Goal: Task Accomplishment & Management: Manage account settings

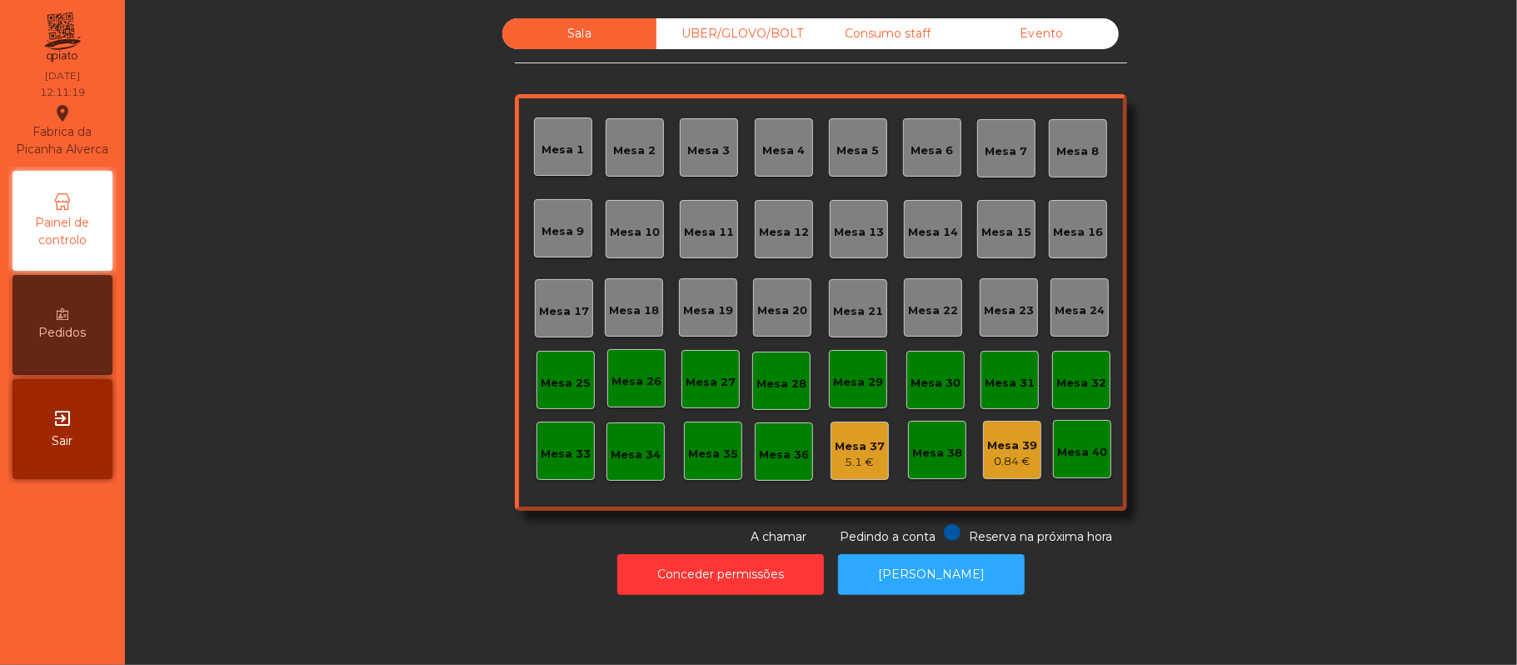
click at [990, 474] on div "Mesa 39 0.84 €" at bounding box center [1012, 450] width 58 height 58
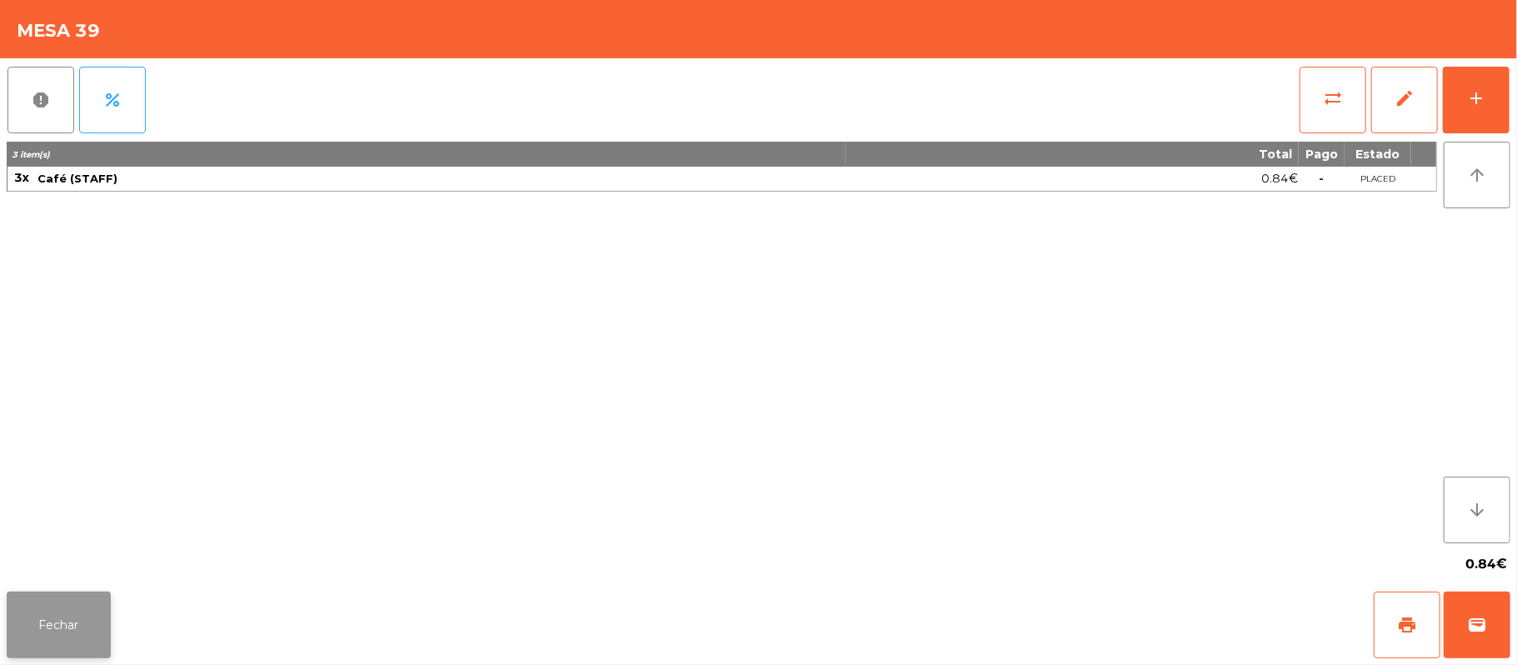
click at [14, 648] on button "Fechar" at bounding box center [59, 625] width 104 height 67
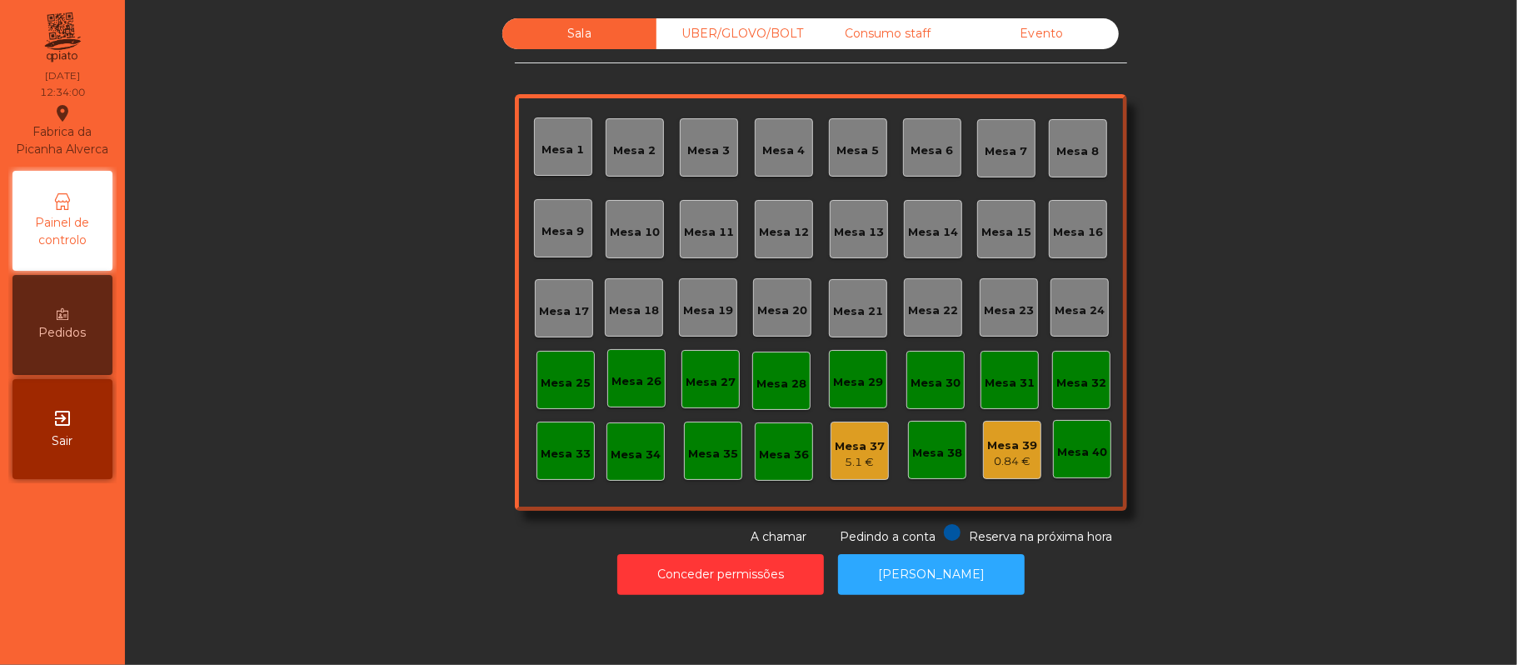
click at [684, 300] on div "Mesa 19" at bounding box center [708, 307] width 50 height 23
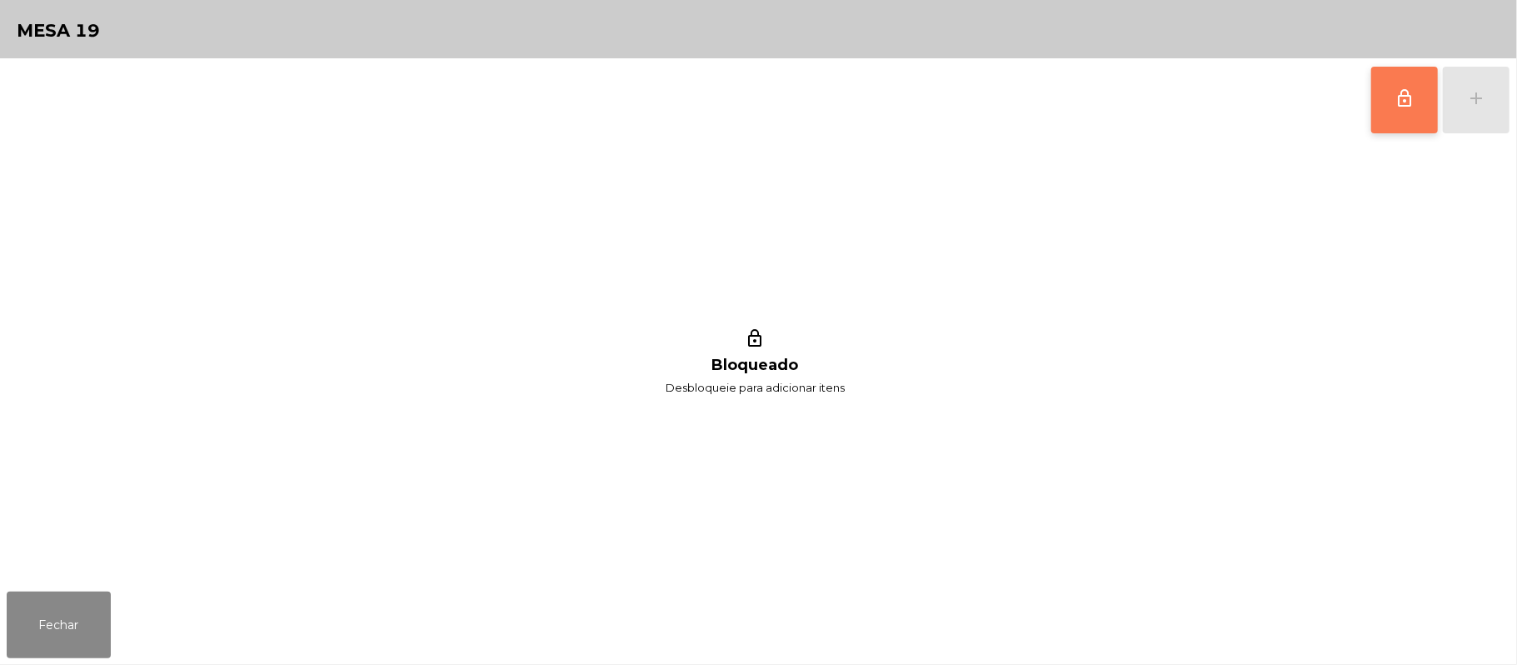
click at [1386, 93] on button "lock_outline" at bounding box center [1404, 100] width 67 height 67
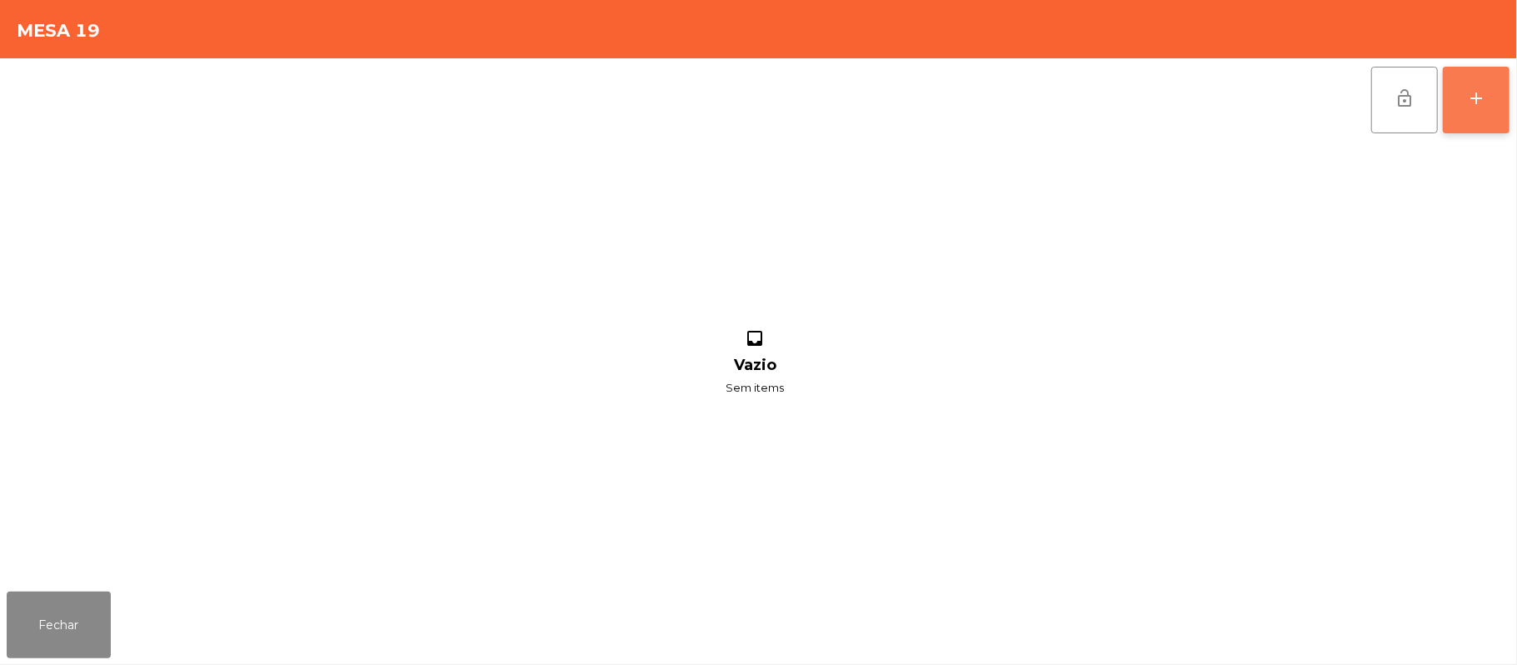
click at [1461, 107] on button "add" at bounding box center [1476, 100] width 67 height 67
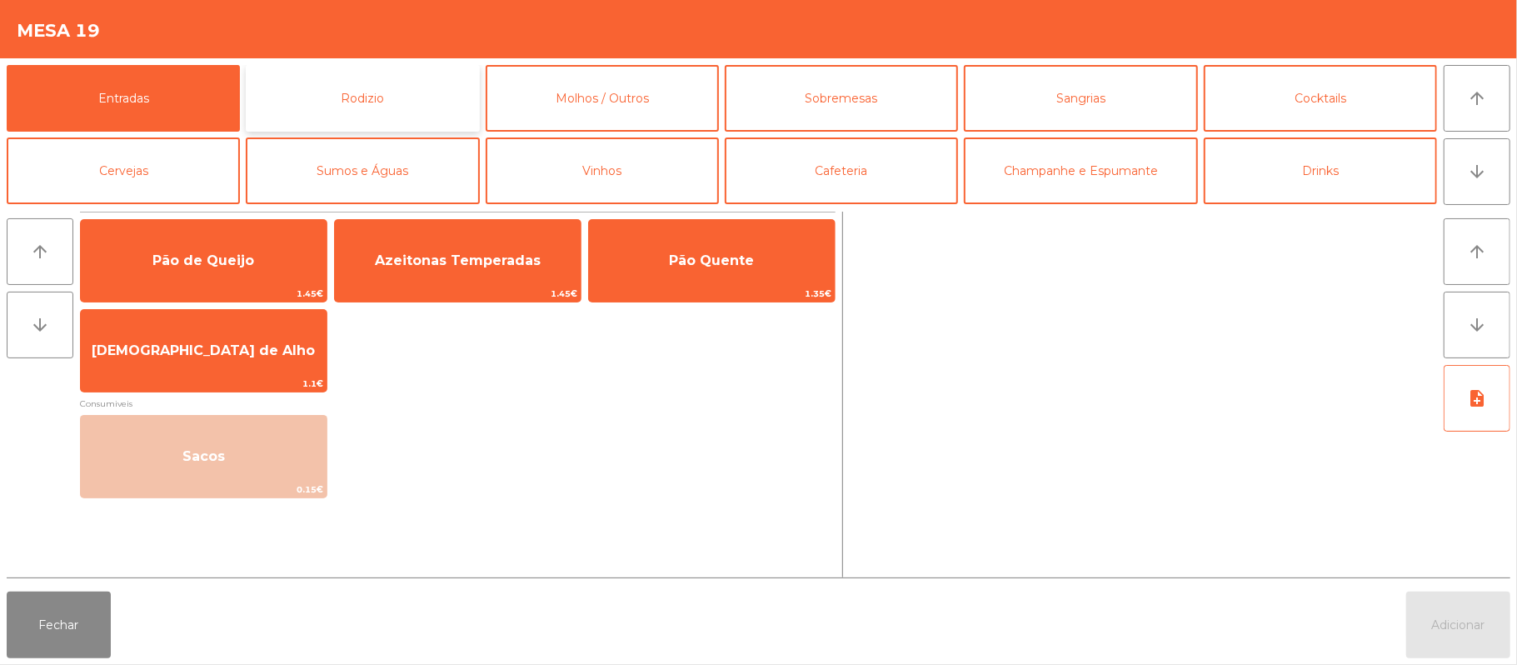
click at [374, 101] on button "Rodizio" at bounding box center [362, 98] width 233 height 67
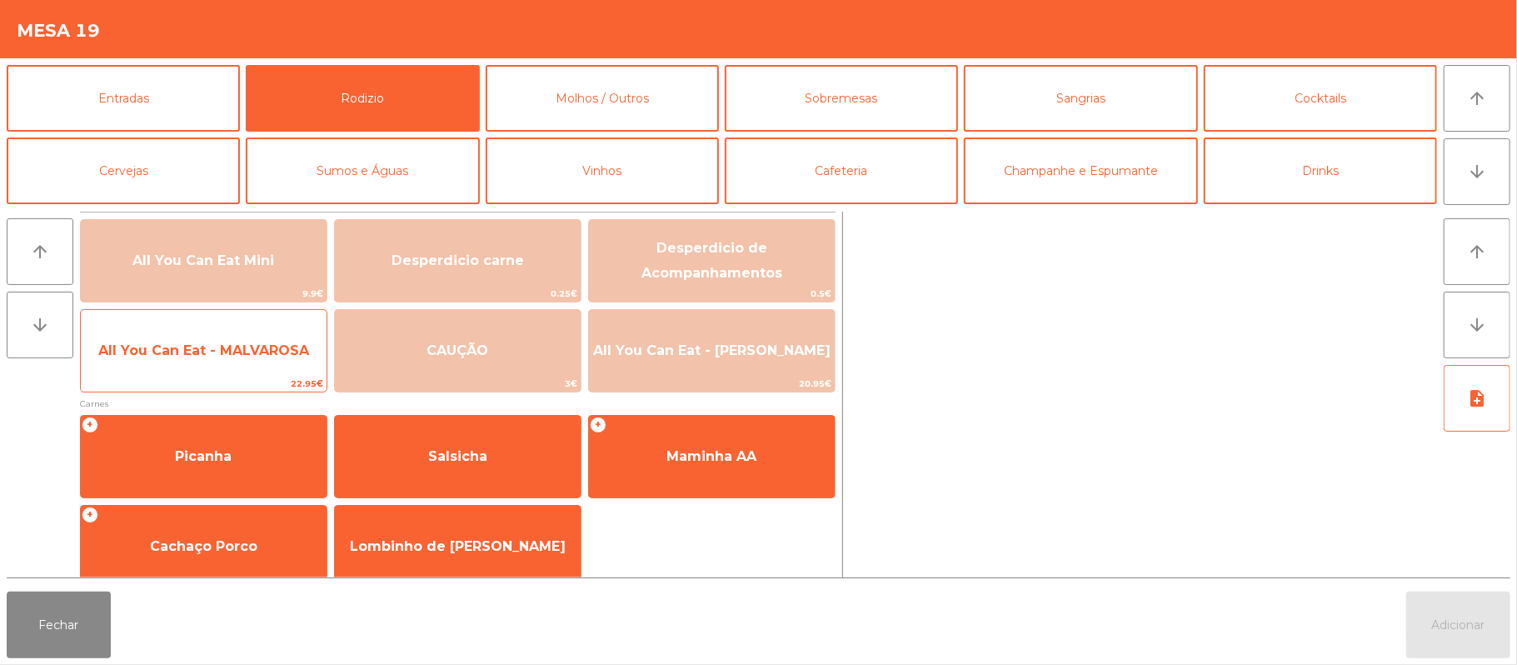
click at [237, 365] on span "All You Can Eat - MALVAROSA" at bounding box center [204, 350] width 246 height 45
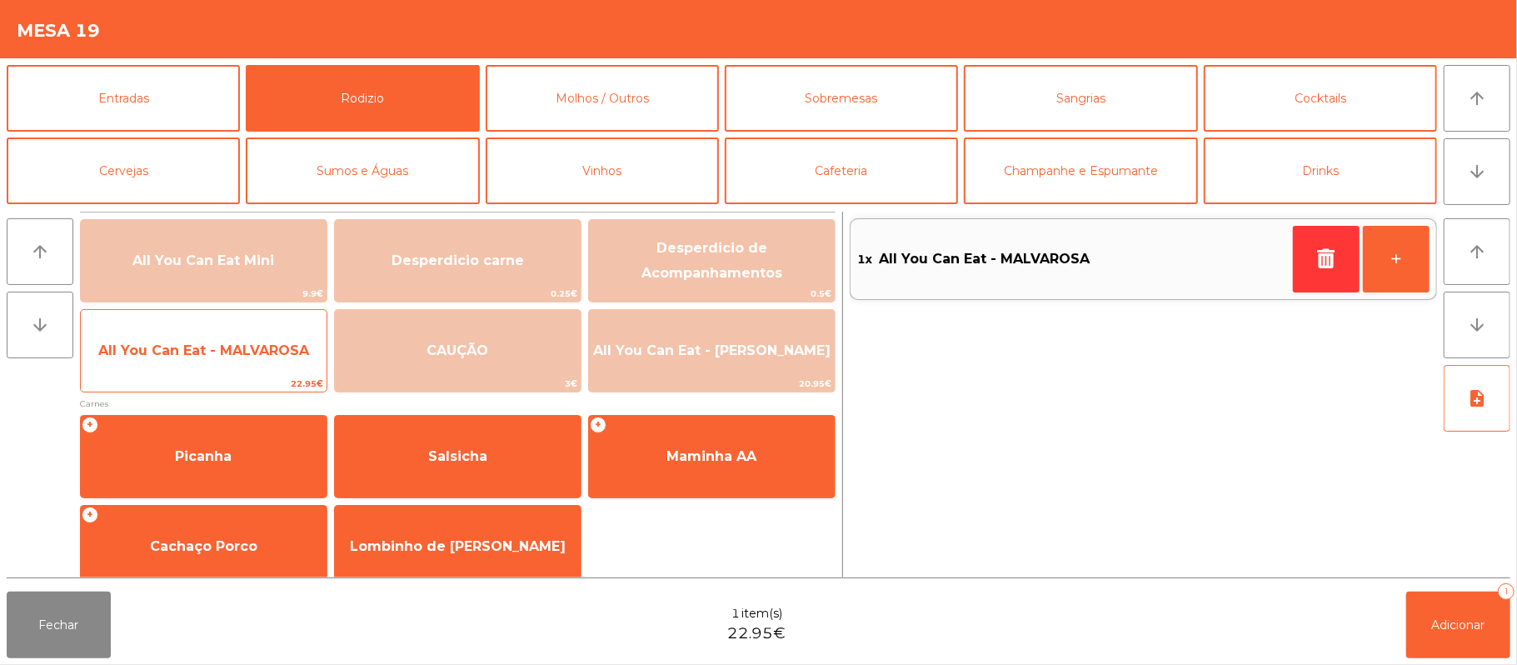
click at [240, 350] on span "All You Can Eat - MALVAROSA" at bounding box center [203, 350] width 211 height 16
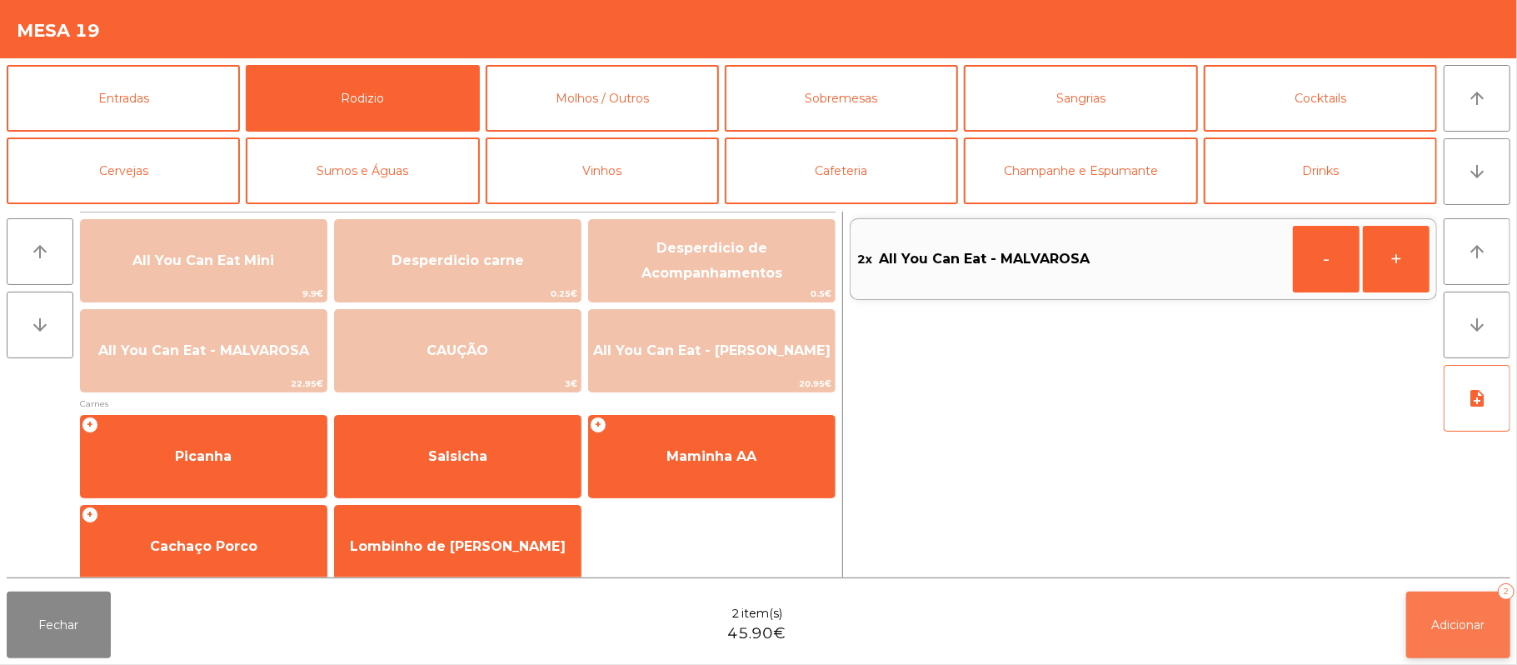
click at [1427, 608] on button "Adicionar 2" at bounding box center [1458, 625] width 104 height 67
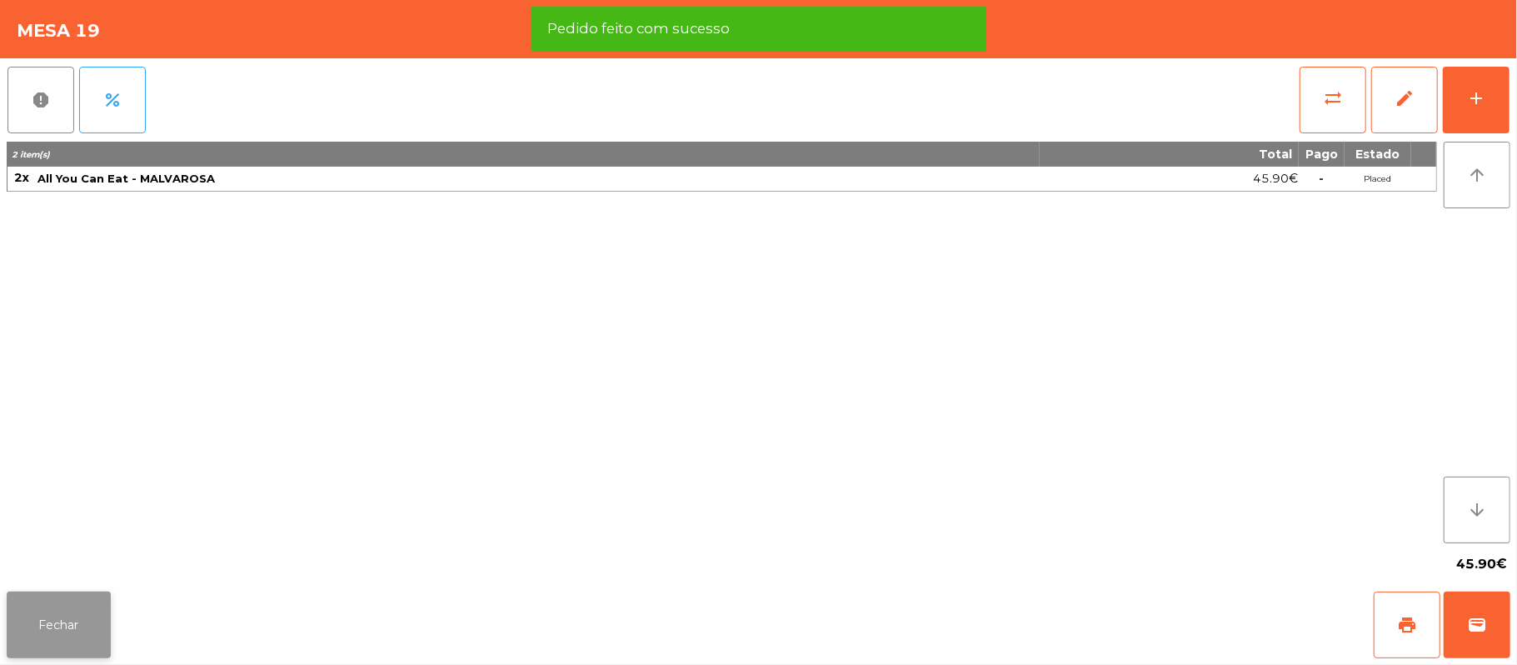
click at [62, 613] on button "Fechar" at bounding box center [59, 625] width 104 height 67
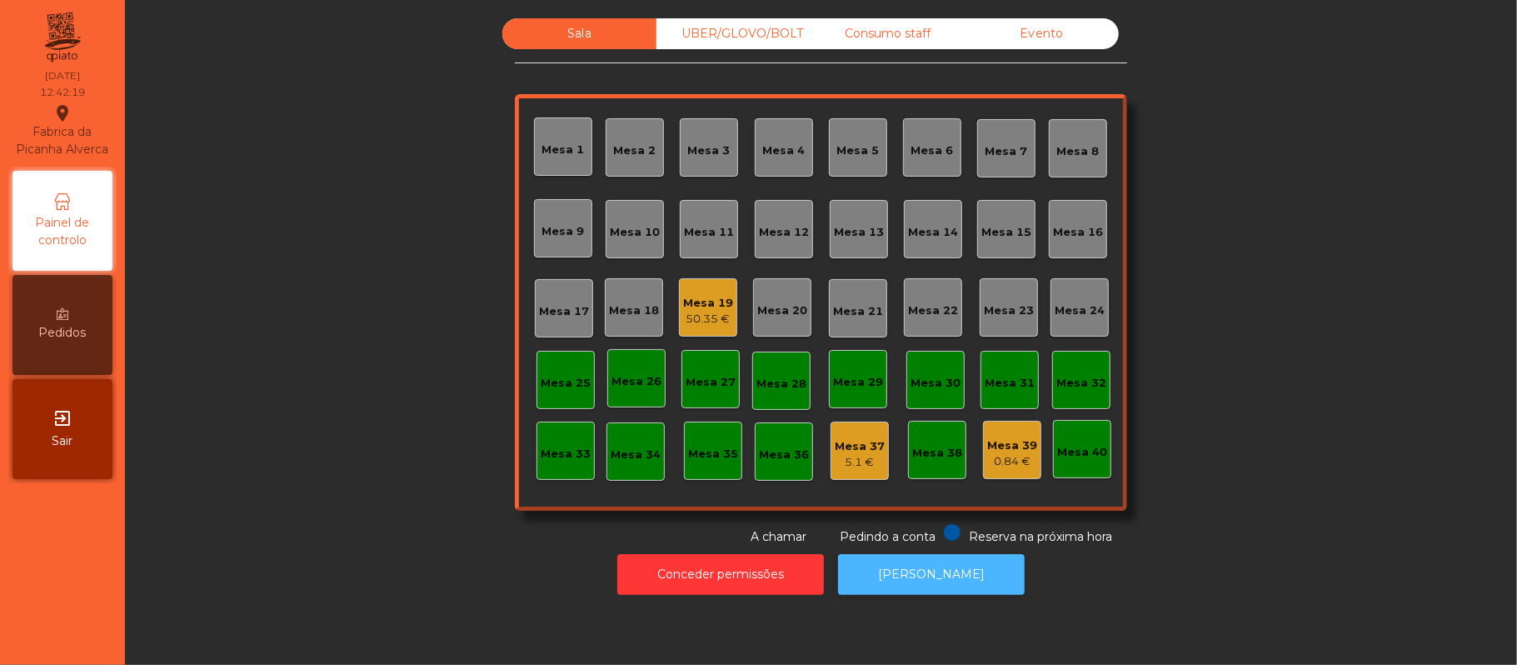
click at [937, 557] on button "[PERSON_NAME]" at bounding box center [931, 574] width 187 height 41
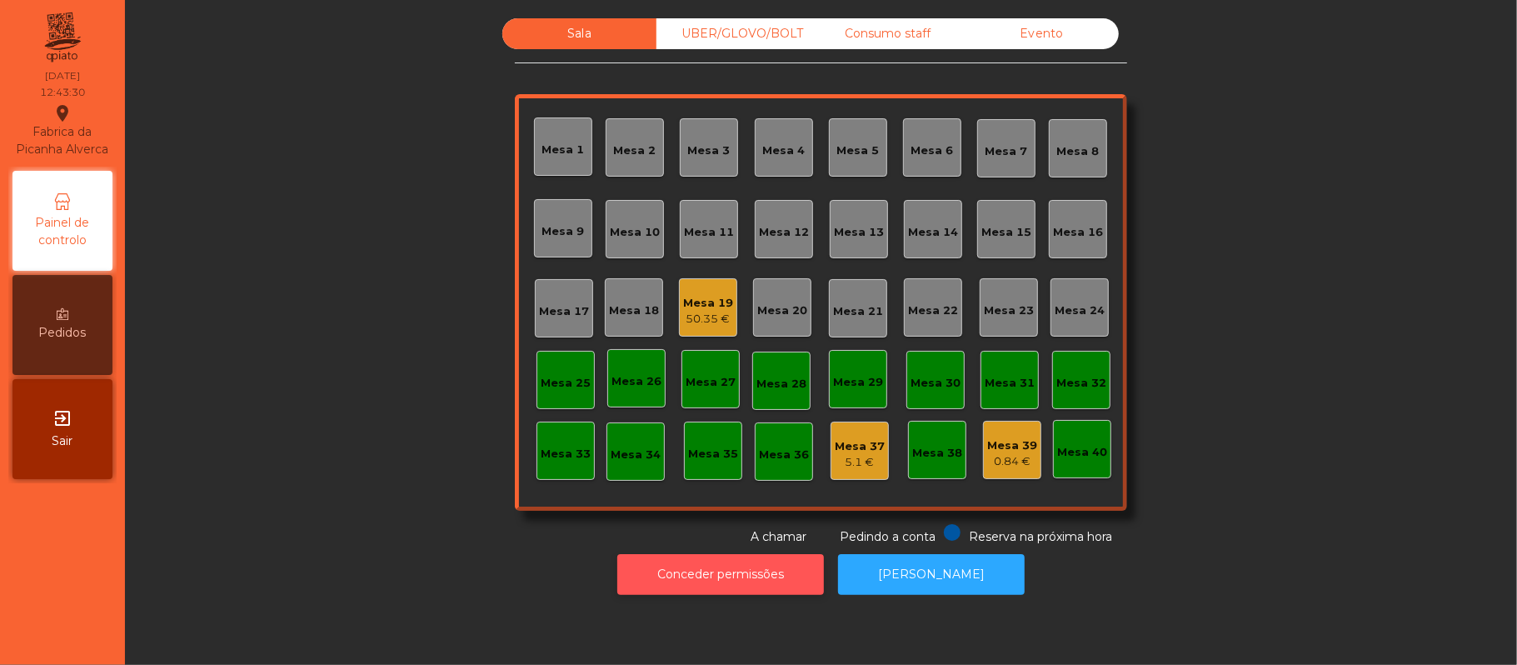
click at [763, 572] on button "Conceder permissões" at bounding box center [720, 574] width 207 height 41
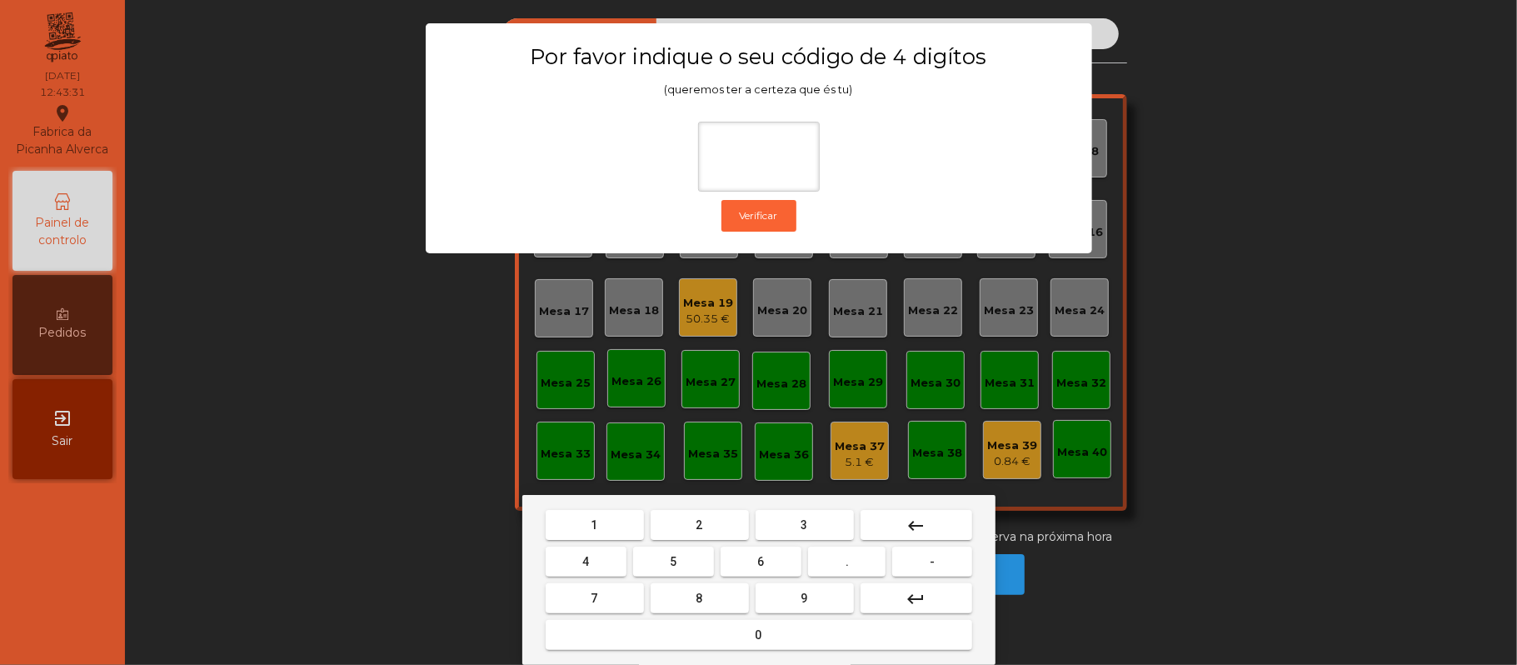
click at [698, 524] on span "2" at bounding box center [700, 524] width 7 height 13
click at [770, 564] on button "6" at bounding box center [761, 562] width 81 height 30
click at [610, 520] on button "1" at bounding box center [595, 525] width 98 height 30
click at [678, 560] on button "5" at bounding box center [673, 562] width 81 height 30
type input "****"
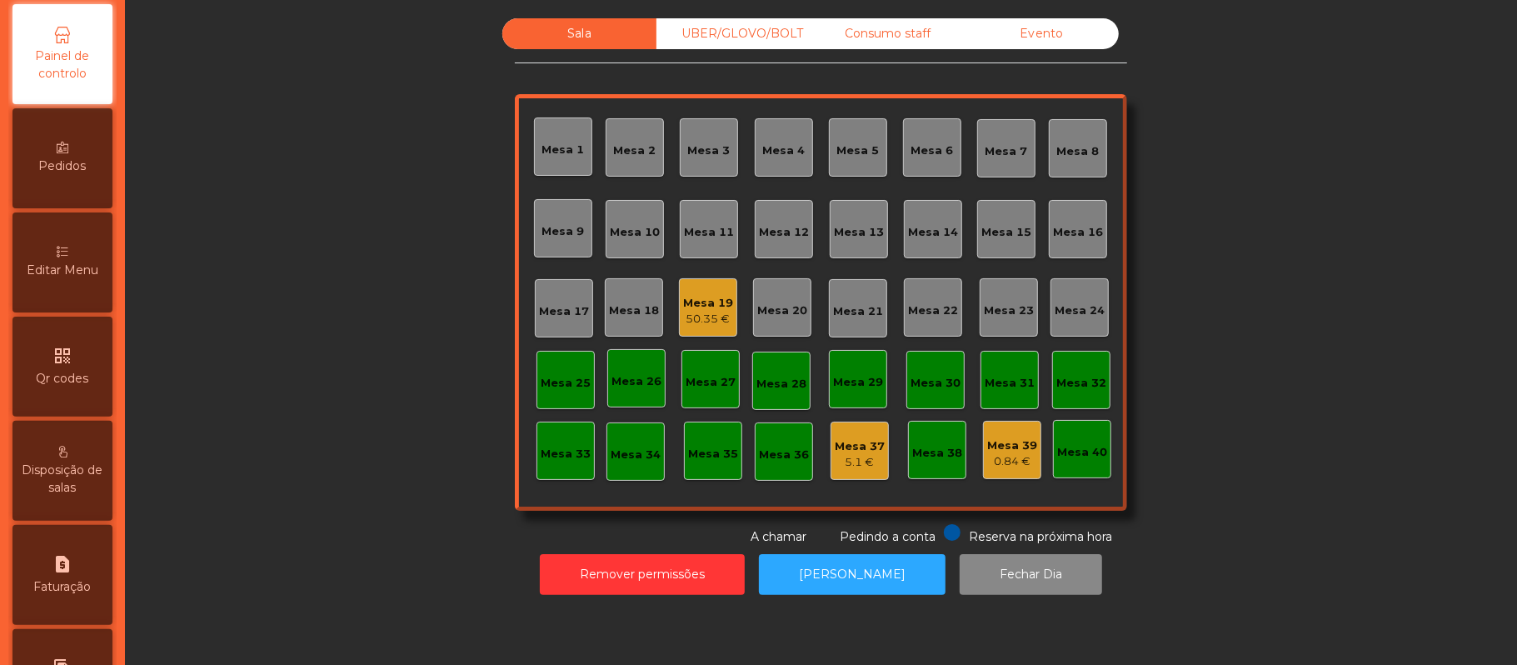
click at [71, 257] on div "Editar Menu" at bounding box center [62, 262] width 100 height 100
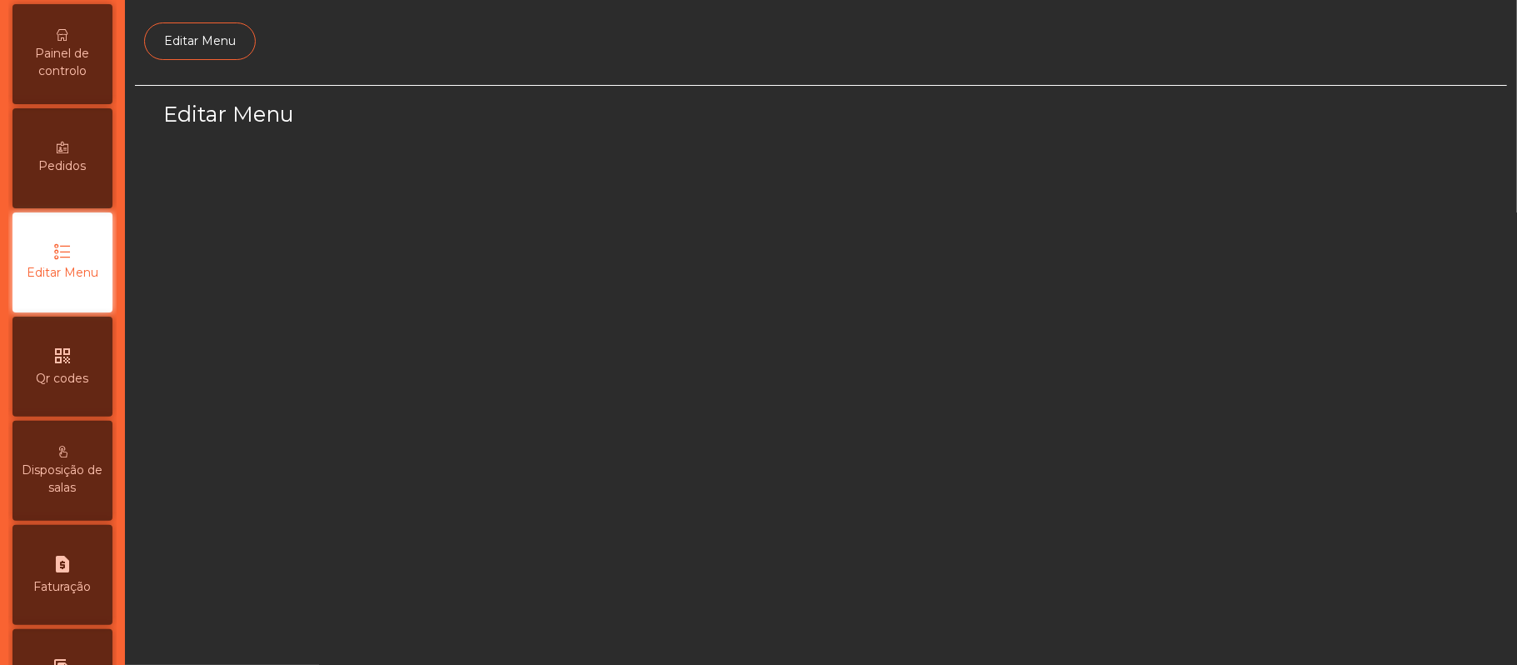
scroll to position [114, 0]
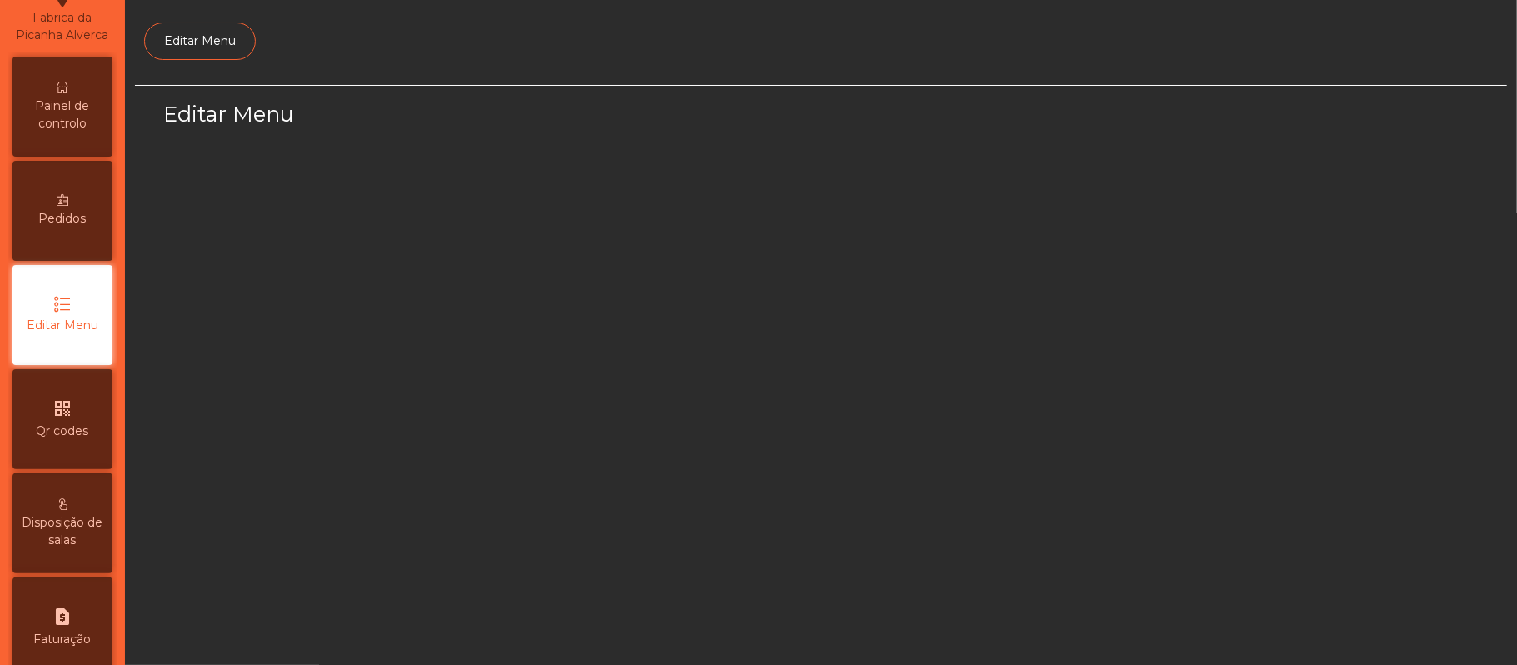
select select "*"
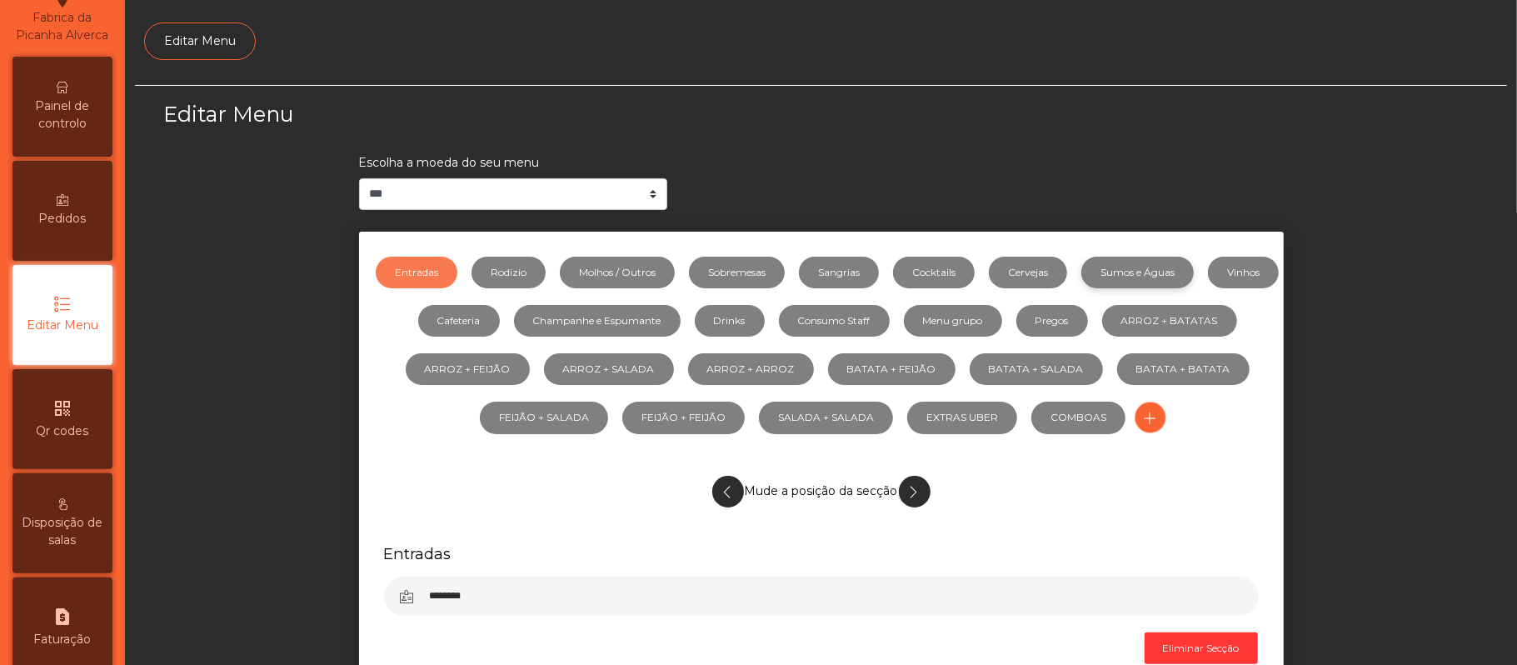
click at [1160, 270] on link "Sumos e Águas" at bounding box center [1138, 273] width 112 height 32
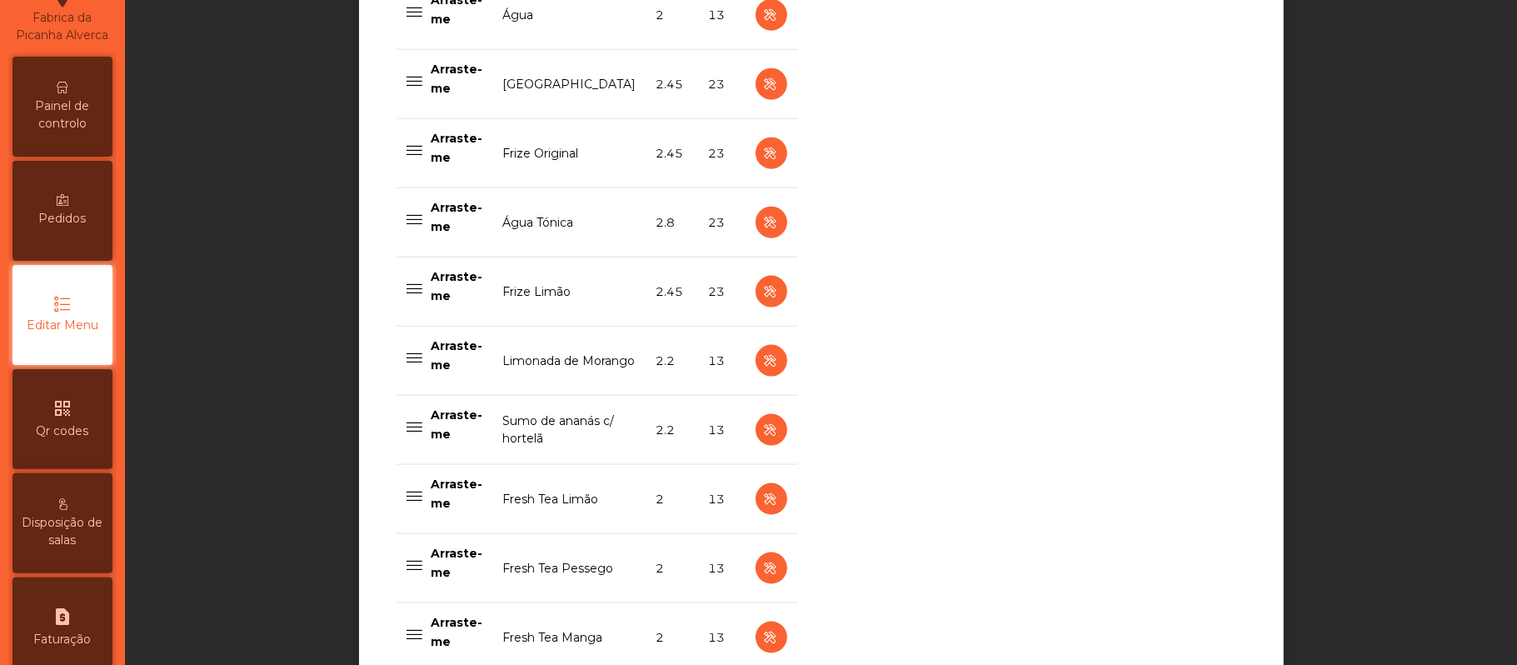
scroll to position [1464, 0]
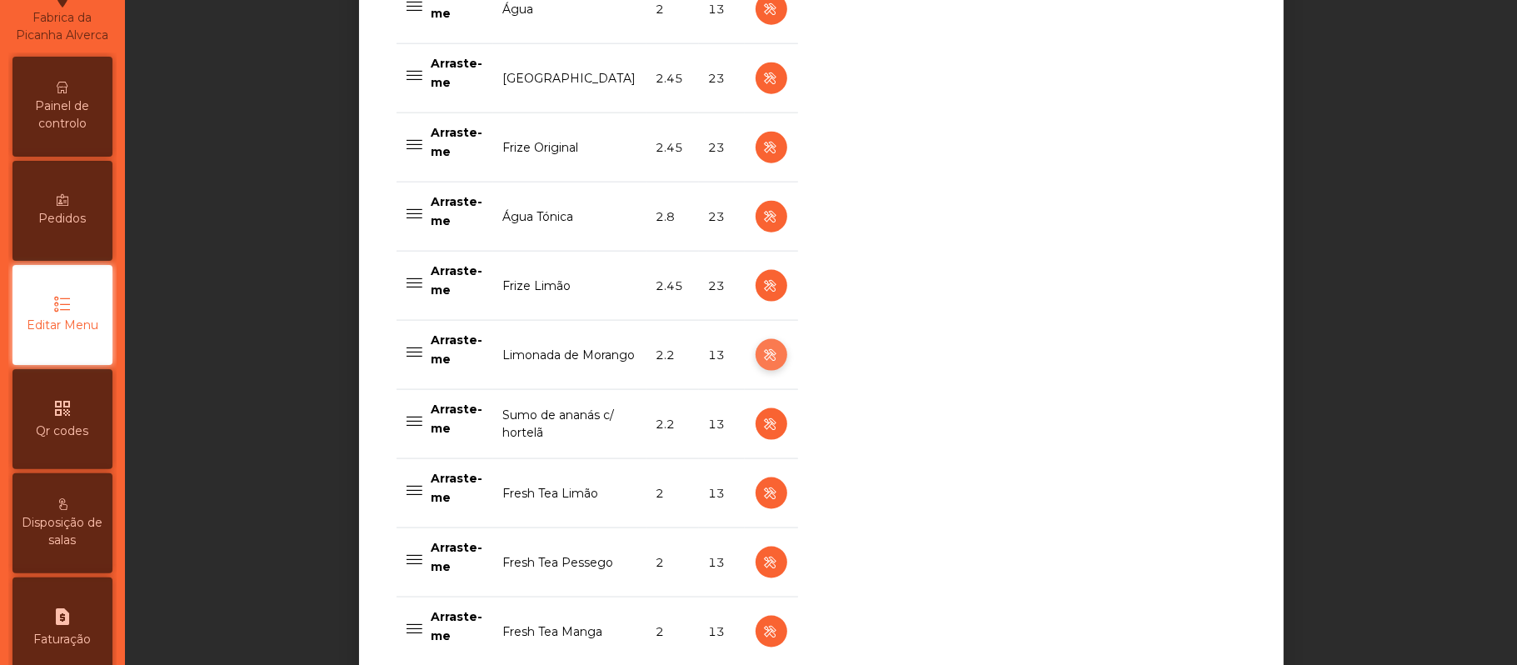
click at [762, 361] on icon "button" at bounding box center [771, 355] width 19 height 21
select select "***"
select select "**"
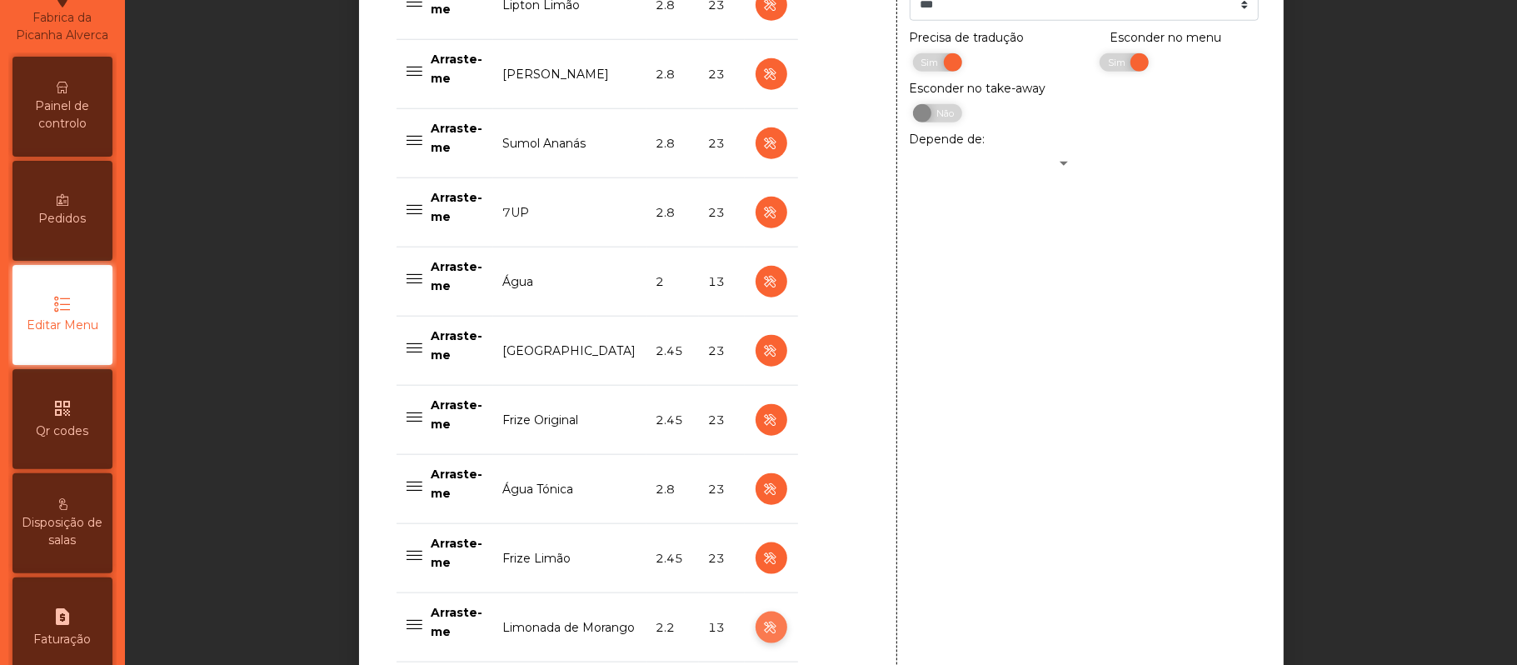
scroll to position [1193, 0]
click at [1098, 65] on span "Sim" at bounding box center [1119, 61] width 42 height 18
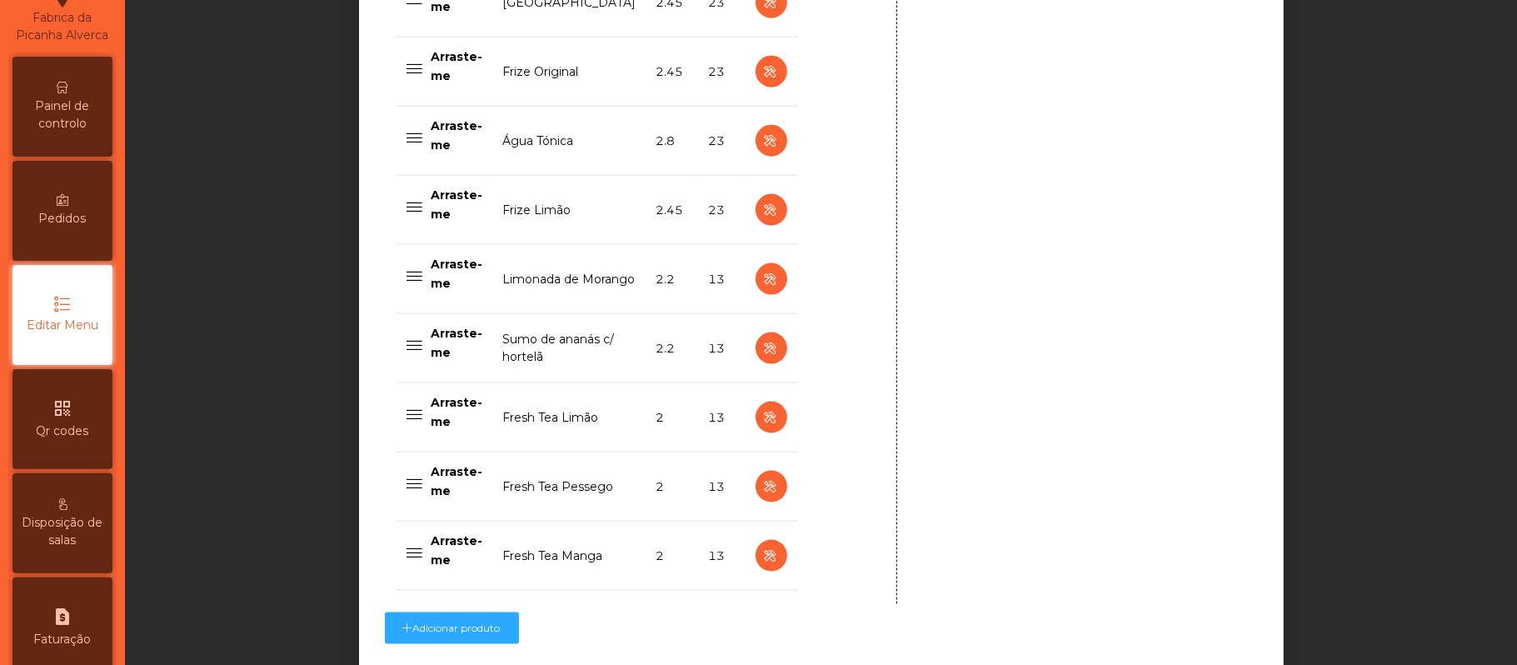
scroll to position [1685, 0]
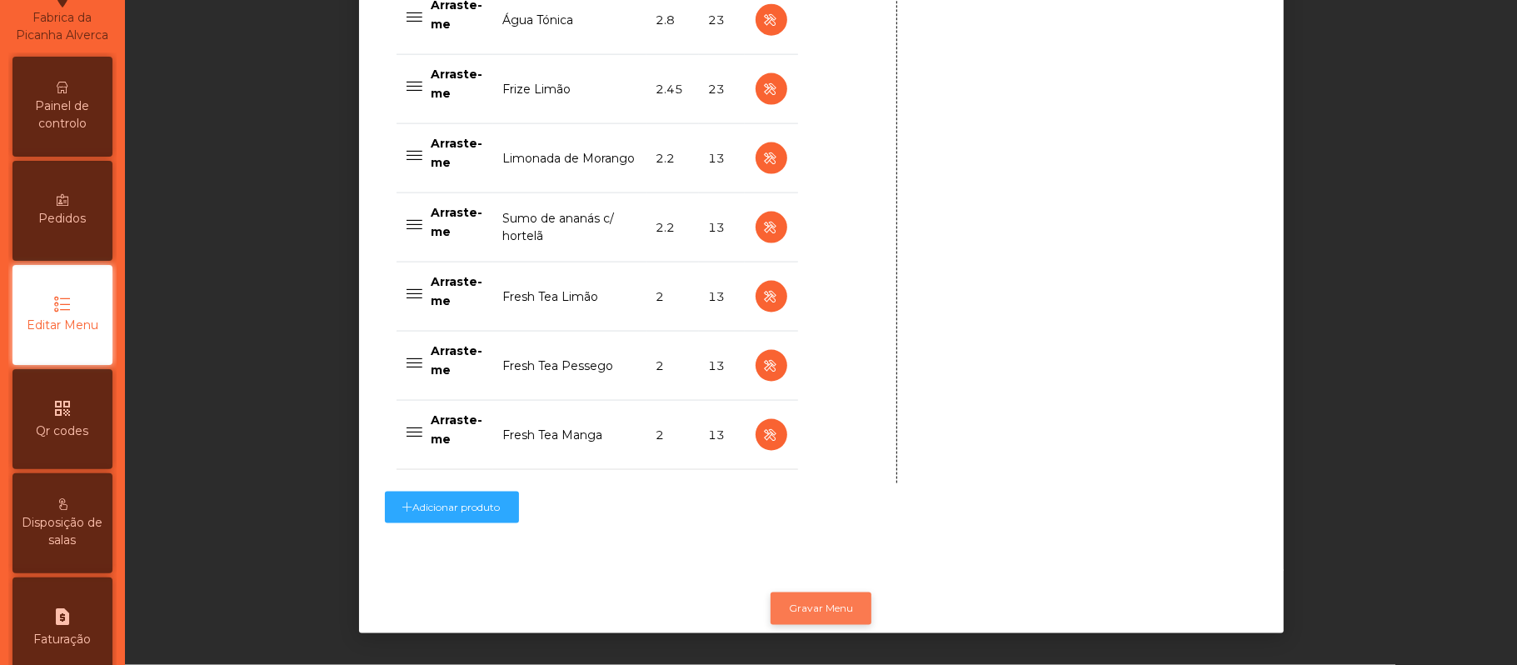
click at [822, 592] on button "Gravar Menu" at bounding box center [821, 608] width 101 height 32
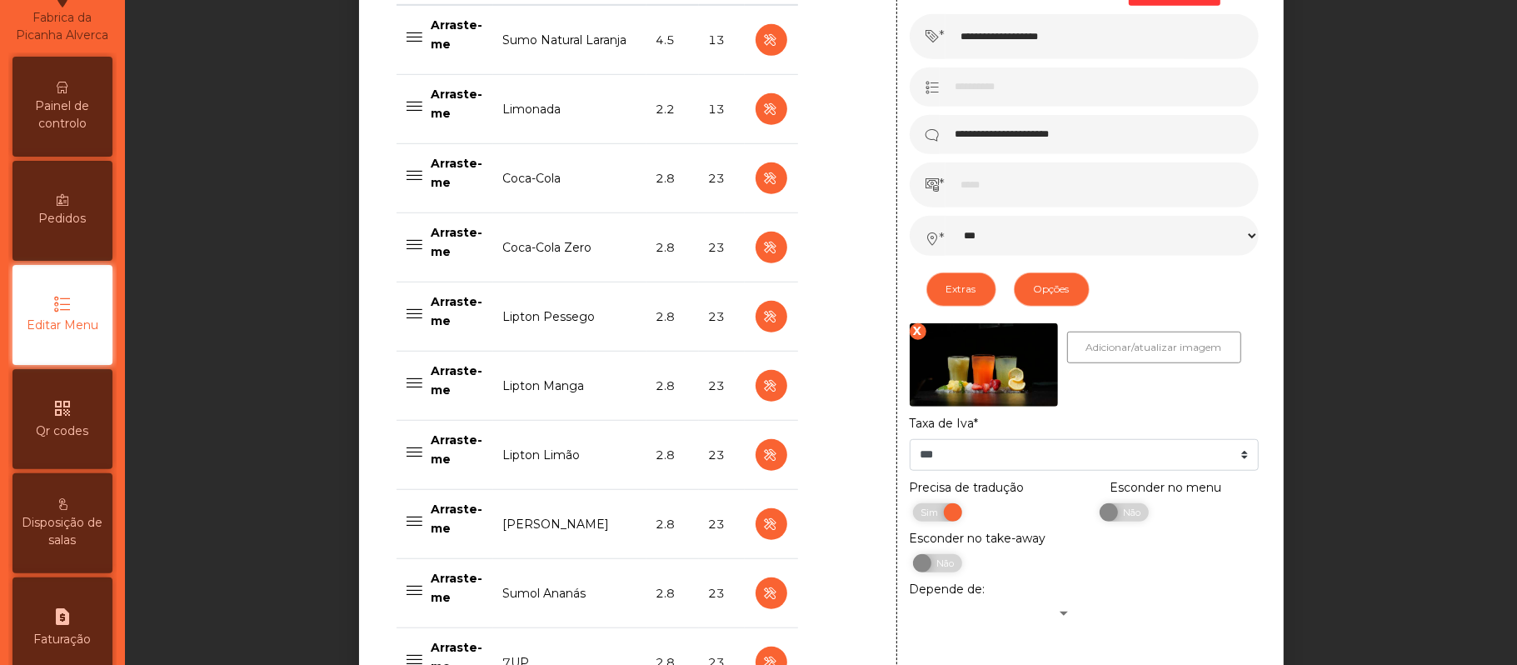
scroll to position [723, 0]
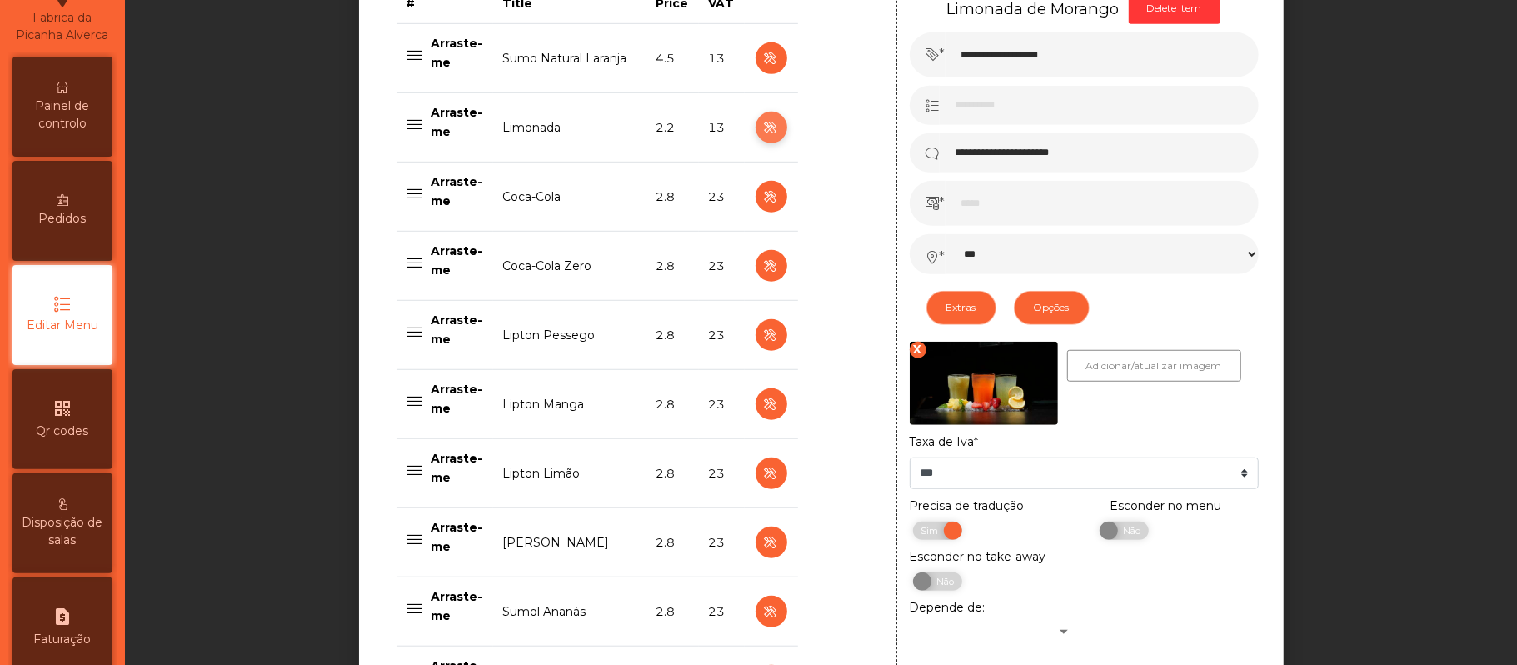
click at [762, 123] on icon "button" at bounding box center [771, 127] width 19 height 21
type input "********"
select select "***"
select select "**"
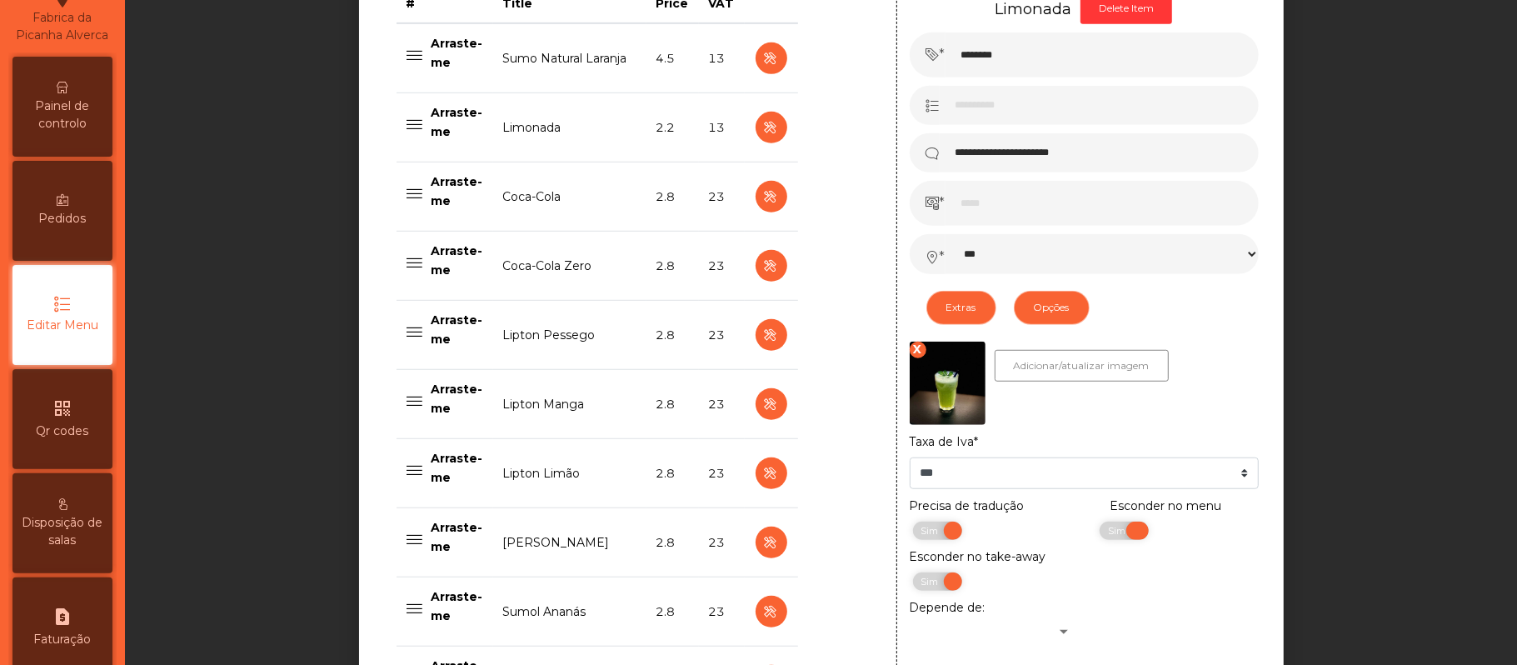
click at [1100, 533] on span "Sim" at bounding box center [1119, 531] width 42 height 18
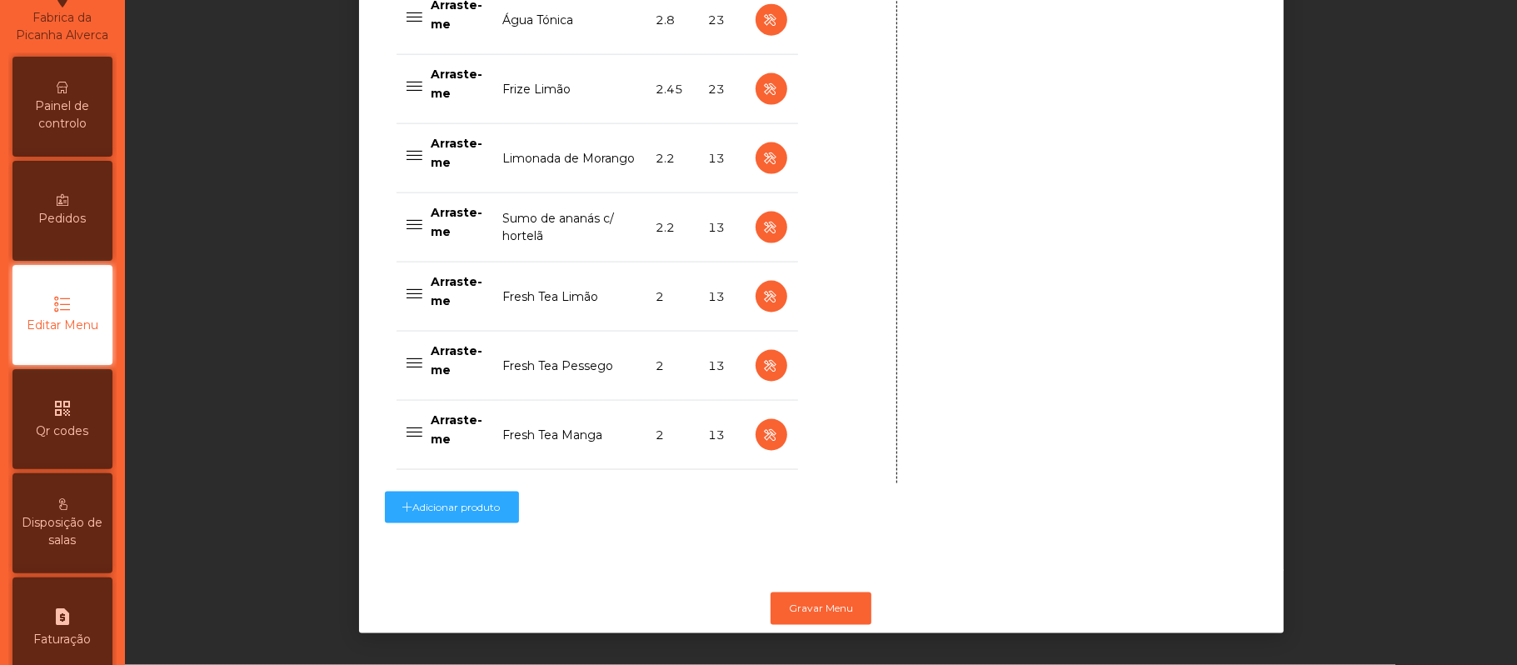
scroll to position [1685, 0]
click at [830, 592] on button "Gravar Menu" at bounding box center [821, 608] width 101 height 32
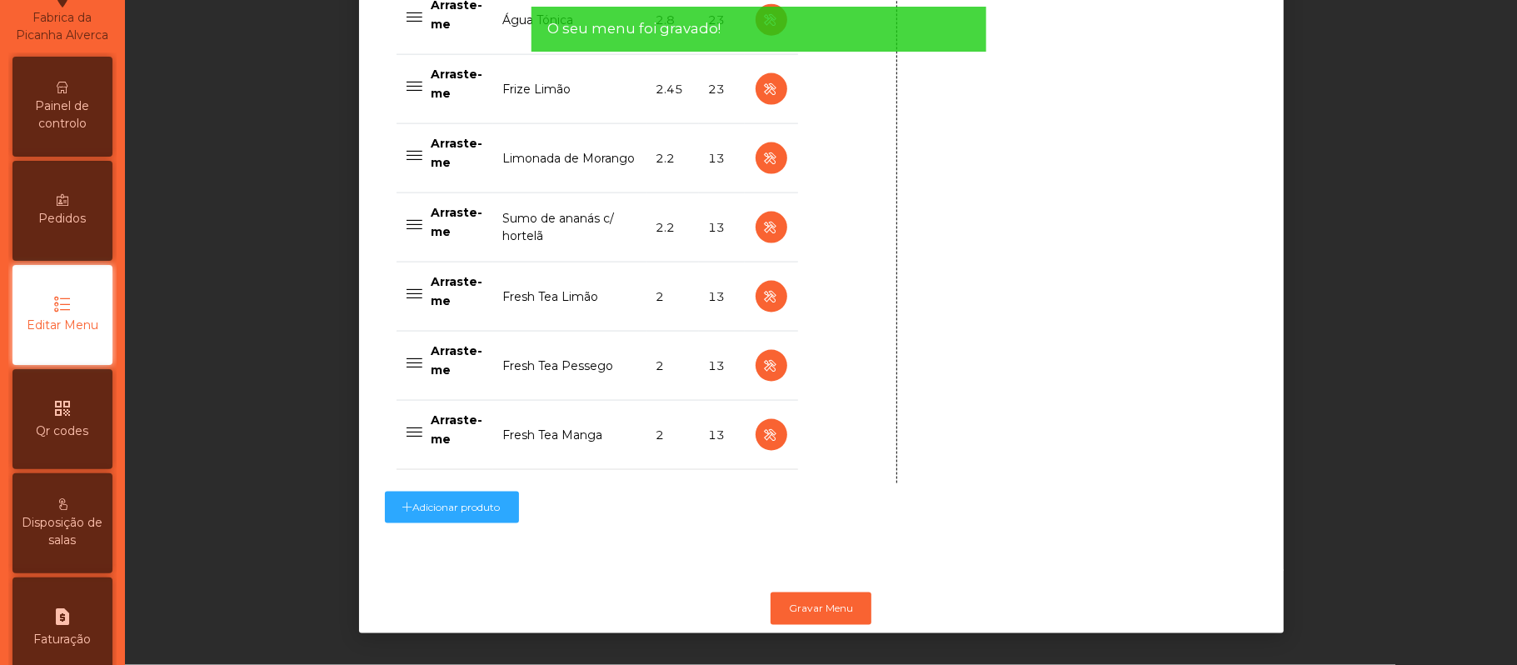
click at [81, 115] on span "Painel de controlo" at bounding box center [63, 114] width 92 height 35
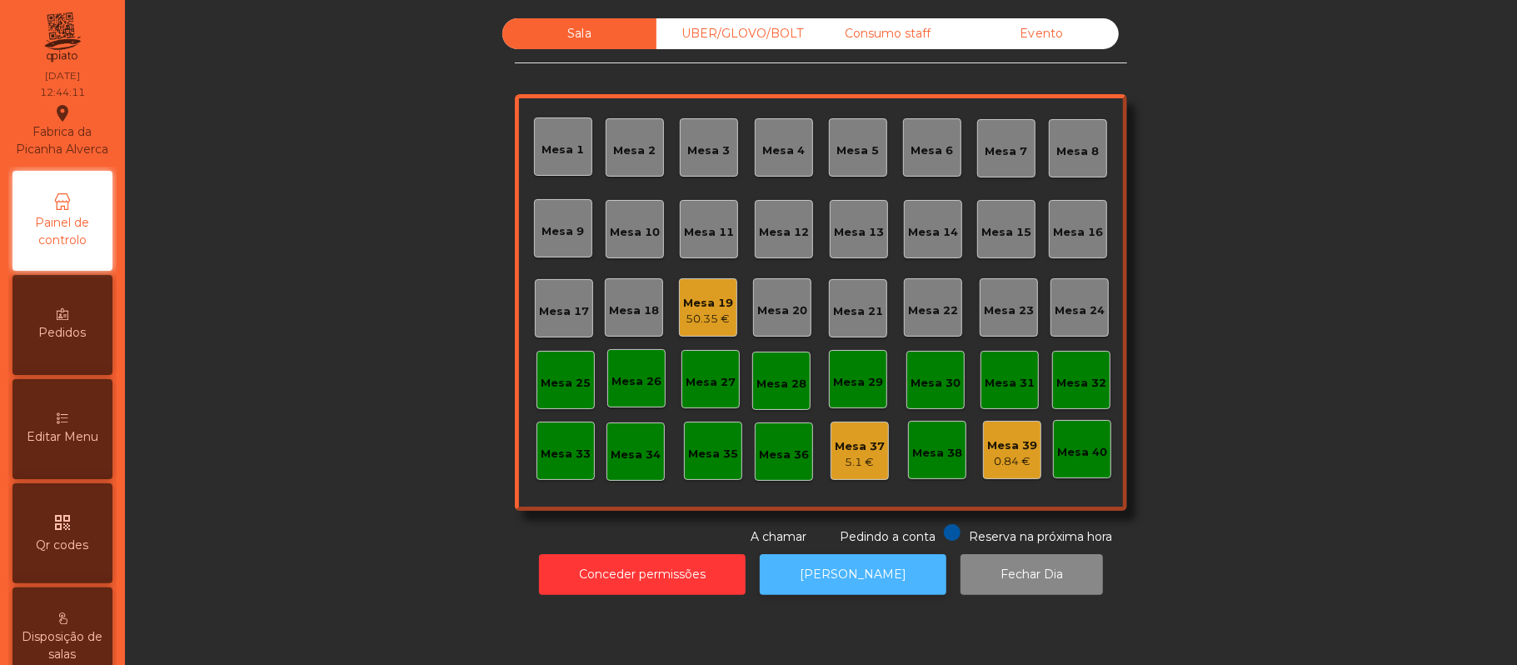
click at [858, 567] on button "[PERSON_NAME]" at bounding box center [853, 574] width 187 height 41
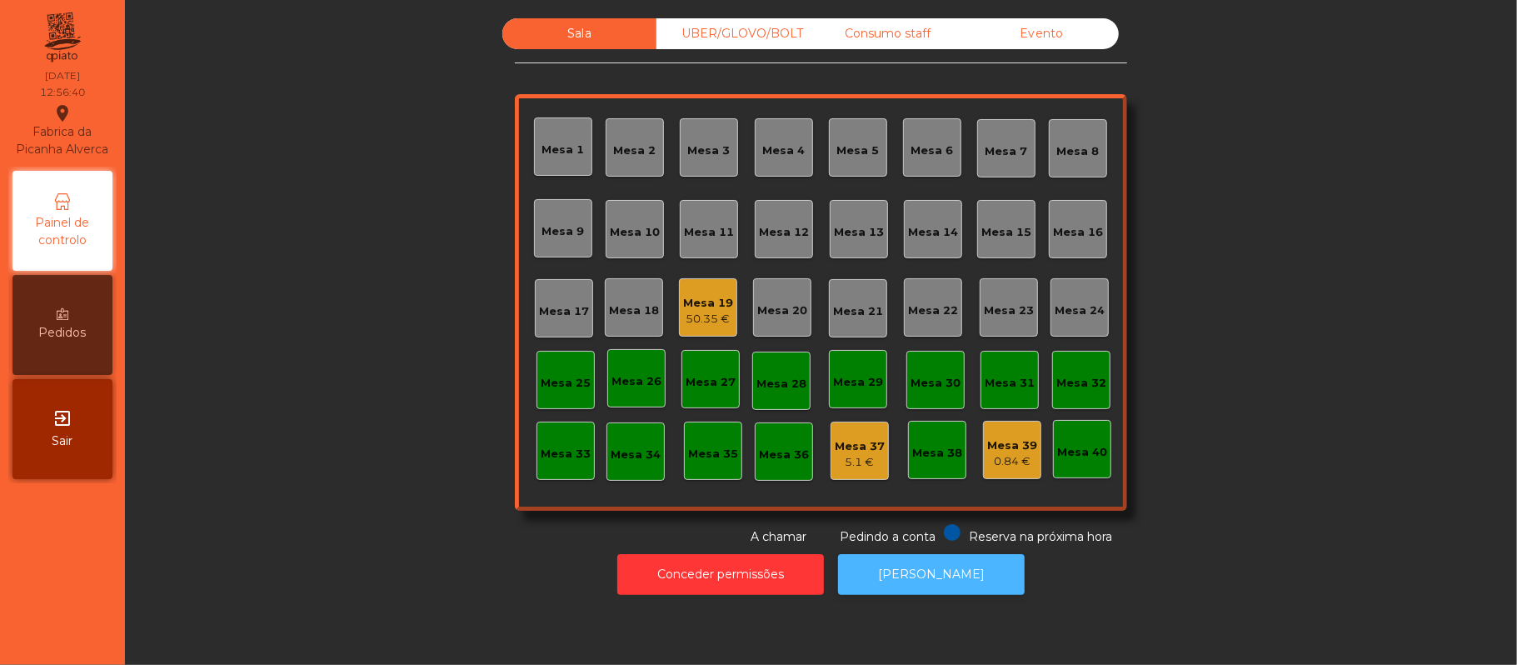
click at [897, 591] on button "[PERSON_NAME]" at bounding box center [931, 574] width 187 height 41
click at [1012, 457] on div "0.84 €" at bounding box center [1012, 461] width 50 height 17
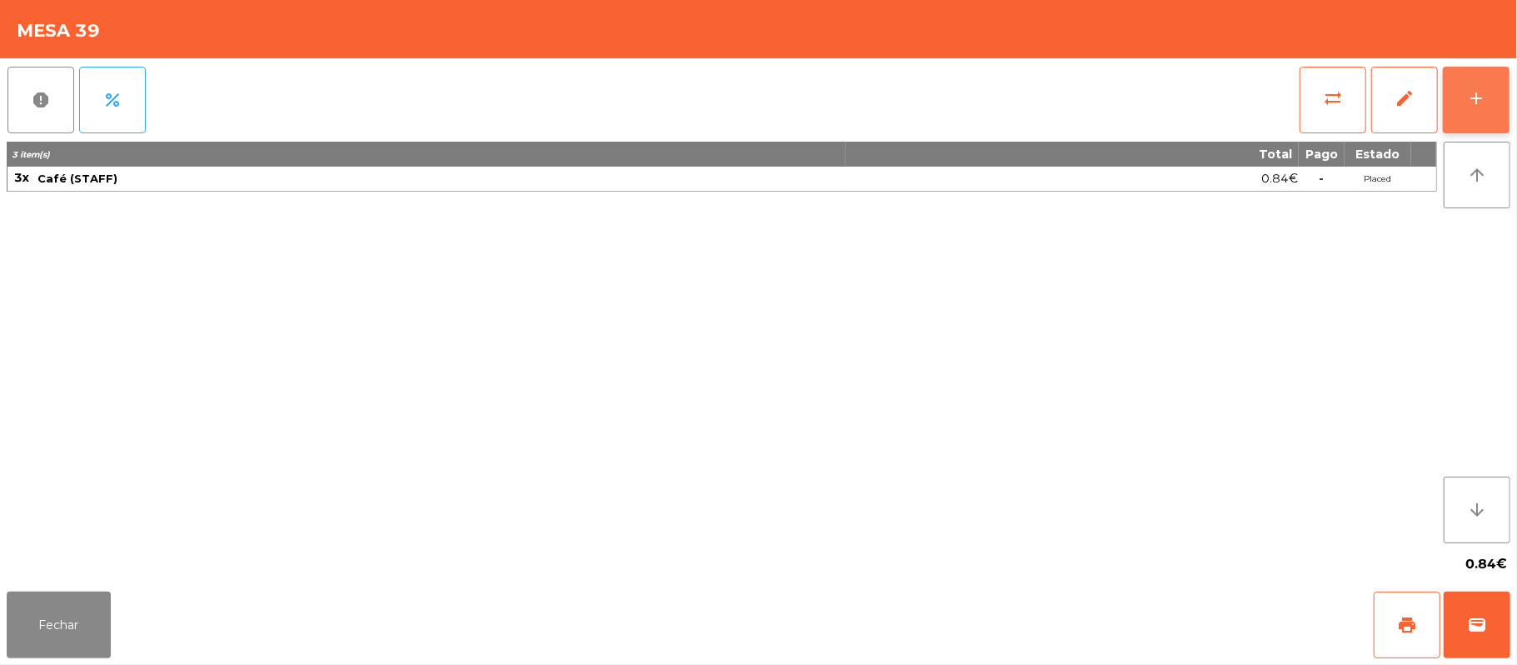
click at [1468, 113] on button "add" at bounding box center [1476, 100] width 67 height 67
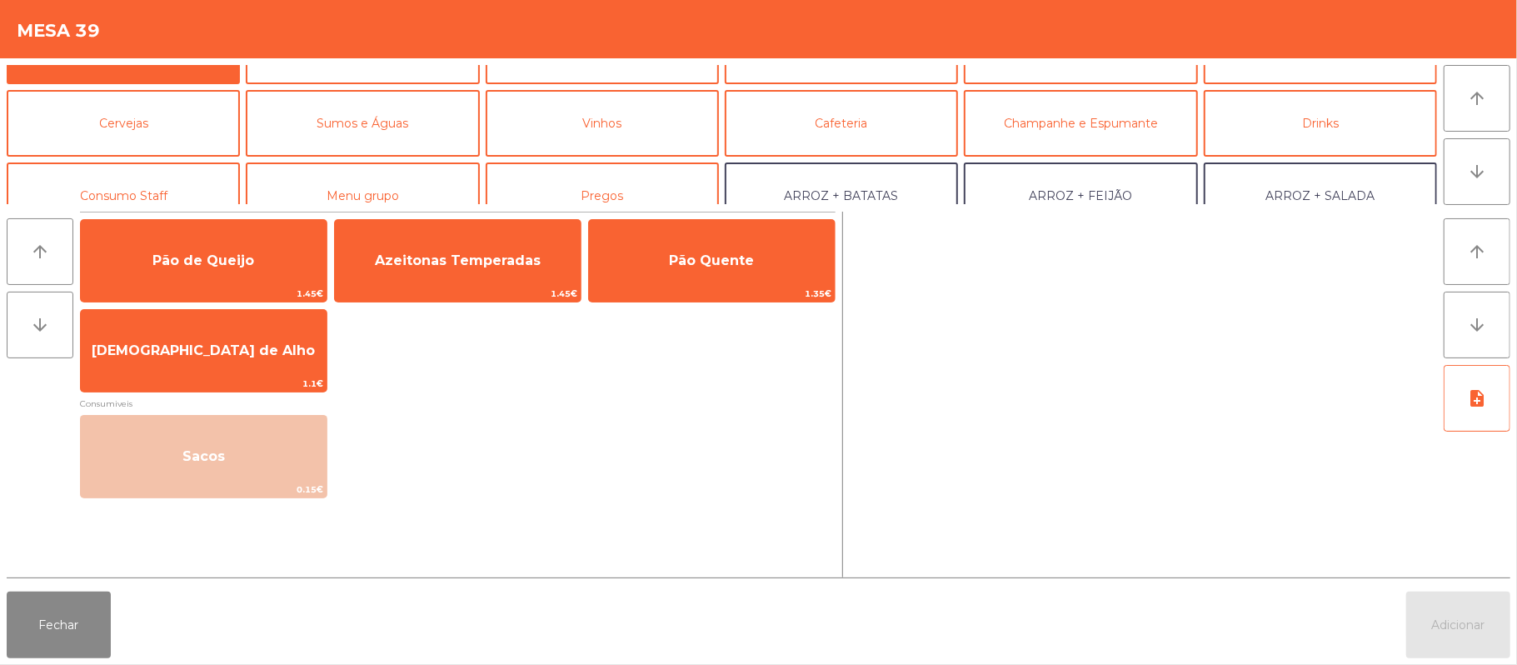
scroll to position [64, 0]
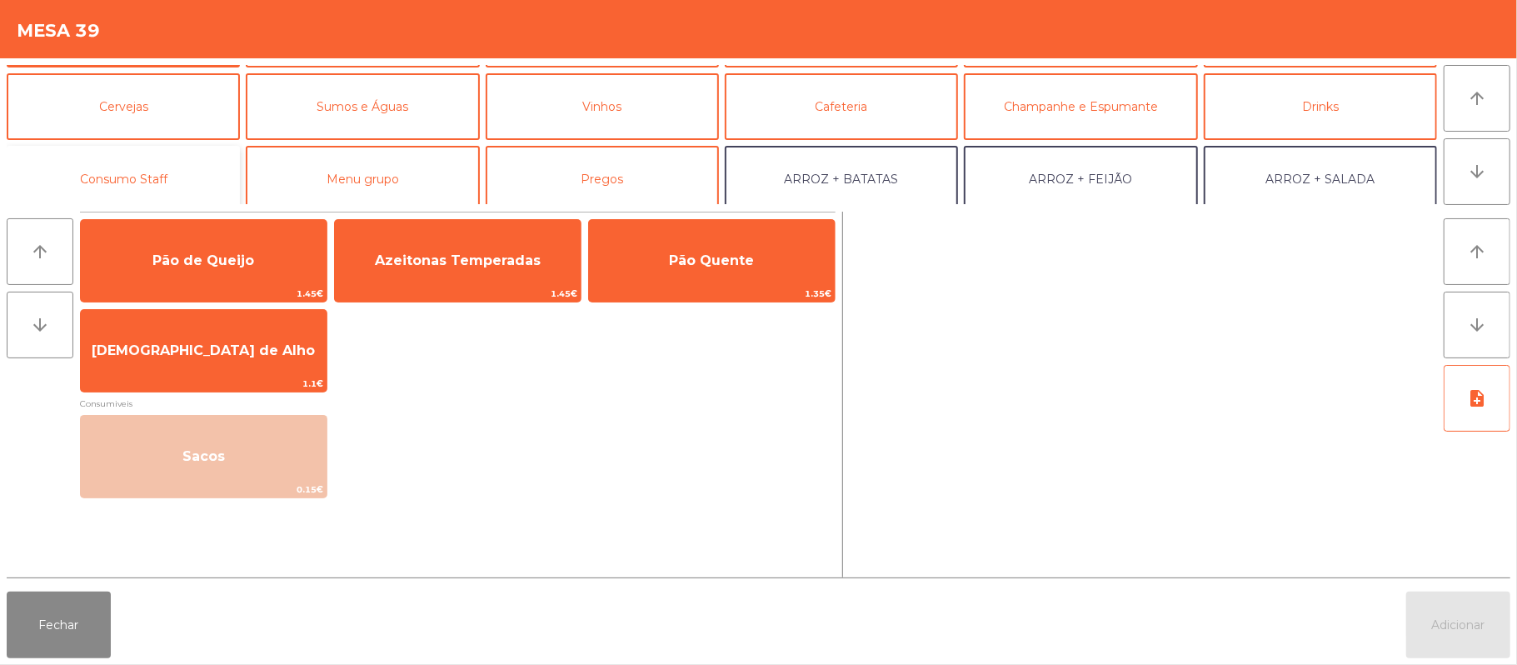
click at [147, 165] on button "Consumo Staff" at bounding box center [123, 179] width 233 height 67
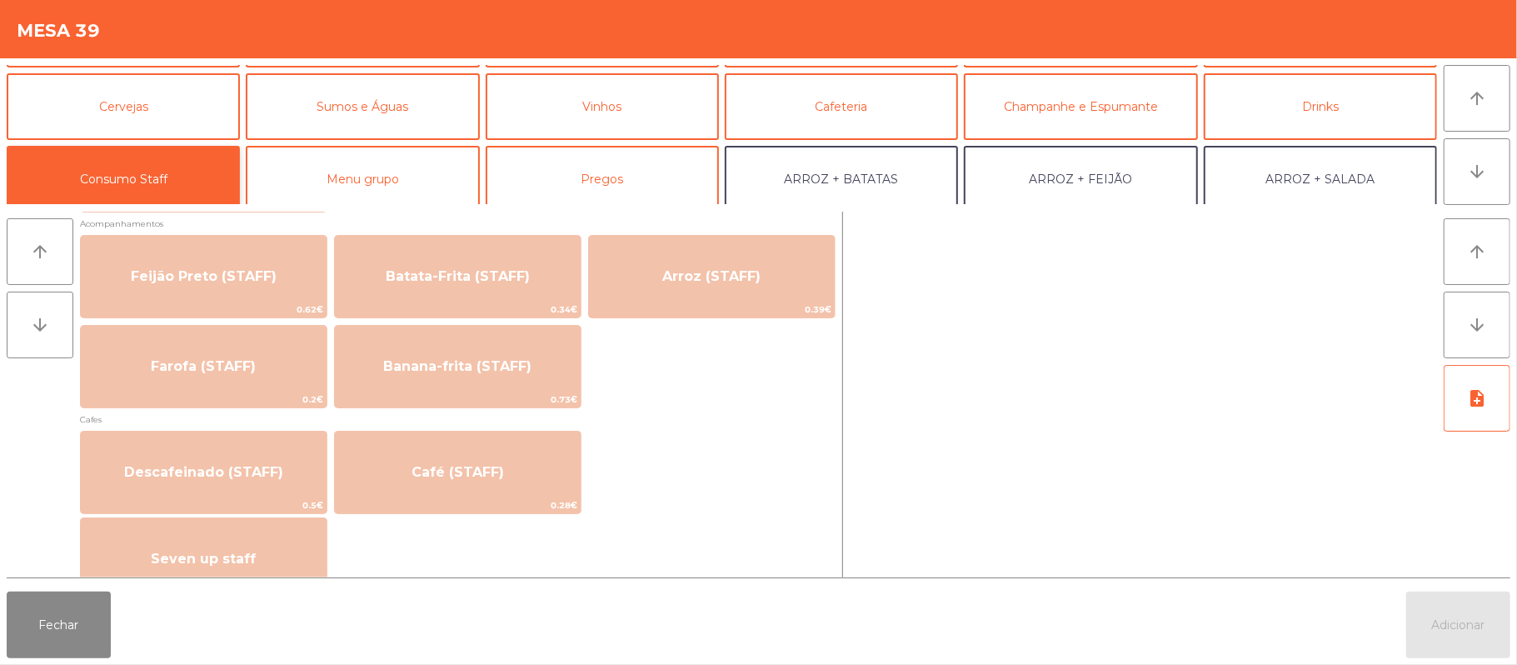
scroll to position [770, 0]
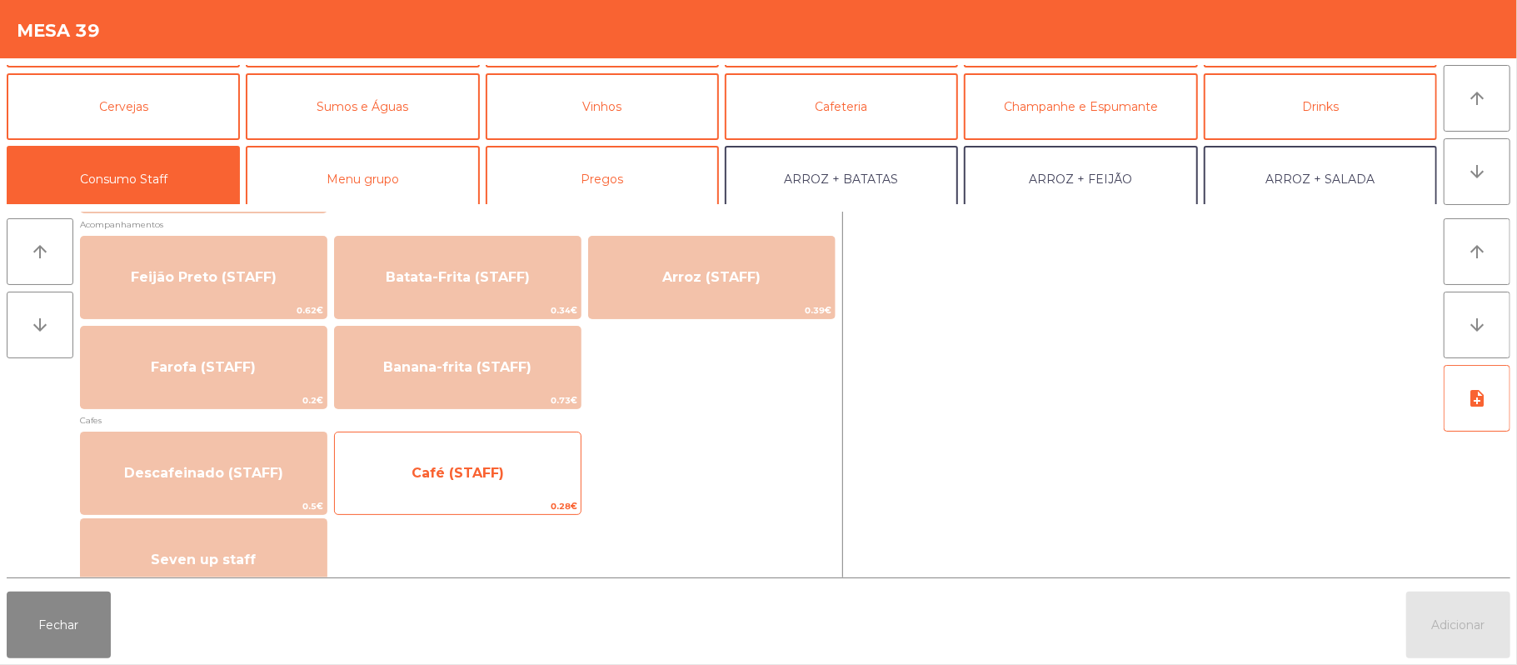
click at [428, 488] on span "Café (STAFF)" at bounding box center [458, 473] width 246 height 45
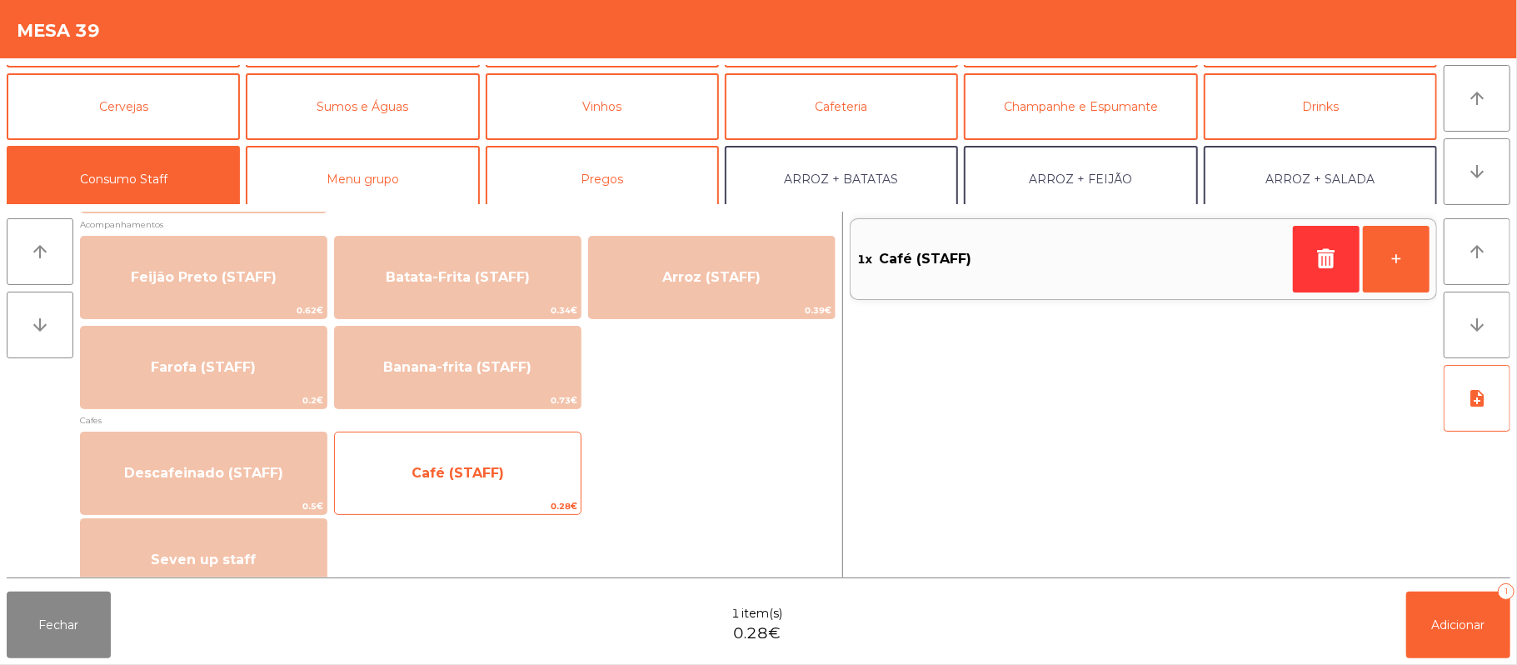
click at [412, 492] on span "Café (STAFF)" at bounding box center [458, 473] width 246 height 45
click at [427, 477] on span "Café (STAFF)" at bounding box center [458, 473] width 92 height 16
click at [451, 468] on span "Café (STAFF)" at bounding box center [458, 473] width 92 height 16
click at [458, 468] on span "Café (STAFF)" at bounding box center [458, 473] width 92 height 16
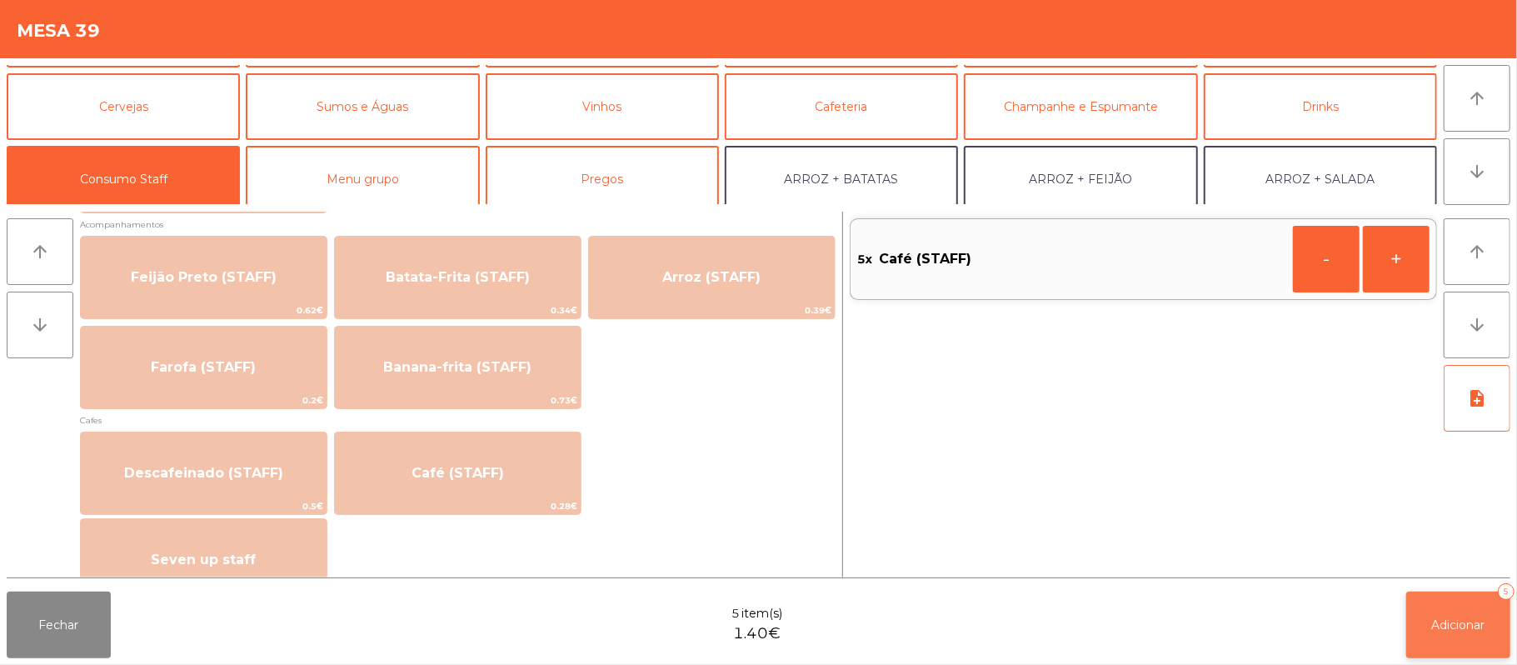
click at [1440, 623] on span "Adicionar" at bounding box center [1458, 624] width 53 height 15
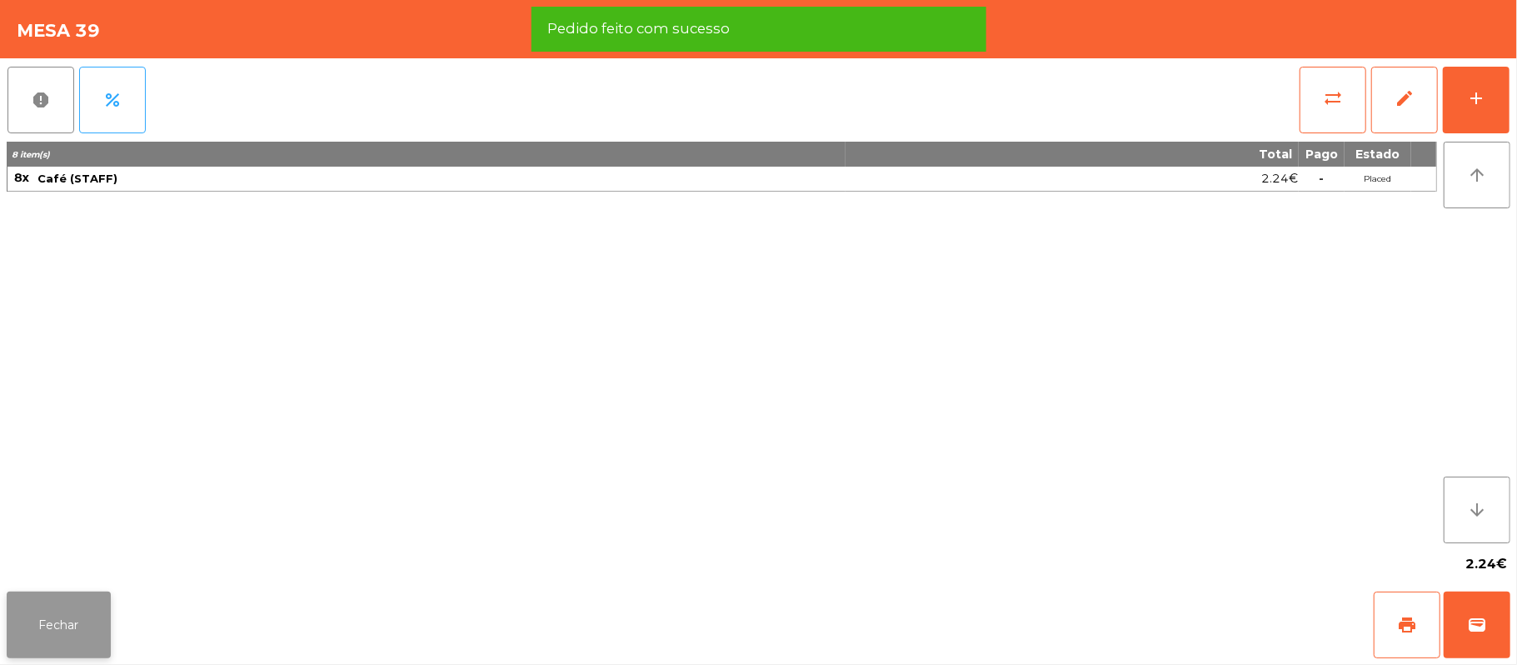
click at [64, 602] on button "Fechar" at bounding box center [59, 625] width 104 height 67
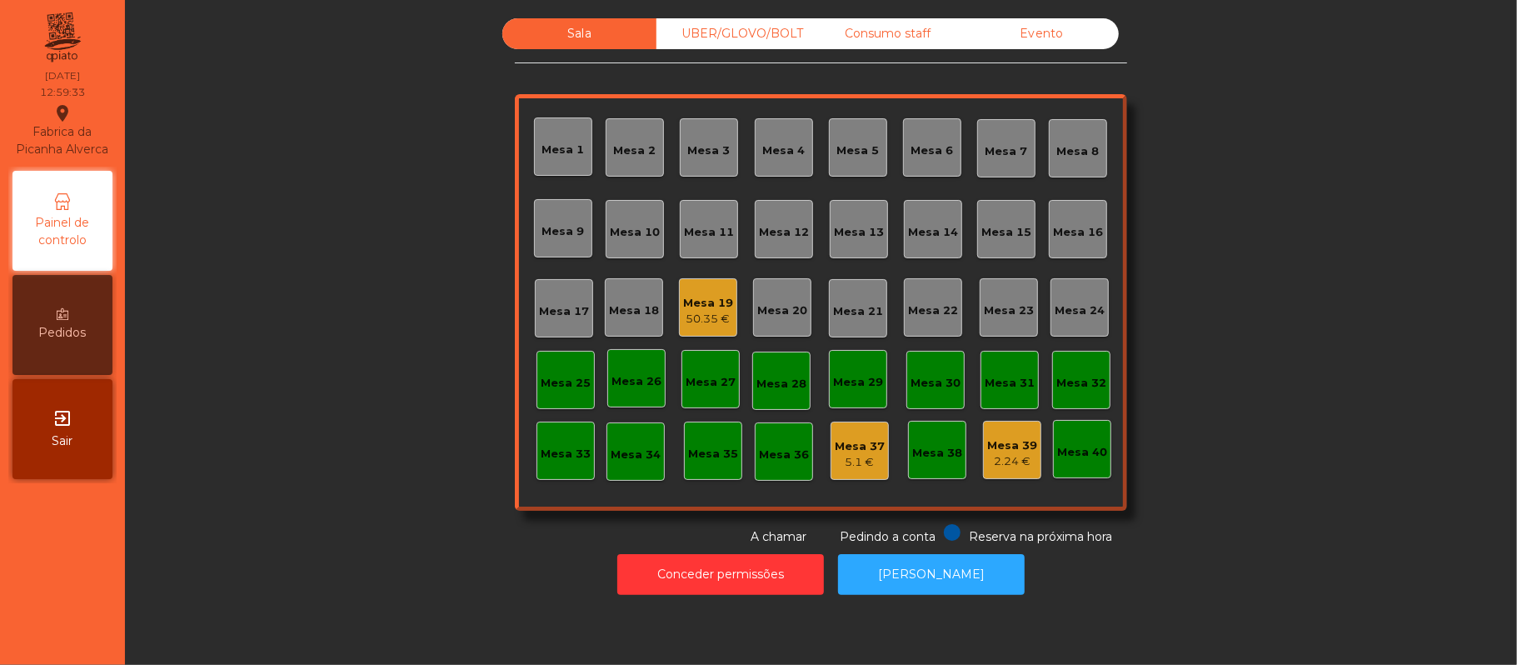
click at [717, 33] on div "UBER/GLOVO/BOLT" at bounding box center [734, 33] width 154 height 31
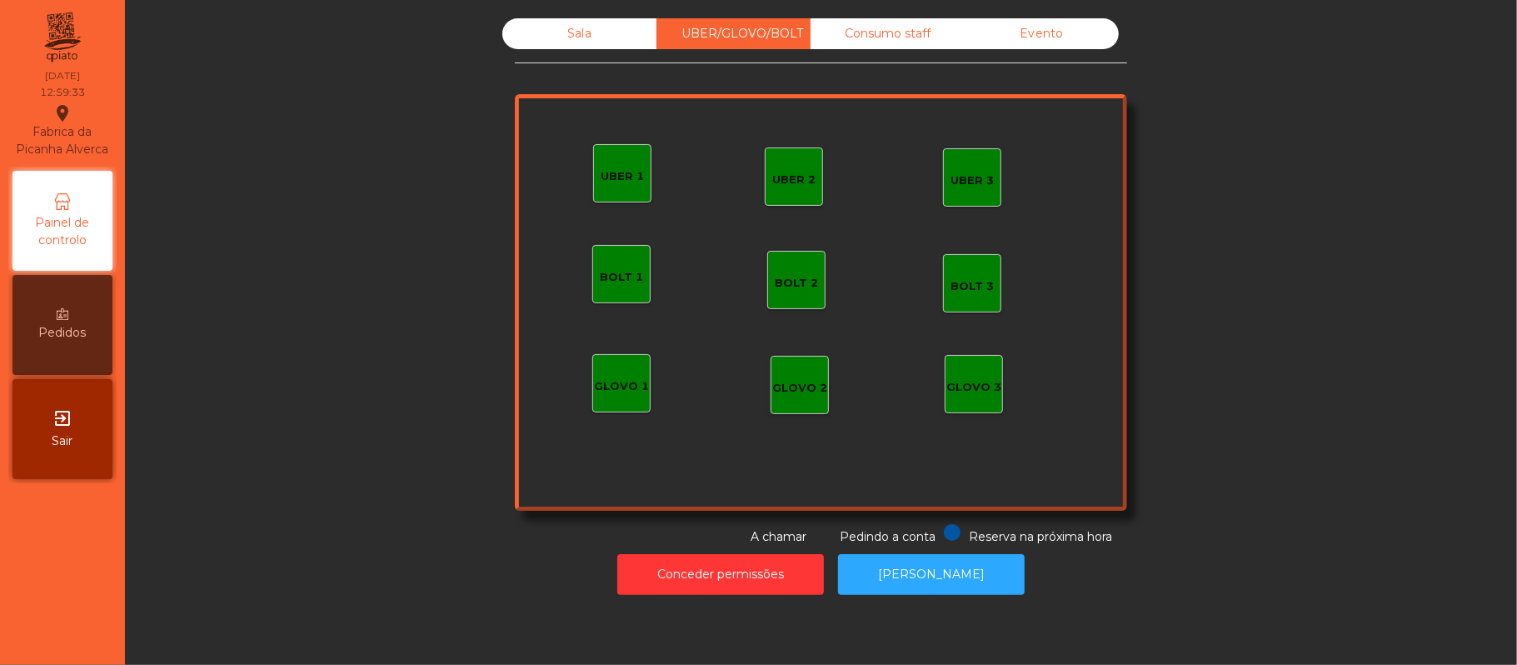
click at [607, 194] on div "UBER 1" at bounding box center [622, 173] width 58 height 58
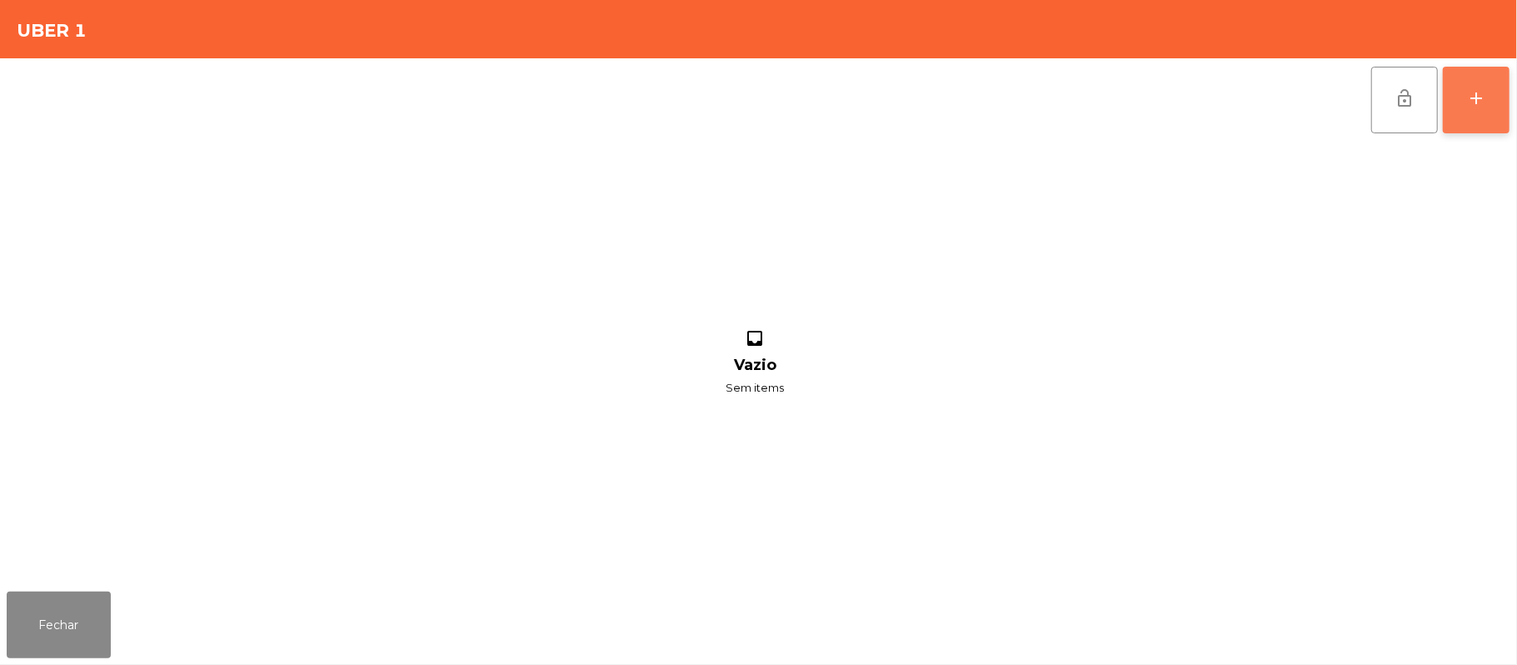
click at [1461, 91] on button "add" at bounding box center [1476, 100] width 67 height 67
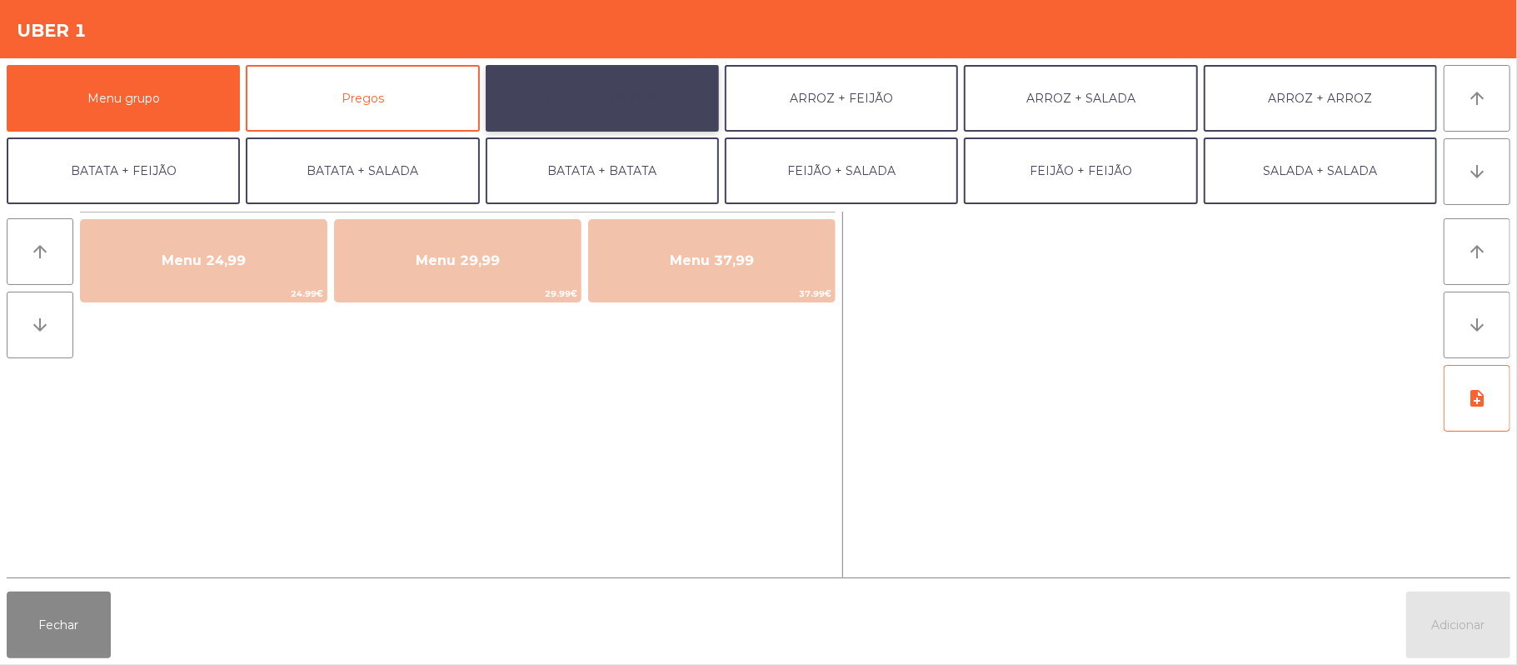
click at [583, 107] on button "ARROZ + BATATAS" at bounding box center [602, 98] width 233 height 67
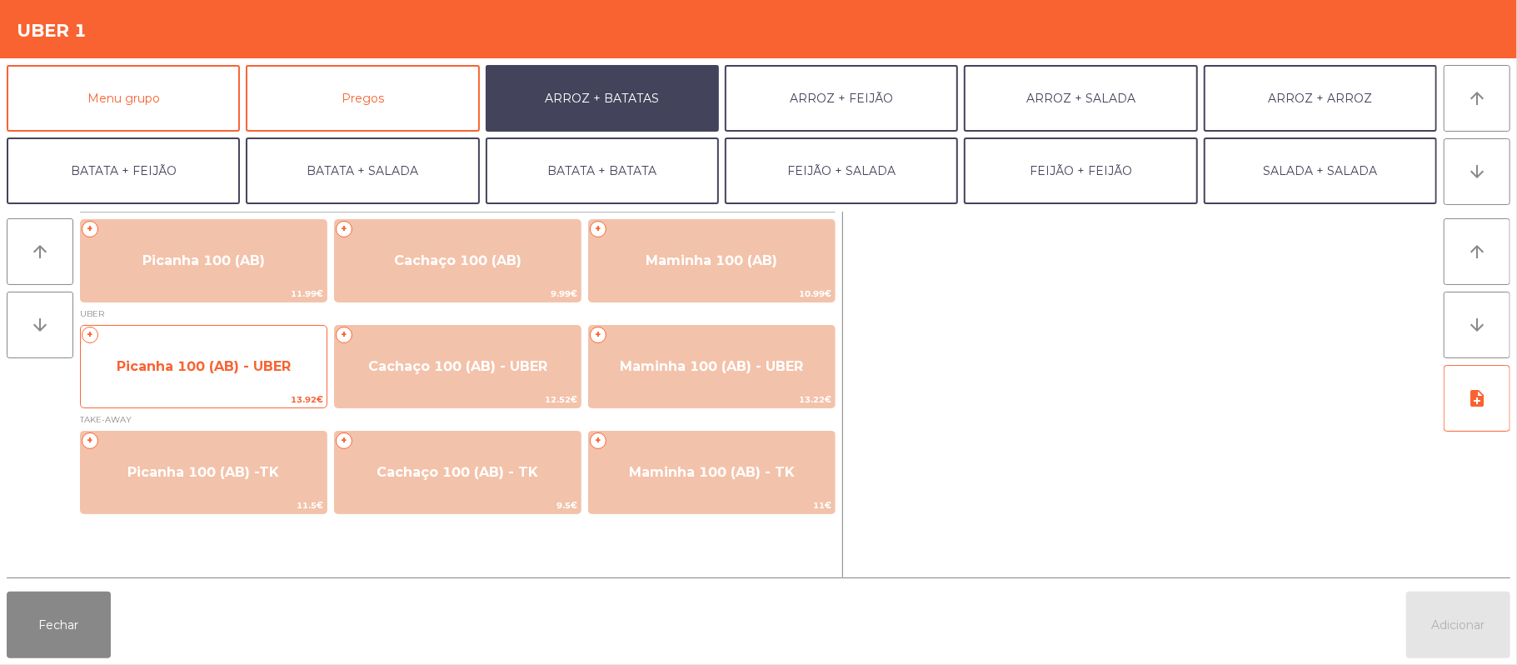
click at [212, 345] on span "Picanha 100 (AB) - UBER" at bounding box center [204, 366] width 246 height 45
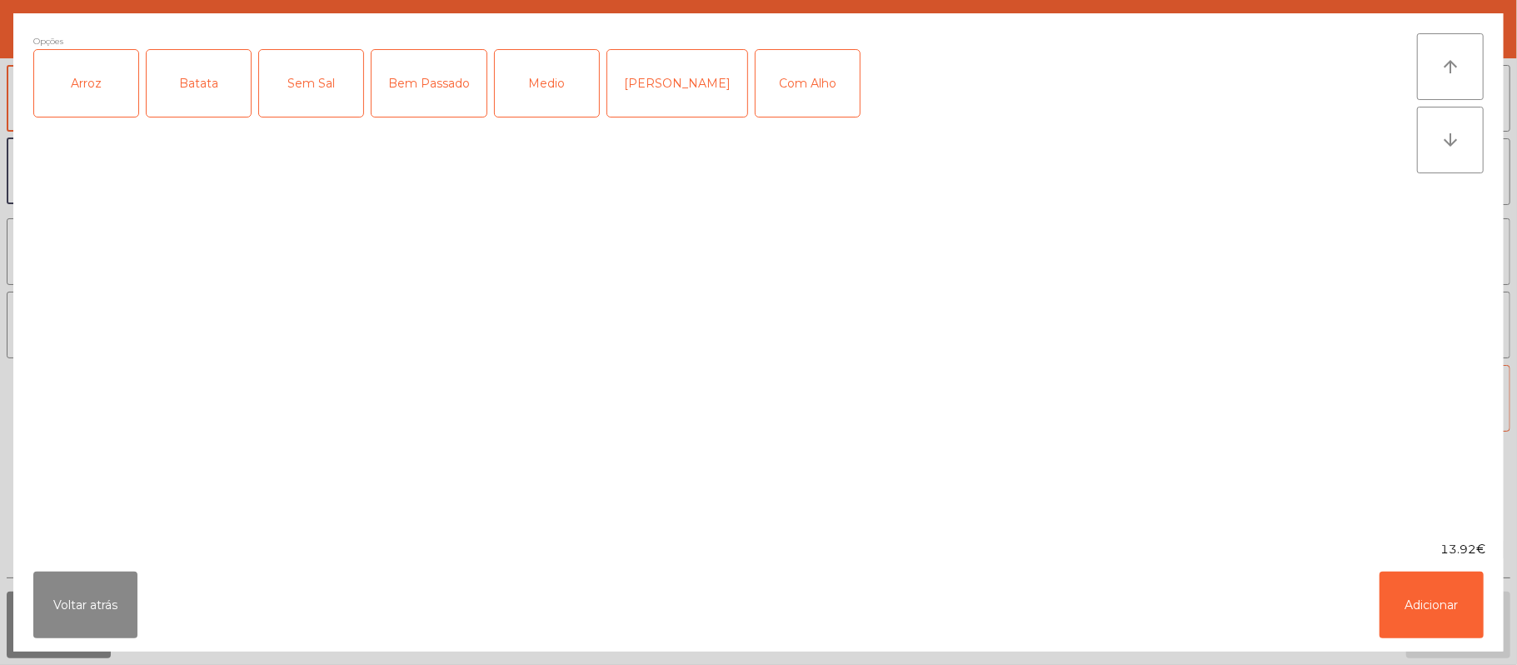
click at [80, 104] on div "Arroz" at bounding box center [86, 83] width 104 height 67
click at [175, 88] on div "Batata" at bounding box center [199, 83] width 104 height 67
click at [585, 80] on div "Medio" at bounding box center [547, 83] width 104 height 67
click at [783, 97] on div "Com Alho" at bounding box center [808, 83] width 104 height 67
click at [1443, 610] on button "Adicionar" at bounding box center [1432, 605] width 104 height 67
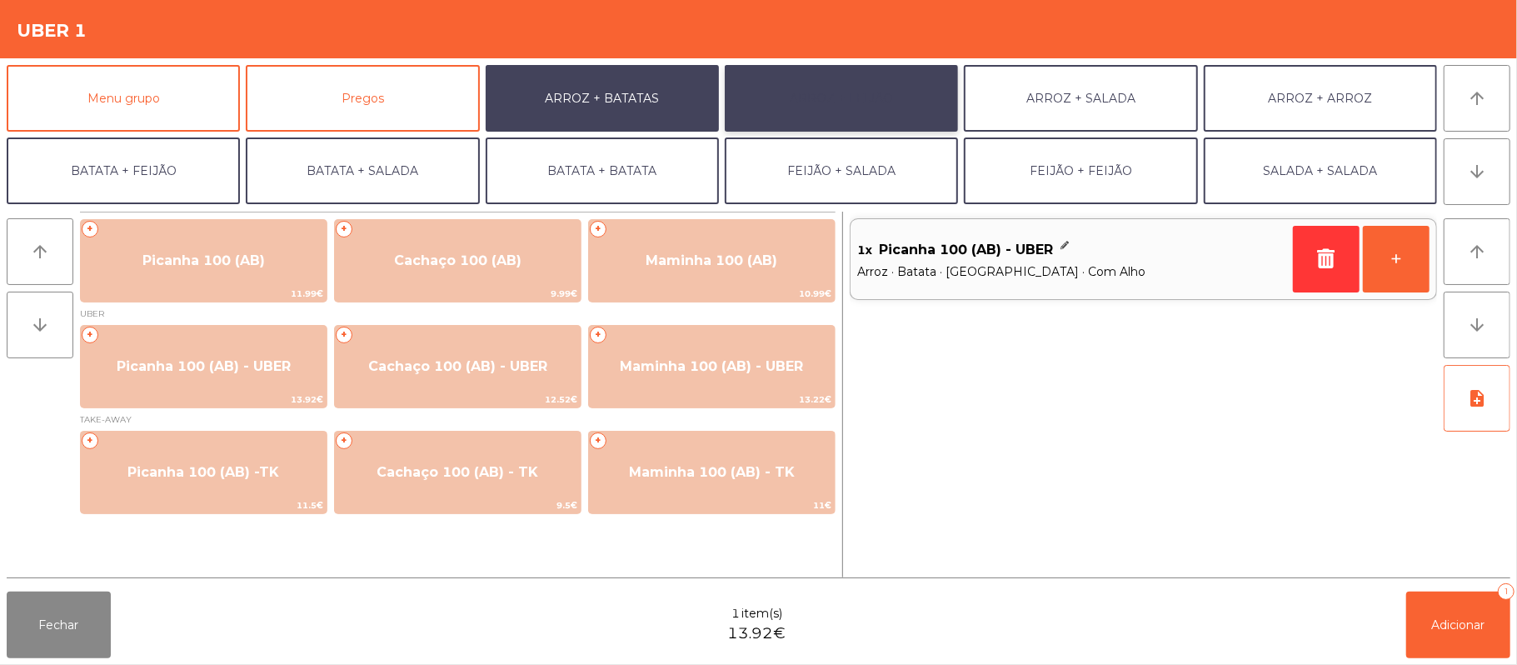
click at [904, 94] on button "ARROZ + FEIJÃO" at bounding box center [841, 98] width 233 height 67
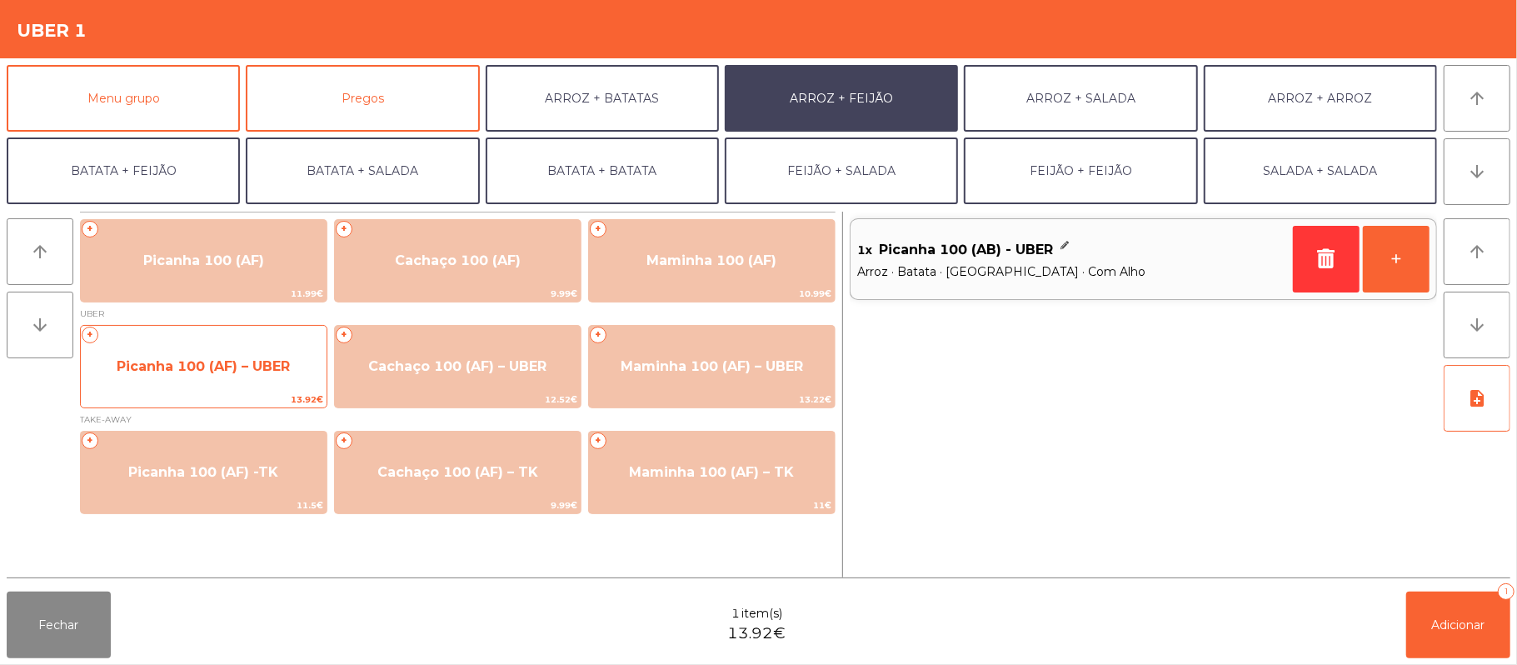
click at [234, 358] on span "Picanha 100 (AF) – UBER" at bounding box center [203, 366] width 173 height 16
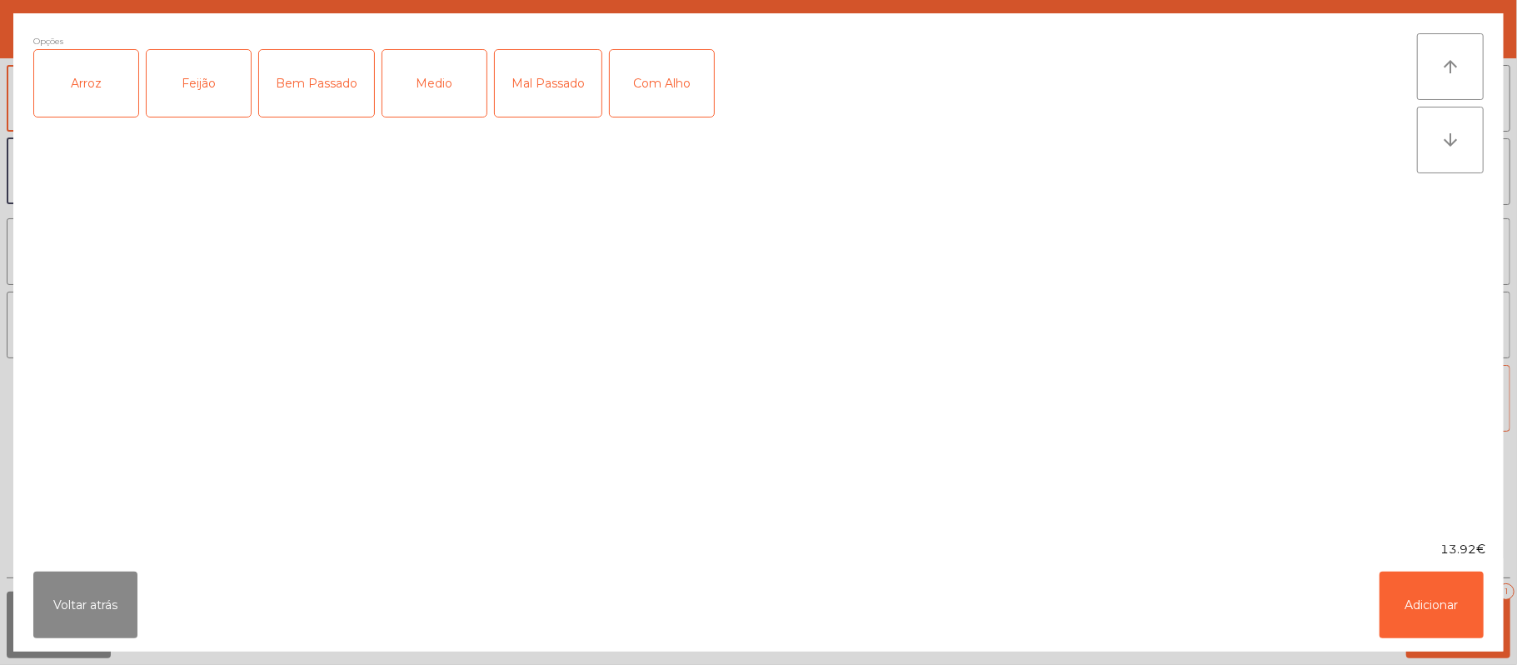
click at [102, 77] on div "Arroz" at bounding box center [86, 83] width 104 height 67
click at [205, 90] on div "Feijão" at bounding box center [199, 83] width 104 height 67
click at [452, 63] on div "Medio" at bounding box center [434, 83] width 104 height 67
click at [672, 90] on div "Com Alho" at bounding box center [662, 83] width 104 height 67
click at [1450, 603] on button "Adicionar" at bounding box center [1432, 605] width 104 height 67
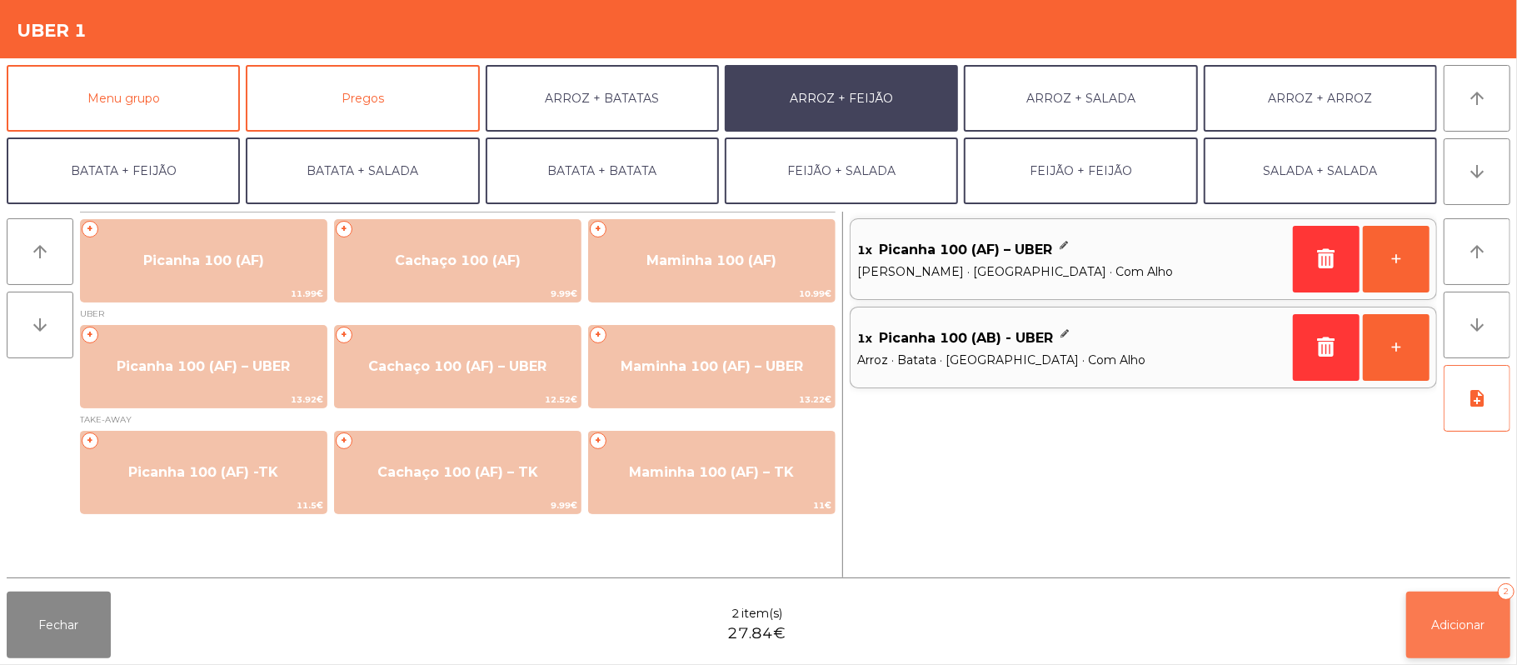
click at [1456, 627] on span "Adicionar" at bounding box center [1458, 624] width 53 height 15
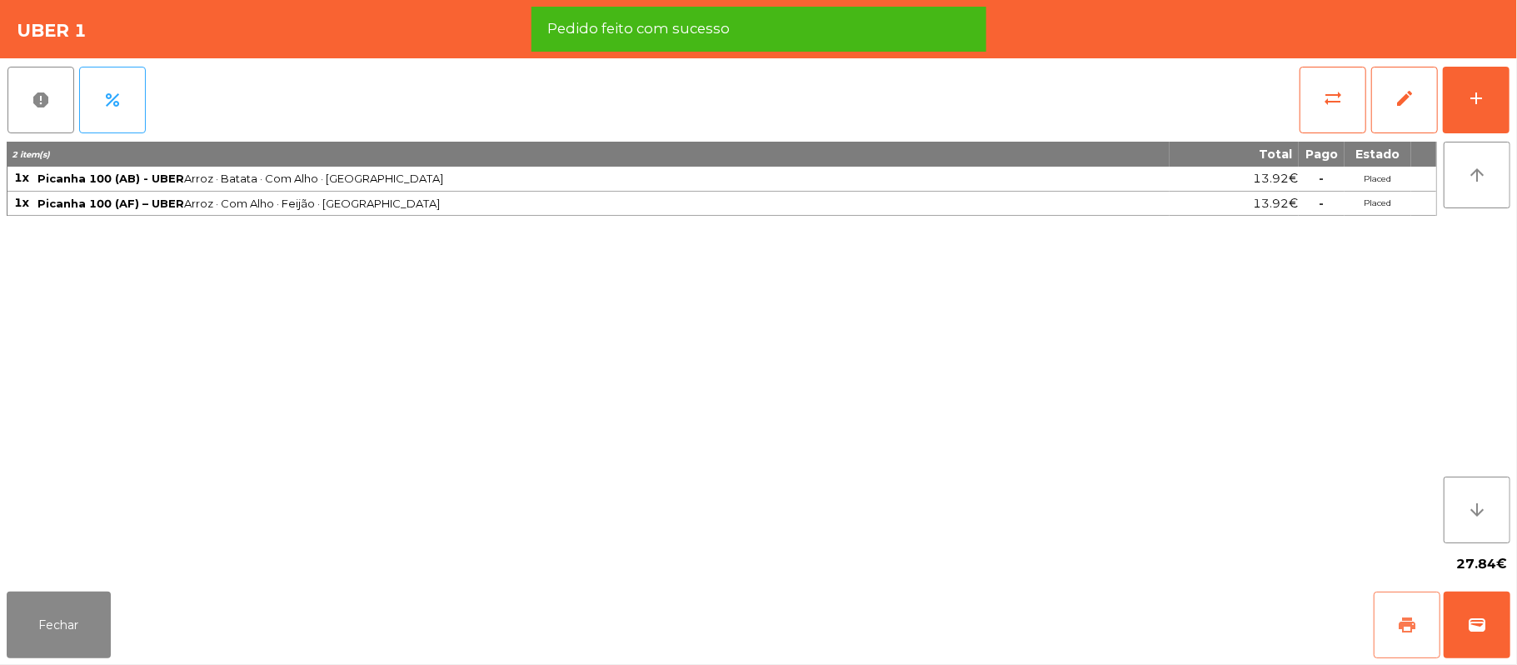
click at [1390, 634] on button "print" at bounding box center [1407, 625] width 67 height 67
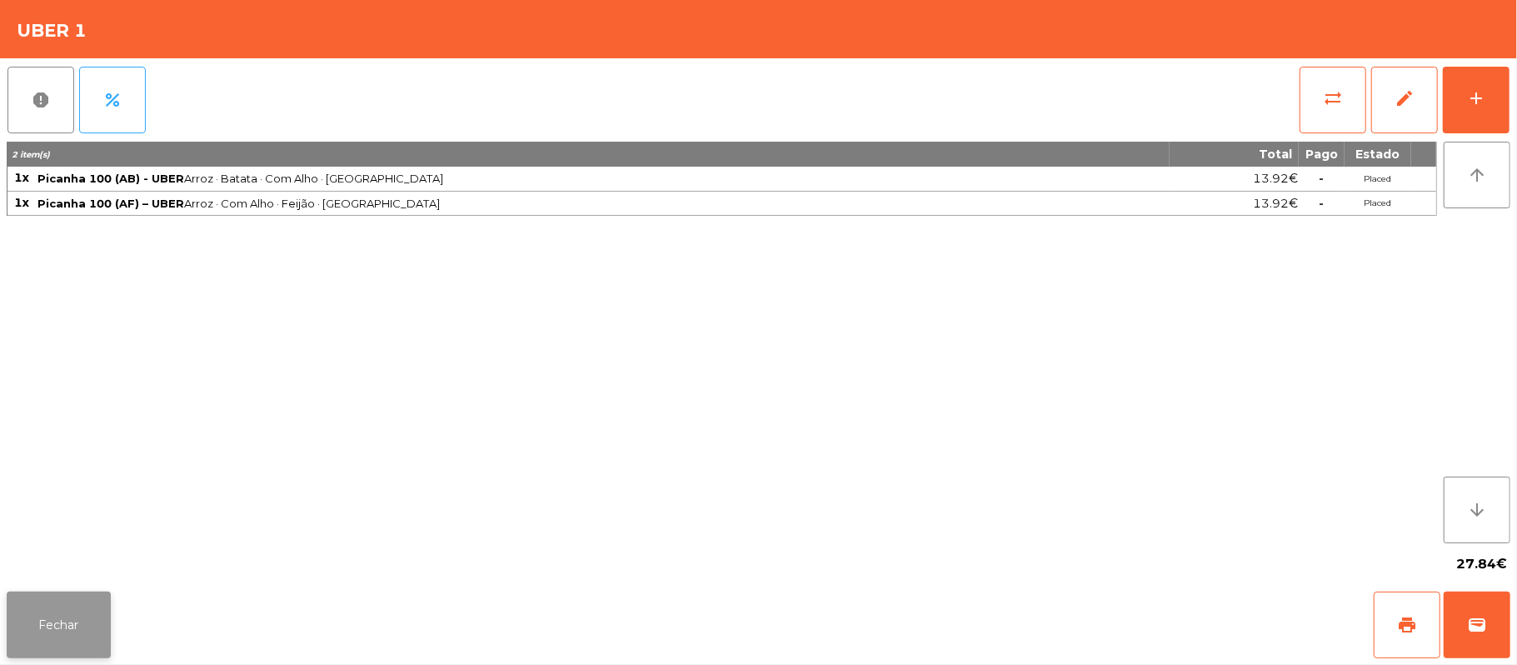
click at [81, 621] on button "Fechar" at bounding box center [59, 625] width 104 height 67
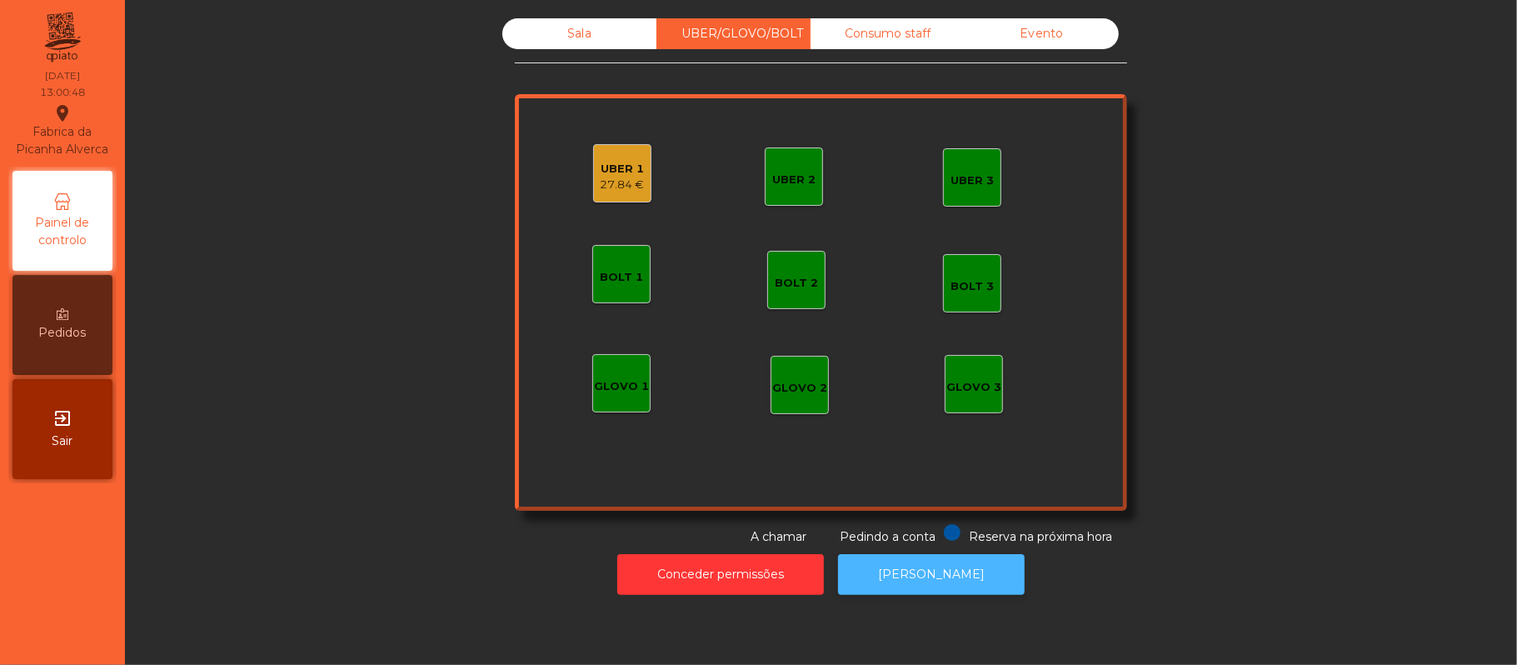
click at [965, 591] on button "[PERSON_NAME]" at bounding box center [931, 574] width 187 height 41
click at [571, 35] on div "Sala" at bounding box center [579, 33] width 154 height 31
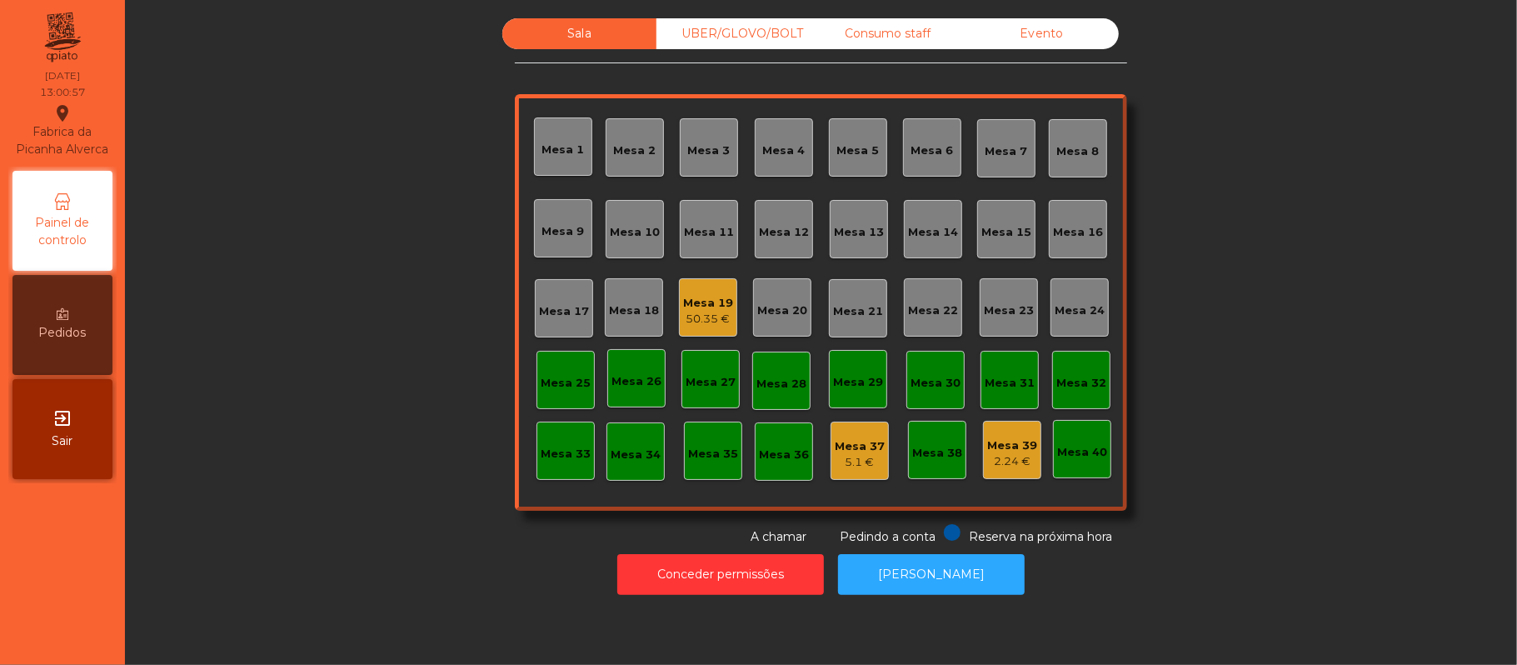
click at [1060, 233] on div "Mesa 16" at bounding box center [1078, 232] width 50 height 17
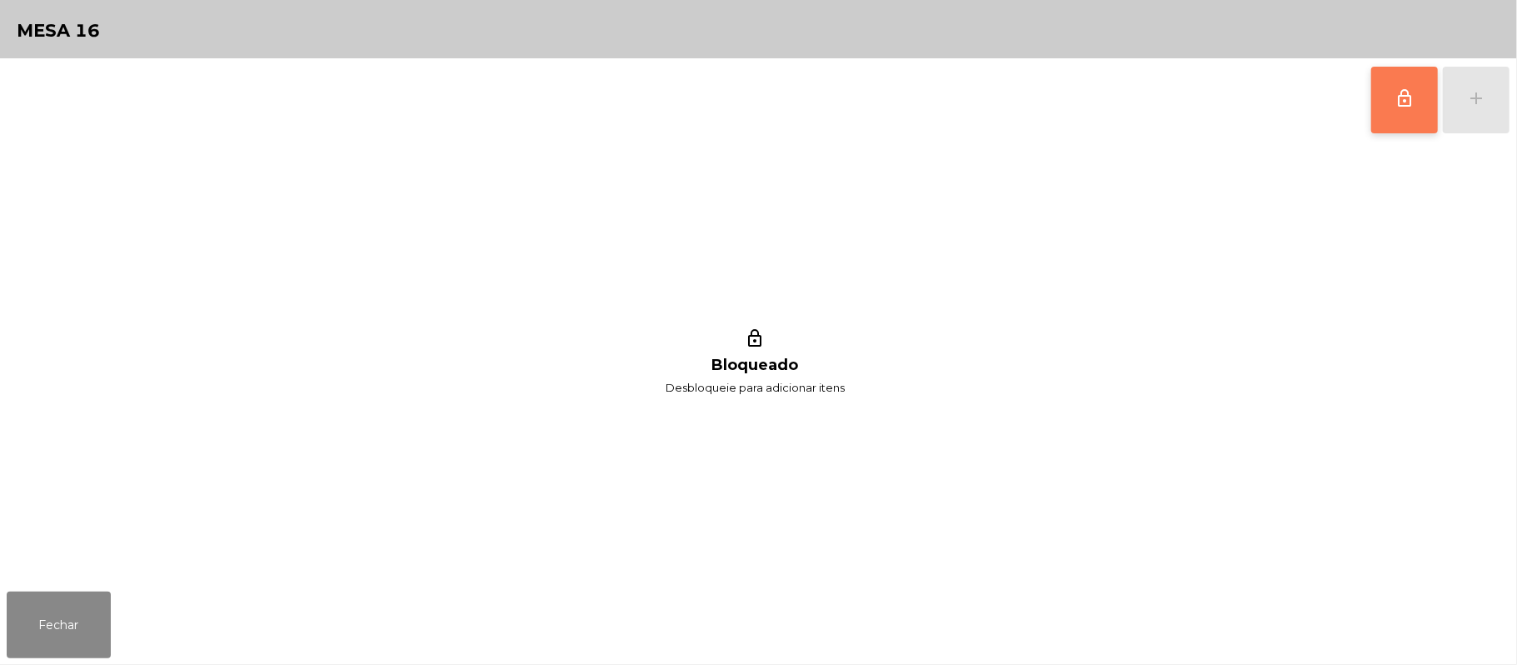
click at [1417, 97] on button "lock_outline" at bounding box center [1404, 100] width 67 height 67
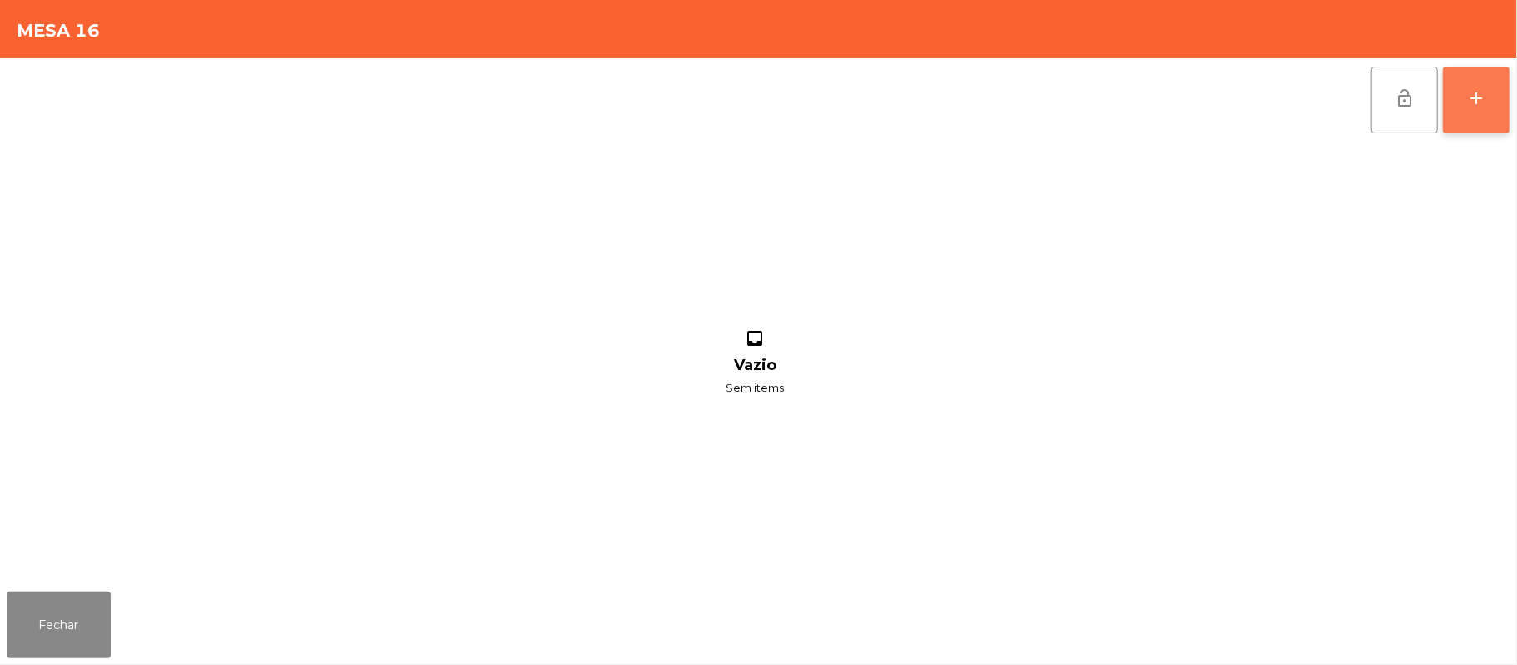
click at [1470, 112] on button "add" at bounding box center [1476, 100] width 67 height 67
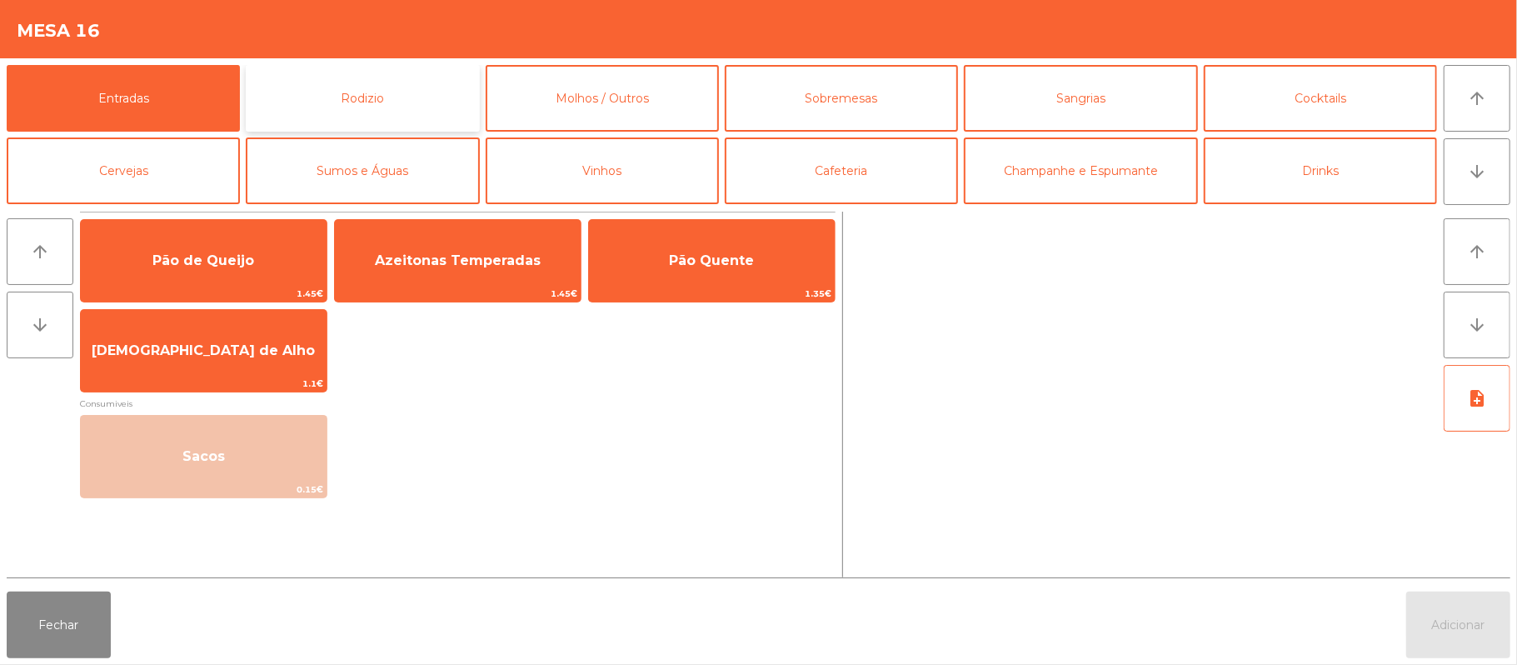
click at [361, 107] on button "Rodizio" at bounding box center [362, 98] width 233 height 67
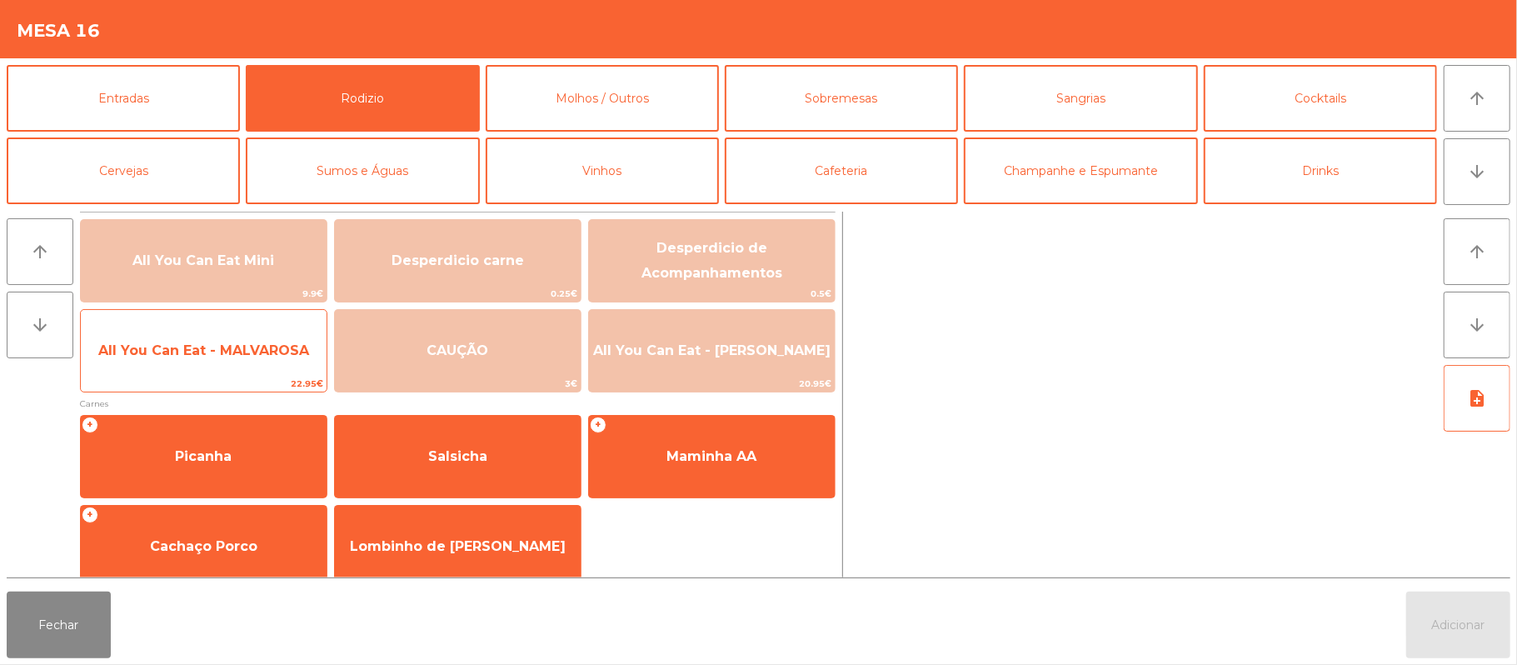
click at [152, 382] on span "22.95€" at bounding box center [204, 384] width 246 height 16
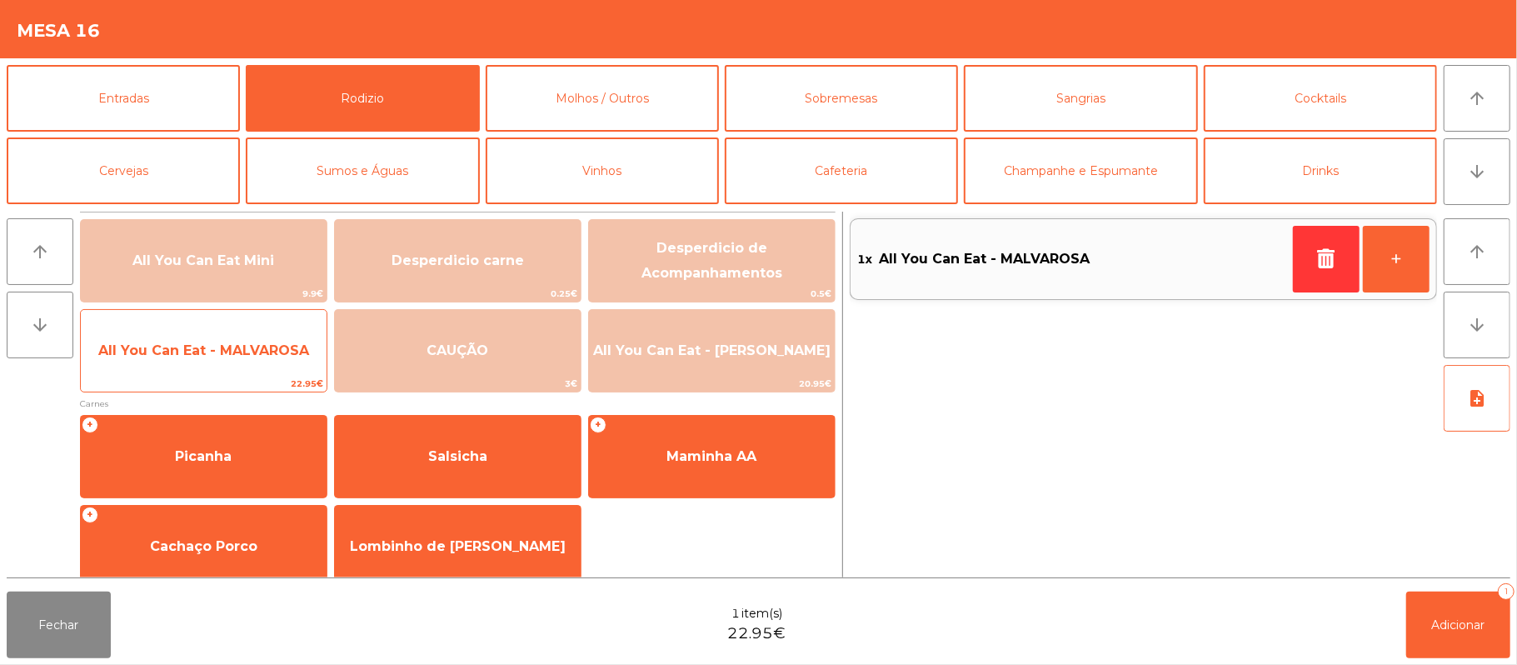
click at [177, 371] on span "All You Can Eat - MALVAROSA" at bounding box center [204, 350] width 246 height 45
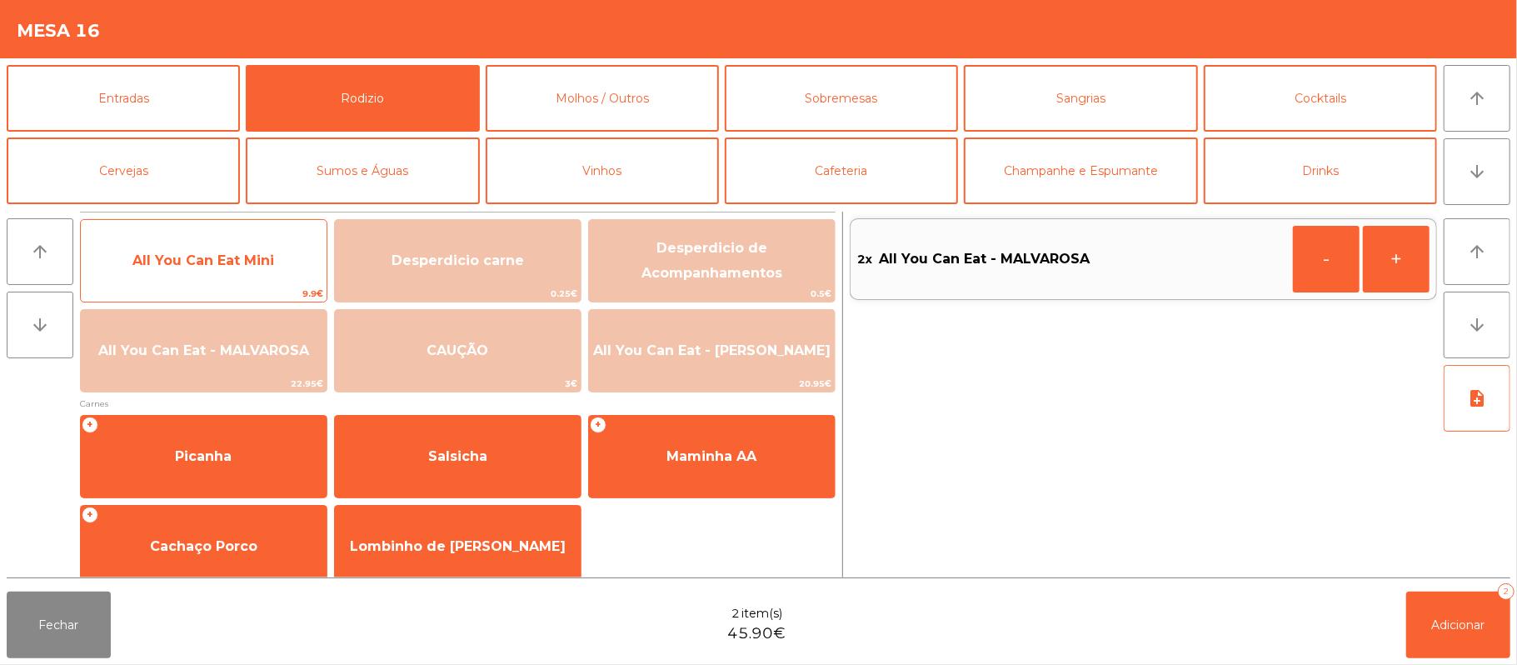
click at [207, 278] on span "All You Can Eat Mini" at bounding box center [204, 260] width 246 height 45
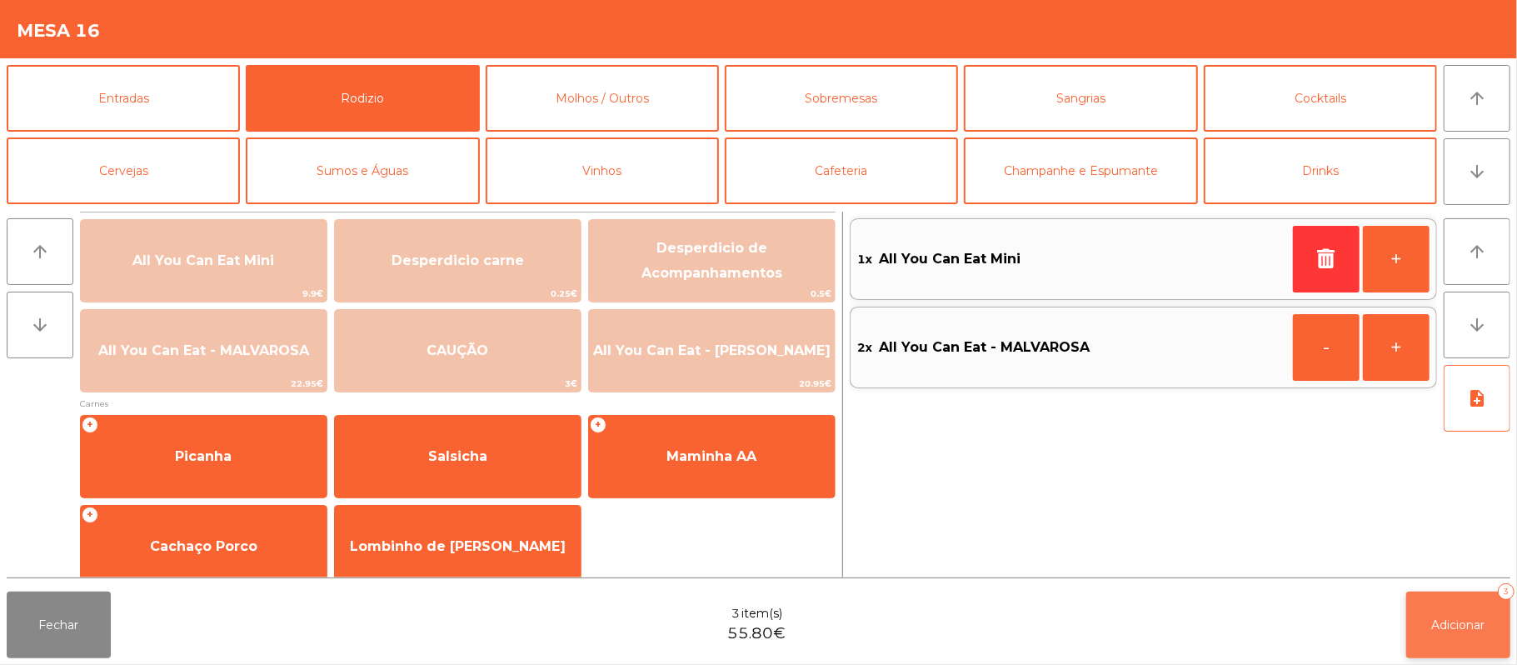
click at [1431, 647] on button "Adicionar 3" at bounding box center [1458, 625] width 104 height 67
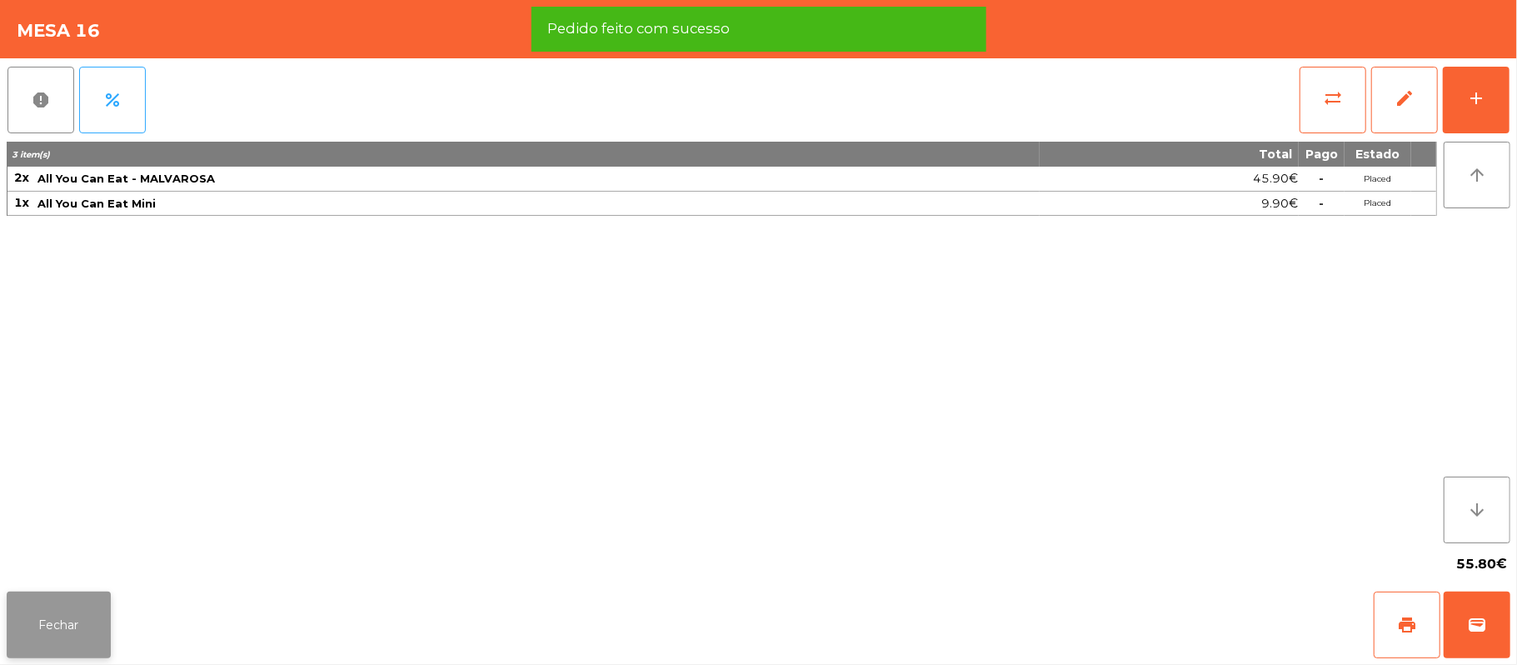
click at [70, 600] on button "Fechar" at bounding box center [59, 625] width 104 height 67
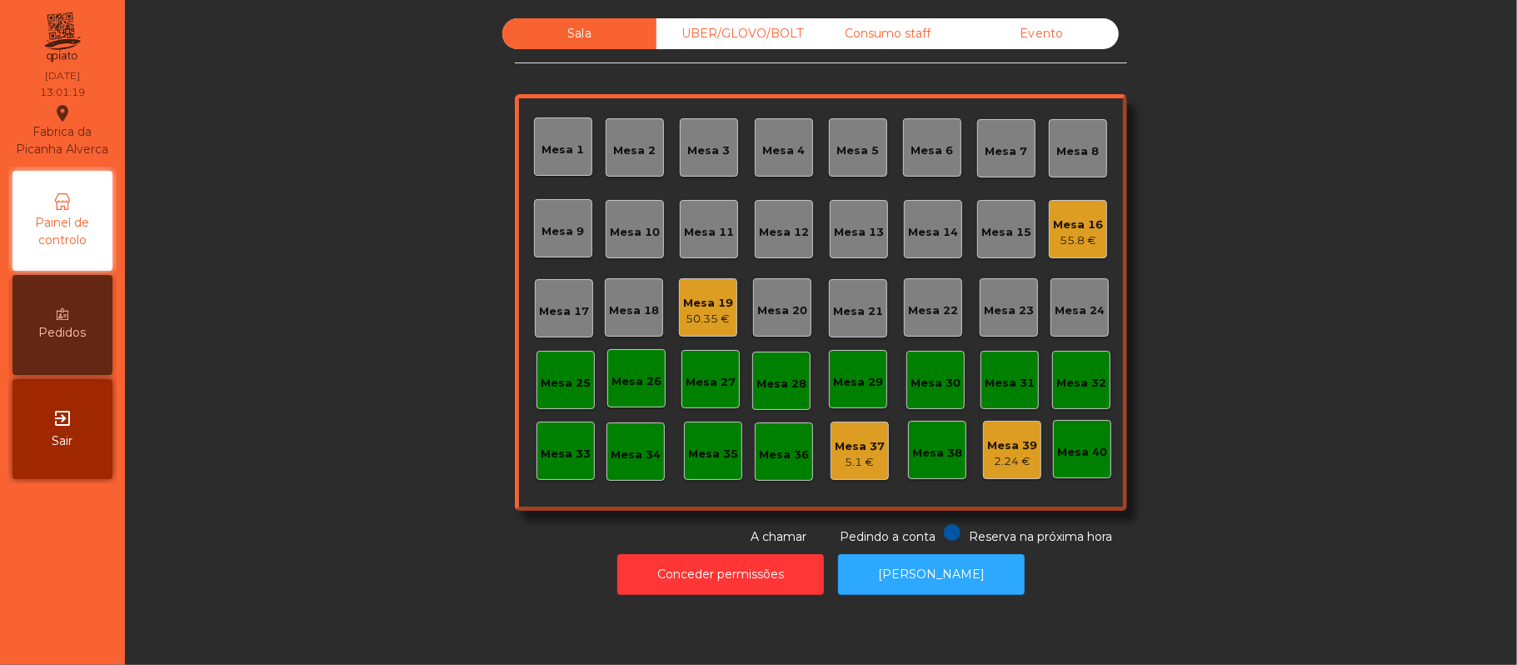
click at [727, 38] on div "UBER/GLOVO/BOLT" at bounding box center [734, 33] width 154 height 31
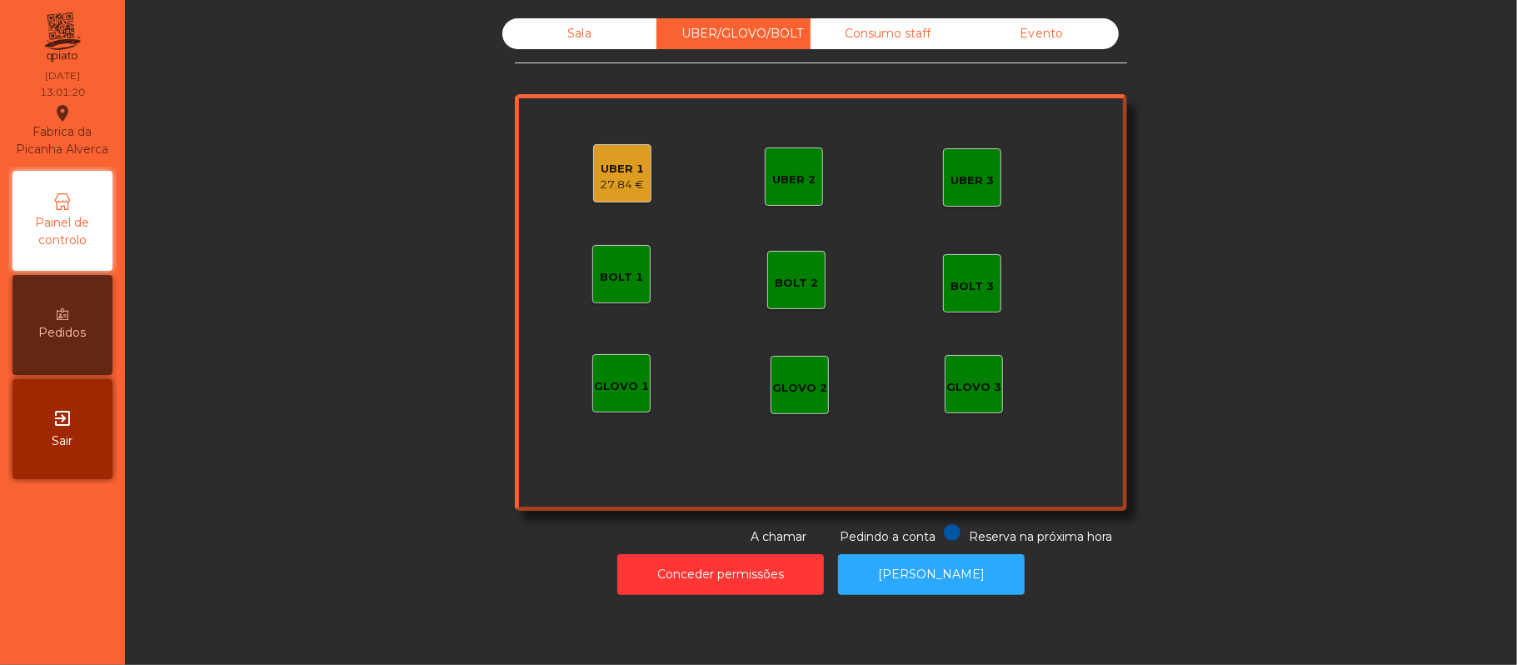
click at [615, 185] on div "27.84 €" at bounding box center [623, 185] width 44 height 17
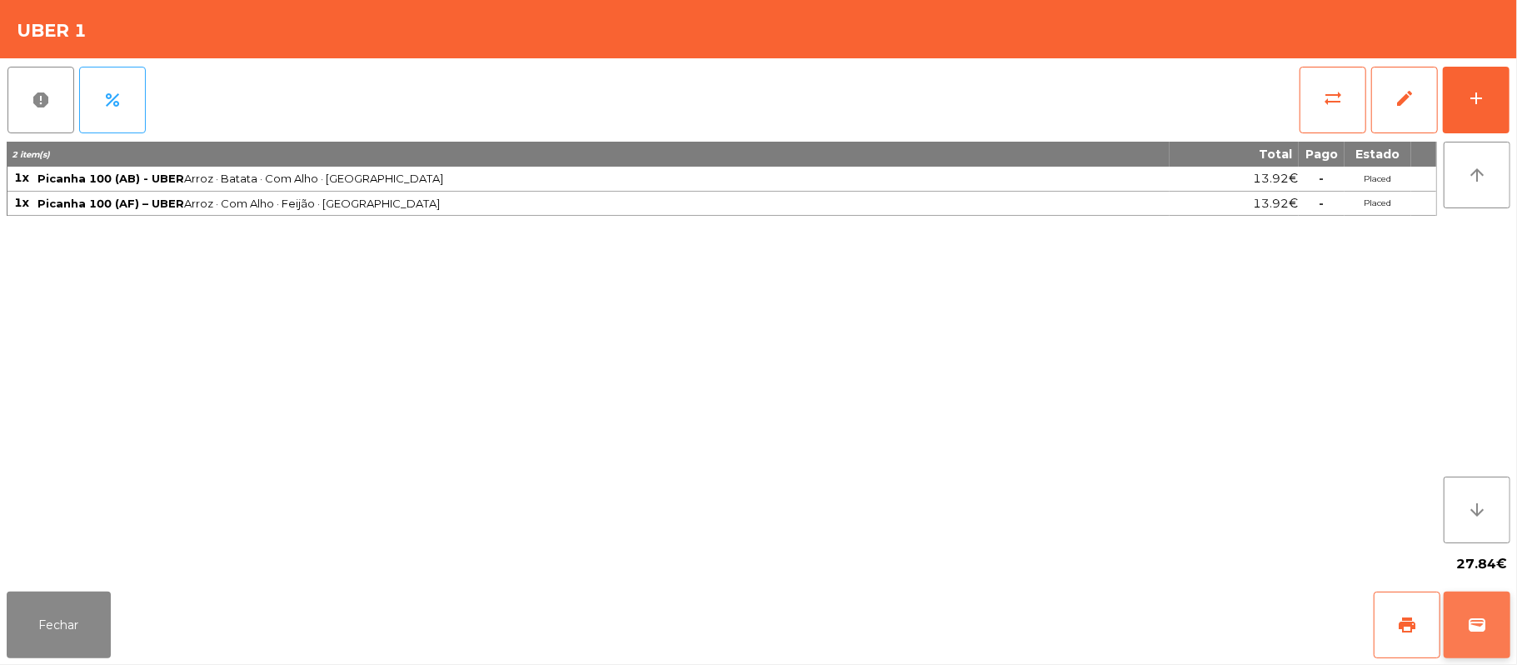
click at [1468, 624] on span "wallet" at bounding box center [1477, 625] width 20 height 20
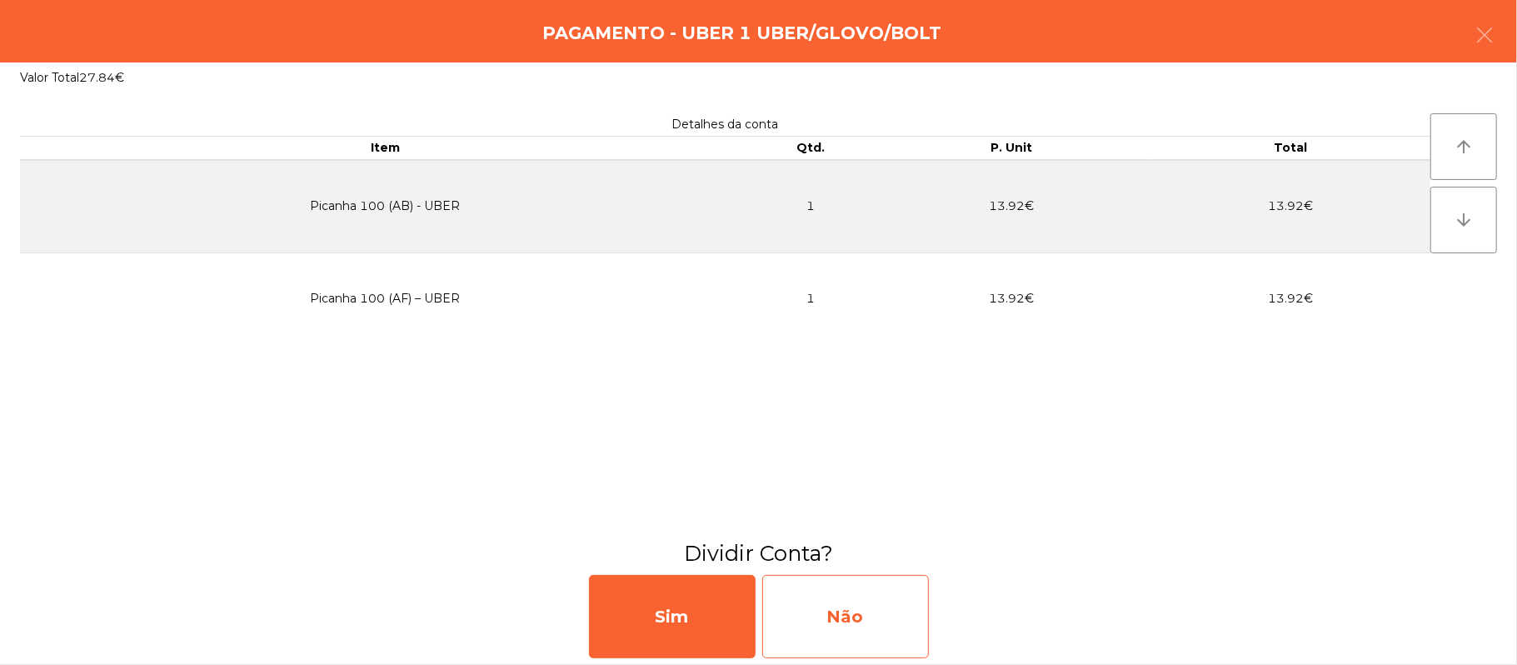
click at [844, 613] on div "Não" at bounding box center [845, 616] width 167 height 83
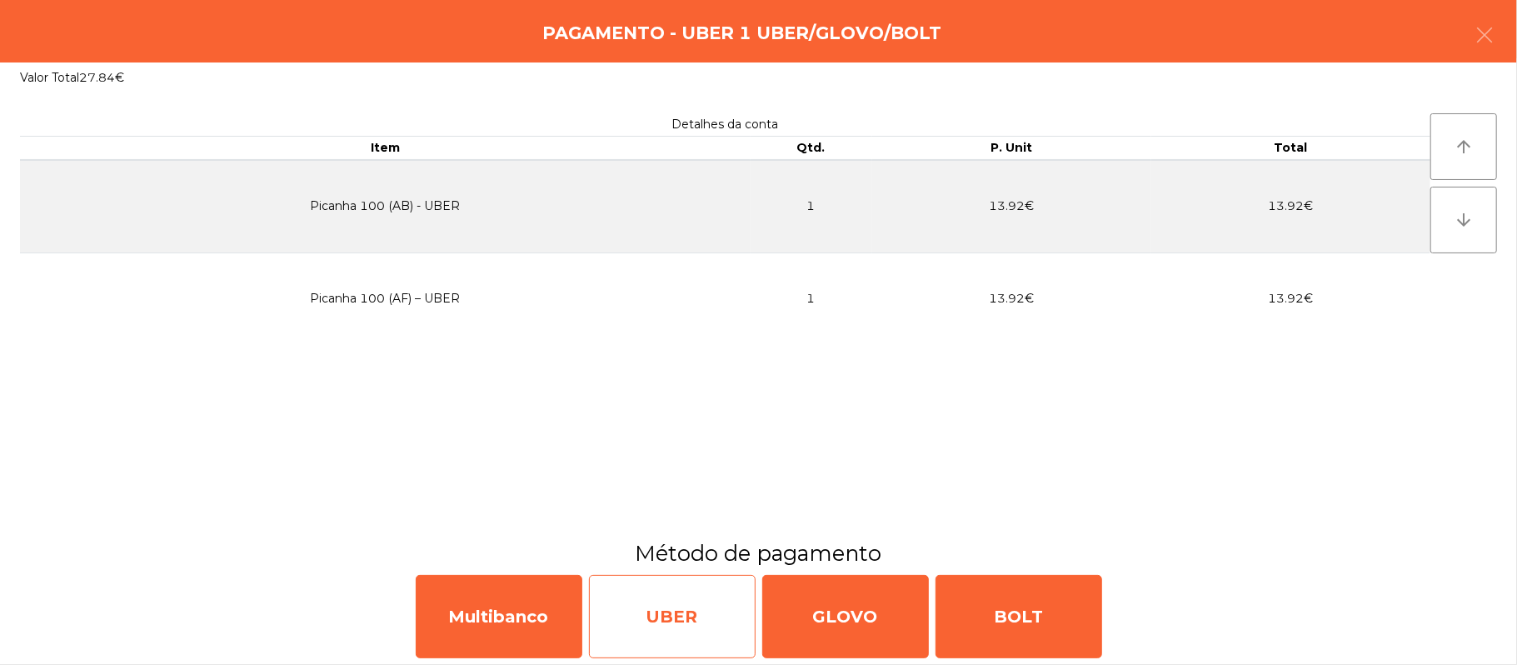
click at [611, 623] on div "UBER" at bounding box center [672, 616] width 167 height 83
select select "**"
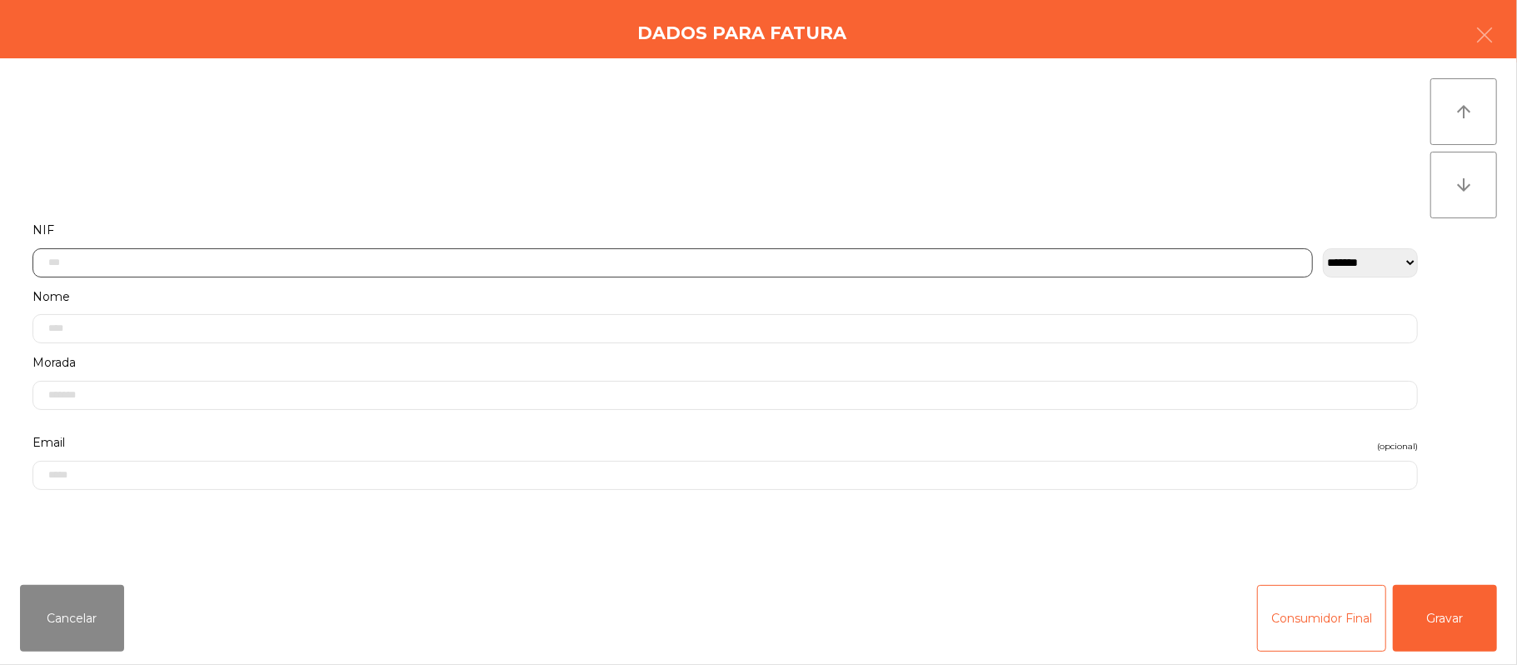
click at [514, 262] on input "text" at bounding box center [672, 262] width 1281 height 29
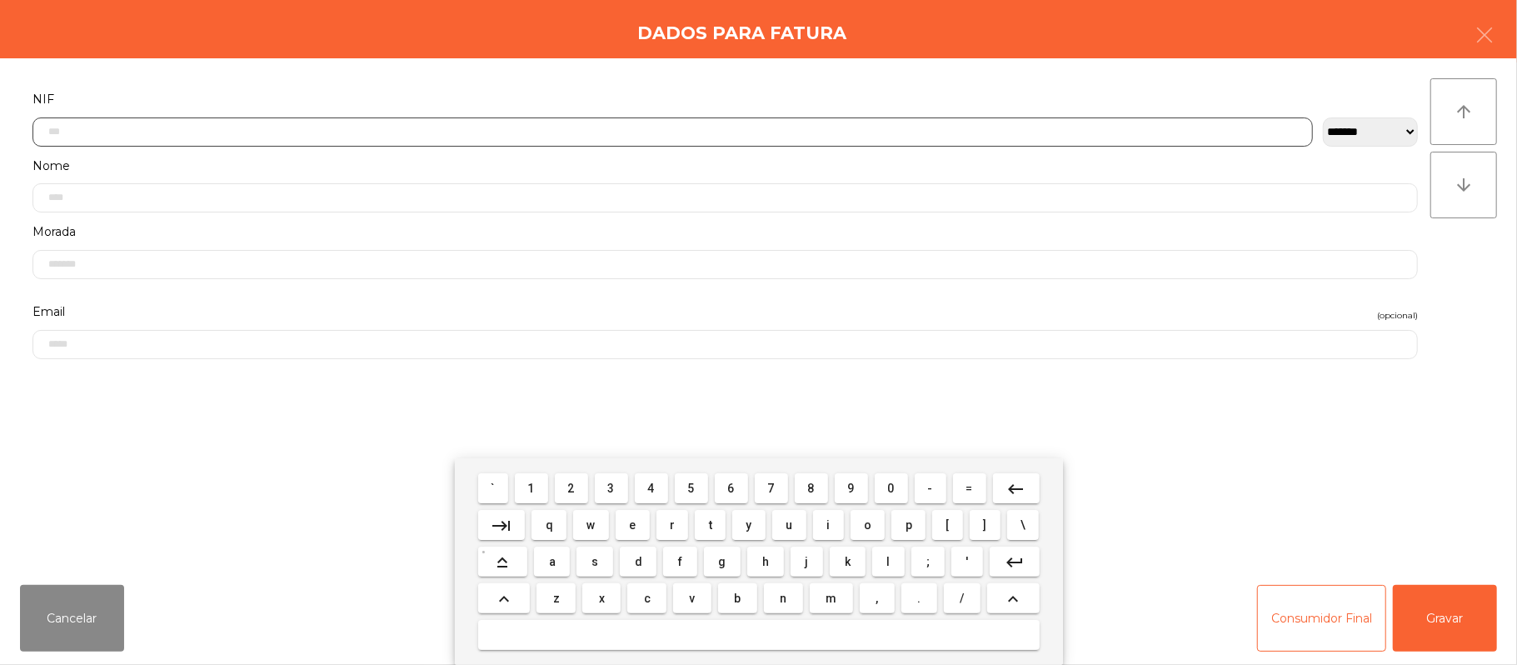
scroll to position [140, 0]
type input "*********"
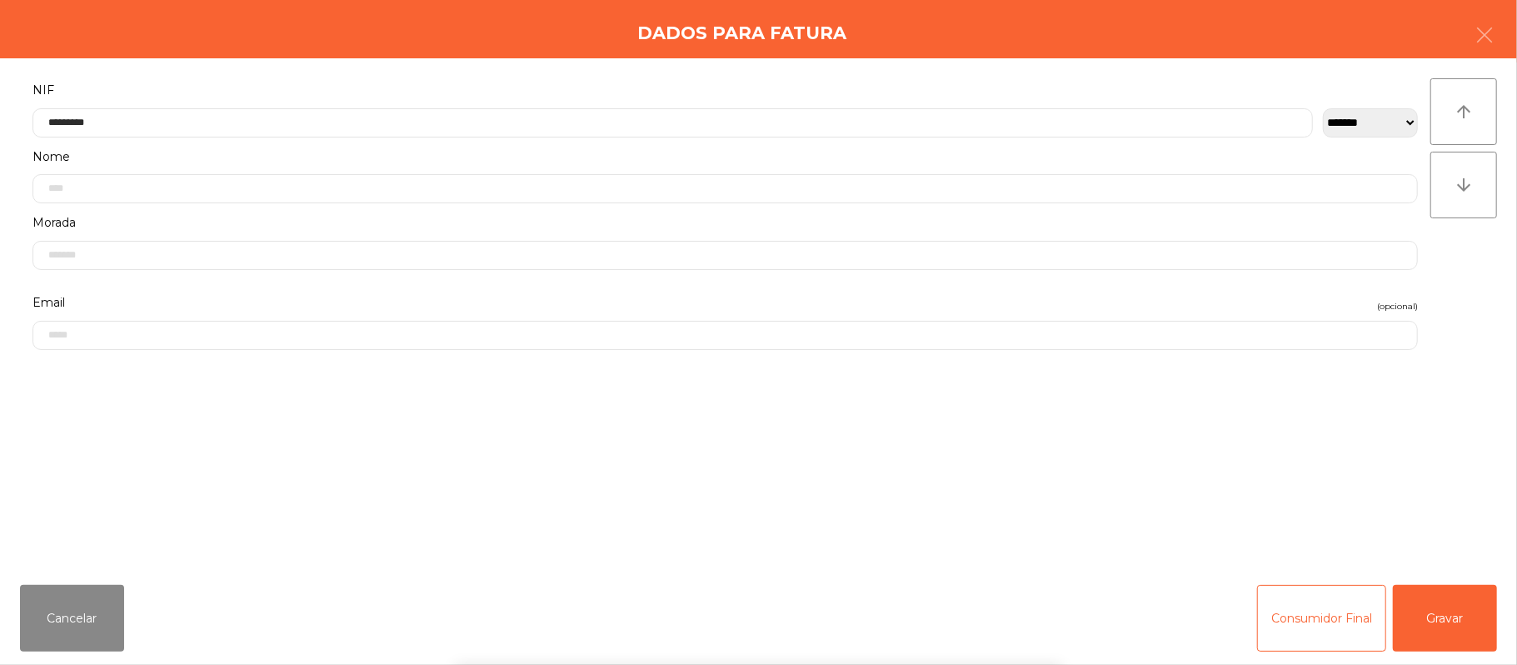
click at [1454, 614] on div "` 1 2 3 4 5 6 7 8 9 0 - = keyboard_backspace keyboard_tab q w e r t y u i o p […" at bounding box center [758, 561] width 1517 height 207
click at [1437, 600] on button "Gravar" at bounding box center [1445, 618] width 104 height 67
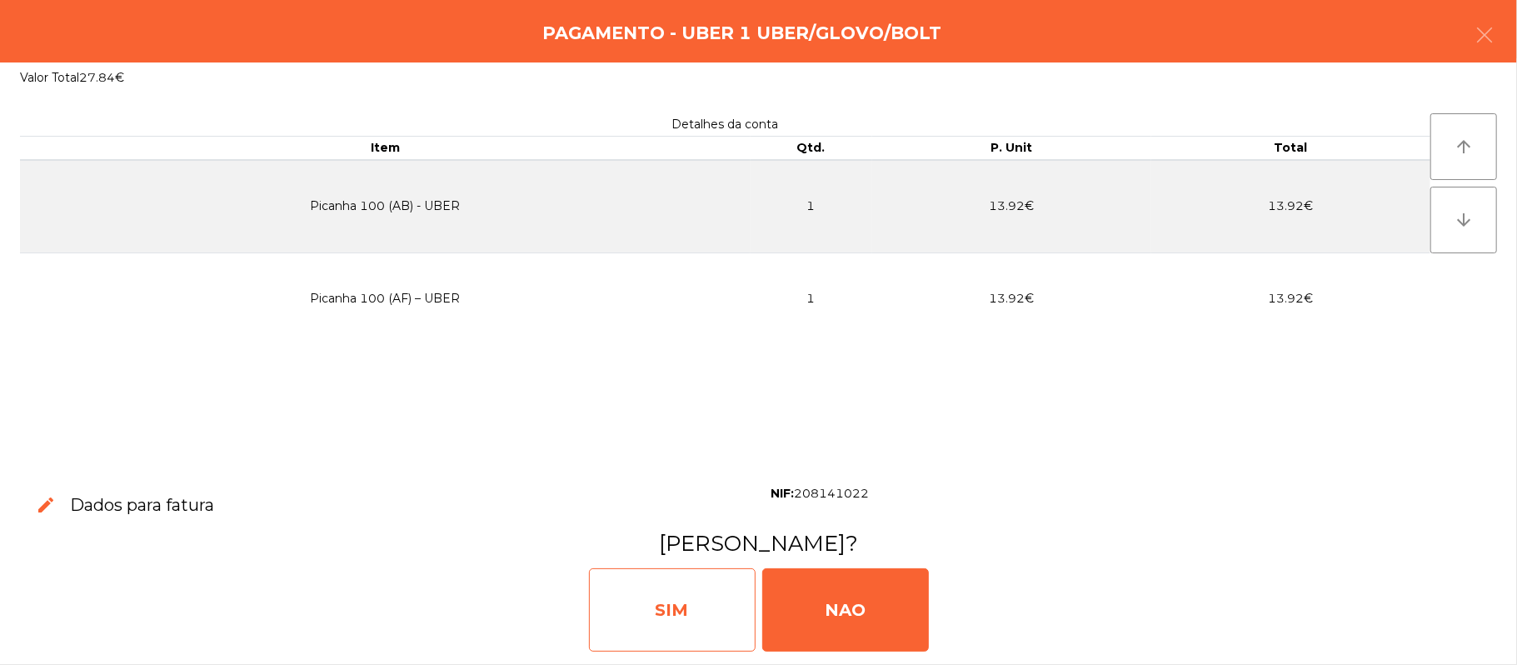
click at [680, 615] on div "SIM" at bounding box center [672, 609] width 167 height 83
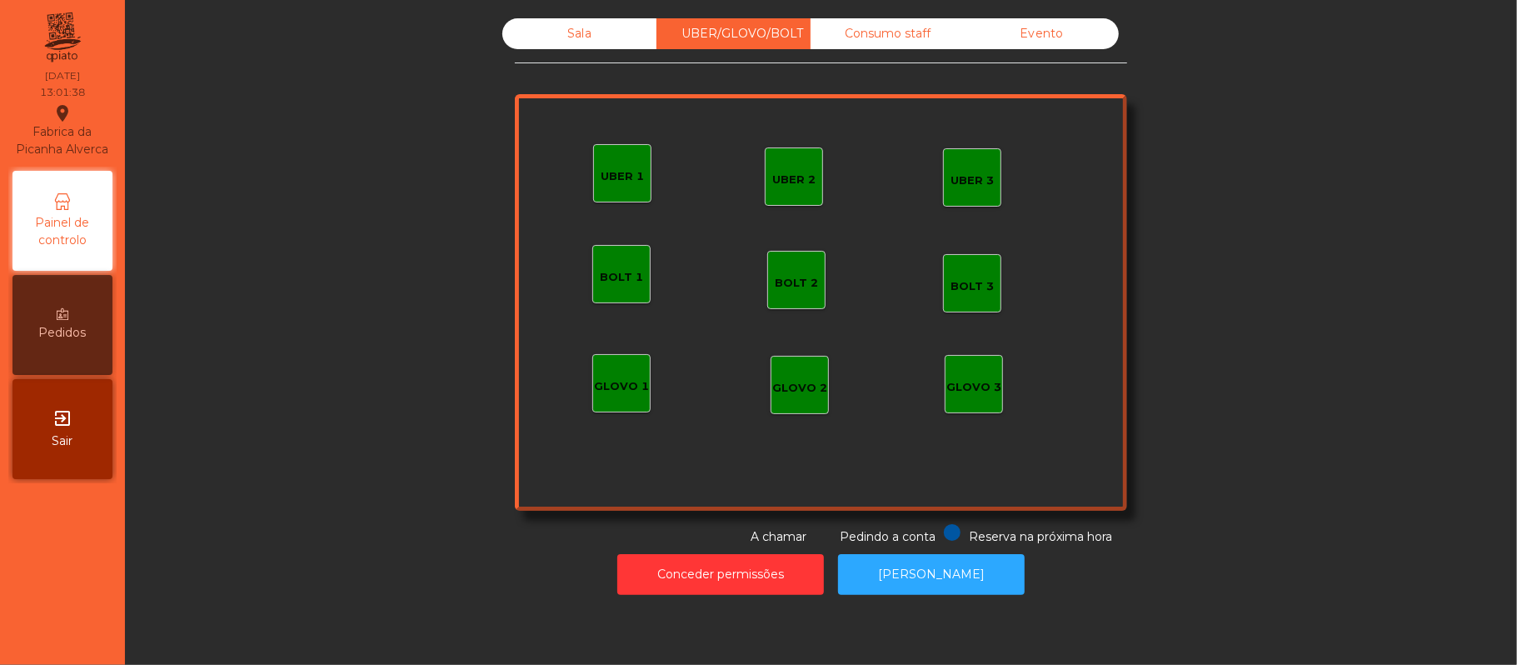
click at [571, 35] on div "Sala" at bounding box center [579, 33] width 154 height 31
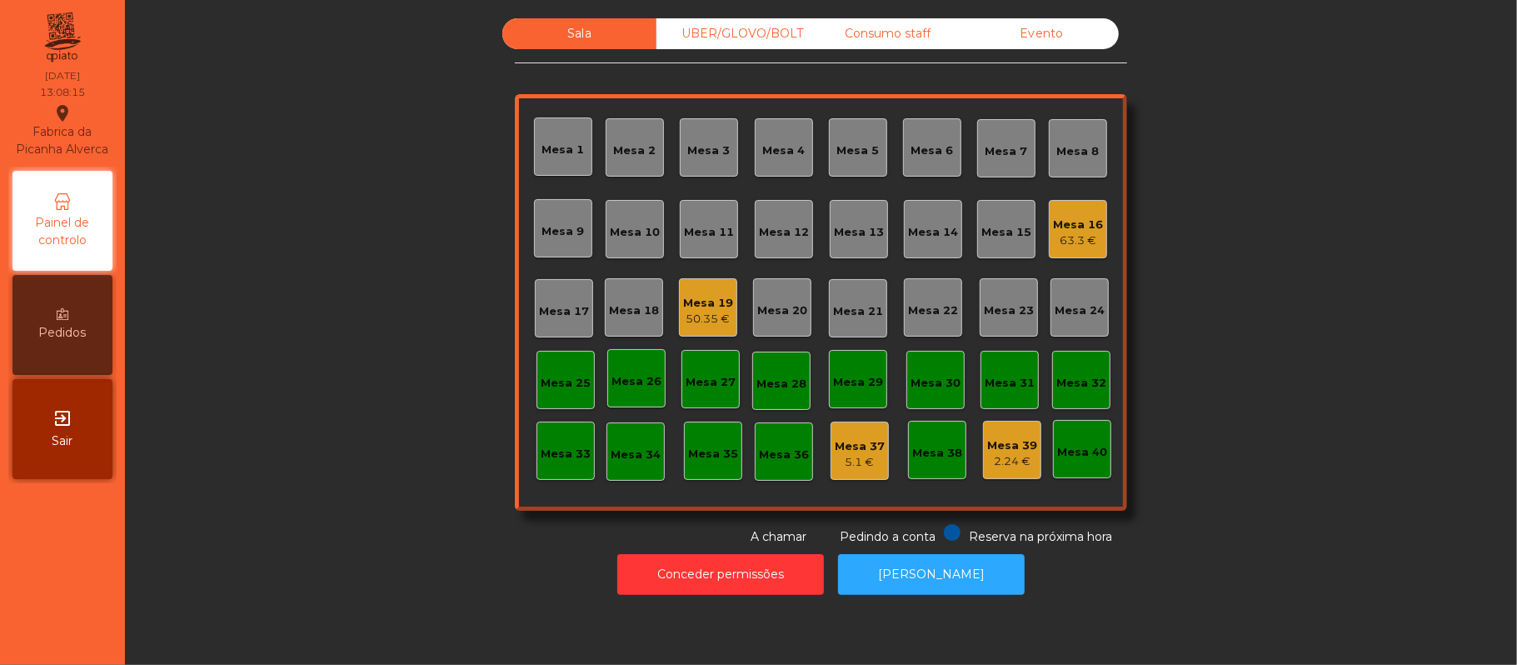
click at [772, 247] on div "Mesa 12" at bounding box center [784, 229] width 58 height 58
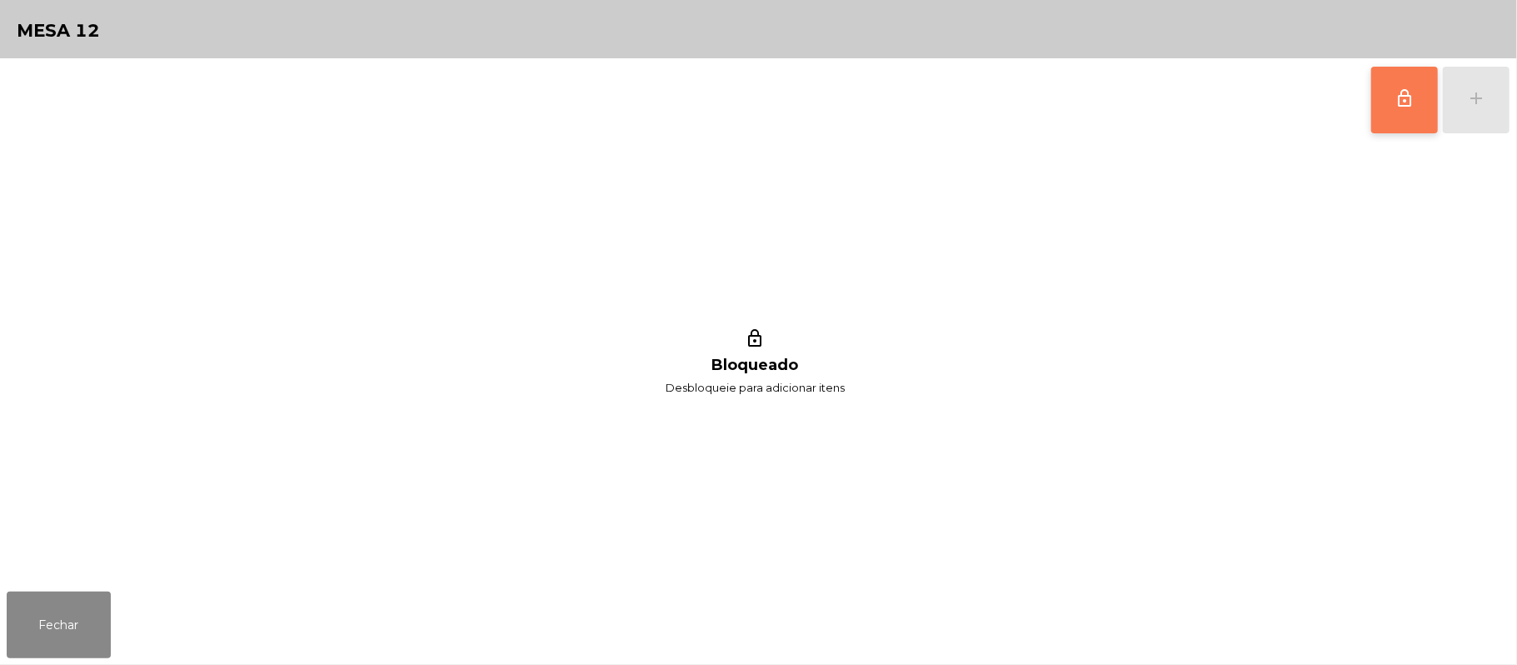
click at [1395, 107] on span "lock_outline" at bounding box center [1405, 98] width 20 height 20
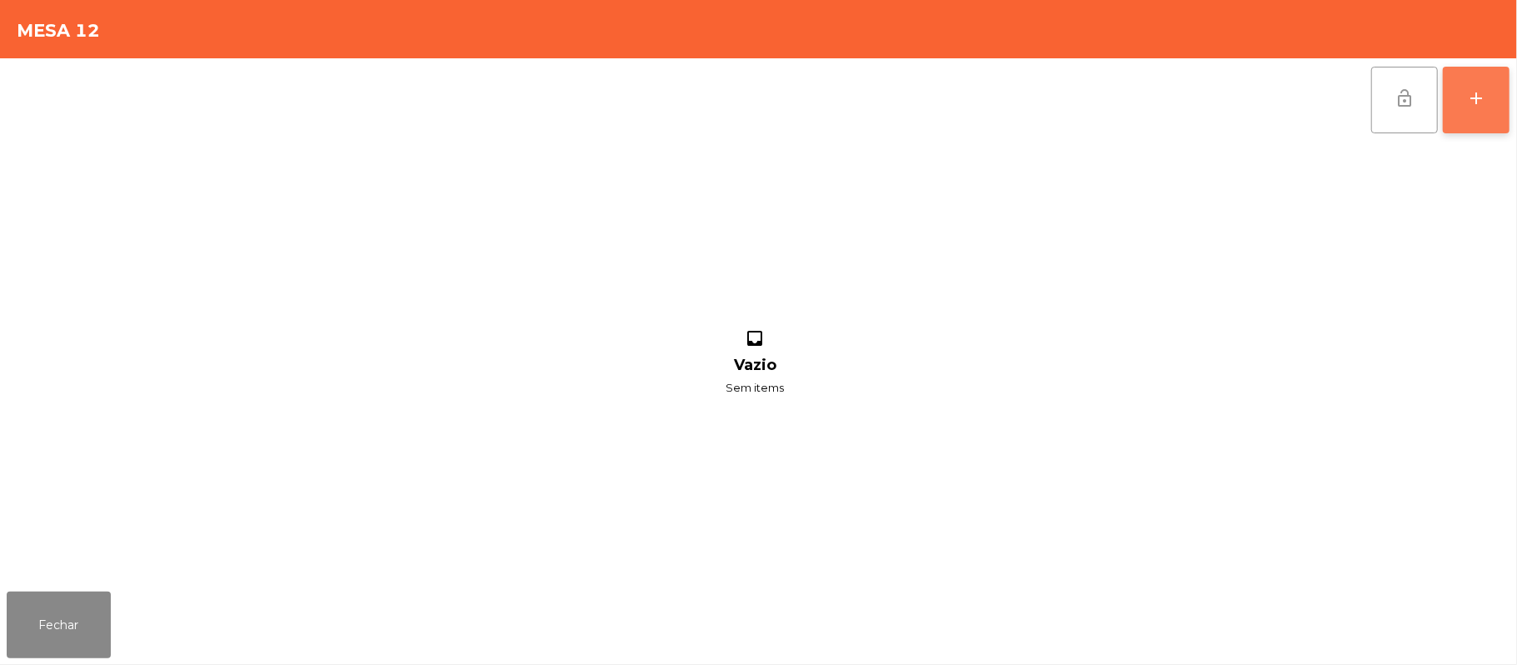
click at [1471, 103] on div "add" at bounding box center [1476, 98] width 20 height 20
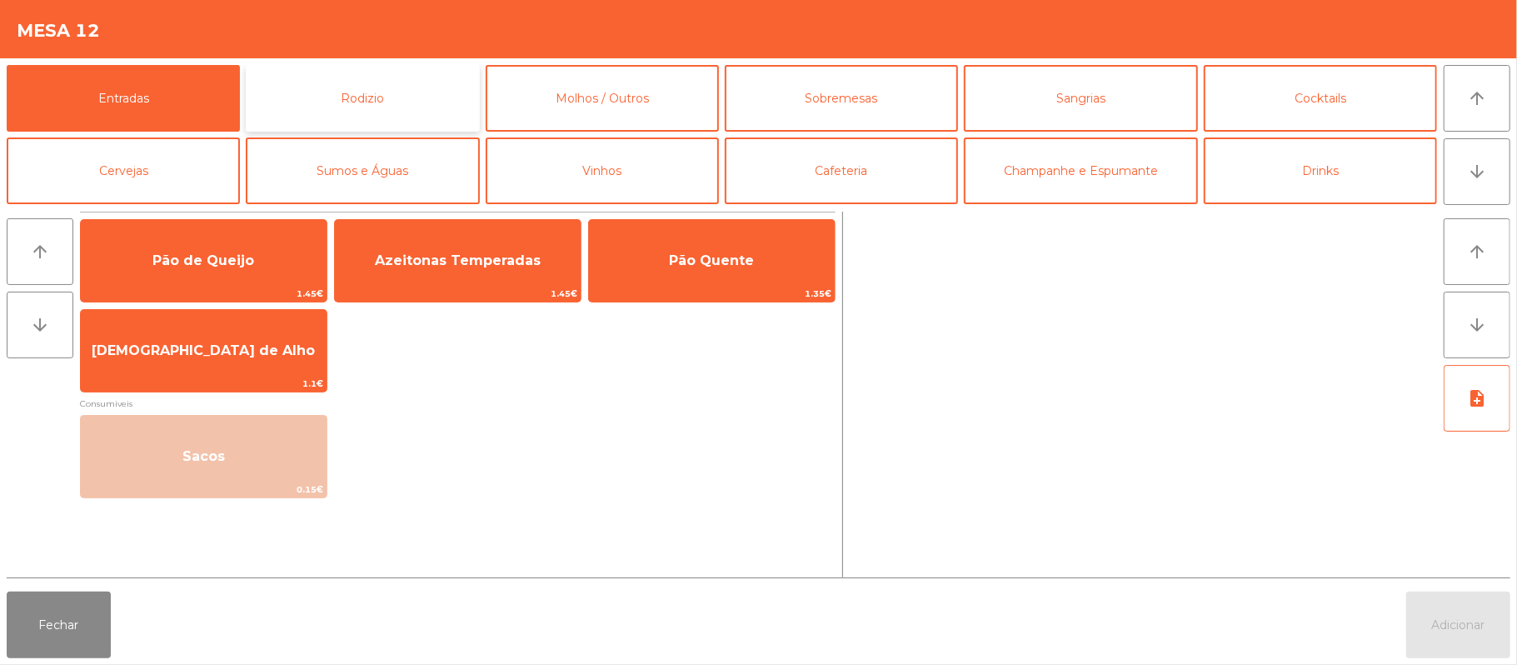
click at [380, 105] on button "Rodizio" at bounding box center [362, 98] width 233 height 67
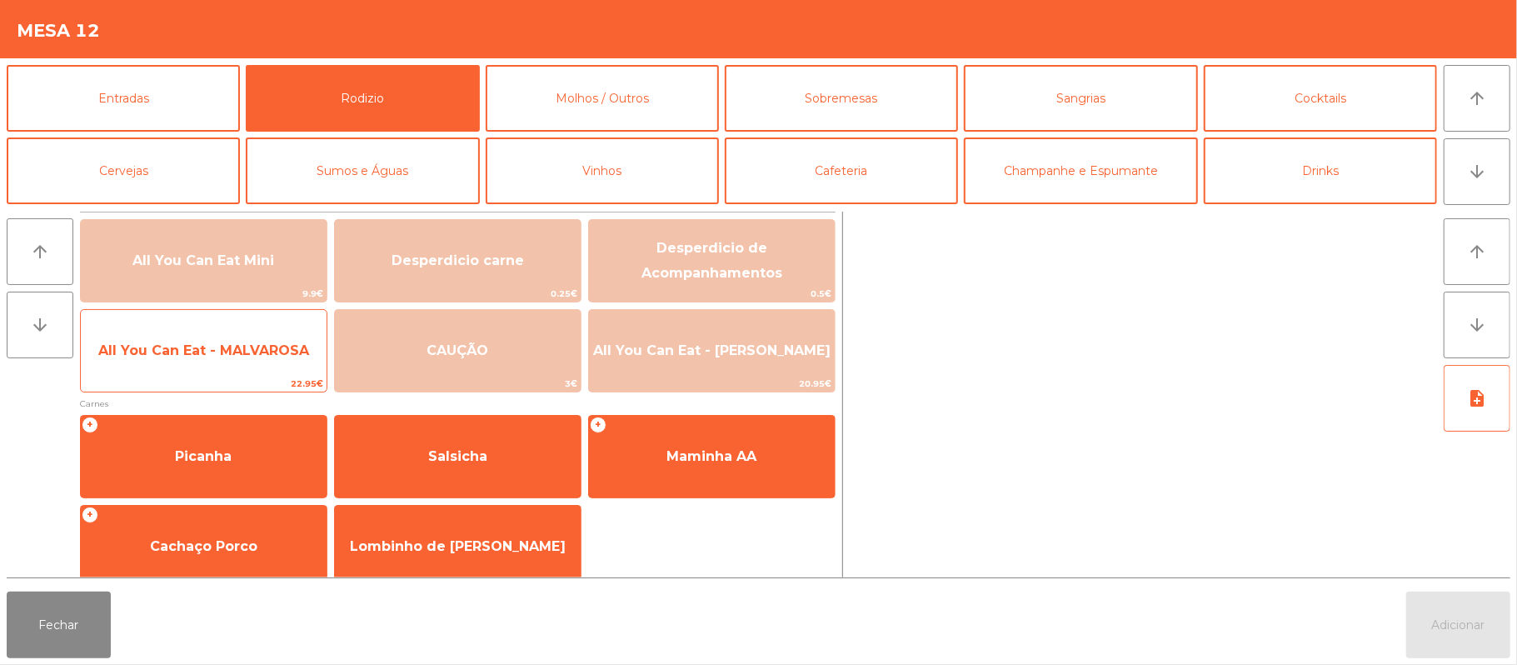
click at [187, 362] on span "All You Can Eat - MALVAROSA" at bounding box center [204, 350] width 246 height 45
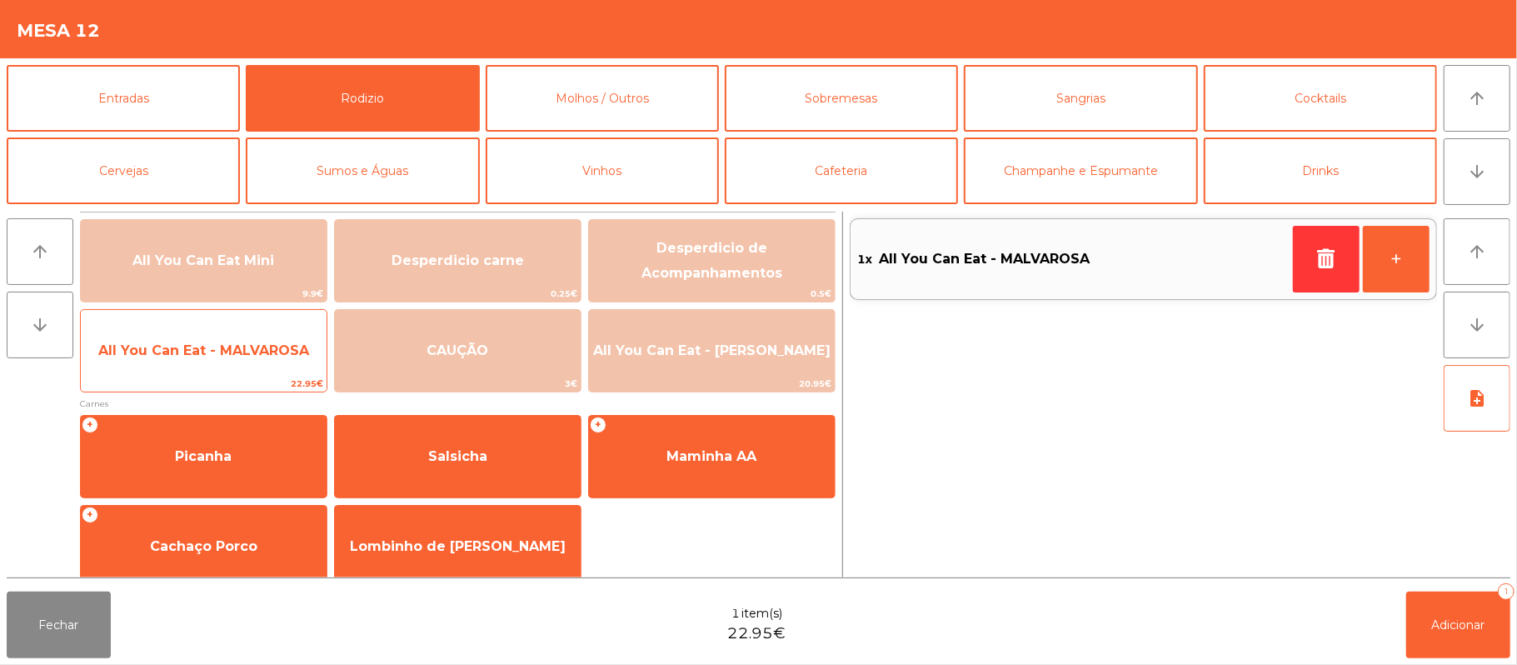
click at [182, 342] on span "All You Can Eat - MALVAROSA" at bounding box center [203, 350] width 211 height 16
click at [177, 350] on span "All You Can Eat - MALVAROSA" at bounding box center [203, 350] width 211 height 16
click at [181, 350] on span "All You Can Eat - MALVAROSA" at bounding box center [203, 350] width 211 height 16
click at [197, 354] on span "All You Can Eat - MALVAROSA" at bounding box center [203, 350] width 211 height 16
click at [197, 357] on span "All You Can Eat - MALVAROSA" at bounding box center [203, 350] width 211 height 16
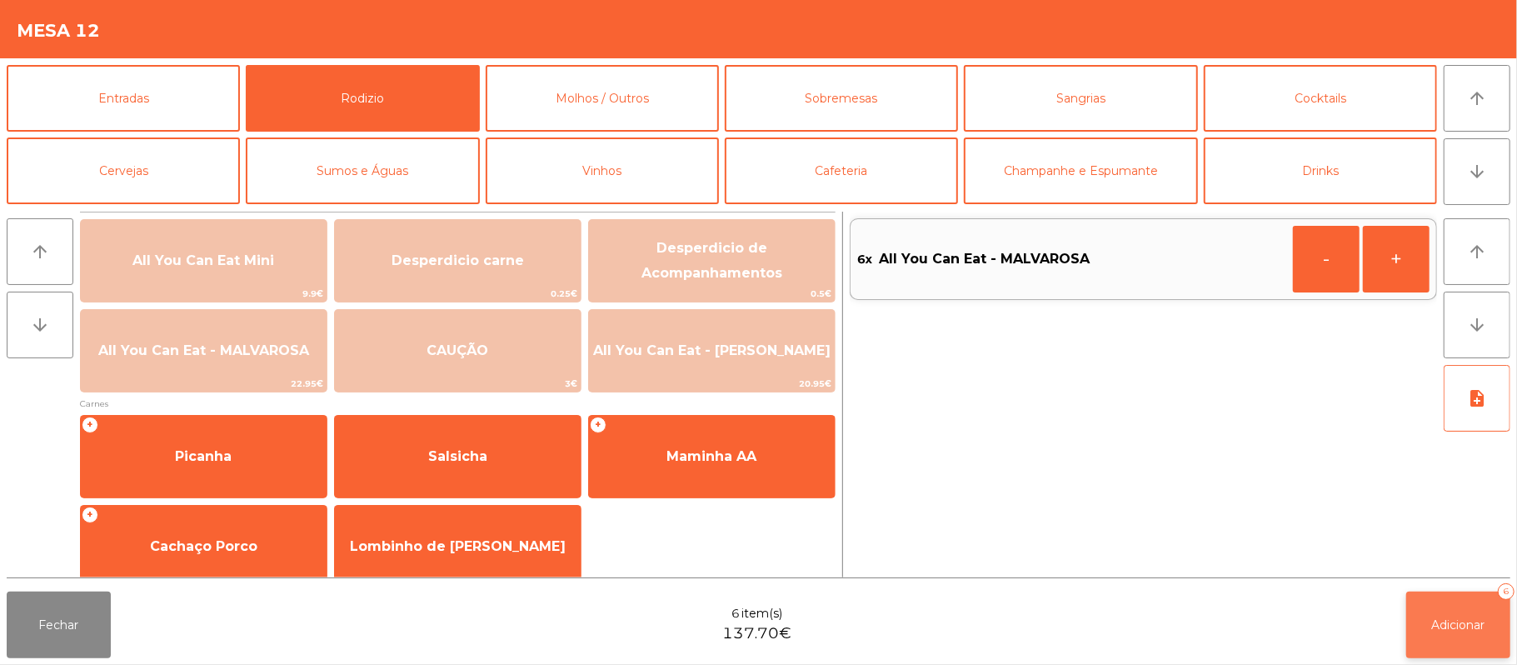
click at [1457, 604] on button "Adicionar 6" at bounding box center [1458, 625] width 104 height 67
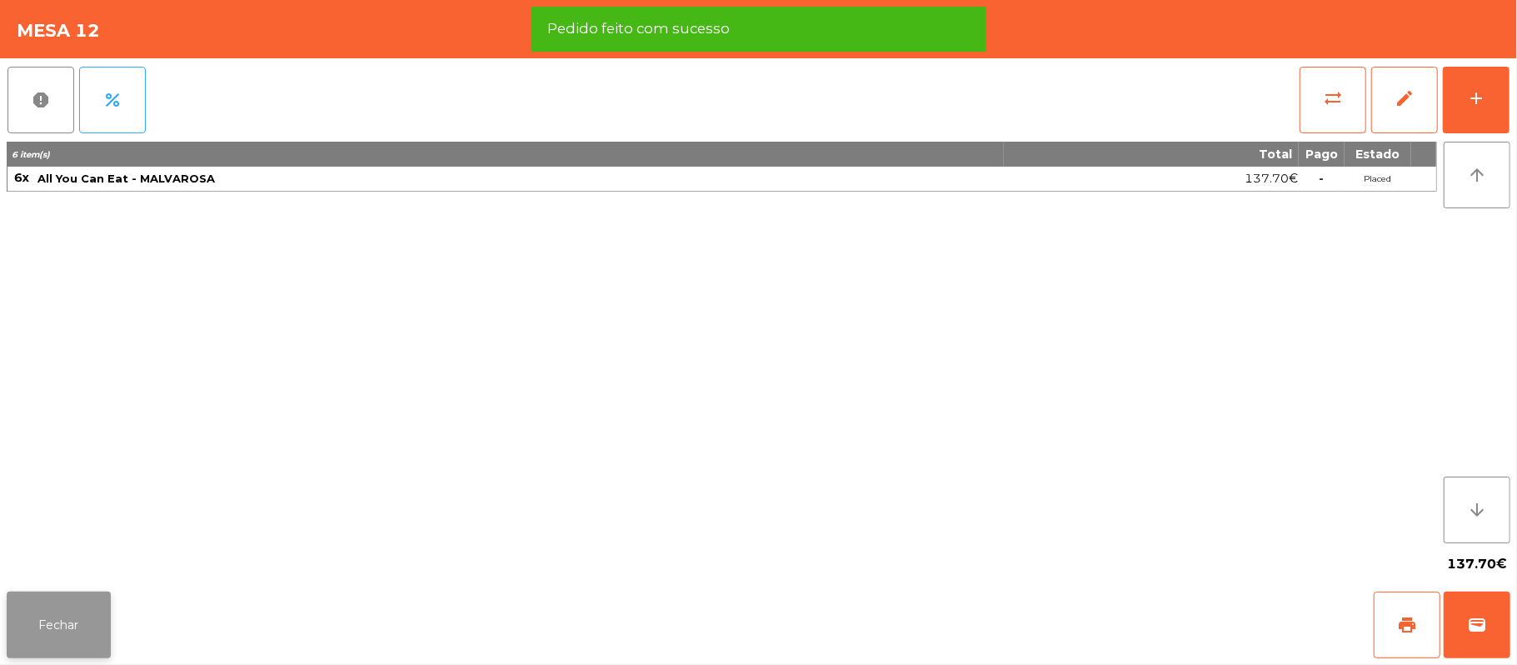
click at [50, 622] on button "Fechar" at bounding box center [59, 625] width 104 height 67
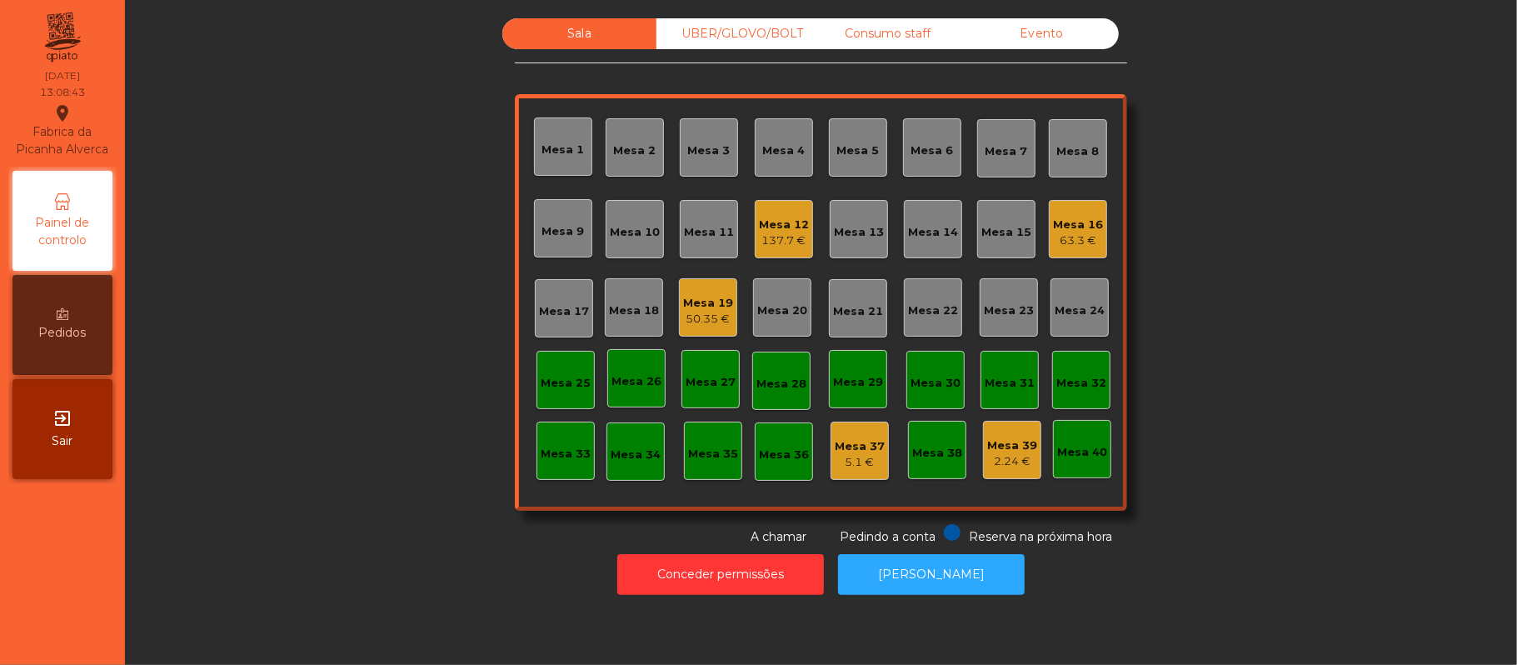
click at [1074, 247] on div "63.3 €" at bounding box center [1078, 240] width 50 height 17
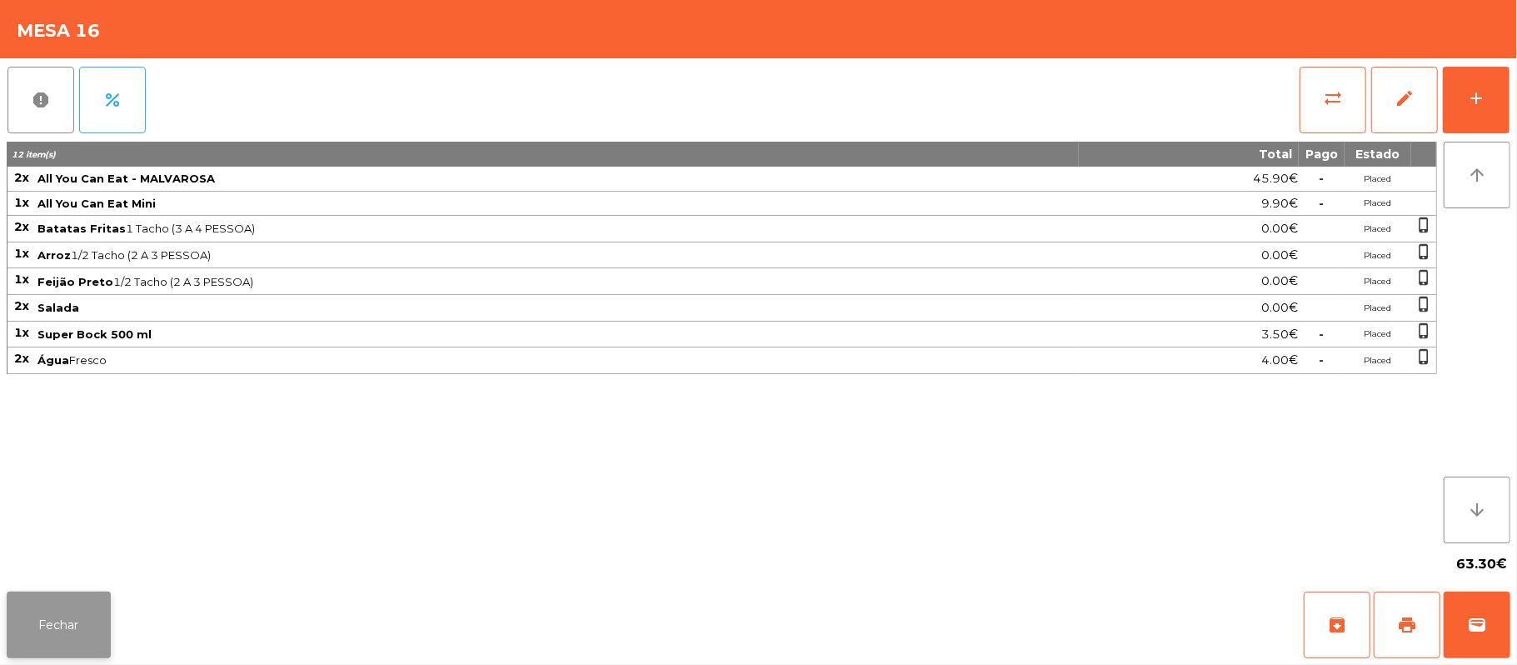
click at [63, 655] on button "Fechar" at bounding box center [59, 625] width 104 height 67
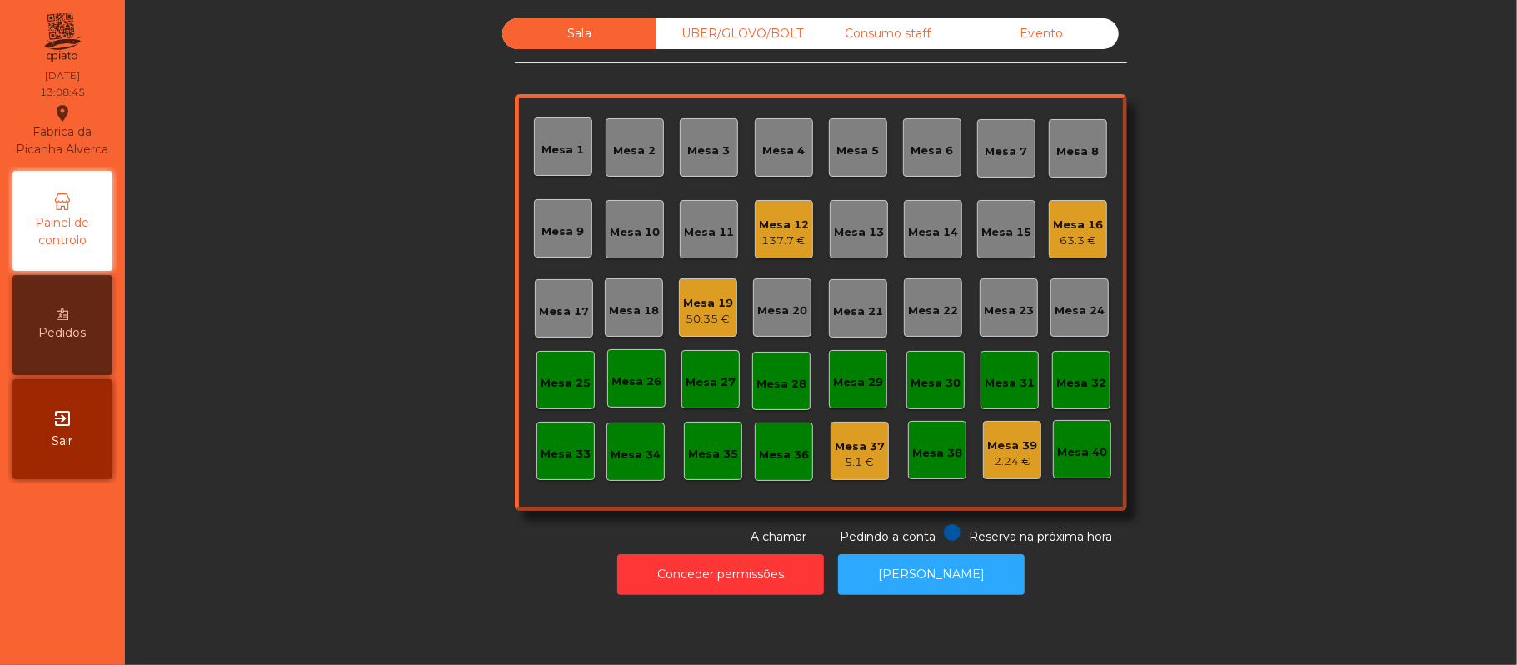
click at [792, 225] on div "Mesa 12" at bounding box center [784, 225] width 50 height 17
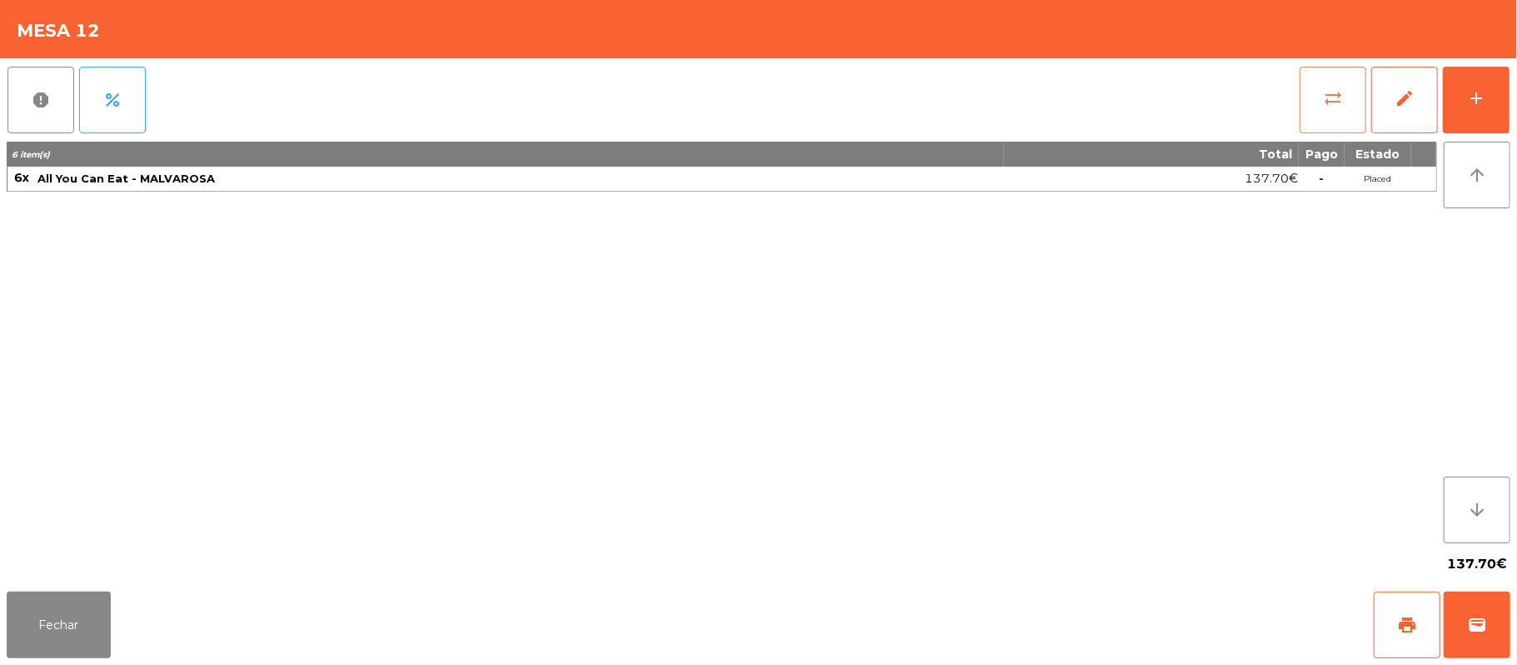
click at [1321, 111] on button "sync_alt" at bounding box center [1333, 100] width 67 height 67
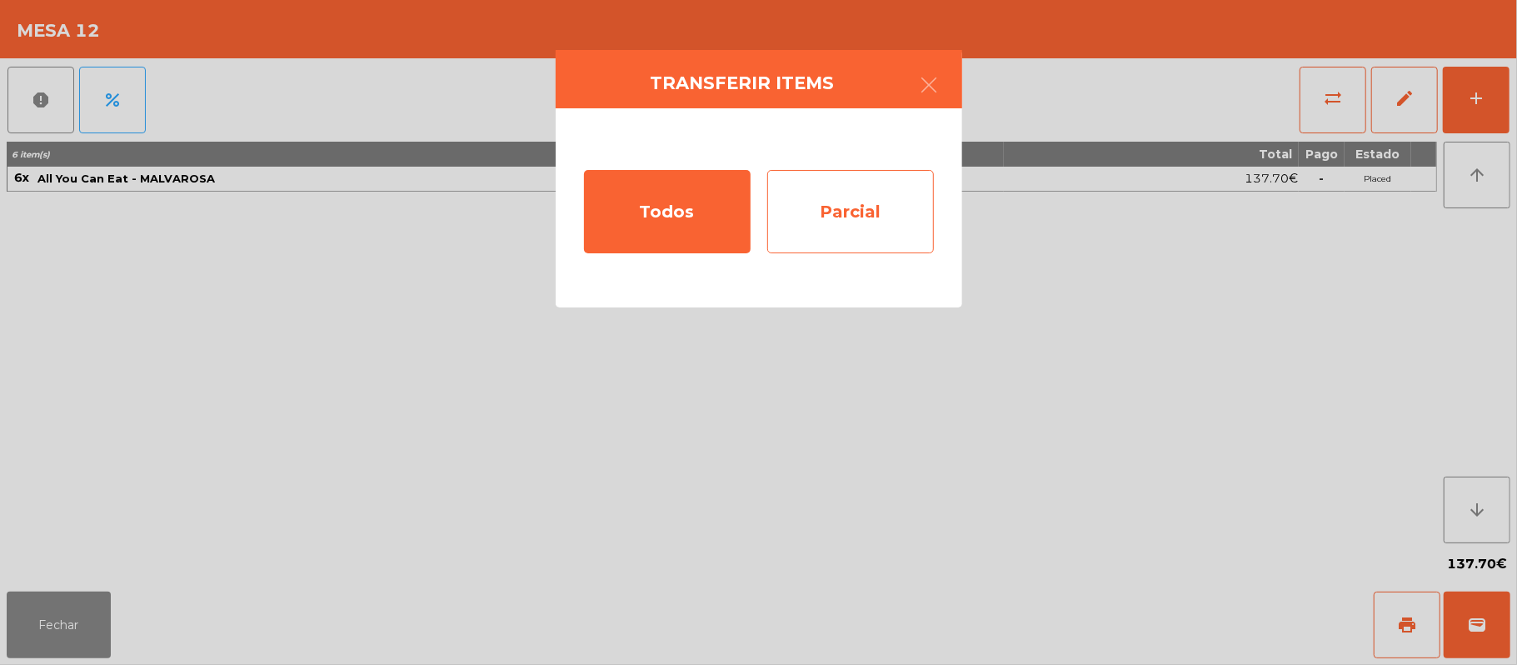
click at [894, 221] on div "Parcial" at bounding box center [850, 211] width 167 height 83
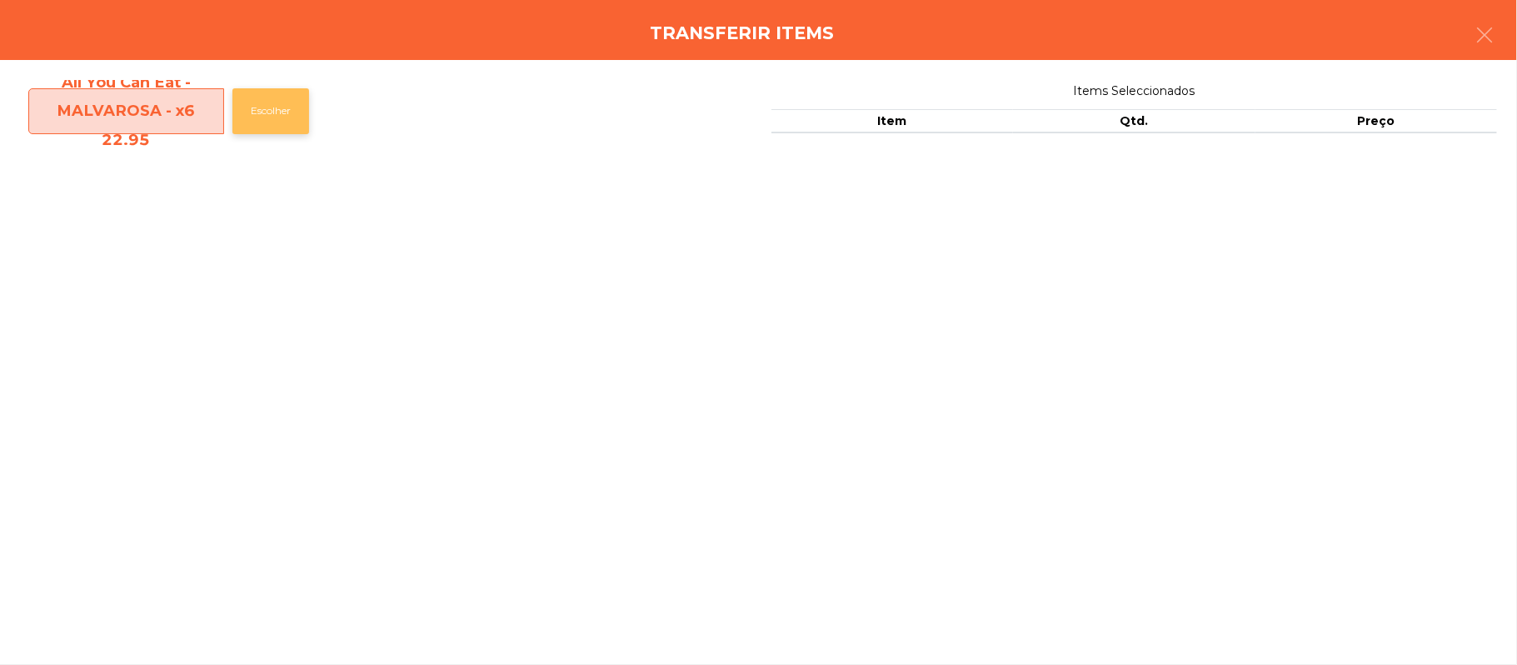
click at [277, 111] on button "Escolher" at bounding box center [270, 111] width 77 height 46
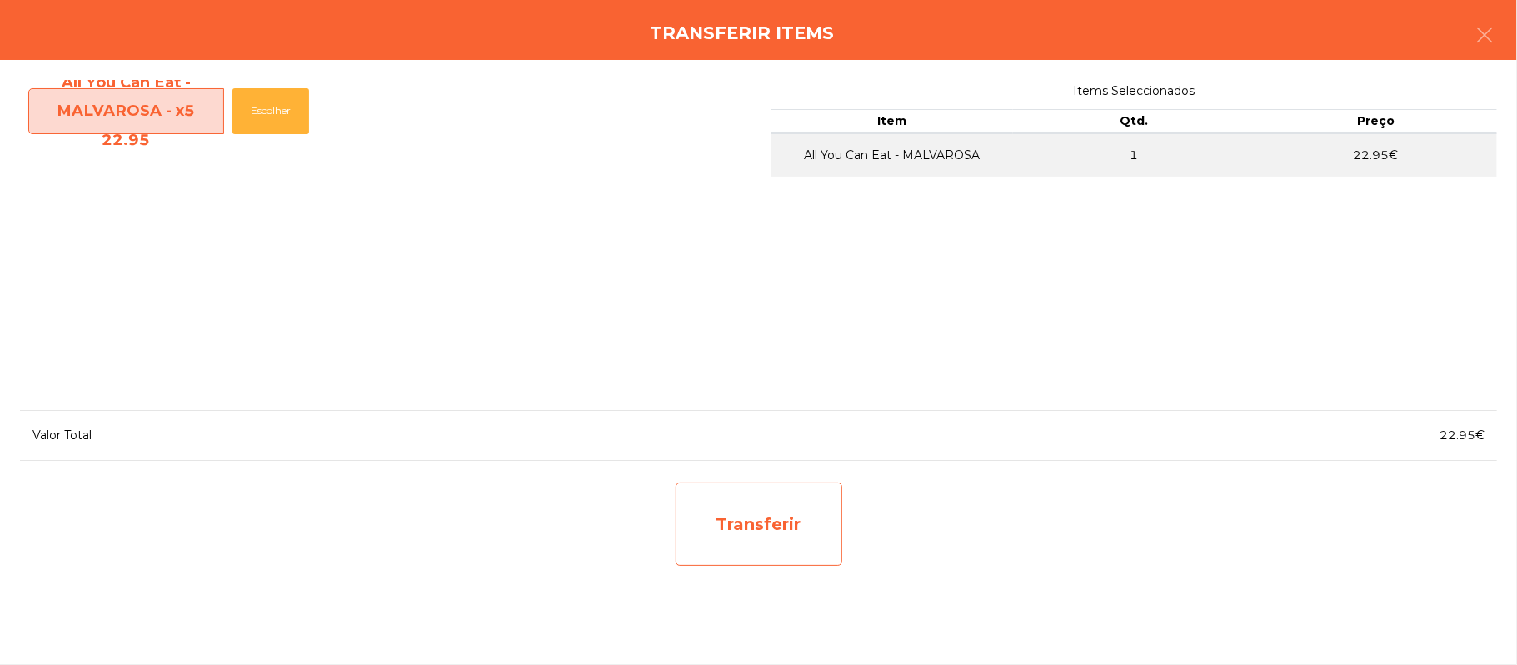
click at [785, 523] on div "Transferir" at bounding box center [759, 523] width 167 height 83
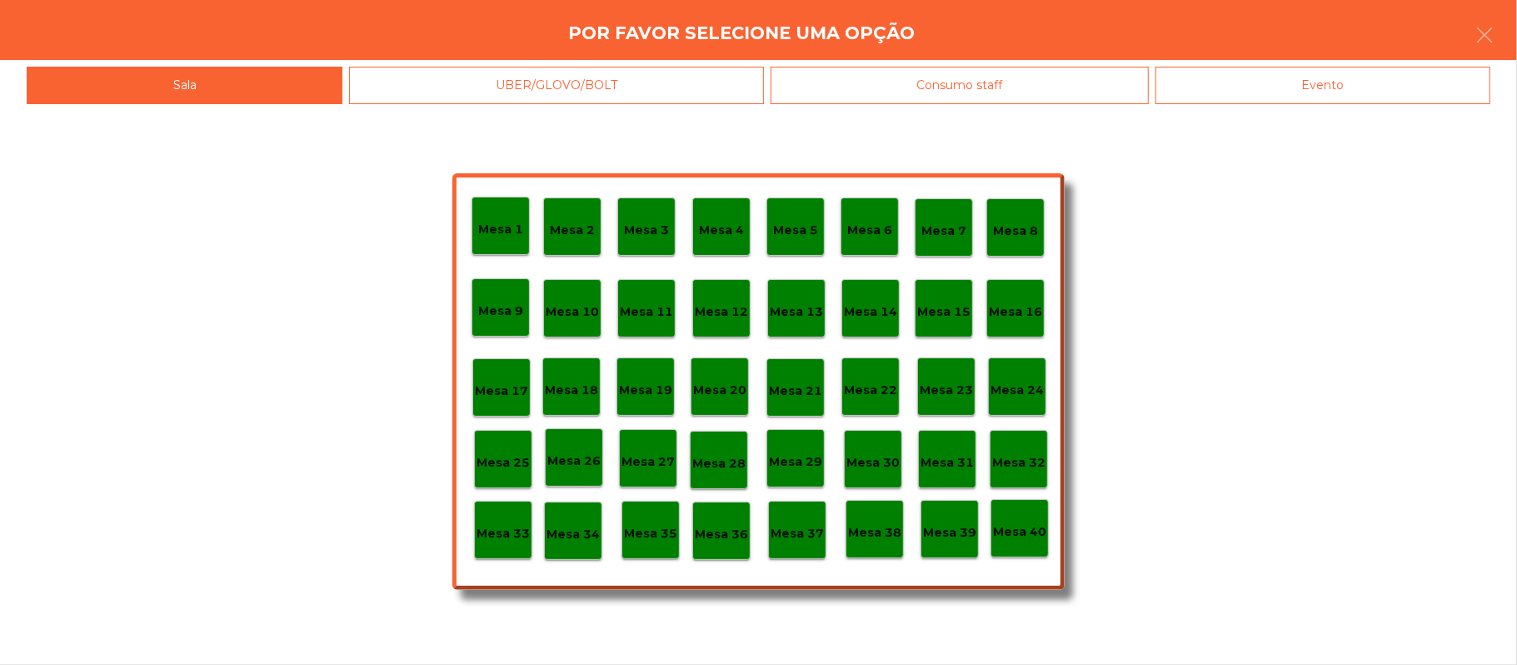
click at [802, 534] on p "Mesa 37" at bounding box center [797, 533] width 53 height 19
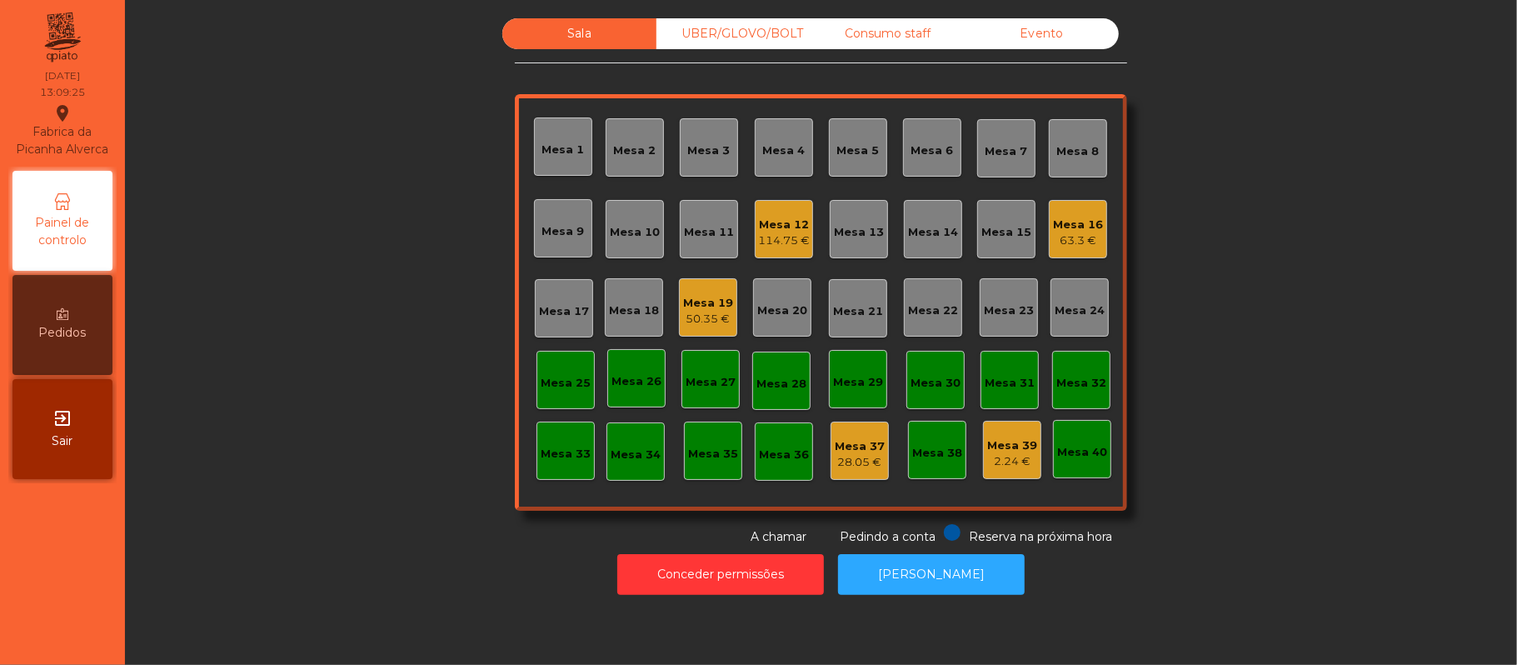
click at [1075, 241] on div "63.3 €" at bounding box center [1078, 240] width 50 height 17
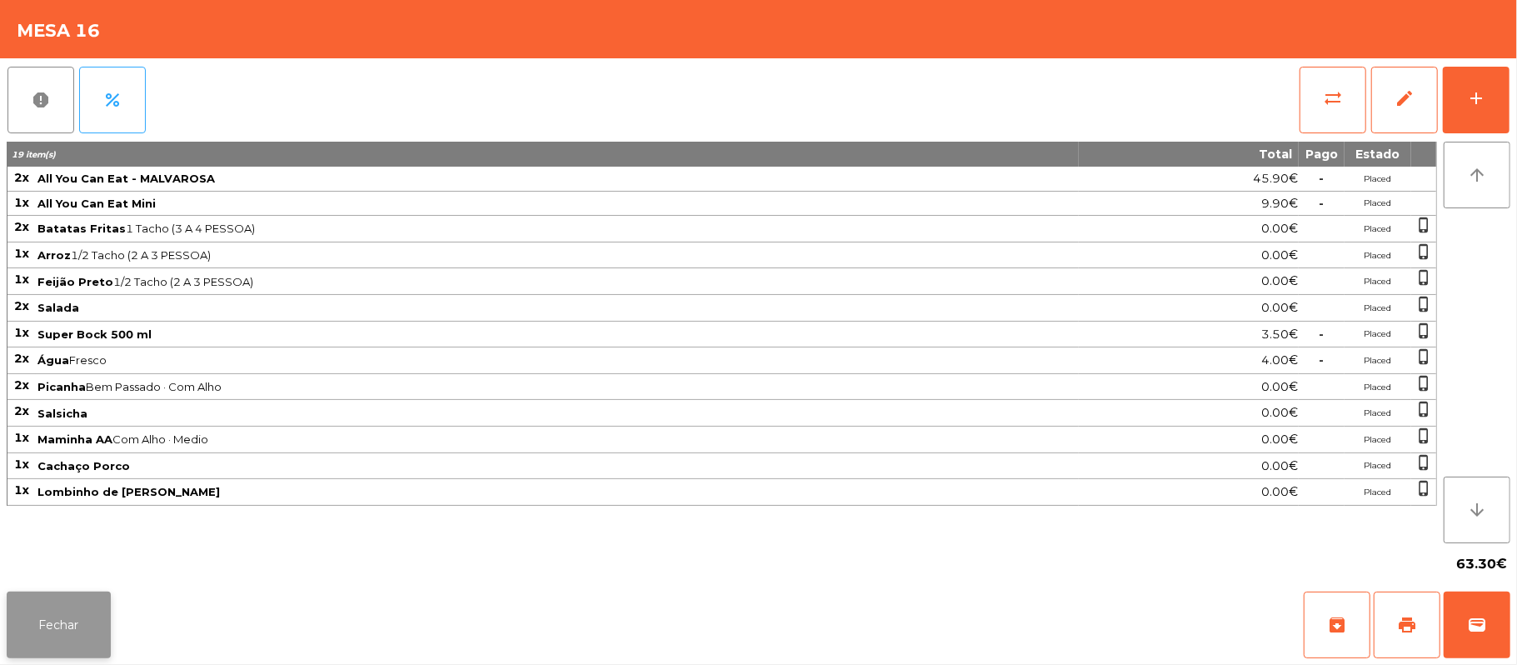
click at [51, 594] on button "Fechar" at bounding box center [59, 625] width 104 height 67
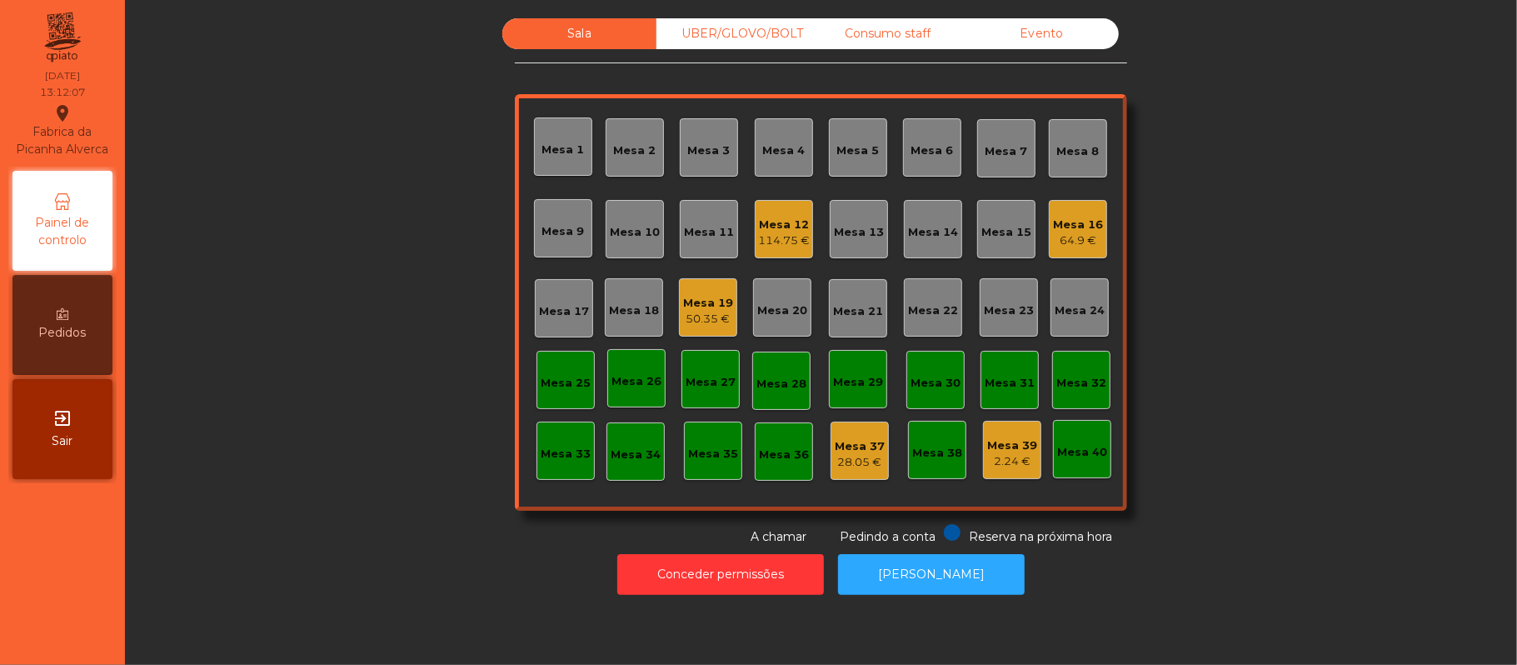
click at [720, 32] on div "UBER/GLOVO/BOLT" at bounding box center [734, 33] width 154 height 31
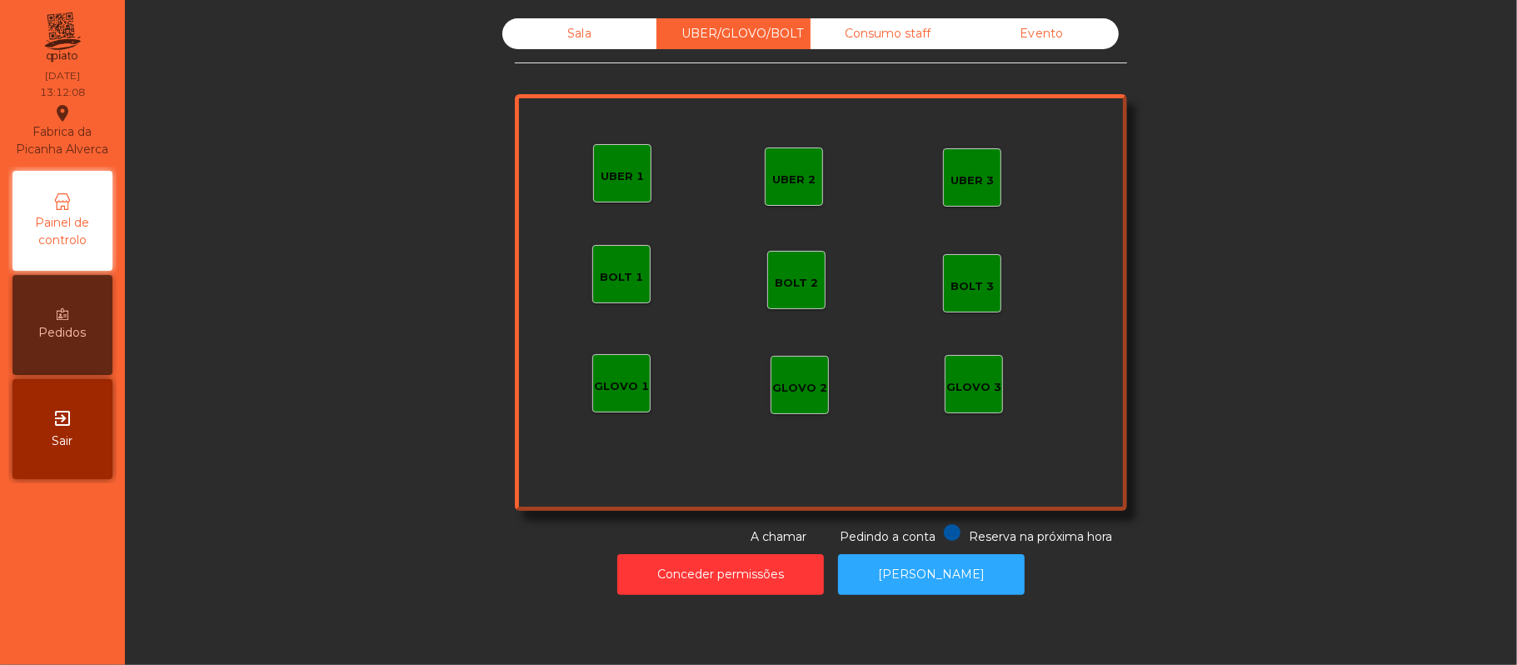
click at [787, 184] on div "UBER 2" at bounding box center [793, 180] width 43 height 17
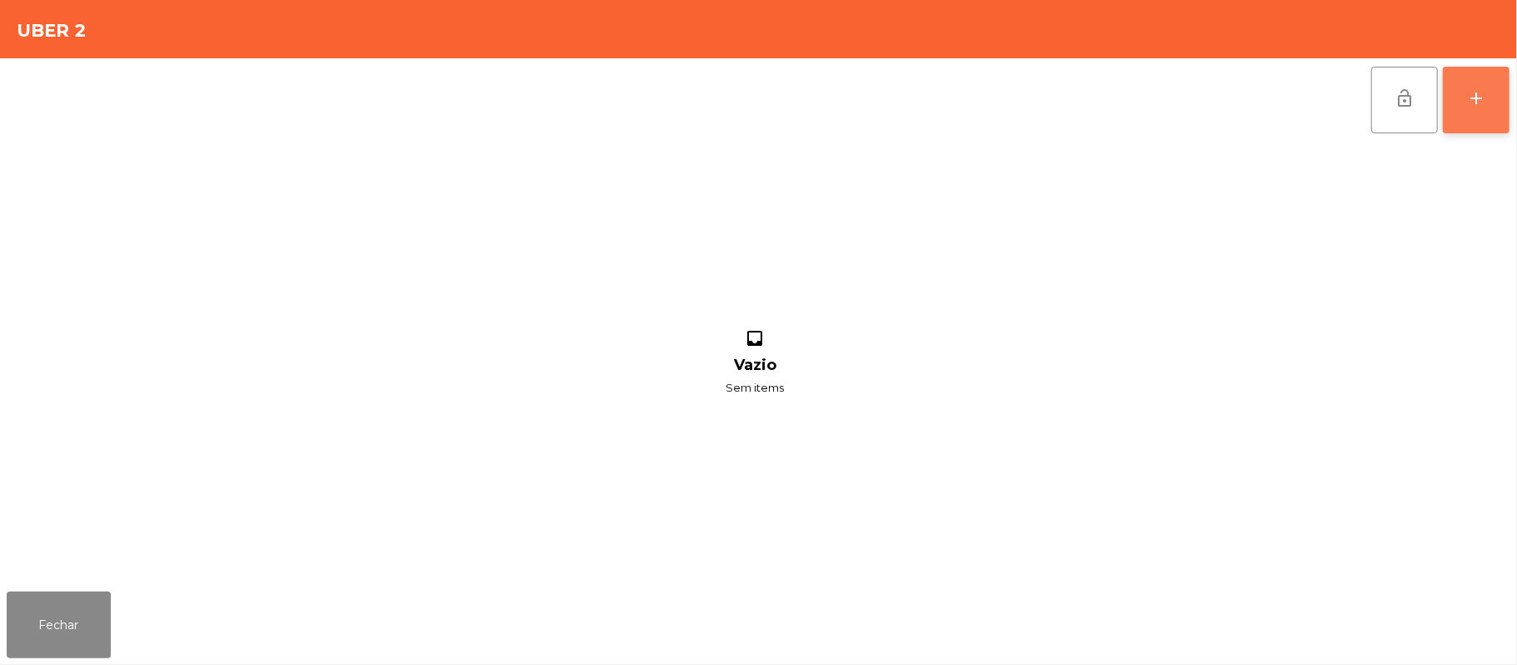
click at [1461, 107] on button "add" at bounding box center [1476, 100] width 67 height 67
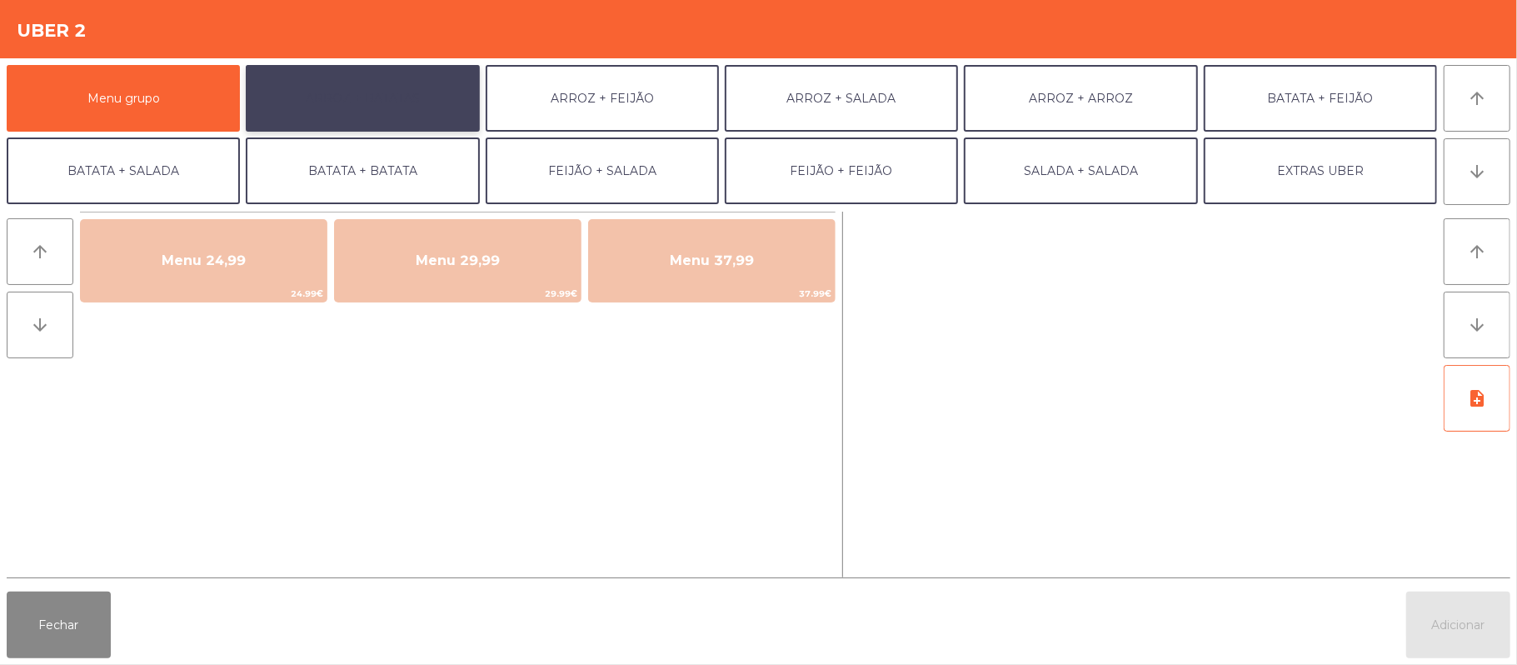
click at [424, 95] on button "ARROZ + BATATAS" at bounding box center [362, 98] width 233 height 67
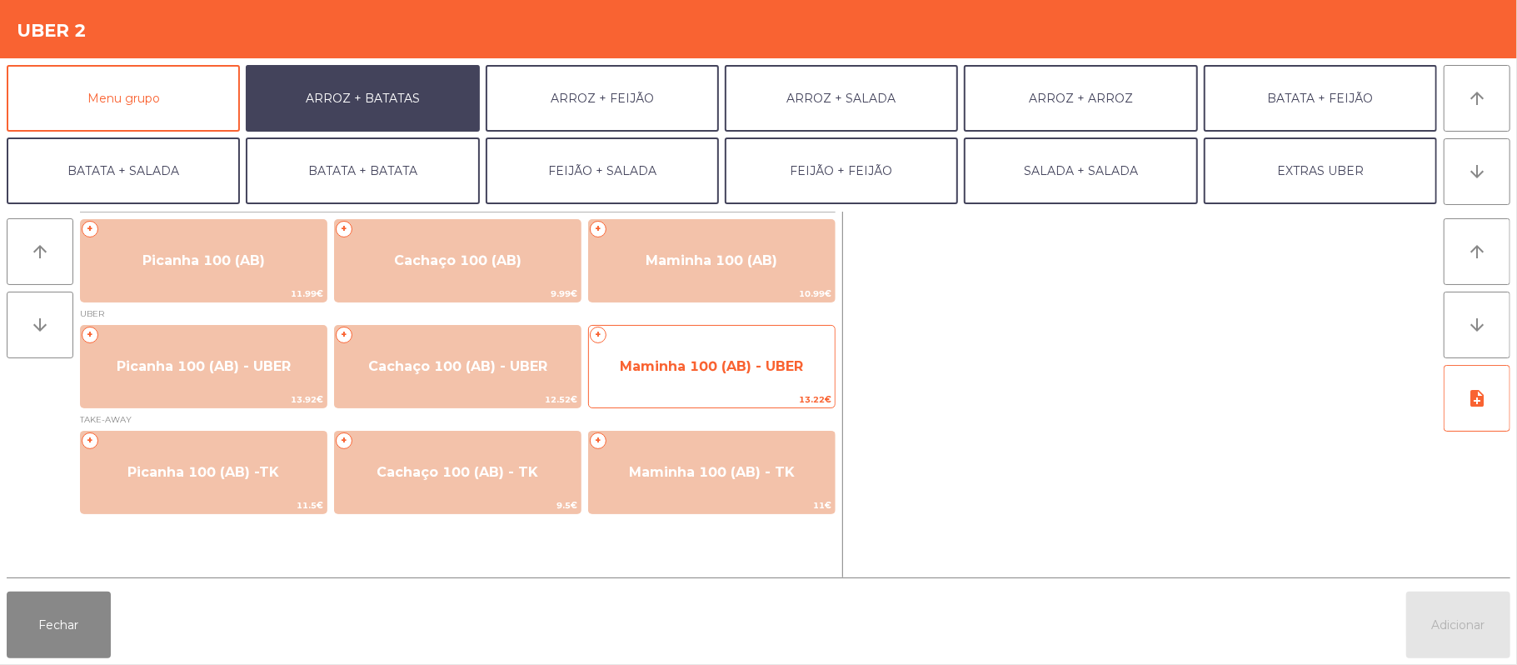
click at [708, 340] on div "+ Maminha 100 (AB) - UBER 13.22€" at bounding box center [711, 366] width 247 height 83
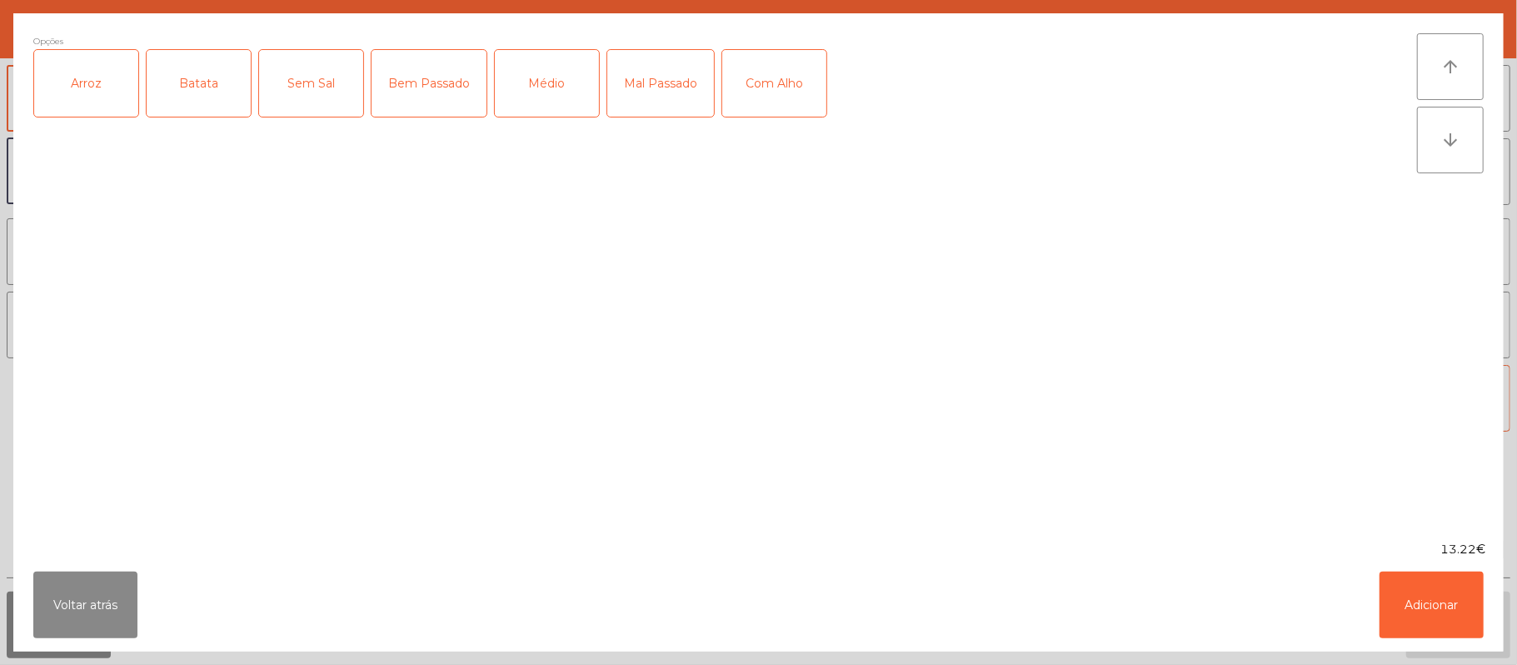
click at [112, 102] on div "Arroz" at bounding box center [86, 83] width 104 height 67
click at [215, 81] on div "Batata" at bounding box center [199, 83] width 104 height 67
click at [645, 87] on div "Mal Passado" at bounding box center [660, 83] width 107 height 67
click at [790, 82] on div "Com Alho" at bounding box center [774, 83] width 104 height 67
click at [1434, 607] on button "Adicionar" at bounding box center [1432, 605] width 104 height 67
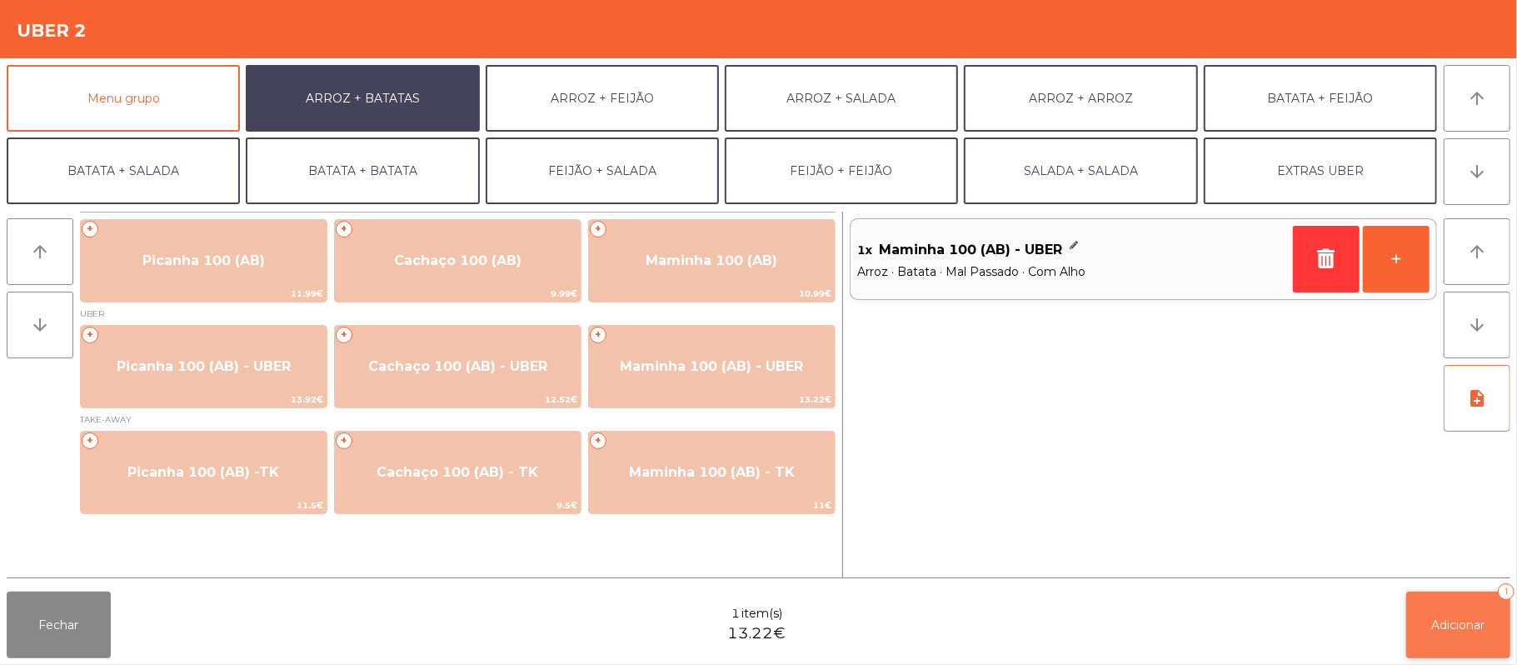
click at [1430, 607] on button "Adicionar 1" at bounding box center [1458, 625] width 104 height 67
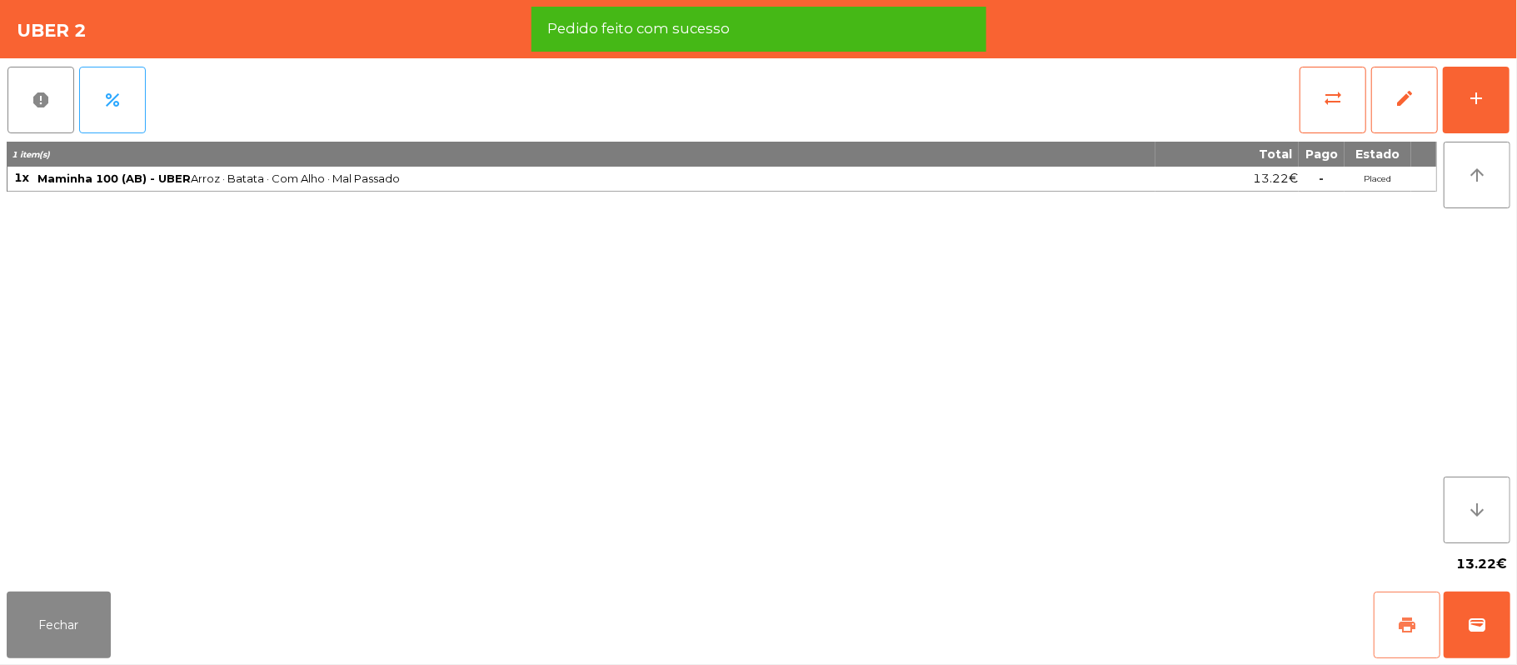
click at [1385, 634] on button "print" at bounding box center [1407, 625] width 67 height 67
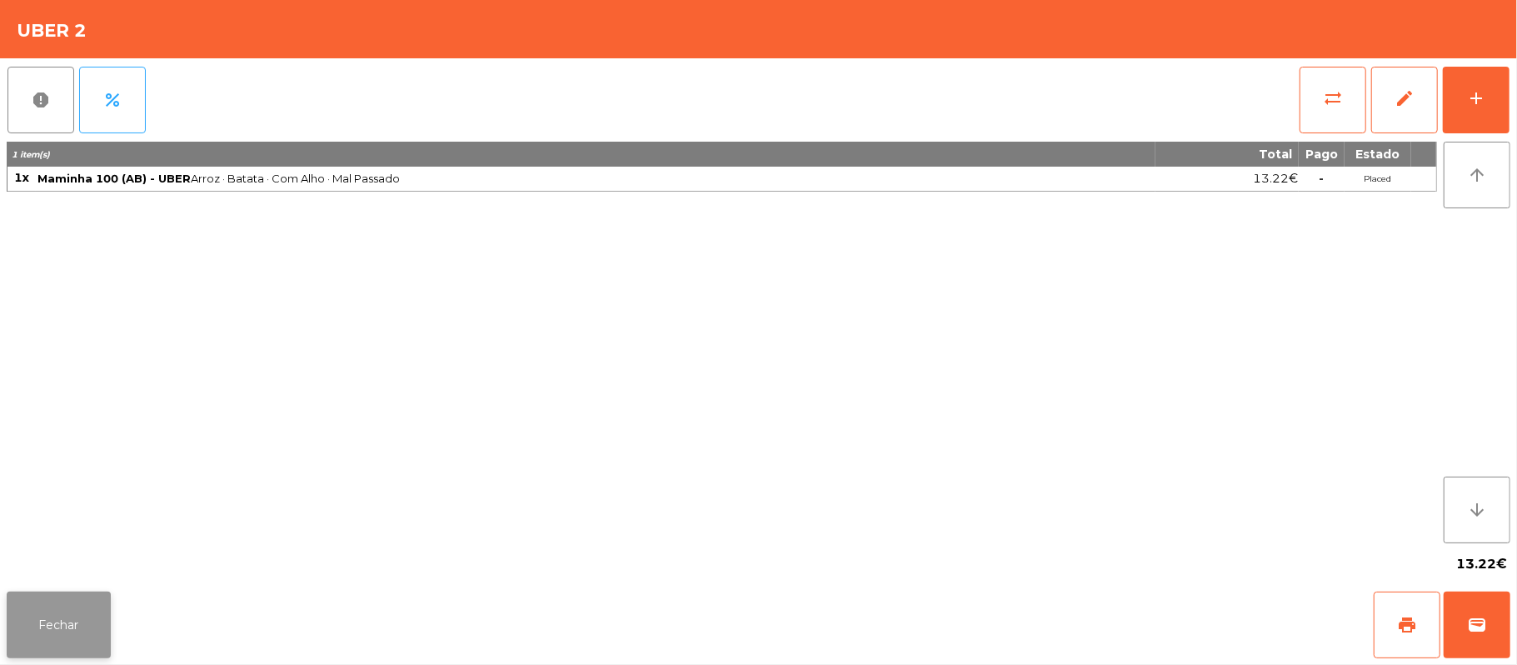
click at [27, 644] on button "Fechar" at bounding box center [59, 625] width 104 height 67
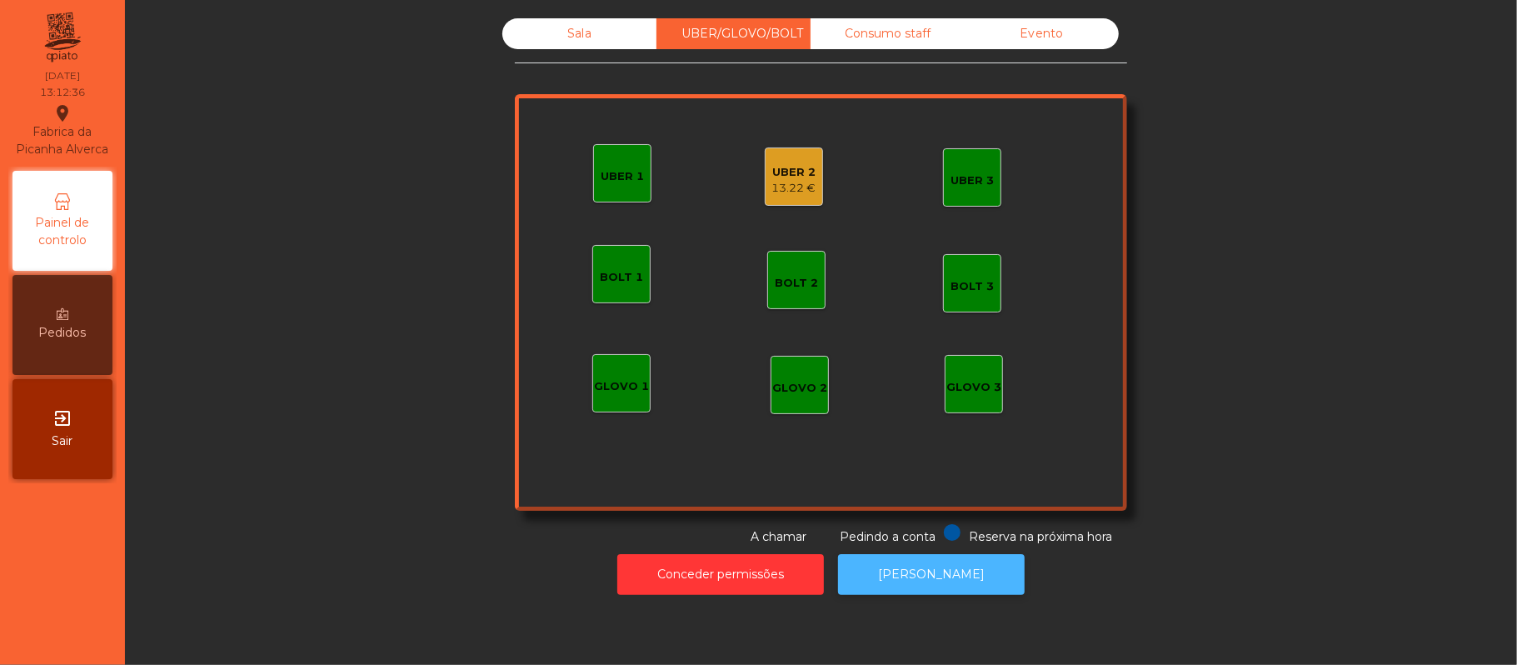
click at [944, 588] on button "[PERSON_NAME]" at bounding box center [931, 574] width 187 height 41
click at [772, 185] on div "13.22 €" at bounding box center [794, 188] width 44 height 17
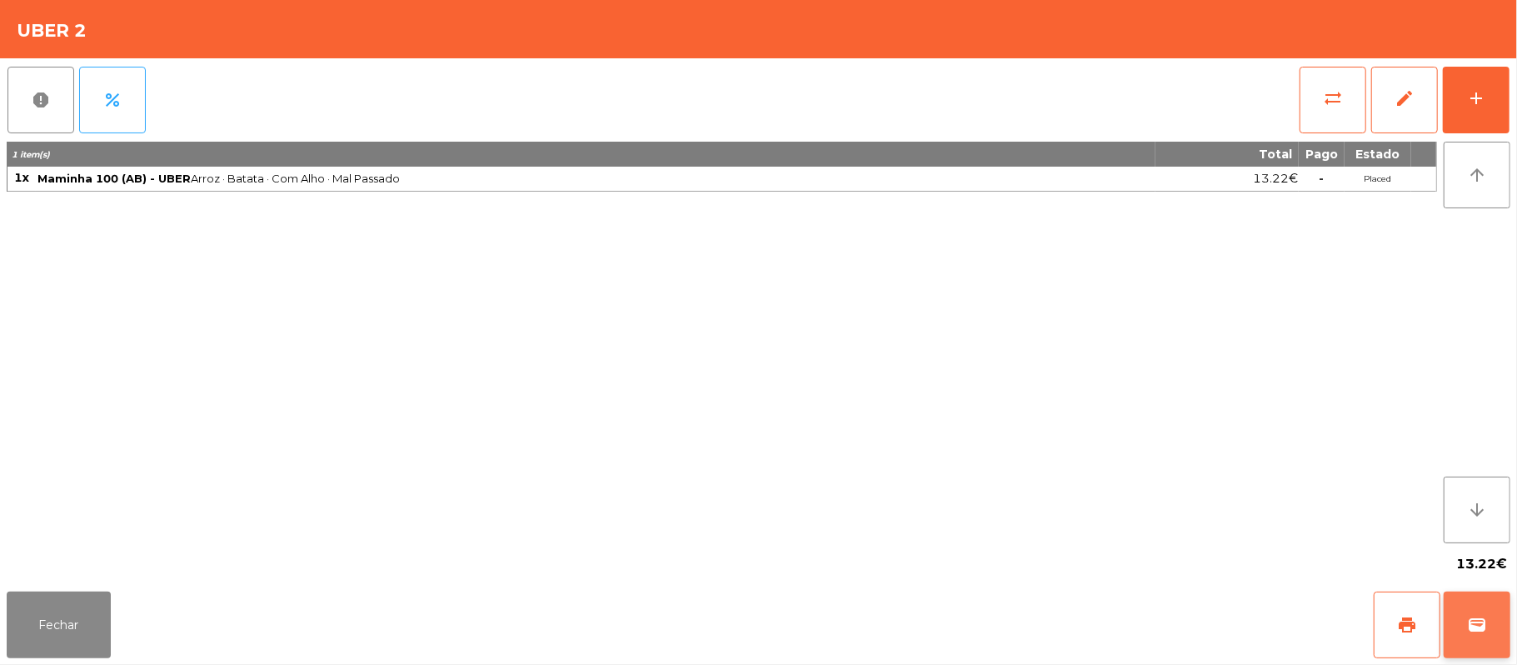
click at [1460, 638] on button "wallet" at bounding box center [1477, 625] width 67 height 67
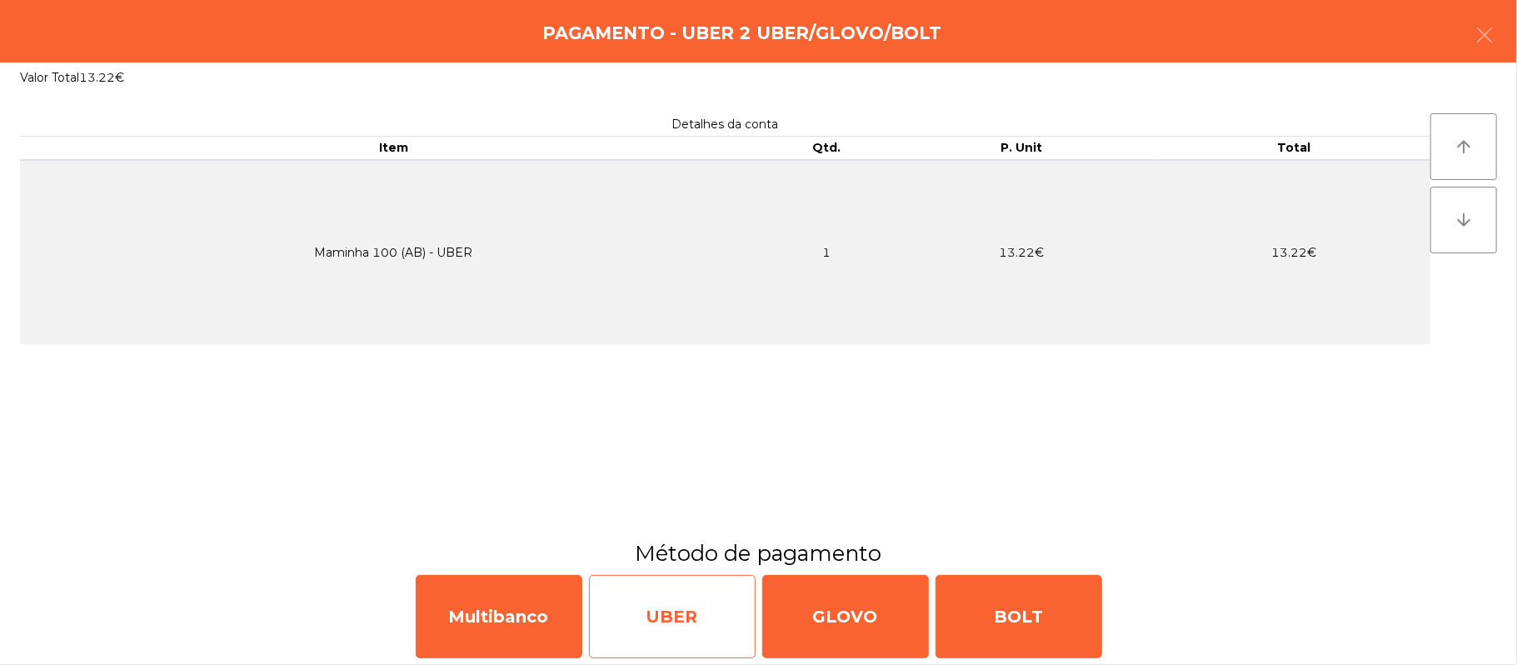
click at [693, 624] on div "UBER" at bounding box center [672, 616] width 167 height 83
select select "**"
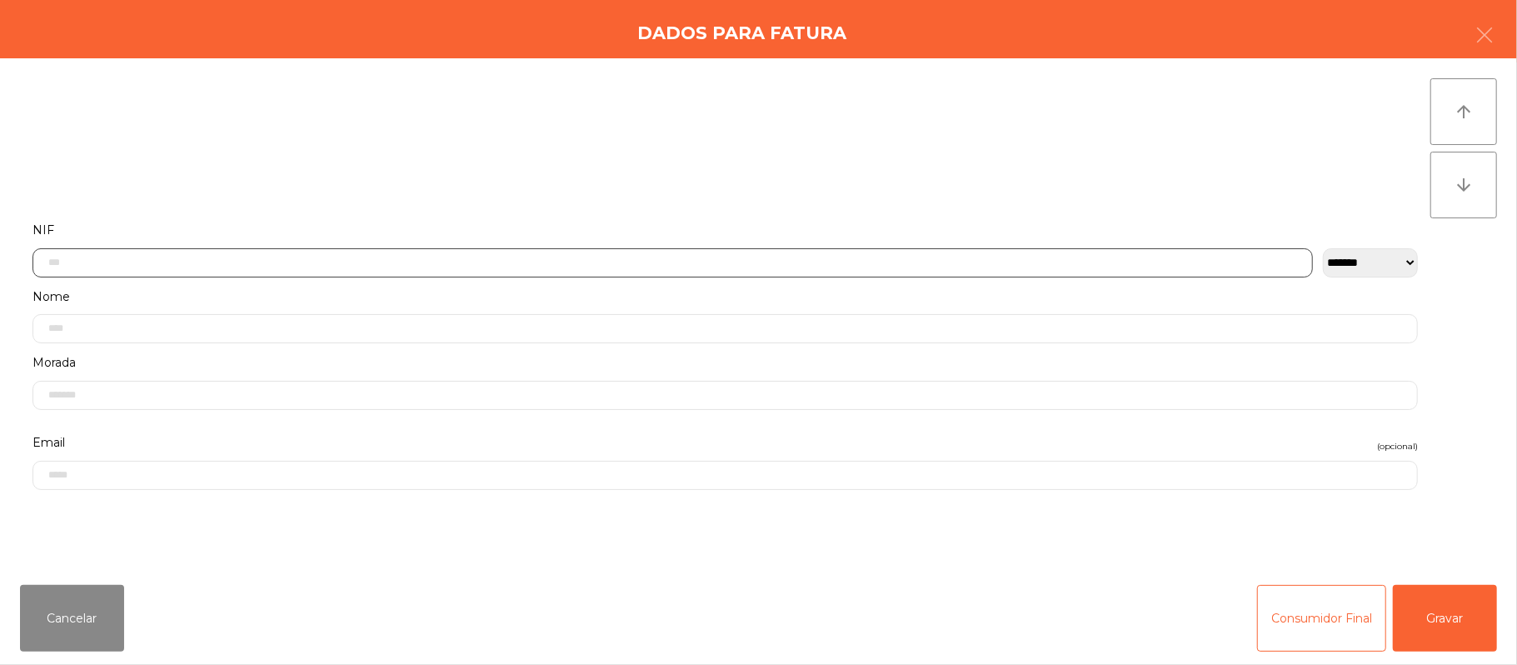
click at [647, 262] on input "text" at bounding box center [672, 262] width 1281 height 29
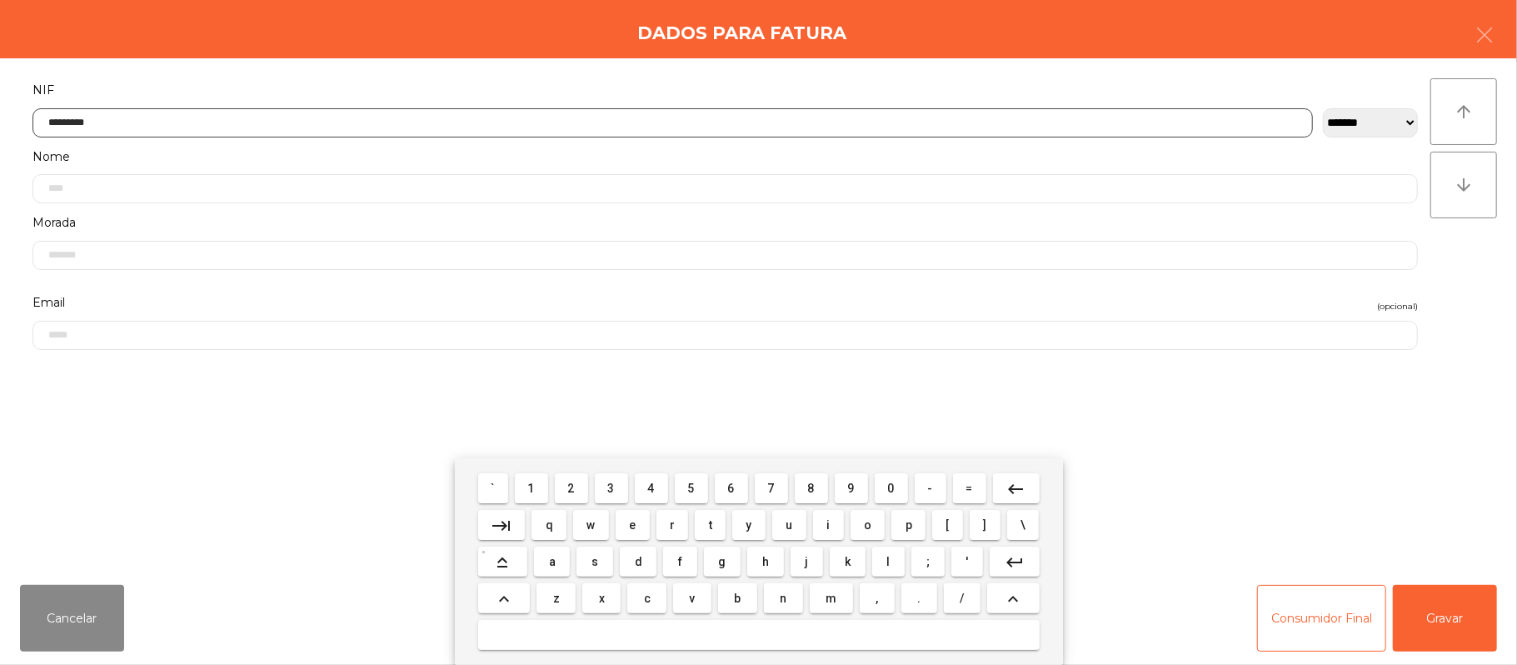
type input "*********"
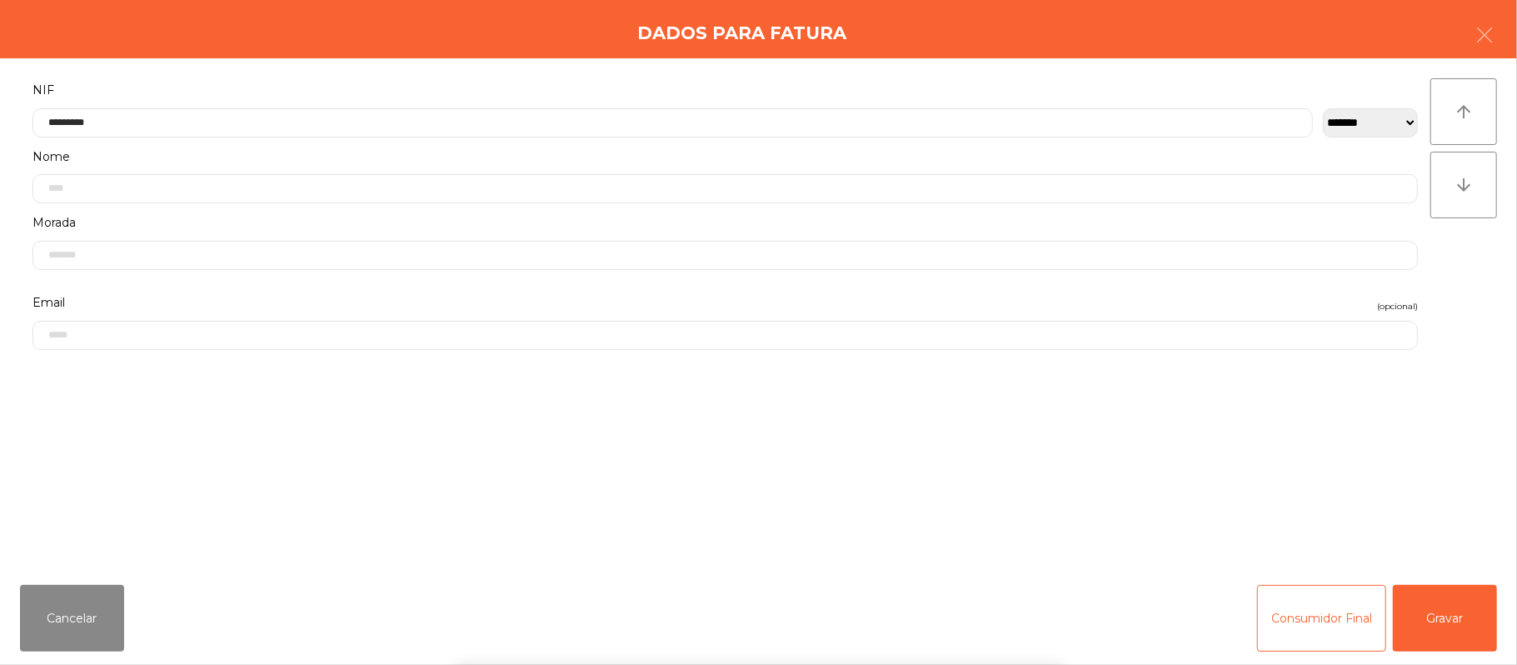
click at [1450, 617] on div "` 1 2 3 4 5 6 7 8 9 0 - = keyboard_backspace keyboard_tab q w e r t y u i o p […" at bounding box center [758, 561] width 1517 height 207
click at [1450, 600] on button "Gravar" at bounding box center [1445, 618] width 104 height 67
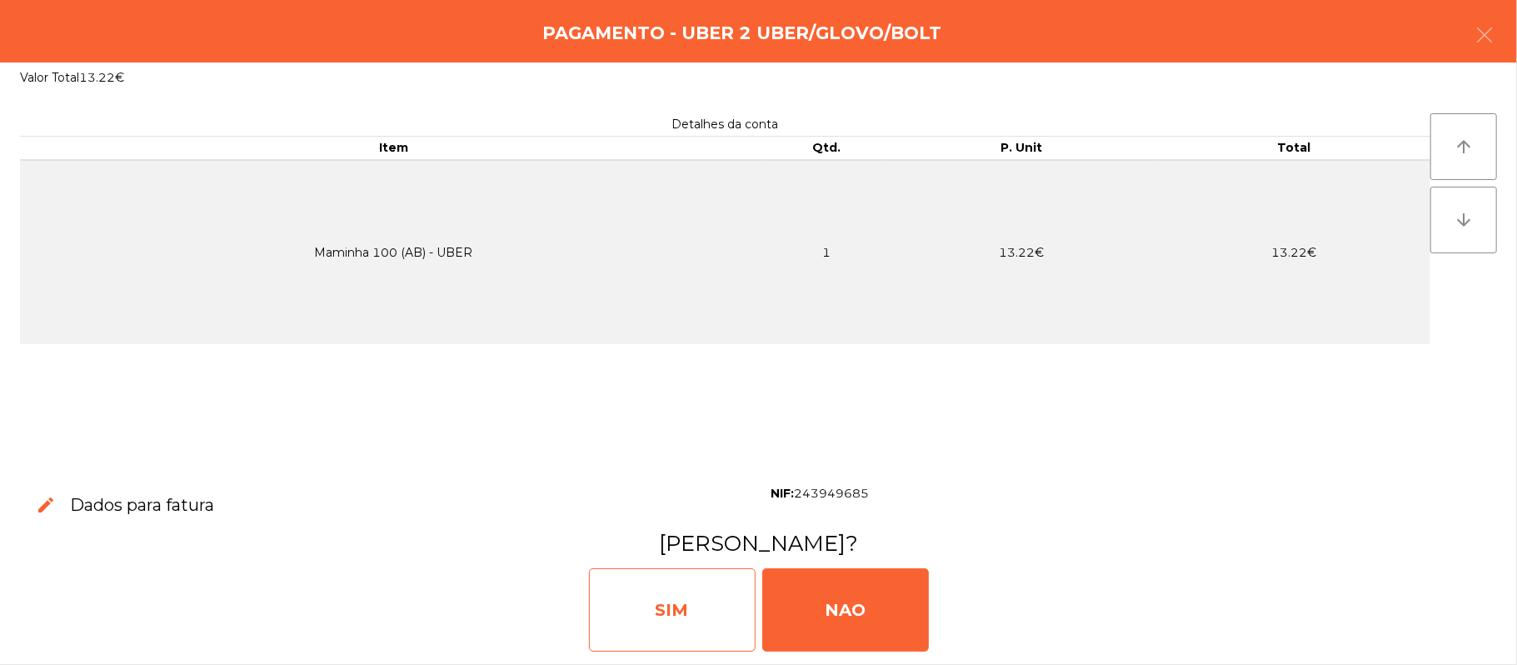
click at [633, 625] on div "SIM" at bounding box center [672, 609] width 167 height 83
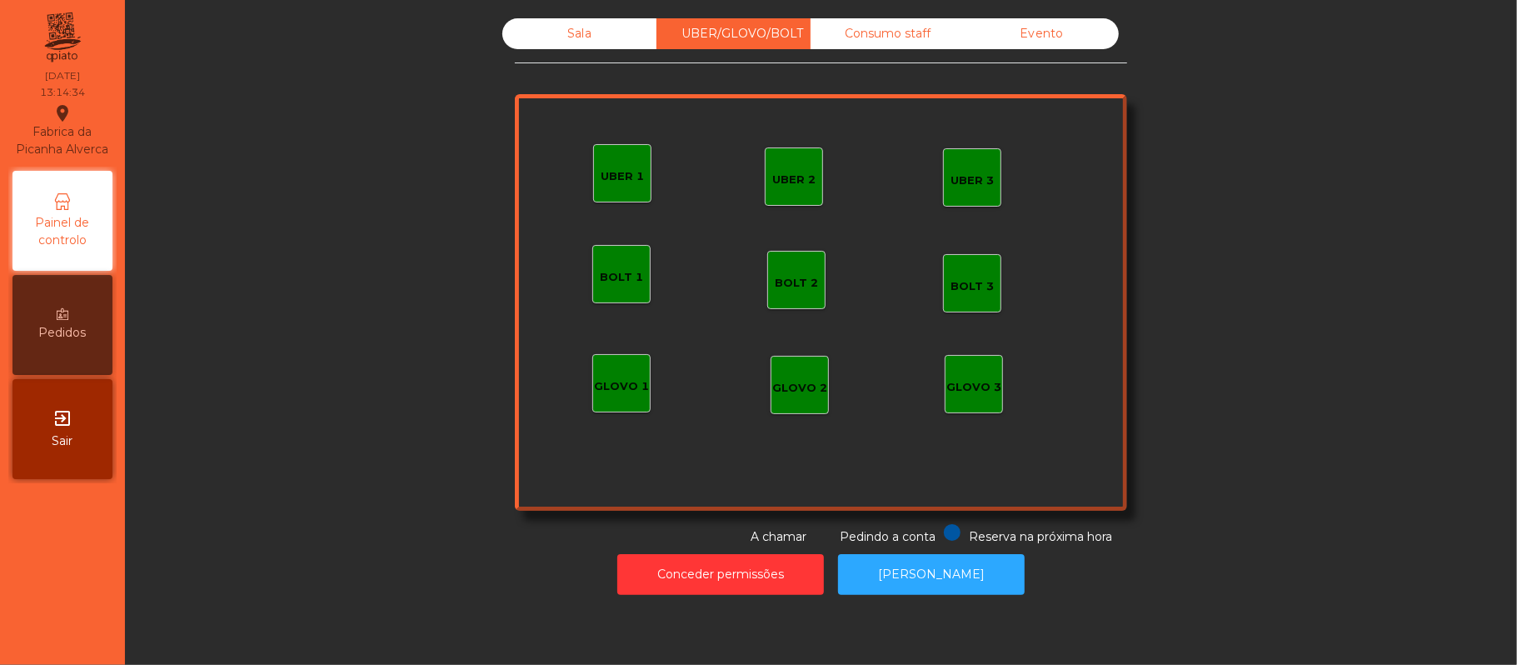
click at [552, 38] on div "Sala" at bounding box center [579, 33] width 154 height 31
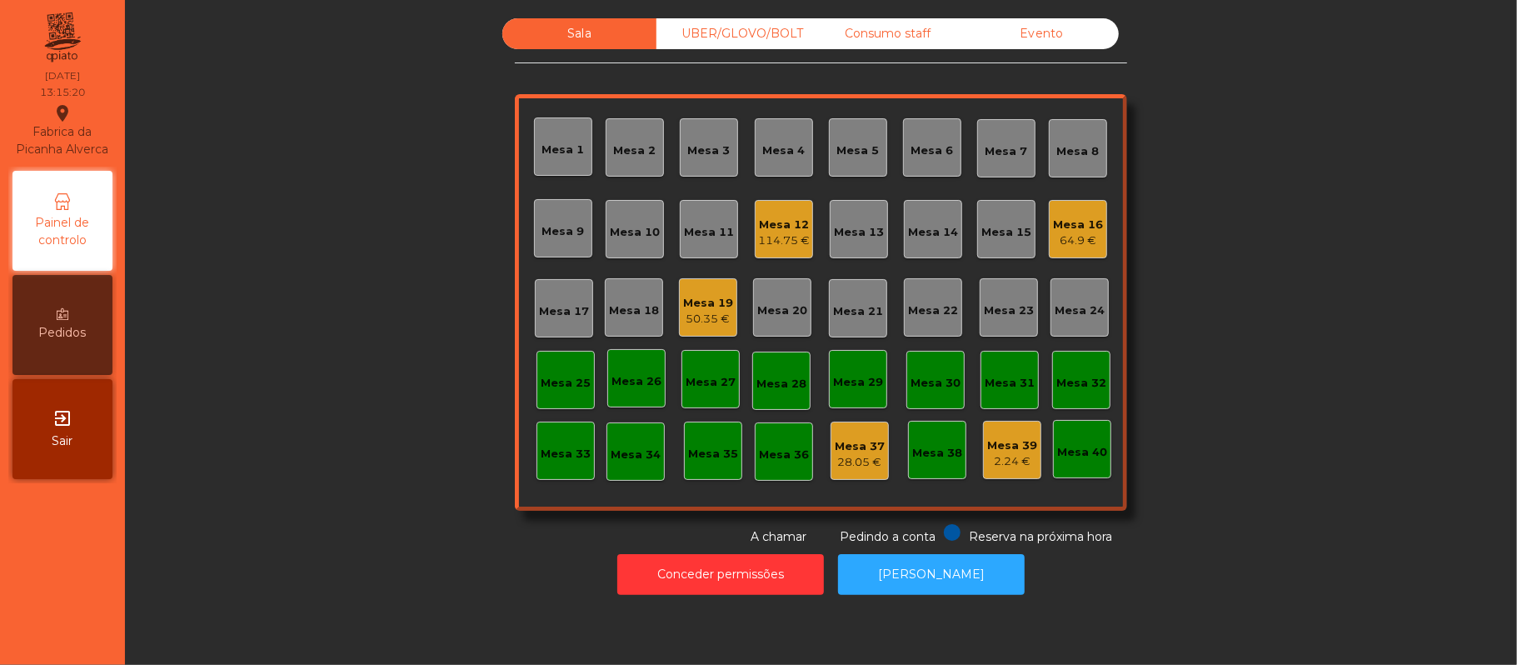
click at [697, 130] on div "Mesa 3" at bounding box center [709, 147] width 58 height 58
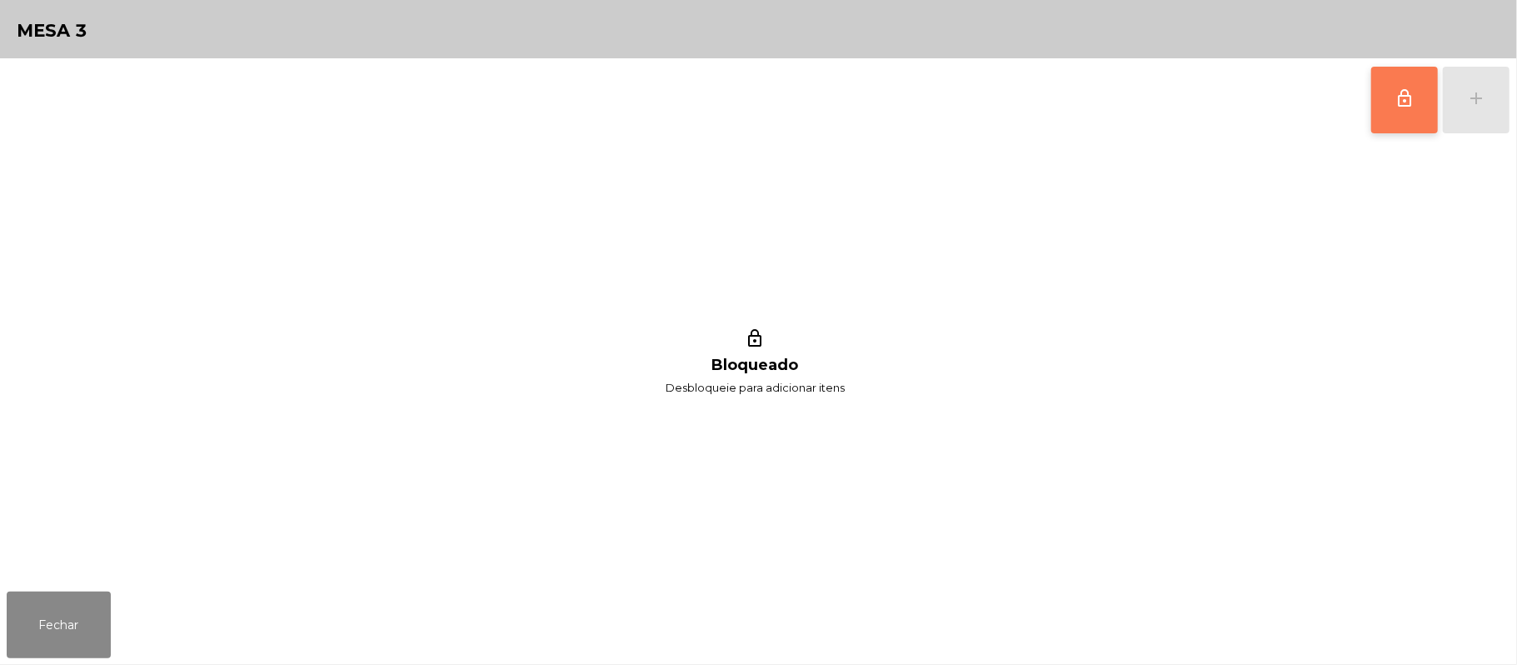
click at [1400, 102] on span "lock_outline" at bounding box center [1405, 98] width 20 height 20
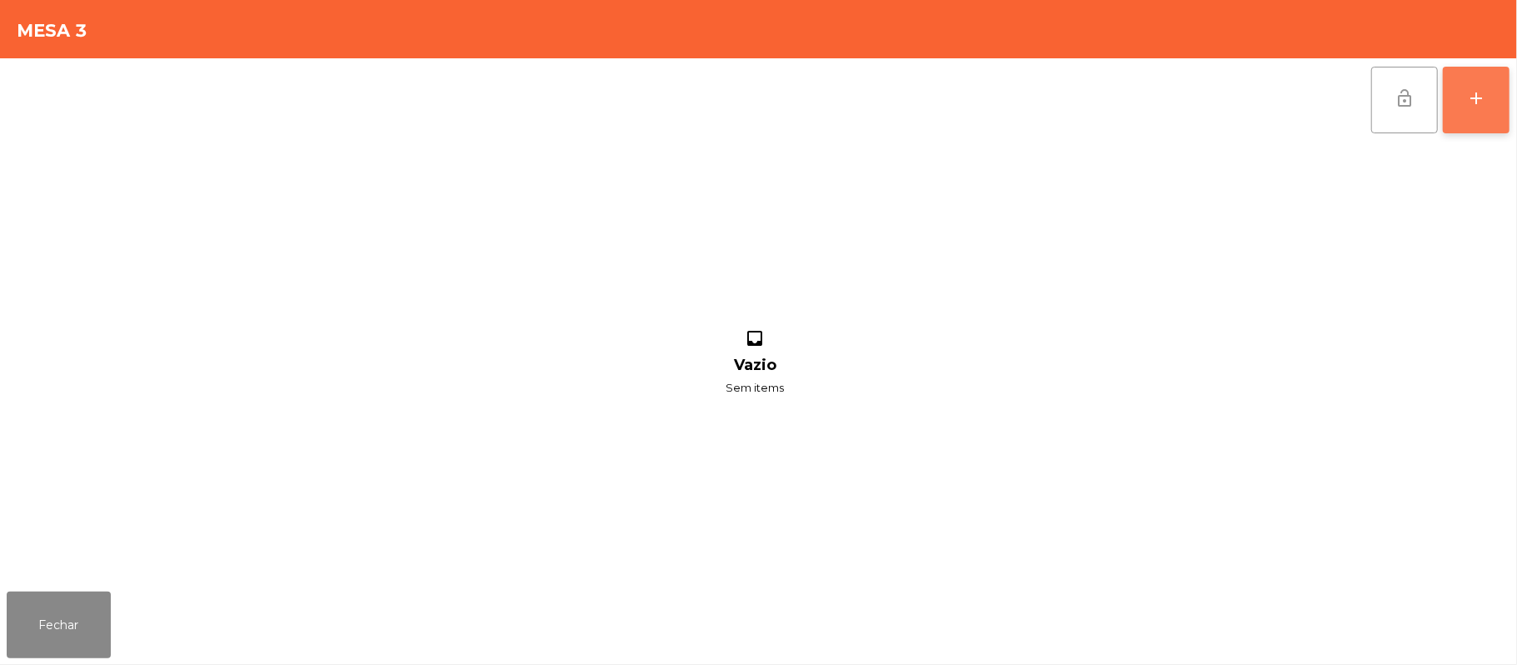
click at [1471, 110] on button "add" at bounding box center [1476, 100] width 67 height 67
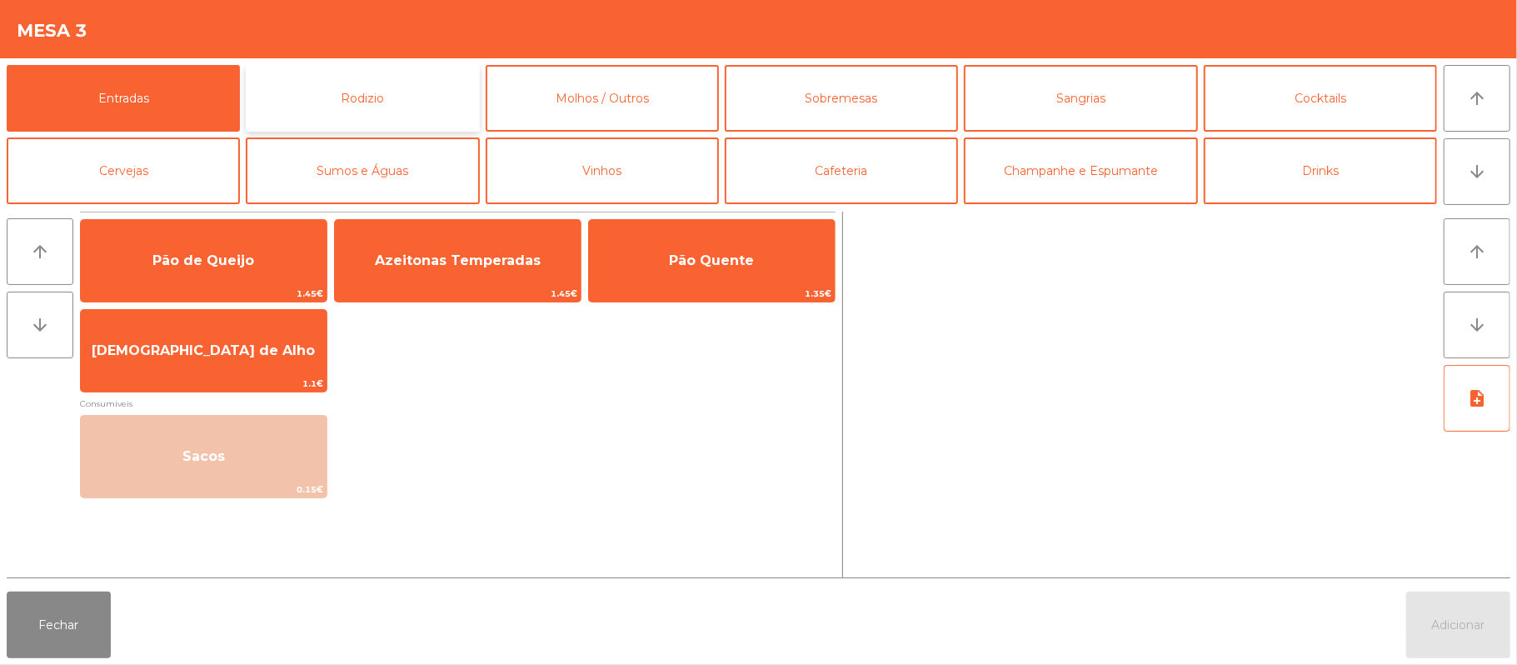
click at [348, 117] on button "Rodizio" at bounding box center [362, 98] width 233 height 67
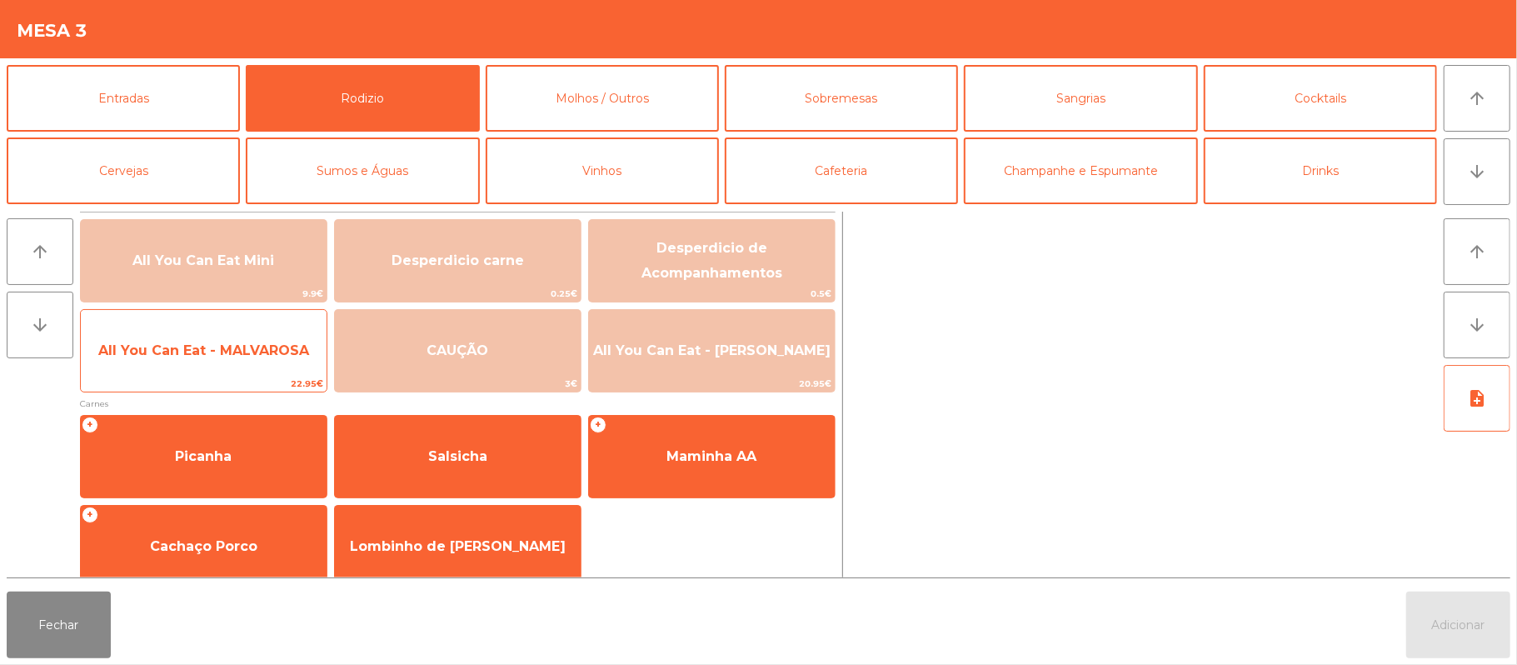
click at [195, 367] on span "All You Can Eat - MALVAROSA" at bounding box center [204, 350] width 246 height 45
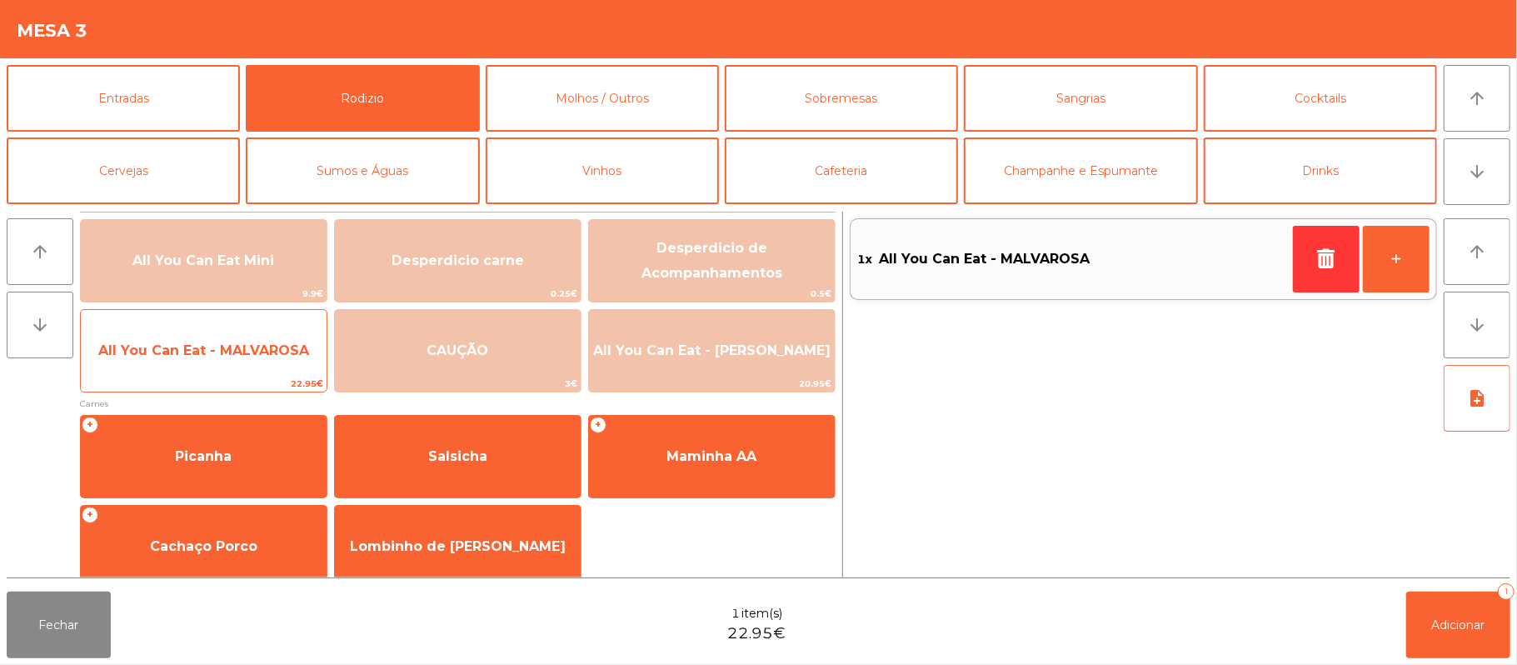
click at [192, 367] on span "All You Can Eat - MALVAROSA" at bounding box center [204, 350] width 246 height 45
click at [184, 368] on span "All You Can Eat - MALVAROSA" at bounding box center [204, 350] width 246 height 45
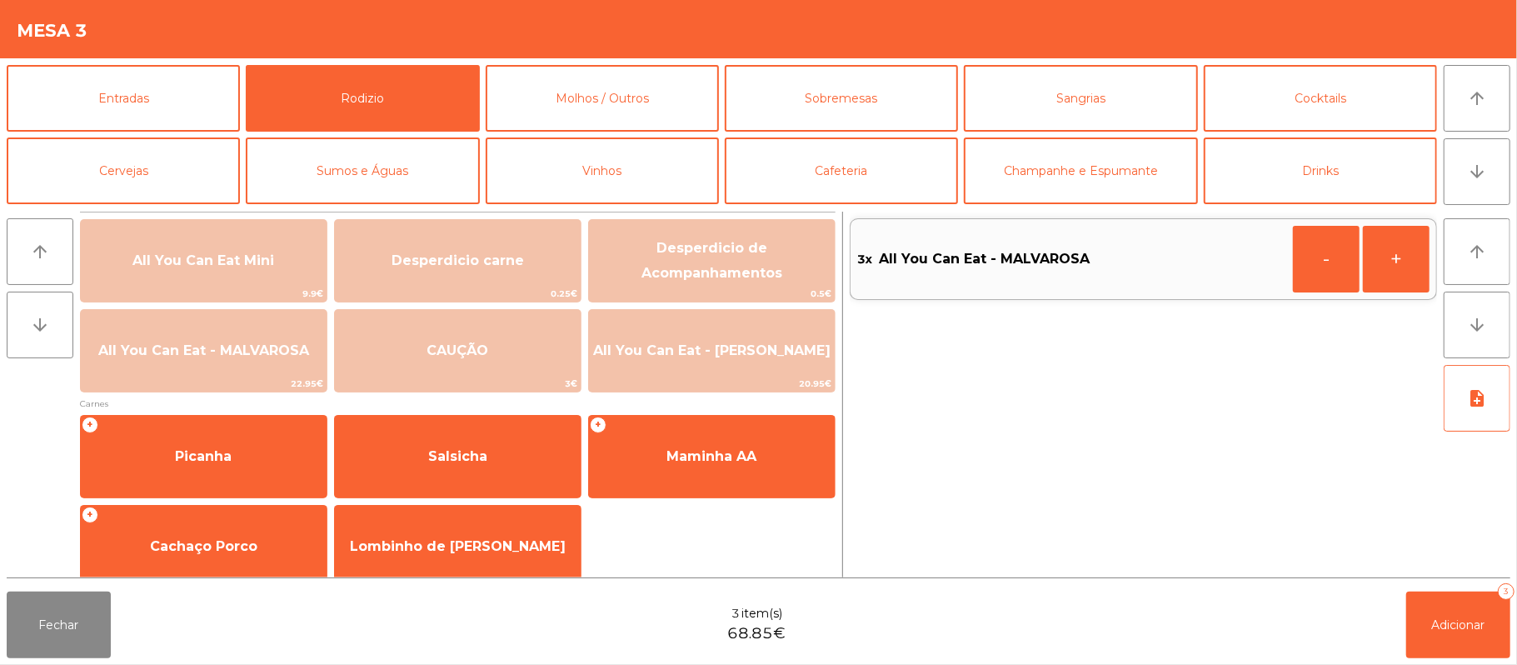
click at [1396, 664] on div "Fechar 3 item(s) 68.85€ Adicionar 3" at bounding box center [758, 625] width 1517 height 80
click at [1427, 623] on button "Adicionar 3" at bounding box center [1458, 625] width 104 height 67
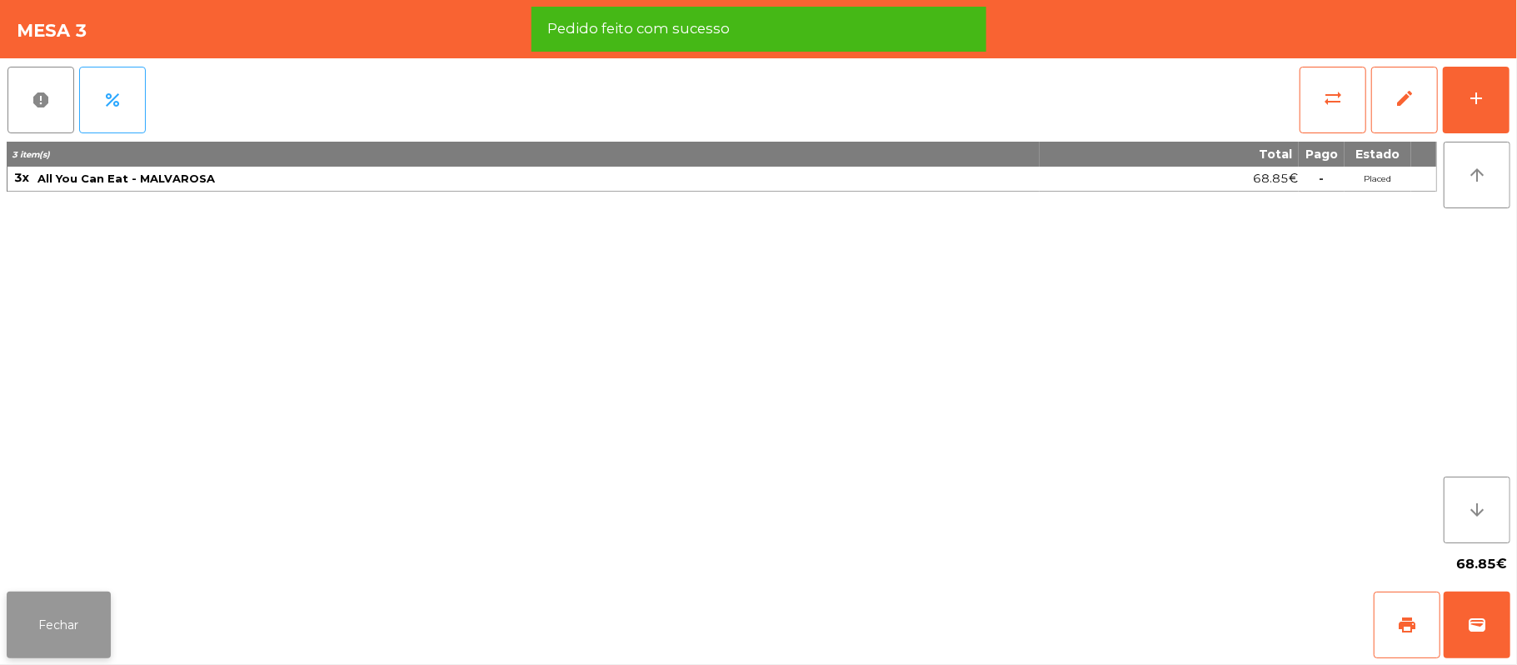
click at [42, 608] on button "Fechar" at bounding box center [59, 625] width 104 height 67
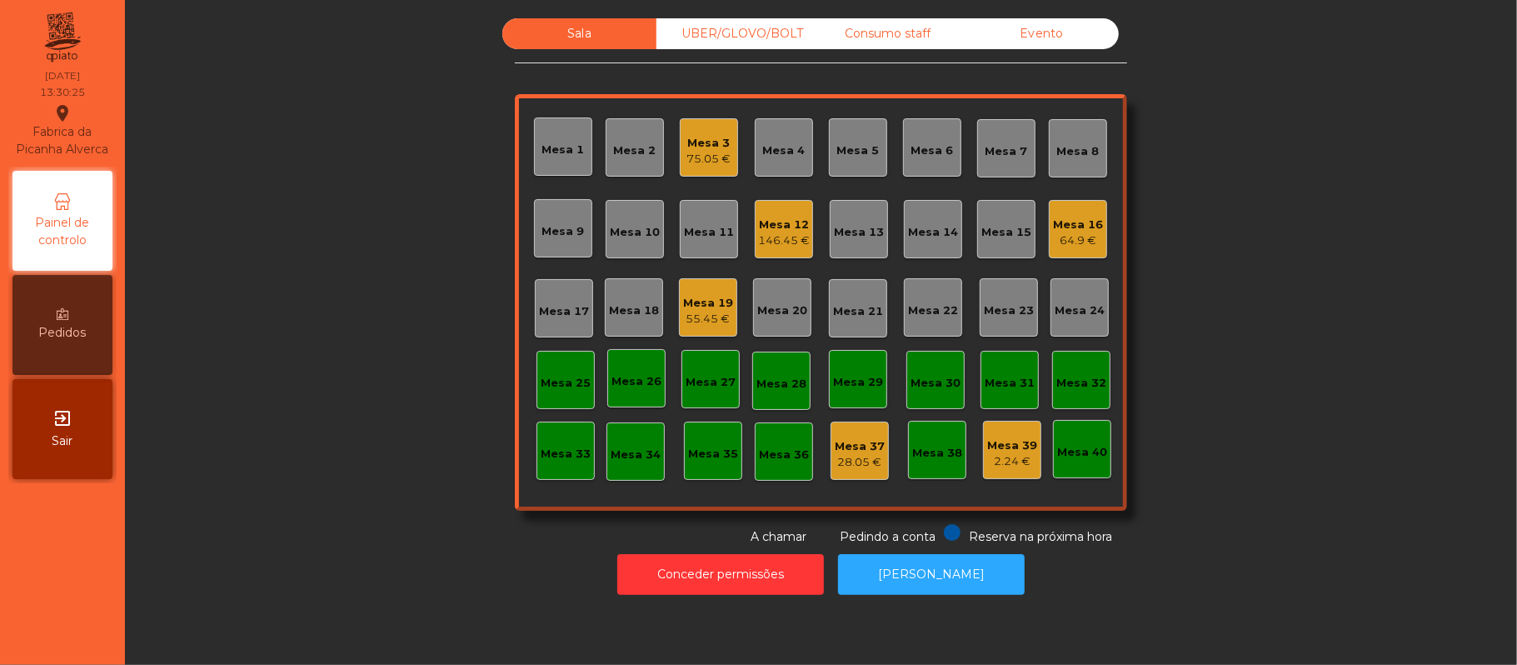
click at [707, 43] on div "UBER/GLOVO/BOLT" at bounding box center [734, 33] width 154 height 31
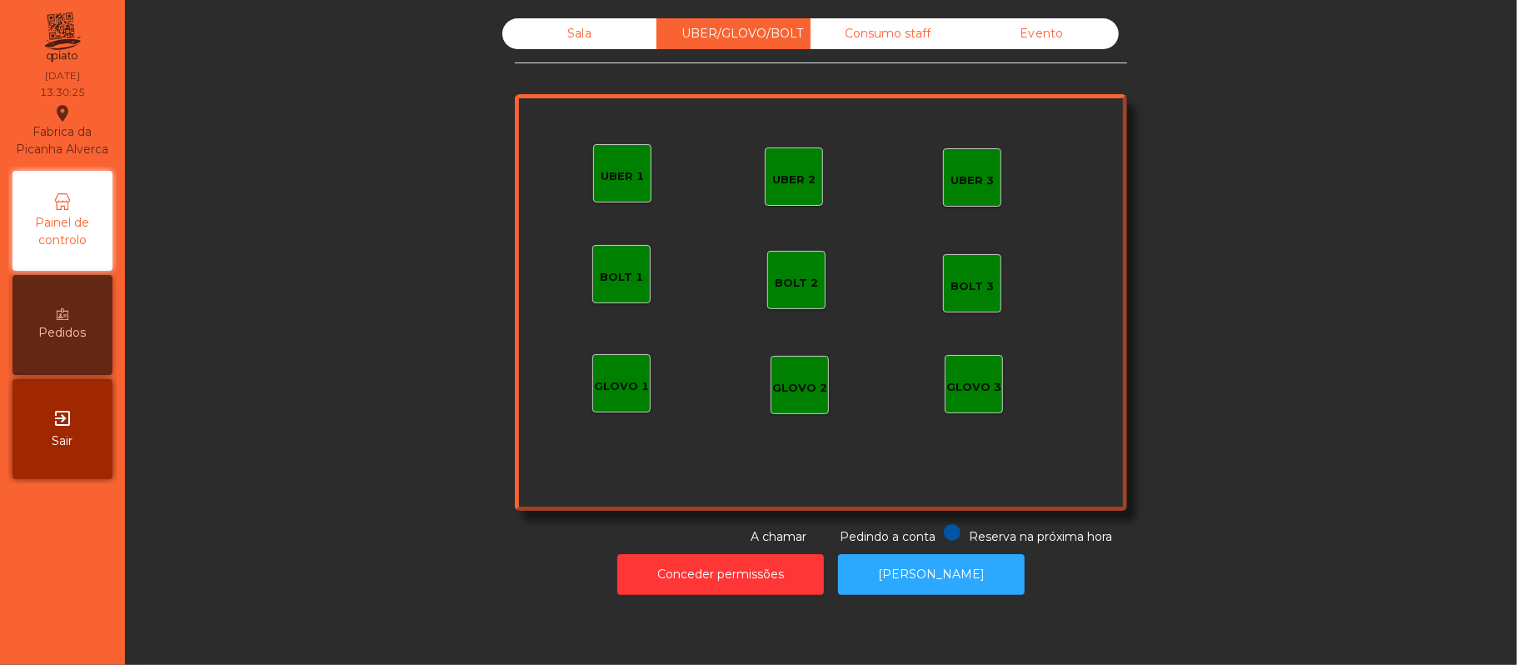
click at [951, 187] on div "UBER 3" at bounding box center [972, 180] width 43 height 17
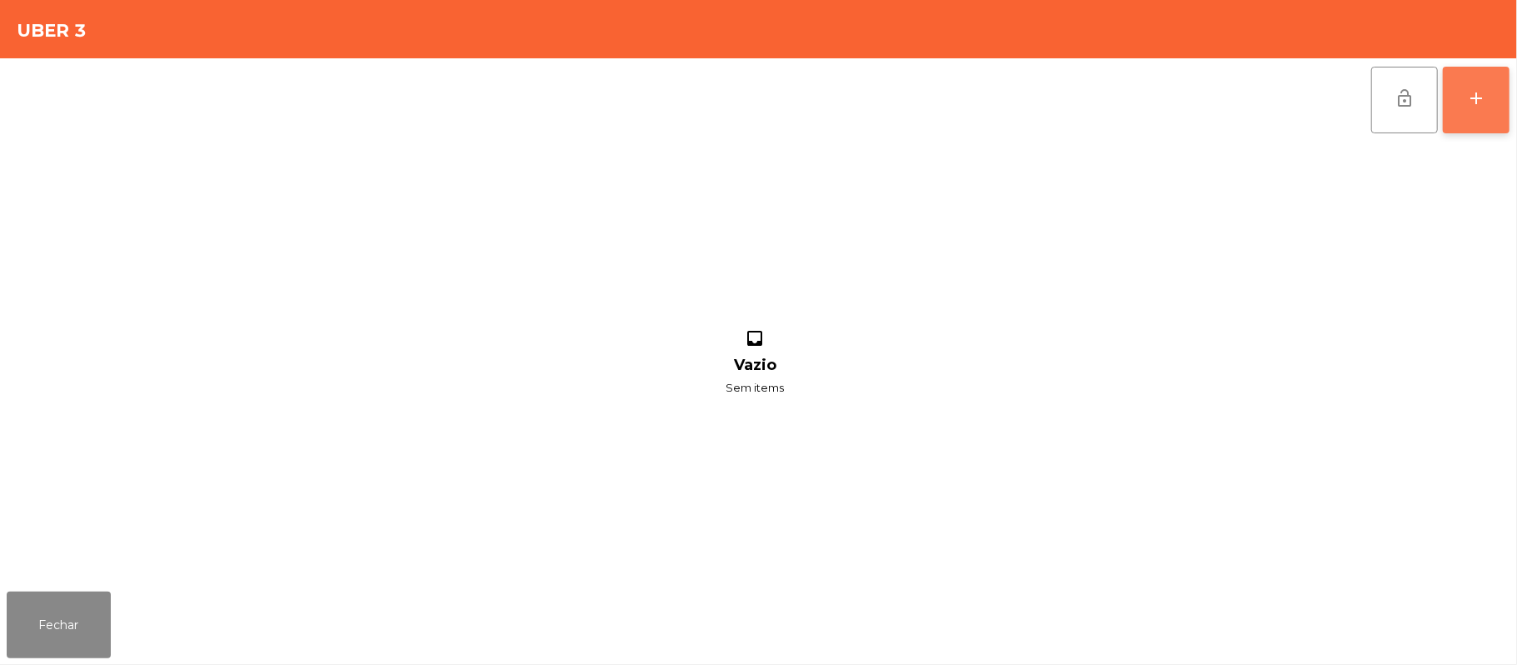
click at [1494, 104] on button "add" at bounding box center [1476, 100] width 67 height 67
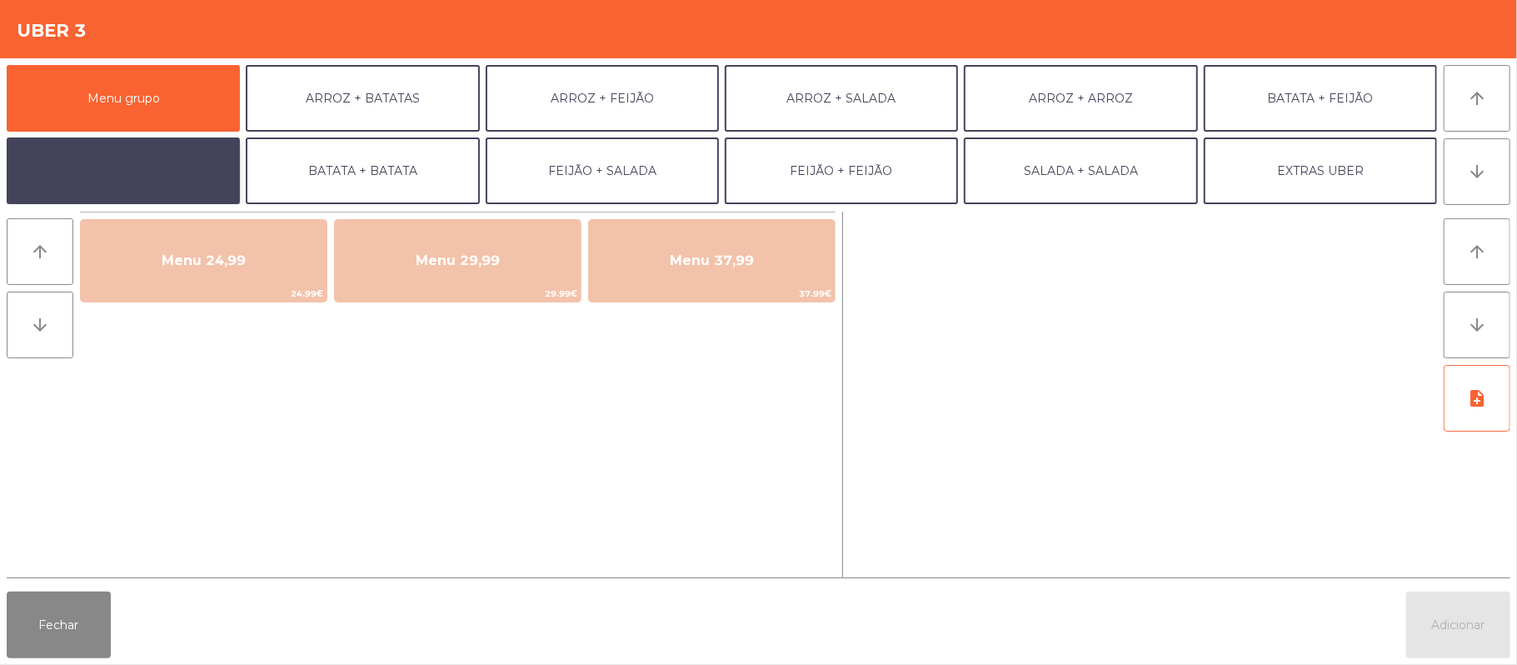
click at [167, 167] on button "BATATA + SALADA" at bounding box center [123, 170] width 233 height 67
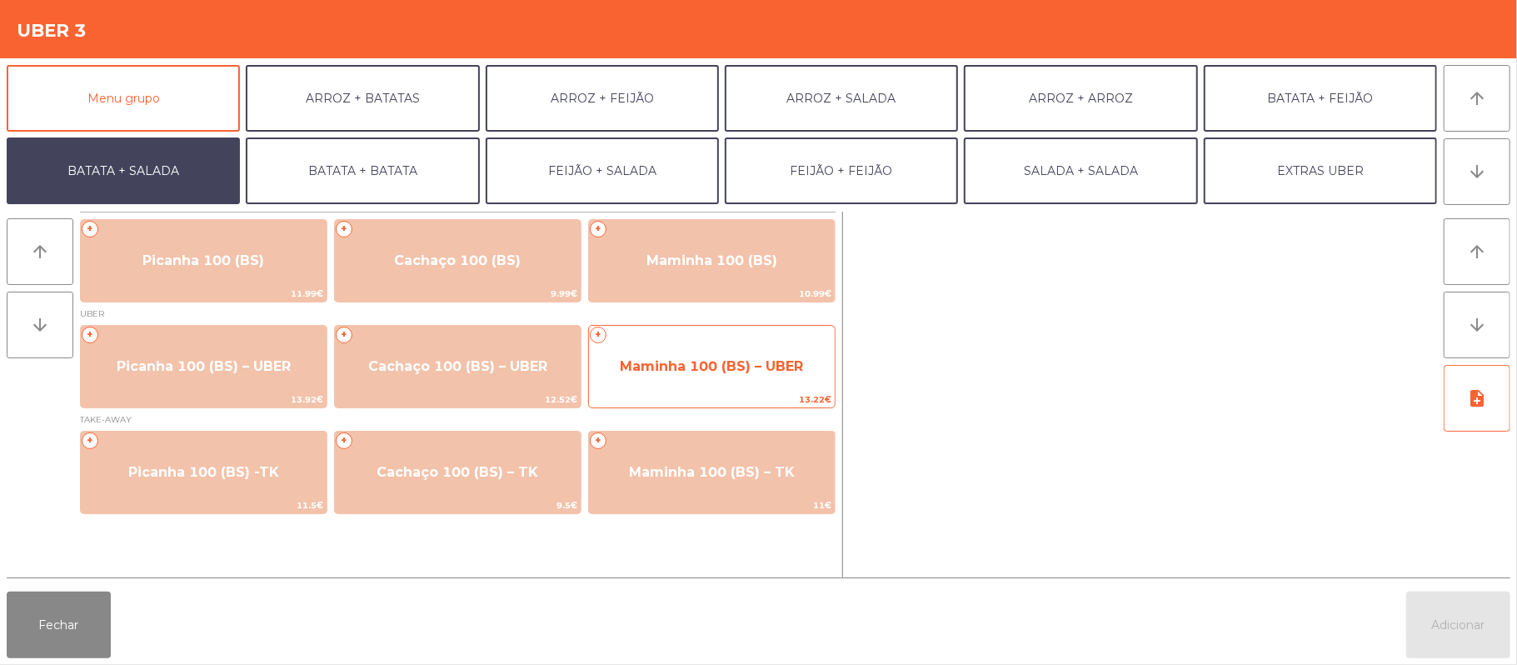
click at [688, 358] on span "Maminha 100 (BS) – UBER" at bounding box center [711, 366] width 183 height 16
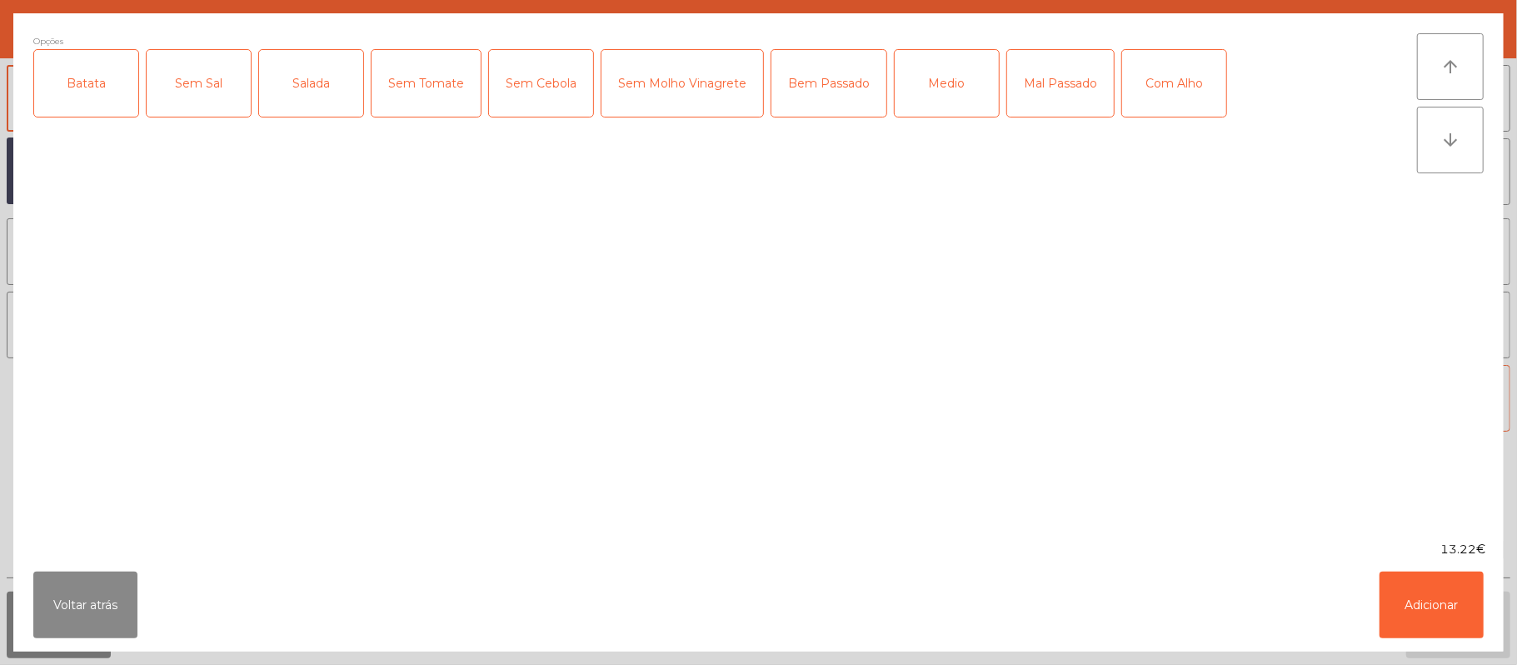
click at [97, 87] on div "Batata" at bounding box center [86, 83] width 104 height 67
click at [304, 92] on div "Salada" at bounding box center [311, 83] width 104 height 67
click at [963, 88] on div "Medio" at bounding box center [947, 83] width 104 height 67
click at [1421, 607] on button "Adicionar" at bounding box center [1432, 605] width 104 height 67
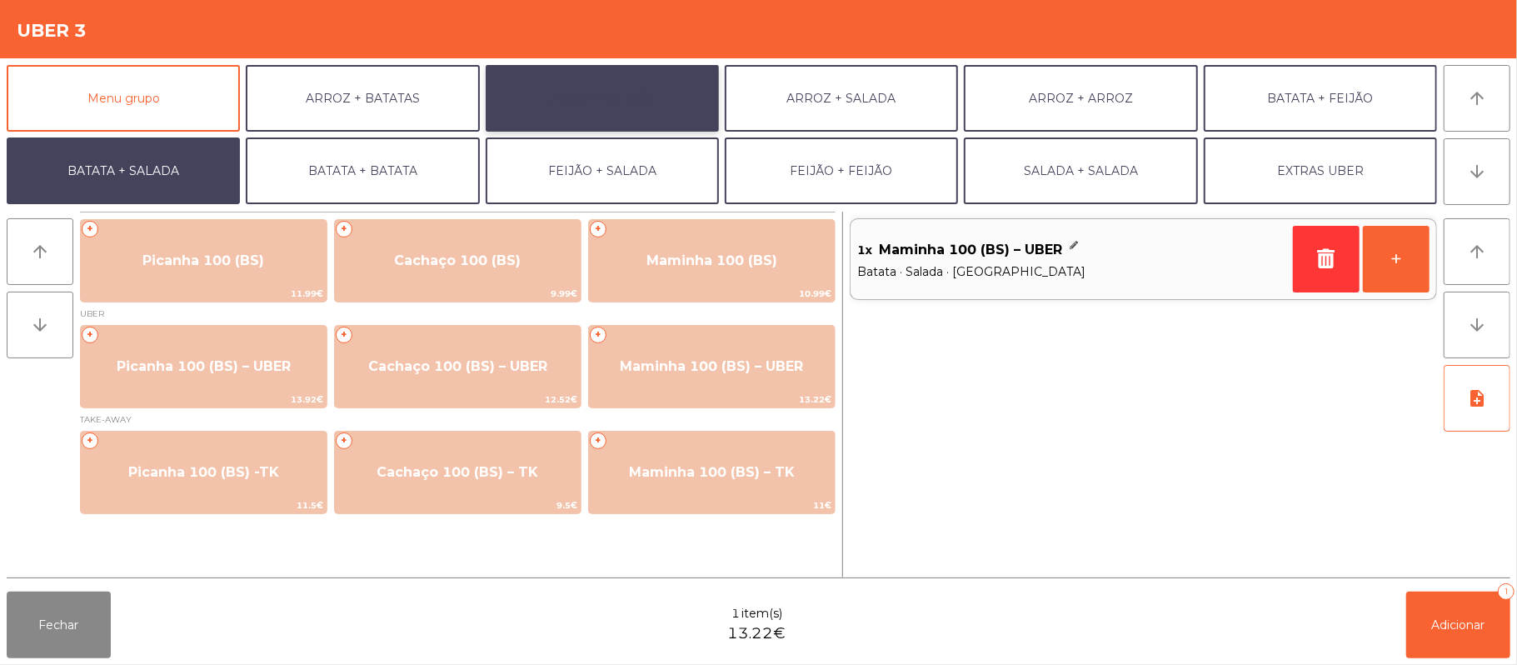
click at [664, 97] on button "ARROZ + FEIJÃO" at bounding box center [602, 98] width 233 height 67
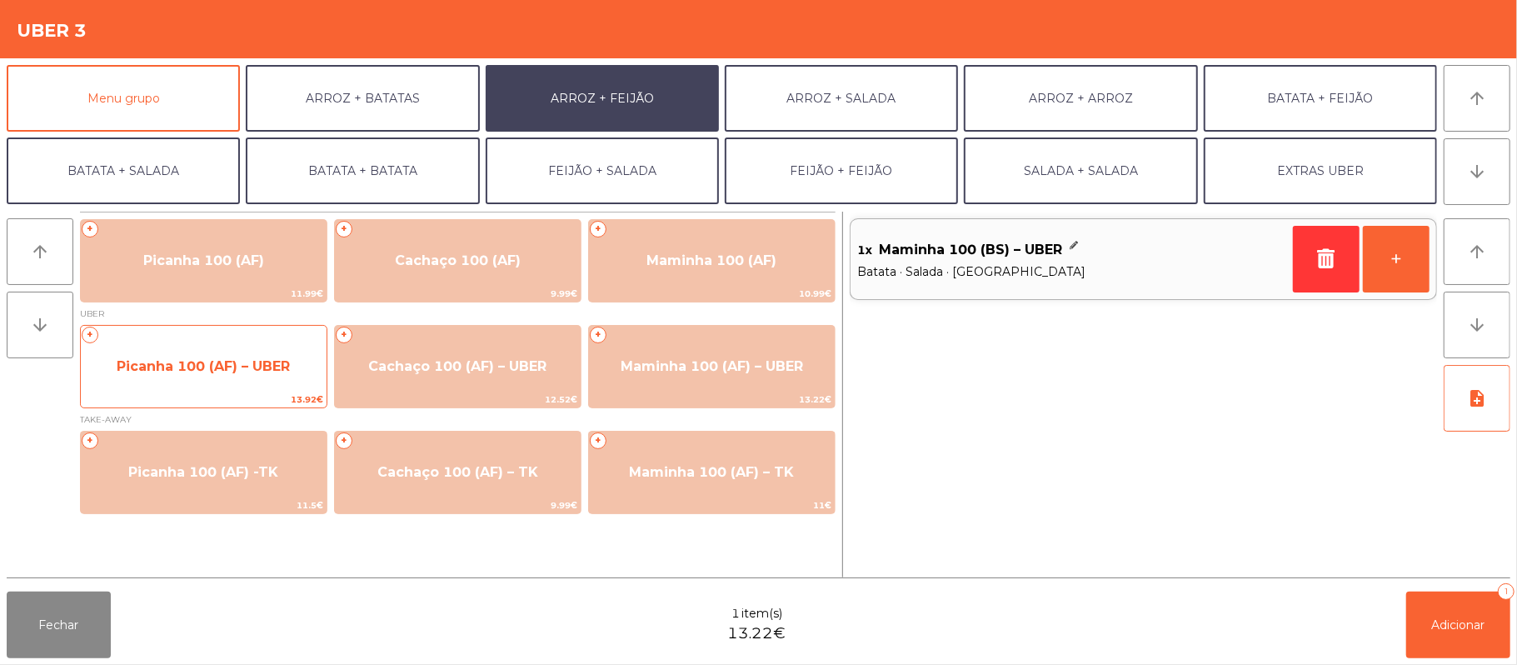
click at [207, 365] on span "Picanha 100 (AF) – UBER" at bounding box center [203, 366] width 173 height 16
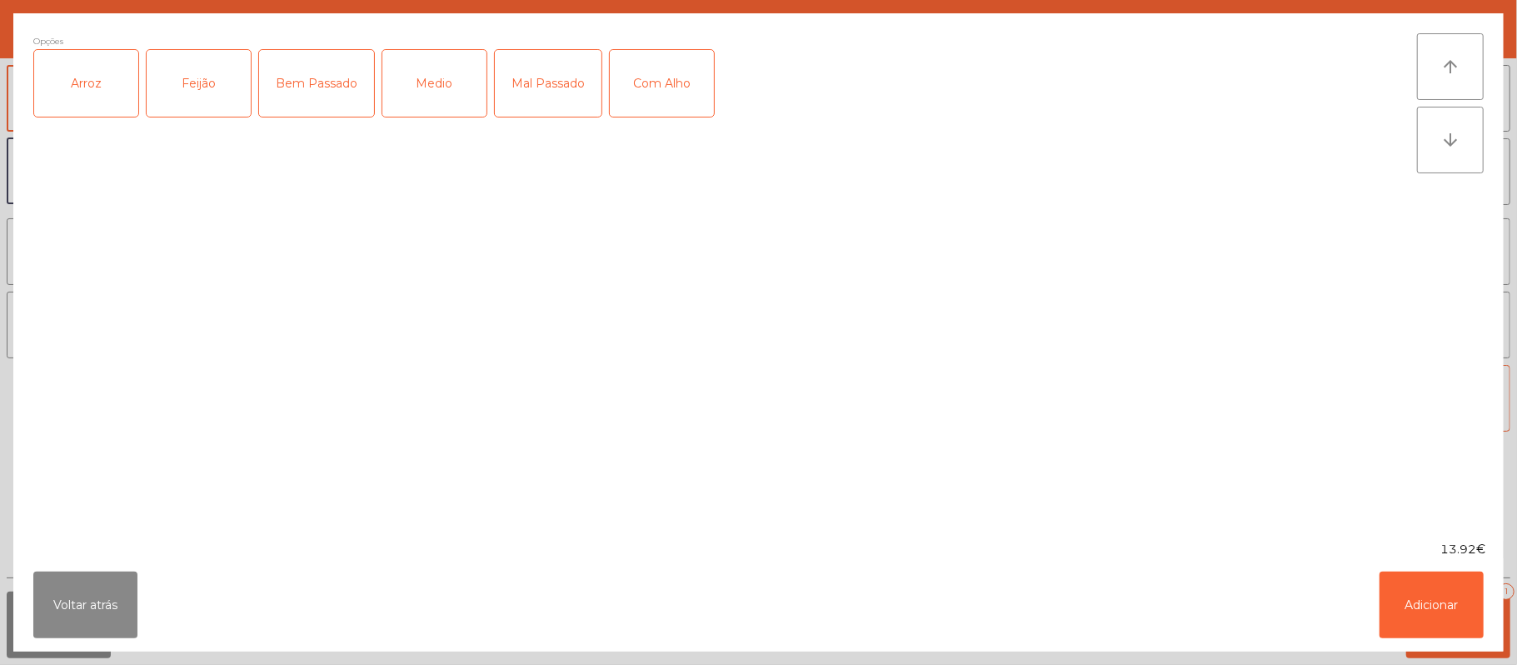
click at [107, 92] on div "Arroz" at bounding box center [86, 83] width 104 height 67
click at [204, 102] on div "Feijão" at bounding box center [199, 83] width 104 height 67
click at [461, 92] on div "Medio" at bounding box center [434, 83] width 104 height 67
click at [1443, 601] on button "Adicionar" at bounding box center [1432, 605] width 104 height 67
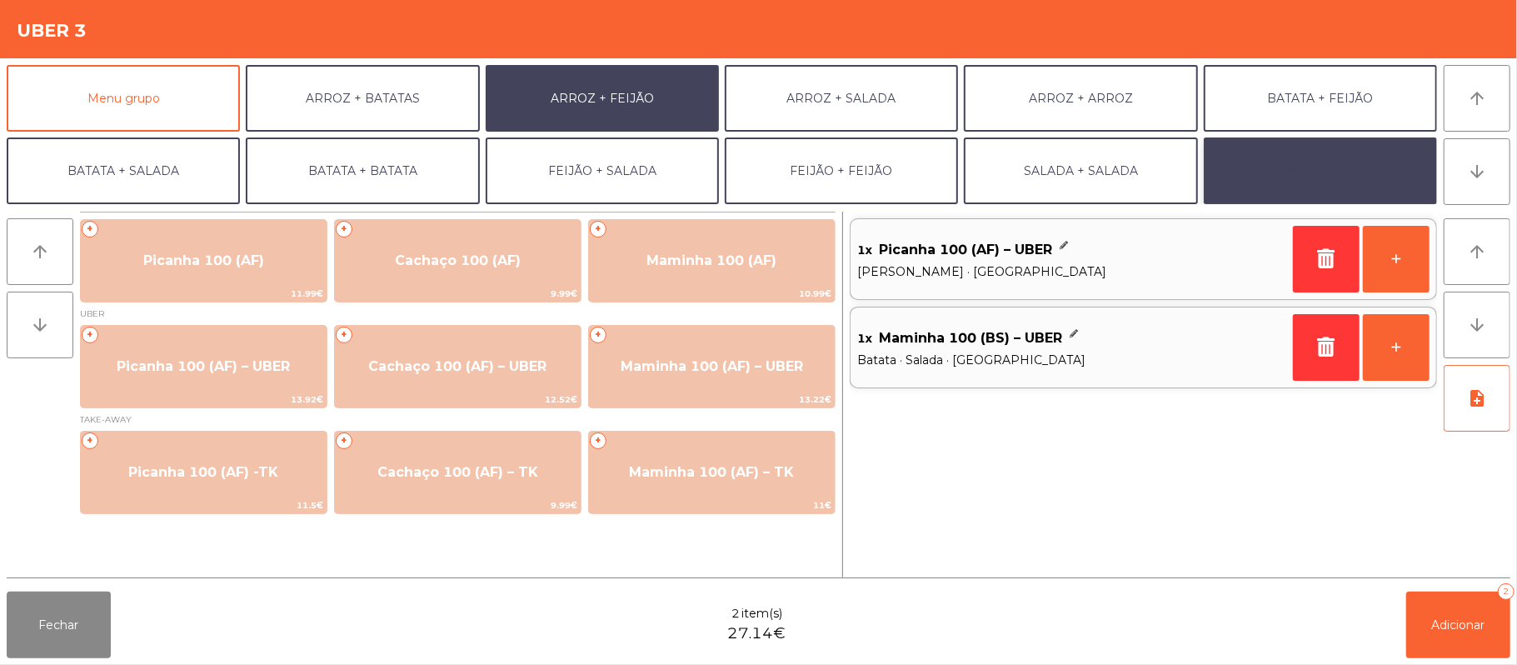
click at [1327, 187] on button "EXTRAS UBER" at bounding box center [1320, 170] width 233 height 67
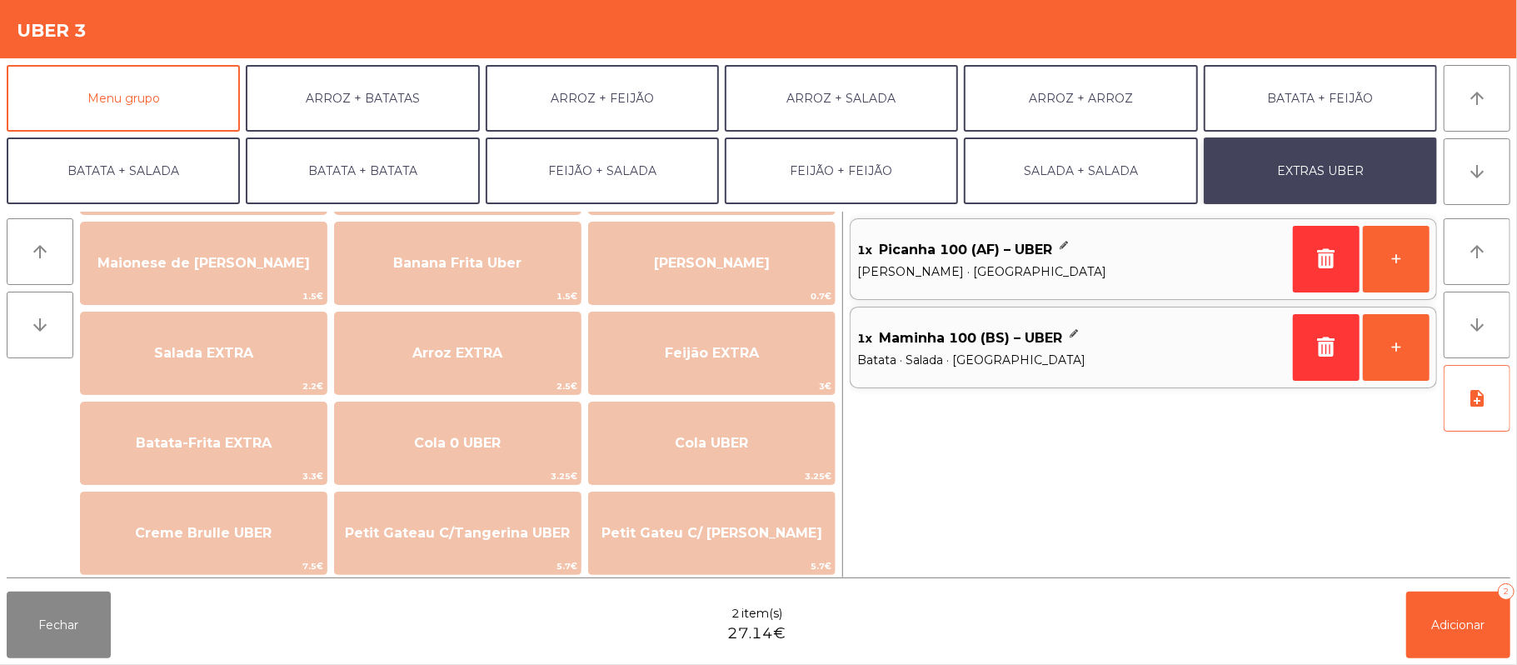
scroll to position [132, 0]
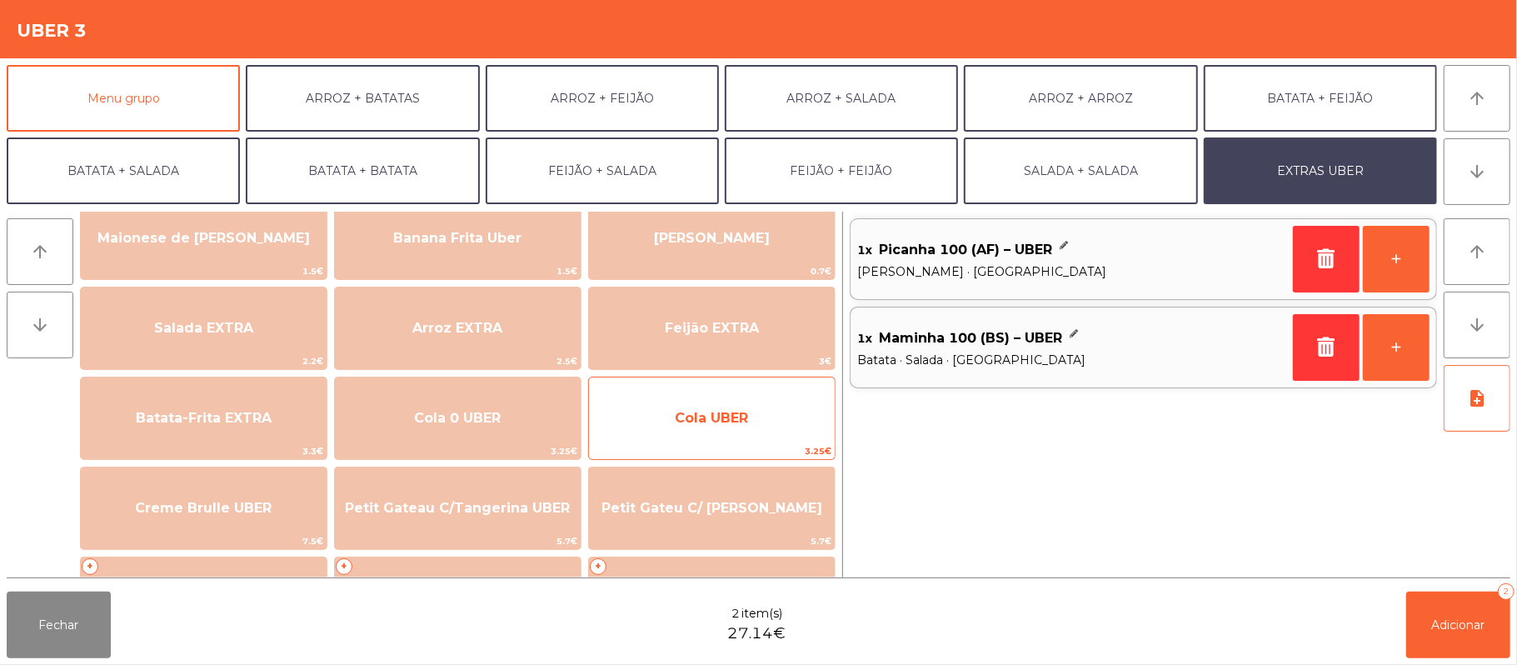
click at [754, 418] on span "Cola UBER" at bounding box center [712, 418] width 246 height 45
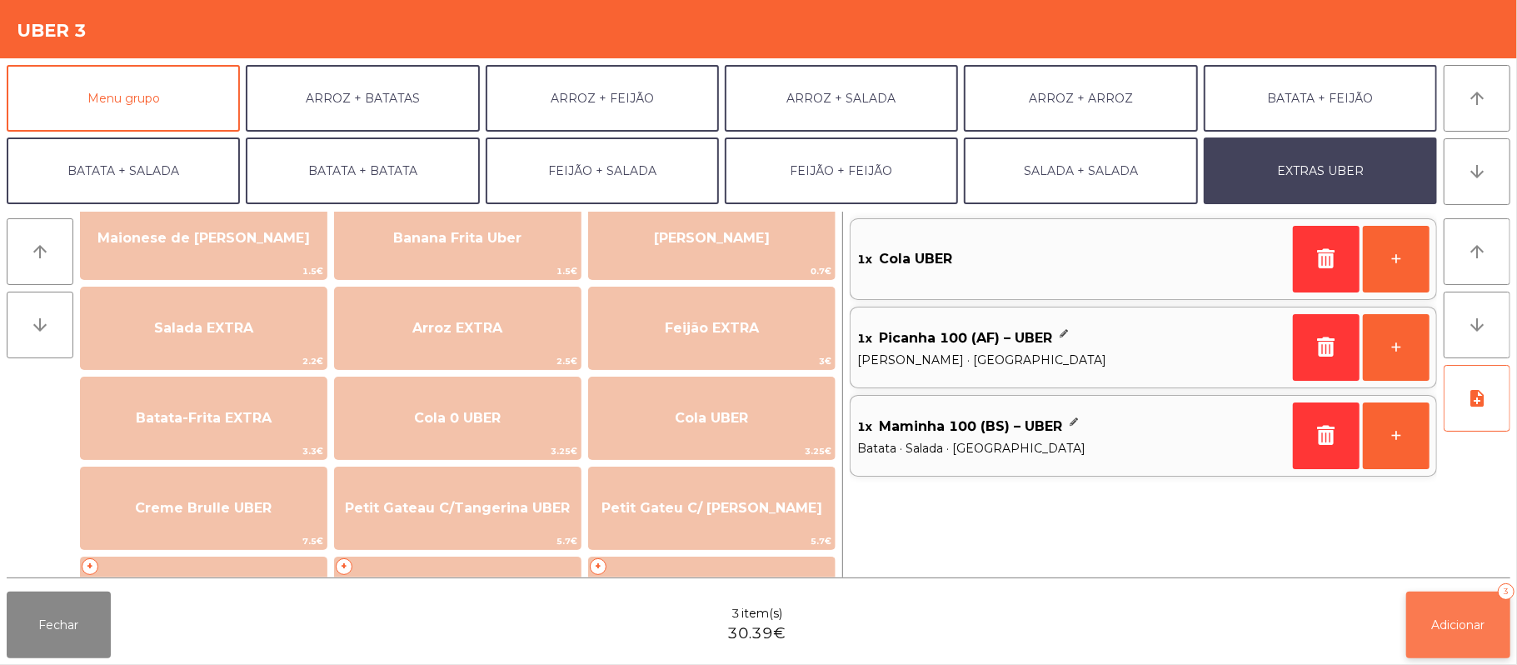
click at [1461, 621] on span "Adicionar" at bounding box center [1458, 624] width 53 height 15
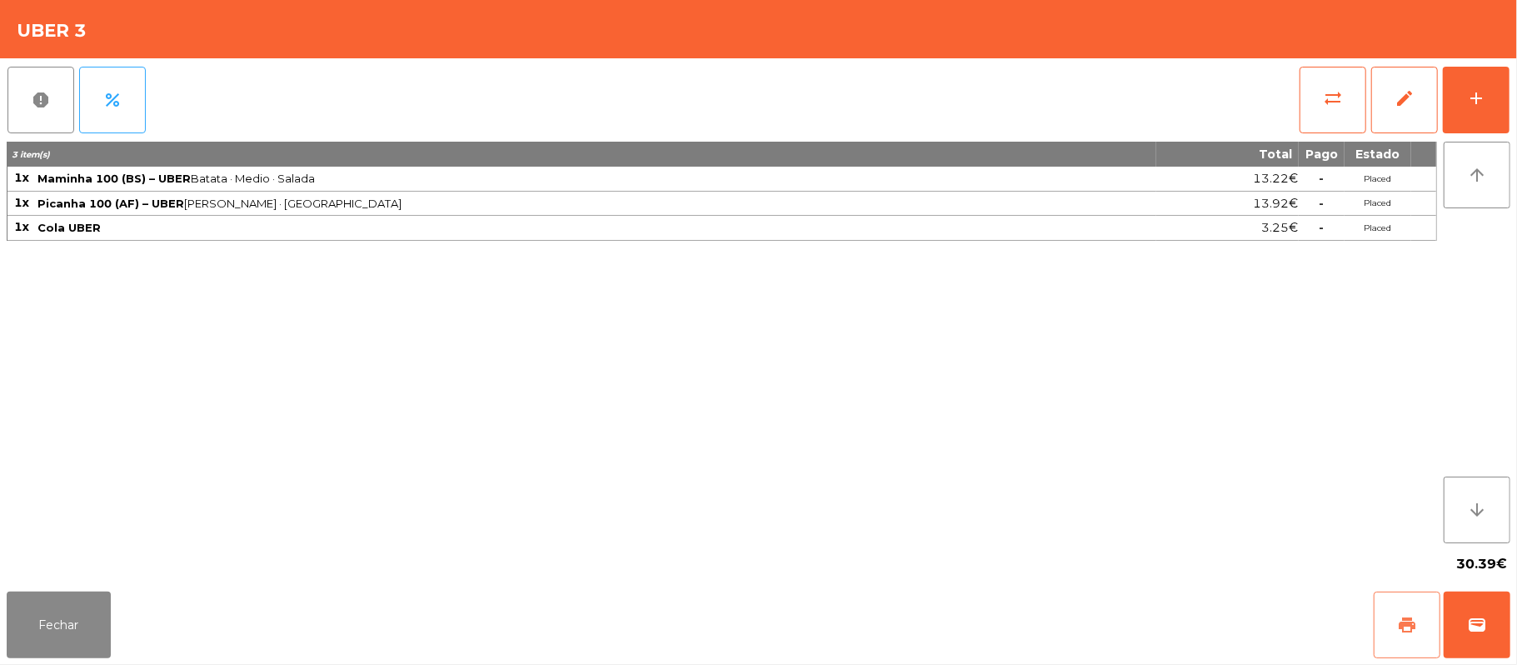
click at [1398, 614] on button "print" at bounding box center [1407, 625] width 67 height 67
click at [38, 610] on button "Fechar" at bounding box center [59, 625] width 104 height 67
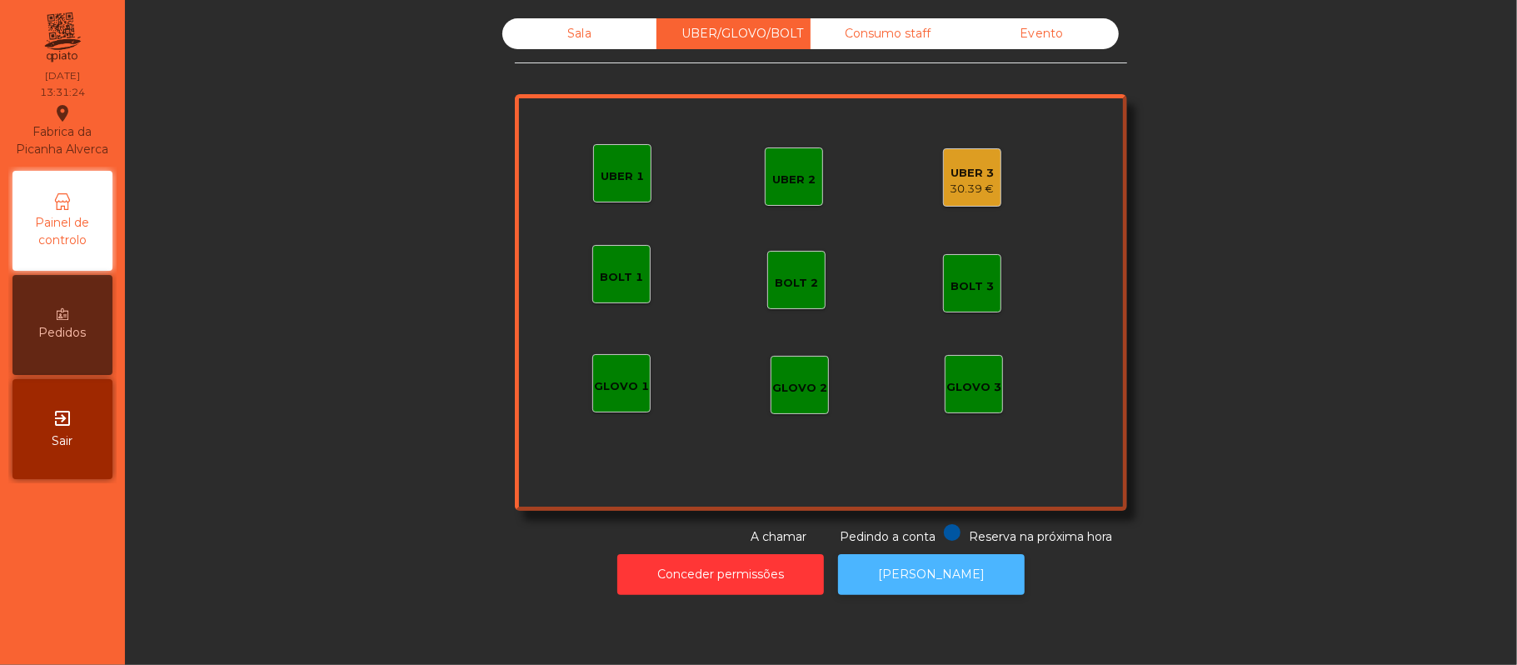
click at [950, 591] on button "[PERSON_NAME]" at bounding box center [931, 574] width 187 height 41
click at [952, 177] on div "UBER 3" at bounding box center [973, 173] width 44 height 17
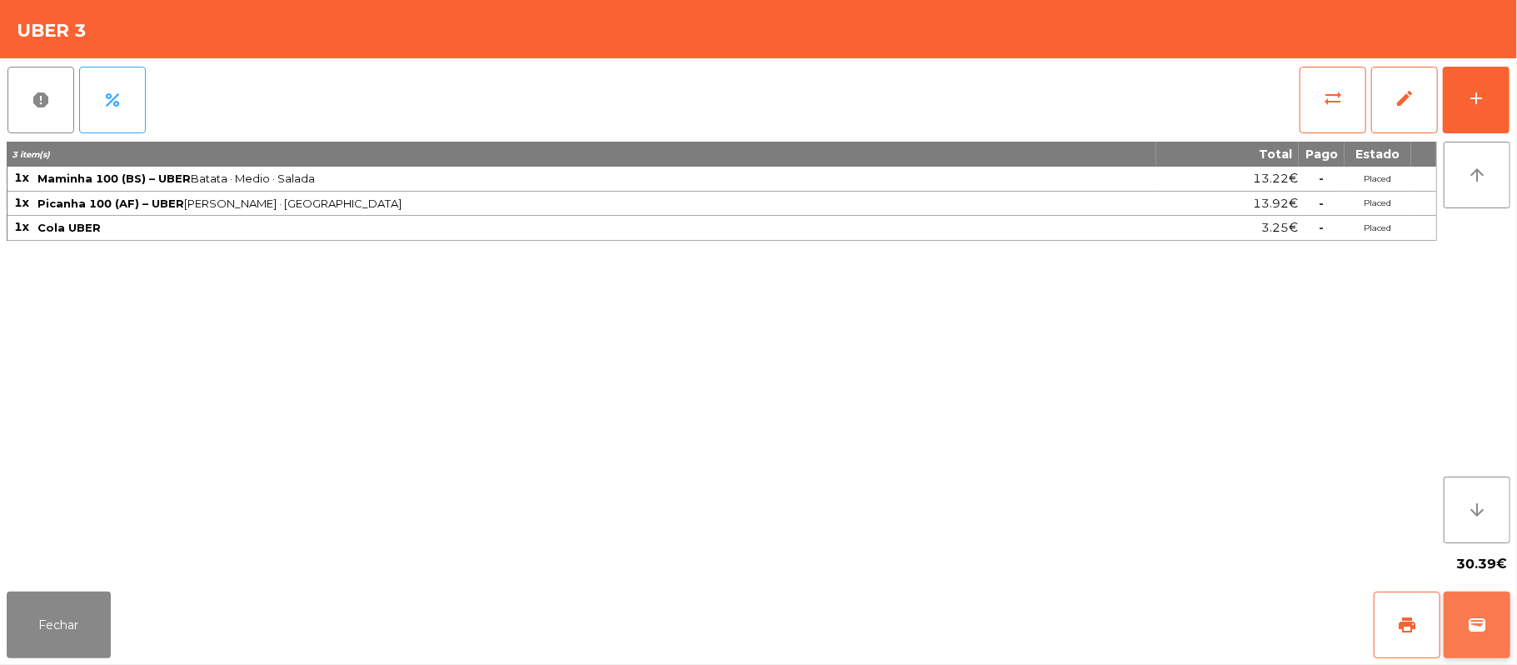
click at [1504, 641] on button "wallet" at bounding box center [1477, 625] width 67 height 67
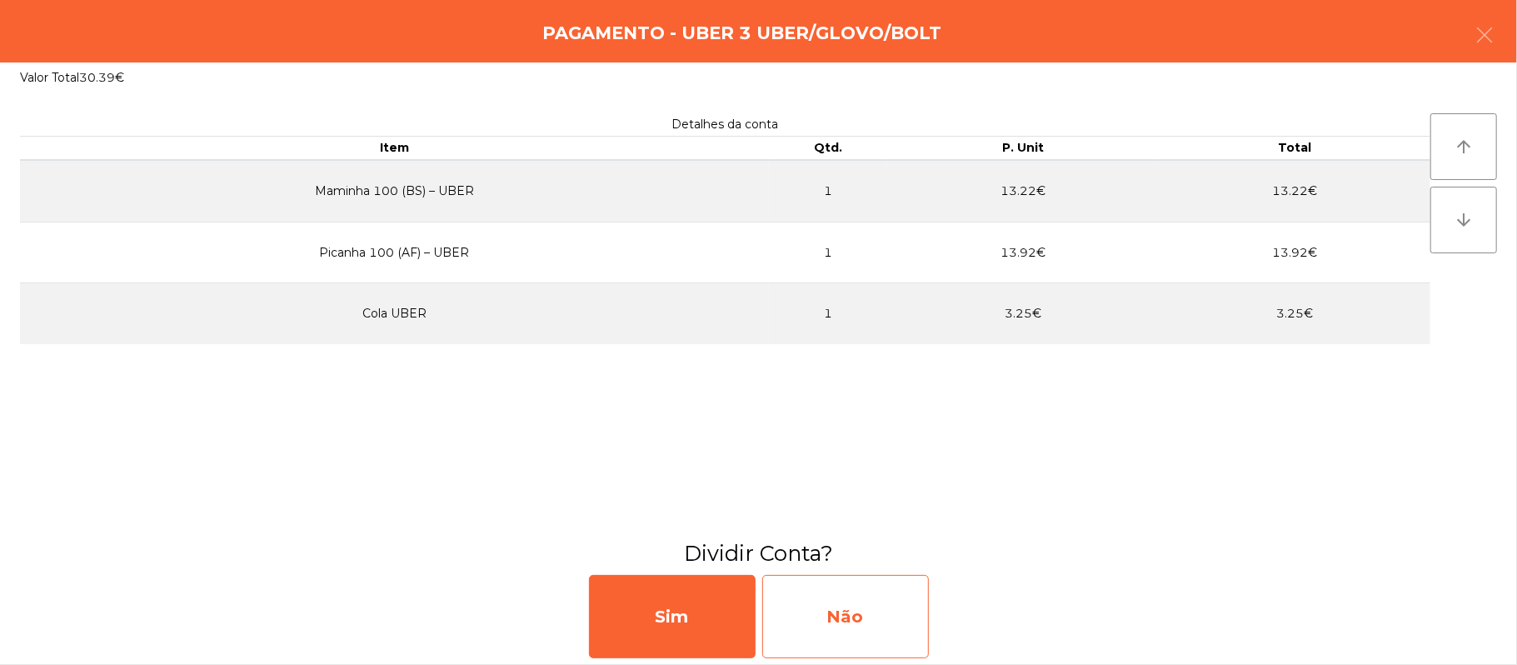
click at [873, 618] on div "Não" at bounding box center [845, 616] width 167 height 83
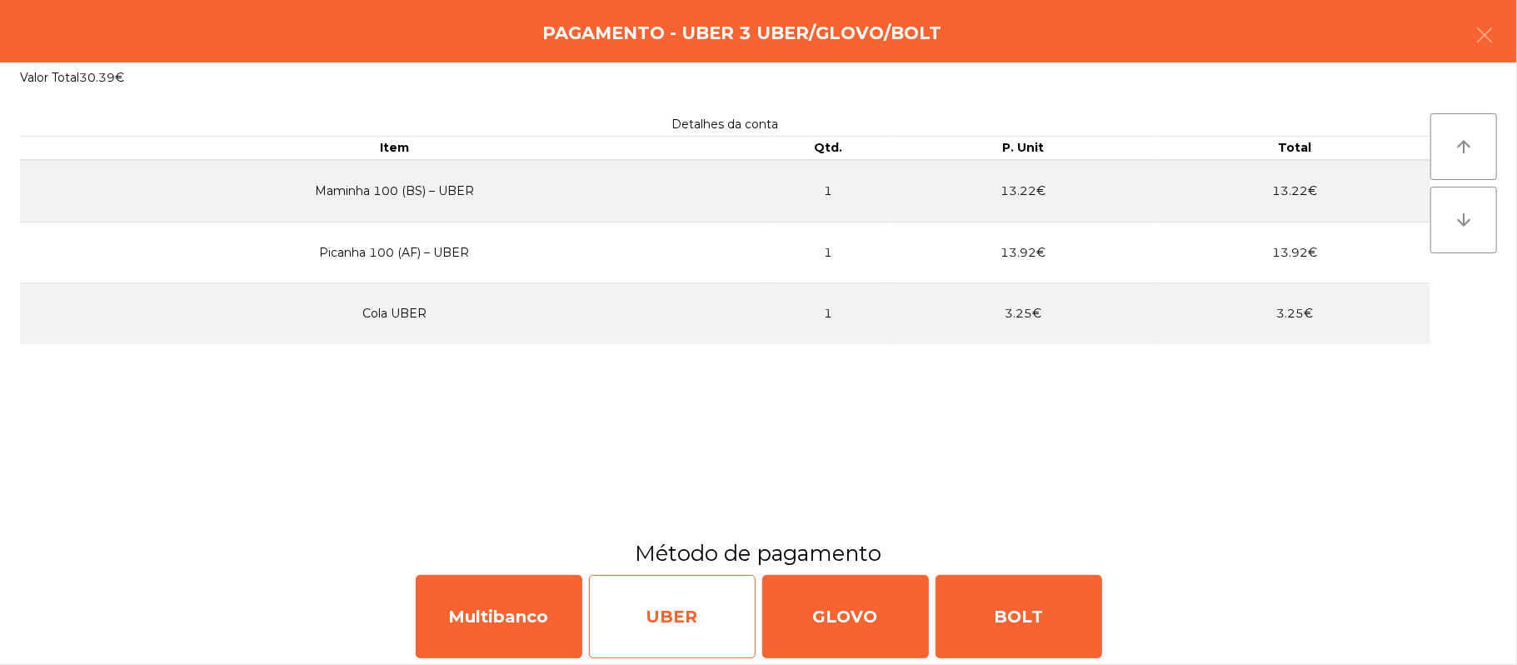
click at [687, 613] on div "UBER" at bounding box center [672, 616] width 167 height 83
select select "**"
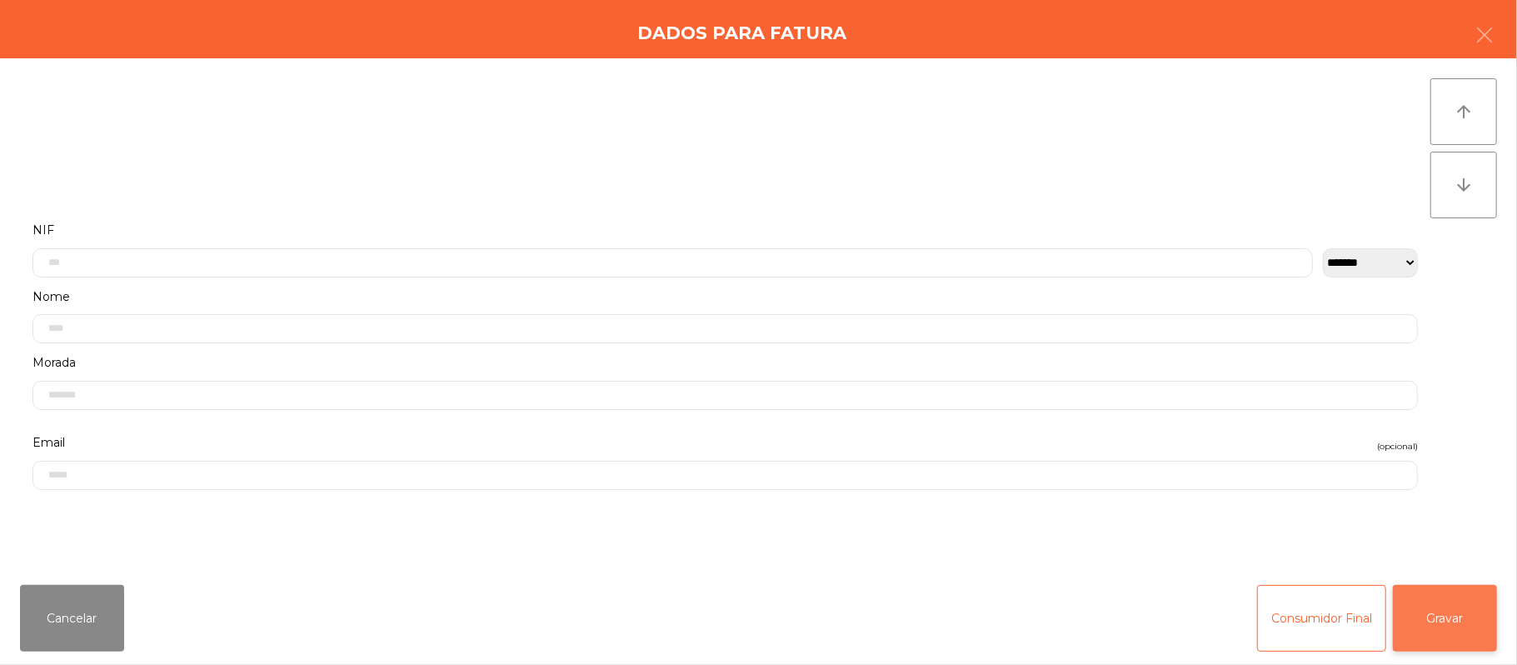
click at [1446, 604] on button "Gravar" at bounding box center [1445, 618] width 104 height 67
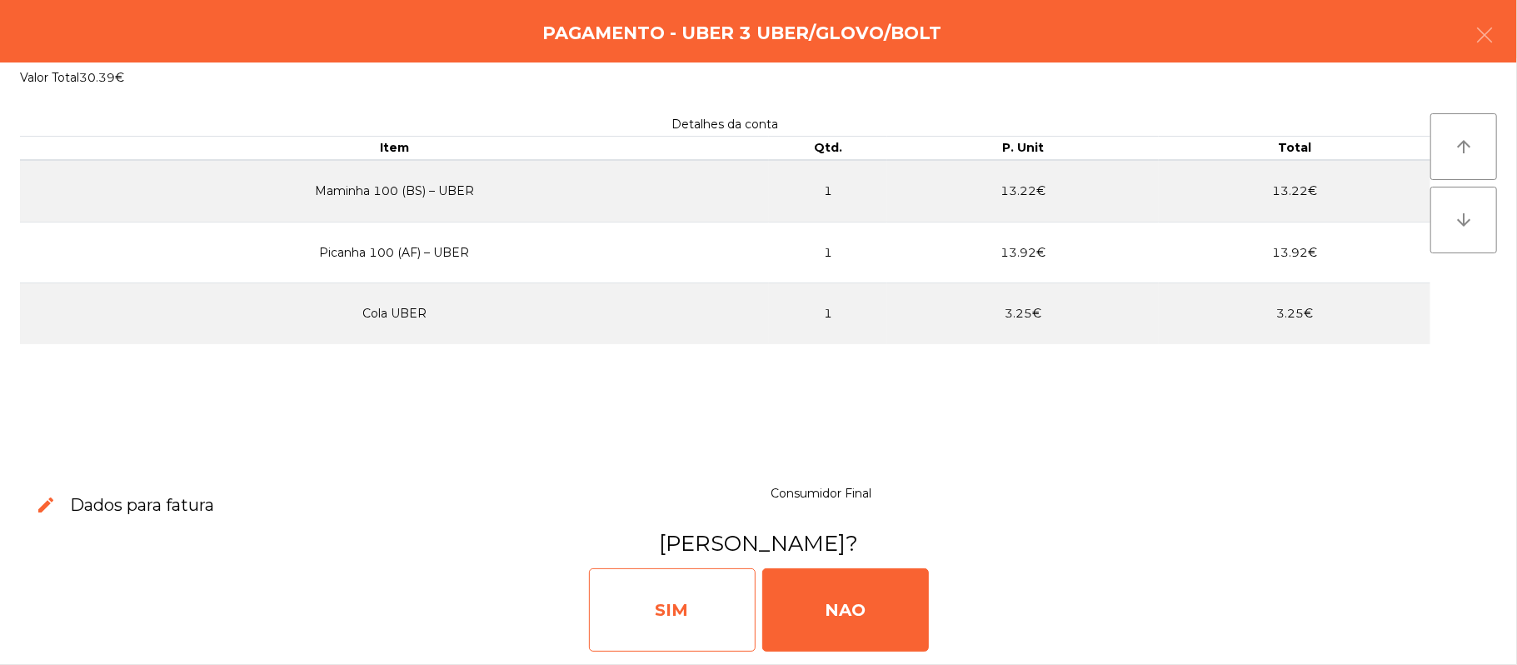
click at [647, 610] on div "SIM" at bounding box center [672, 609] width 167 height 83
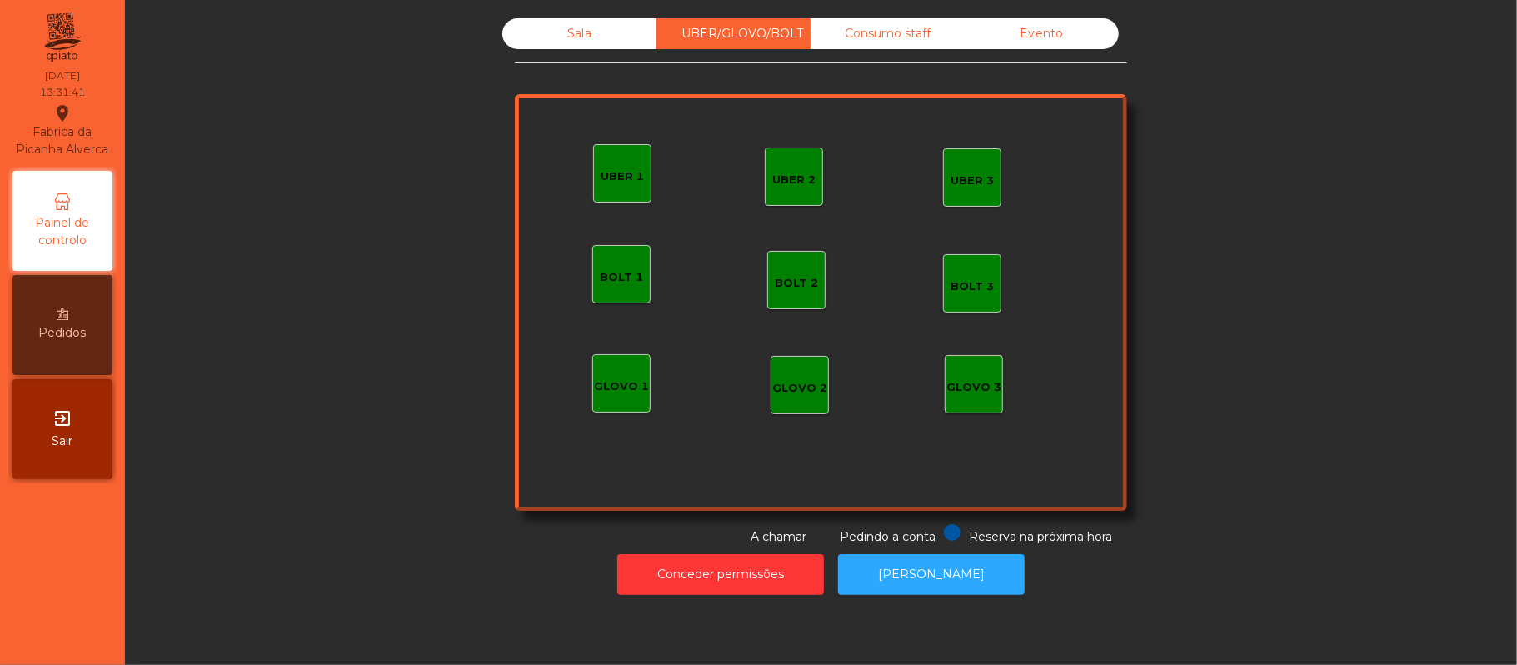
click at [573, 33] on div "Sala" at bounding box center [579, 33] width 154 height 31
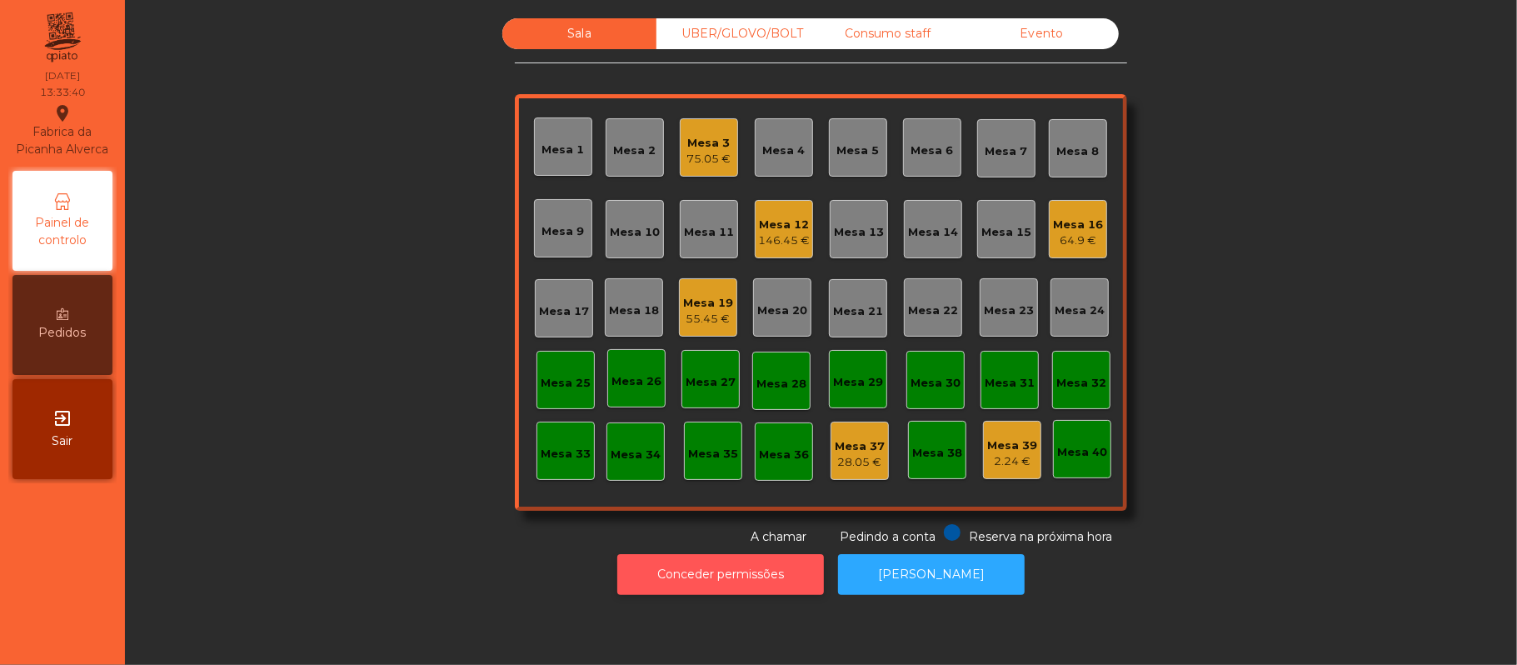
click at [767, 571] on button "Conceder permissões" at bounding box center [720, 574] width 207 height 41
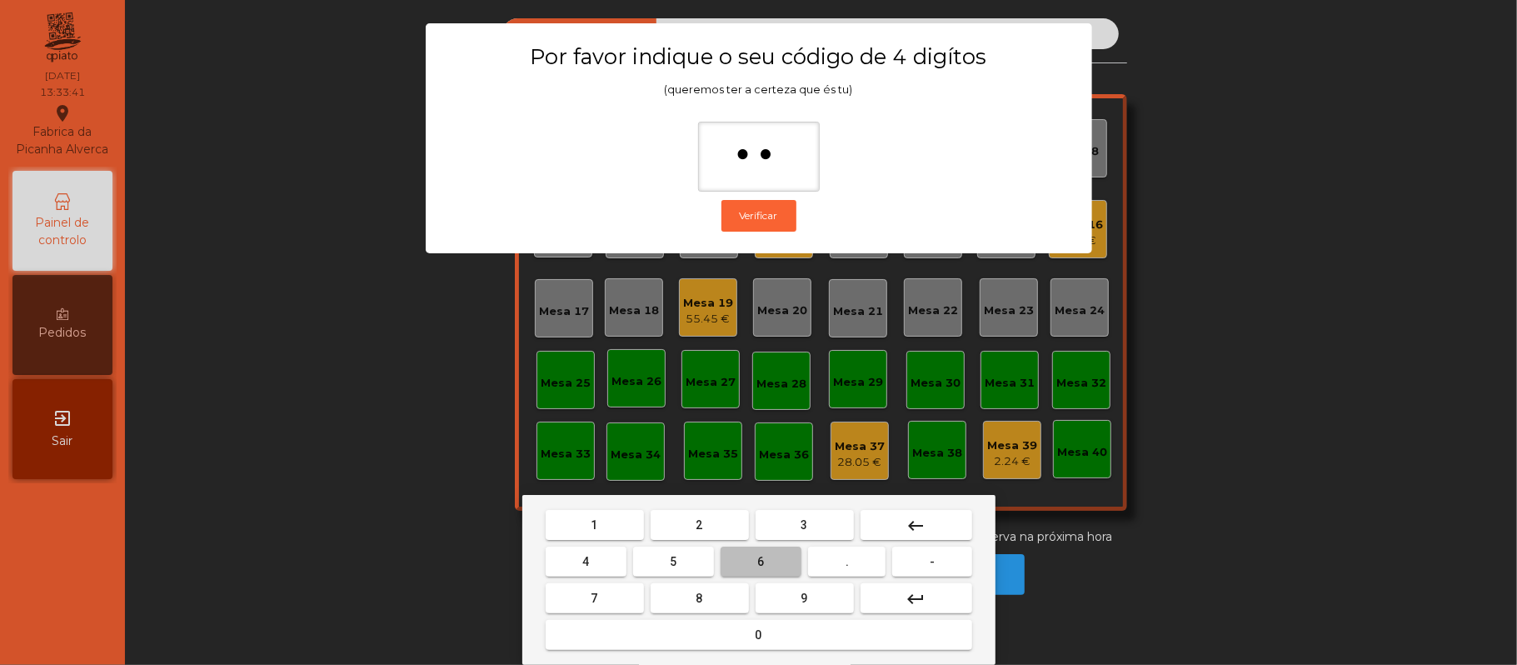
type input "***"
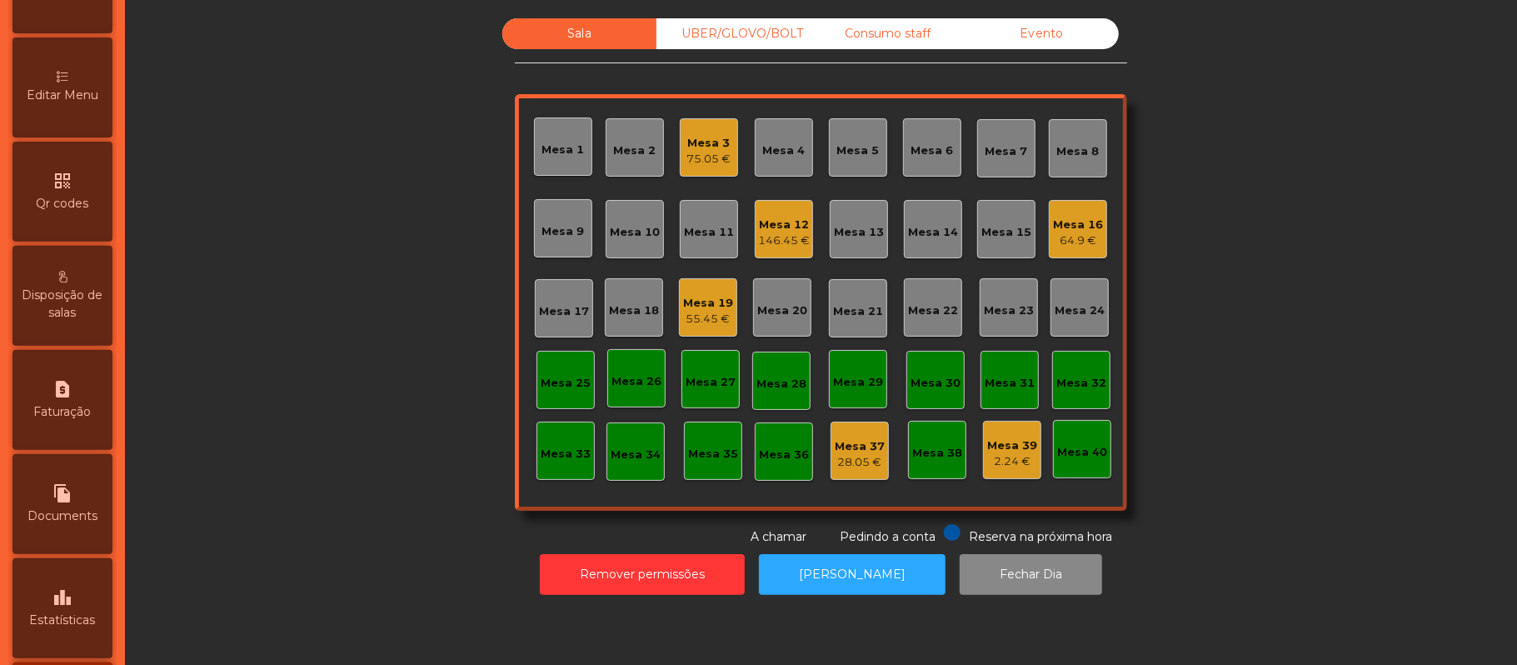
click at [73, 417] on div "request_page Faturação" at bounding box center [62, 400] width 100 height 100
select select "*"
select select "****"
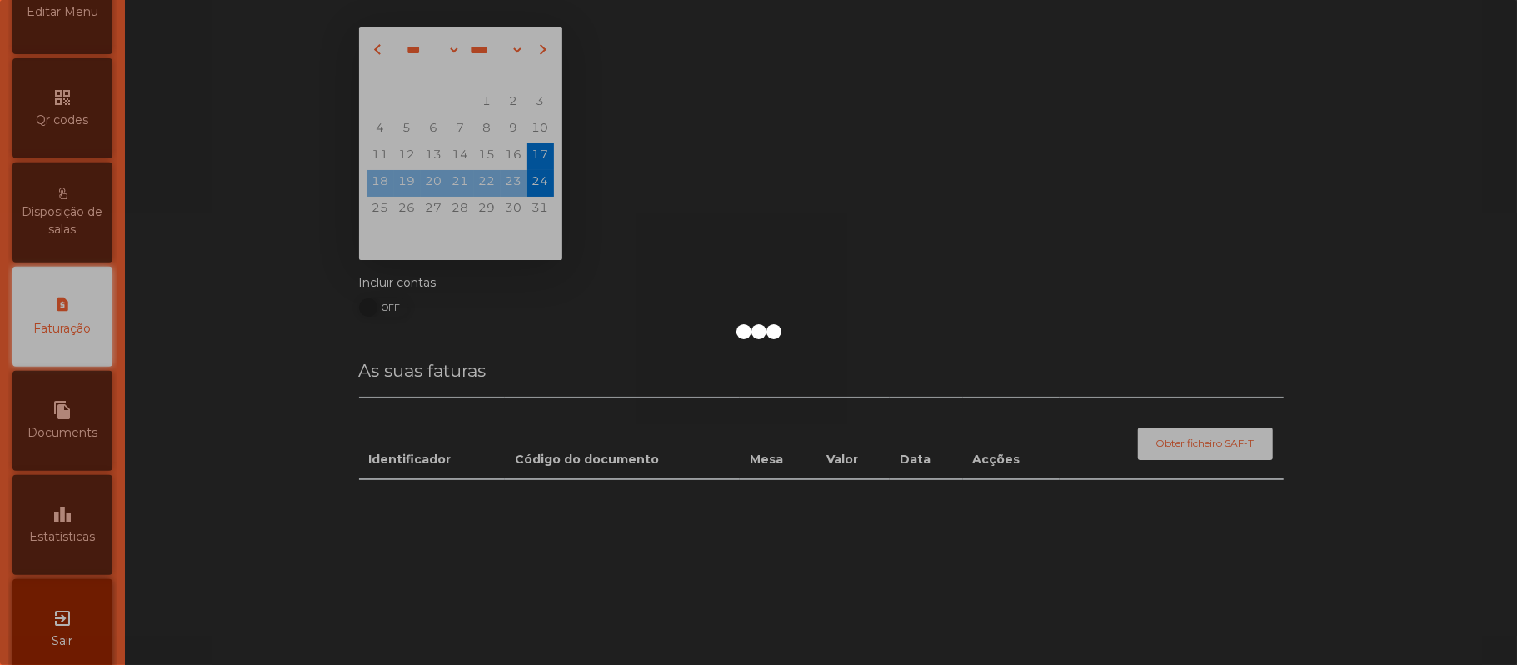
scroll to position [427, 0]
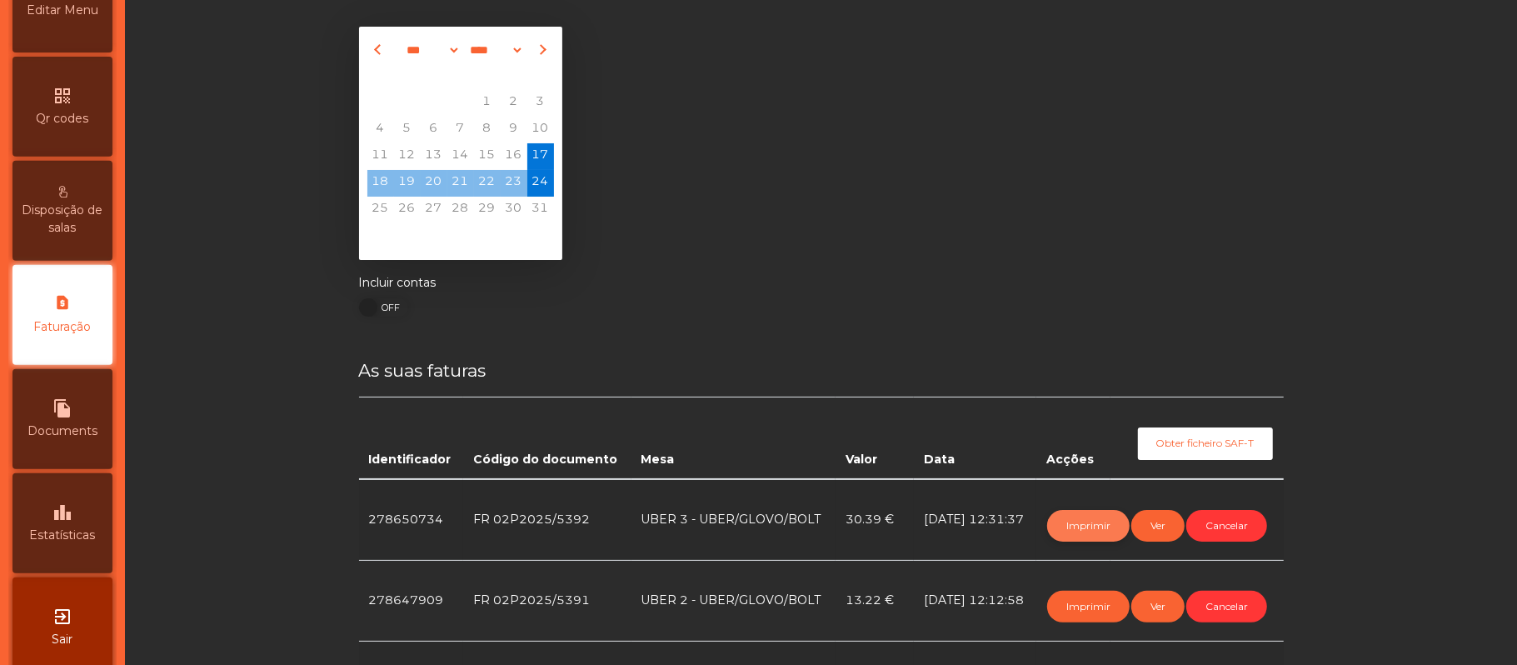
click at [1084, 524] on button "Imprimir" at bounding box center [1088, 526] width 82 height 32
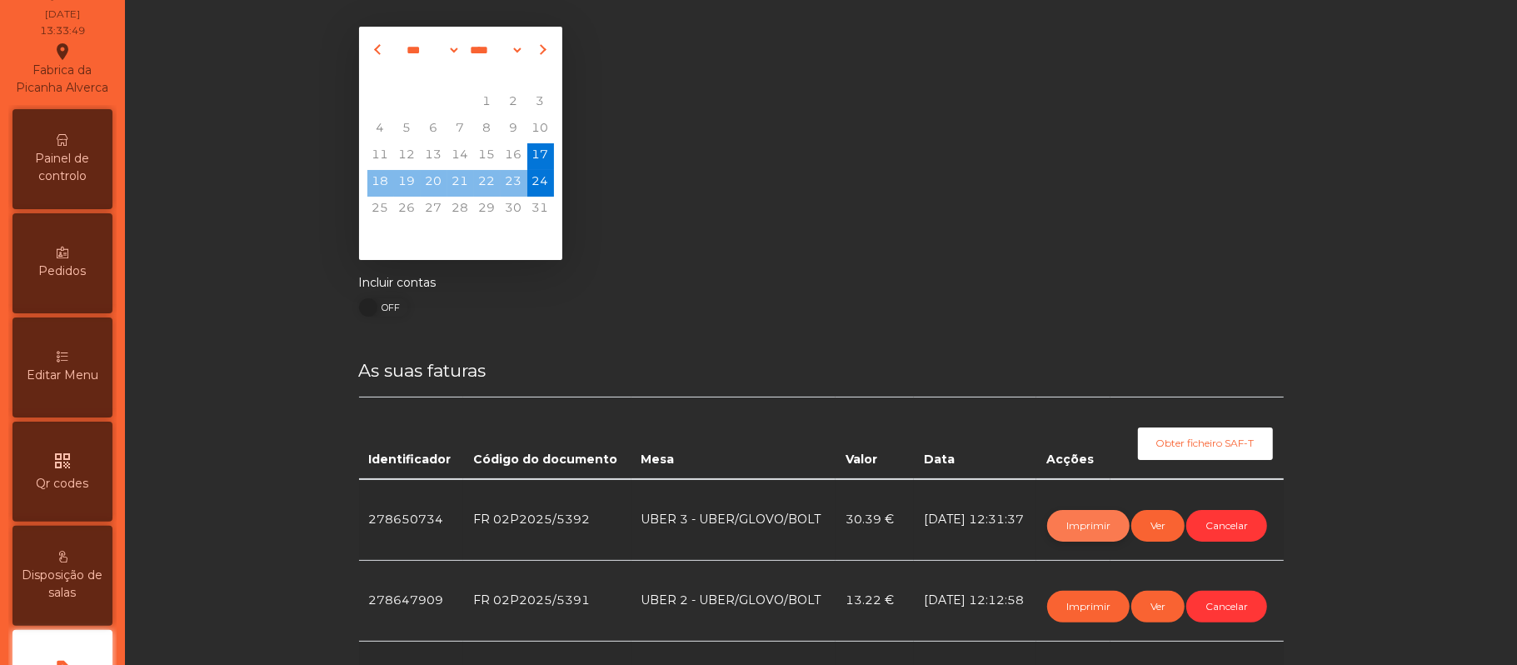
scroll to position [0, 0]
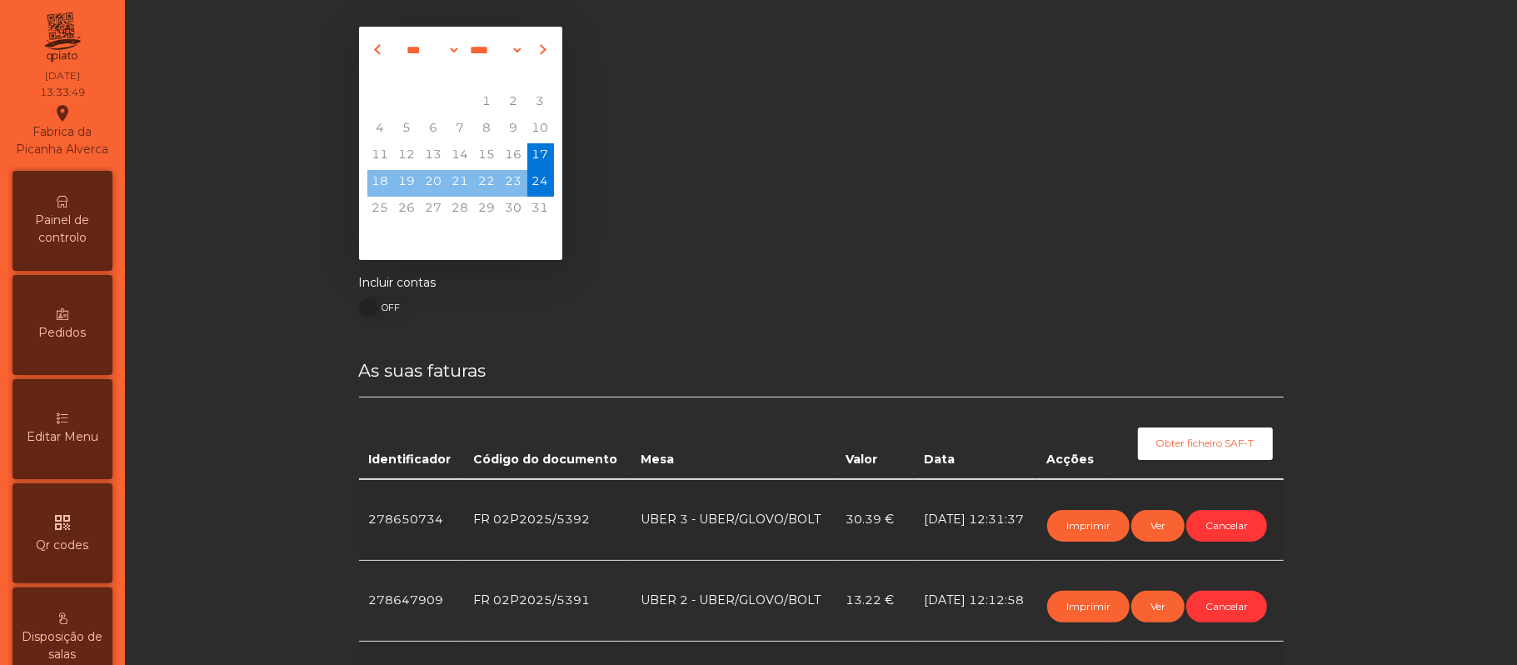
click at [87, 241] on span "Painel de controlo" at bounding box center [63, 229] width 92 height 35
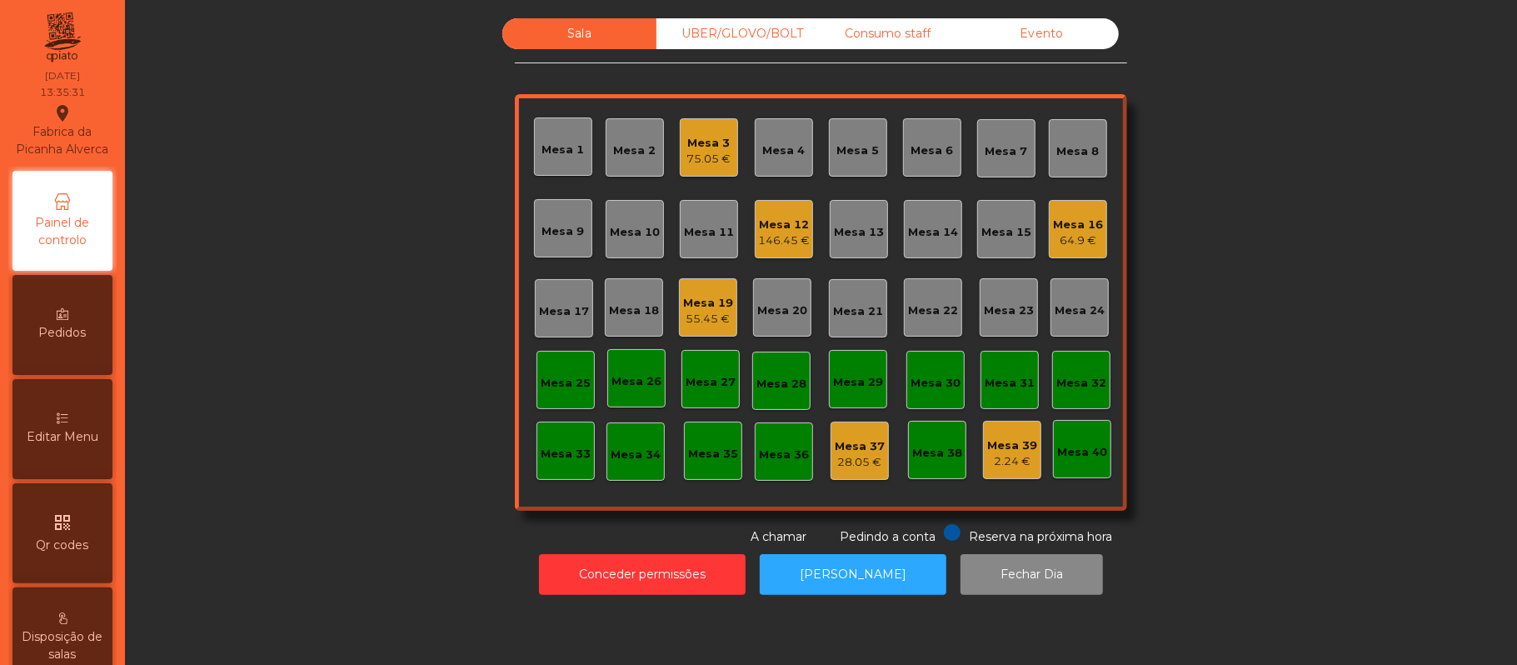
click at [750, 40] on div "UBER/GLOVO/BOLT" at bounding box center [734, 33] width 154 height 31
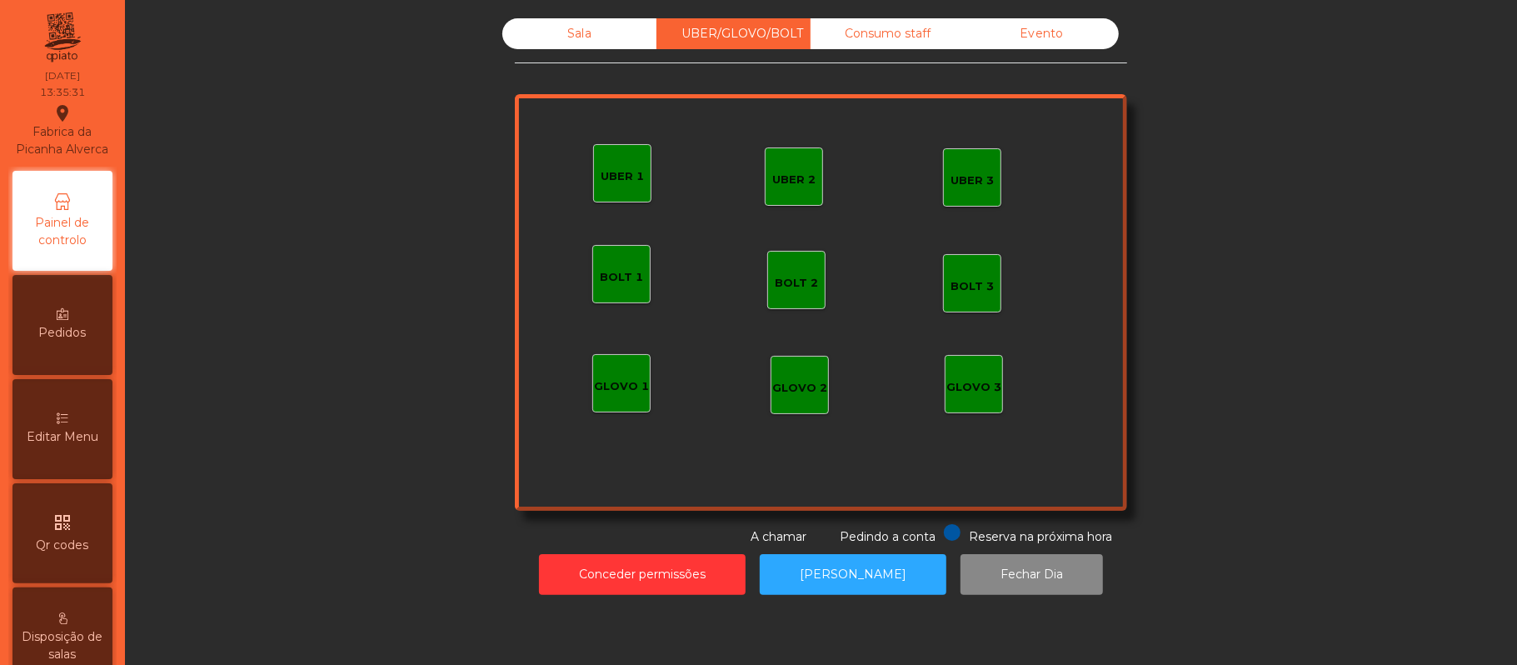
click at [613, 200] on div "UBER 1" at bounding box center [622, 173] width 58 height 58
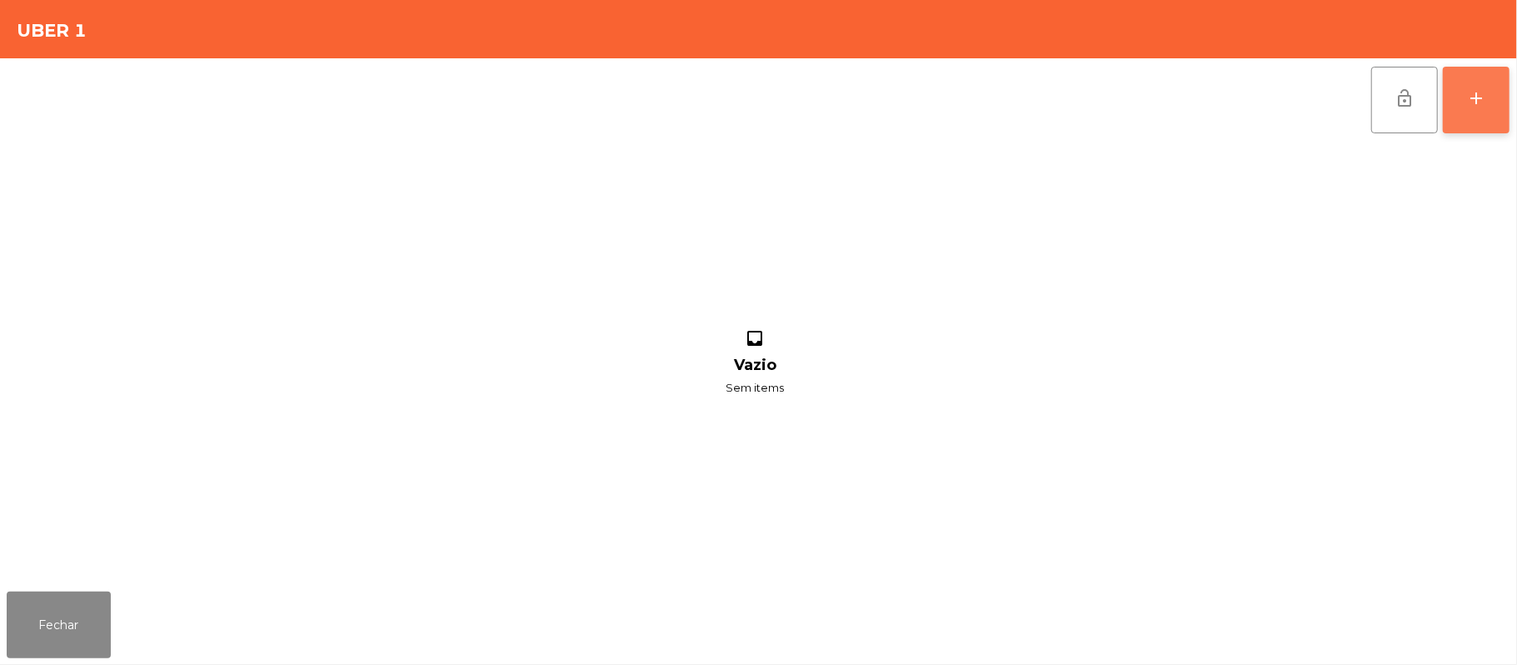
click at [1476, 107] on div "add" at bounding box center [1476, 98] width 20 height 20
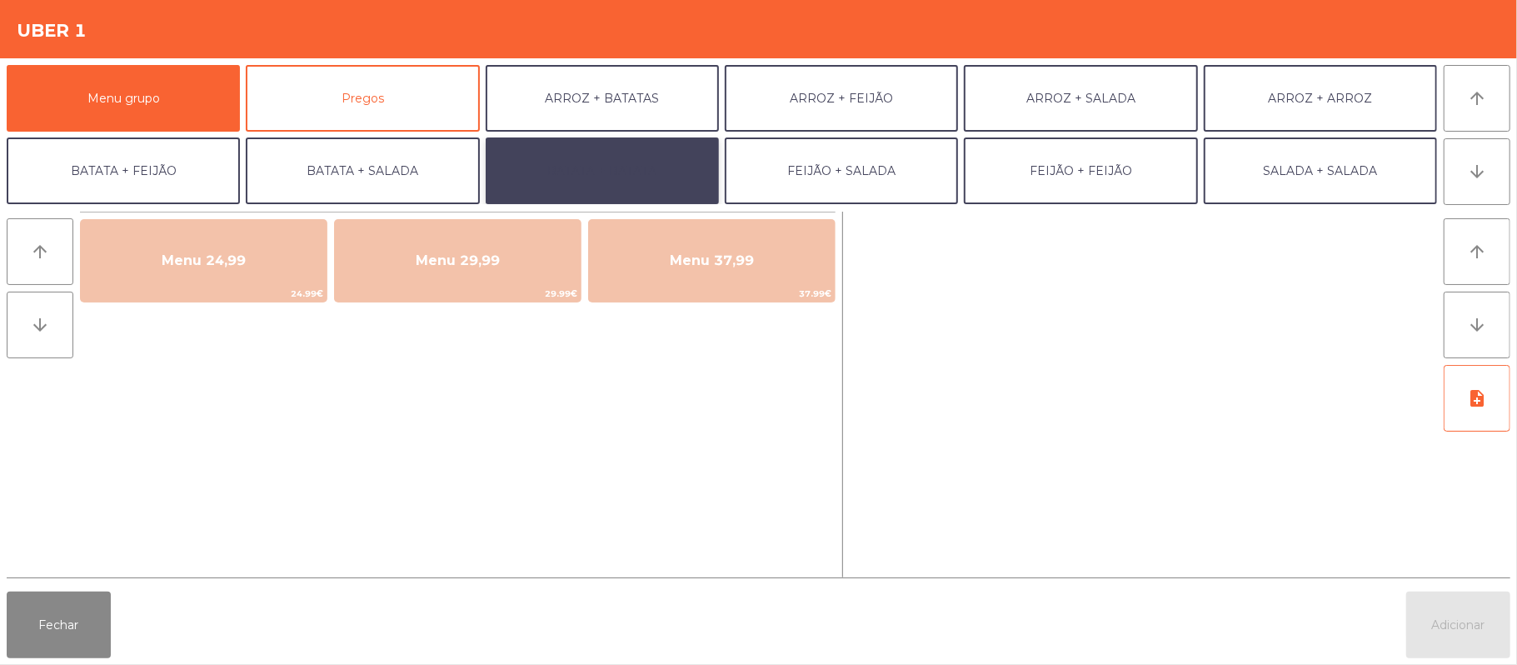
click at [643, 151] on button "BATATA + BATATA" at bounding box center [602, 170] width 233 height 67
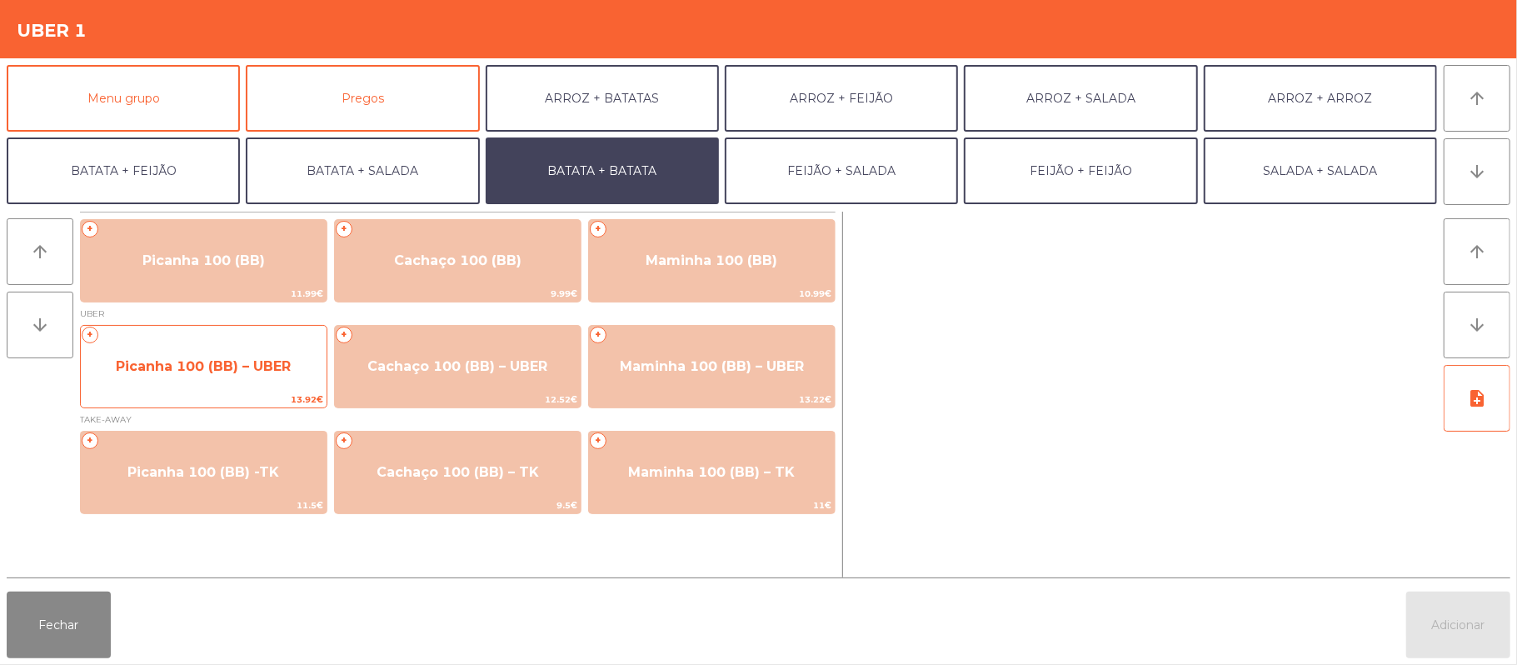
click at [205, 372] on span "Picanha 100 (BB) – UBER" at bounding box center [203, 366] width 175 height 16
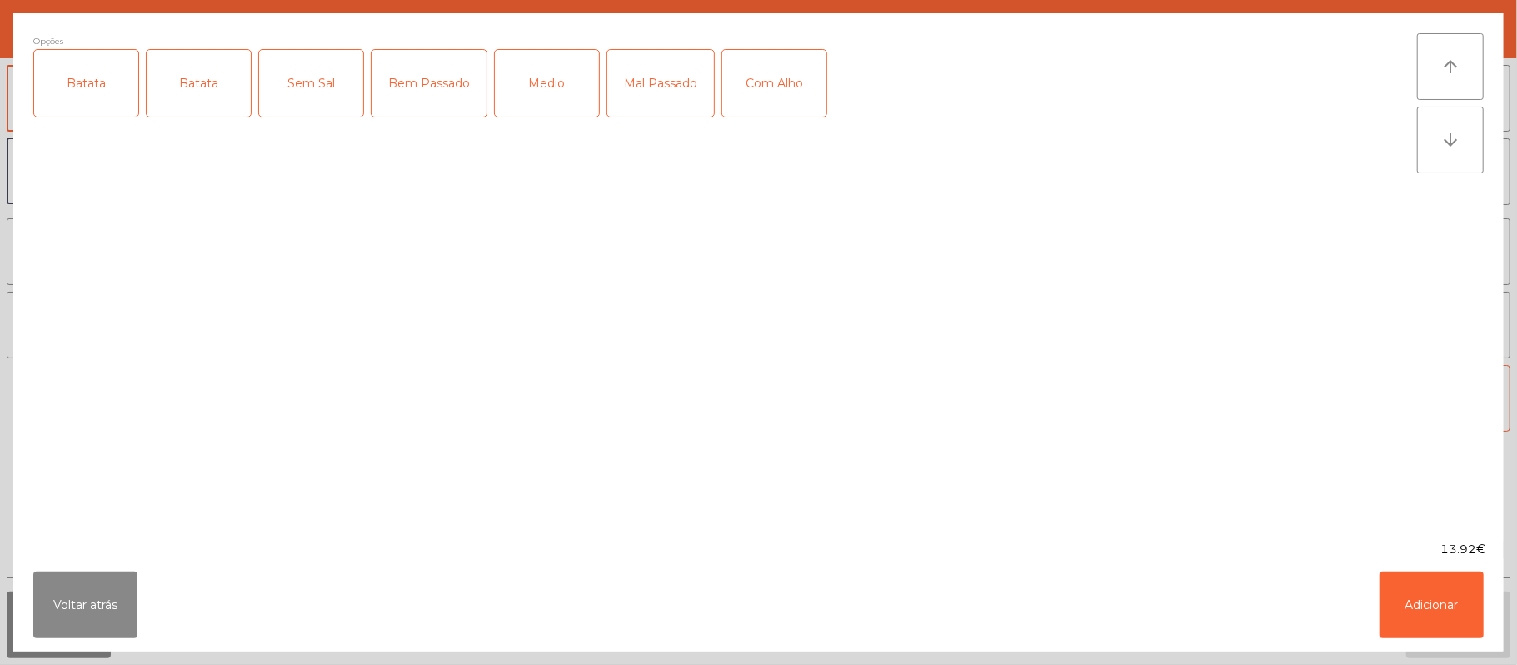
click at [102, 90] on div "Batata" at bounding box center [86, 83] width 104 height 67
click at [543, 87] on div "Medio" at bounding box center [547, 83] width 104 height 67
click at [1416, 598] on button "Adicionar" at bounding box center [1432, 605] width 104 height 67
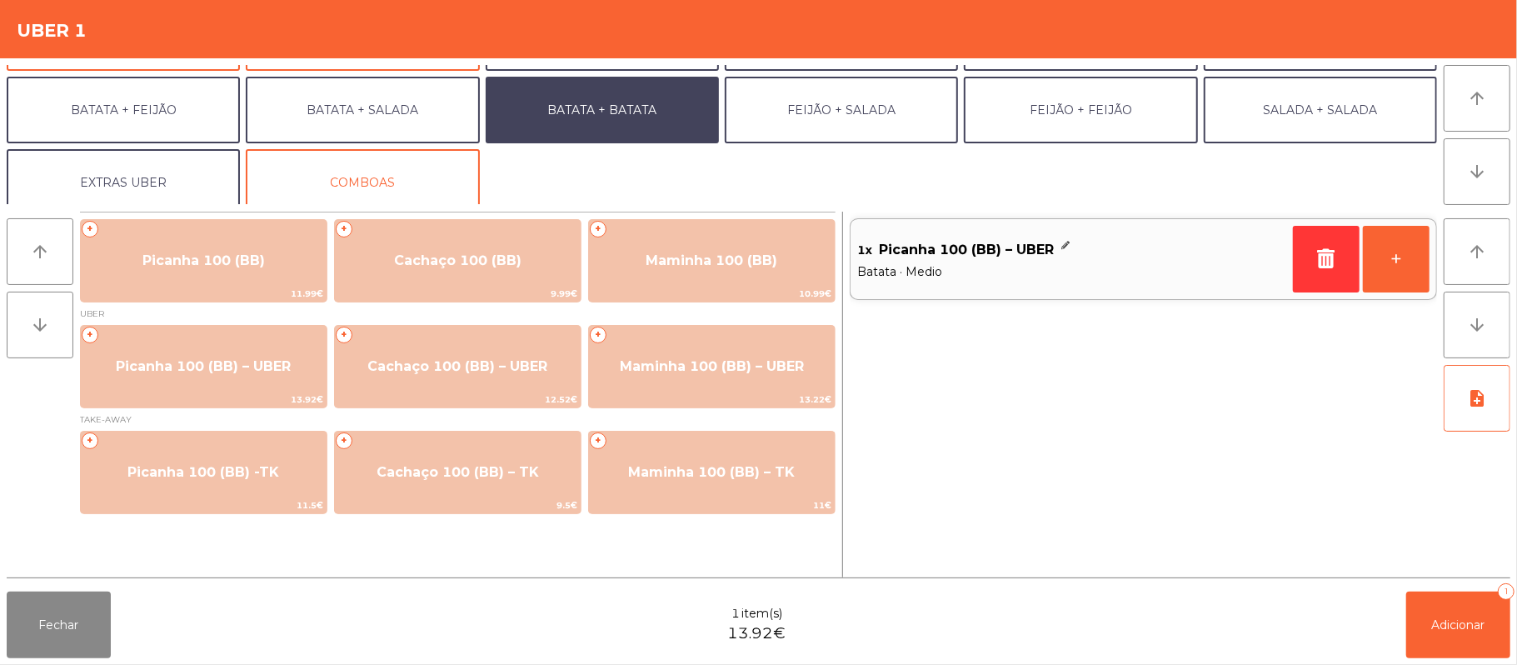
scroll to position [72, 0]
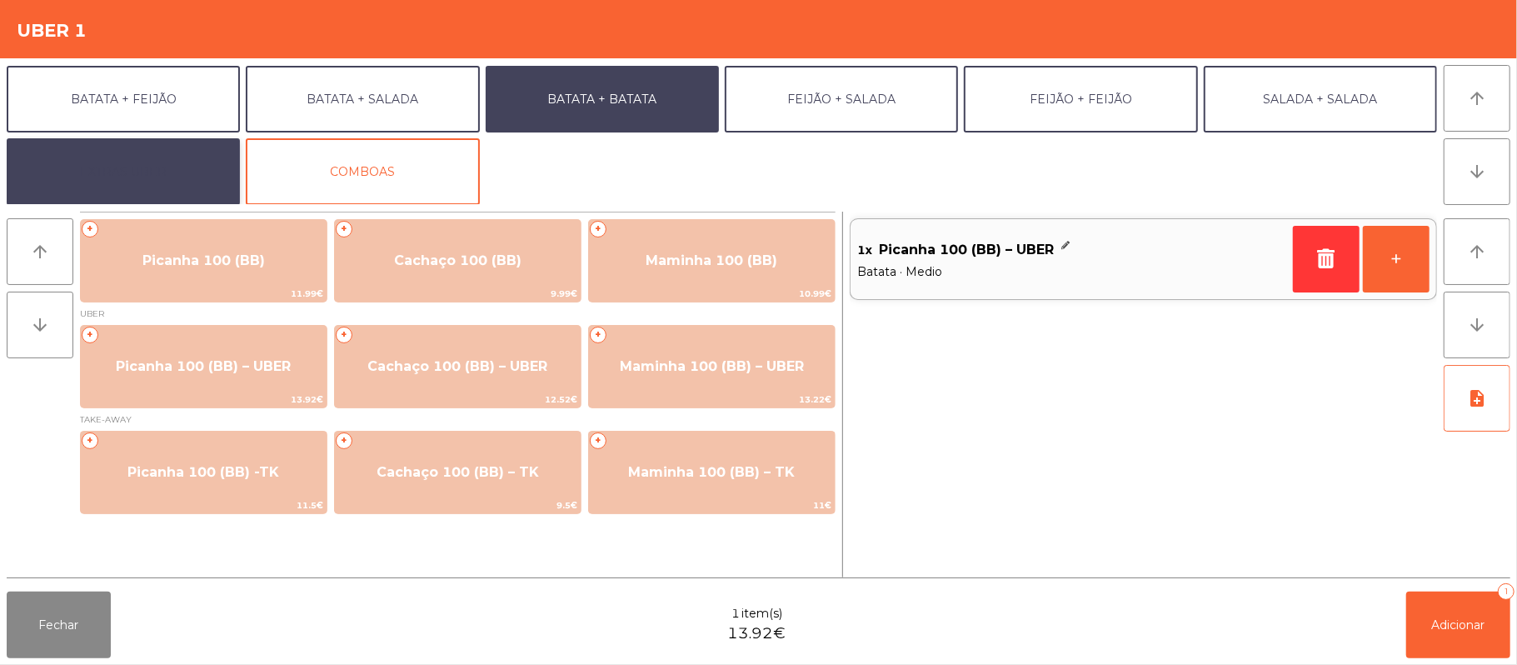
click at [134, 177] on button "EXTRAS UBER" at bounding box center [123, 171] width 233 height 67
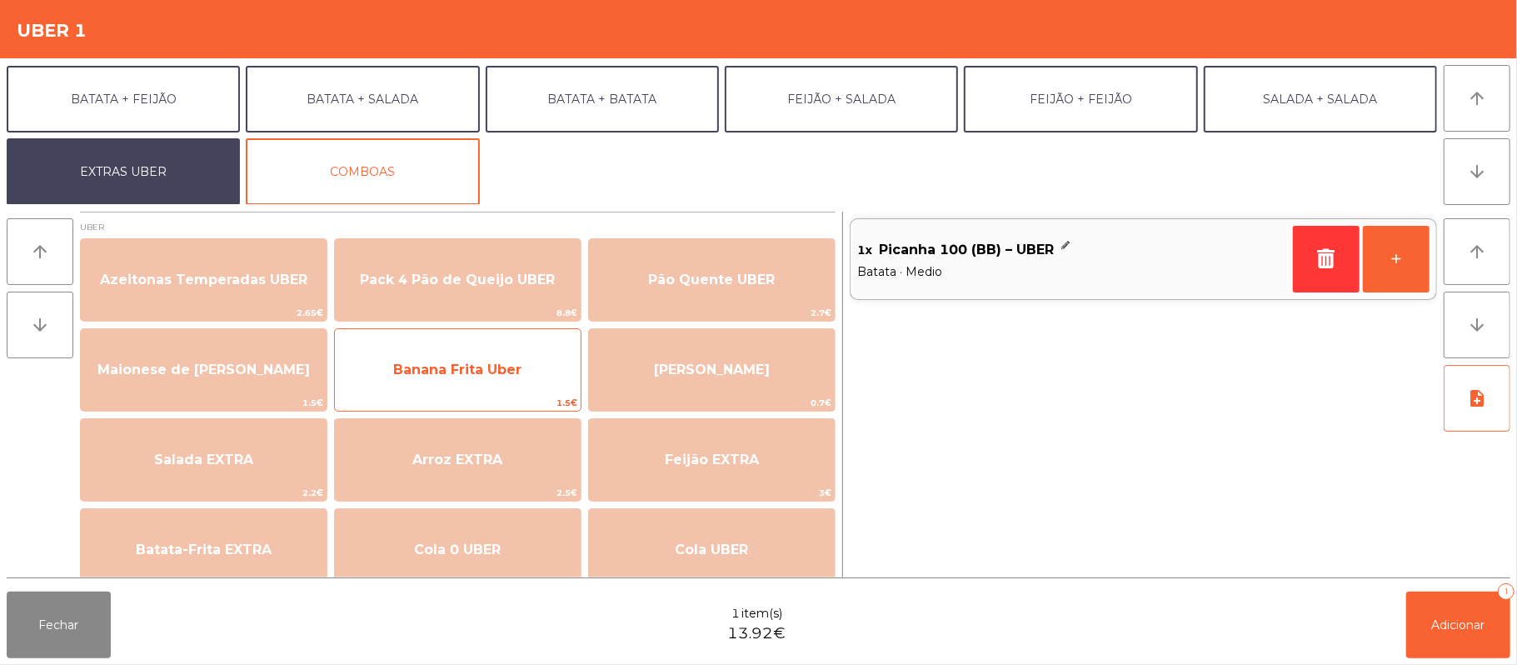
click at [471, 390] on span "Banana Frita Uber" at bounding box center [458, 369] width 246 height 45
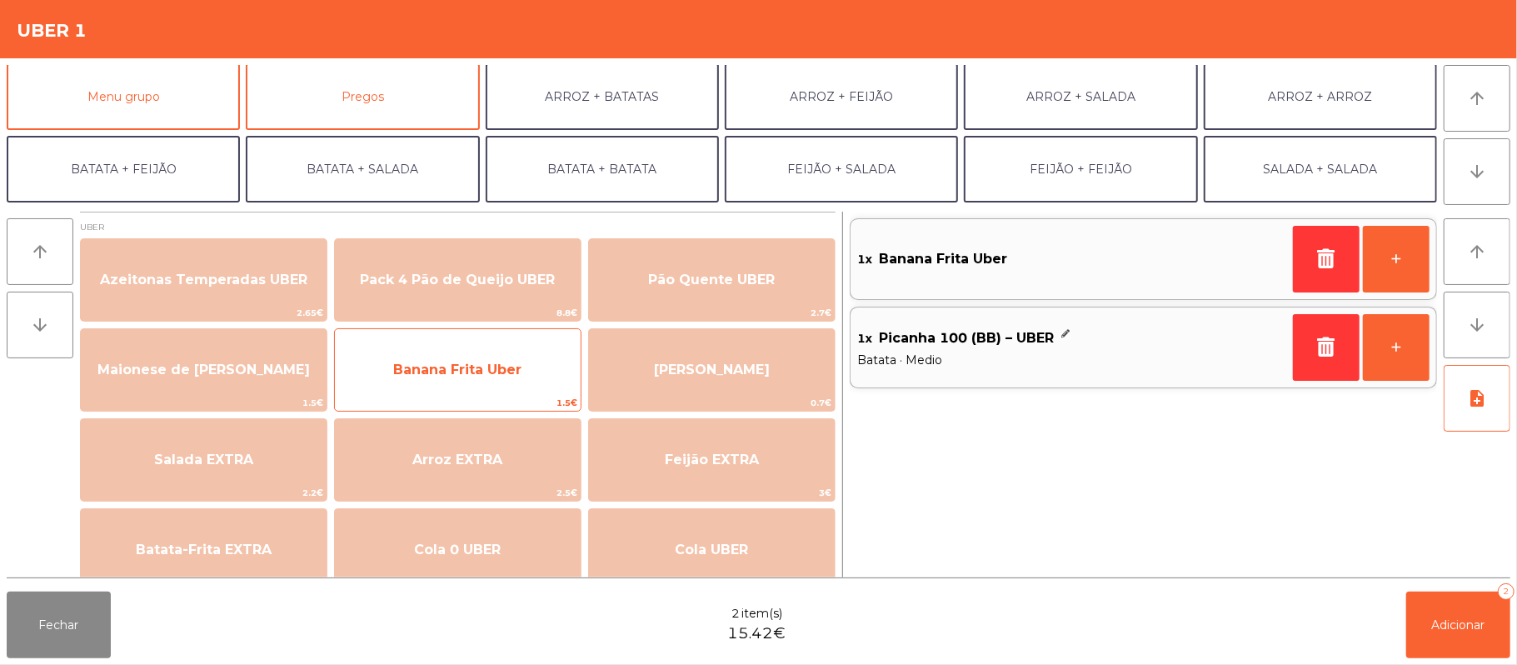
scroll to position [0, 0]
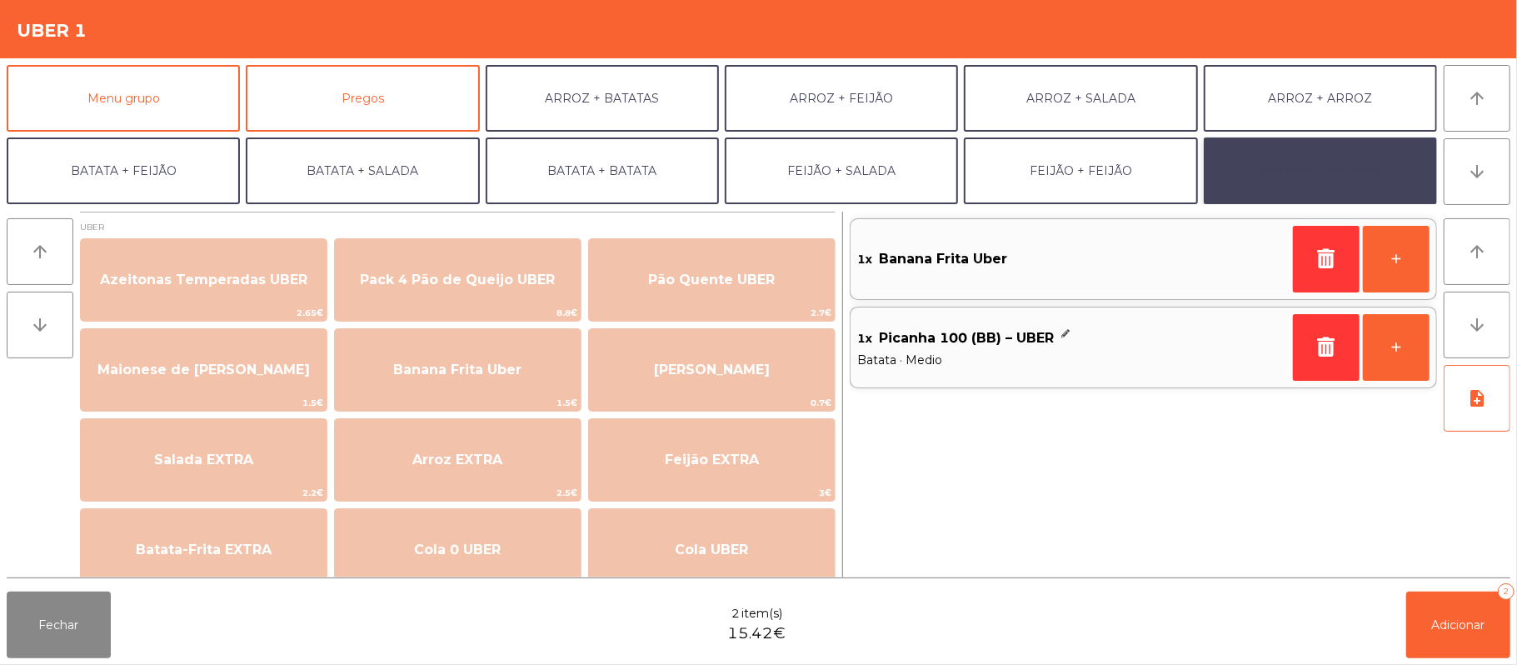
click at [1347, 168] on button "SALADA + SALADA" at bounding box center [1320, 170] width 233 height 67
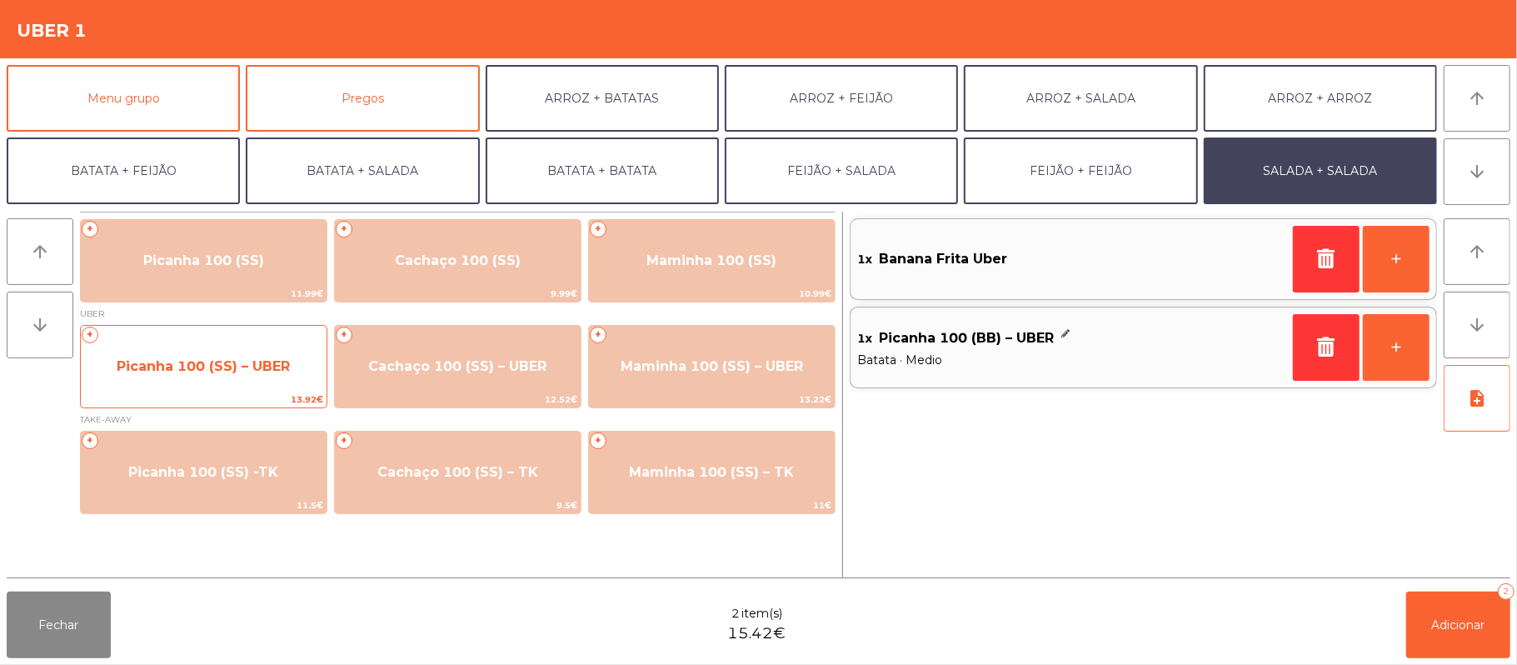
click at [237, 377] on span "Picanha 100 (SS) – UBER" at bounding box center [204, 366] width 246 height 45
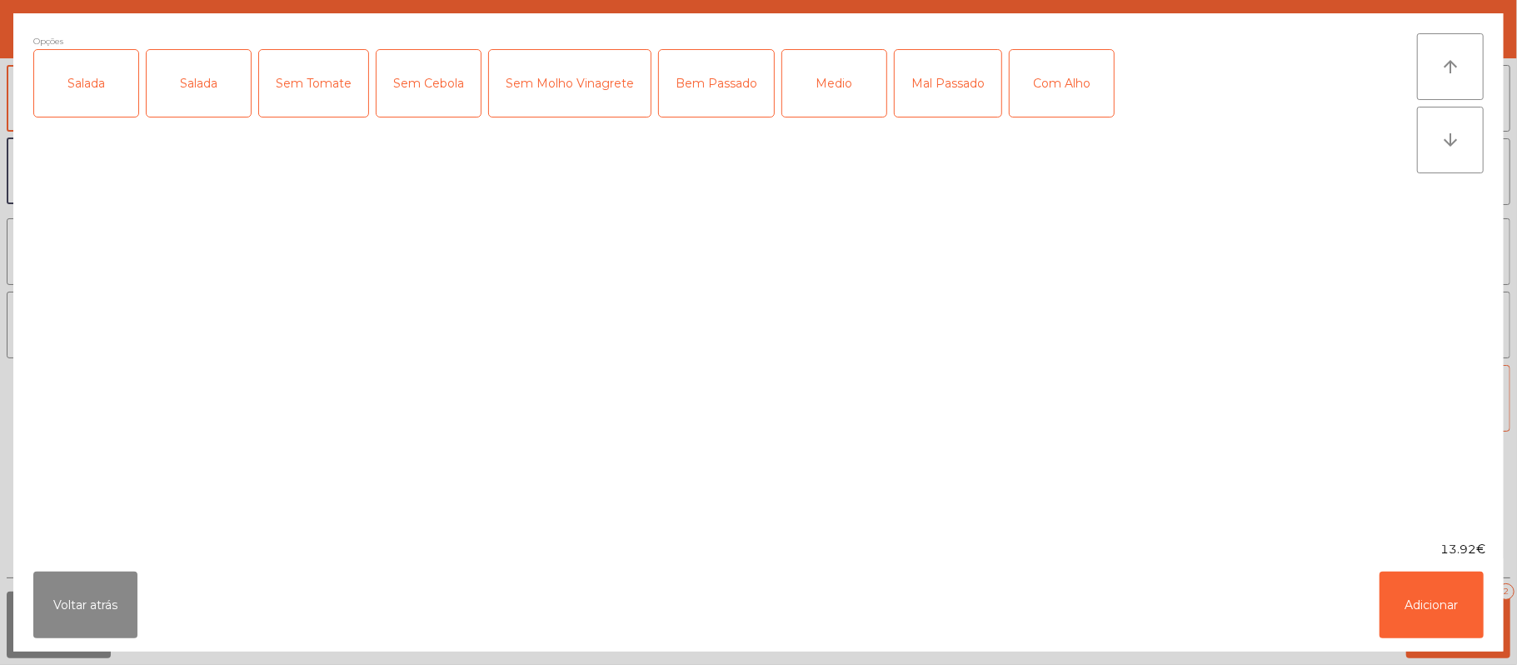
click at [87, 97] on div "Salada" at bounding box center [86, 83] width 104 height 67
click at [857, 80] on div "Medio" at bounding box center [834, 83] width 104 height 67
click at [1445, 617] on button "Adicionar" at bounding box center [1432, 605] width 104 height 67
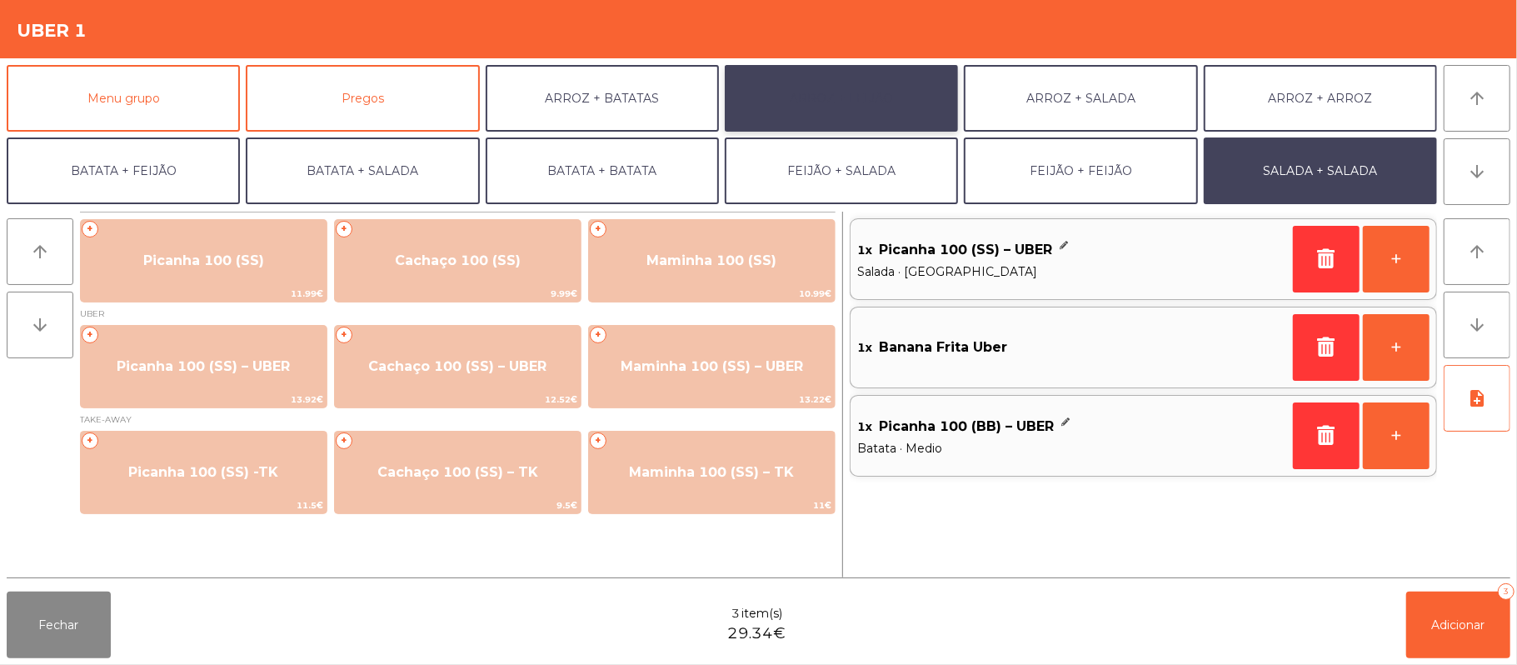
click at [877, 120] on button "ARROZ + FEIJÃO" at bounding box center [841, 98] width 233 height 67
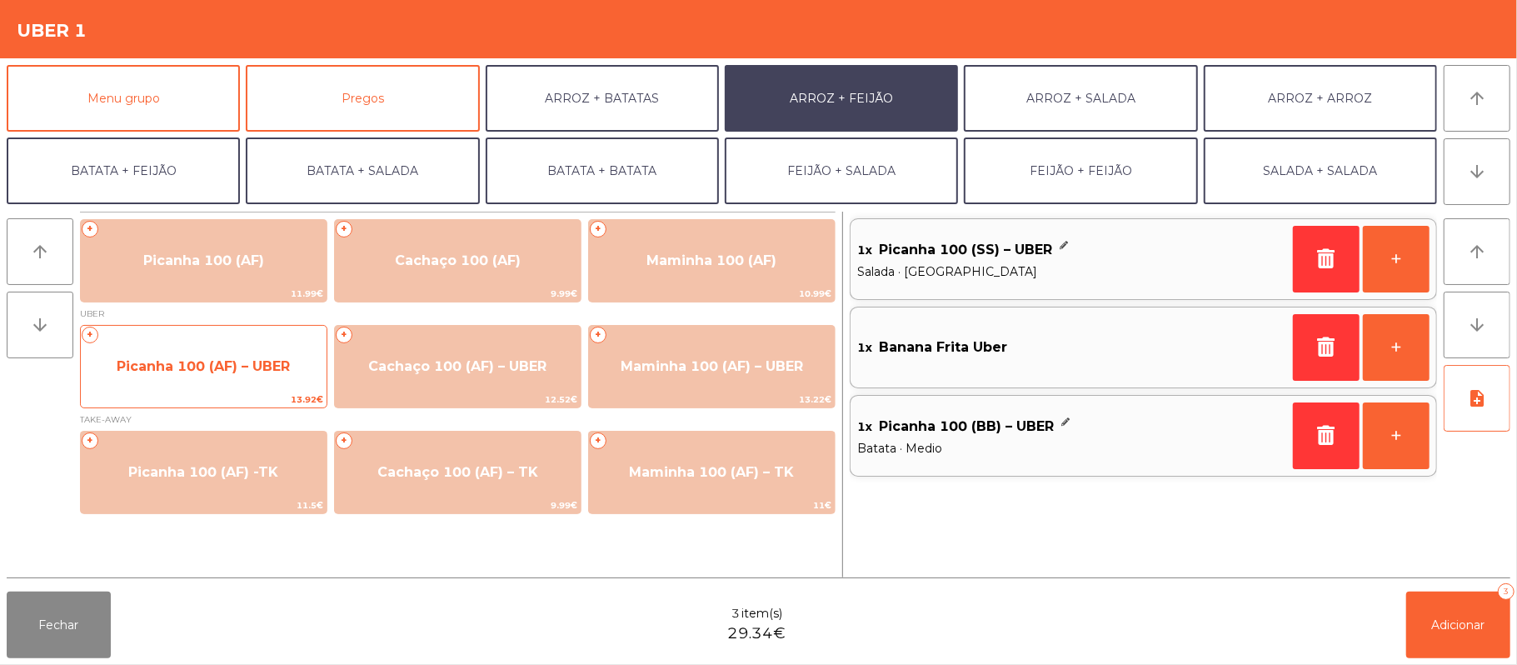
click at [178, 365] on span "Picanha 100 (AF) – UBER" at bounding box center [203, 366] width 173 height 16
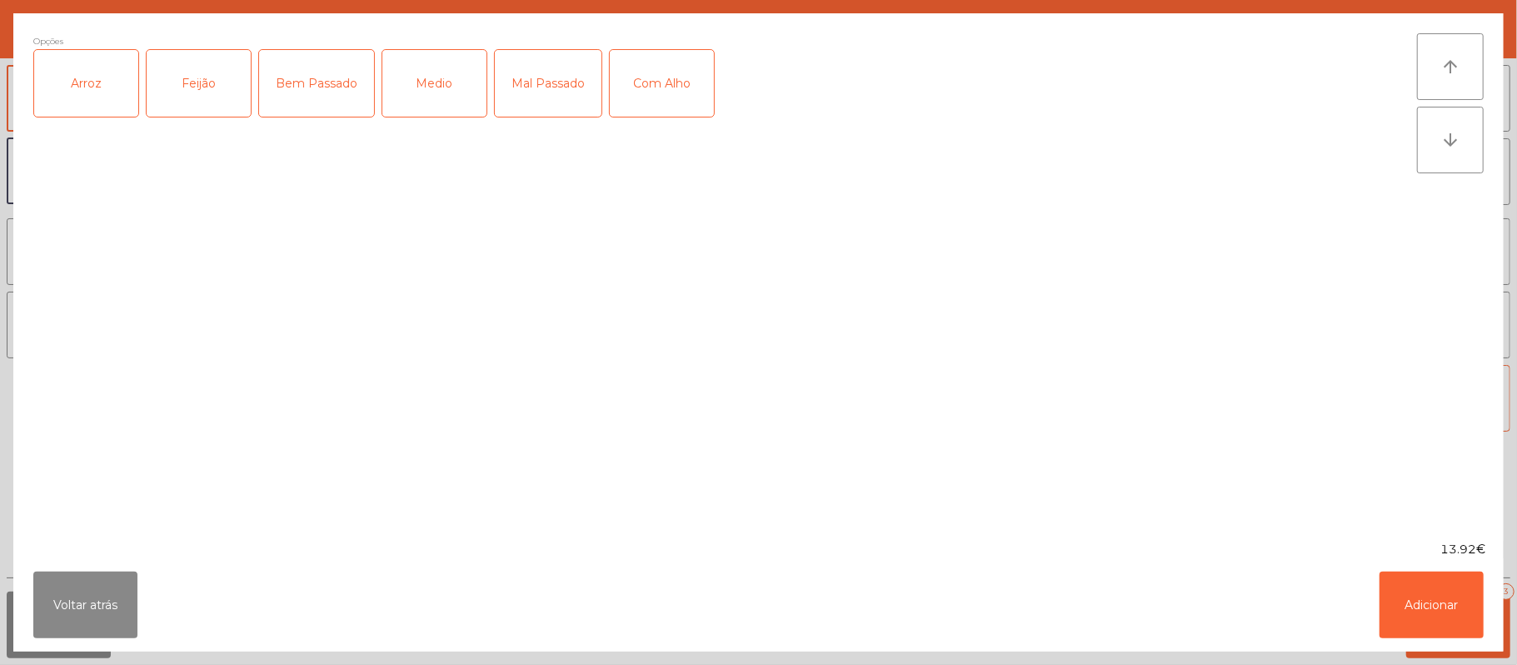
click at [95, 95] on div "Arroz" at bounding box center [86, 83] width 104 height 67
click at [207, 95] on div "Feijão" at bounding box center [199, 83] width 104 height 67
click at [433, 85] on div "Medio" at bounding box center [434, 83] width 104 height 67
click at [1433, 577] on button "Adicionar" at bounding box center [1432, 605] width 104 height 67
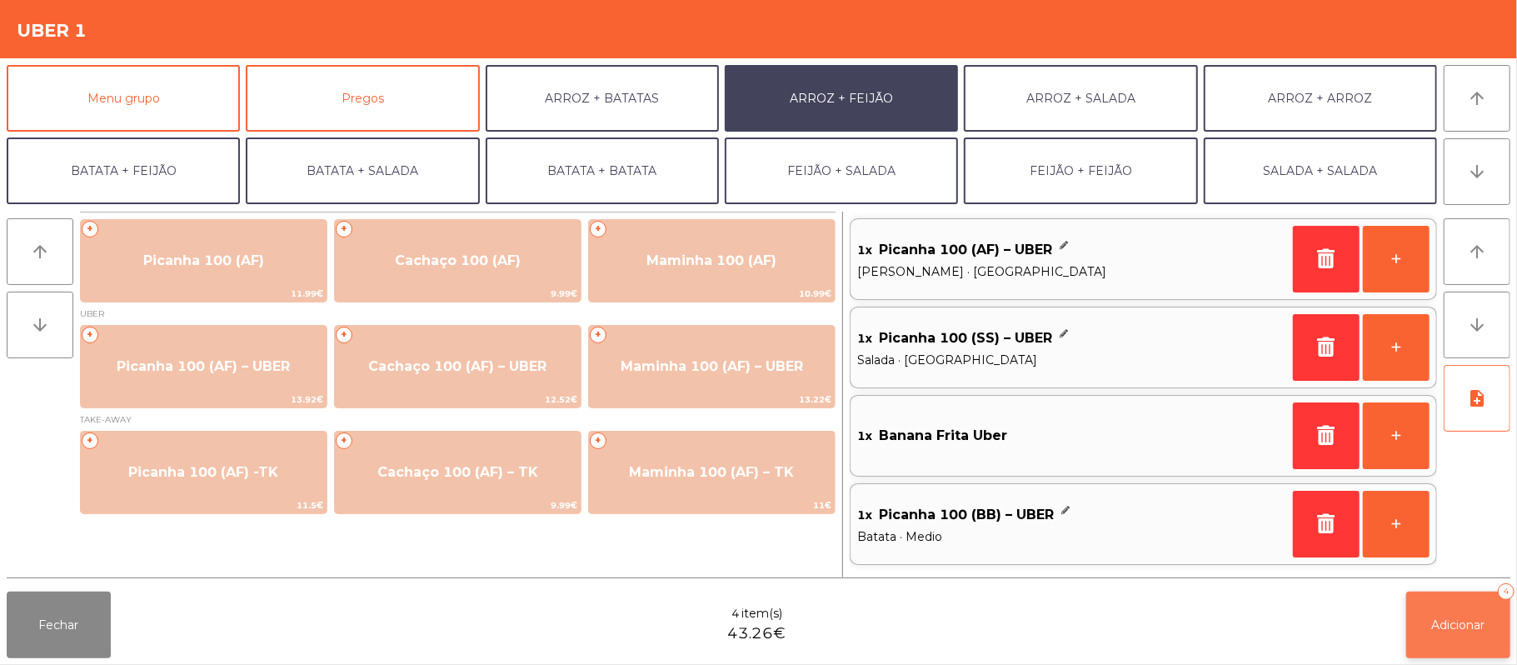
click at [1468, 625] on span "Adicionar" at bounding box center [1458, 624] width 53 height 15
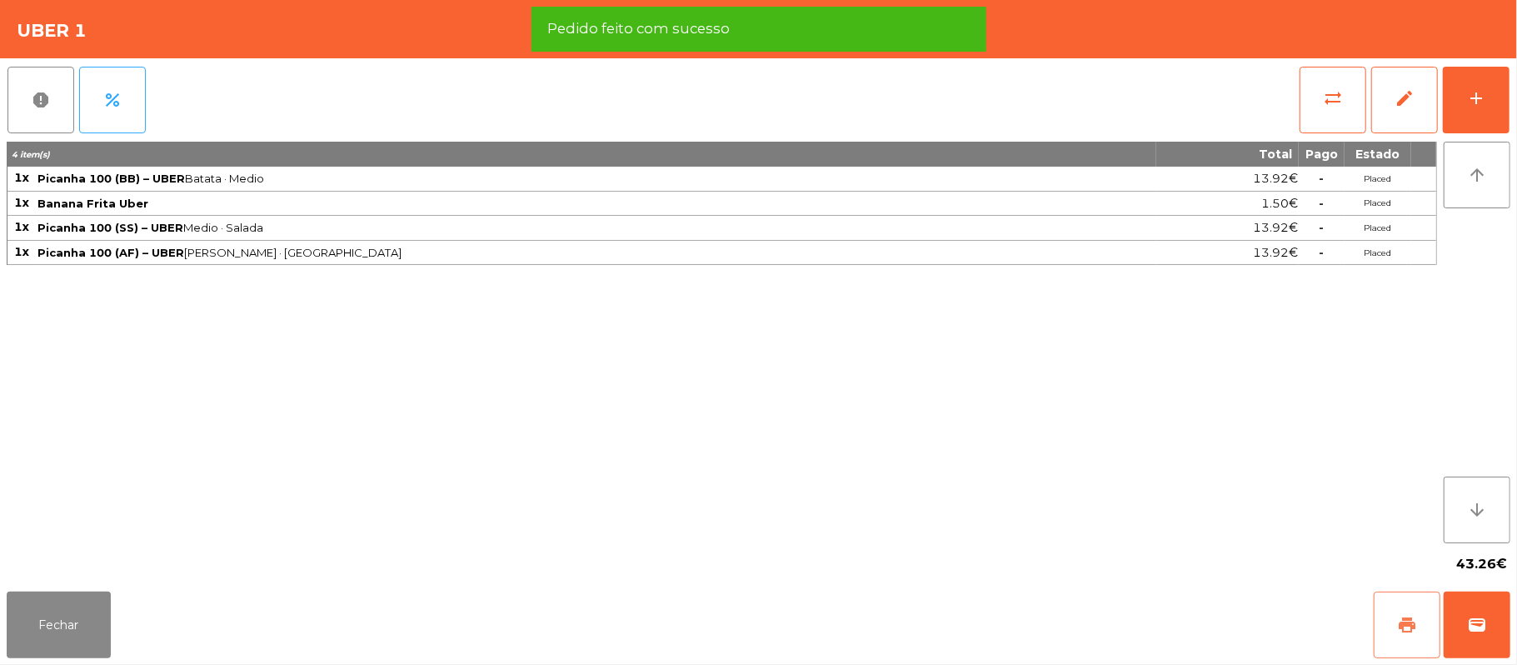
click at [1401, 624] on span "print" at bounding box center [1407, 625] width 20 height 20
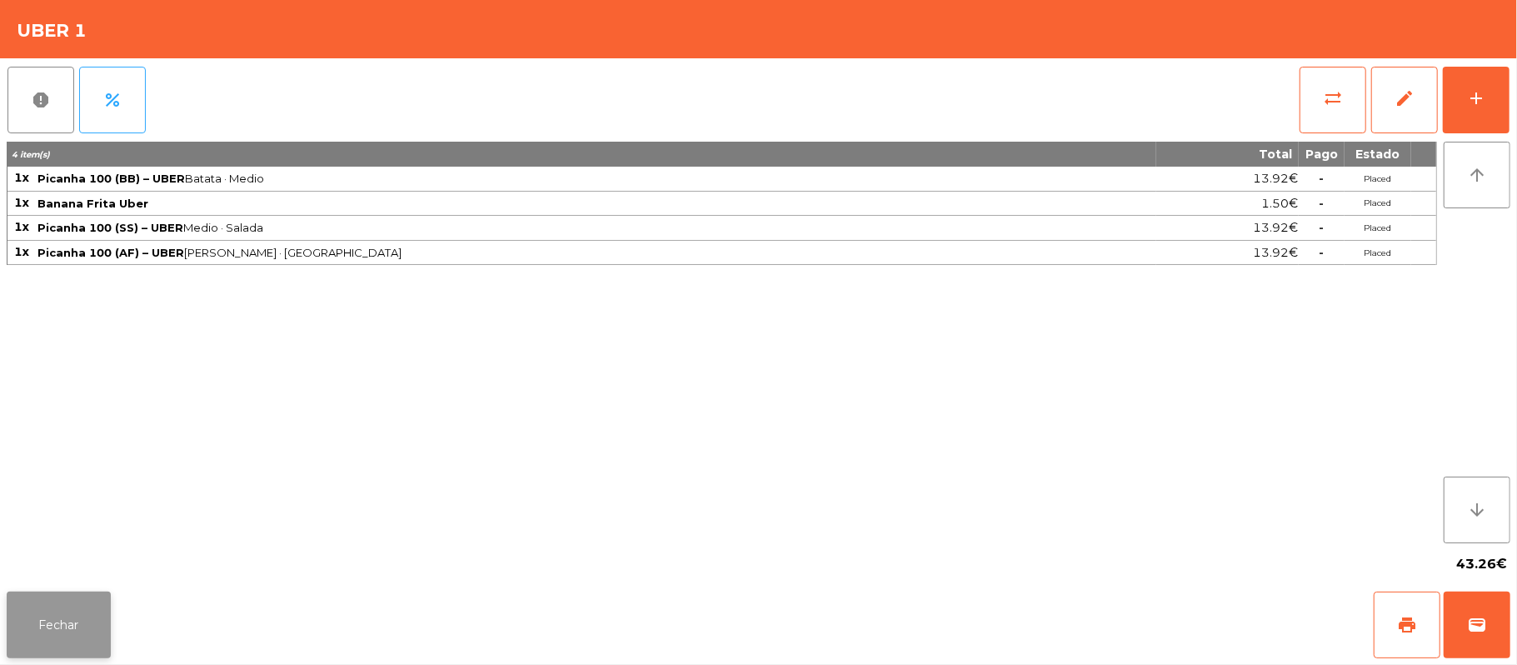
click at [55, 618] on button "Fechar" at bounding box center [59, 625] width 104 height 67
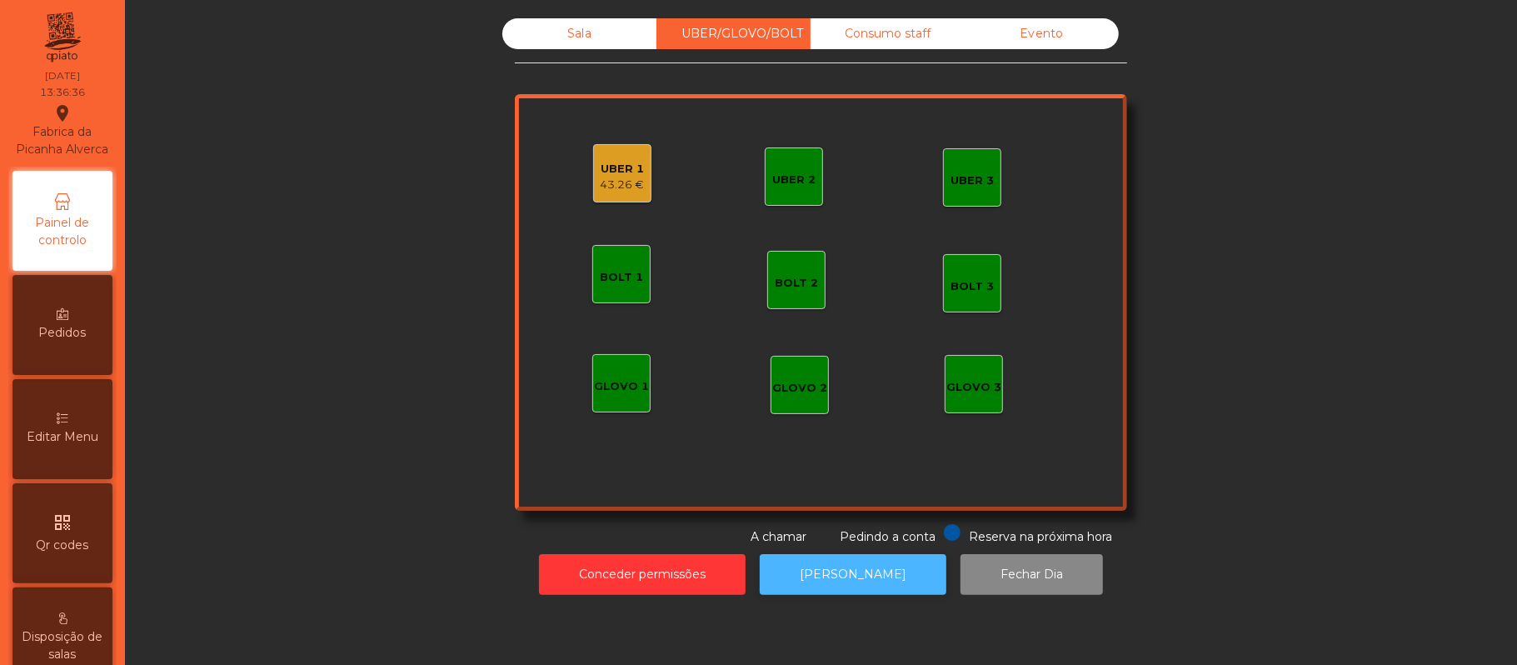
click at [863, 575] on button "[PERSON_NAME]" at bounding box center [853, 574] width 187 height 41
click at [607, 200] on div "UBER 1 43.26 €" at bounding box center [622, 173] width 58 height 58
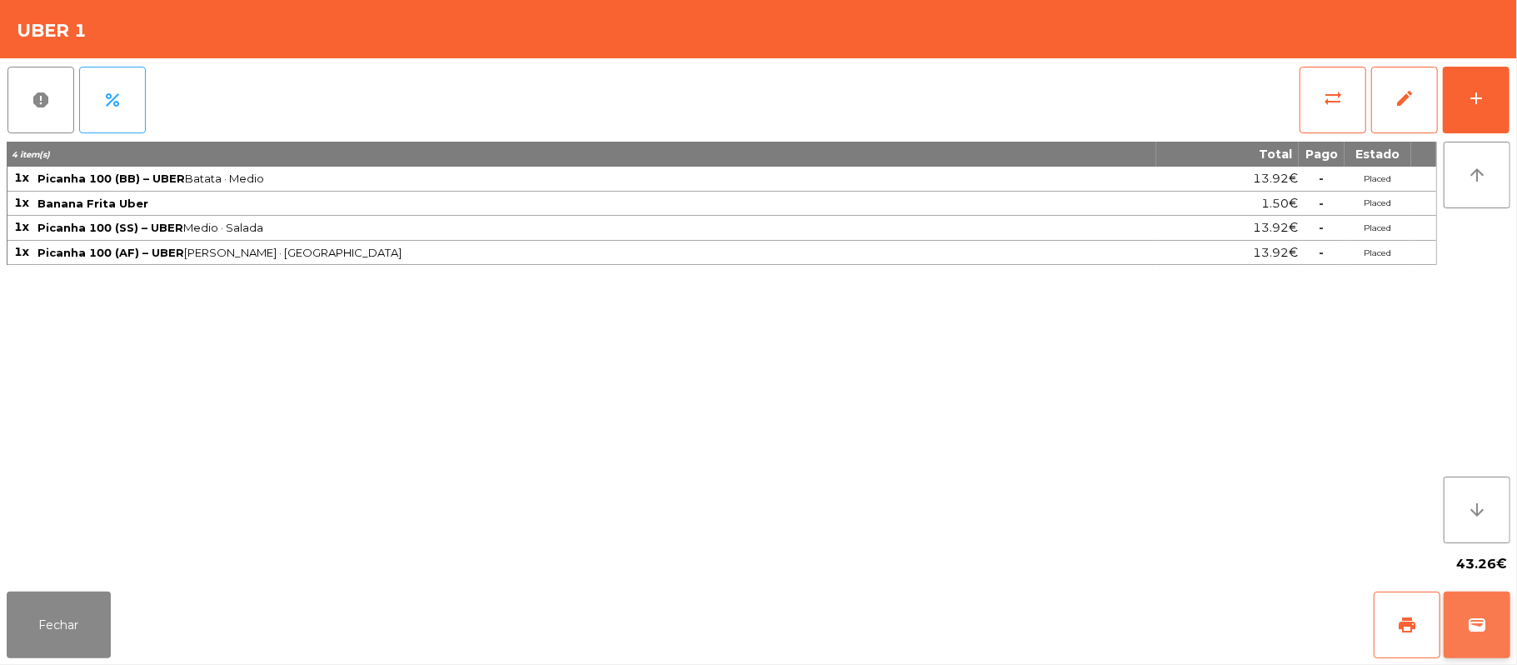
click at [1463, 627] on button "wallet" at bounding box center [1477, 625] width 67 height 67
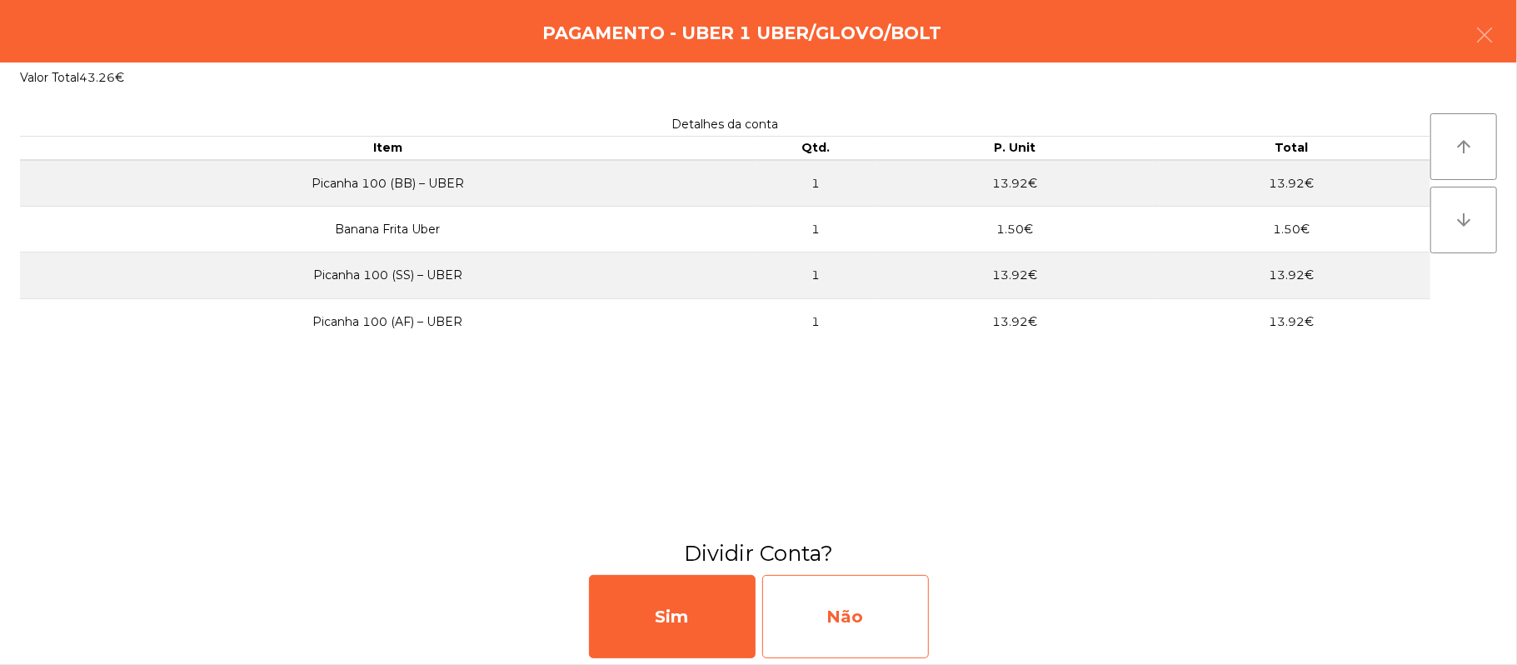
click at [827, 620] on div "Não" at bounding box center [845, 616] width 167 height 83
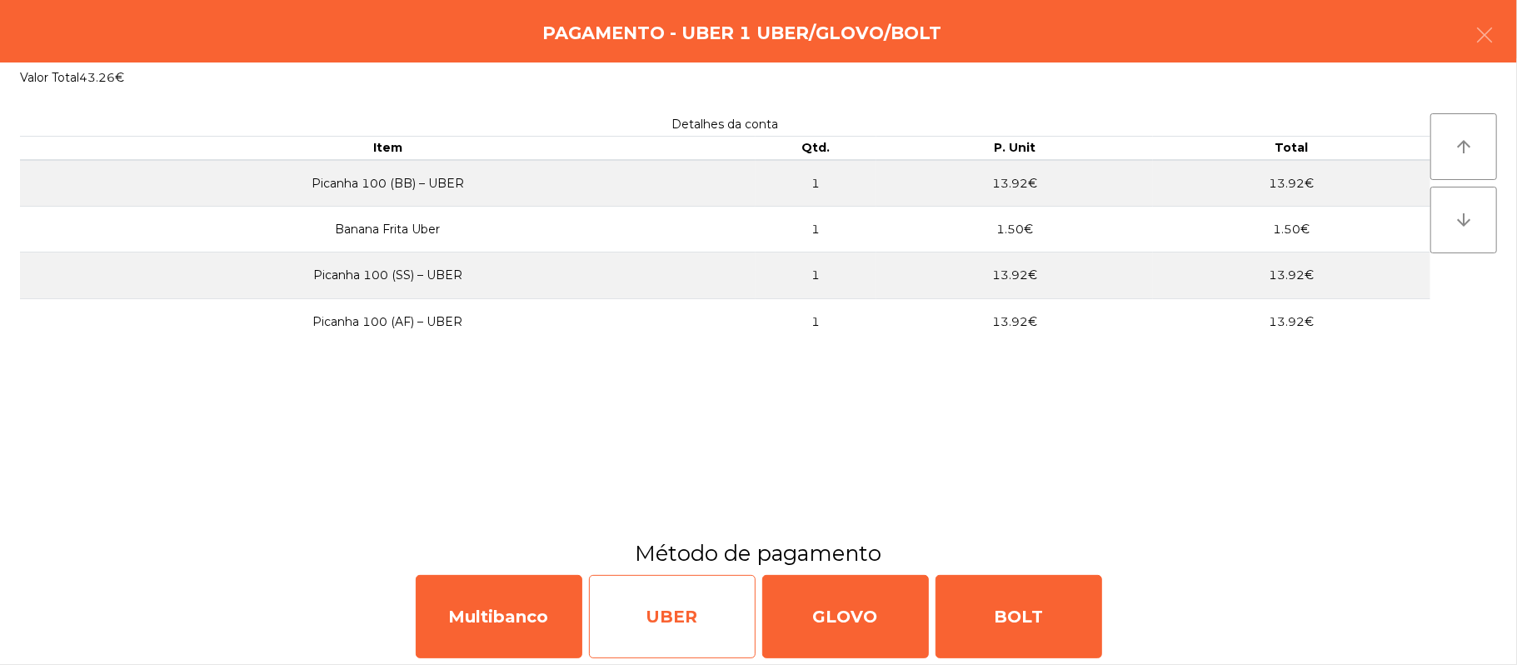
click at [681, 621] on div "UBER" at bounding box center [672, 616] width 167 height 83
select select "**"
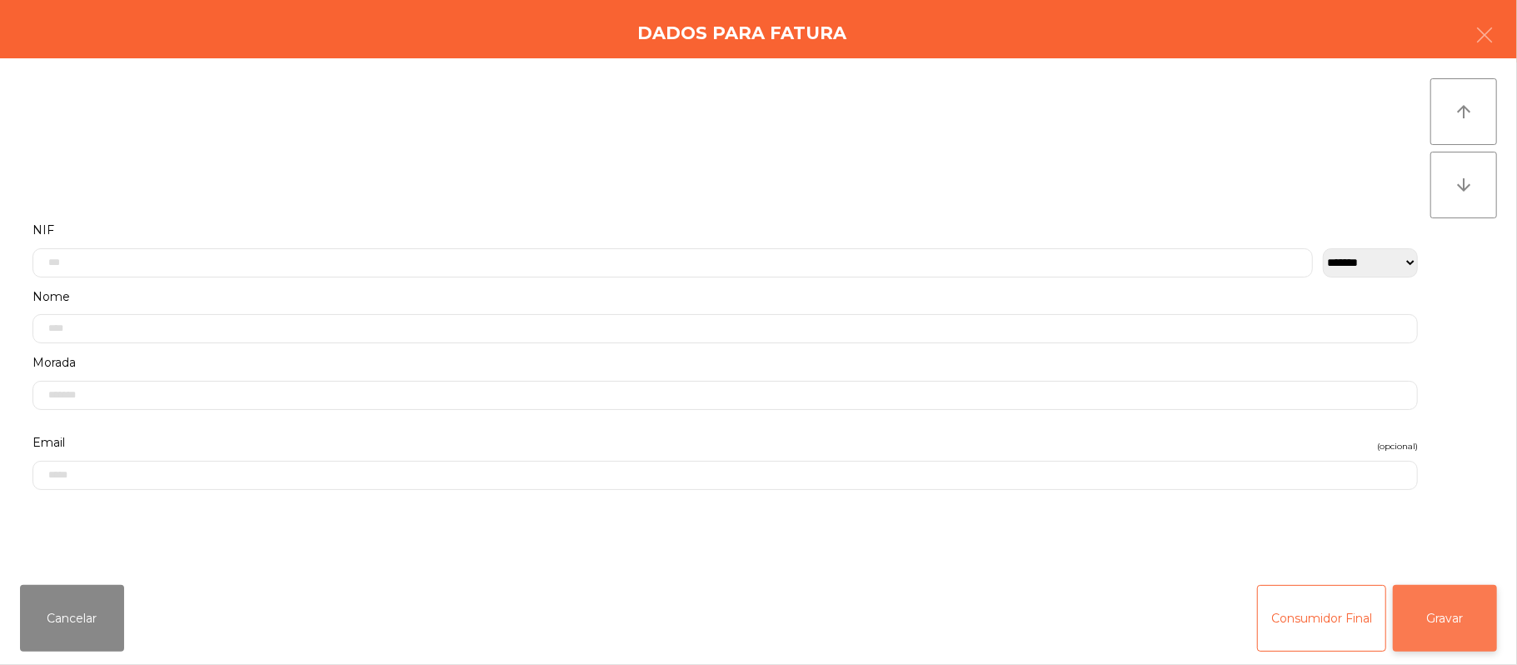
click at [1447, 623] on button "Gravar" at bounding box center [1445, 618] width 104 height 67
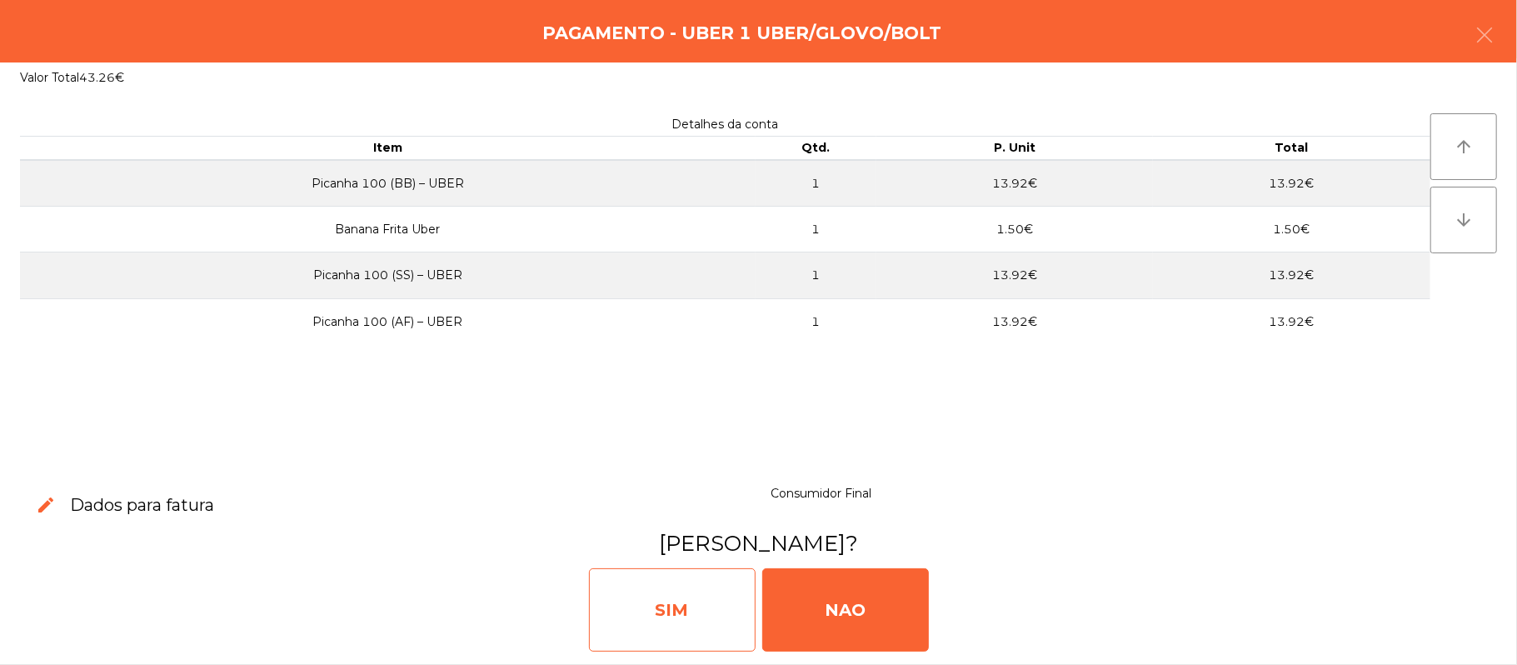
click at [685, 624] on div "SIM" at bounding box center [672, 609] width 167 height 83
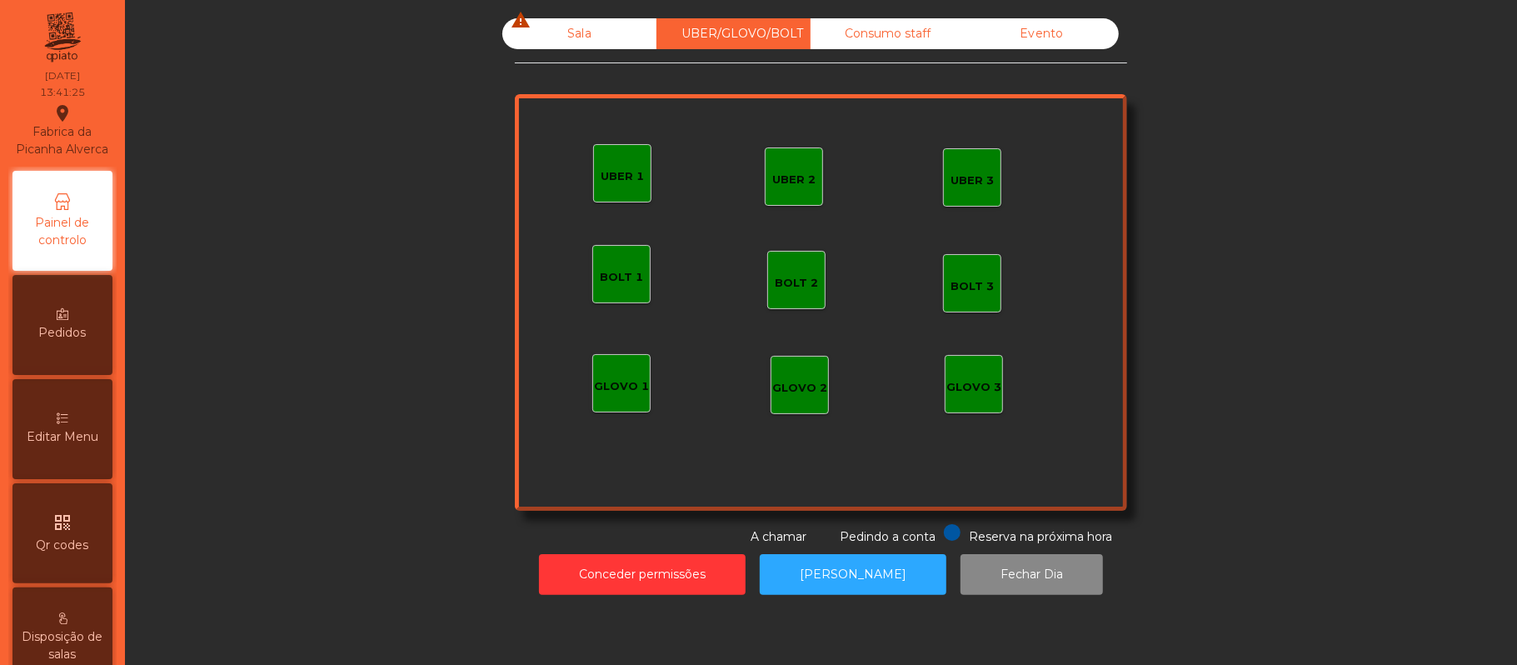
click at [571, 33] on div "Sala warning" at bounding box center [579, 33] width 154 height 31
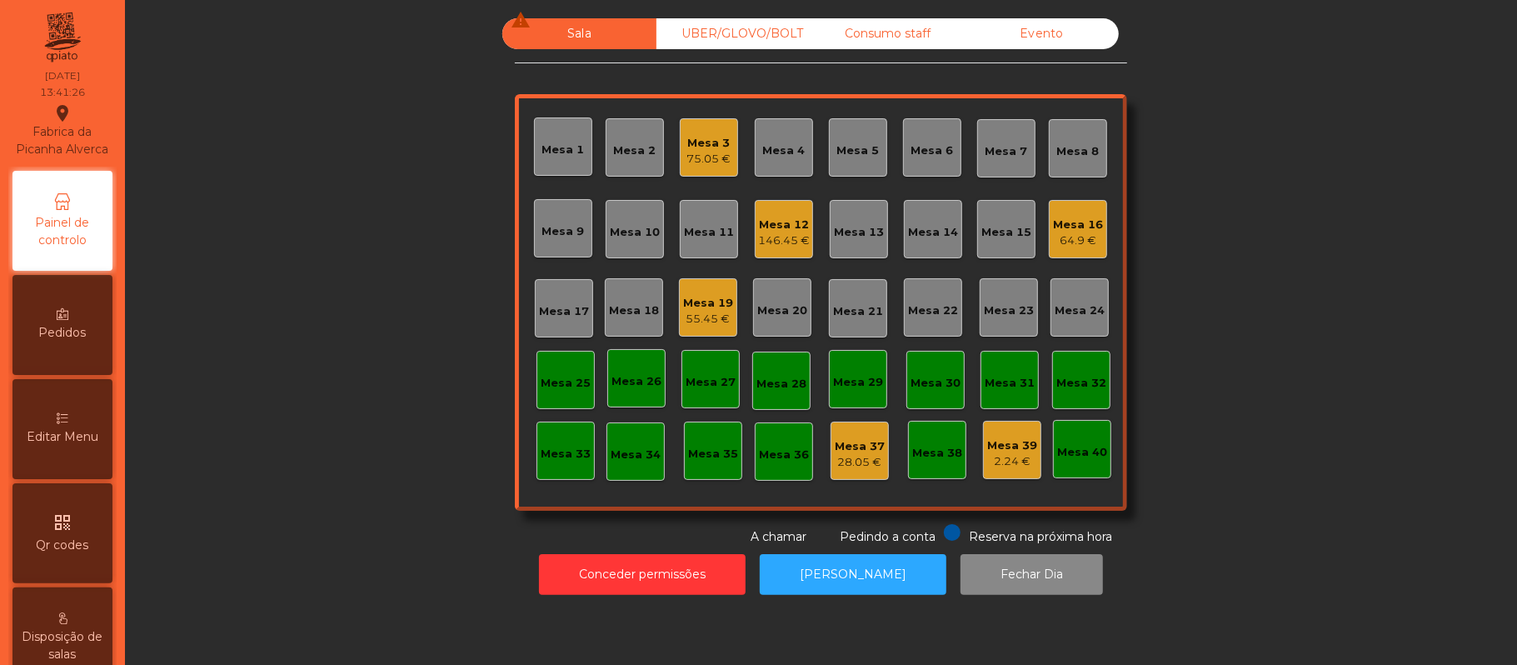
click at [697, 325] on div "55.45 €" at bounding box center [708, 319] width 50 height 17
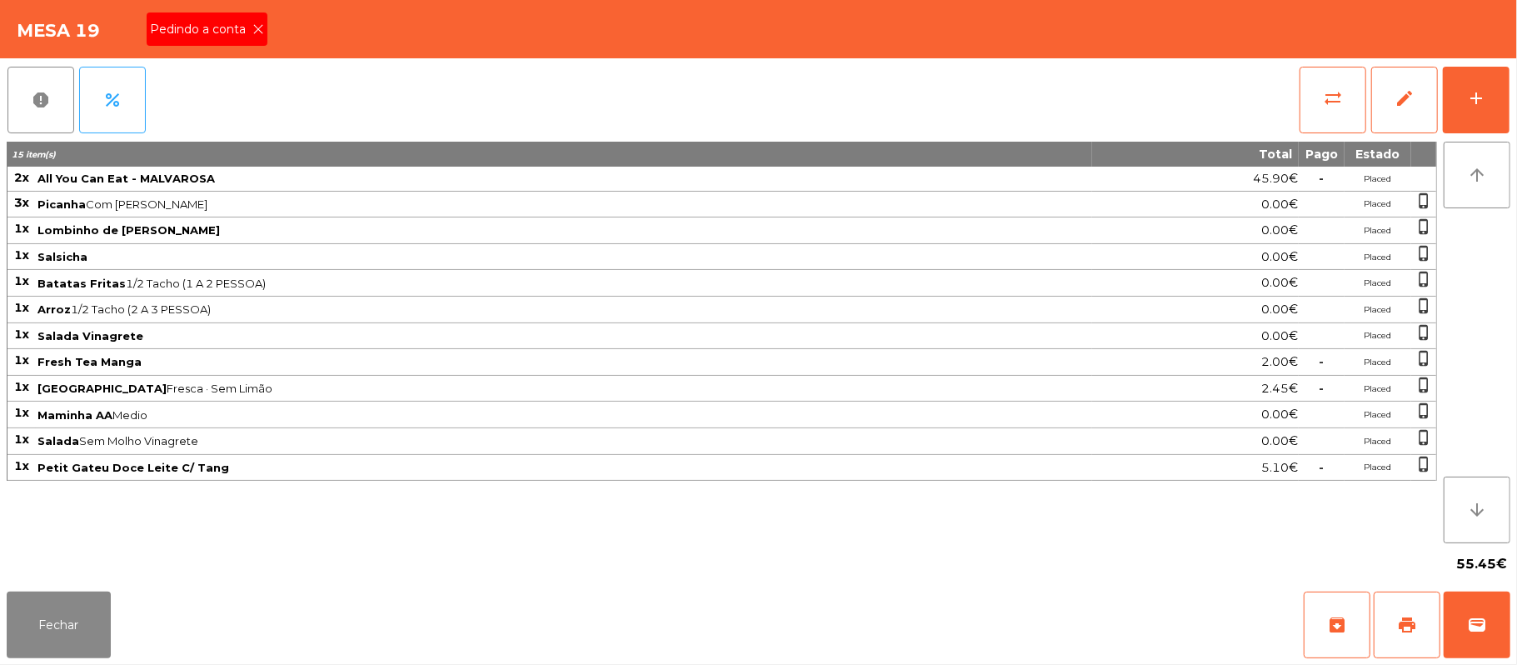
click at [257, 27] on icon at bounding box center [258, 29] width 12 height 12
click at [1421, 605] on button "print" at bounding box center [1407, 625] width 67 height 67
click at [1511, 605] on div "Fechar archive print wallet" at bounding box center [758, 625] width 1517 height 80
click at [1511, 612] on div "Fechar archive print wallet" at bounding box center [758, 625] width 1517 height 80
click at [1500, 614] on button "wallet" at bounding box center [1477, 625] width 67 height 67
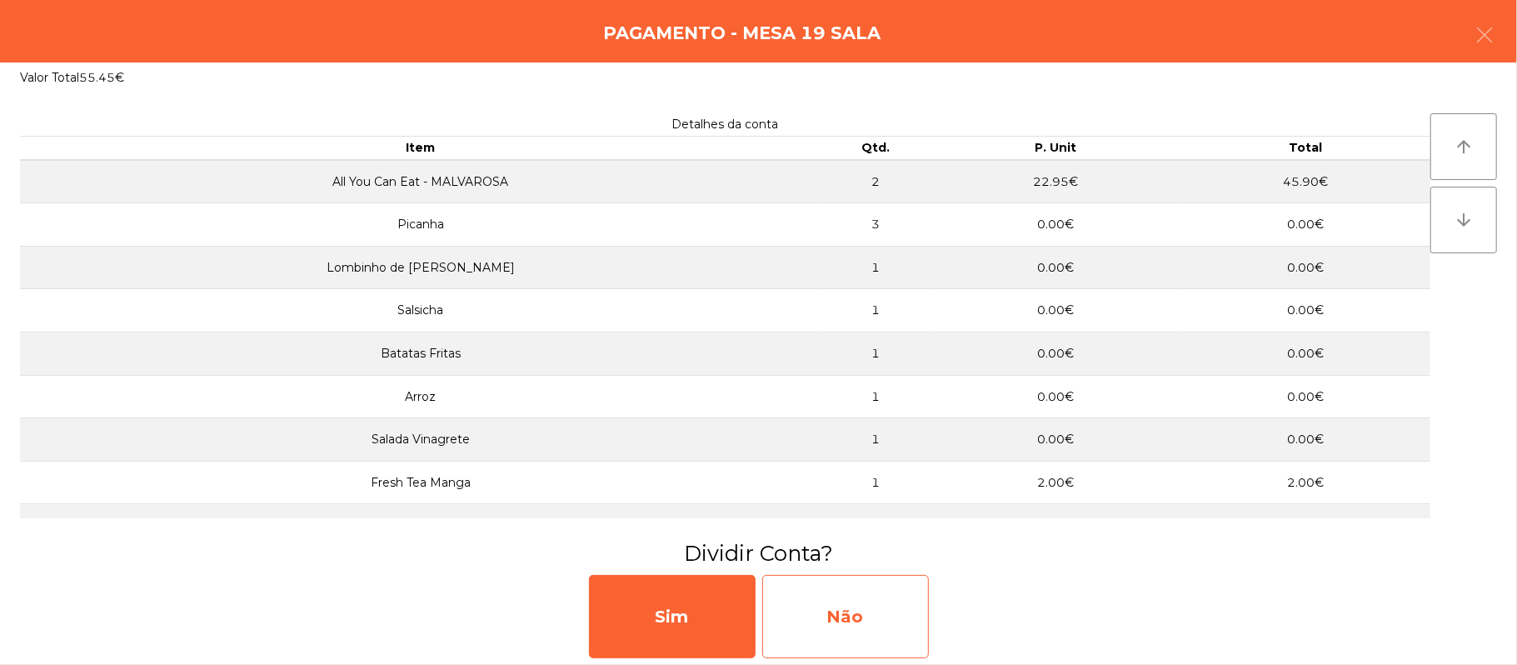
click at [828, 607] on div "Não" at bounding box center [845, 616] width 167 height 83
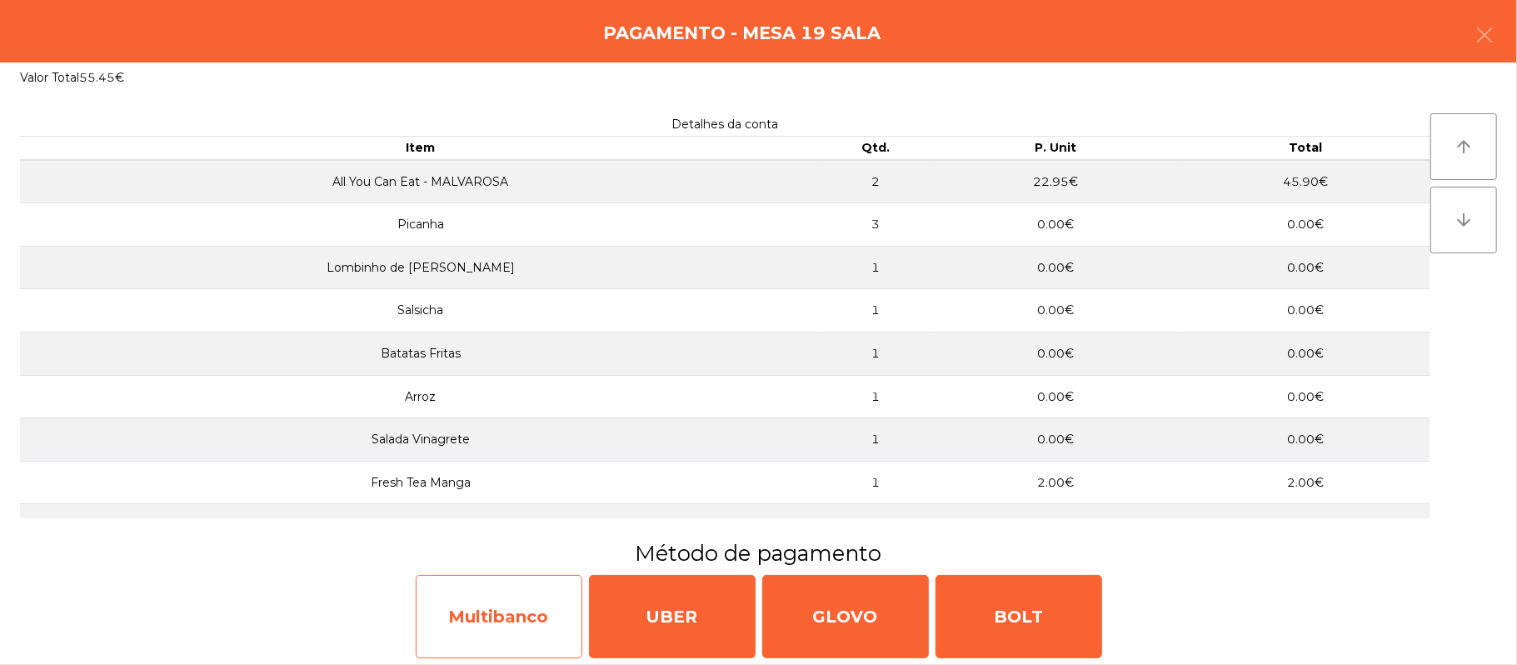
click at [531, 620] on div "Multibanco" at bounding box center [499, 616] width 167 height 83
select select "**"
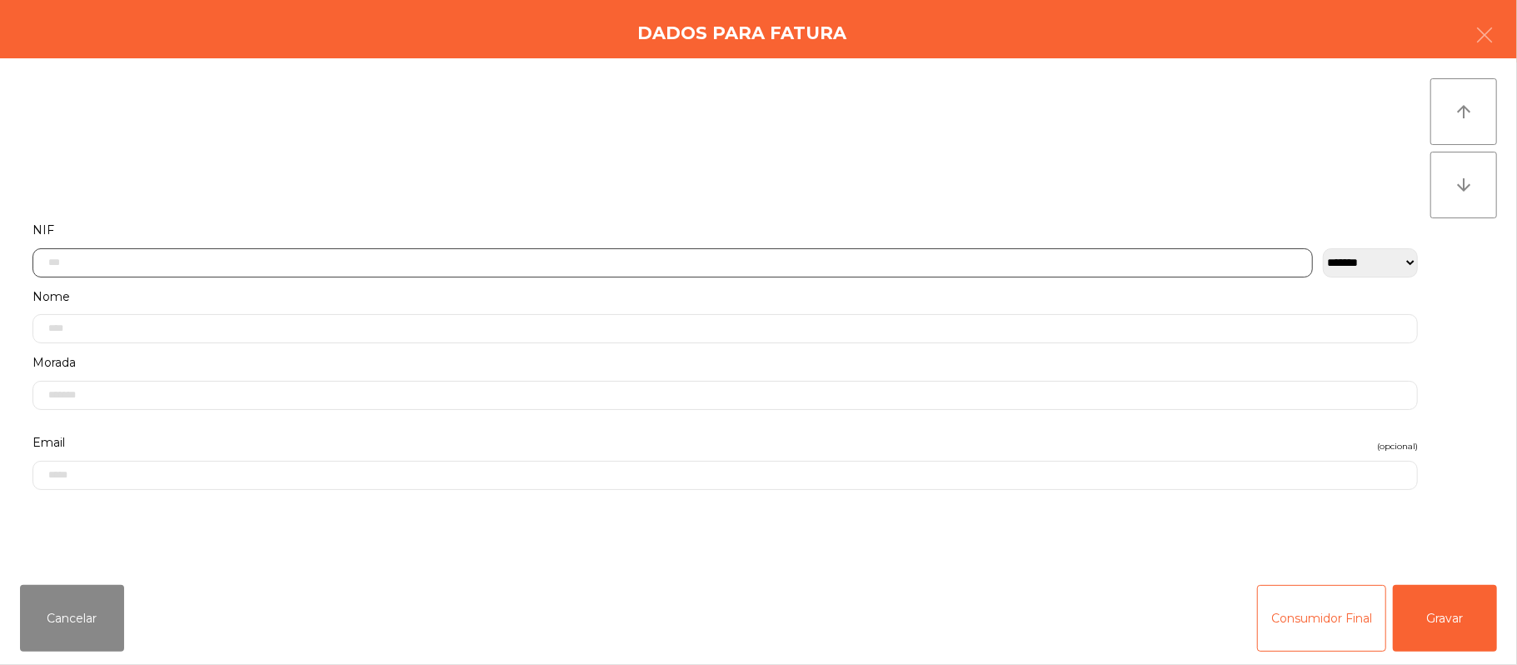
click at [643, 260] on input "text" at bounding box center [672, 262] width 1281 height 29
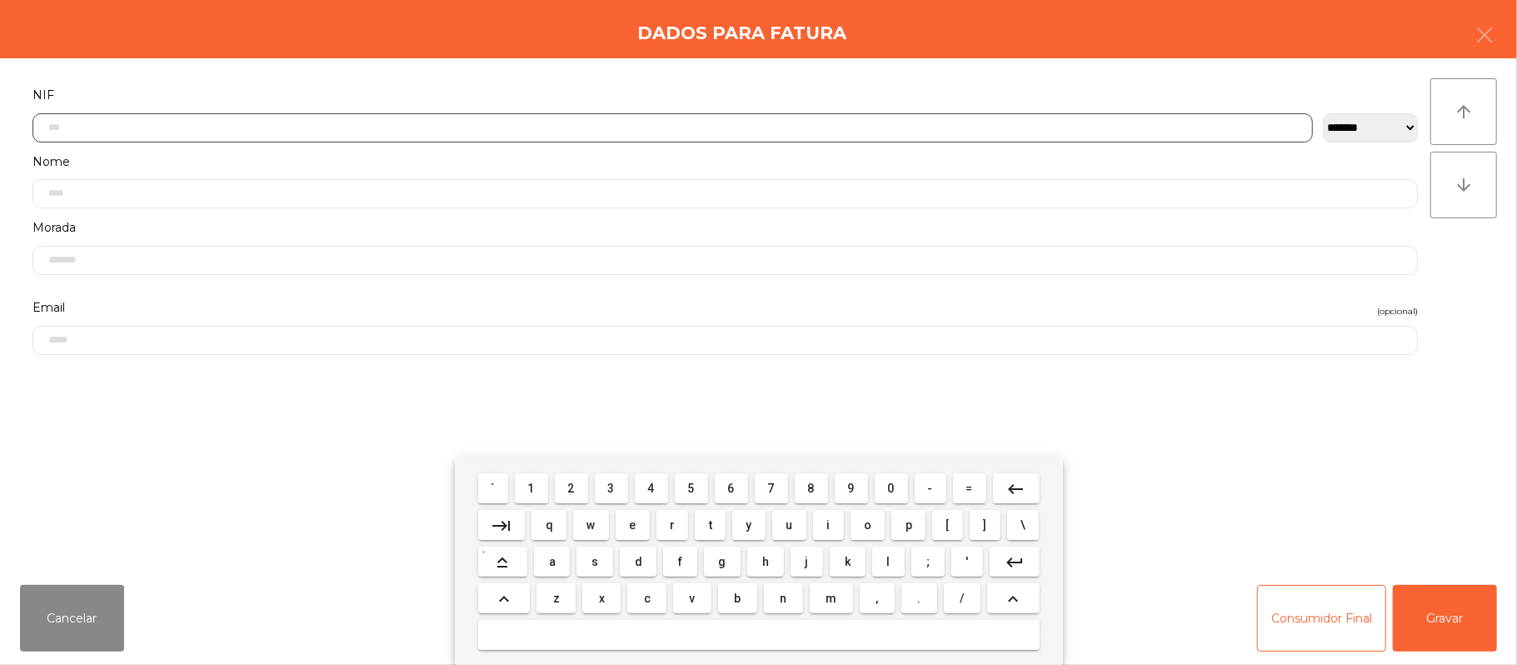
scroll to position [140, 0]
type input "*********"
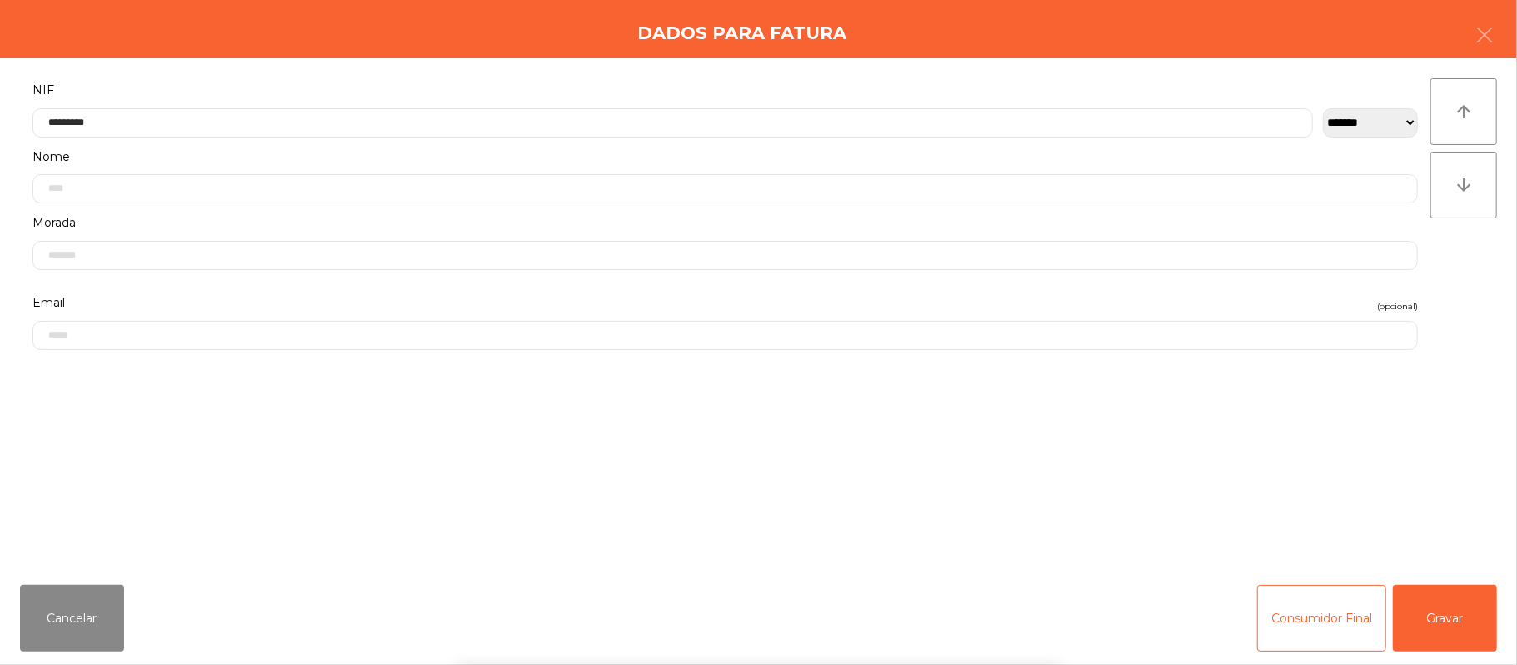
click at [1457, 618] on div "` 1 2 3 4 5 6 7 8 9 0 - = keyboard_backspace keyboard_tab q w e r t y u i o p […" at bounding box center [758, 561] width 1517 height 207
click at [1464, 598] on button "Gravar" at bounding box center [1445, 618] width 104 height 67
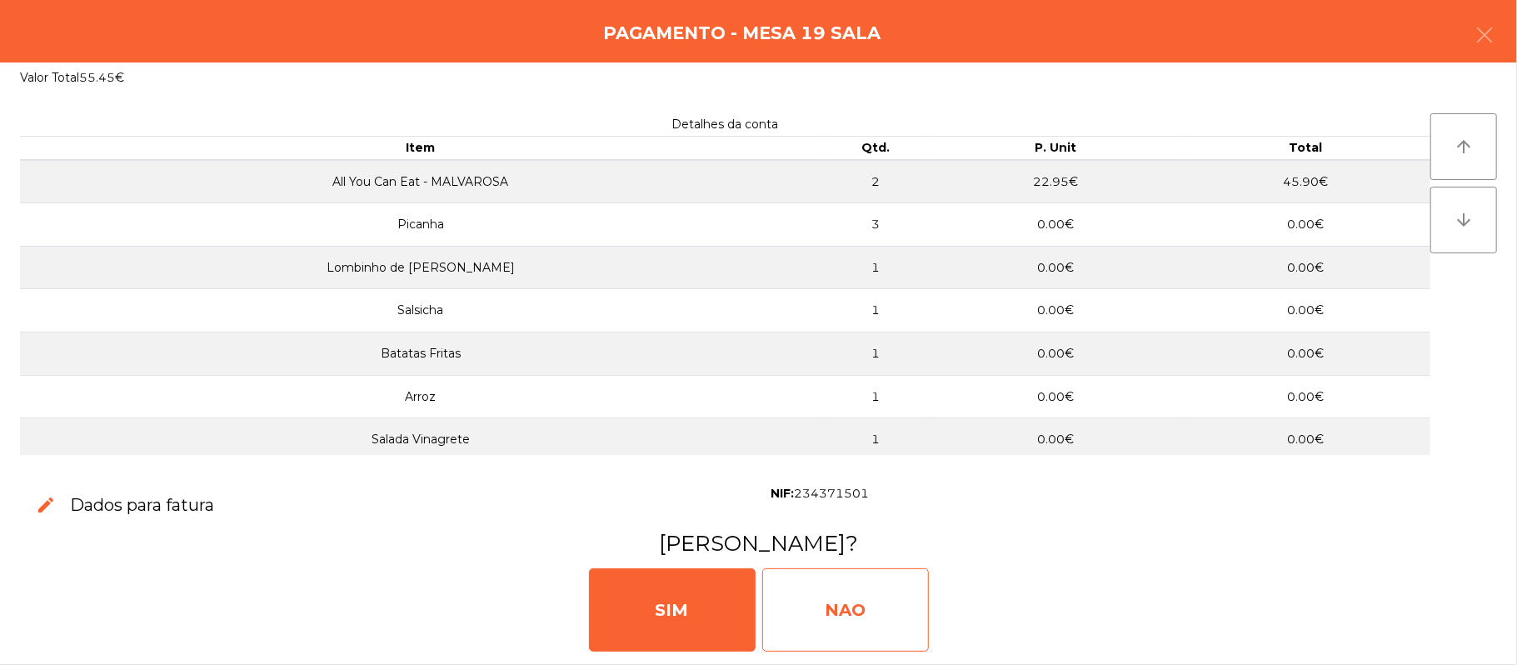
click at [837, 602] on div "NAO" at bounding box center [845, 609] width 167 height 83
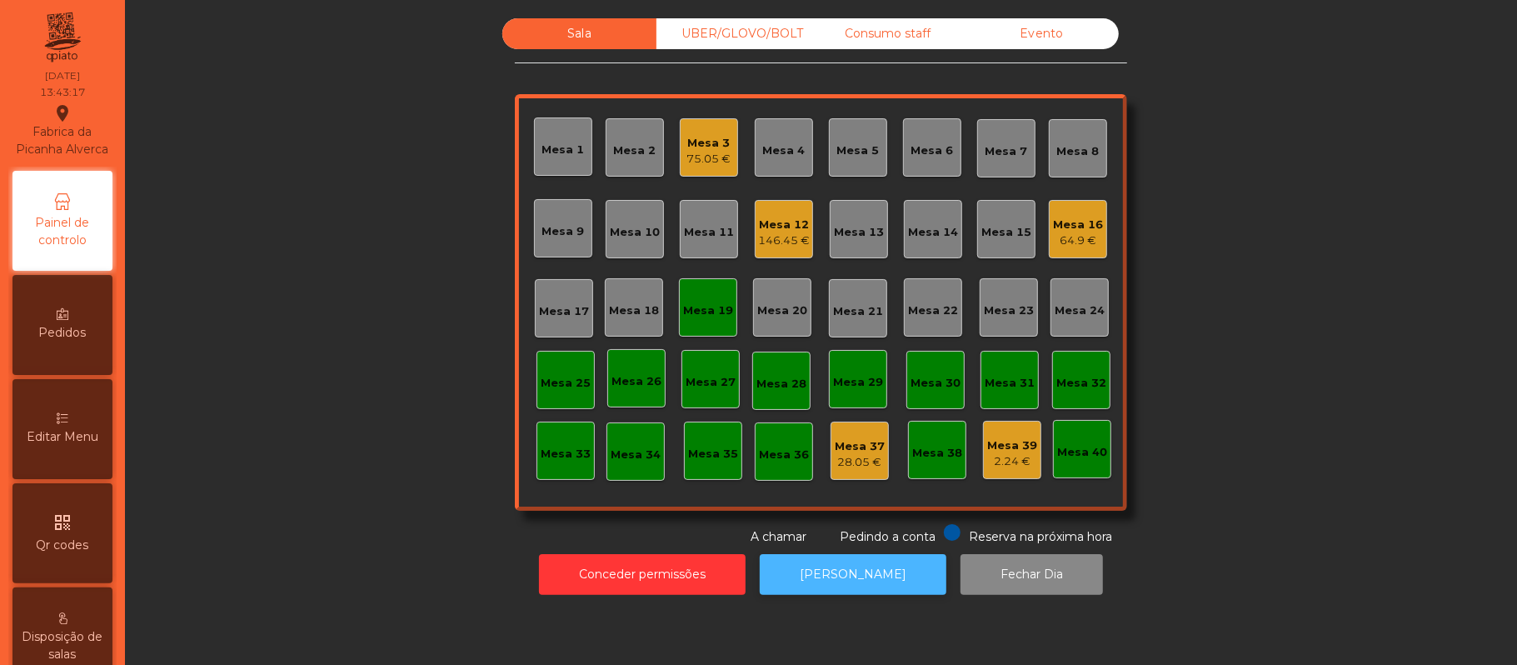
click at [833, 587] on button "[PERSON_NAME]" at bounding box center [853, 574] width 187 height 41
click at [703, 314] on div "Mesa 19" at bounding box center [708, 310] width 50 height 17
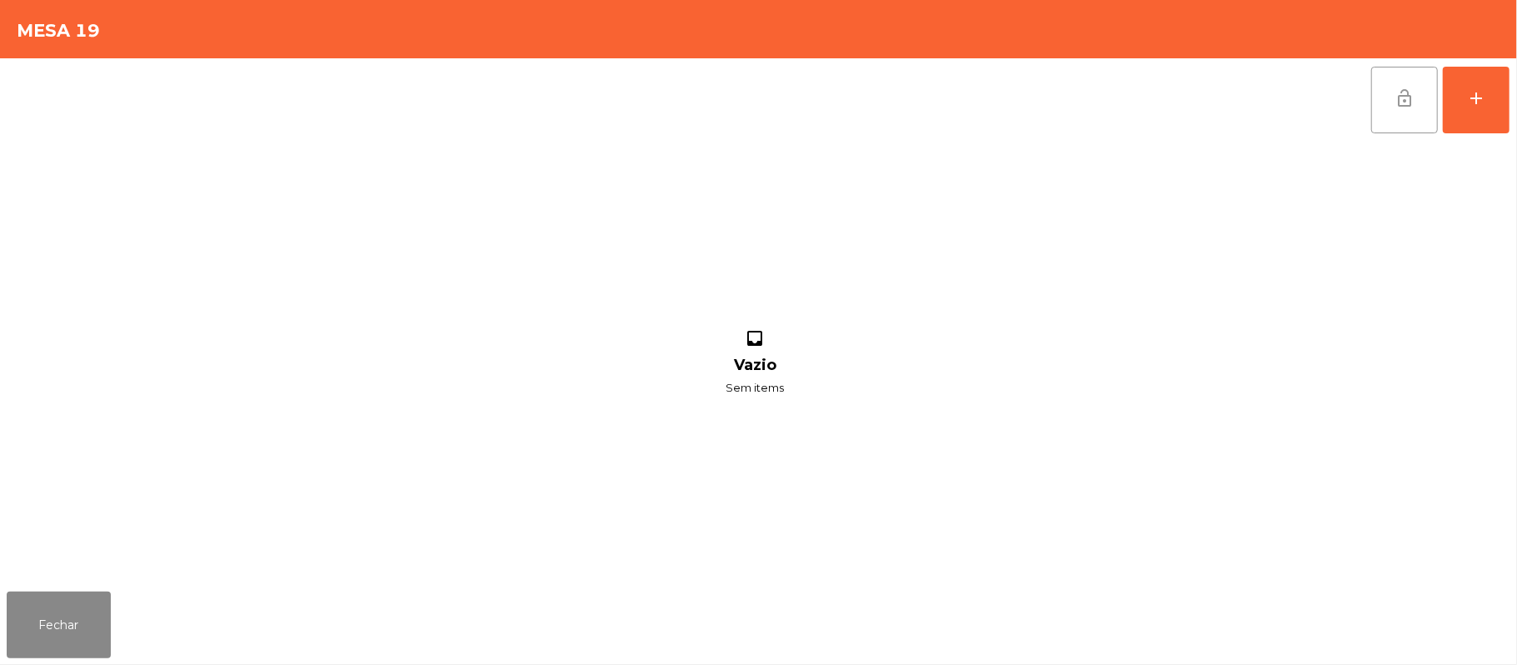
click at [1375, 118] on button "lock_open" at bounding box center [1404, 100] width 67 height 67
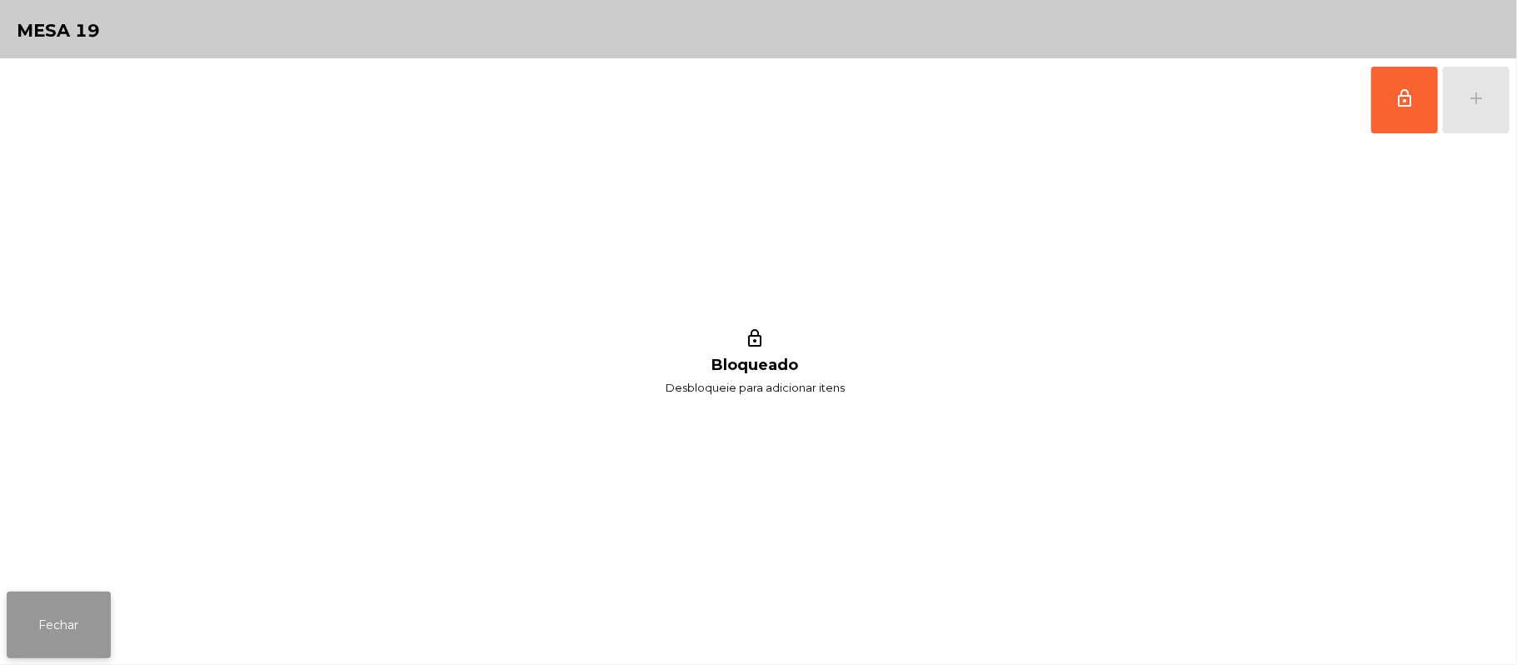
click at [97, 610] on button "Fechar" at bounding box center [59, 625] width 104 height 67
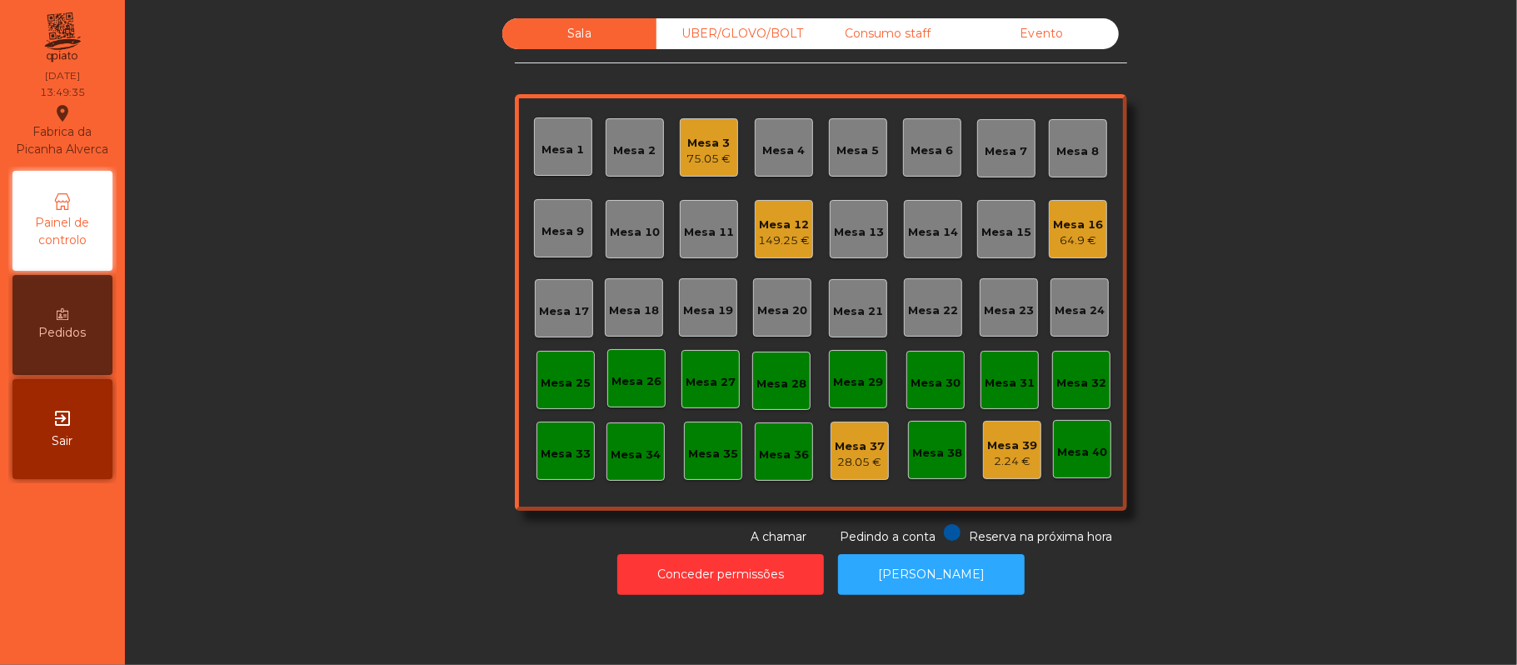
click at [717, 41] on div "UBER/GLOVO/BOLT" at bounding box center [734, 33] width 154 height 31
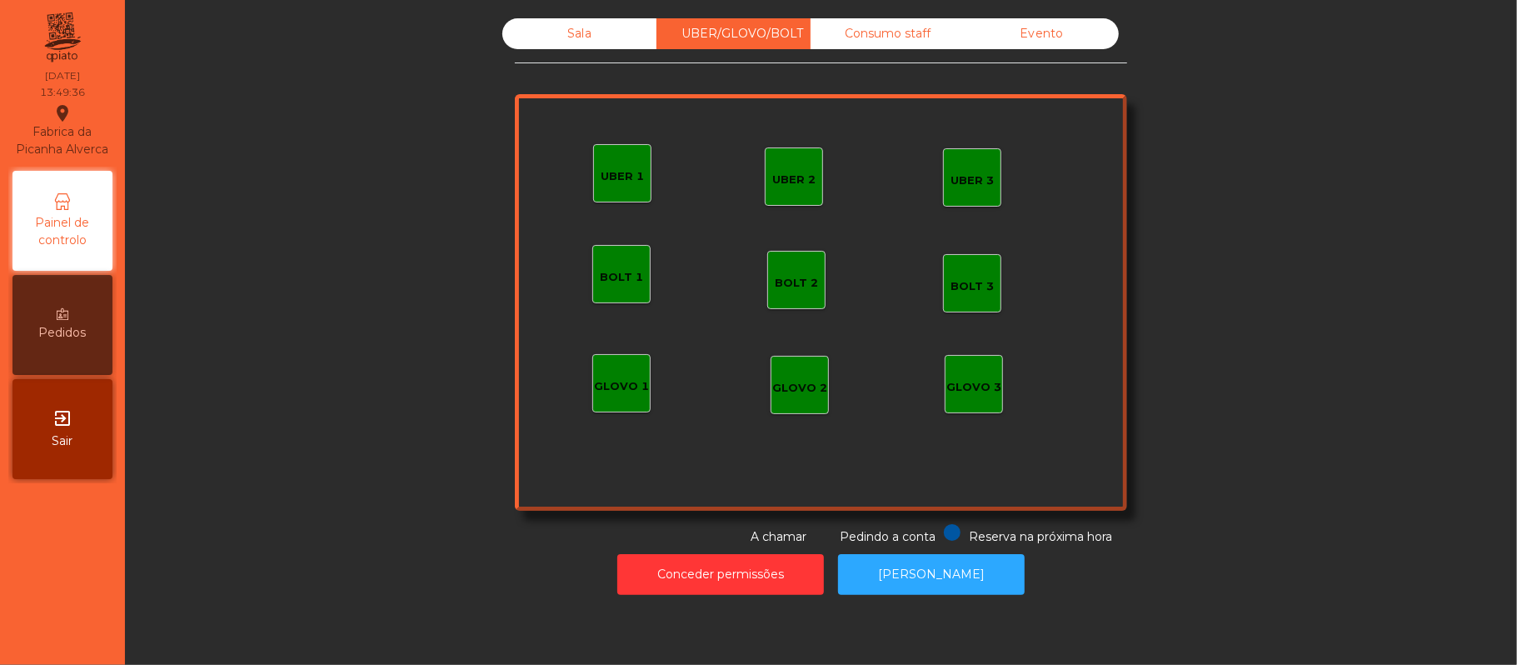
click at [627, 184] on div "UBER 1" at bounding box center [622, 173] width 58 height 58
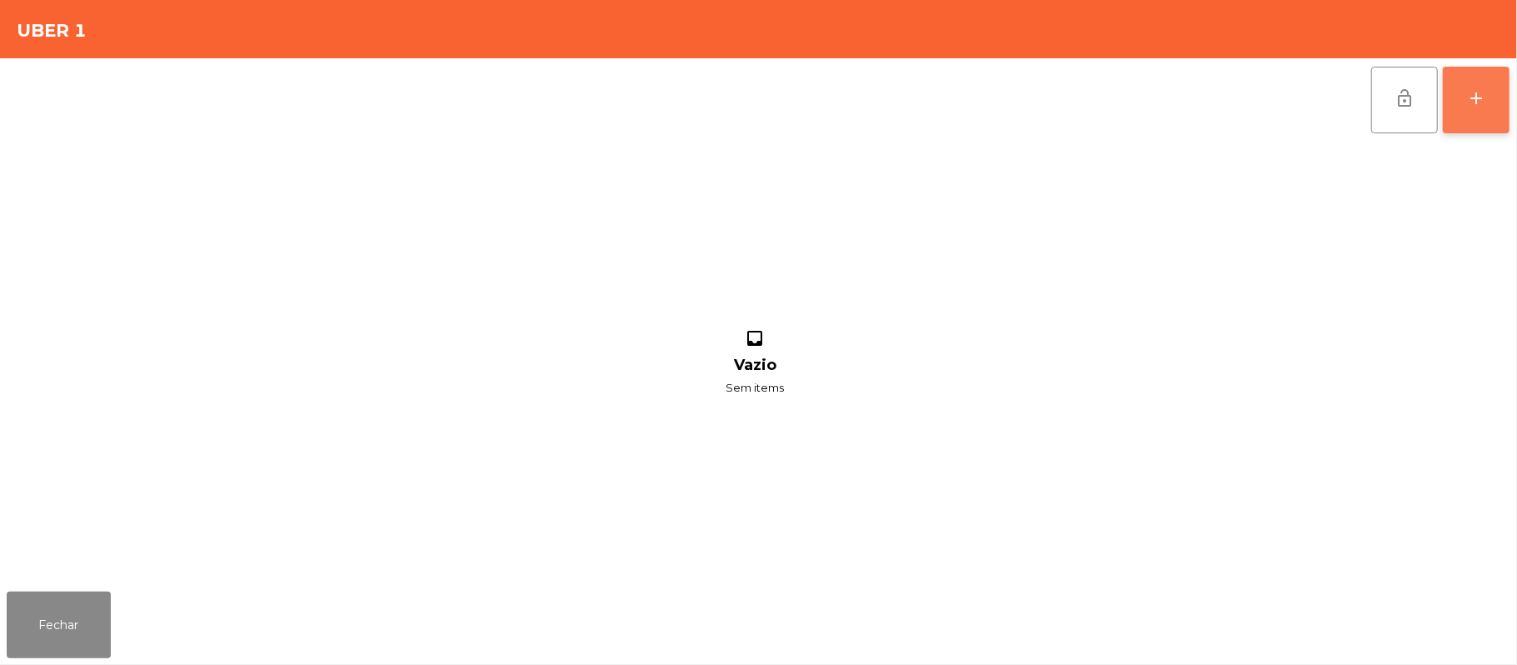
click at [1475, 111] on button "add" at bounding box center [1476, 100] width 67 height 67
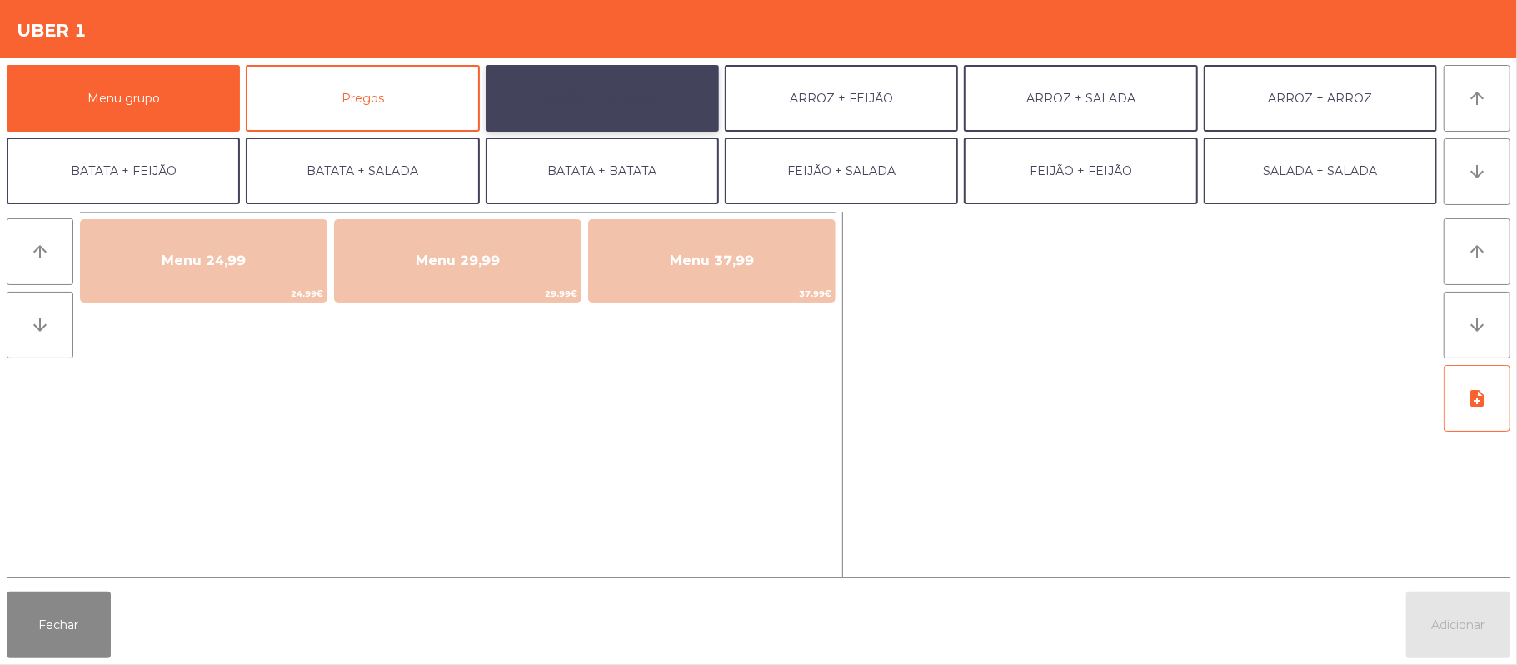
click at [602, 112] on button "ARROZ + BATATAS" at bounding box center [602, 98] width 233 height 67
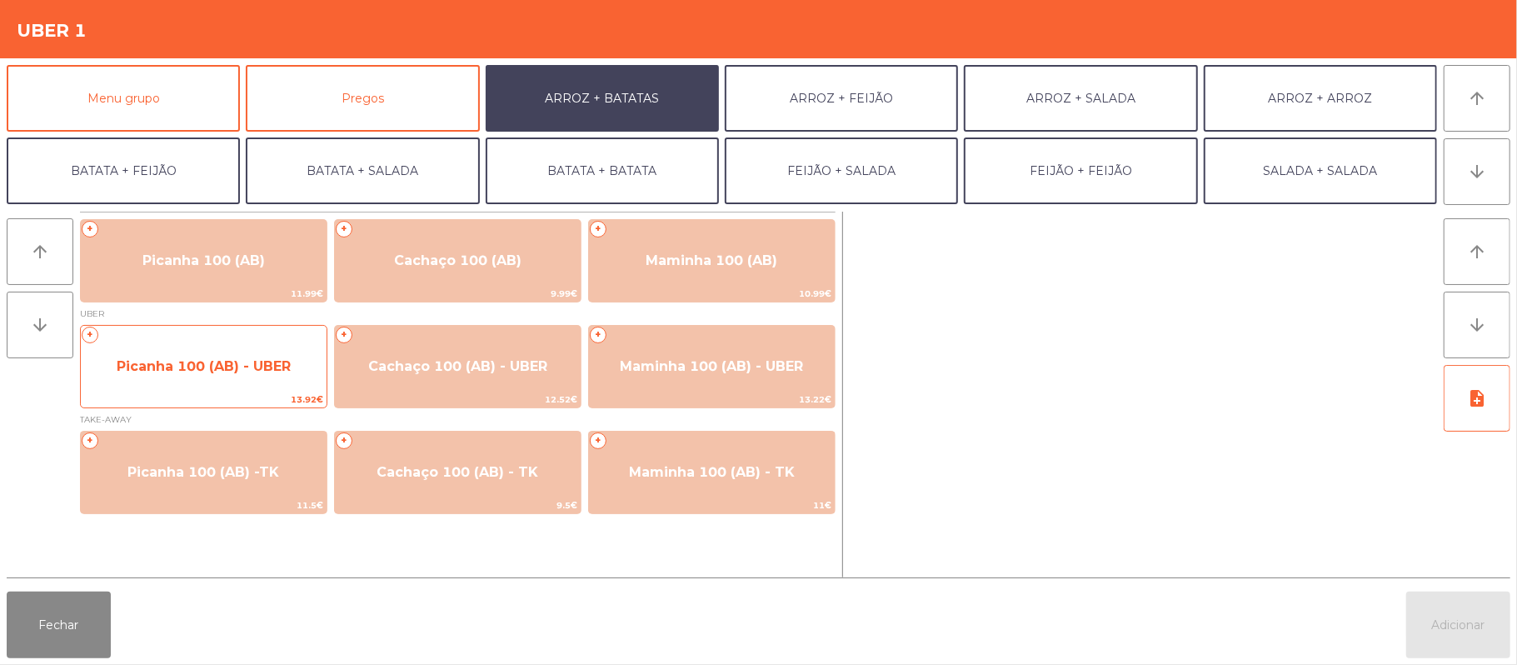
click at [210, 377] on span "Picanha 100 (AB) - UBER" at bounding box center [204, 366] width 246 height 45
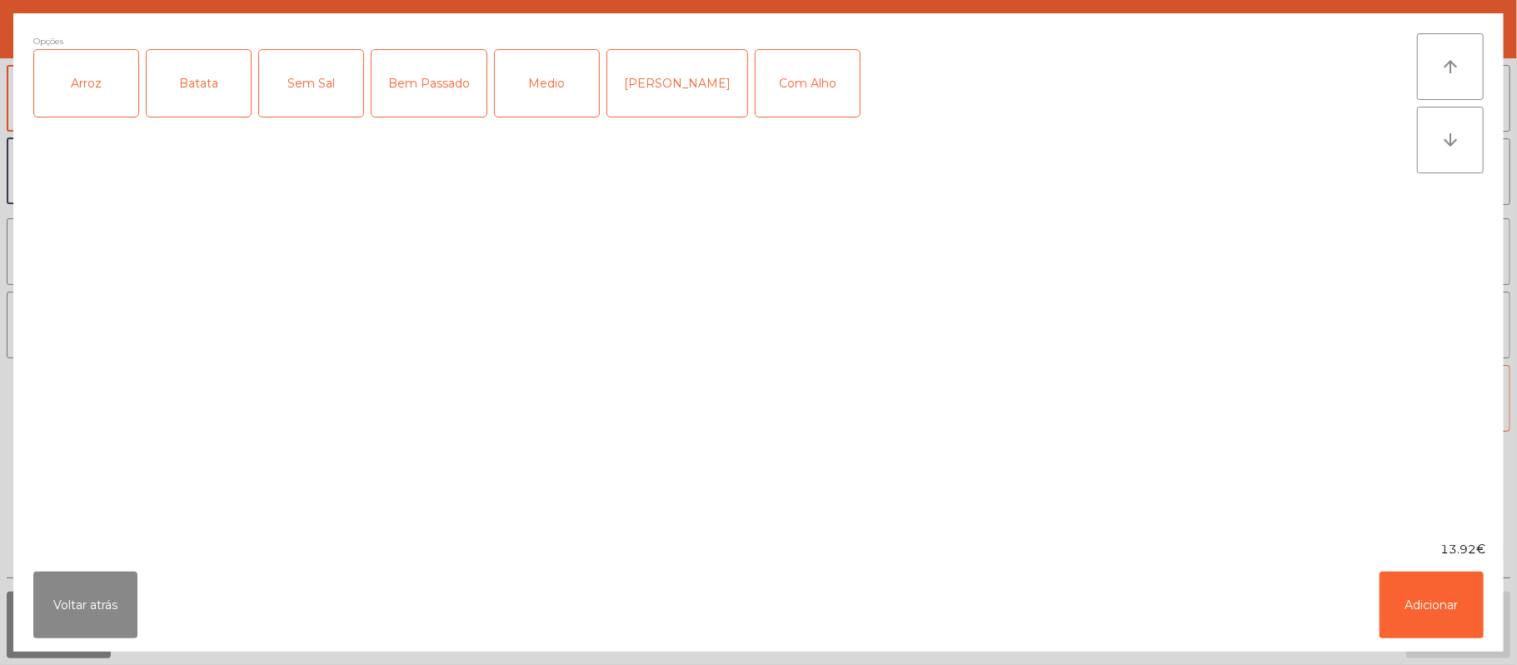
click at [103, 80] on div "Arroz" at bounding box center [86, 83] width 104 height 67
click at [197, 84] on div "Batata" at bounding box center [199, 83] width 104 height 67
click at [558, 87] on div "Medio" at bounding box center [547, 83] width 104 height 67
click at [823, 83] on div "Com Alho" at bounding box center [808, 83] width 104 height 67
click at [1447, 618] on button "Adicionar" at bounding box center [1432, 605] width 104 height 67
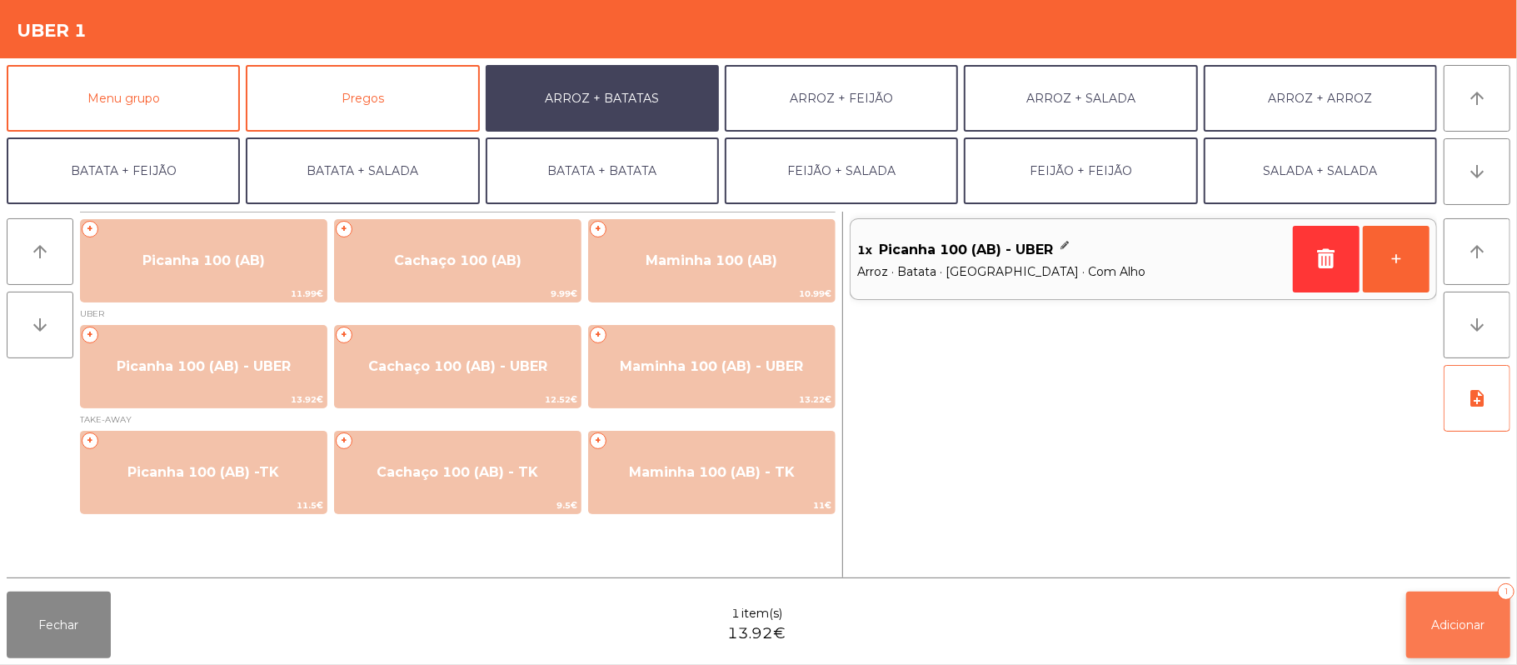
click at [1453, 625] on span "Adicionar" at bounding box center [1458, 624] width 53 height 15
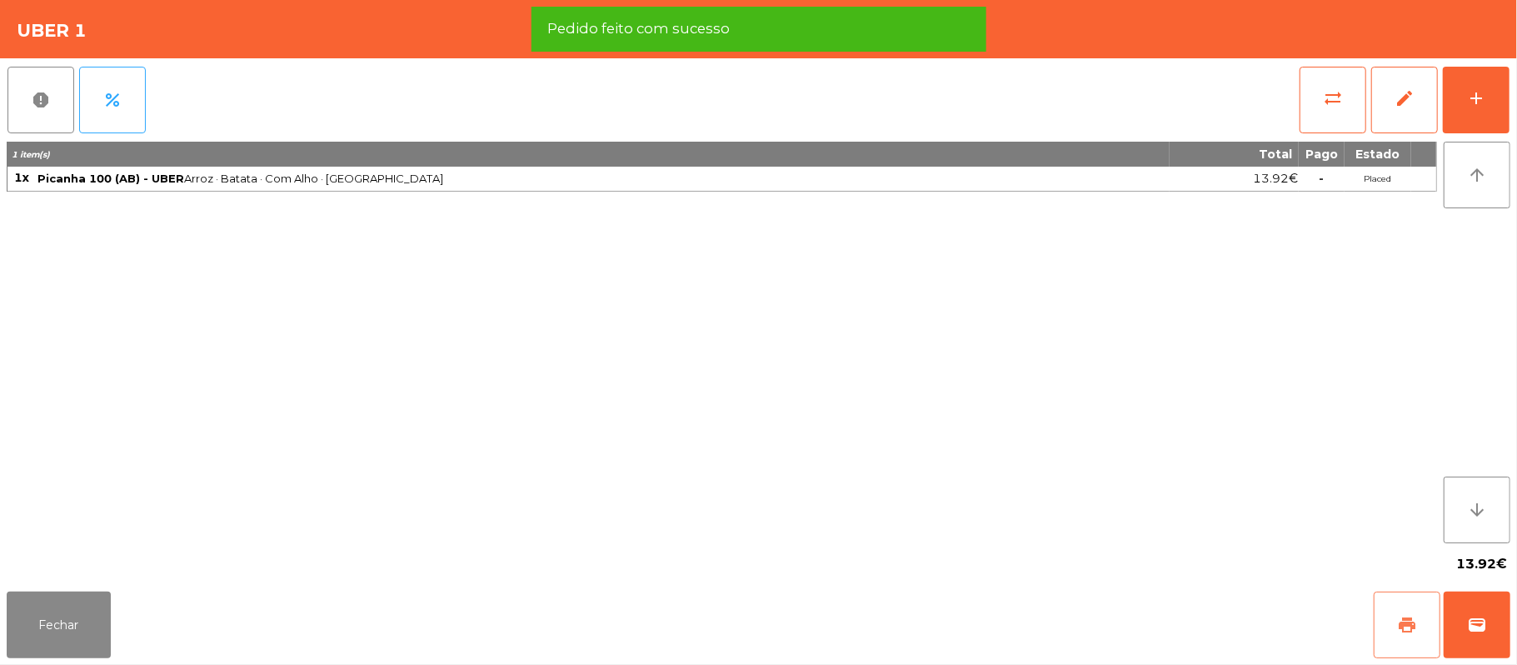
click at [1406, 628] on span "print" at bounding box center [1407, 625] width 20 height 20
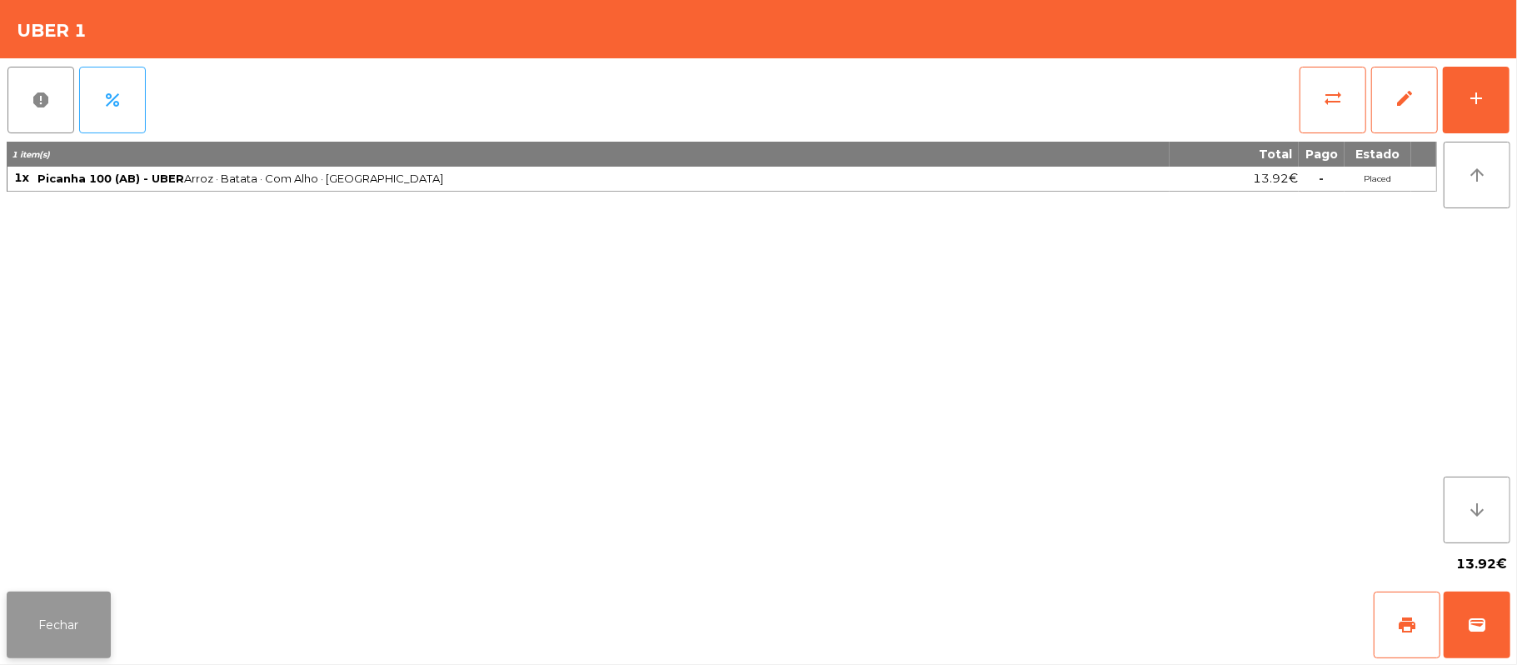
click at [51, 632] on button "Fechar" at bounding box center [59, 625] width 104 height 67
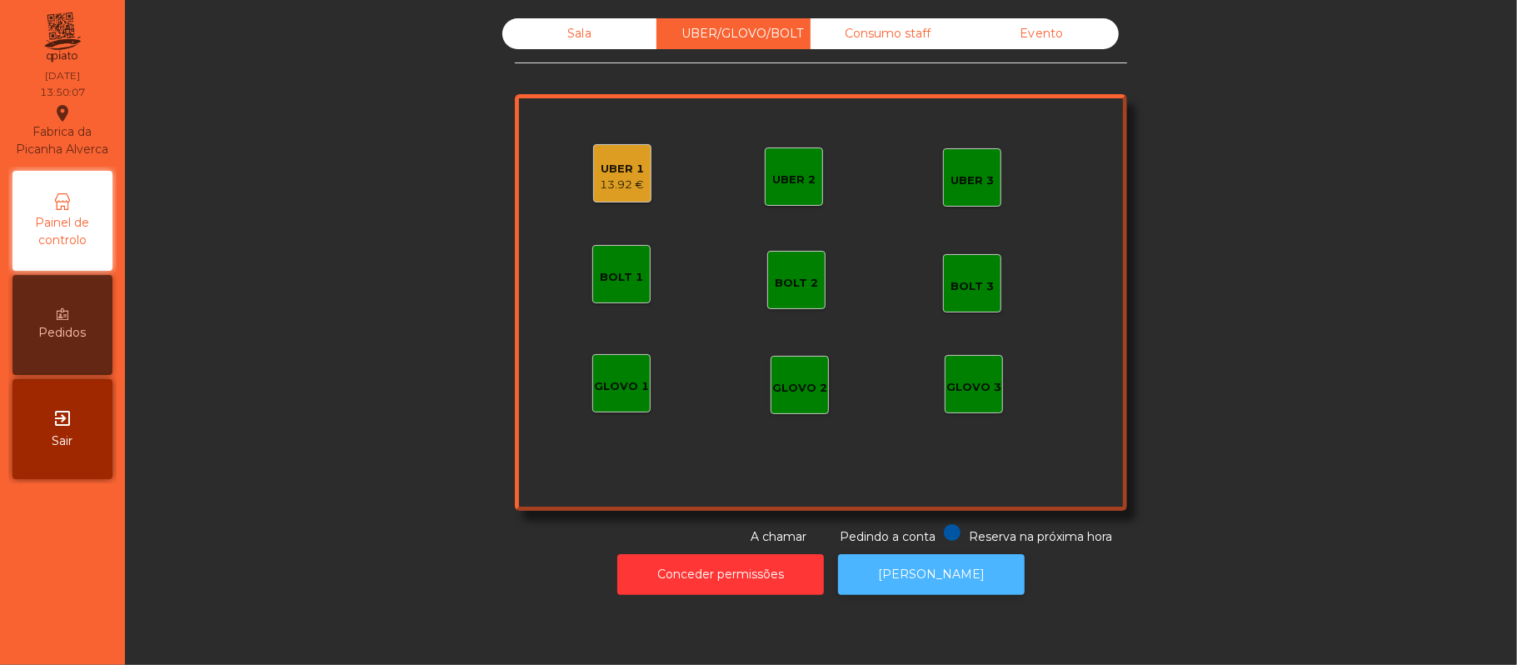
click at [952, 578] on button "[PERSON_NAME]" at bounding box center [931, 574] width 187 height 41
click at [620, 183] on div "13.92 €" at bounding box center [623, 185] width 44 height 17
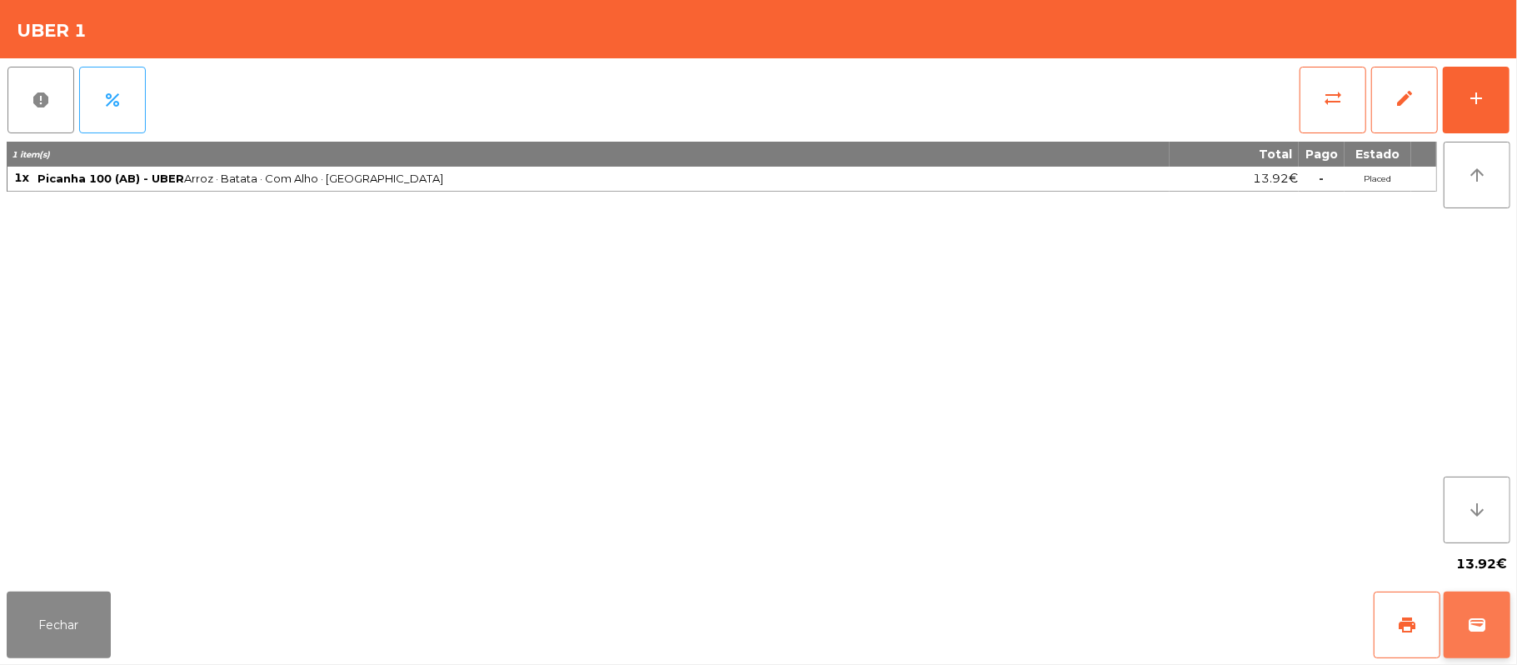
click at [1464, 620] on button "wallet" at bounding box center [1477, 625] width 67 height 67
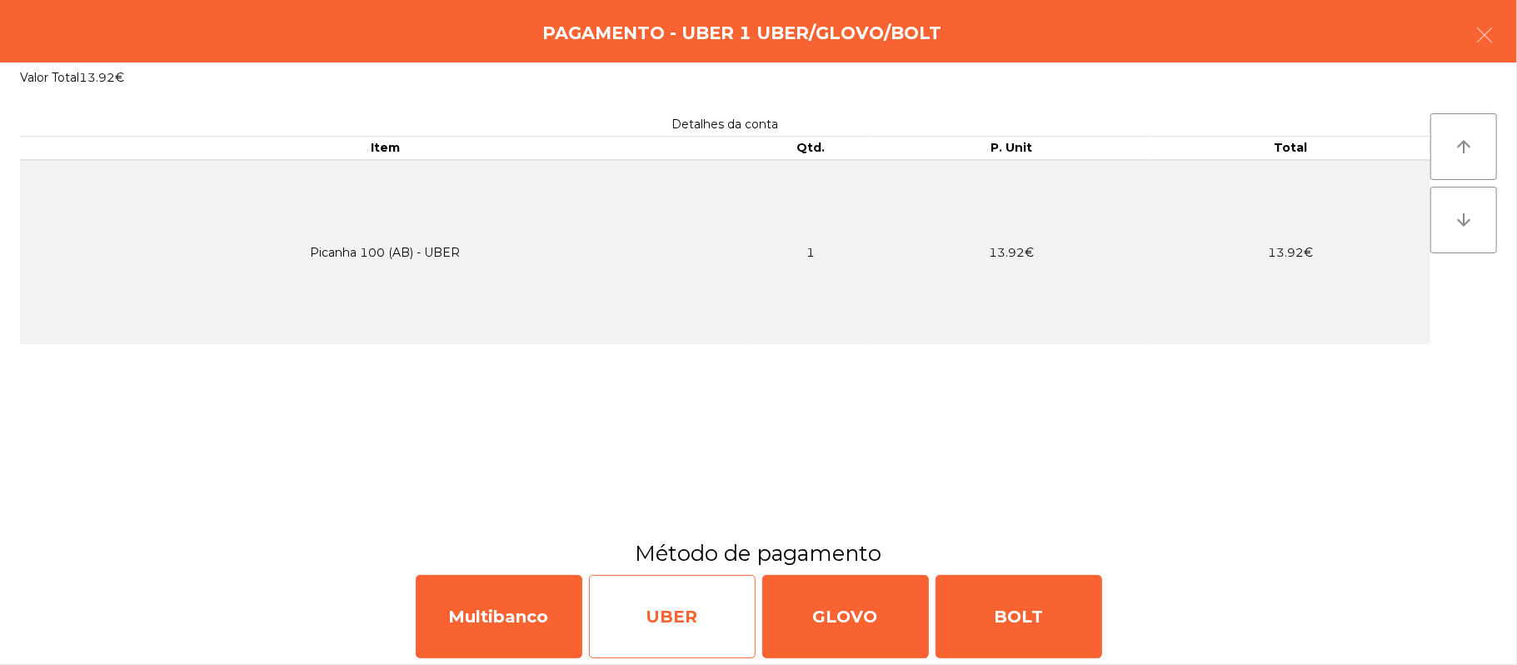
click at [687, 620] on div "UBER" at bounding box center [672, 616] width 167 height 83
select select "**"
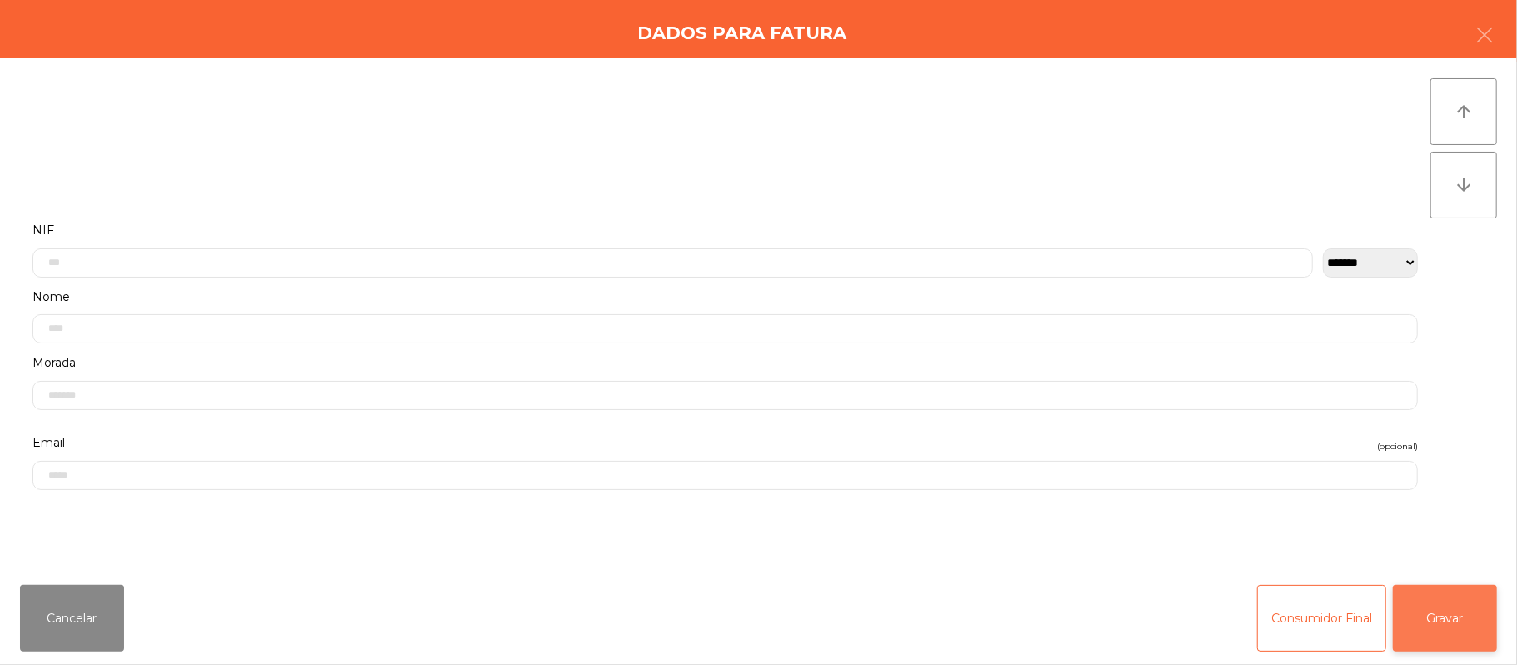
click at [1425, 635] on button "Gravar" at bounding box center [1445, 618] width 104 height 67
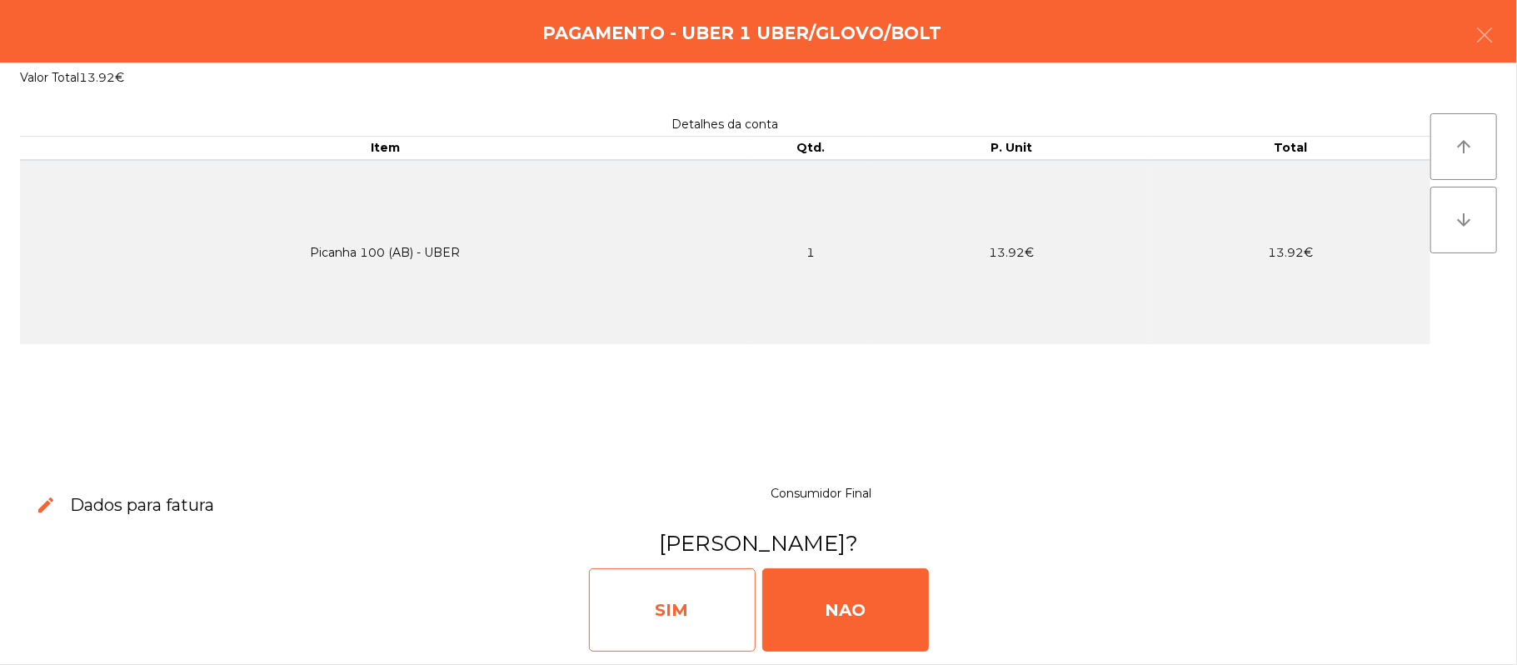
click at [677, 637] on div "SIM" at bounding box center [672, 609] width 167 height 83
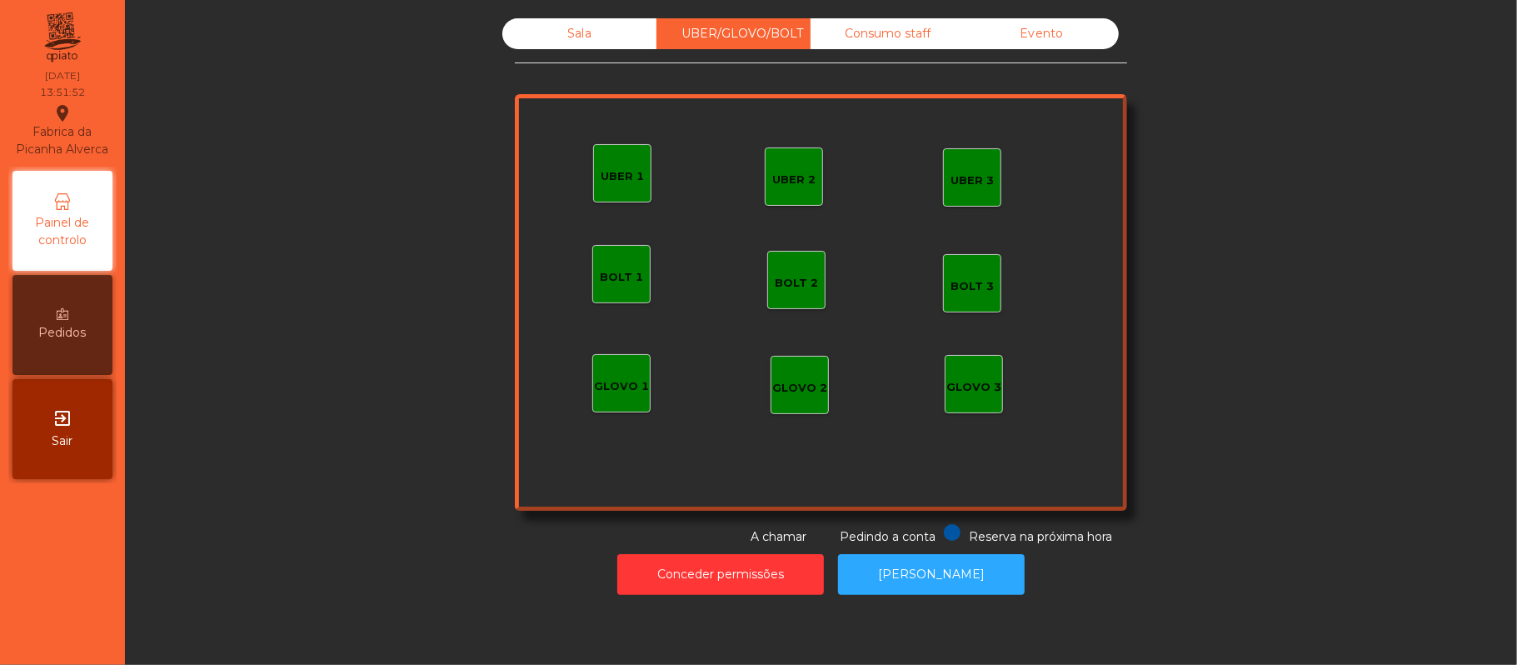
click at [561, 25] on div "Sala" at bounding box center [579, 33] width 154 height 31
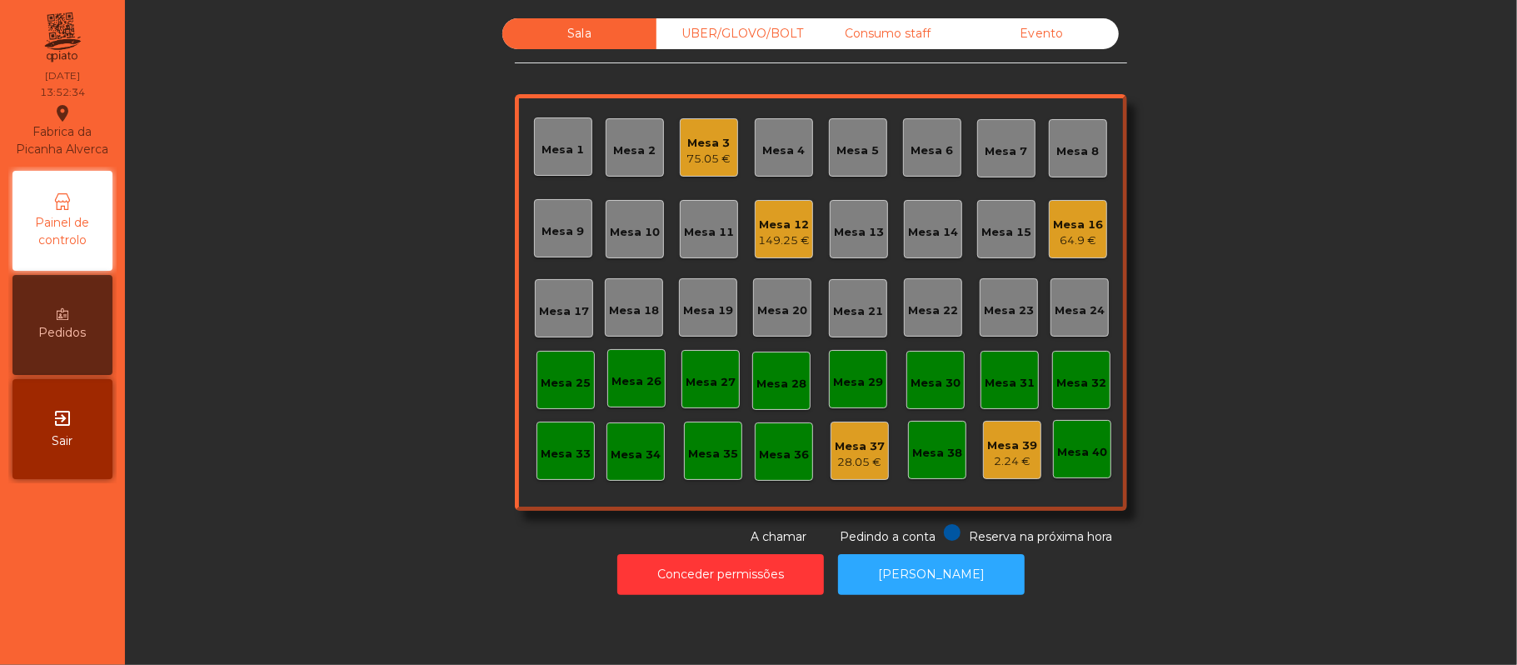
click at [940, 317] on div "Mesa 22" at bounding box center [933, 310] width 50 height 17
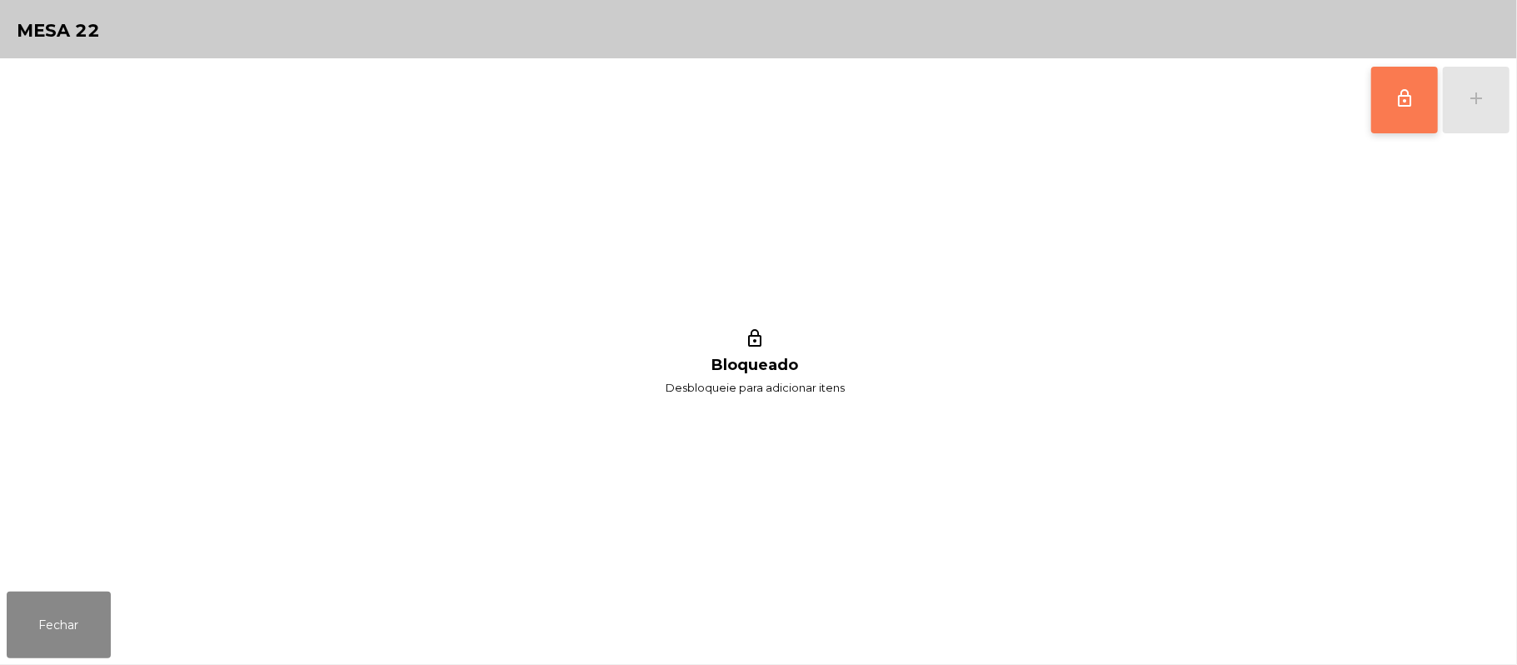
click at [1384, 108] on button "lock_outline" at bounding box center [1404, 100] width 67 height 67
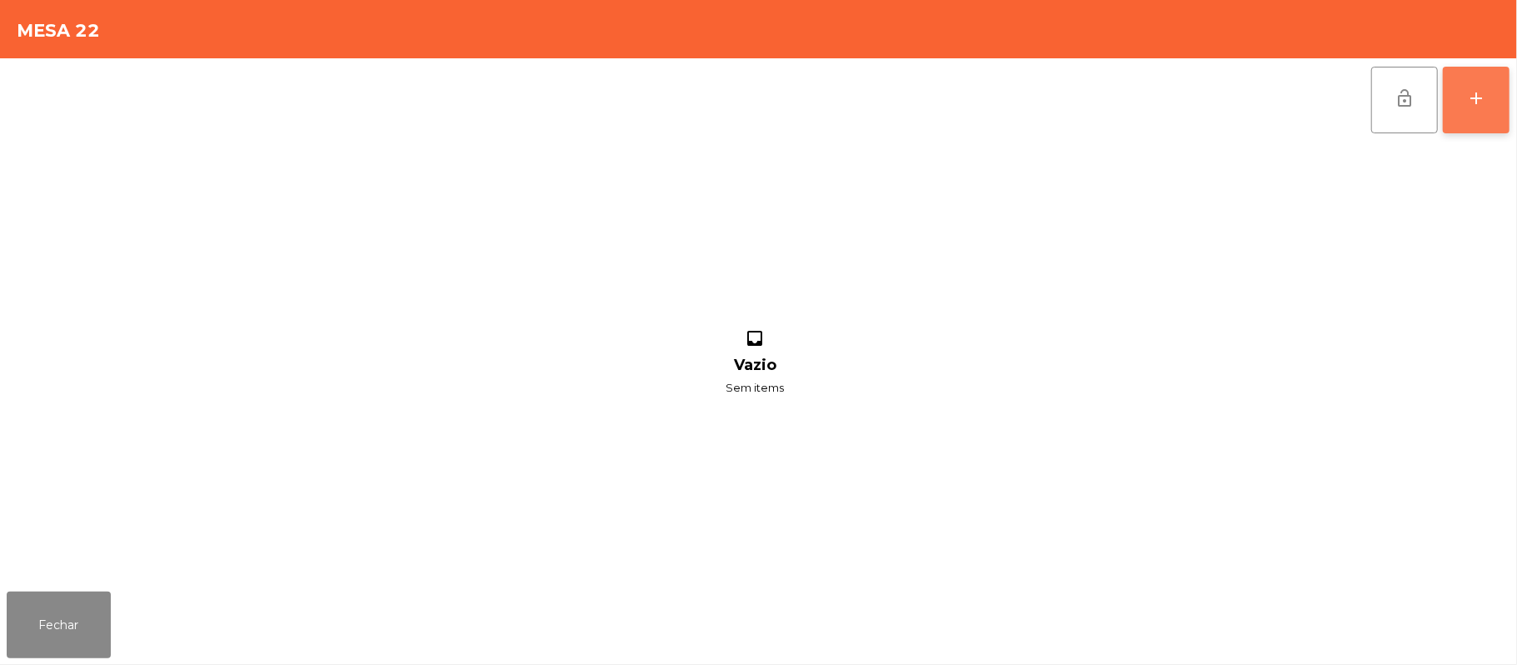
click at [1473, 113] on button "add" at bounding box center [1476, 100] width 67 height 67
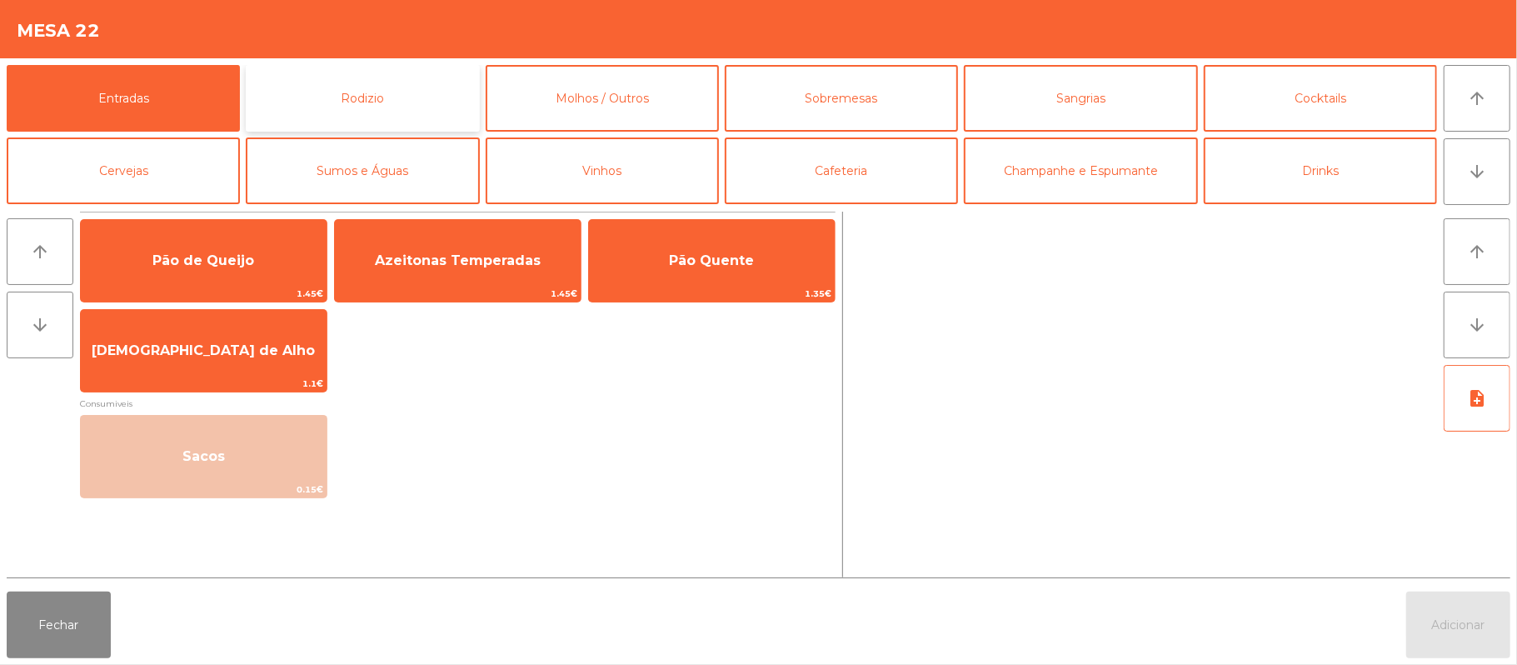
click at [373, 112] on button "Rodizio" at bounding box center [362, 98] width 233 height 67
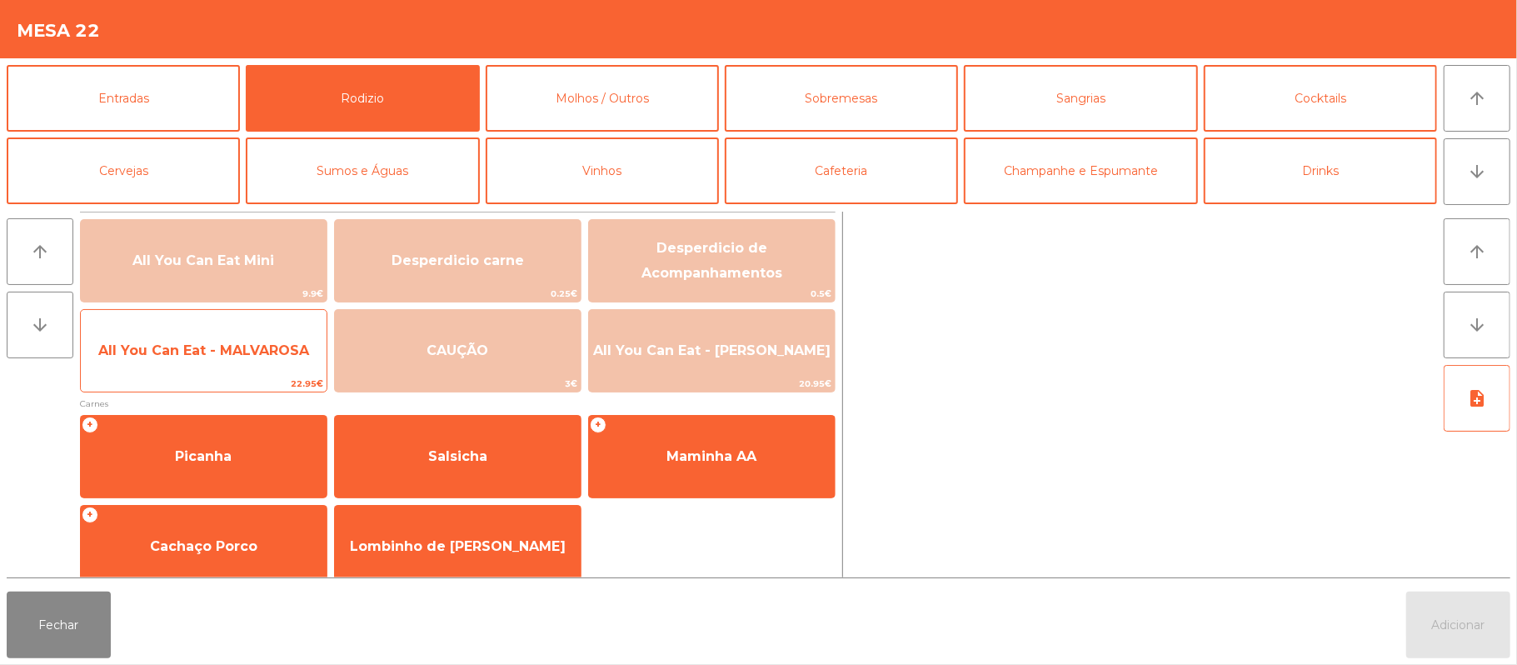
click at [217, 361] on span "All You Can Eat - MALVAROSA" at bounding box center [204, 350] width 246 height 45
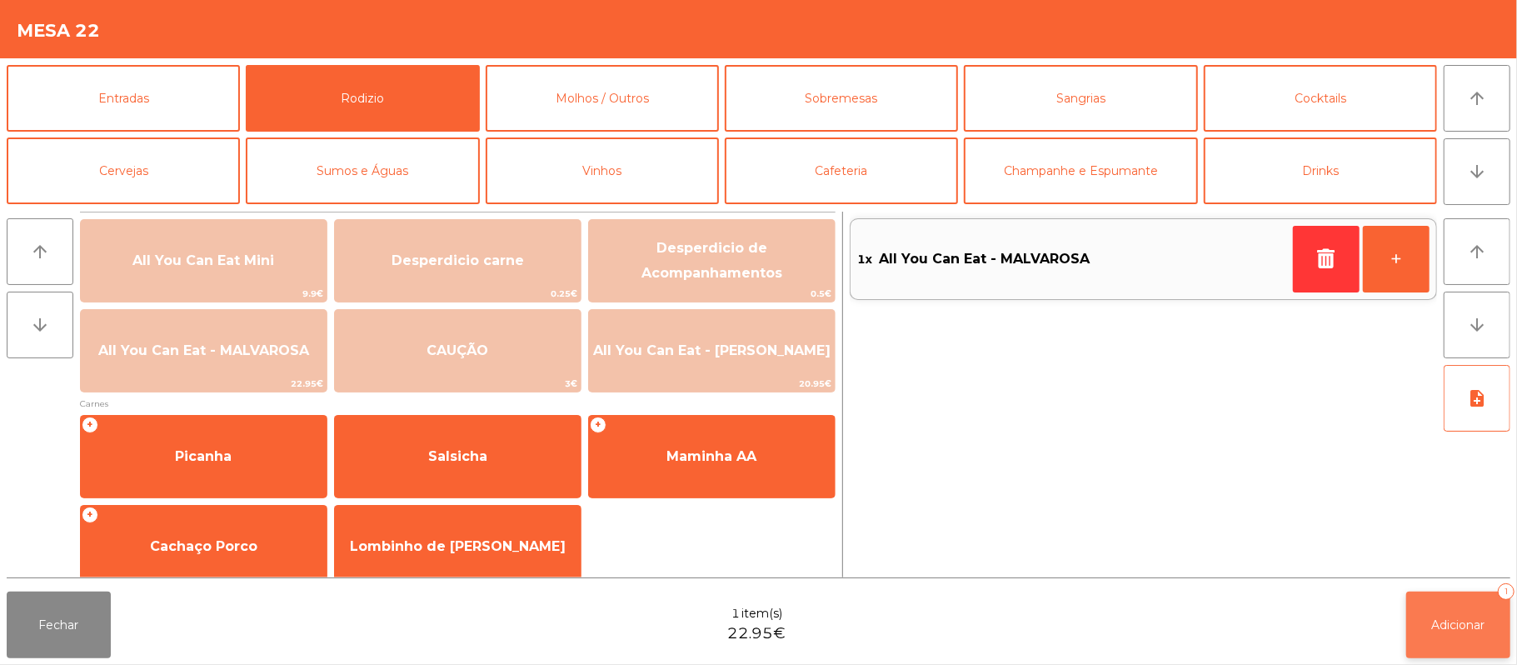
click at [1491, 642] on button "Adicionar 1" at bounding box center [1458, 625] width 104 height 67
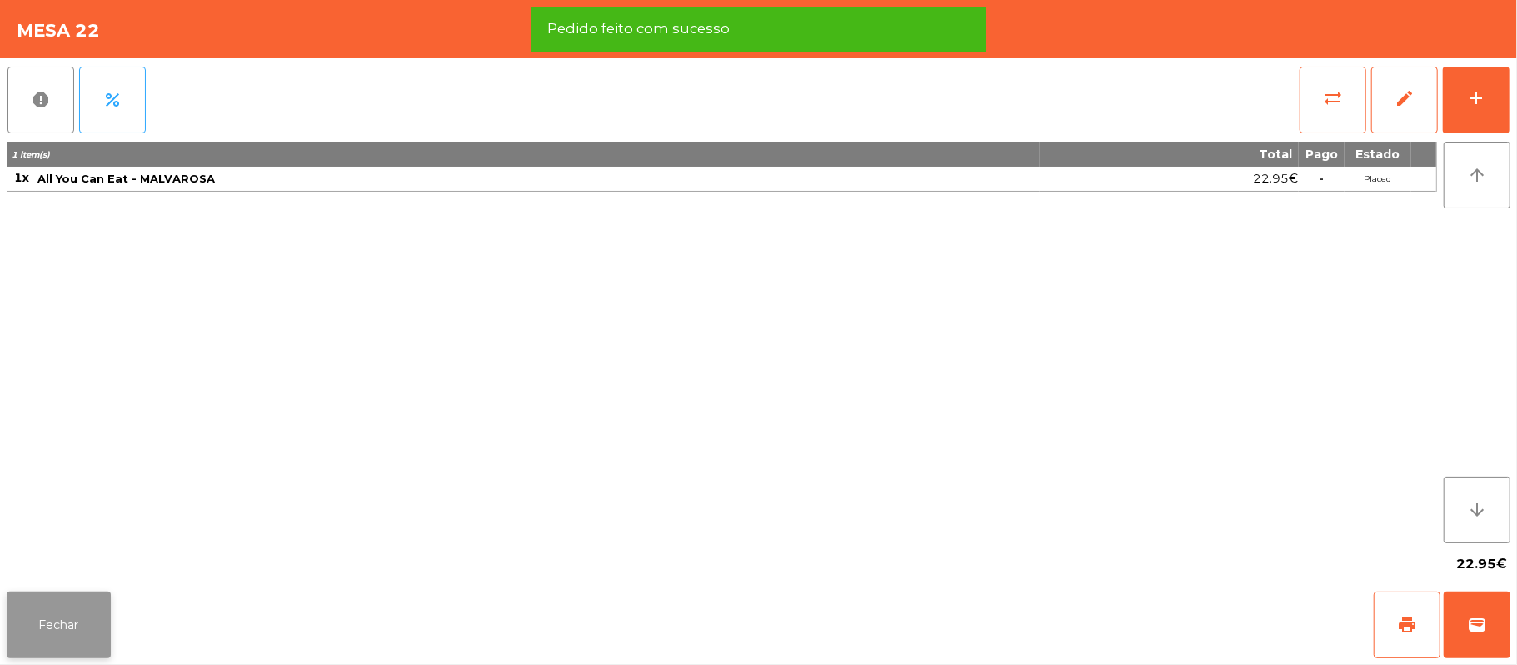
click at [60, 637] on button "Fechar" at bounding box center [59, 625] width 104 height 67
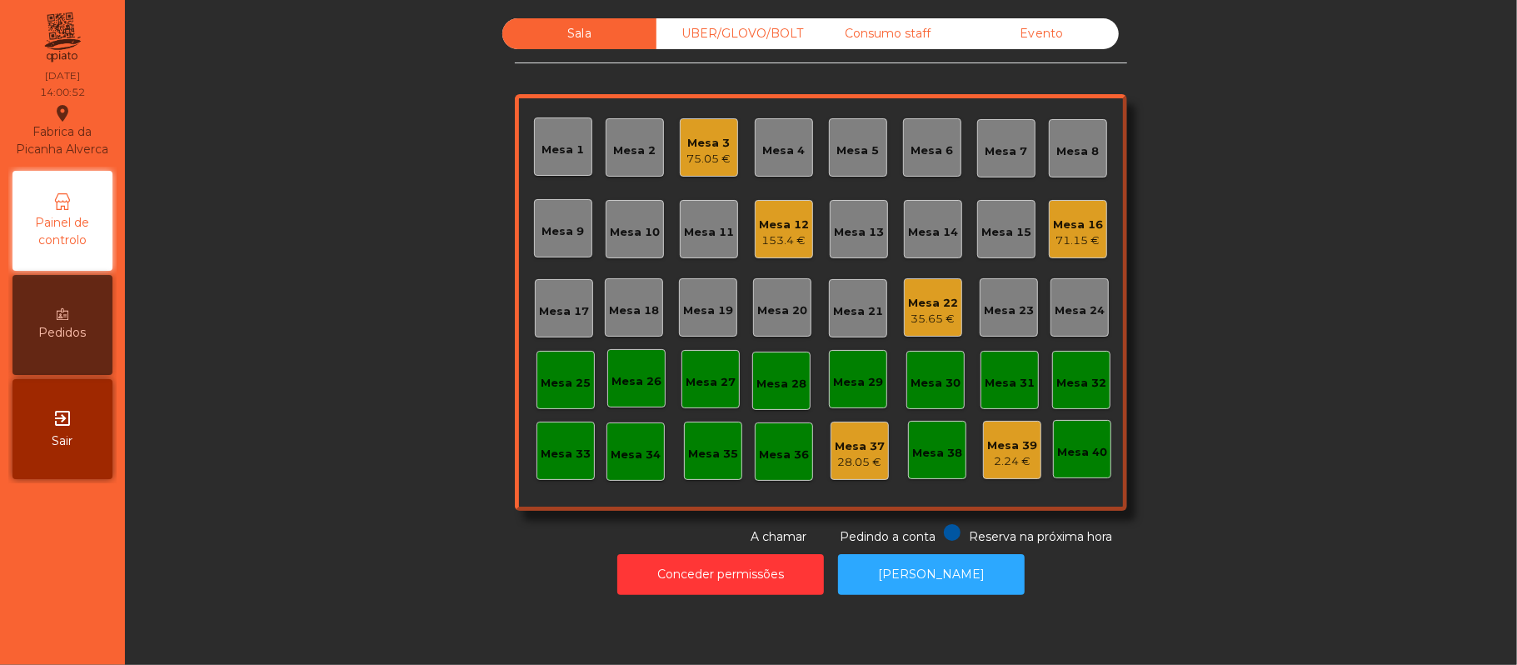
click at [555, 225] on div "Mesa 9" at bounding box center [563, 231] width 42 height 17
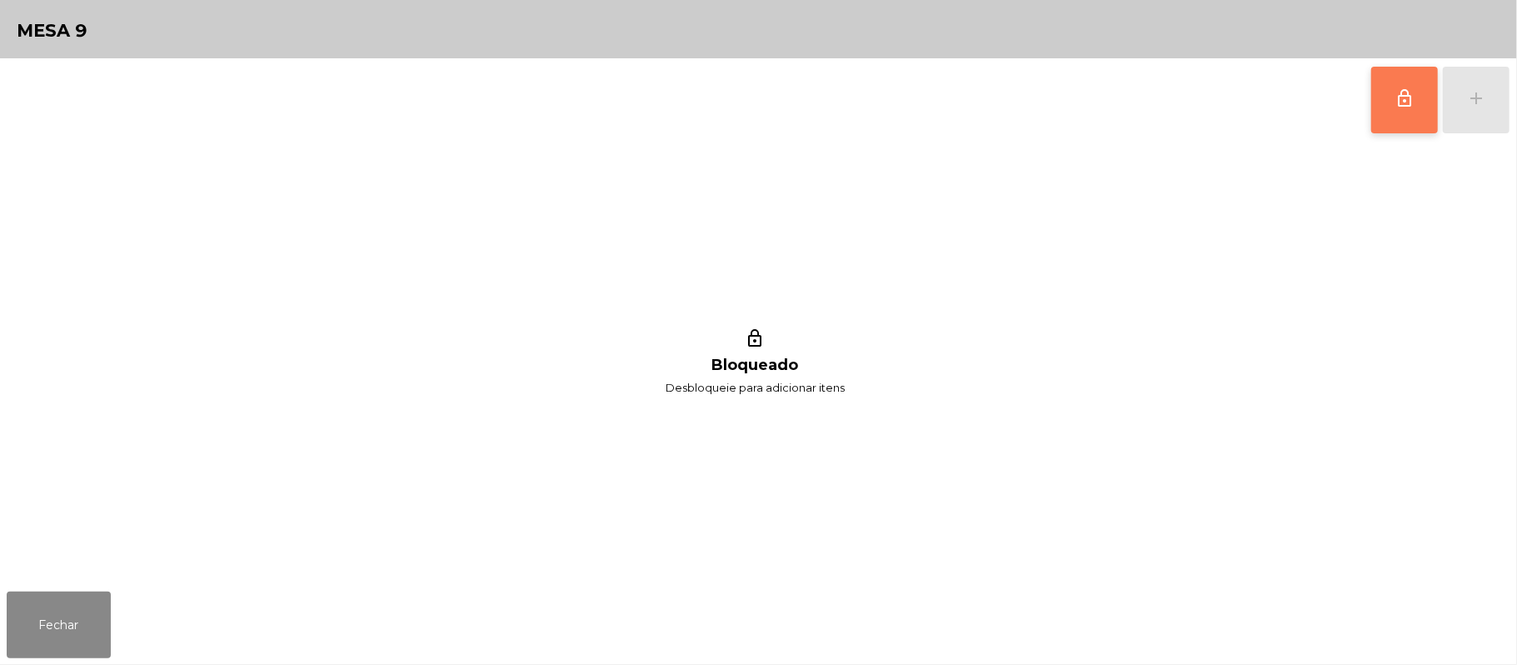
click at [1396, 107] on span "lock_outline" at bounding box center [1405, 98] width 20 height 20
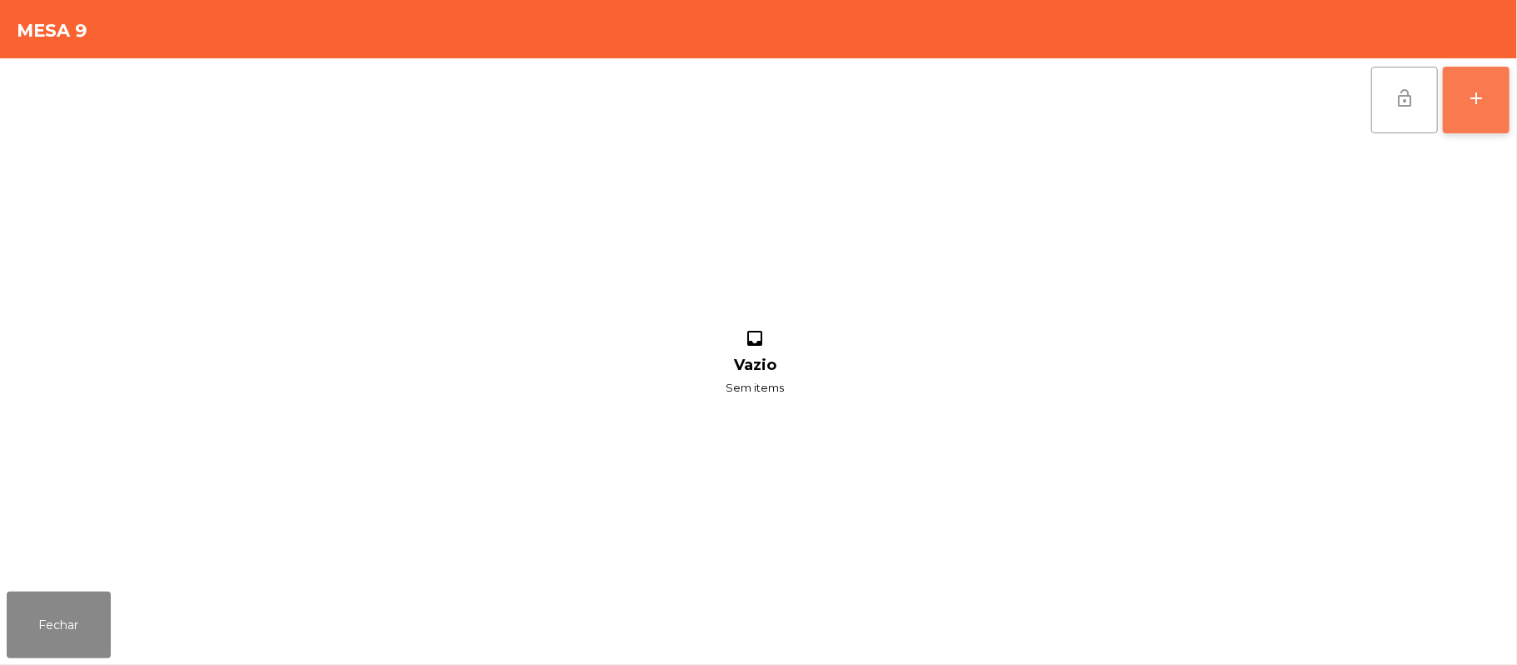
click at [1470, 101] on div "add" at bounding box center [1476, 98] width 20 height 20
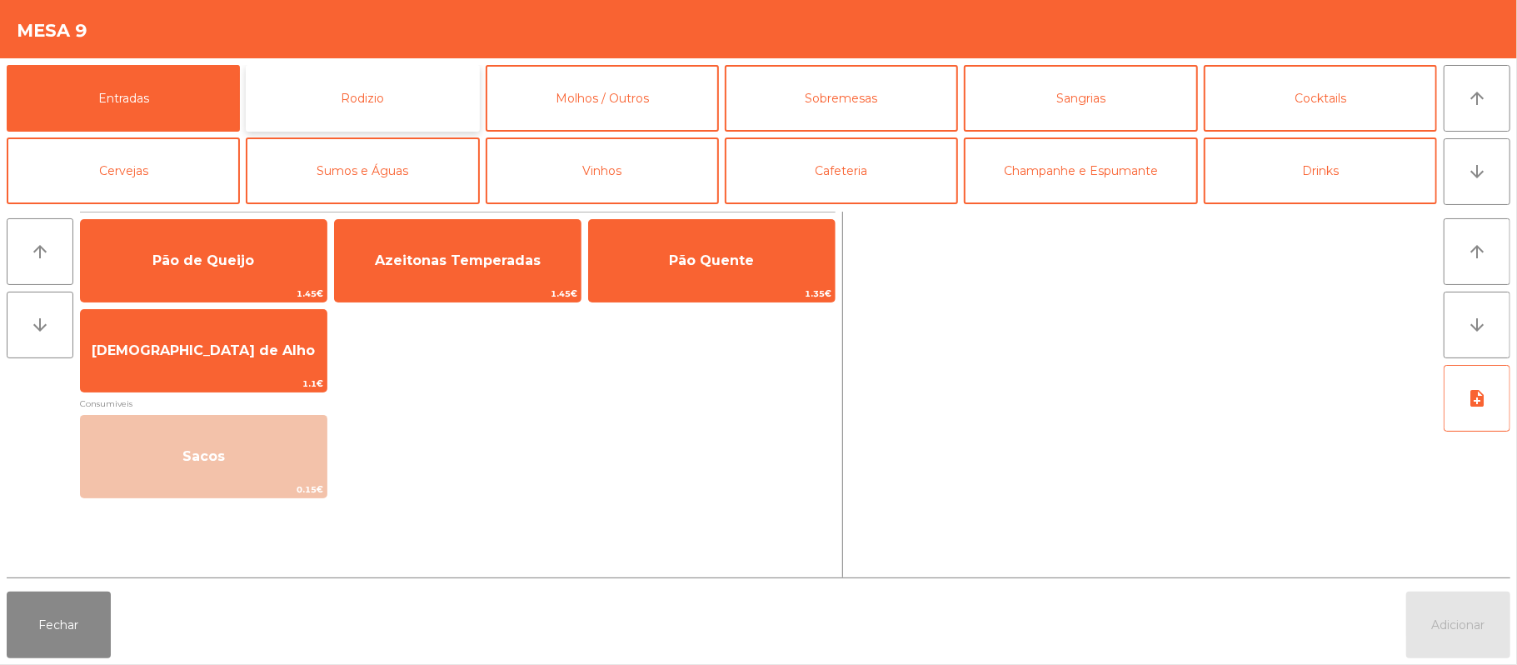
click at [411, 87] on button "Rodizio" at bounding box center [362, 98] width 233 height 67
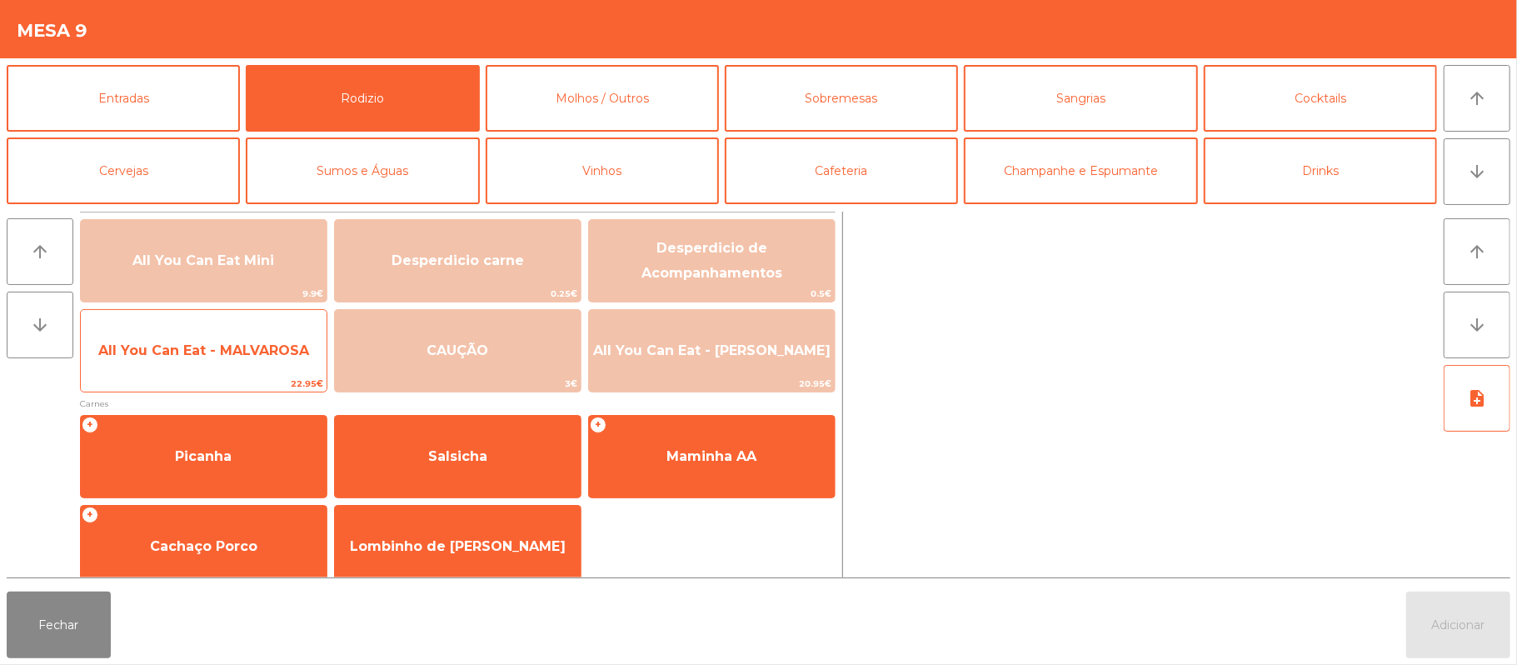
click at [168, 342] on span "All You Can Eat - MALVAROSA" at bounding box center [203, 350] width 211 height 16
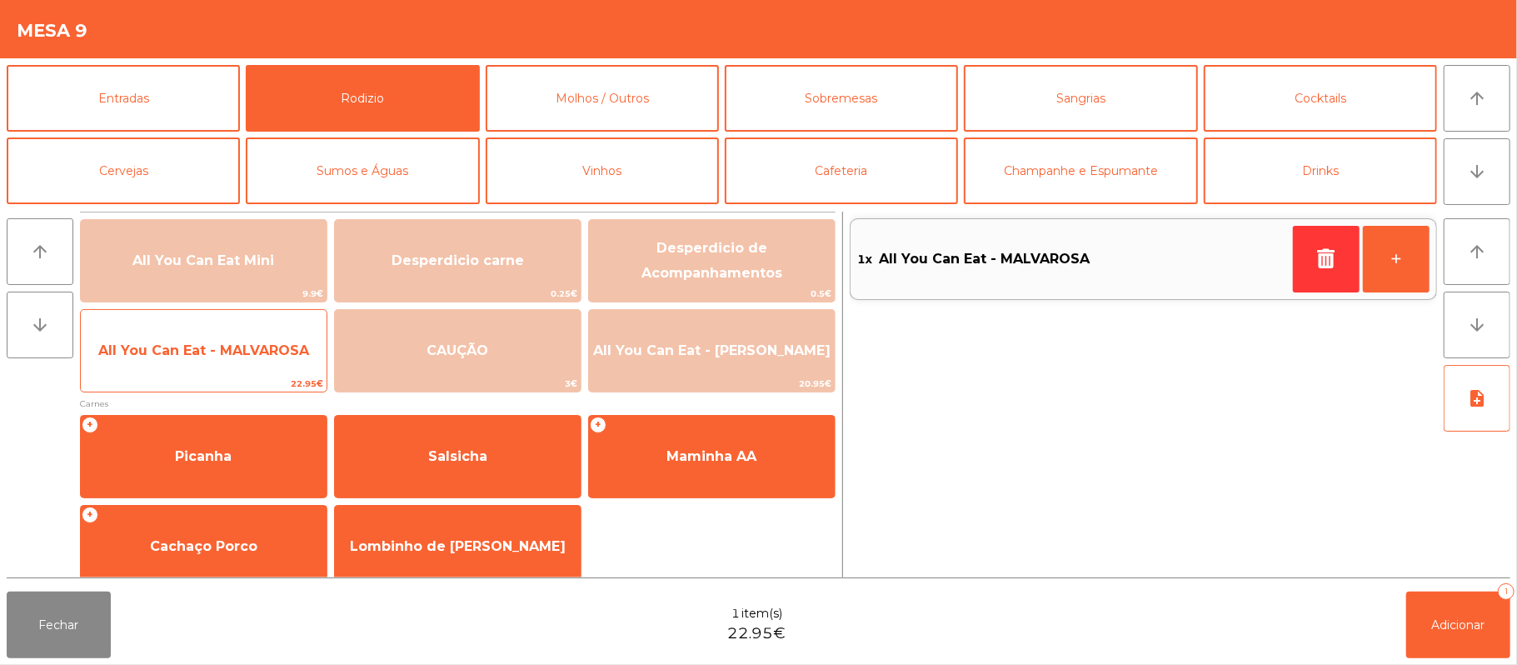
click at [162, 371] on span "All You Can Eat - MALVAROSA" at bounding box center [204, 350] width 246 height 45
click at [163, 357] on span "All You Can Eat - MALVAROSA" at bounding box center [203, 350] width 211 height 16
click at [165, 357] on span "All You Can Eat - MALVAROSA" at bounding box center [203, 350] width 211 height 16
click at [167, 347] on span "All You Can Eat - MALVAROSA" at bounding box center [203, 350] width 211 height 16
click at [174, 351] on span "All You Can Eat - MALVAROSA" at bounding box center [203, 350] width 211 height 16
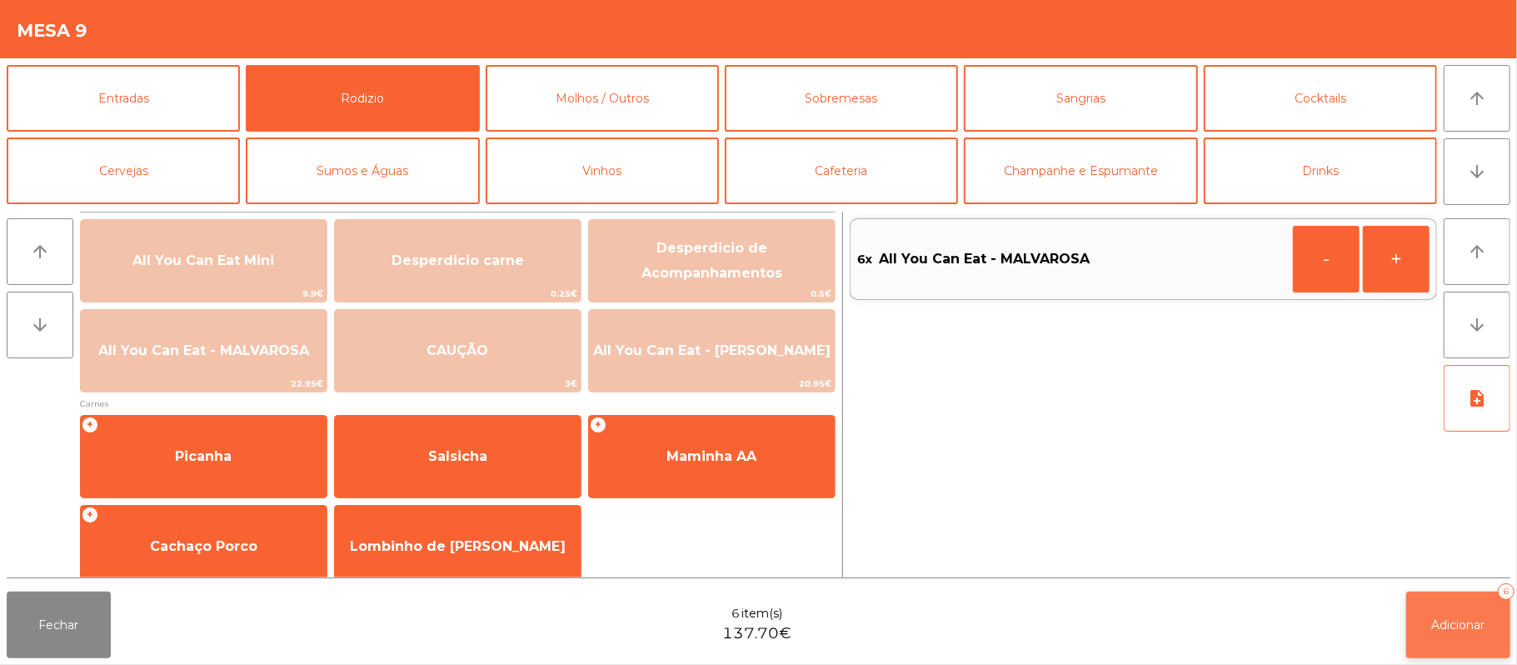
click at [1454, 611] on button "Adicionar 6" at bounding box center [1458, 625] width 104 height 67
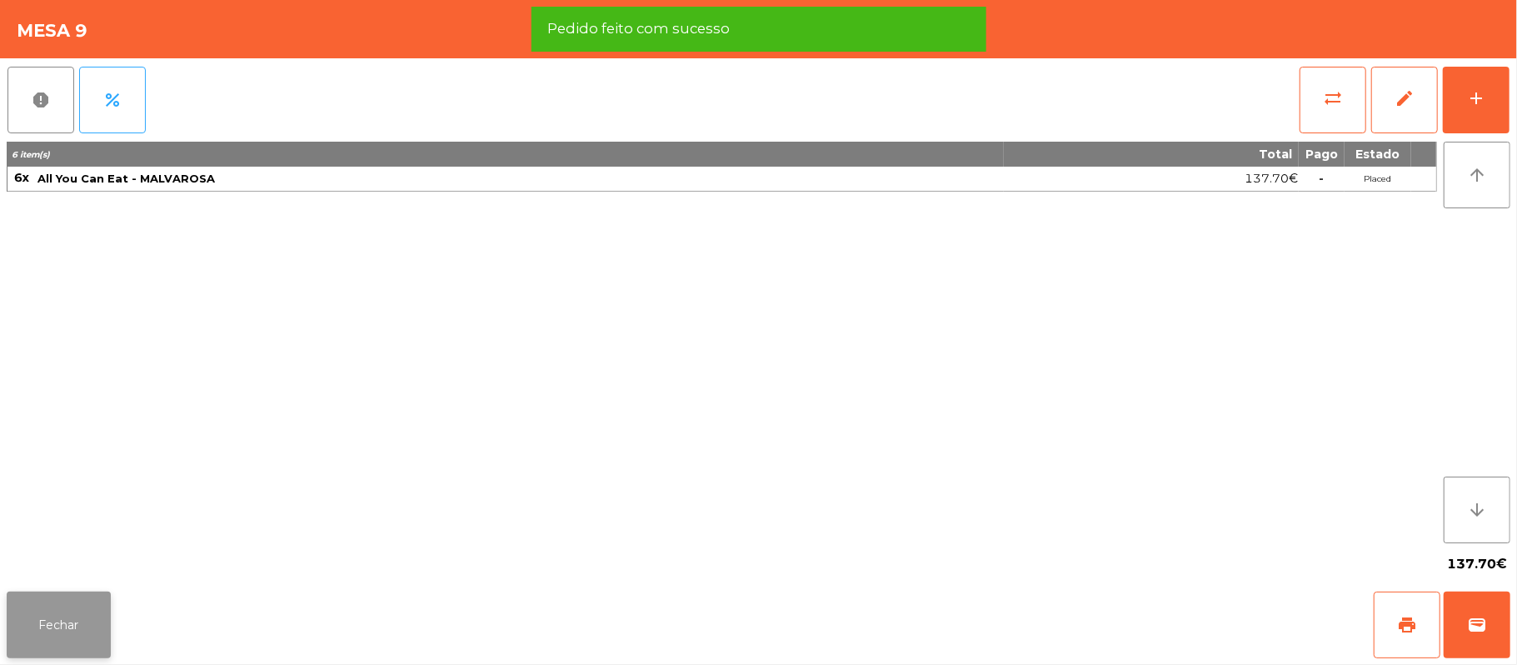
click at [25, 644] on button "Fechar" at bounding box center [59, 625] width 104 height 67
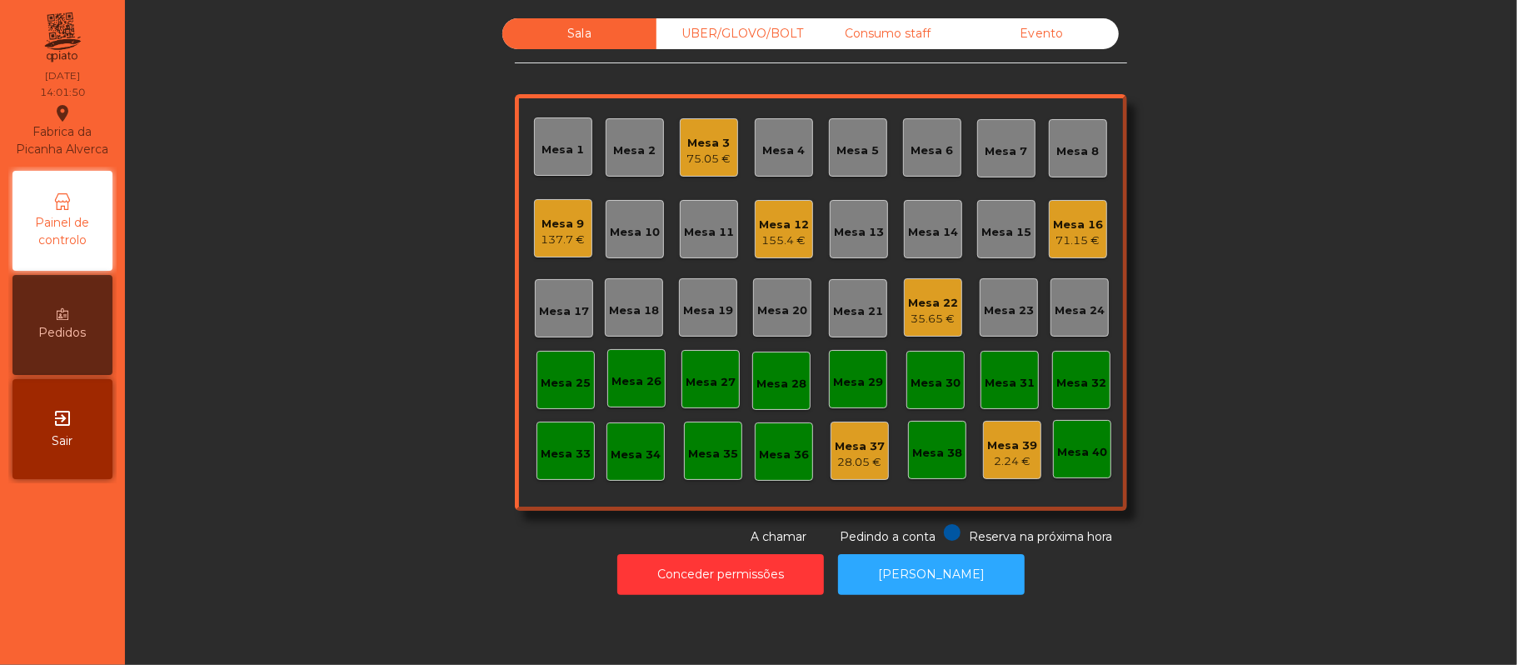
click at [562, 238] on div "137.7 €" at bounding box center [564, 240] width 44 height 17
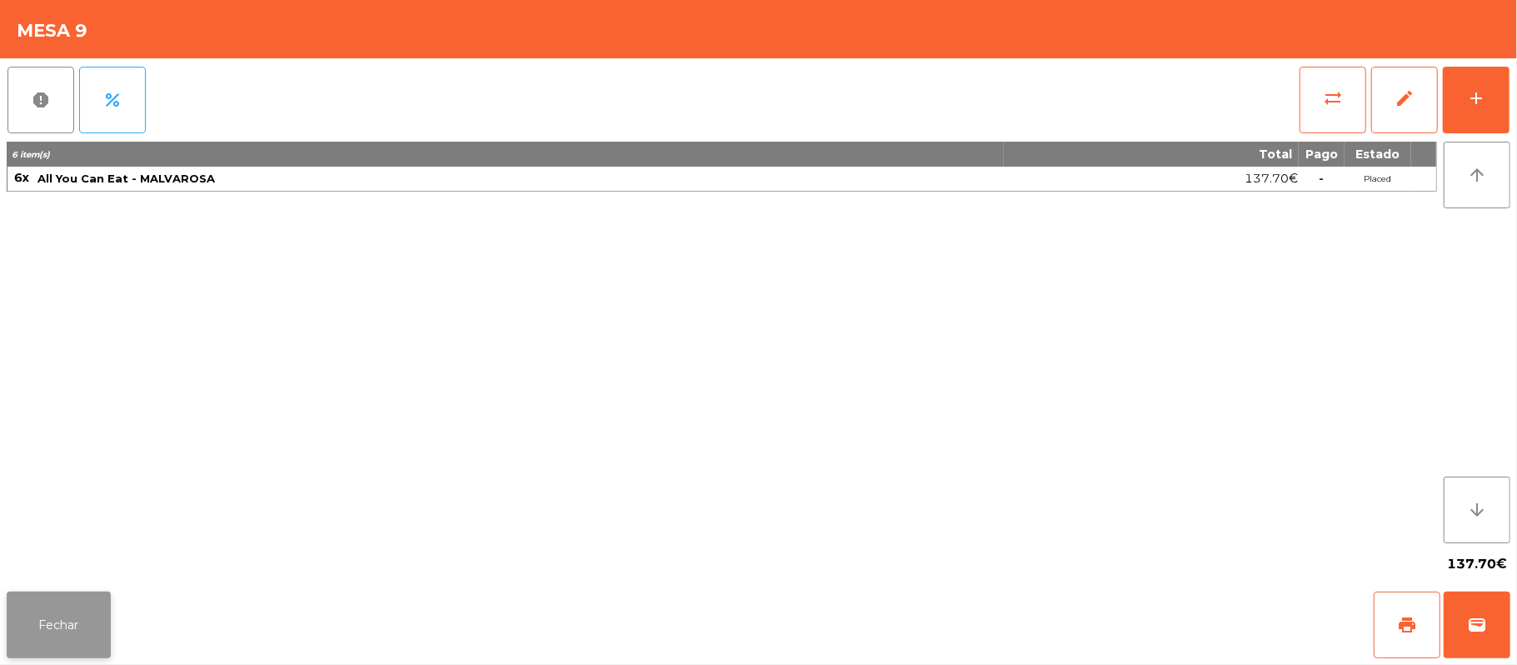
click at [50, 628] on button "Fechar" at bounding box center [59, 625] width 104 height 67
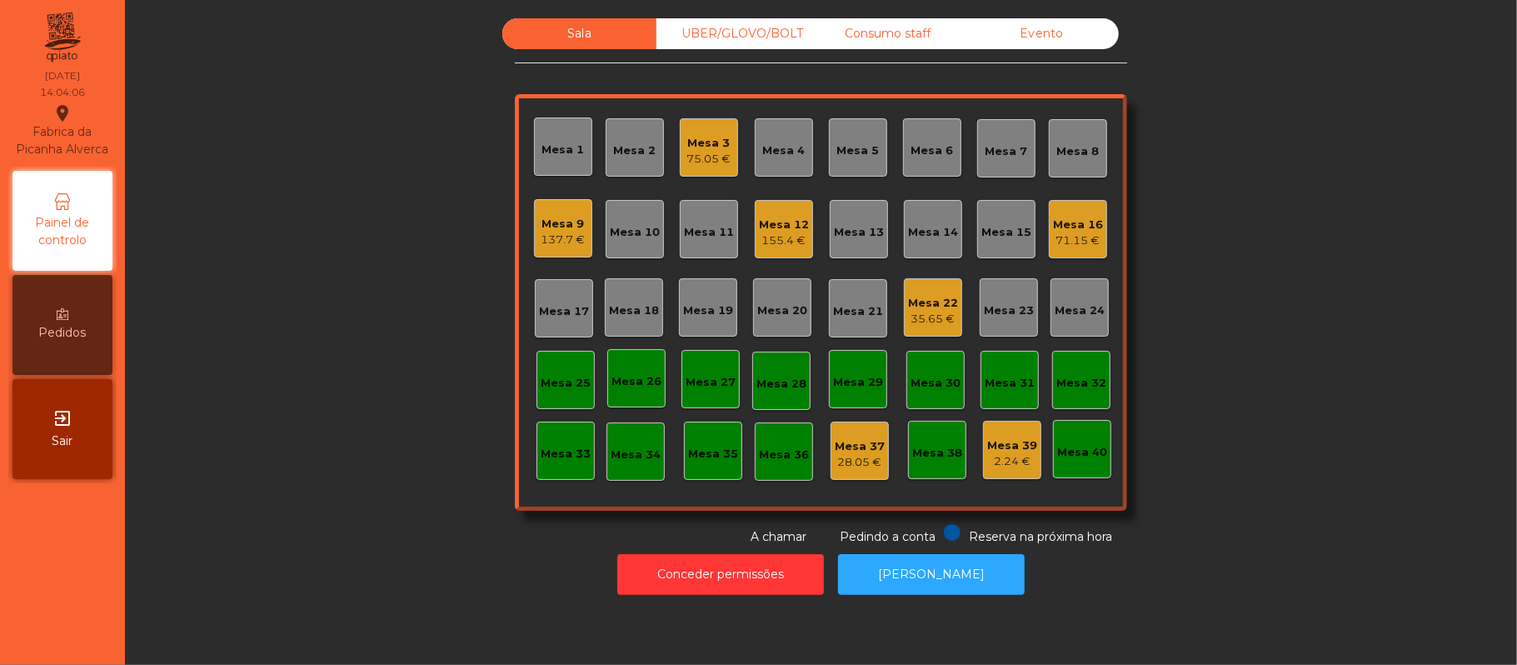
click at [720, 153] on div "75.05 €" at bounding box center [709, 159] width 44 height 17
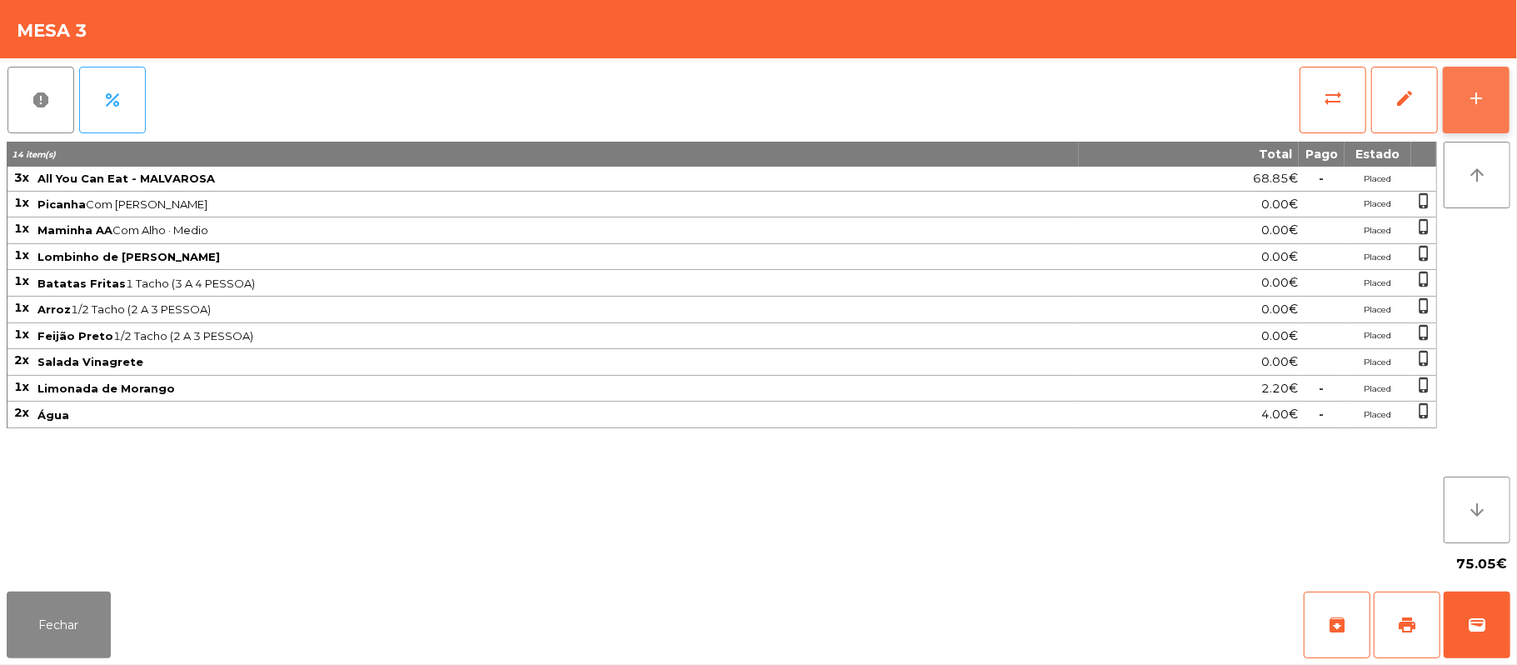
click at [1508, 121] on button "add" at bounding box center [1476, 100] width 67 height 67
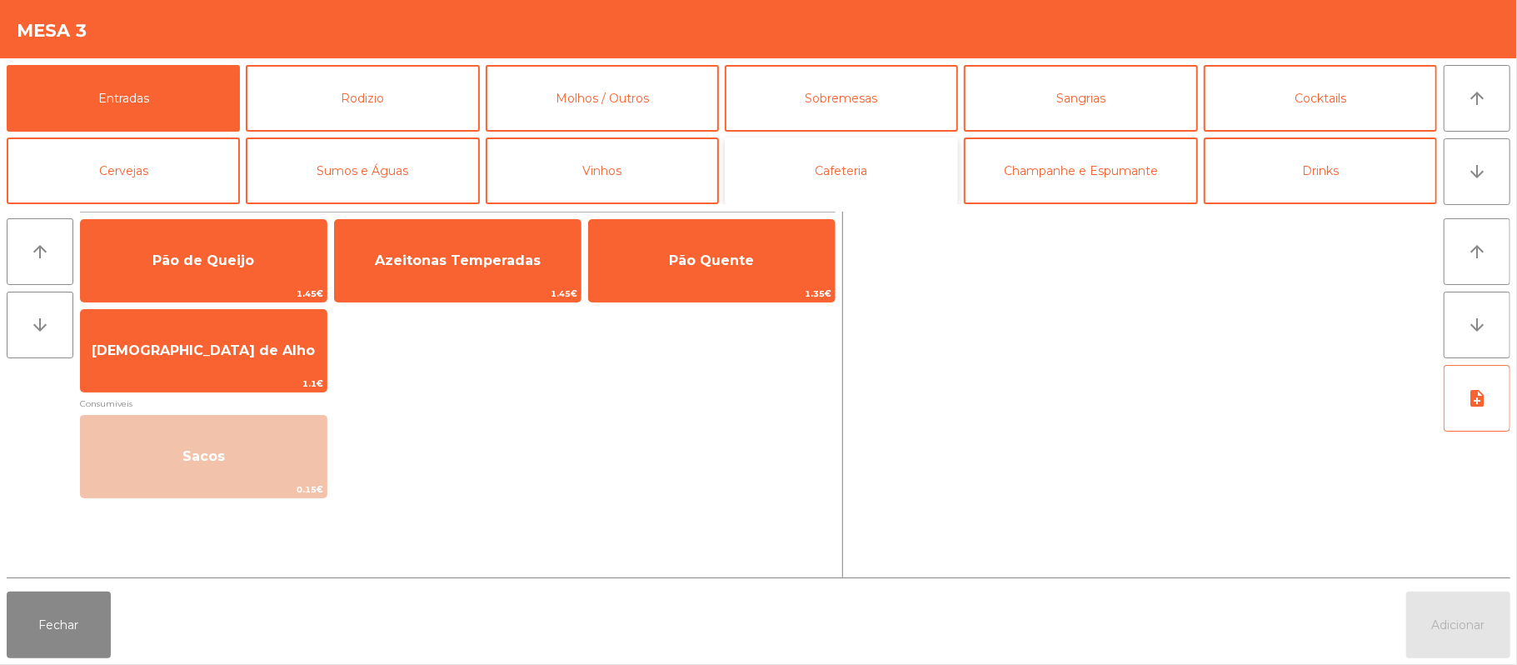
click at [881, 168] on button "Cafeteria" at bounding box center [841, 170] width 233 height 67
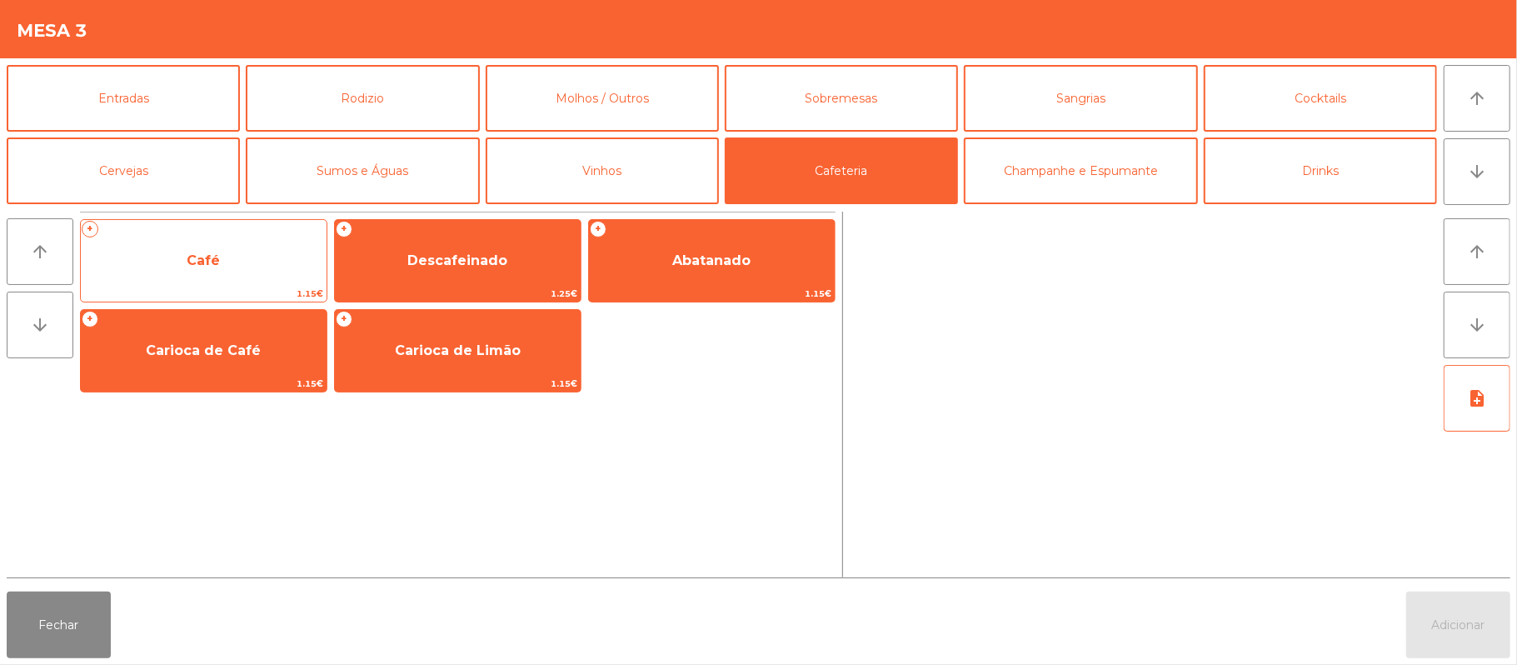
click at [234, 262] on span "Café" at bounding box center [204, 260] width 246 height 45
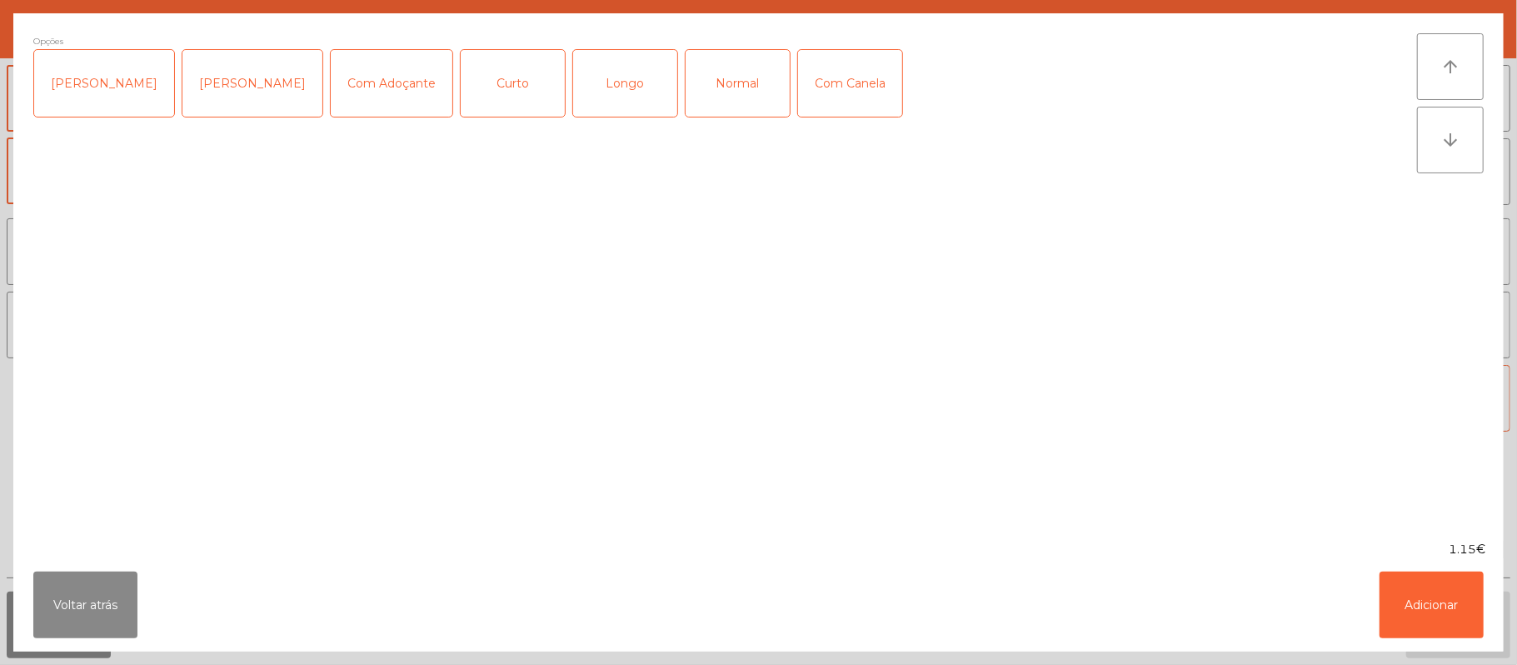
click at [707, 97] on div "Normal" at bounding box center [738, 83] width 104 height 67
click at [355, 84] on div "Com Adoçante" at bounding box center [392, 83] width 122 height 67
click at [1444, 595] on button "Adicionar" at bounding box center [1432, 605] width 104 height 67
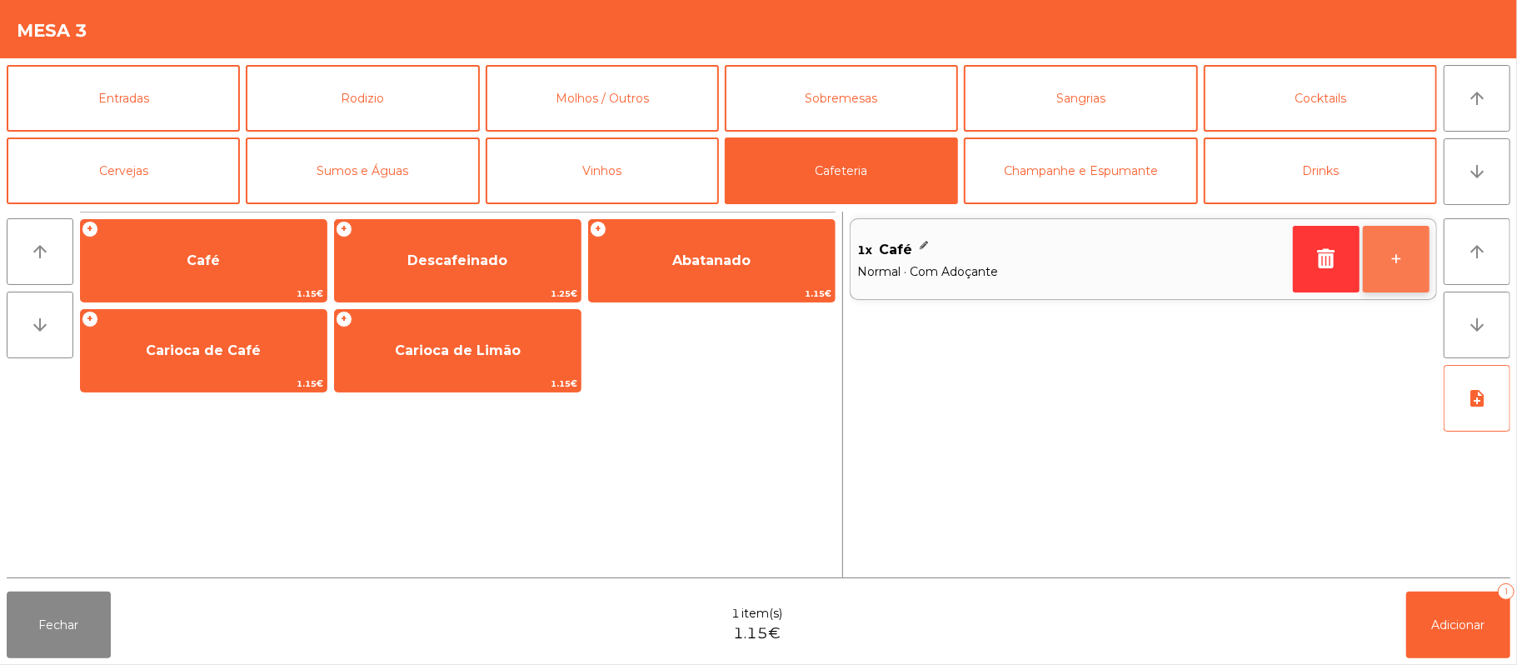
click at [1396, 254] on button "+" at bounding box center [1396, 259] width 67 height 67
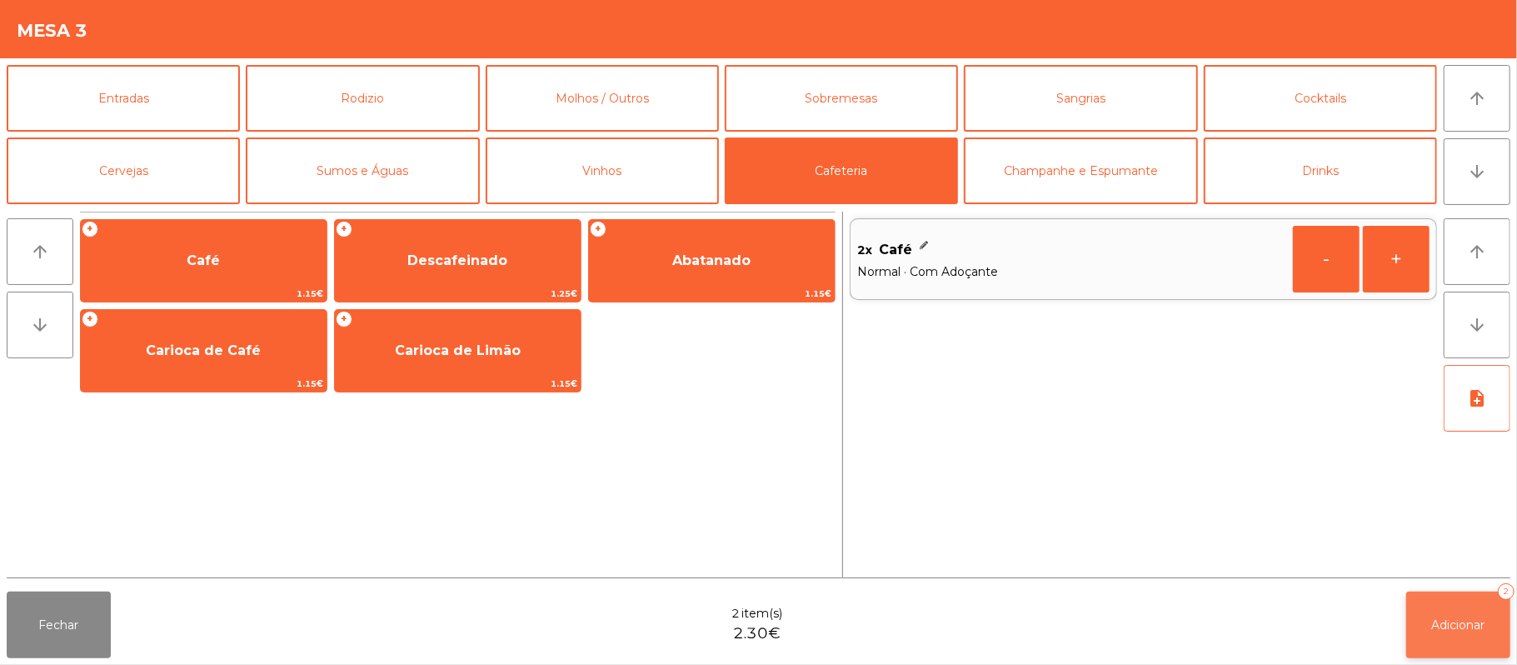
click at [1474, 617] on span "Adicionar" at bounding box center [1458, 624] width 53 height 15
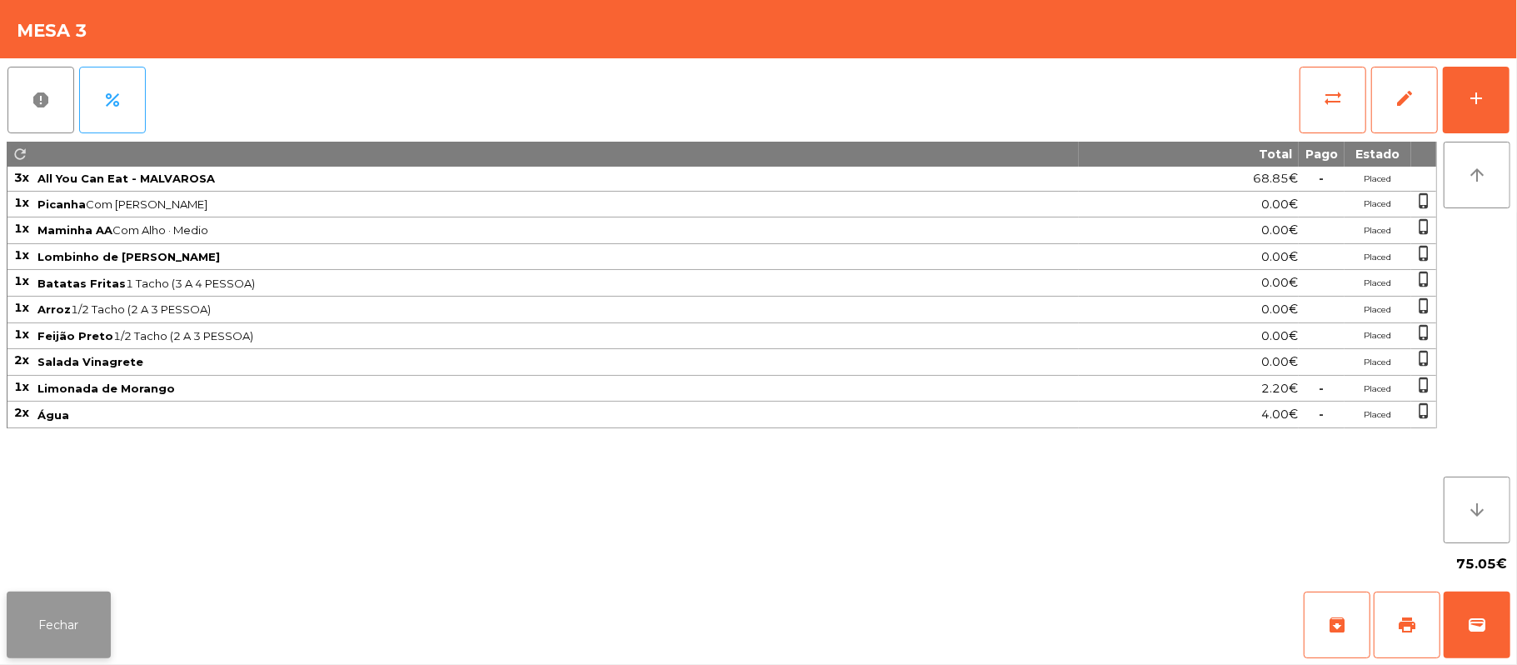
click at [43, 617] on button "Fechar" at bounding box center [59, 625] width 104 height 67
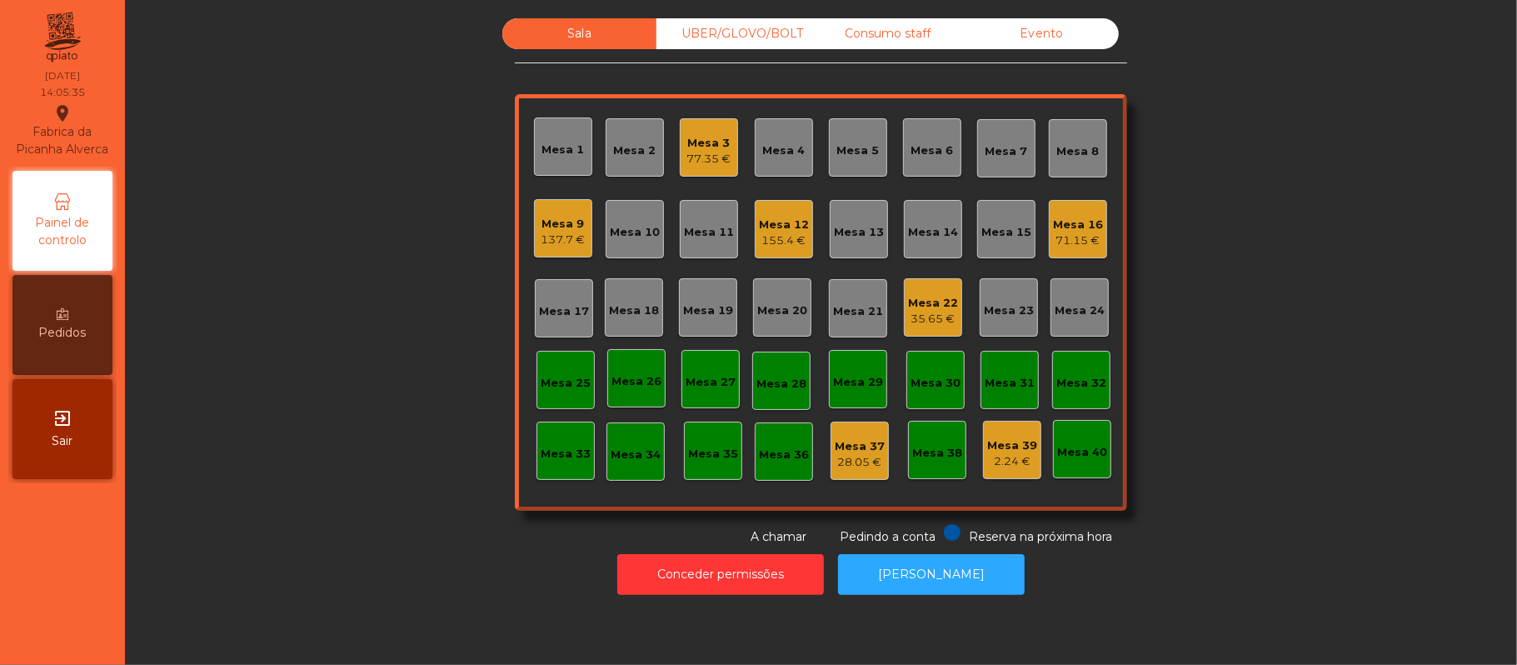
click at [933, 302] on div "Mesa 22" at bounding box center [933, 303] width 50 height 17
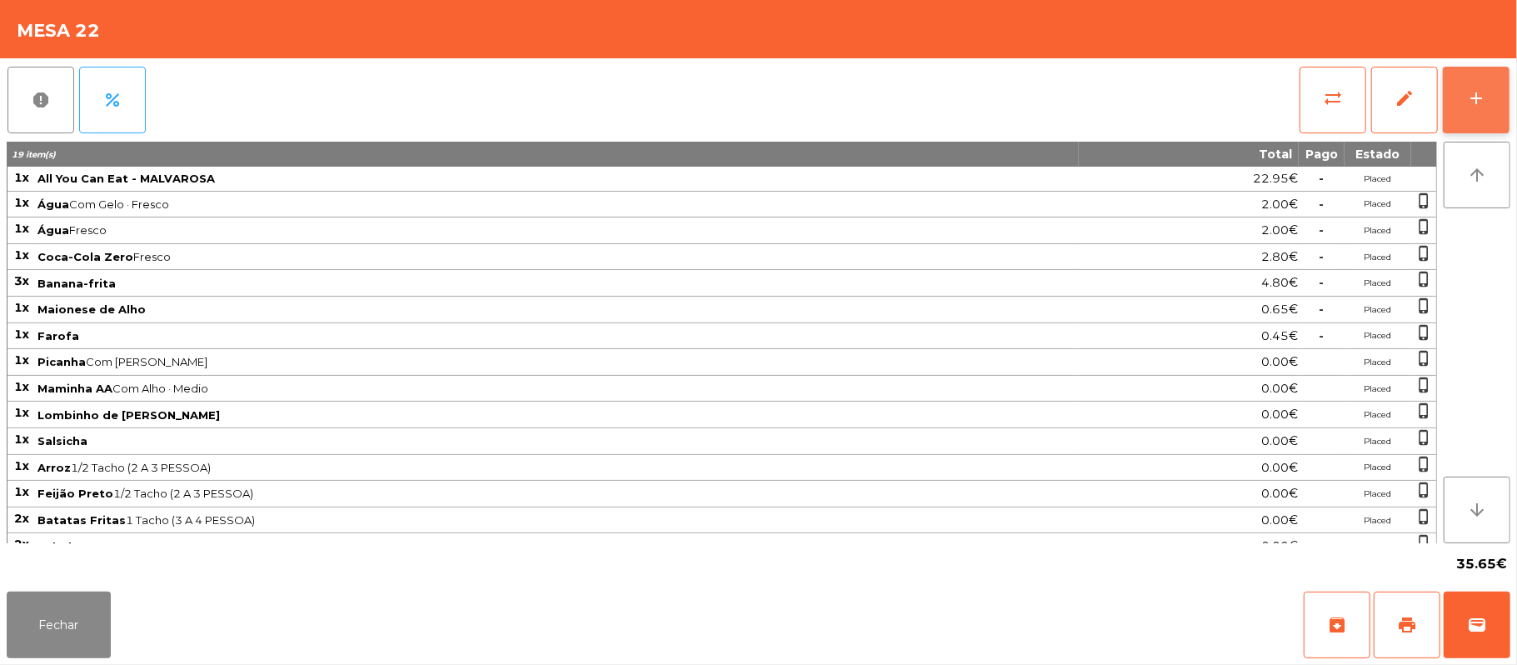
click at [1444, 105] on button "add" at bounding box center [1476, 100] width 67 height 67
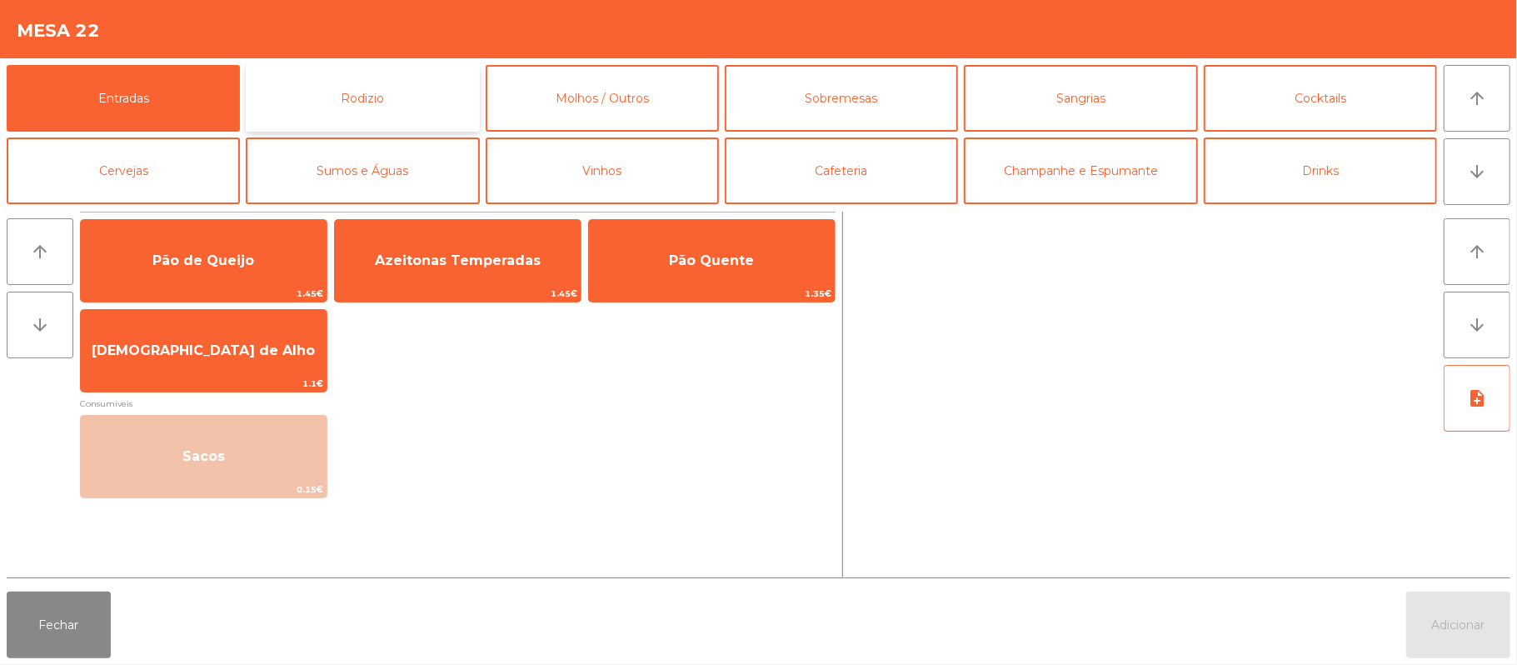
click at [424, 105] on button "Rodizio" at bounding box center [362, 98] width 233 height 67
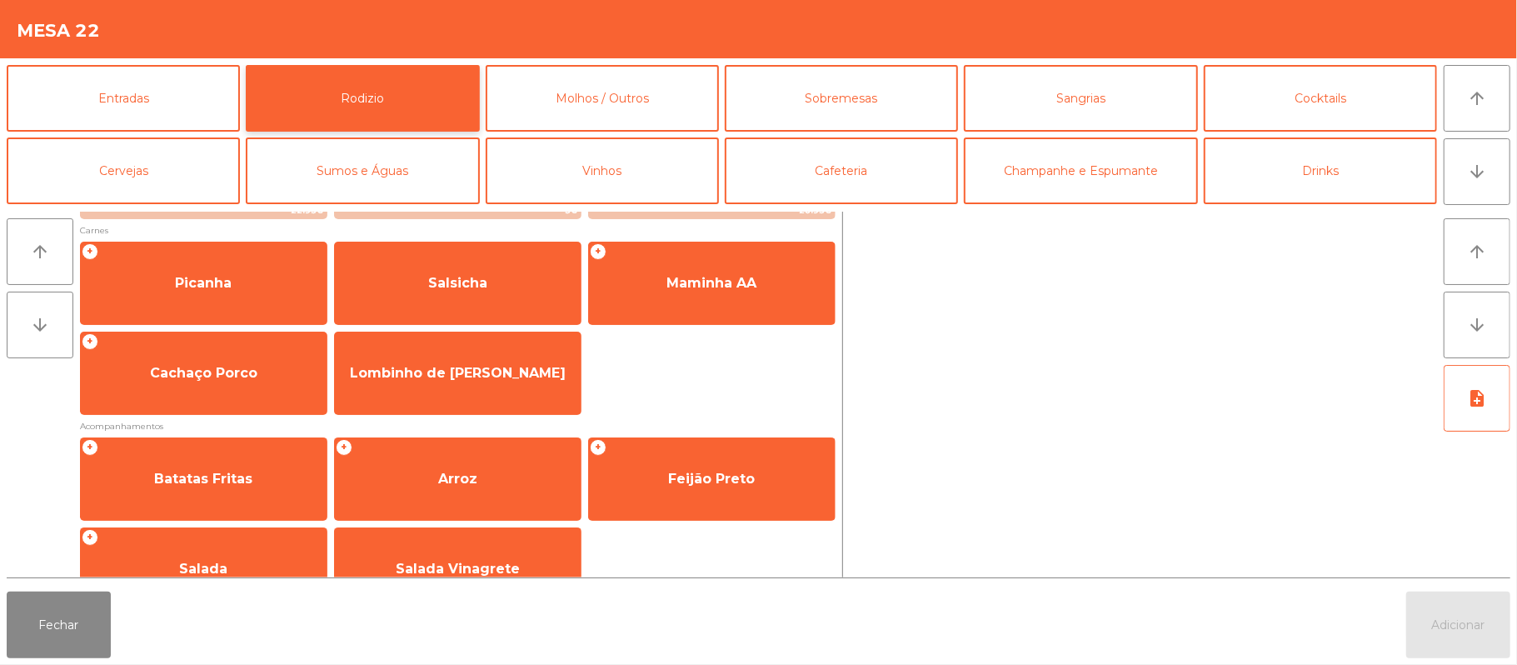
scroll to position [213, 0]
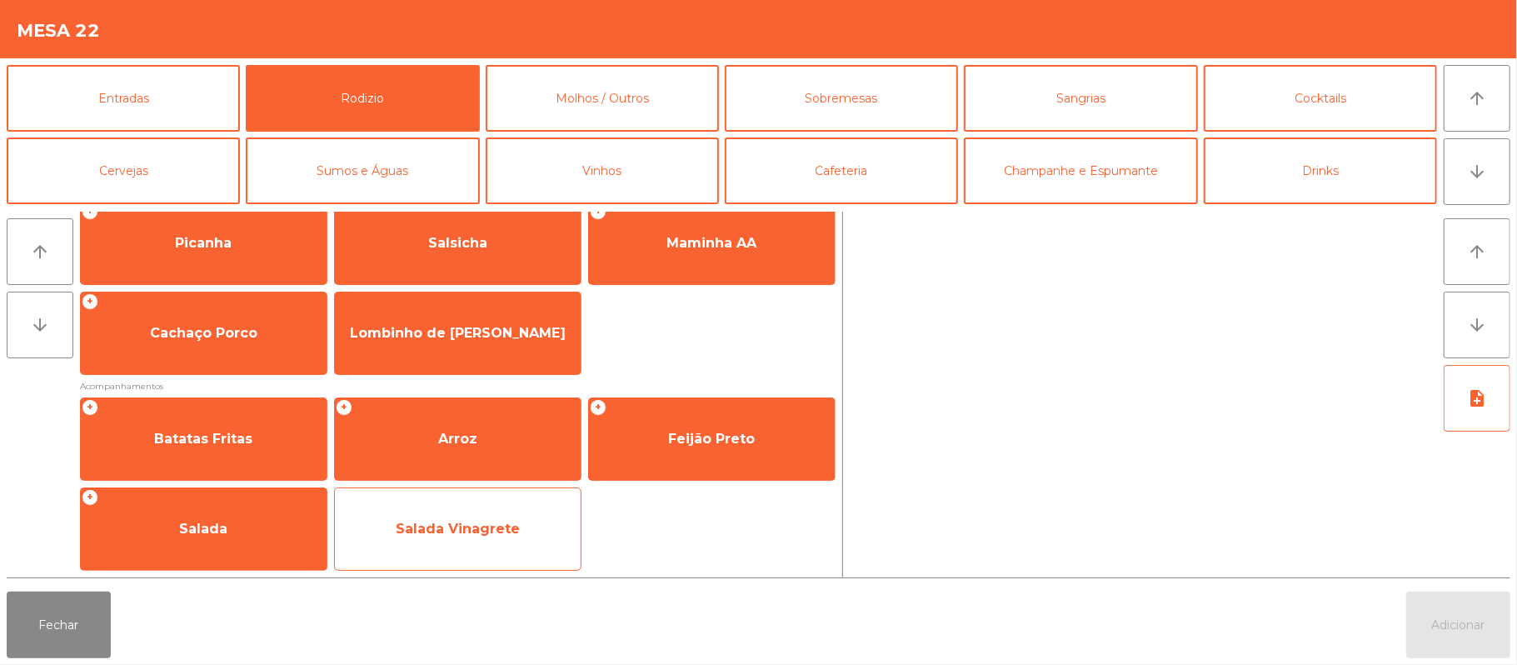
click at [498, 518] on span "Salada Vinagrete" at bounding box center [458, 529] width 246 height 45
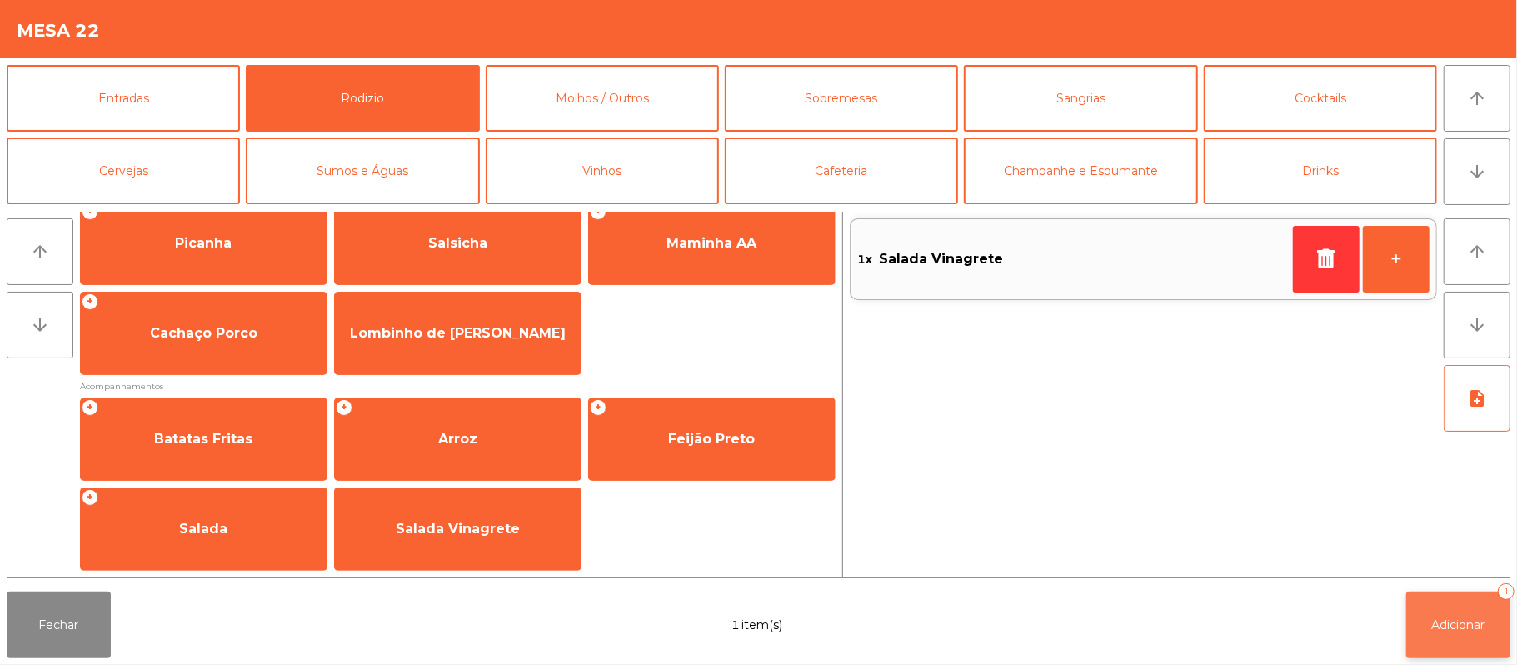
click at [1445, 617] on span "Adicionar" at bounding box center [1458, 624] width 53 height 15
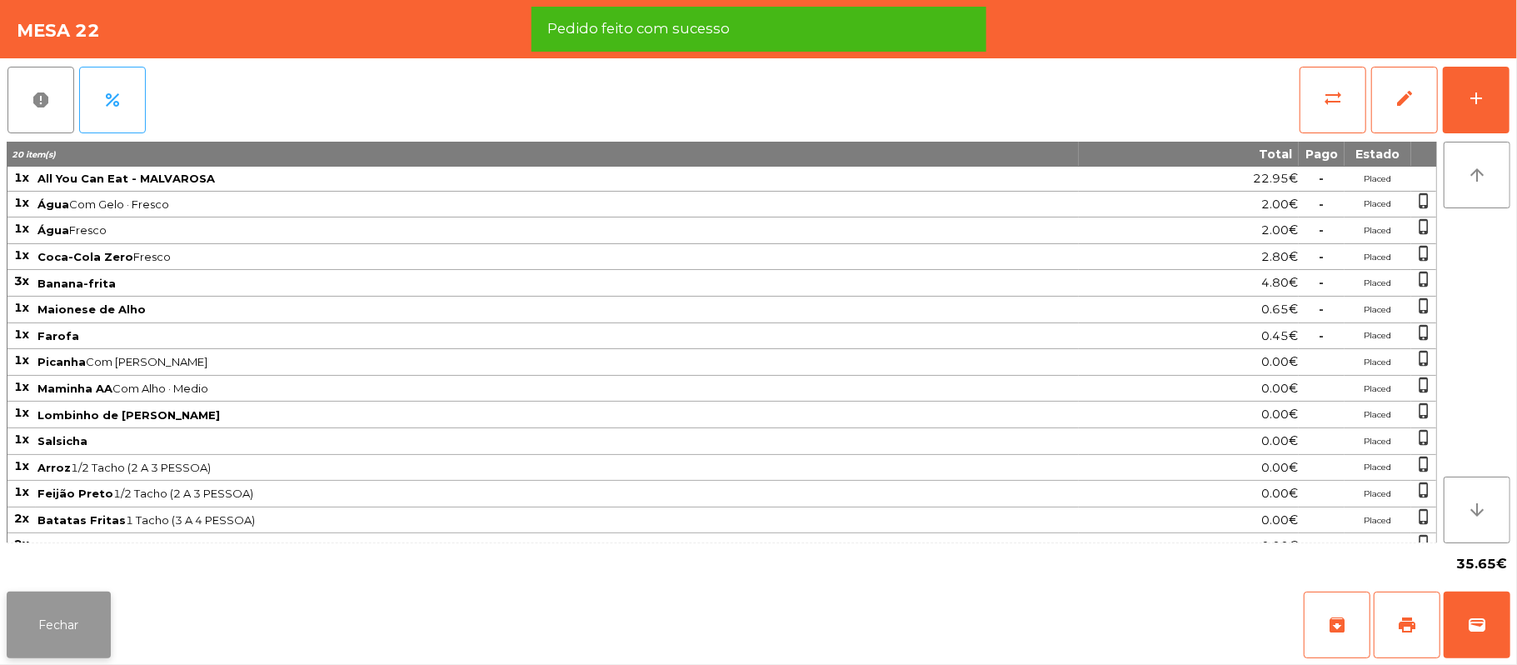
click at [60, 627] on button "Fechar" at bounding box center [59, 625] width 104 height 67
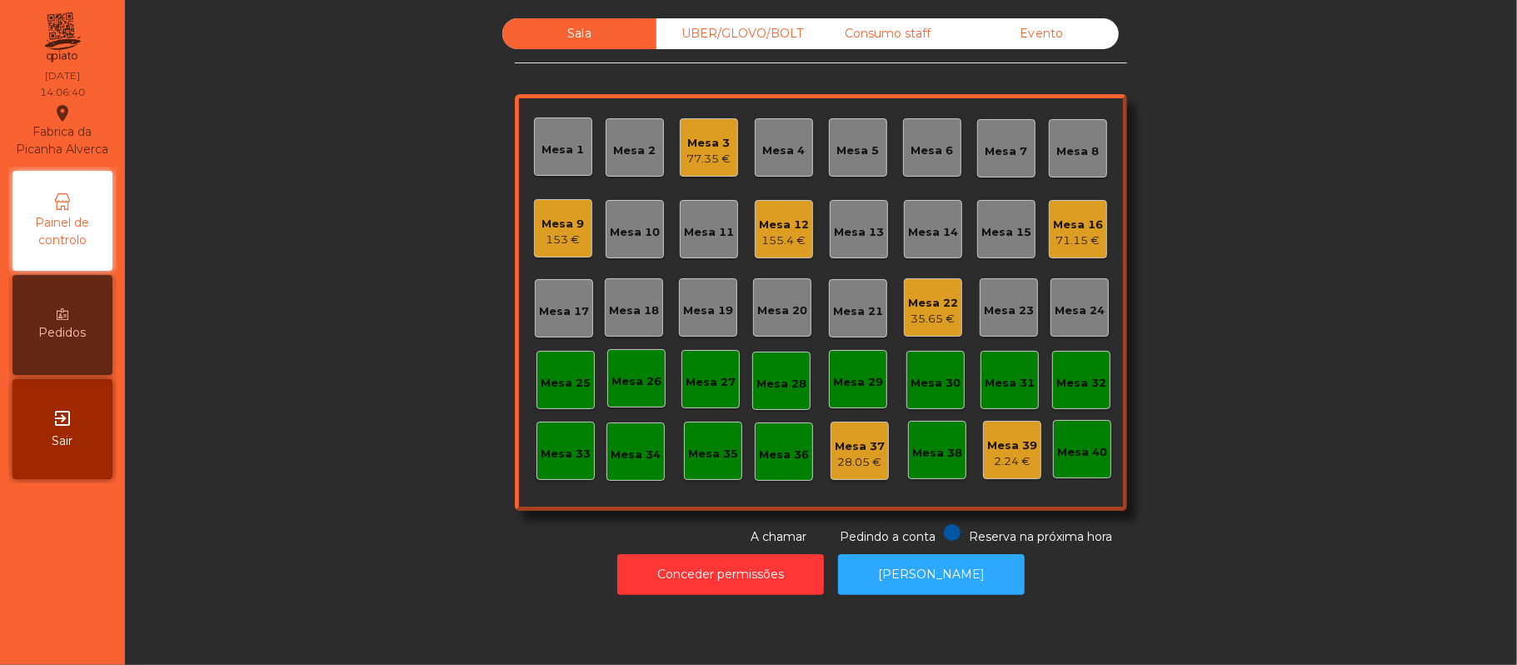
click at [687, 138] on div "Mesa 3" at bounding box center [709, 143] width 44 height 17
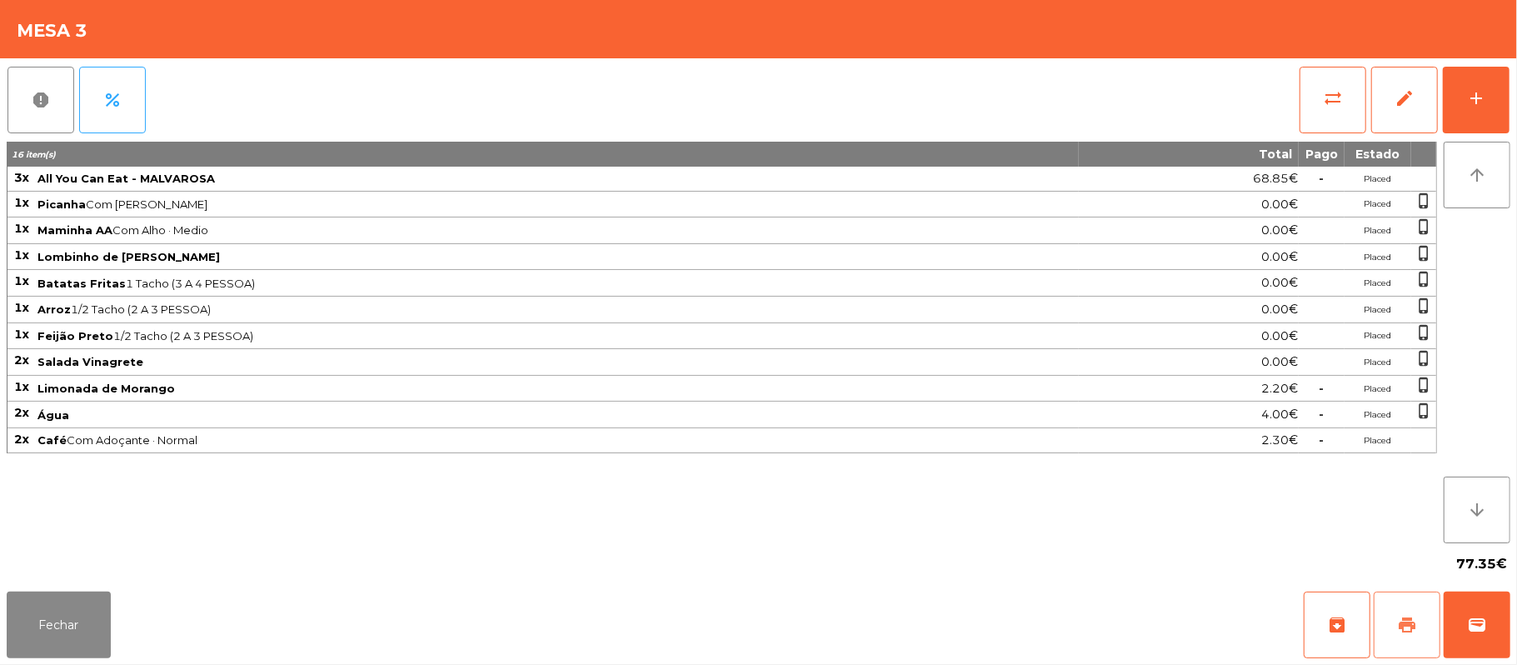
click at [1388, 631] on button "print" at bounding box center [1407, 625] width 67 height 67
click at [57, 621] on button "Fechar" at bounding box center [59, 625] width 104 height 67
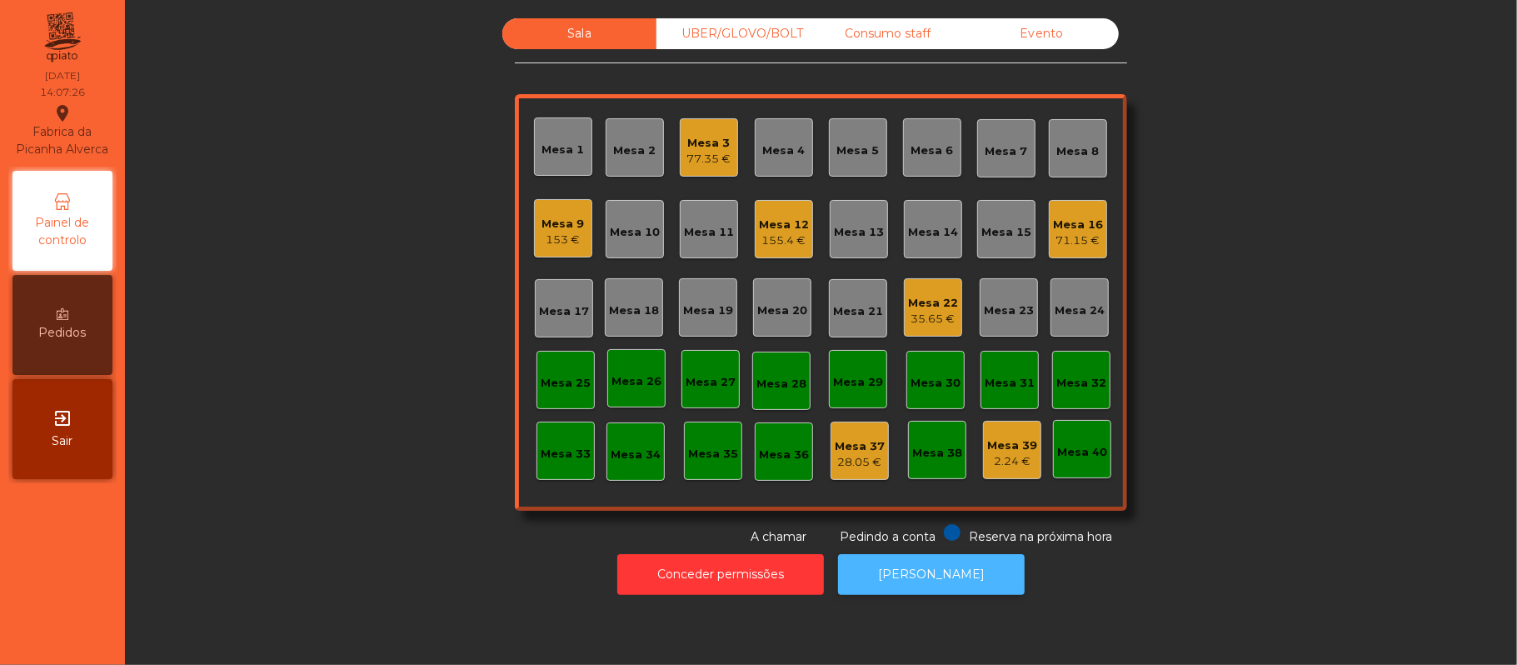
click at [981, 592] on button "[PERSON_NAME]" at bounding box center [931, 574] width 187 height 41
click at [714, 143] on div "Mesa 3" at bounding box center [709, 143] width 44 height 17
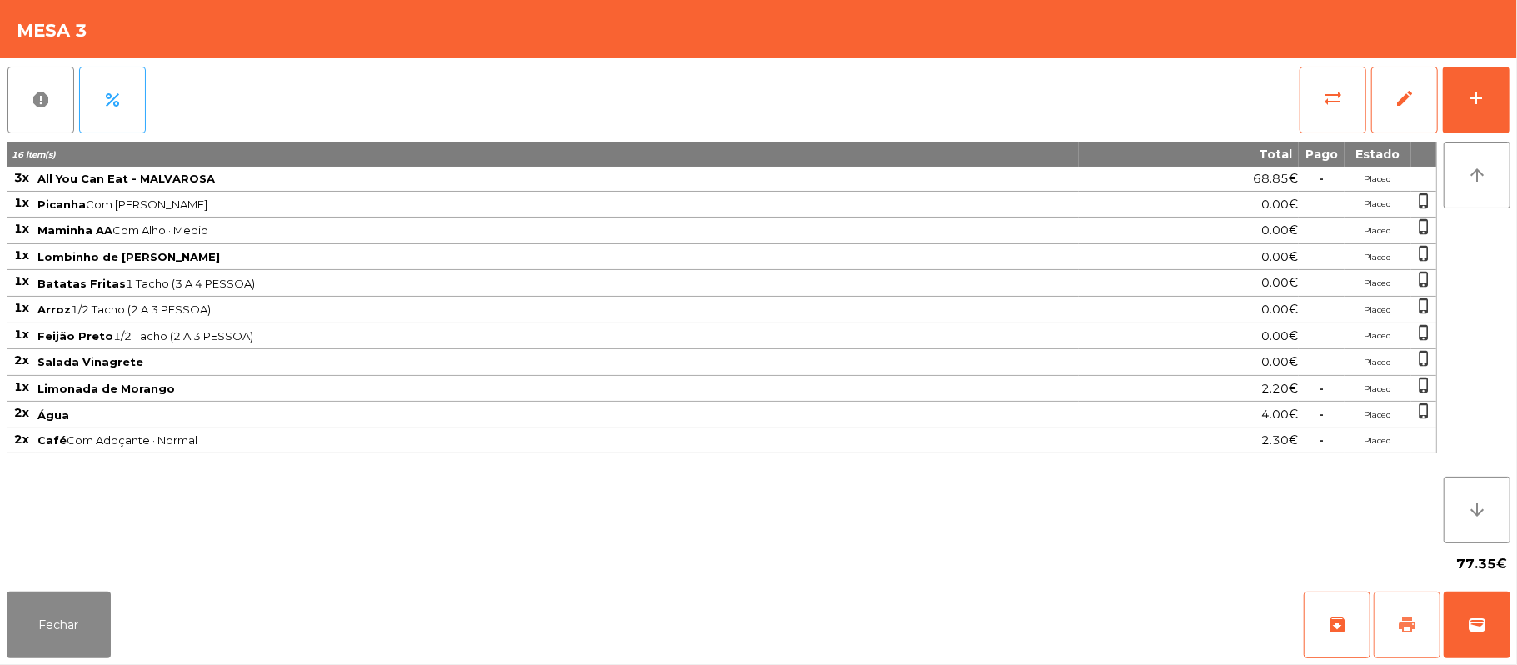
click at [1395, 632] on button "print" at bounding box center [1407, 625] width 67 height 67
click at [12, 650] on button "Fechar" at bounding box center [59, 625] width 104 height 67
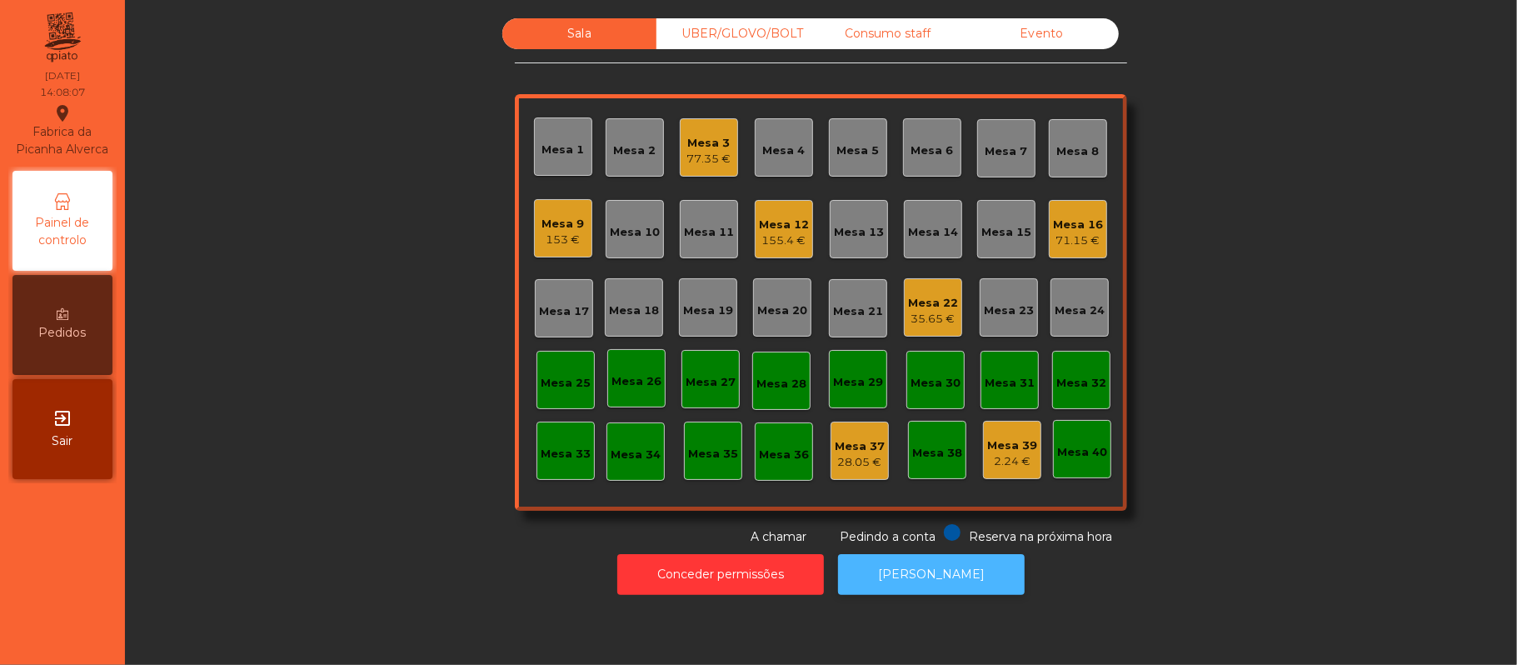
click at [941, 577] on button "[PERSON_NAME]" at bounding box center [931, 574] width 187 height 41
click at [698, 157] on div "77.35 €" at bounding box center [709, 159] width 44 height 17
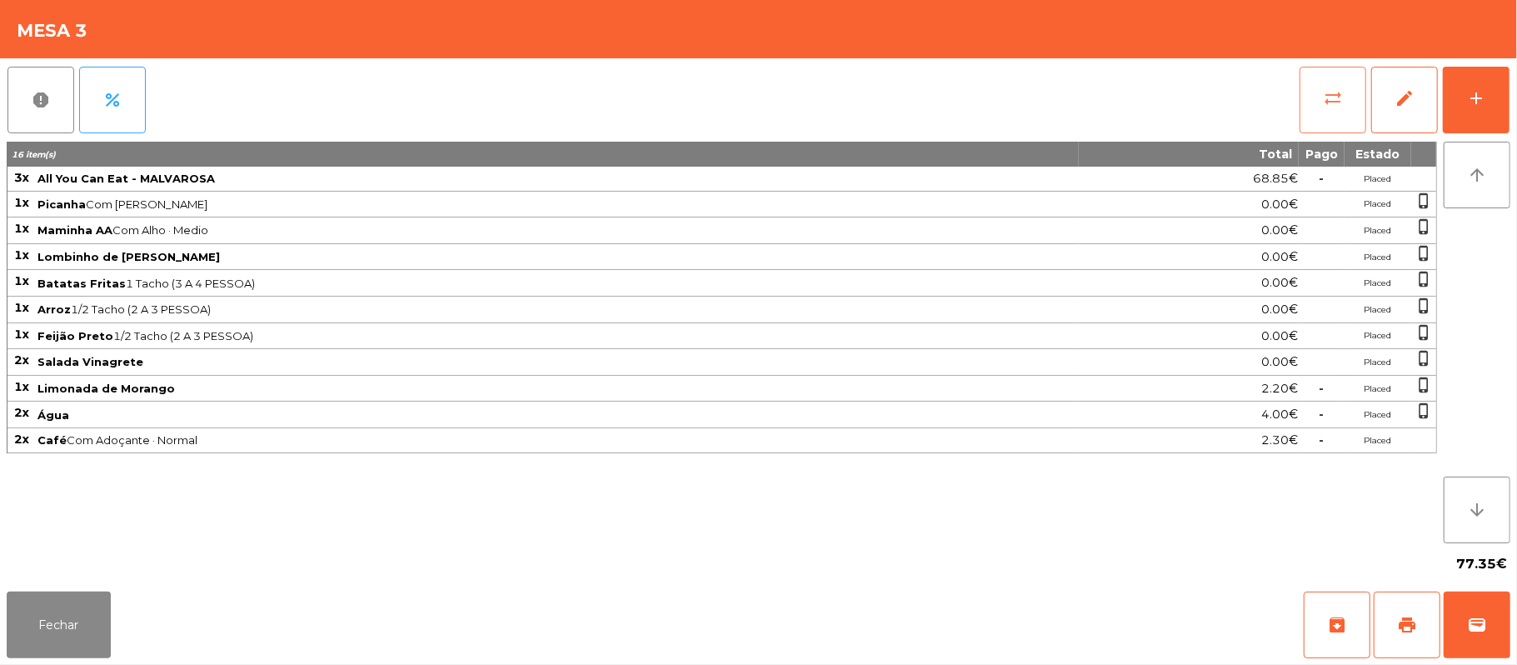
click at [1331, 104] on span "sync_alt" at bounding box center [1333, 98] width 20 height 20
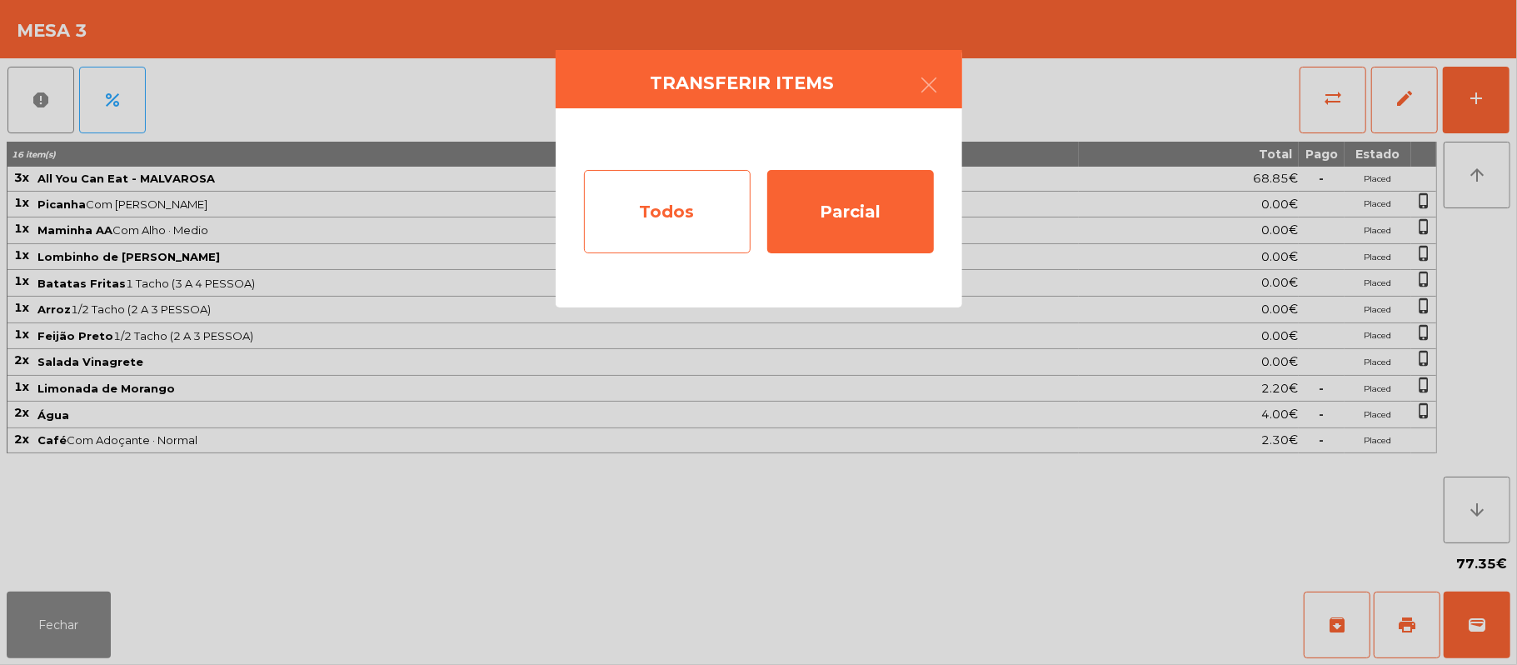
click at [607, 220] on div "Todos" at bounding box center [667, 211] width 167 height 83
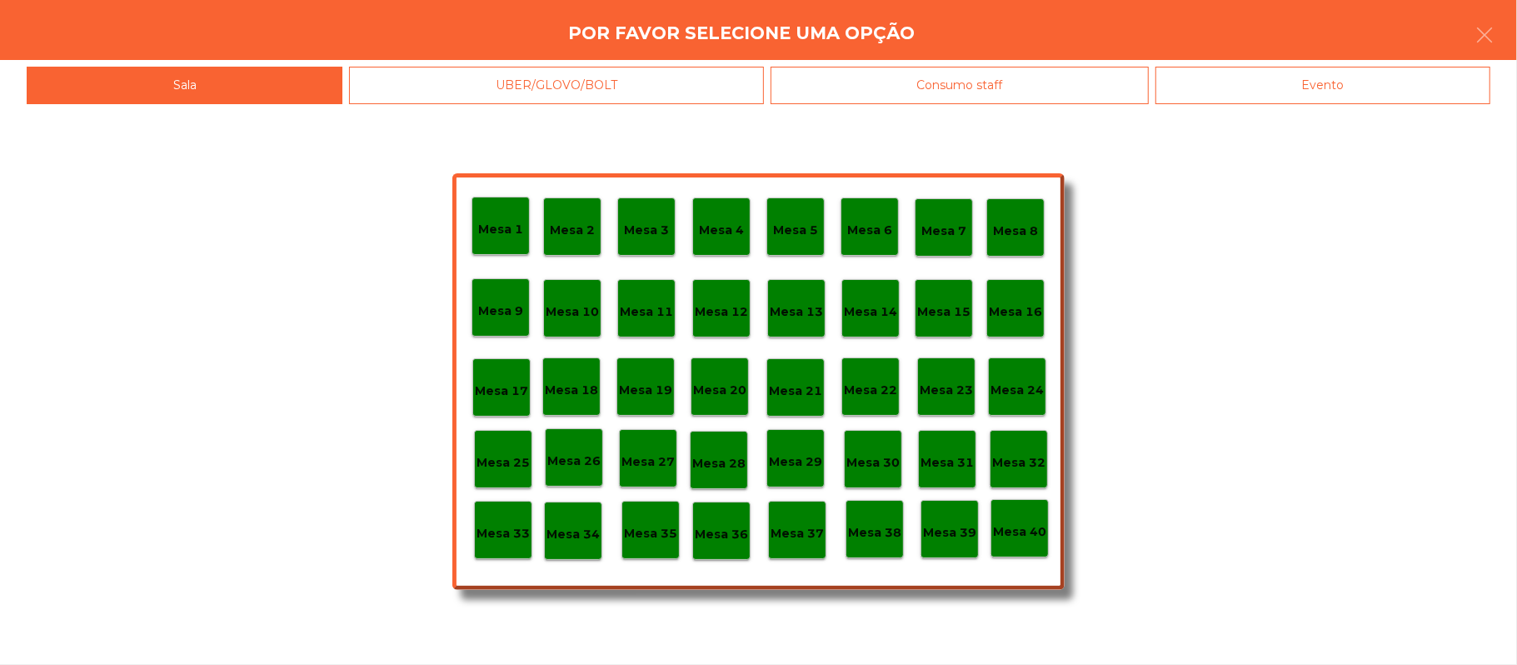
click at [1391, 92] on div "Evento" at bounding box center [1323, 85] width 335 height 37
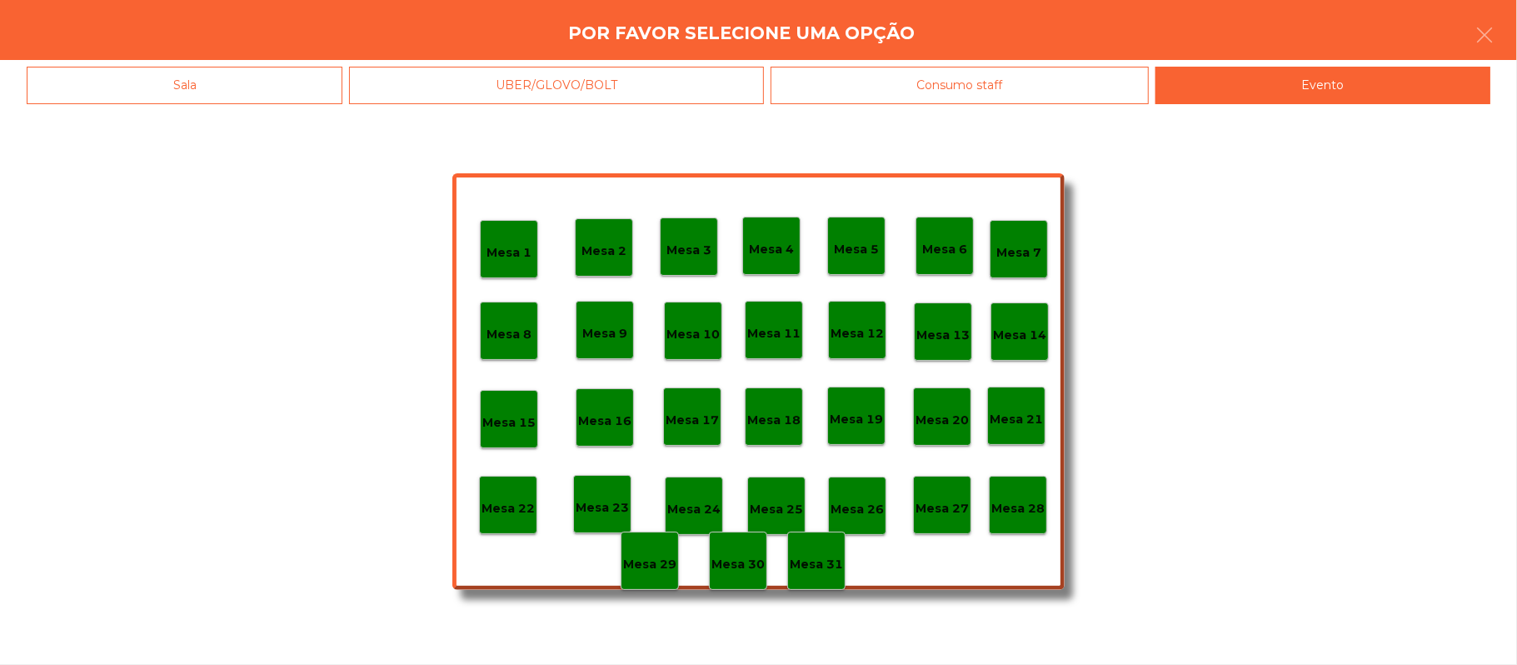
click at [1022, 508] on p "Mesa 28" at bounding box center [1018, 508] width 53 height 19
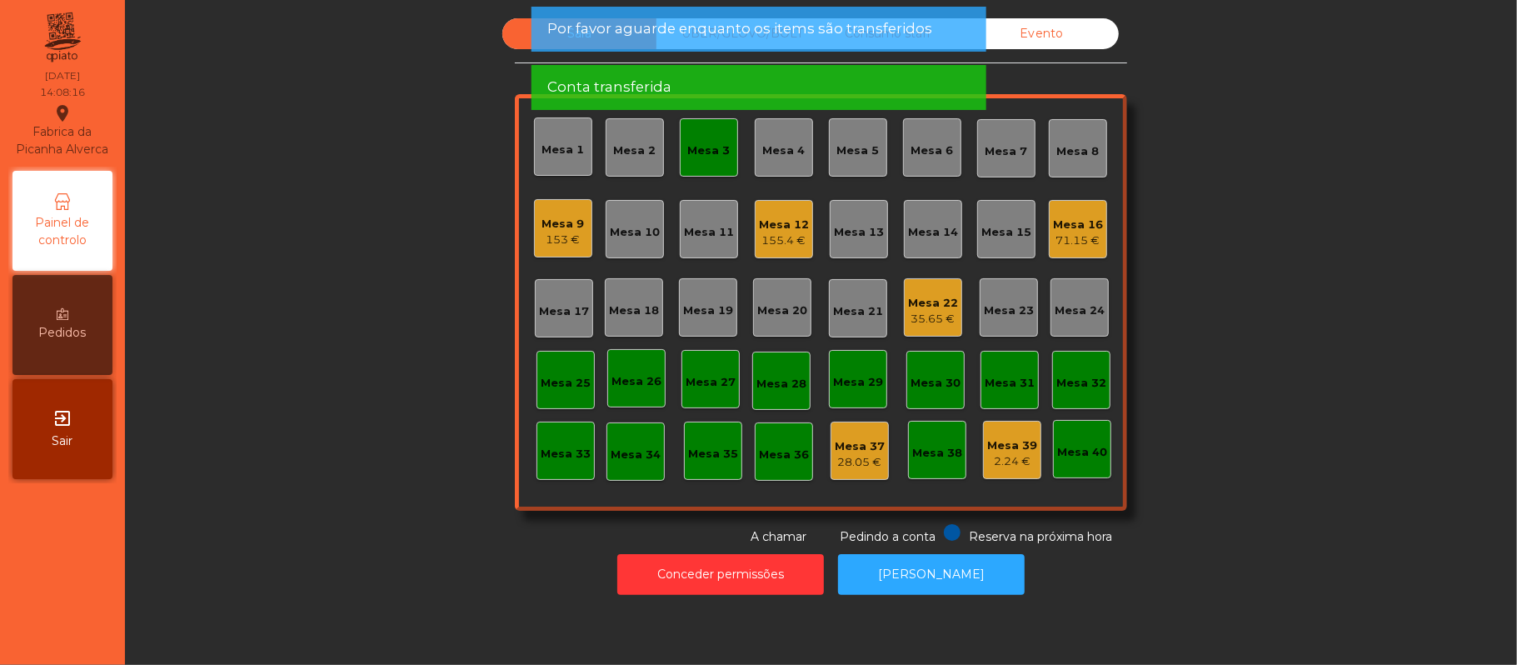
click at [697, 143] on div "Mesa 3" at bounding box center [709, 150] width 42 height 17
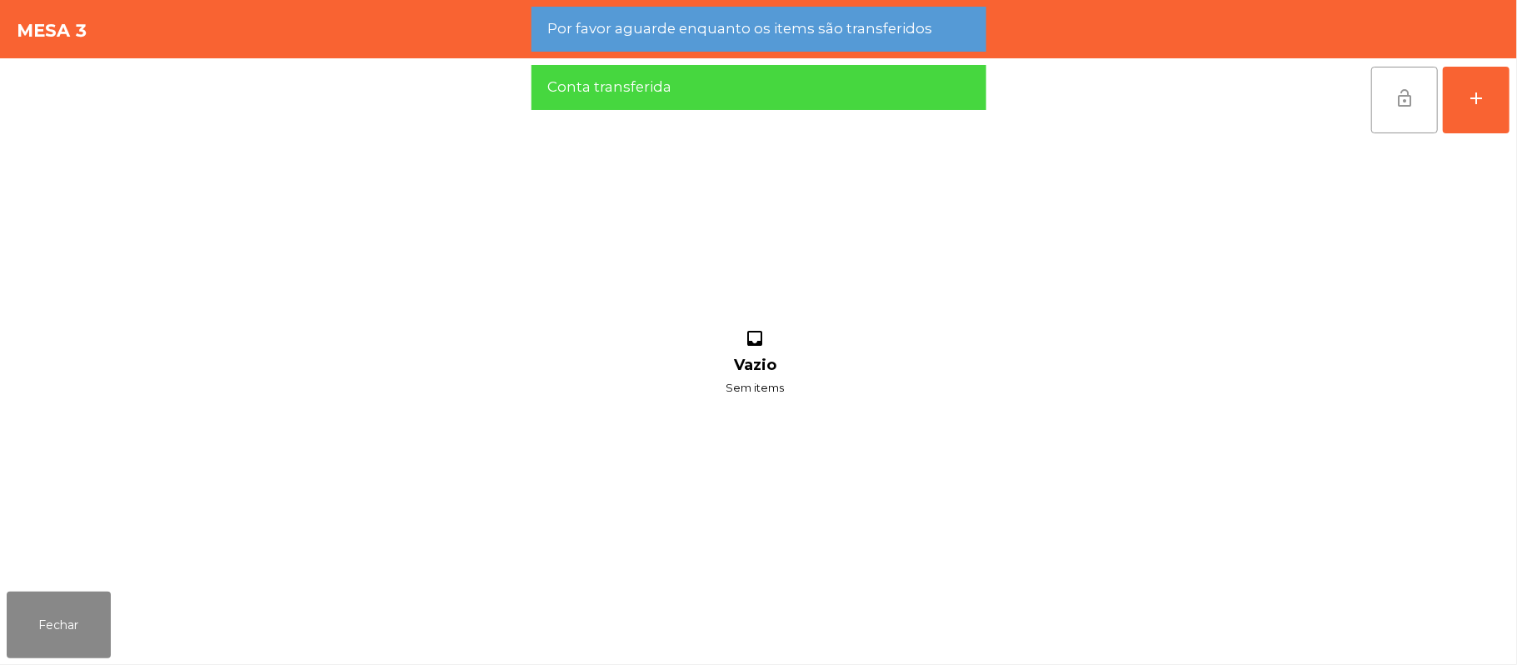
click at [1401, 110] on button "lock_open" at bounding box center [1404, 100] width 67 height 67
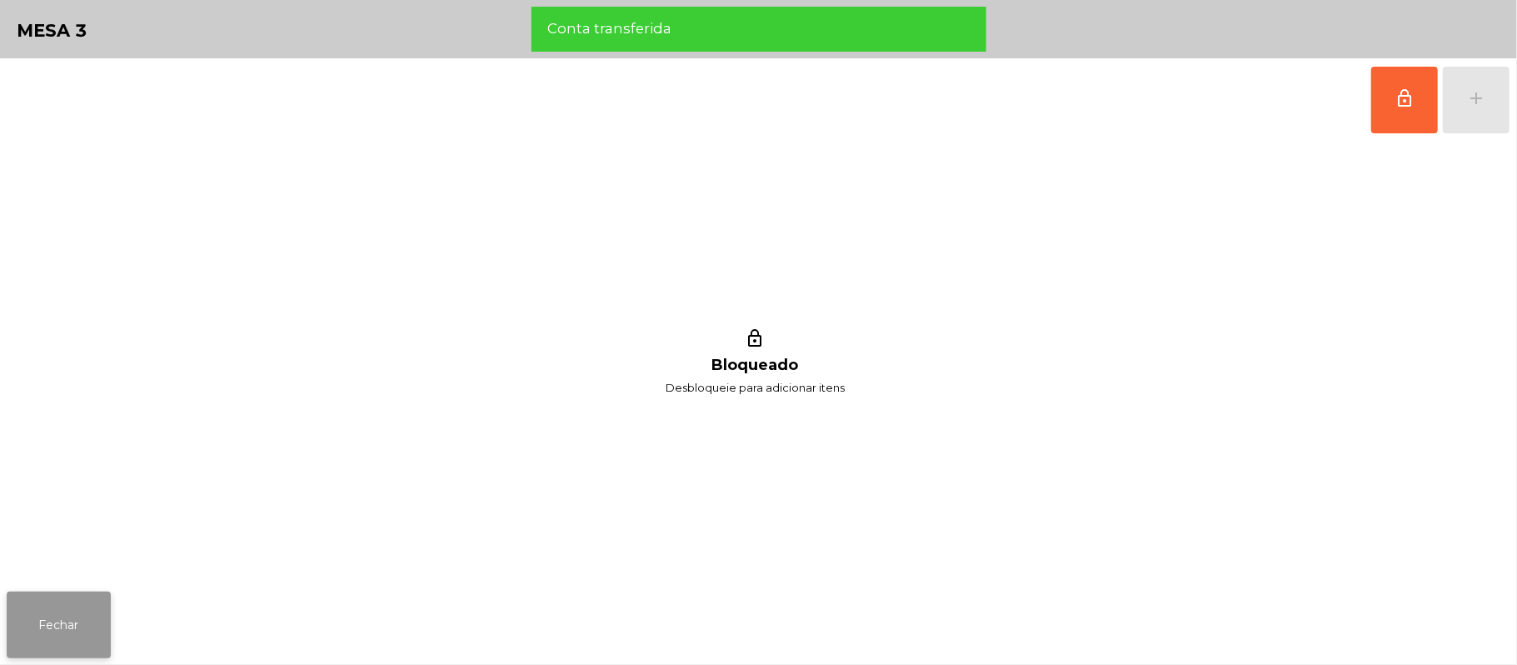
click at [55, 628] on button "Fechar" at bounding box center [59, 625] width 104 height 67
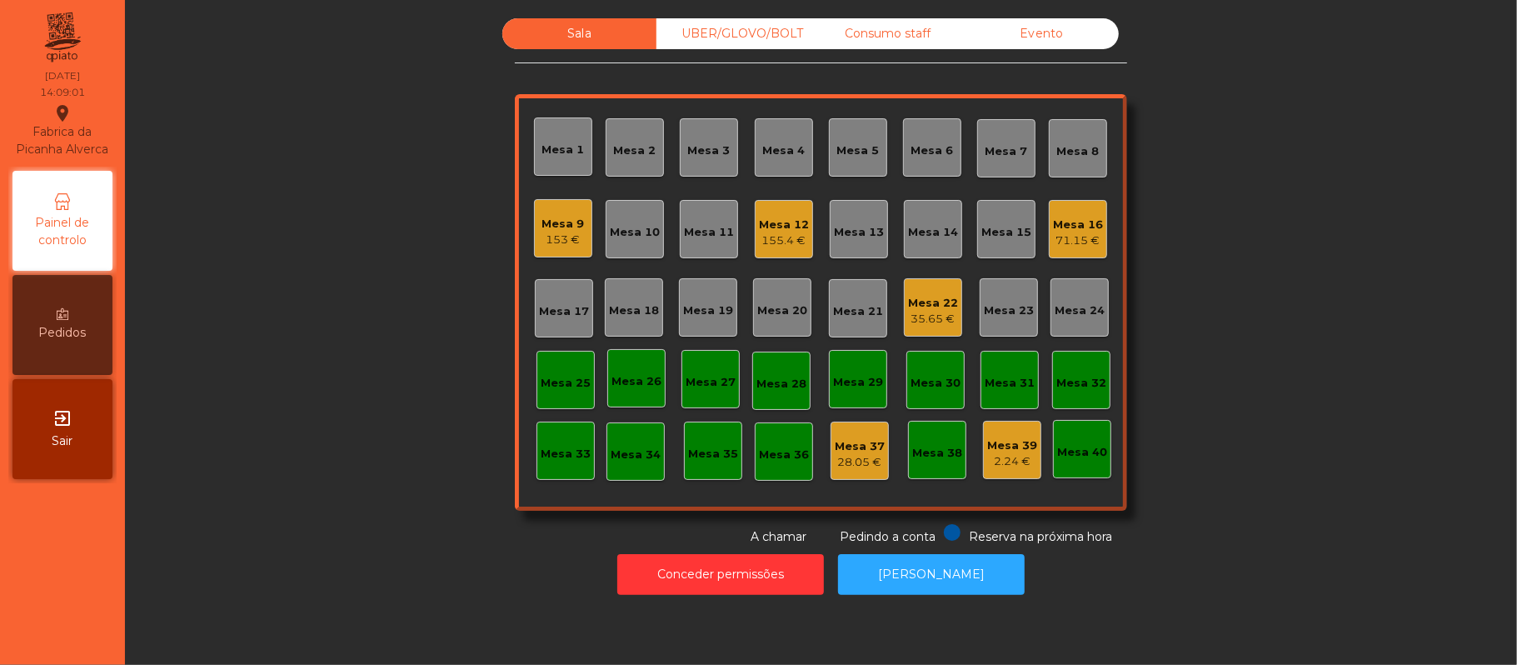
click at [1063, 238] on div "71.15 €" at bounding box center [1078, 240] width 50 height 17
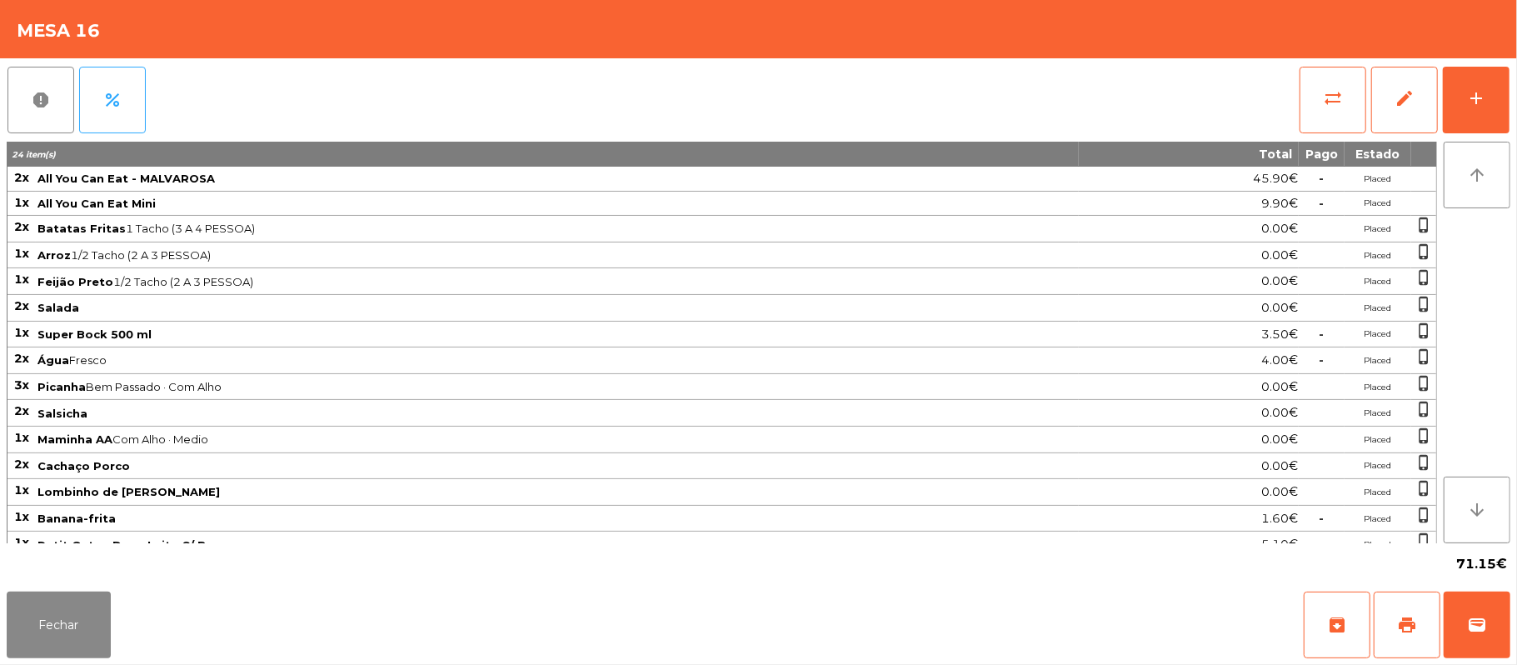
scroll to position [52, 0]
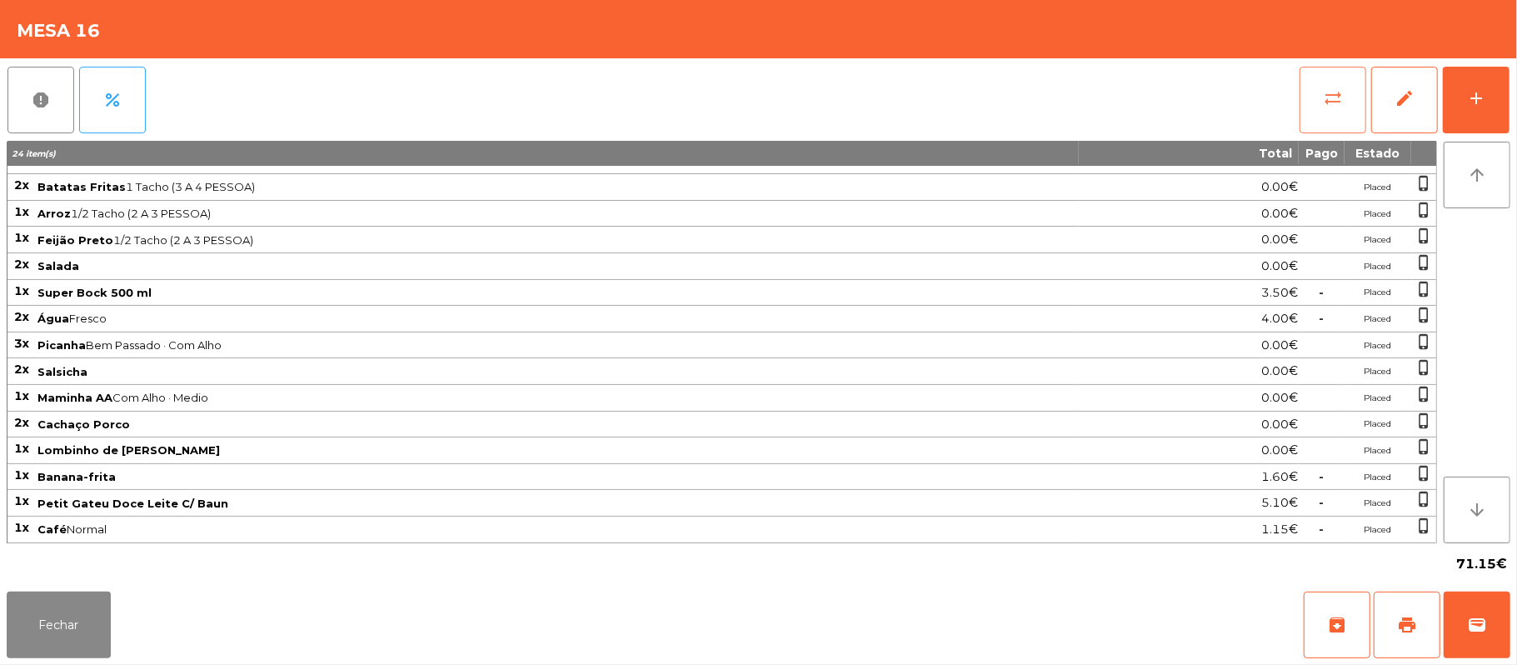
click at [1318, 107] on button "sync_alt" at bounding box center [1333, 100] width 67 height 67
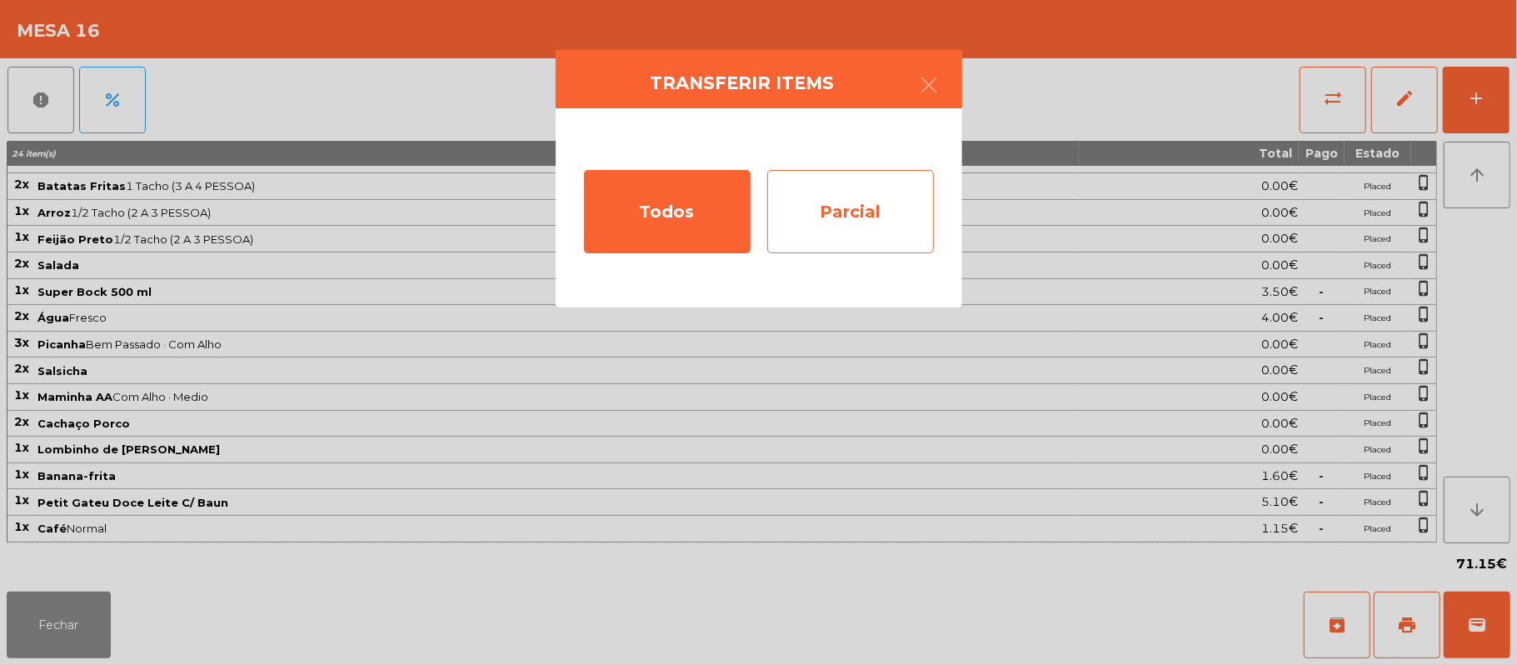
click at [817, 218] on div "Parcial" at bounding box center [850, 211] width 167 height 83
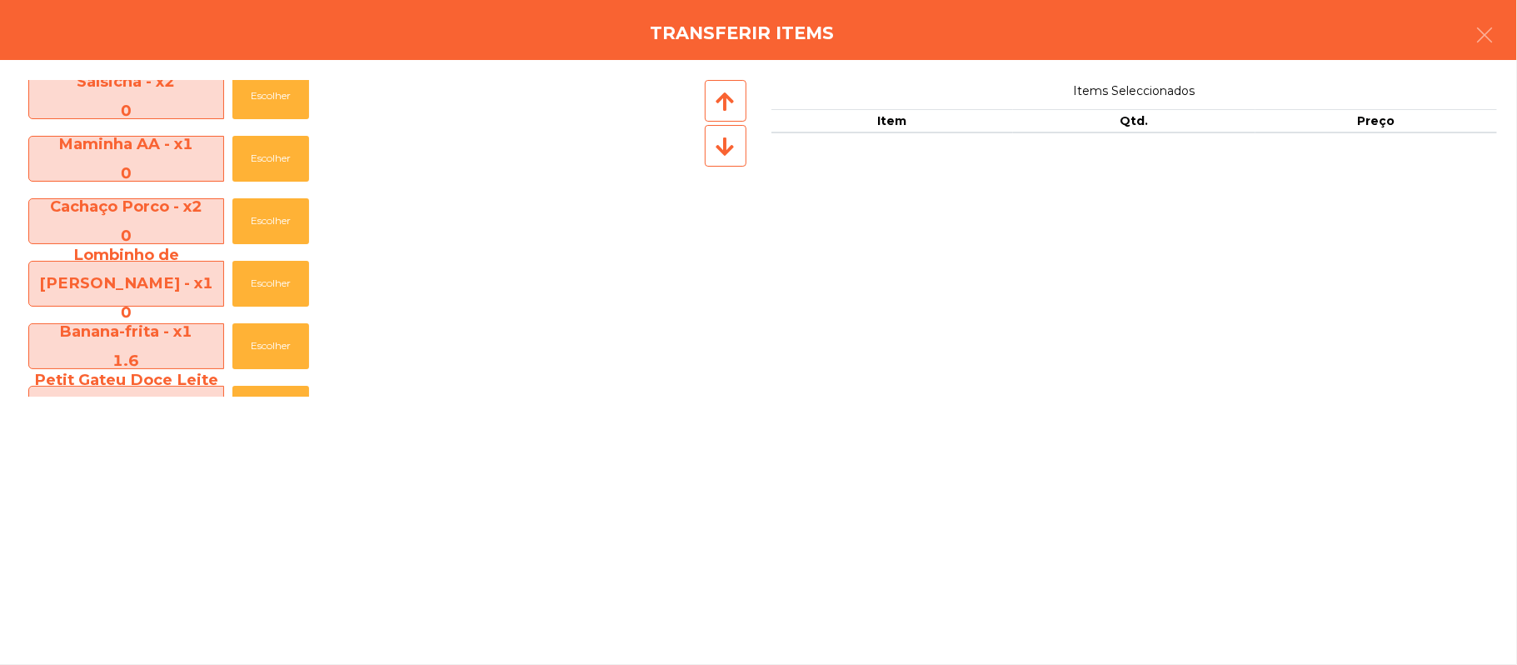
scroll to position [683, 0]
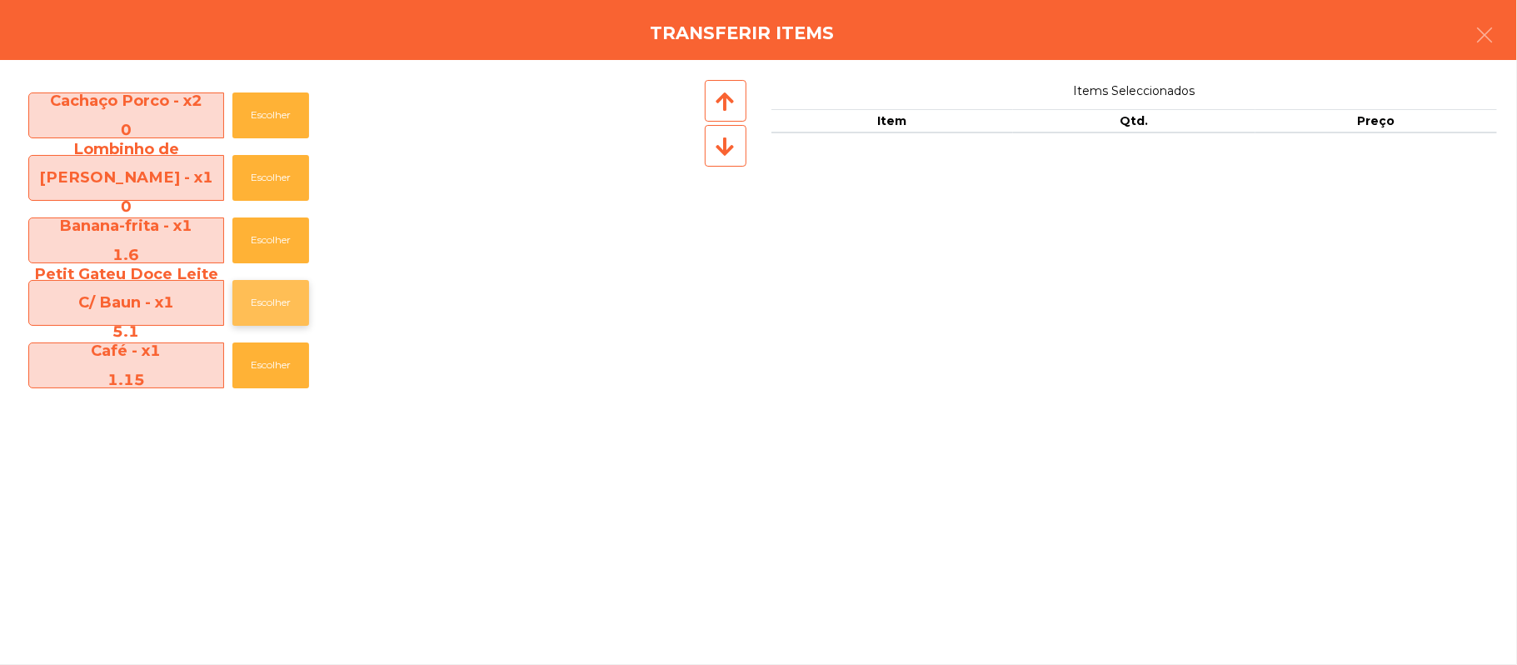
click at [274, 302] on button "Escolher" at bounding box center [270, 303] width 77 height 46
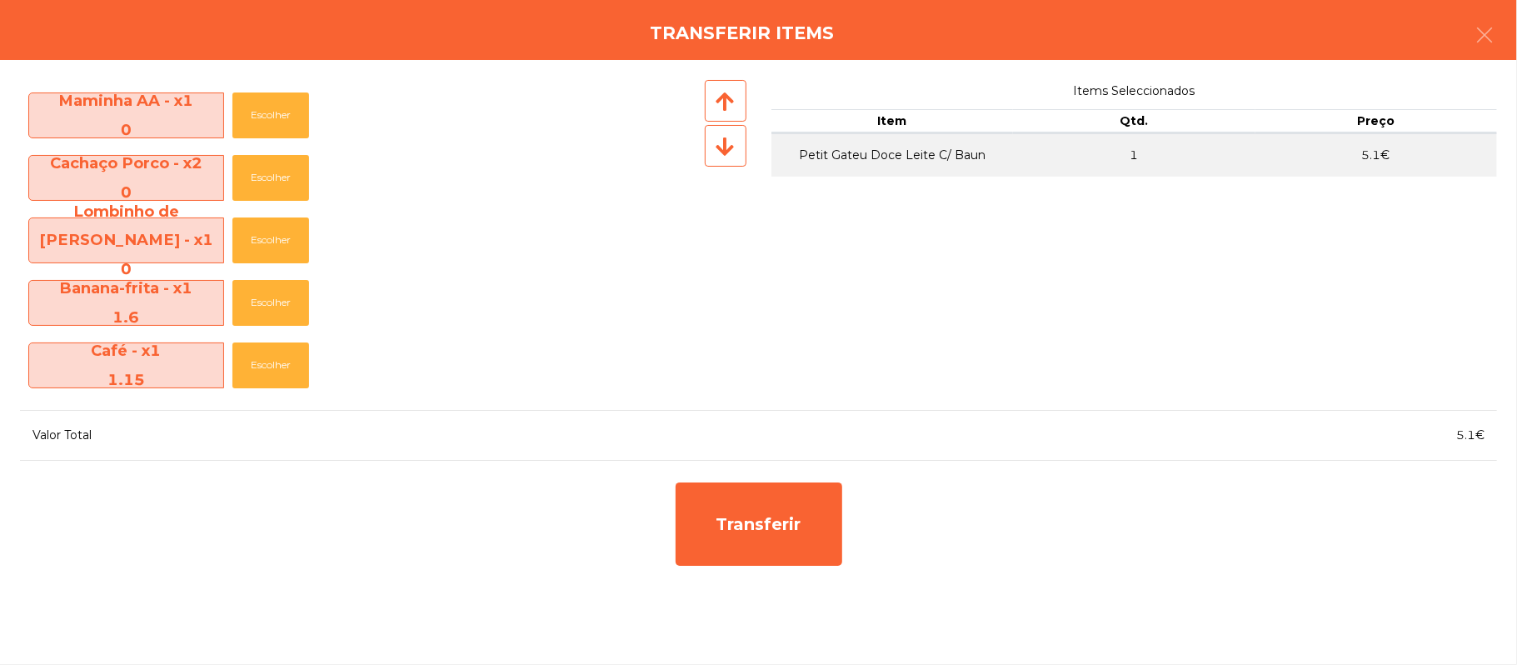
scroll to position [621, 0]
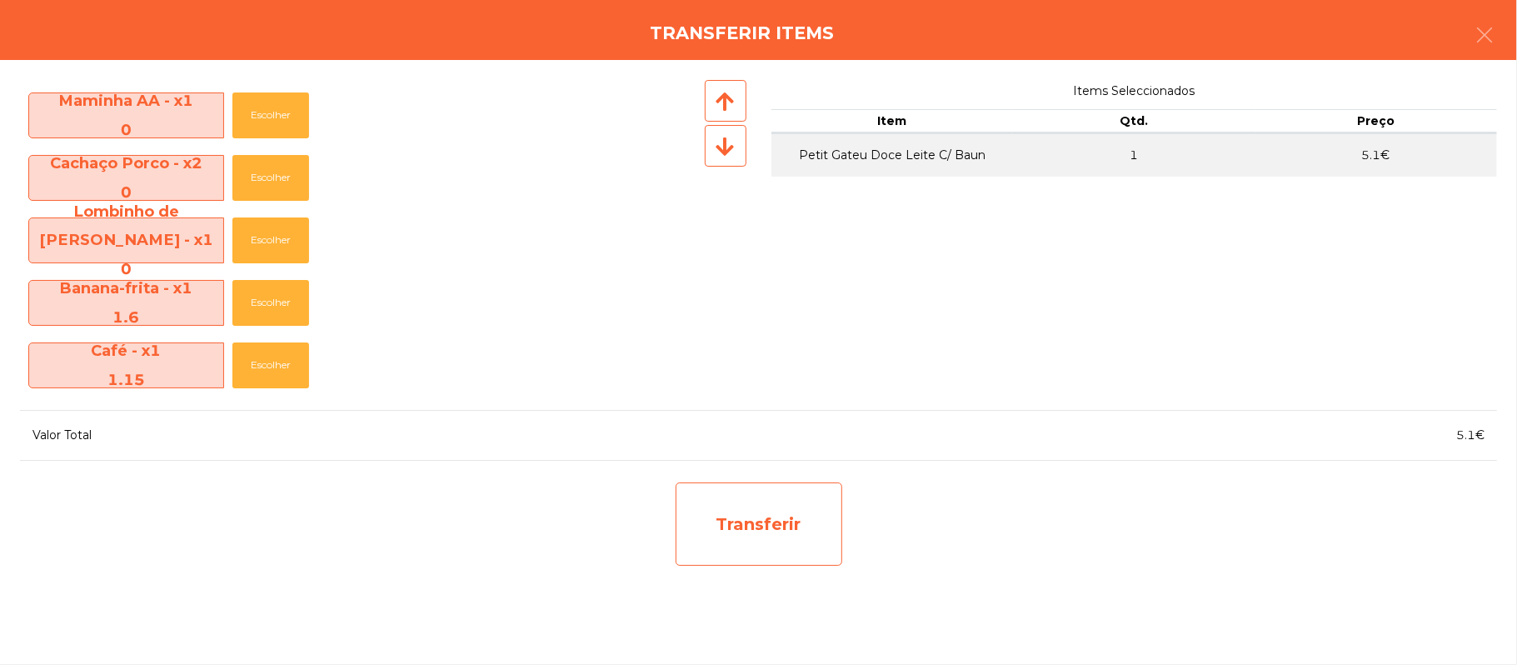
click at [721, 534] on div "Transferir" at bounding box center [759, 523] width 167 height 83
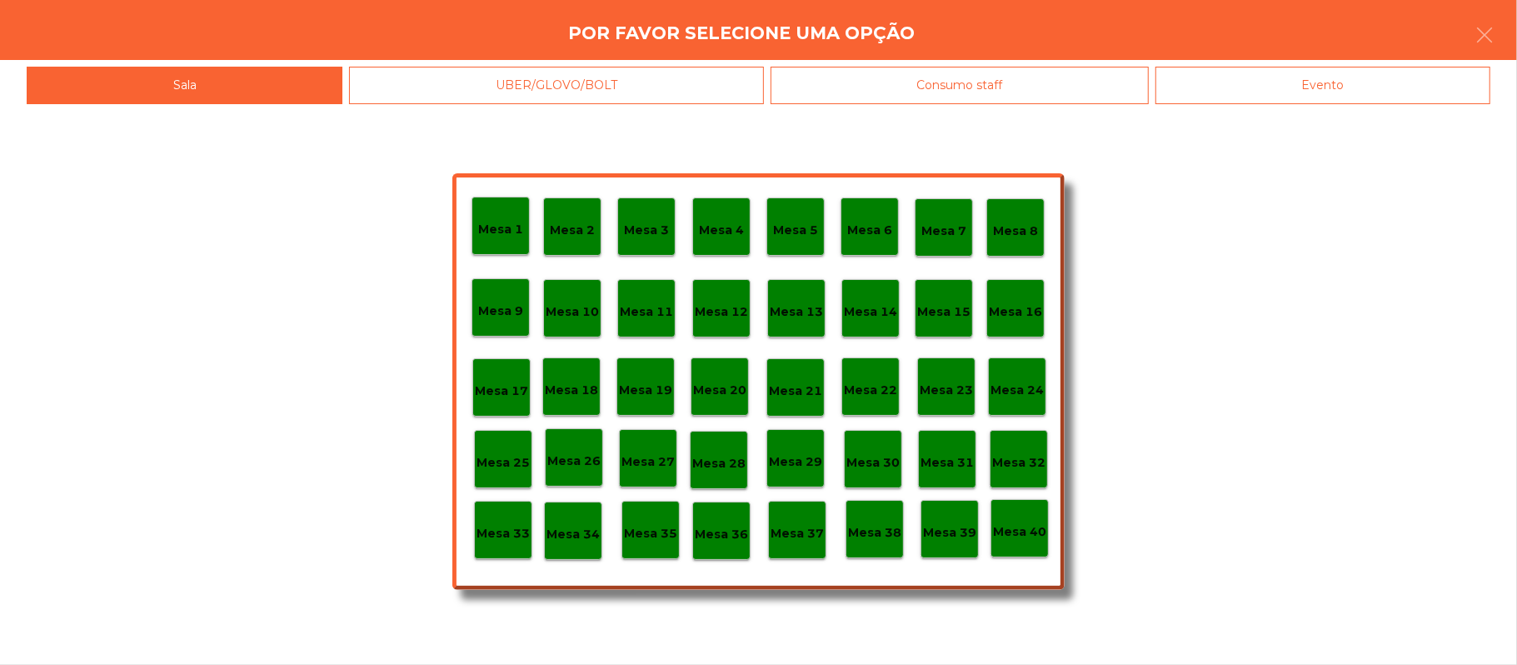
click at [927, 554] on div "Mesa 39" at bounding box center [950, 529] width 58 height 58
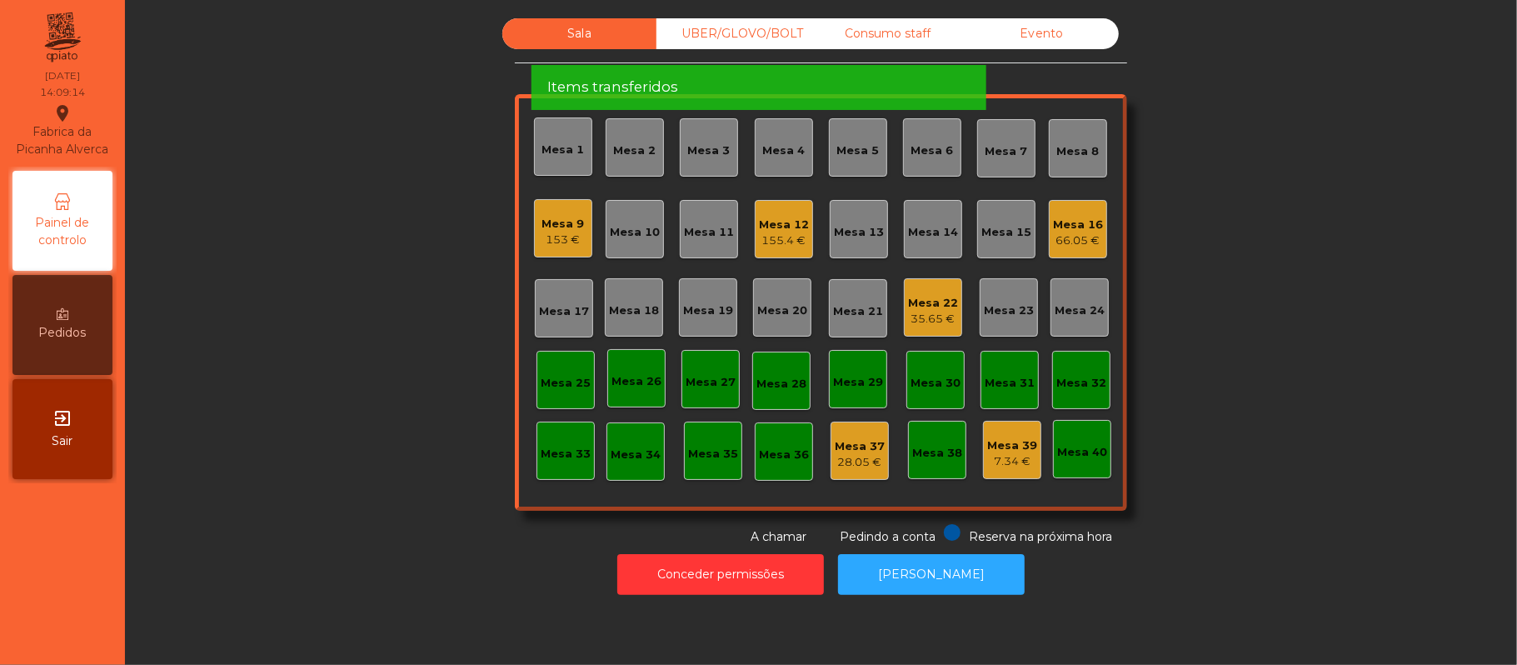
click at [1070, 241] on div "66.05 €" at bounding box center [1078, 240] width 50 height 17
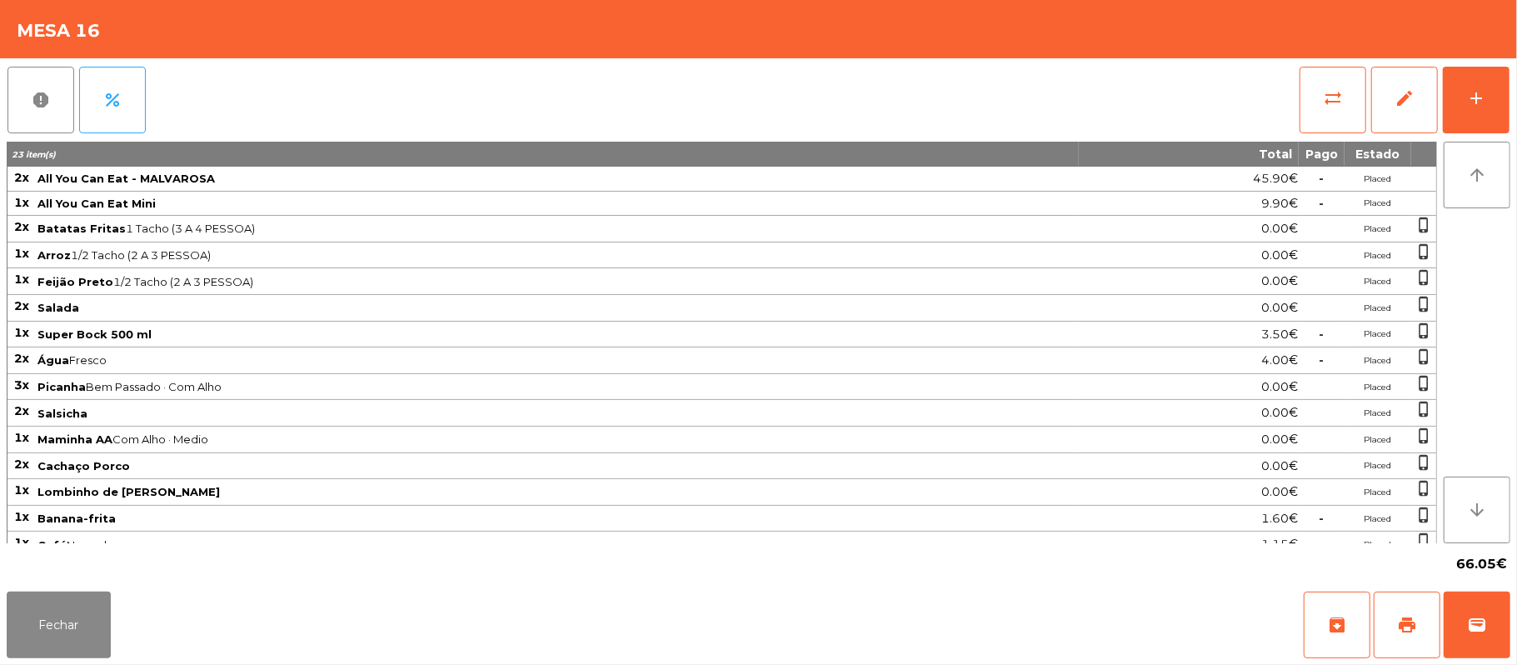
scroll to position [25, 0]
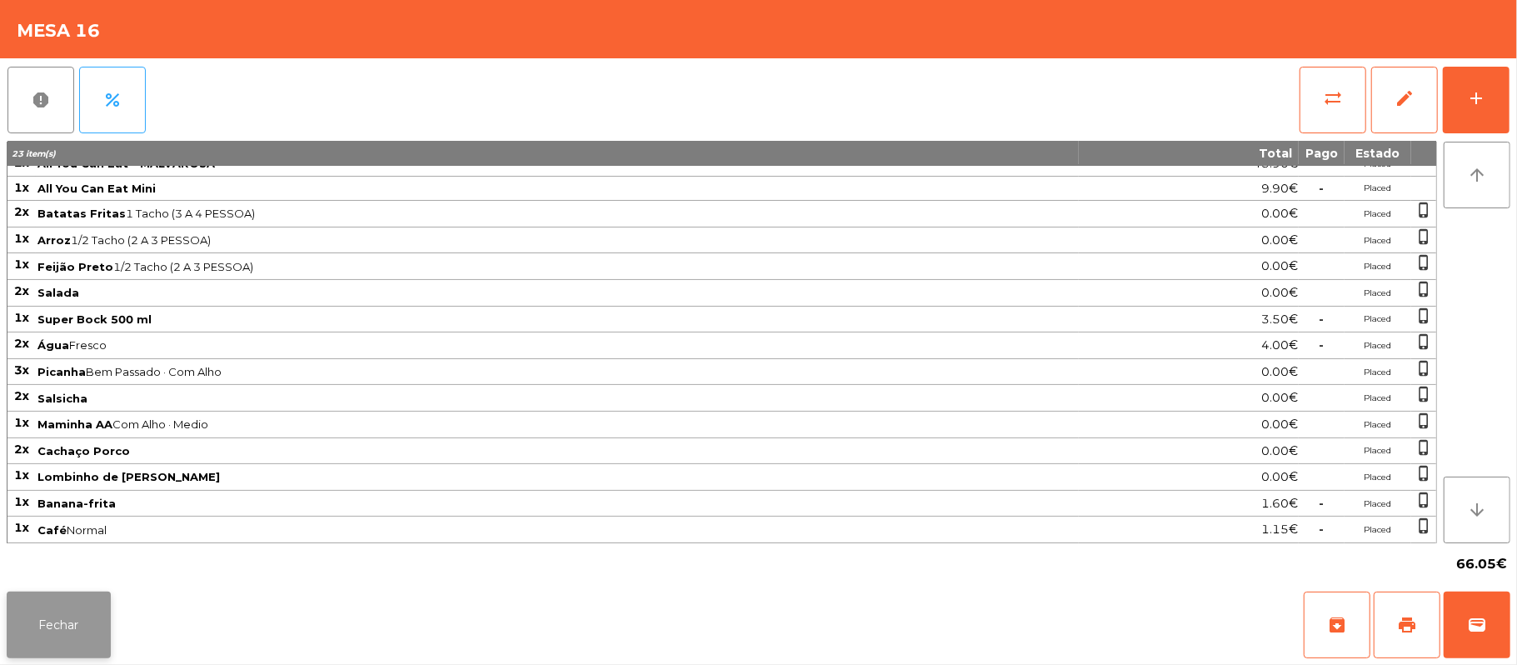
click at [80, 635] on button "Fechar" at bounding box center [59, 625] width 104 height 67
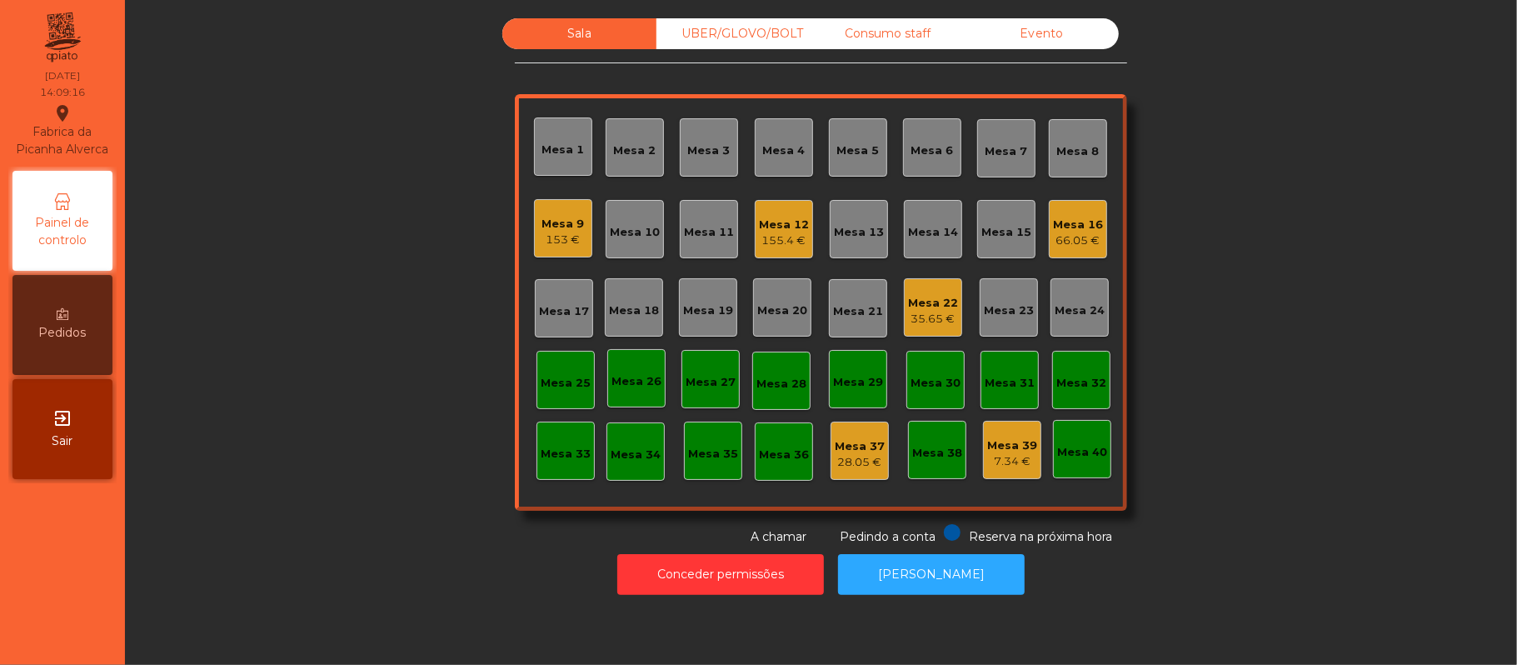
click at [371, 480] on div "Sala UBER/[GEOGRAPHIC_DATA]/BOLT Consumo staff Evento Mesa 1 Mesa 2 [GEOGRAPHIC…" at bounding box center [820, 281] width 1347 height 527
click at [1067, 225] on div "Mesa 16" at bounding box center [1078, 225] width 50 height 17
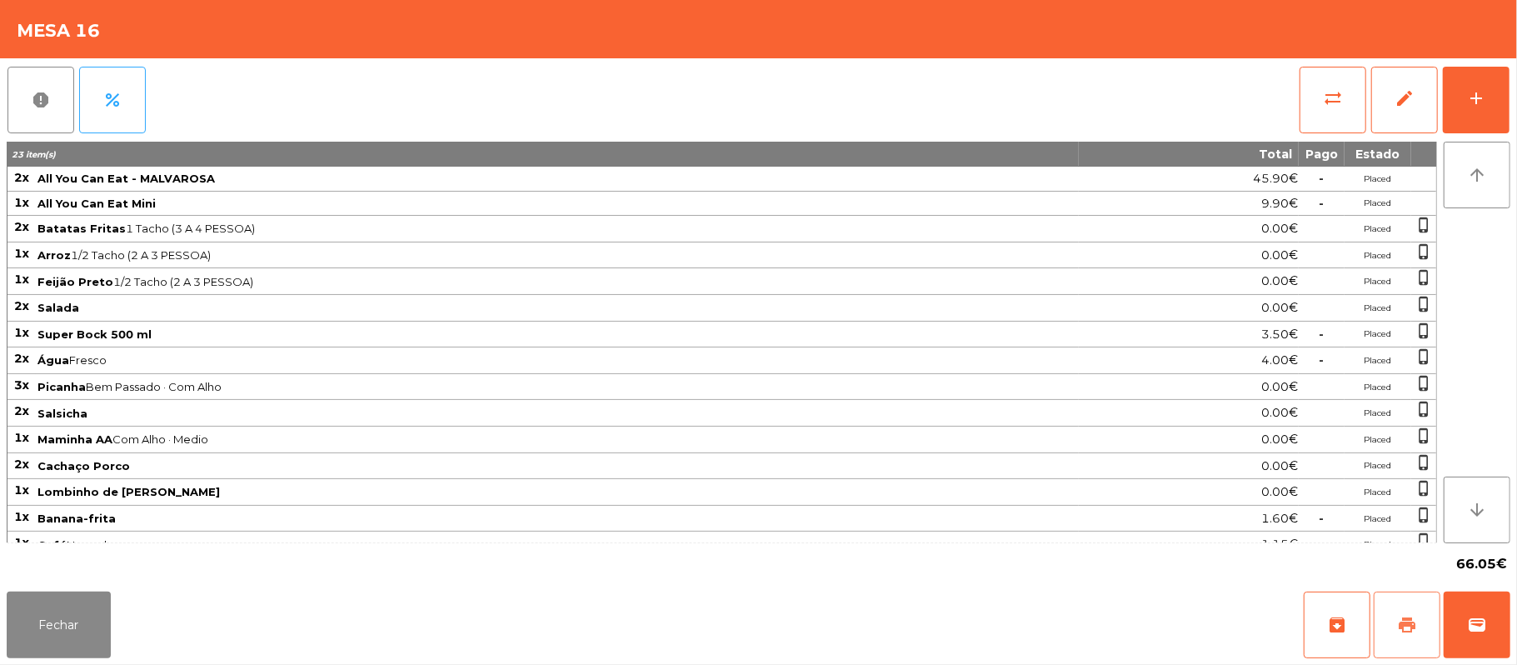
click at [1415, 634] on span "print" at bounding box center [1407, 625] width 20 height 20
click at [60, 614] on button "Fechar" at bounding box center [59, 625] width 104 height 67
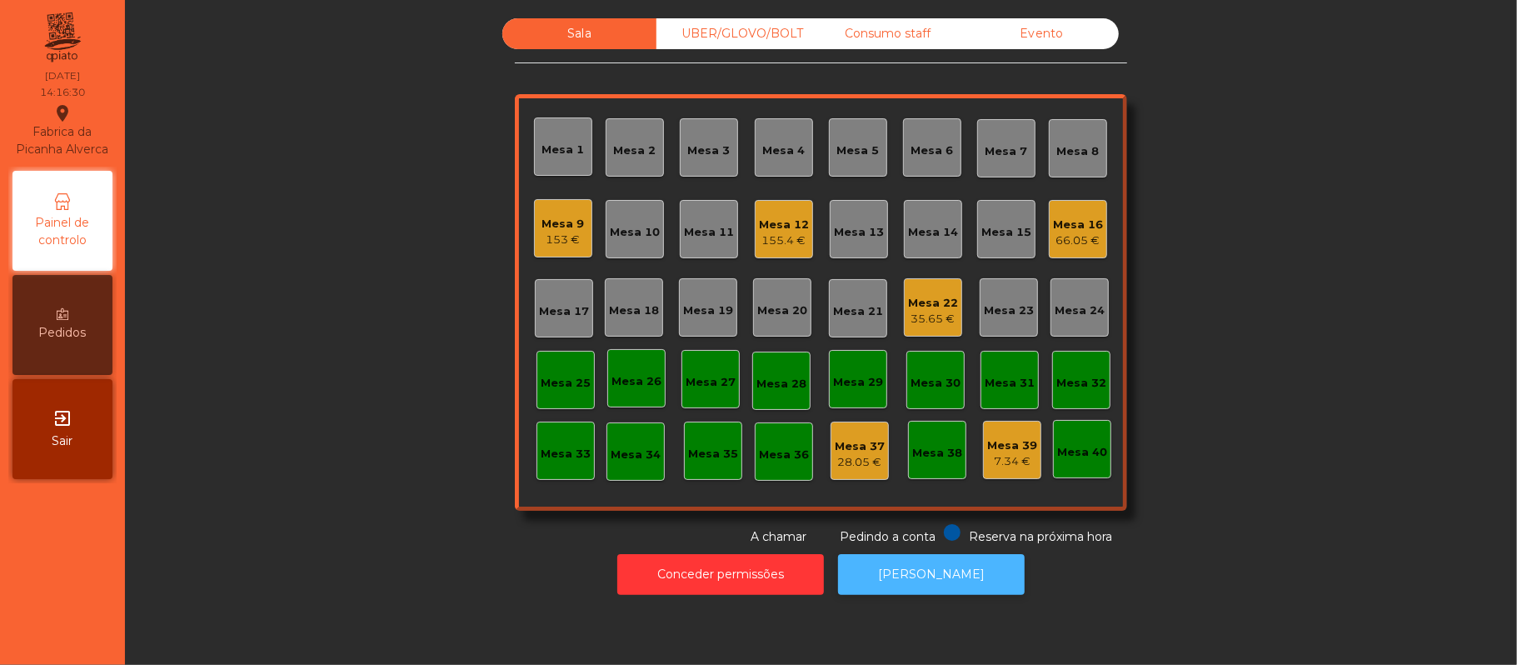
click at [964, 591] on button "[PERSON_NAME]" at bounding box center [931, 574] width 187 height 41
click at [1072, 237] on div "66.05 €" at bounding box center [1078, 240] width 50 height 17
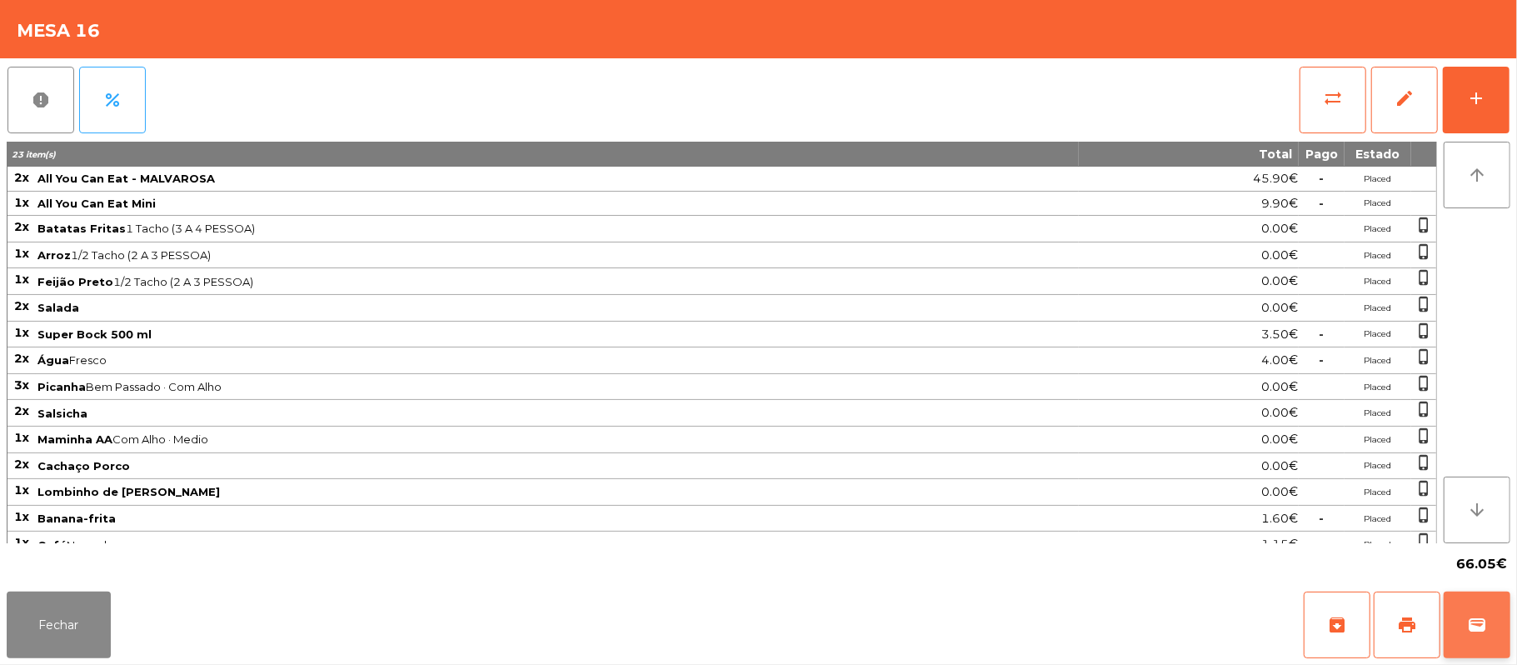
click at [1470, 620] on span "wallet" at bounding box center [1477, 625] width 20 height 20
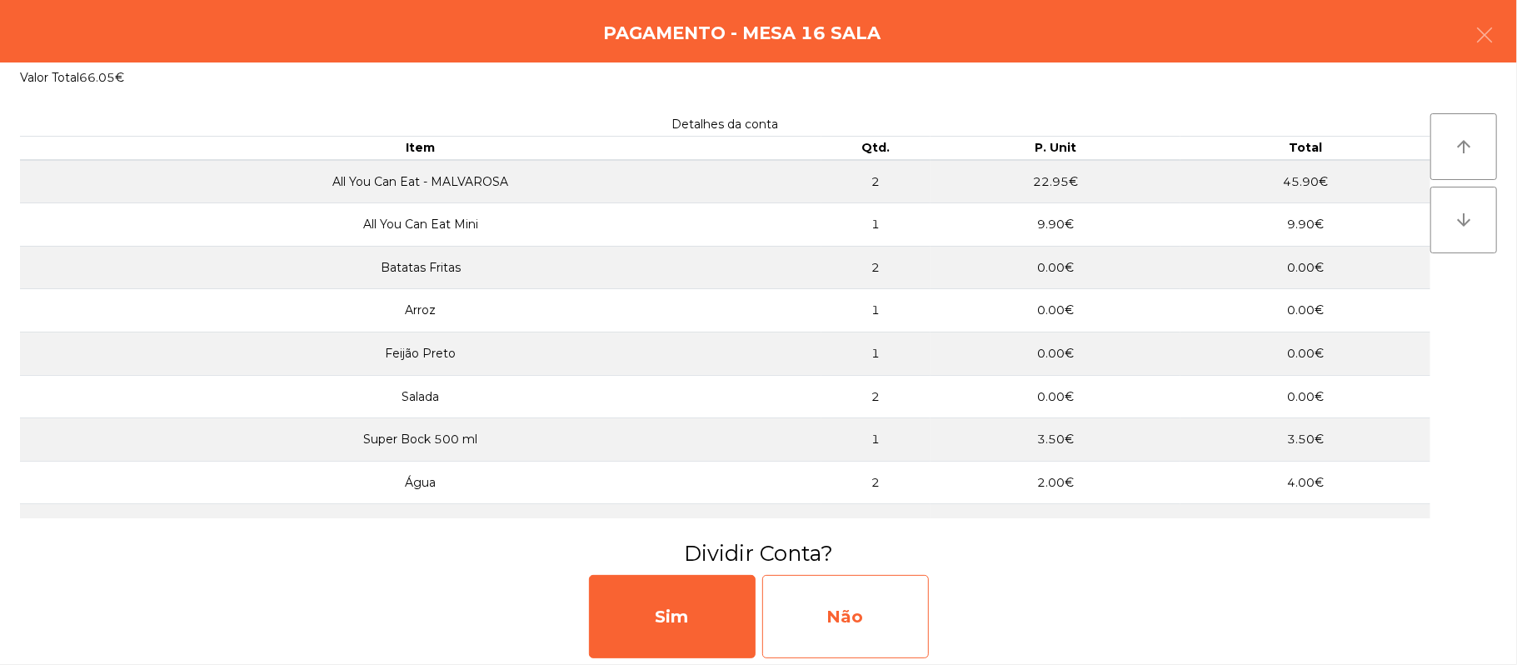
click at [871, 614] on div "Não" at bounding box center [845, 616] width 167 height 83
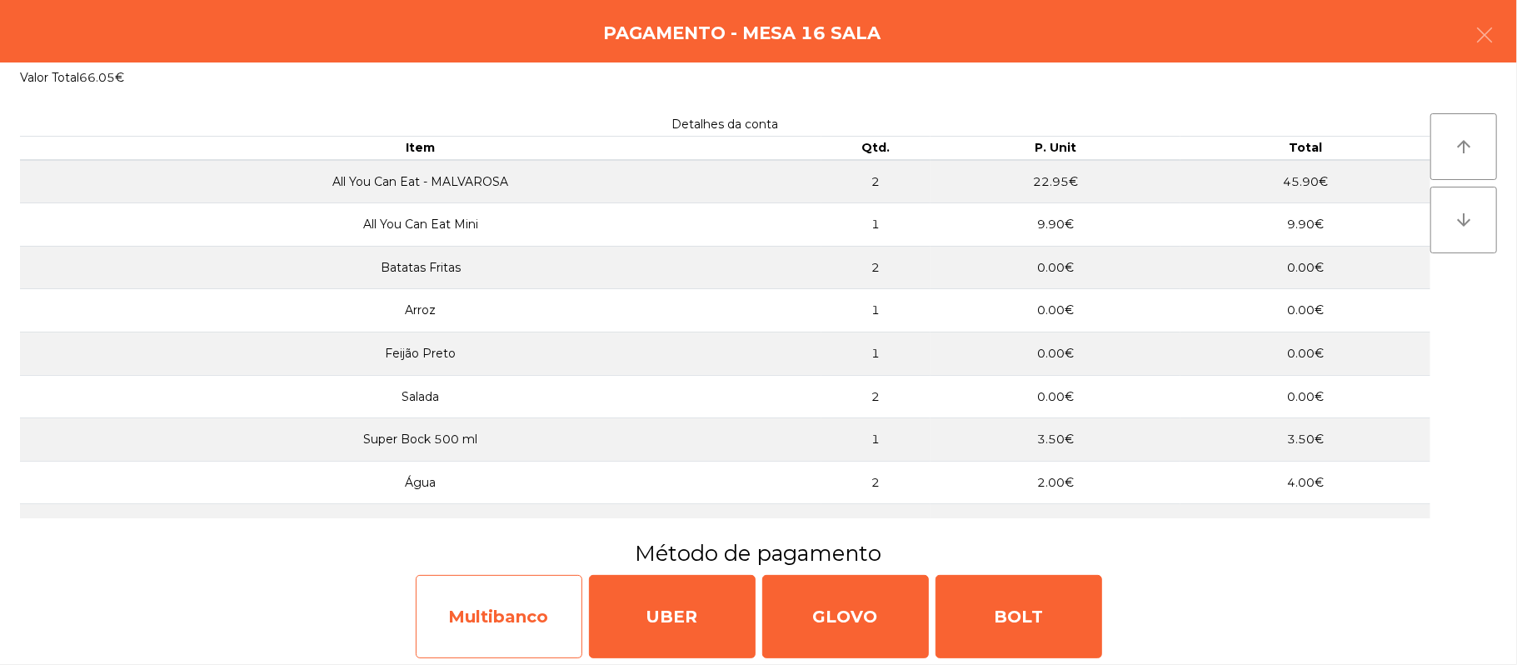
click at [507, 634] on div "Multibanco" at bounding box center [499, 616] width 167 height 83
select select "**"
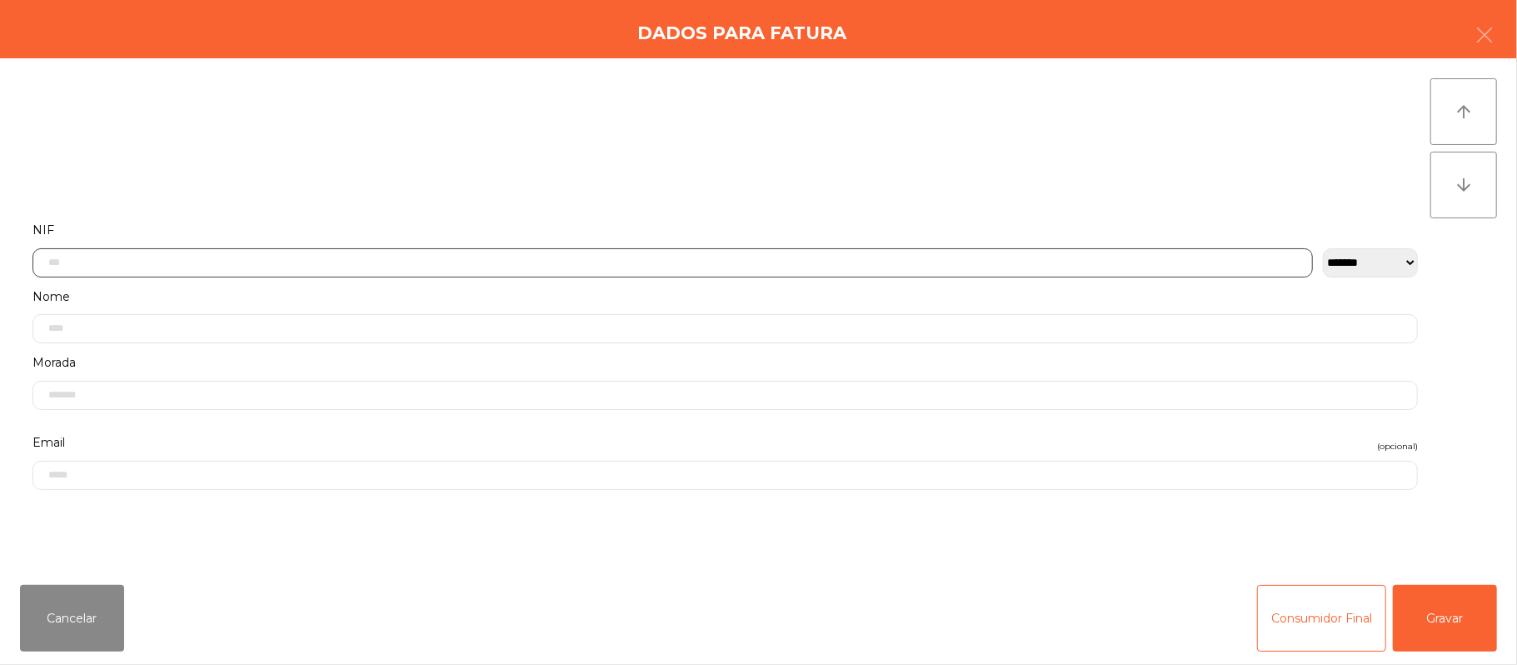
click at [1064, 264] on input "text" at bounding box center [672, 262] width 1281 height 29
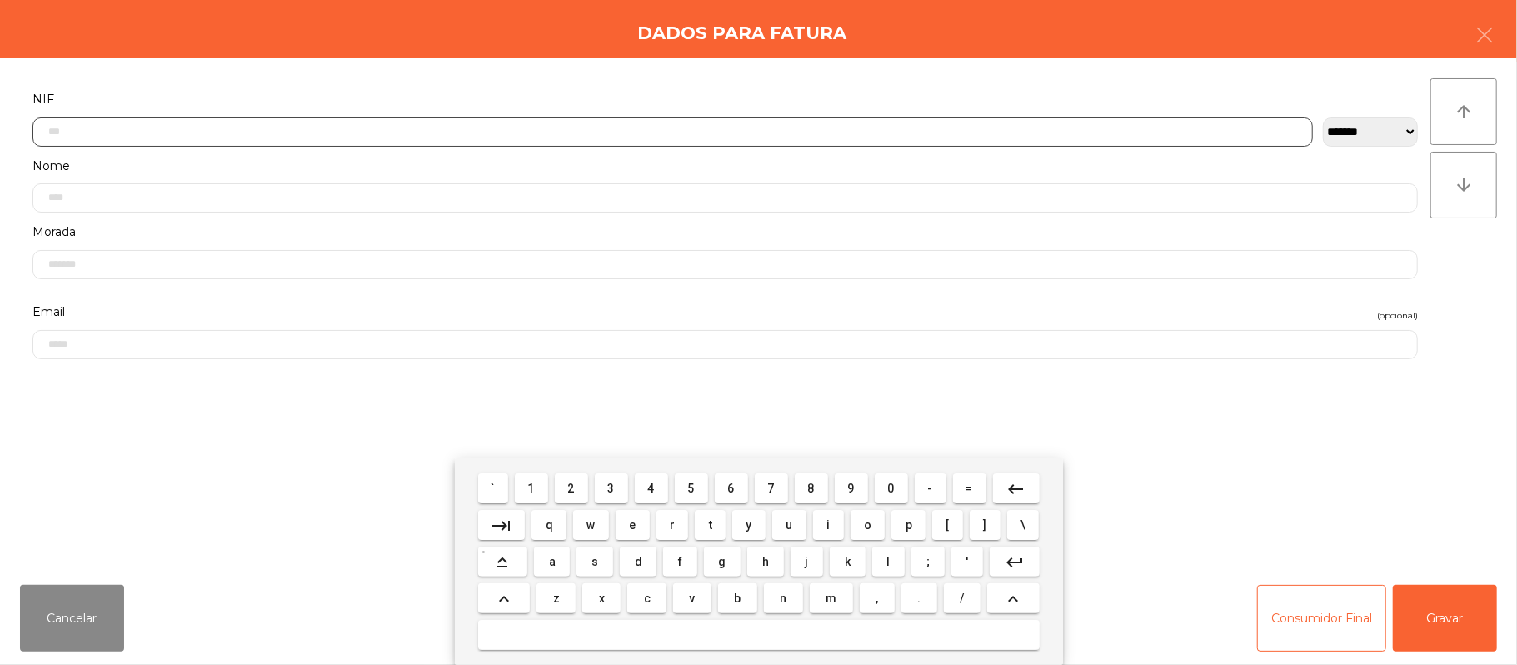
scroll to position [140, 0]
type input "*********"
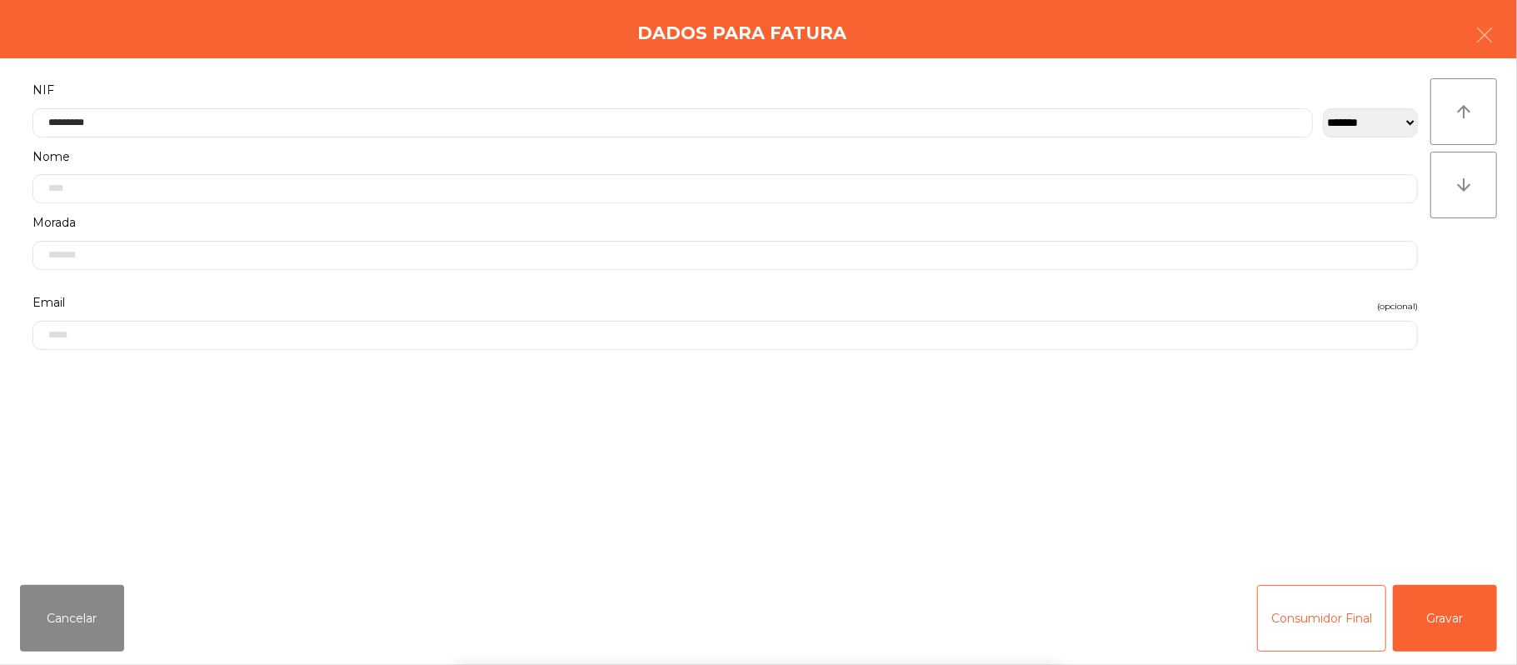
click at [1441, 632] on div "` 1 2 3 4 5 6 7 8 9 0 - = keyboard_backspace keyboard_tab q w e r t y u i o p […" at bounding box center [758, 561] width 1517 height 207
click at [1463, 632] on button "Gravar" at bounding box center [1445, 618] width 104 height 67
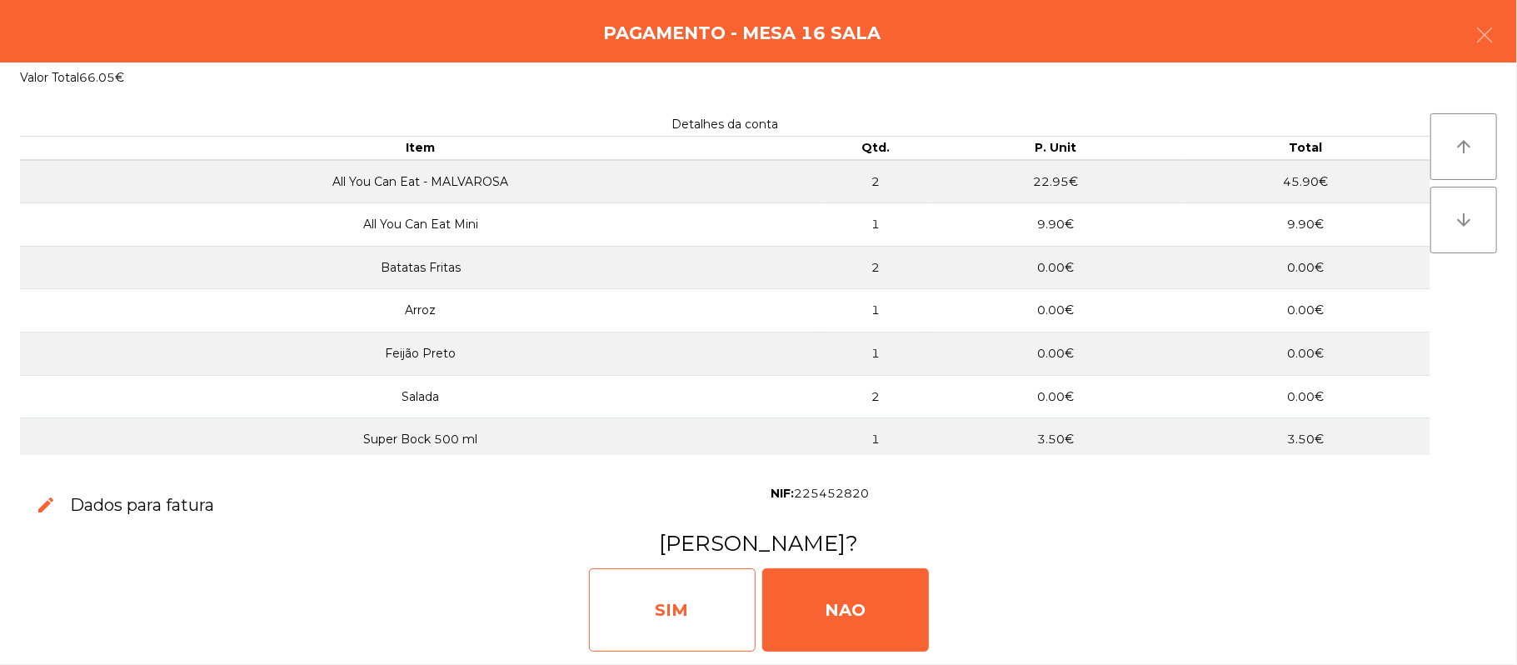
click at [683, 617] on div "SIM" at bounding box center [672, 609] width 167 height 83
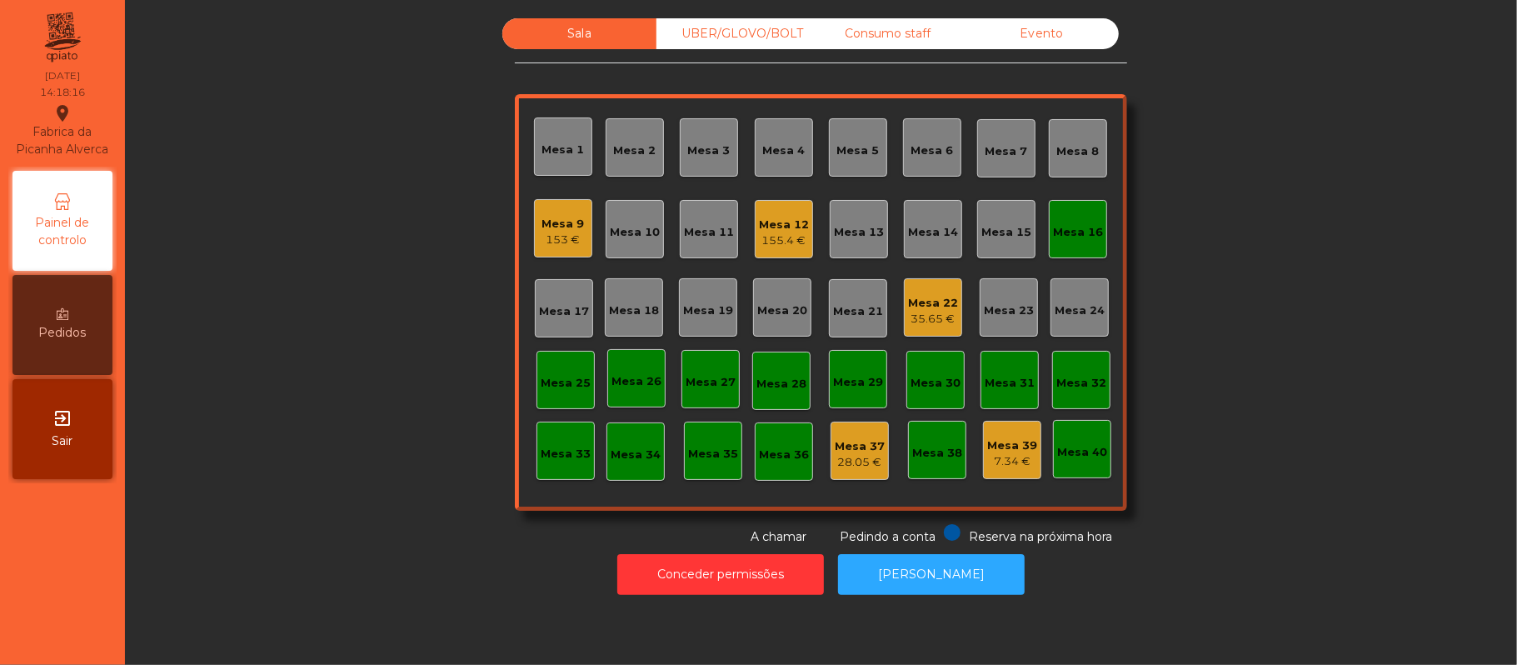
click at [1077, 250] on div "Mesa 16" at bounding box center [1078, 229] width 58 height 58
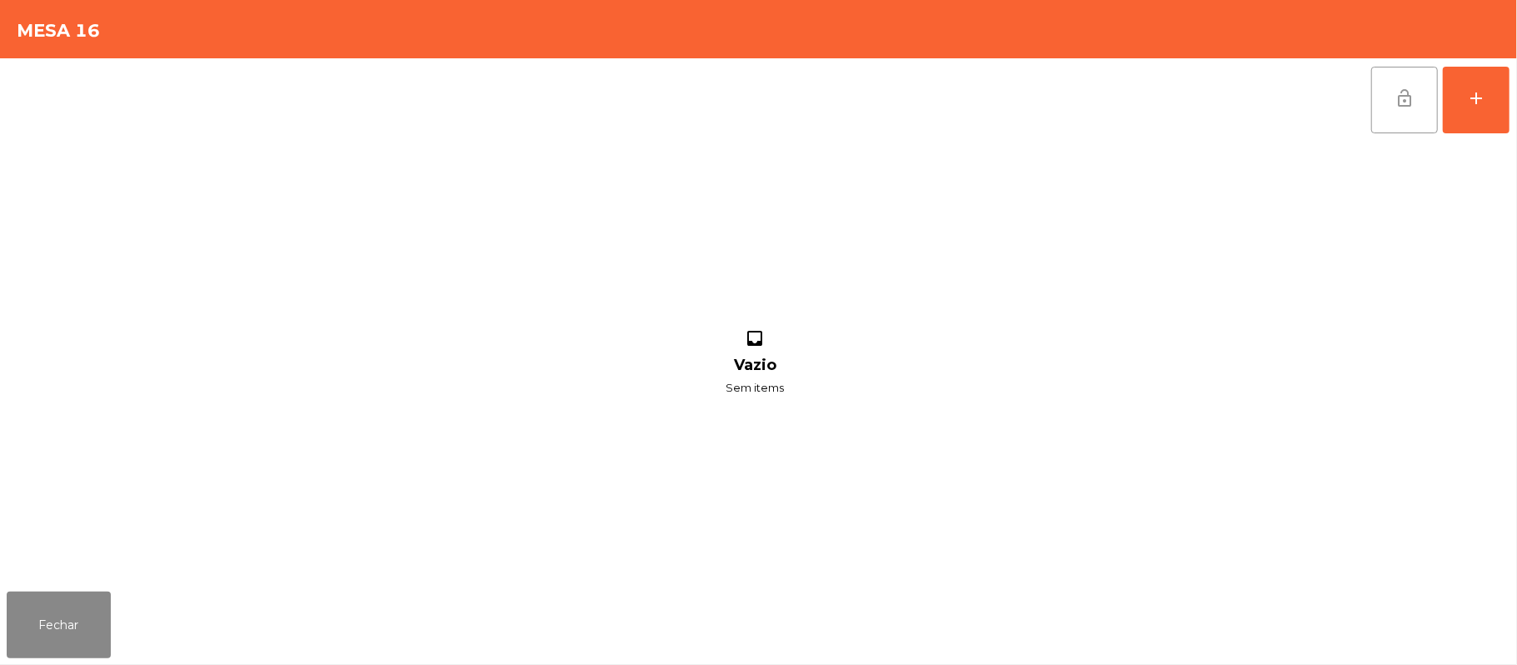
click at [1413, 111] on button "lock_open" at bounding box center [1404, 100] width 67 height 67
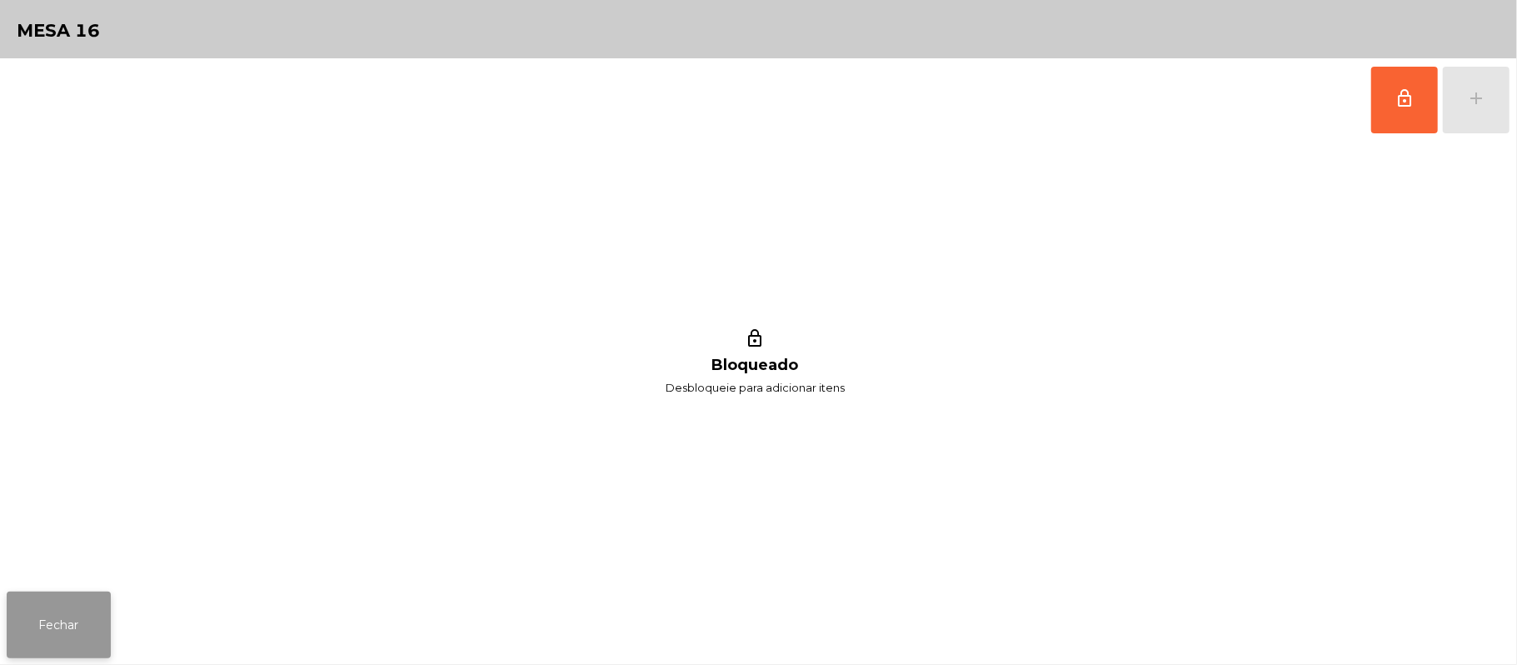
click at [14, 635] on button "Fechar" at bounding box center [59, 625] width 104 height 67
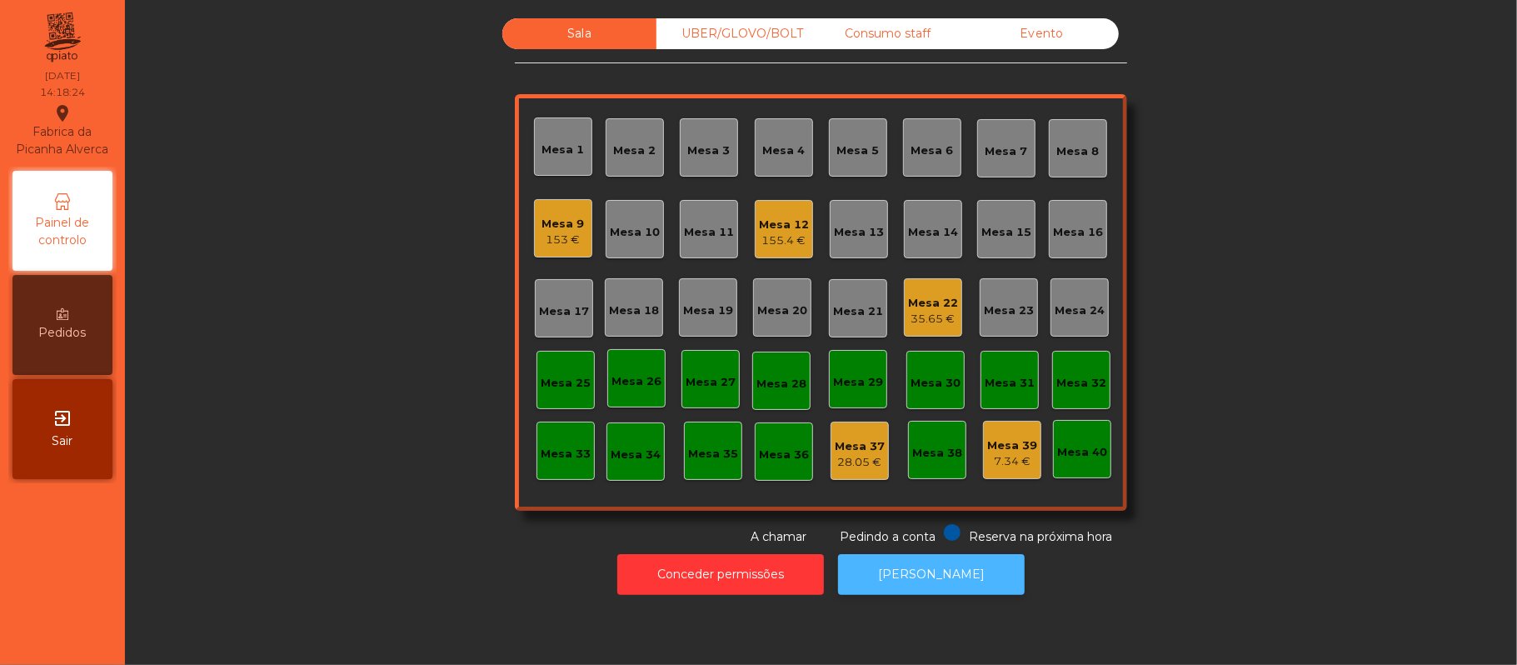
click at [947, 580] on button "[PERSON_NAME]" at bounding box center [931, 574] width 187 height 41
click at [928, 317] on div "37.25 €" at bounding box center [933, 319] width 50 height 17
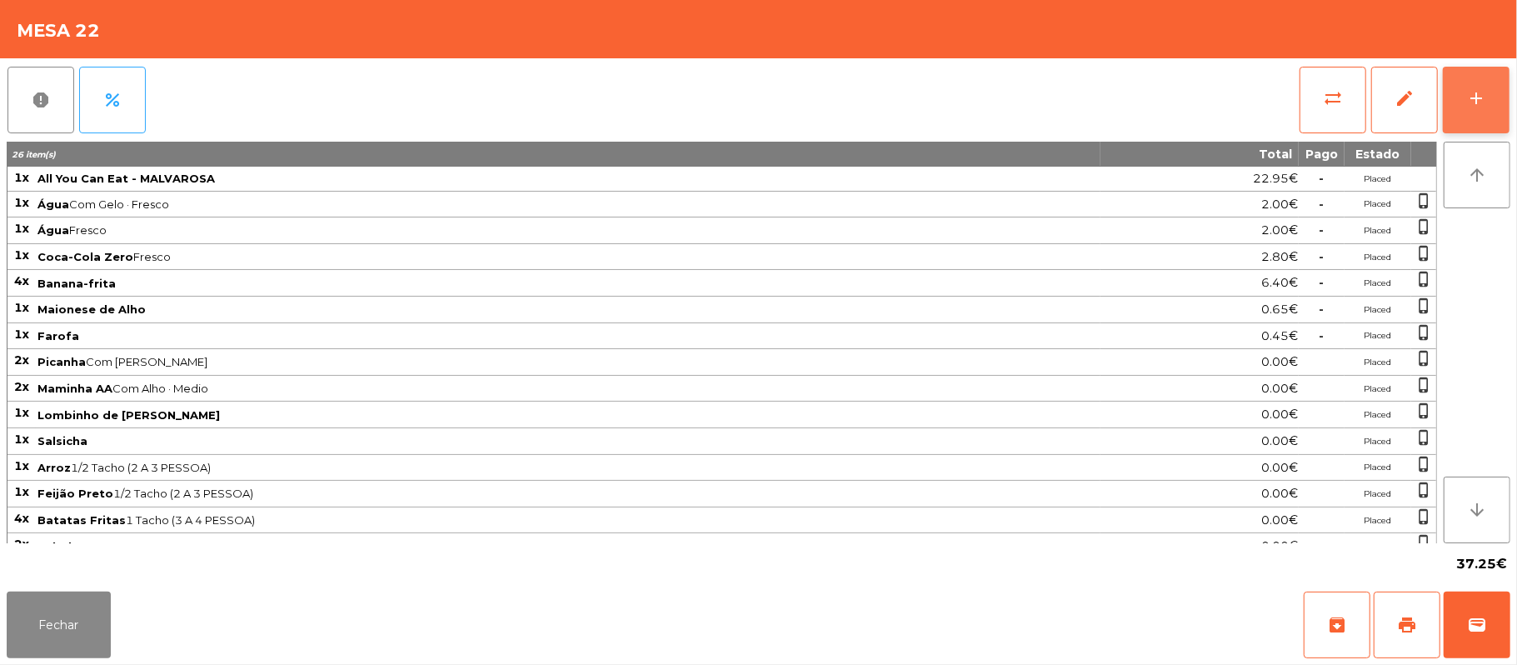
click at [1473, 100] on div "add" at bounding box center [1476, 98] width 20 height 20
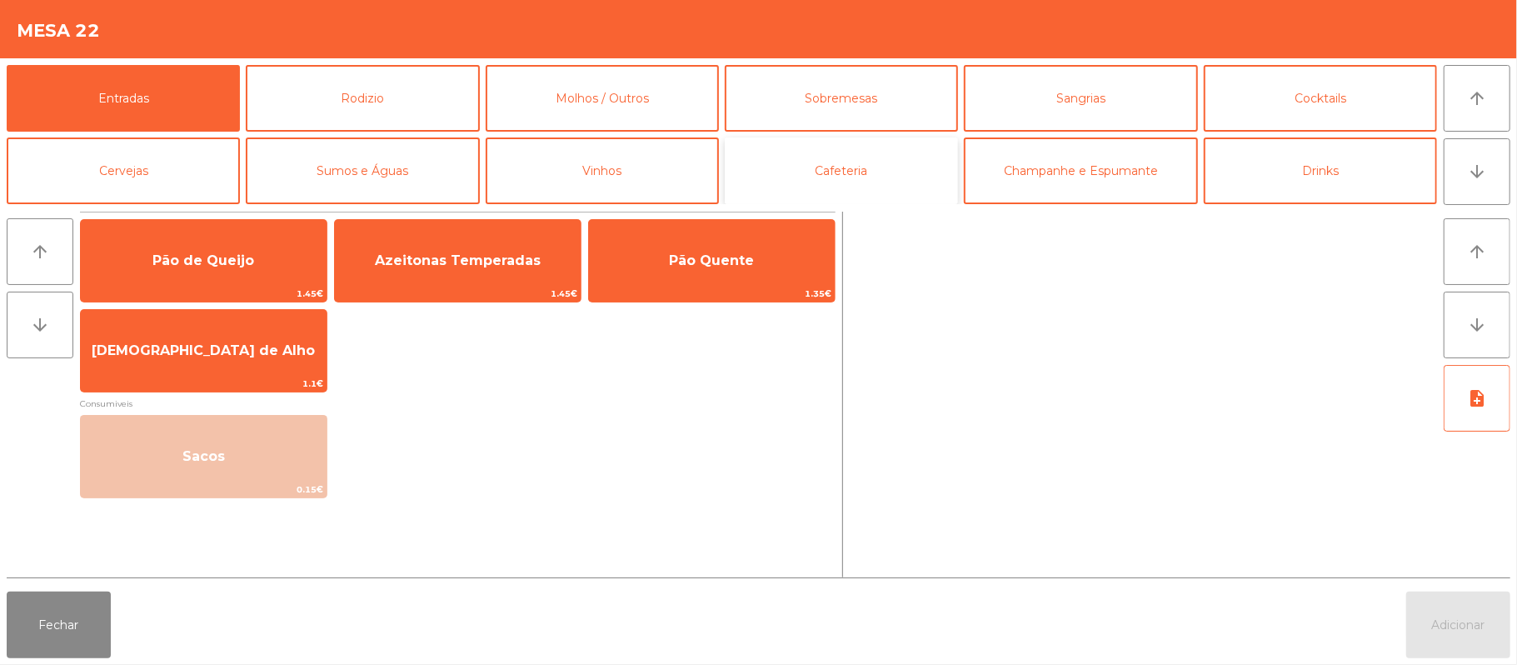
click at [797, 182] on button "Cafeteria" at bounding box center [841, 170] width 233 height 67
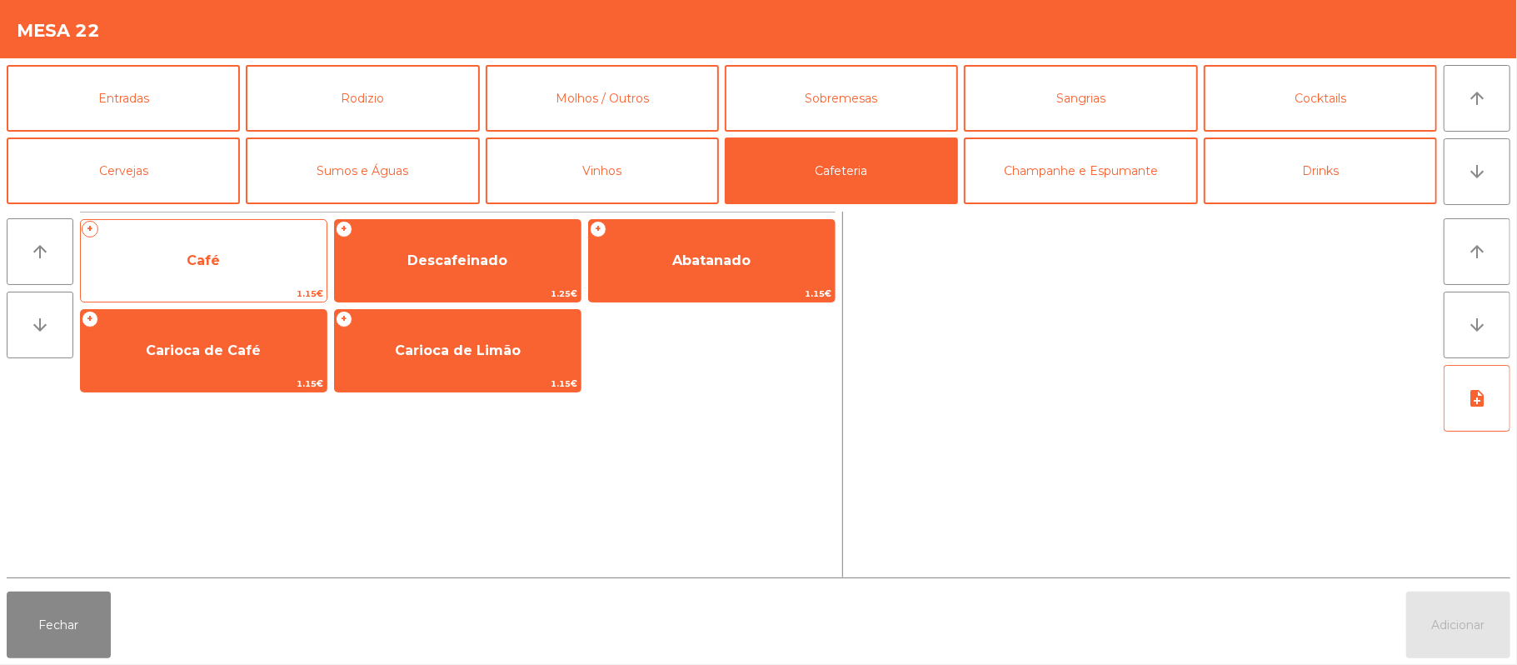
click at [200, 257] on span "Café" at bounding box center [203, 260] width 33 height 16
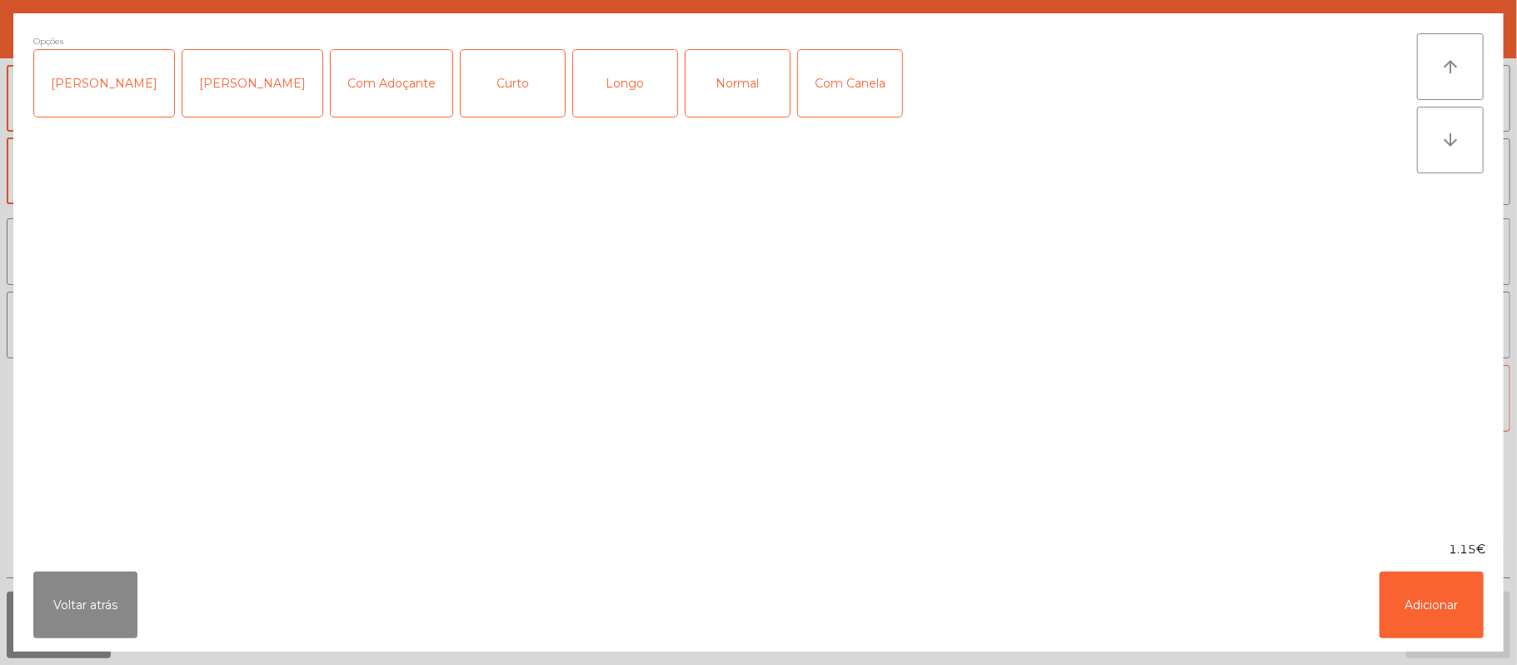
click at [697, 97] on div "Normal" at bounding box center [738, 83] width 104 height 67
click at [1447, 580] on button "Adicionar" at bounding box center [1432, 605] width 104 height 67
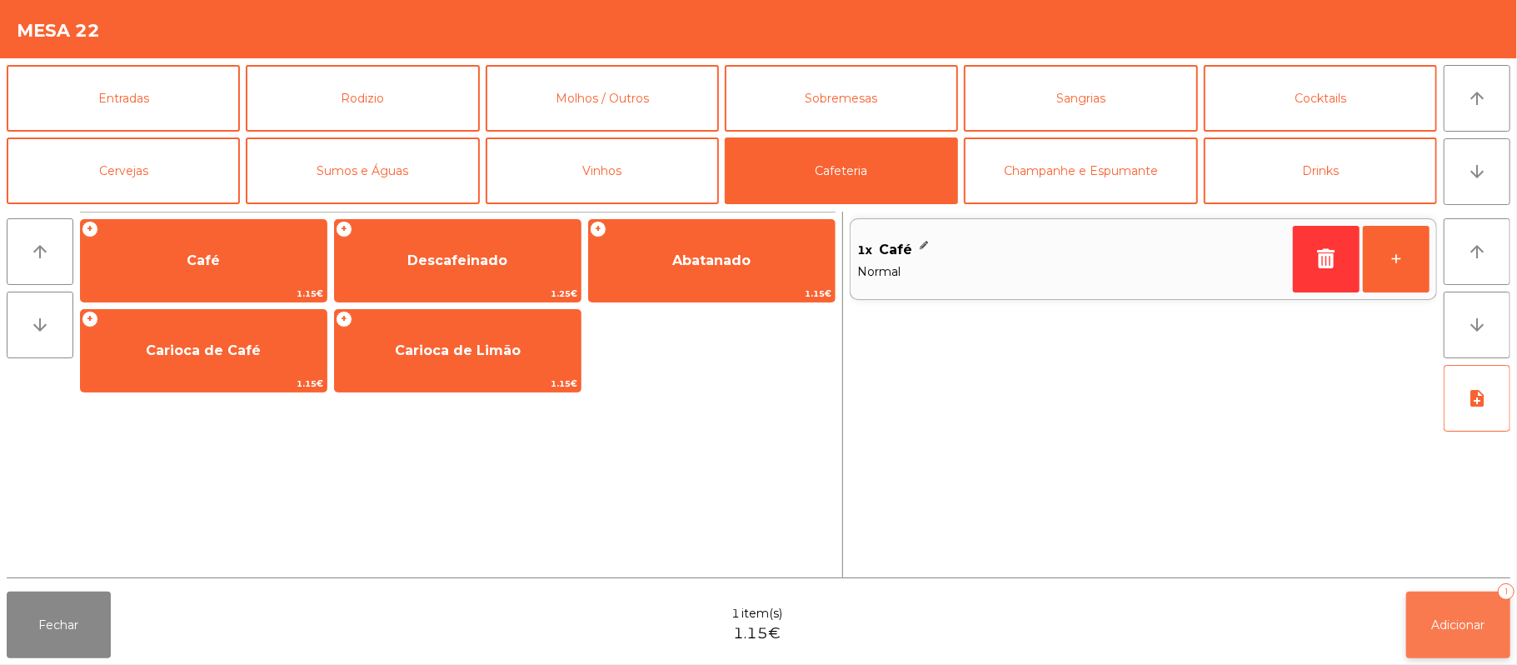
click at [1455, 627] on span "Adicionar" at bounding box center [1458, 624] width 53 height 15
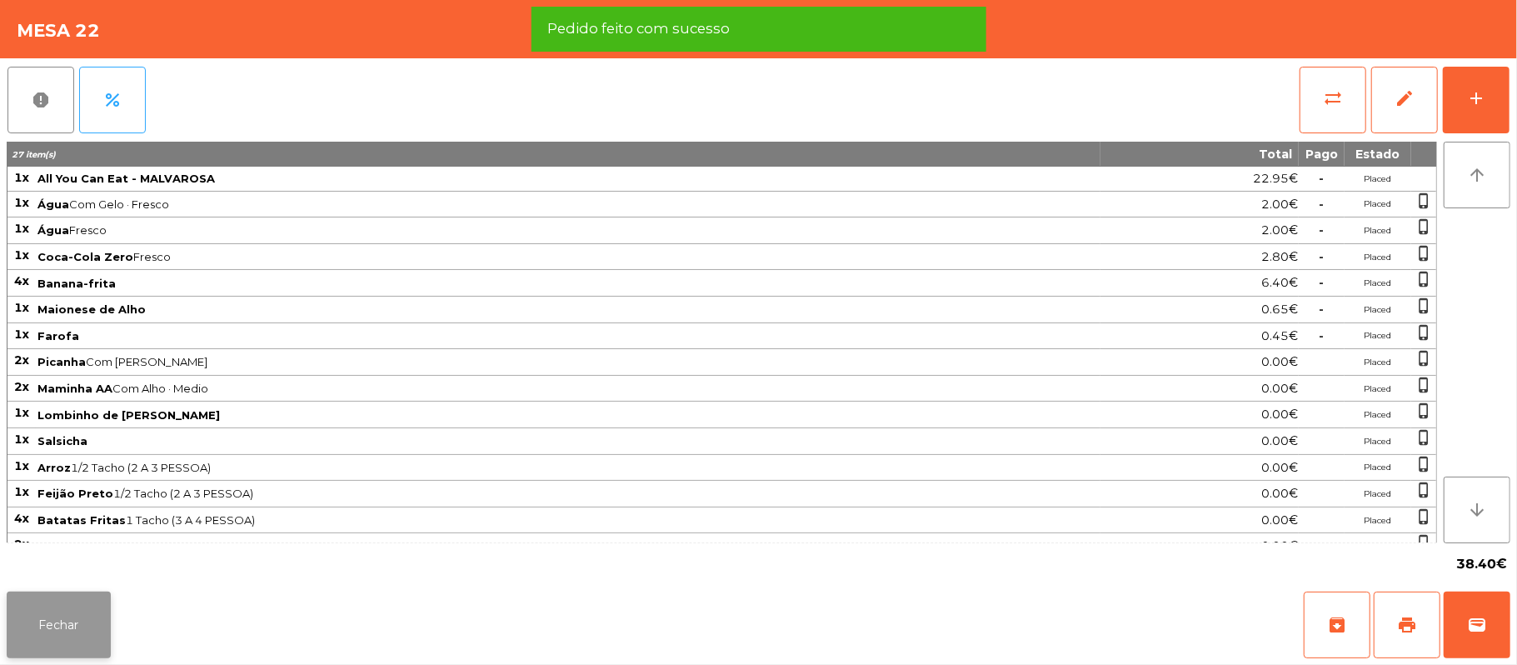
click at [88, 624] on button "Fechar" at bounding box center [59, 625] width 104 height 67
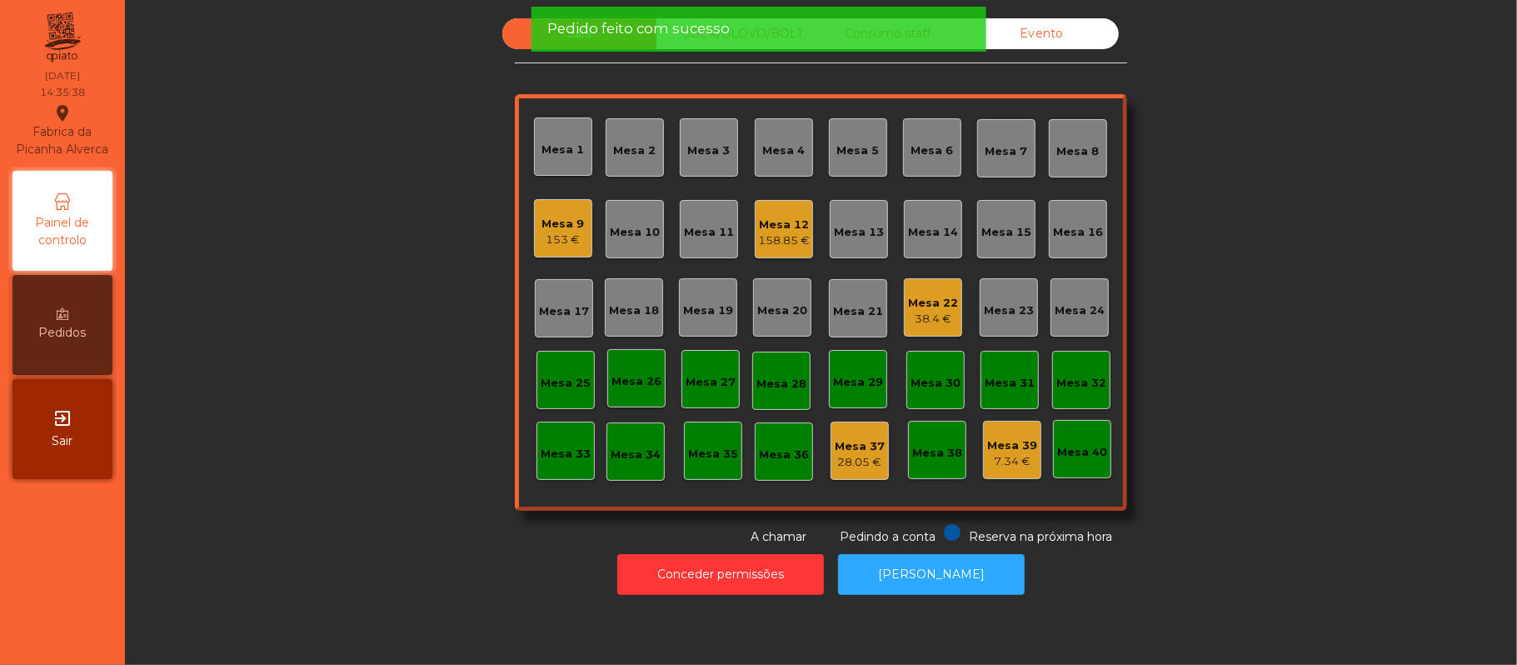
click at [432, 548] on div "Conceder permissões Abrir [PERSON_NAME]" at bounding box center [820, 574] width 1347 height 57
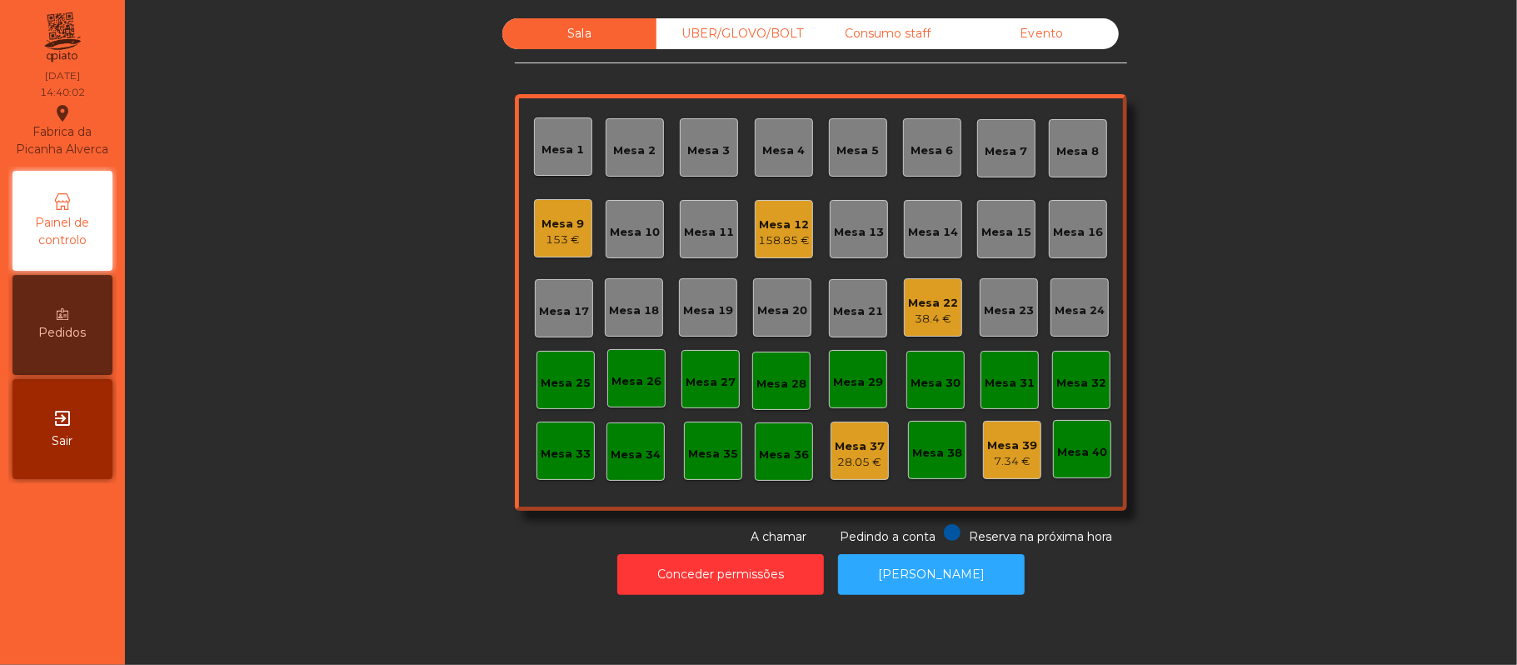
click at [870, 38] on div "Consumo staff" at bounding box center [888, 33] width 154 height 31
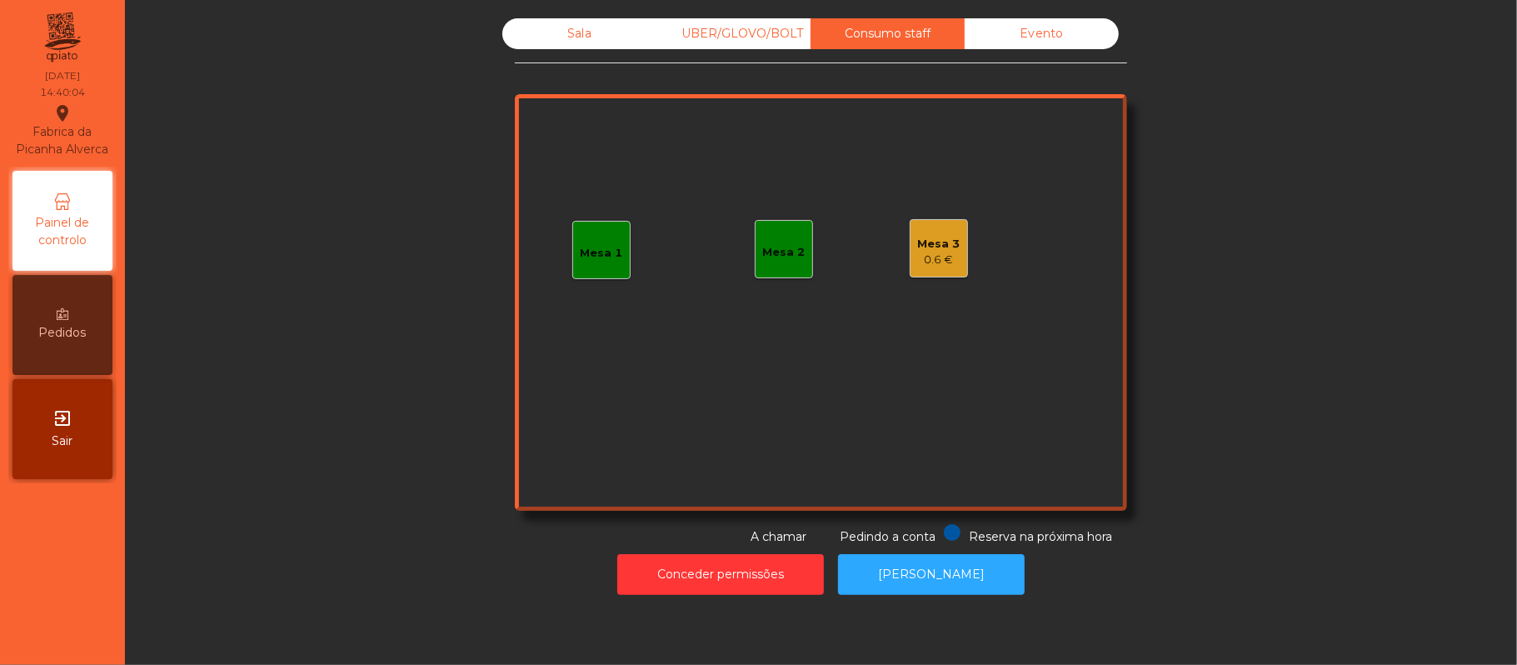
click at [610, 261] on div "Mesa 1" at bounding box center [601, 250] width 58 height 58
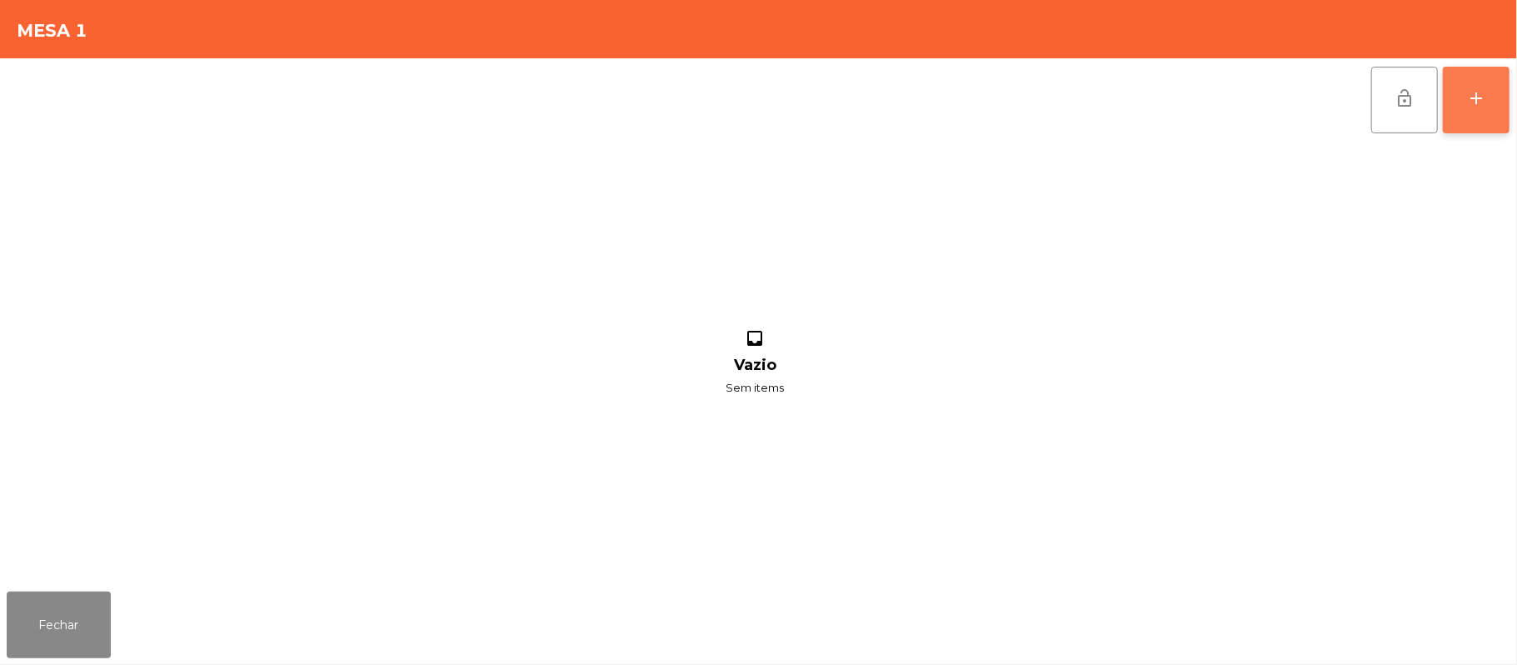
click at [1466, 107] on div "add" at bounding box center [1476, 98] width 20 height 20
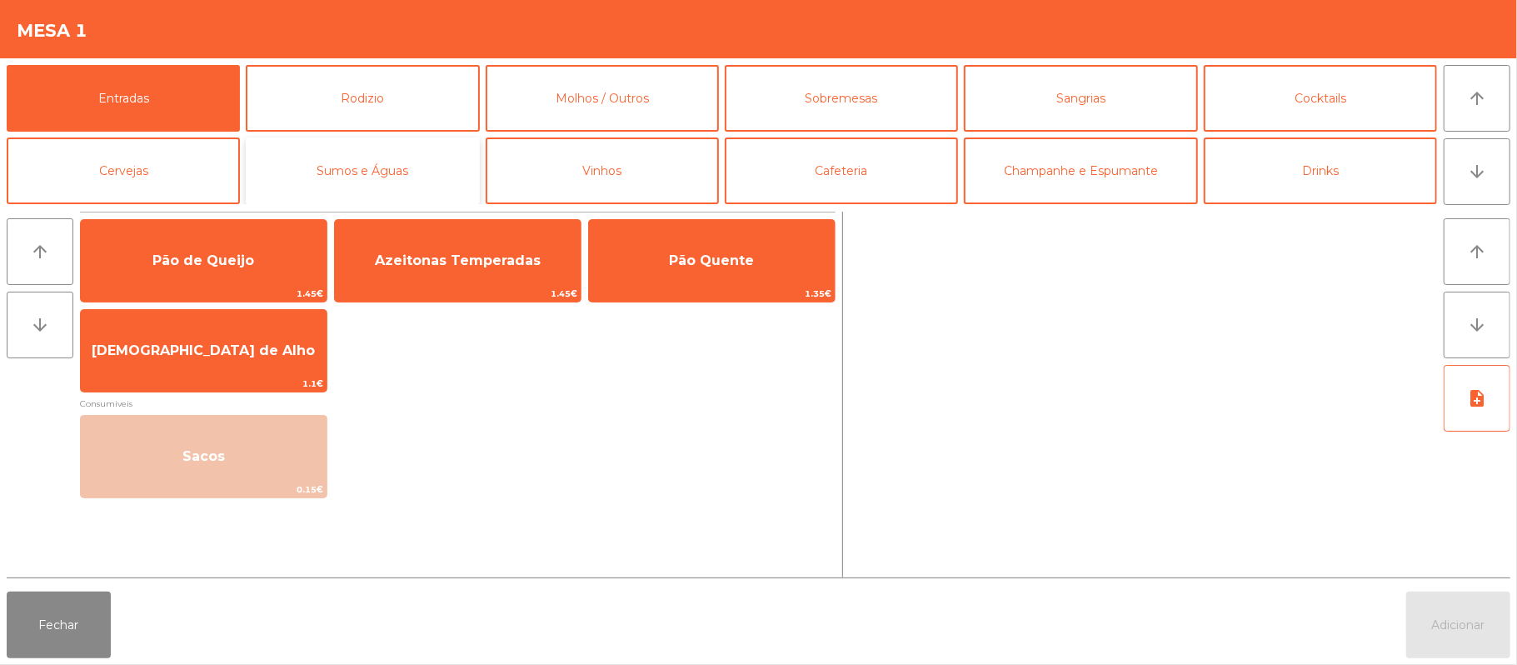
click at [347, 175] on button "Sumos e Águas" at bounding box center [362, 170] width 233 height 67
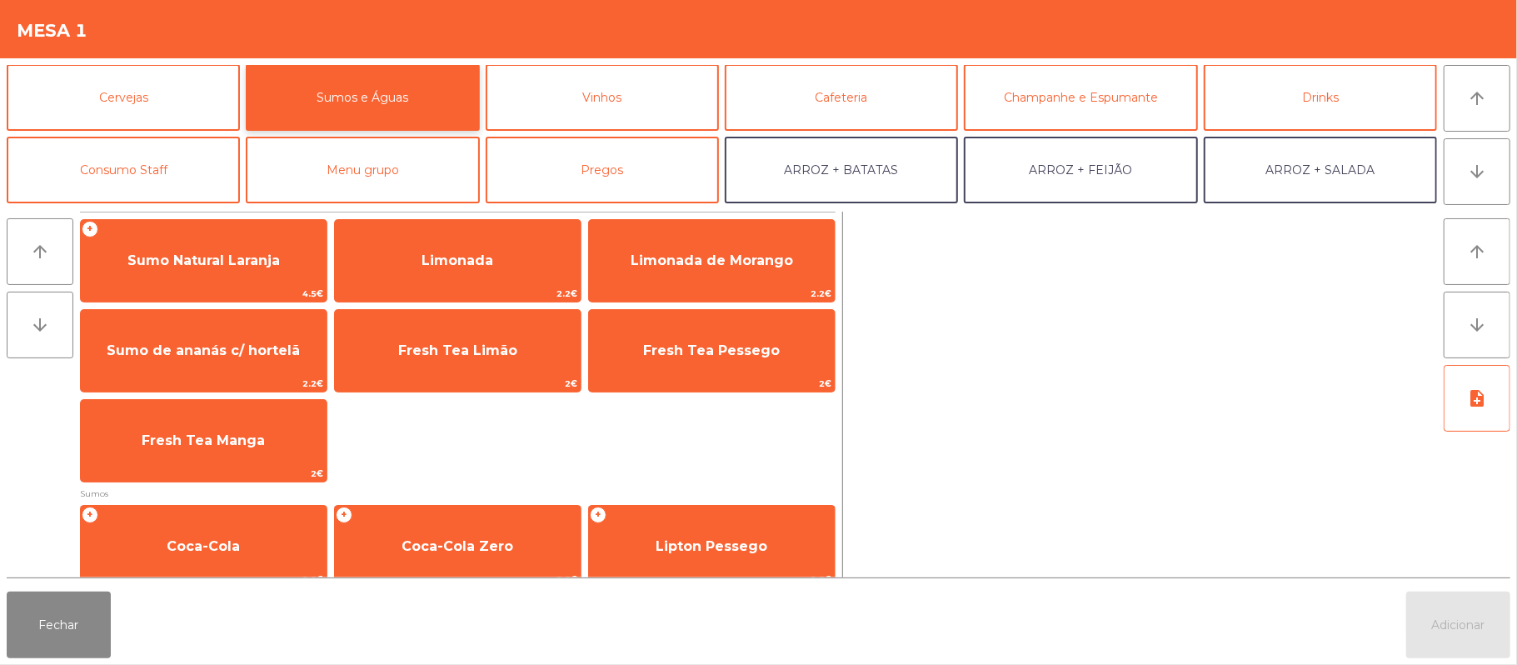
scroll to position [93, 0]
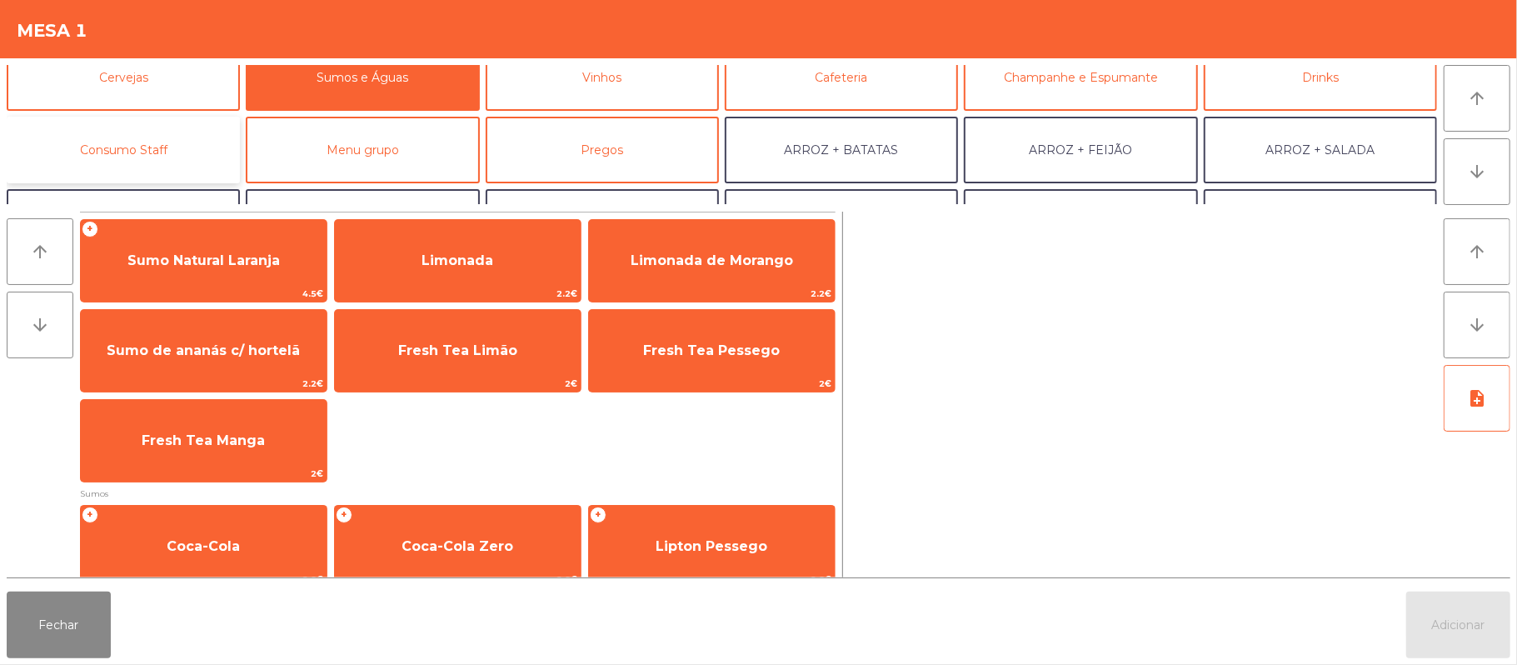
click at [161, 144] on button "Consumo Staff" at bounding box center [123, 150] width 233 height 67
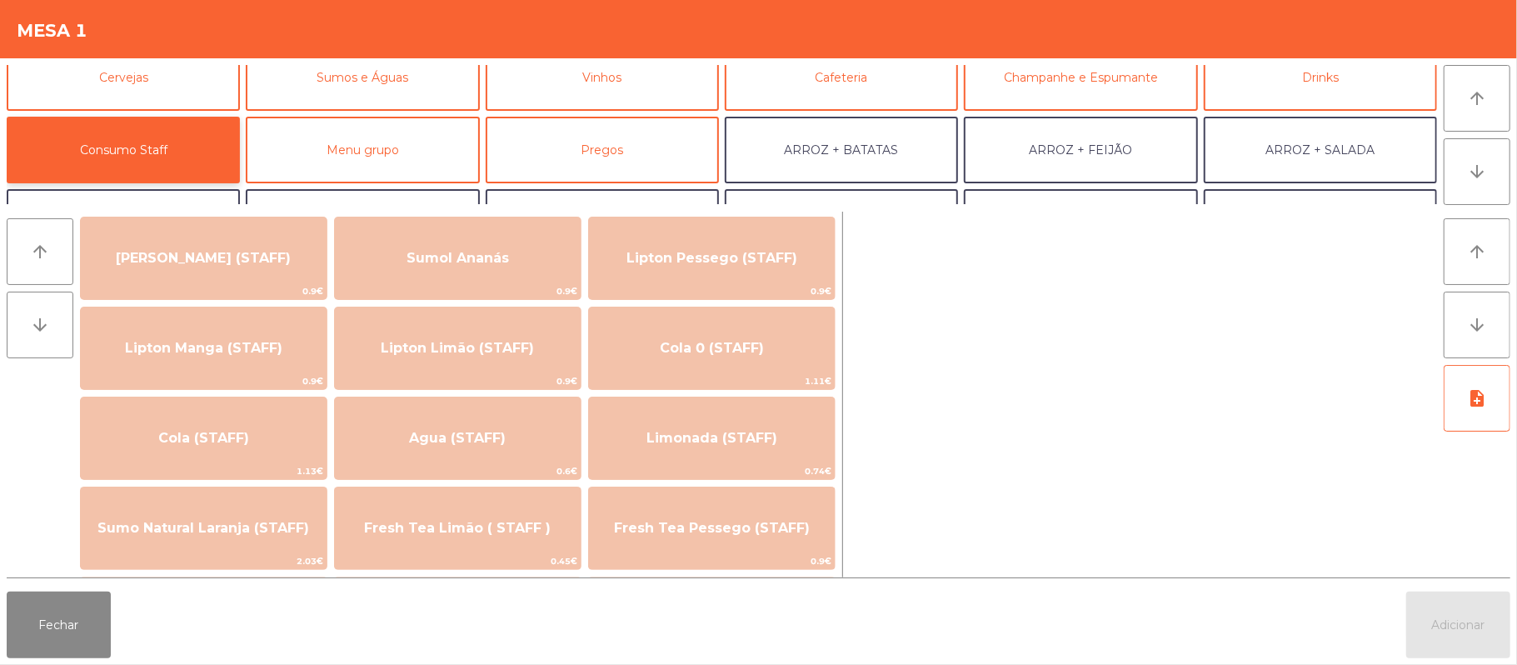
scroll to position [197, 0]
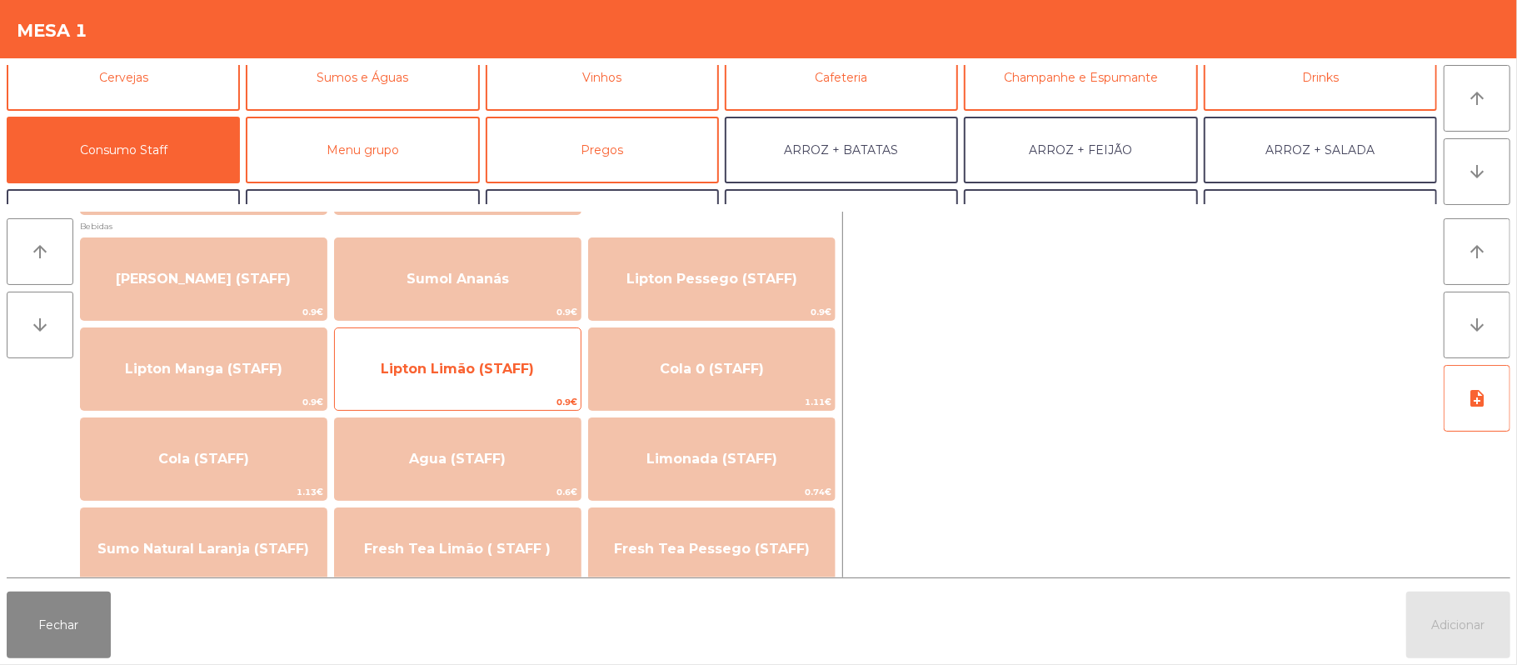
click at [504, 368] on span "Lipton Limão (STAFF)" at bounding box center [457, 369] width 153 height 16
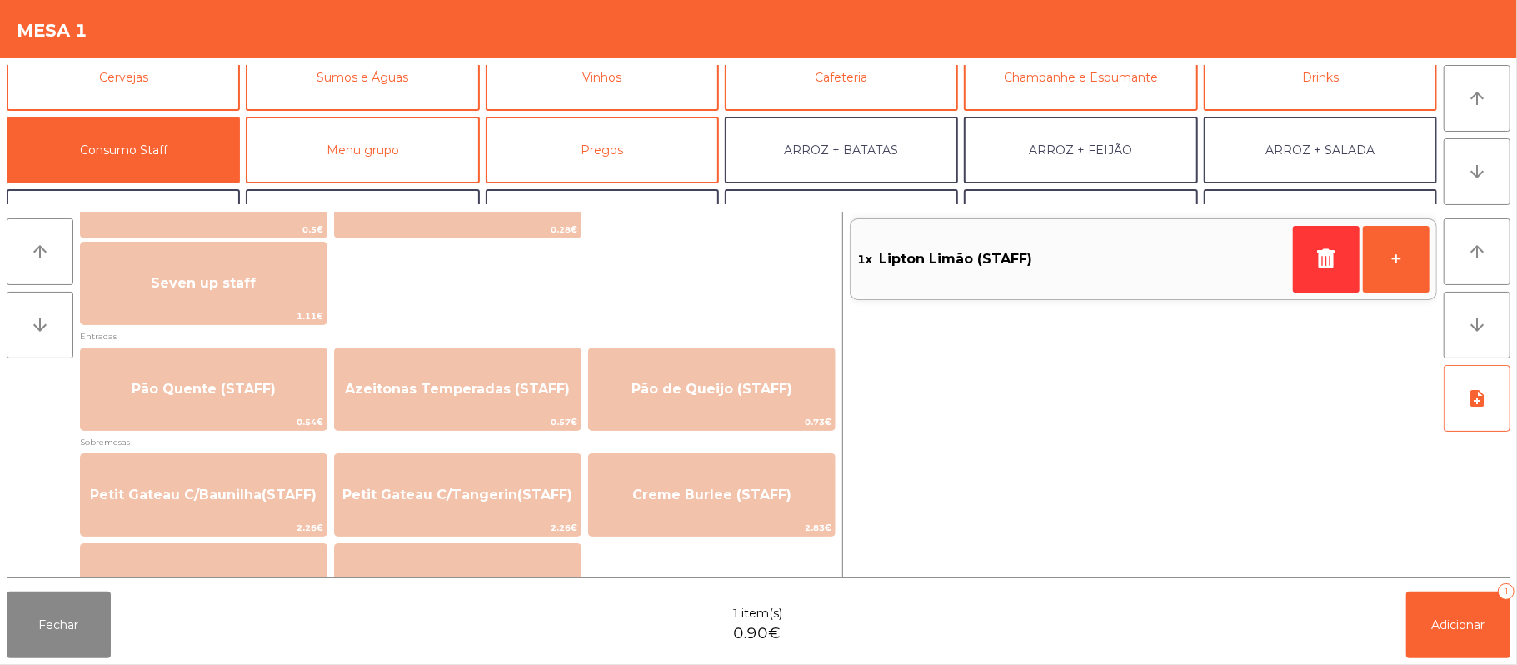
scroll to position [1055, 0]
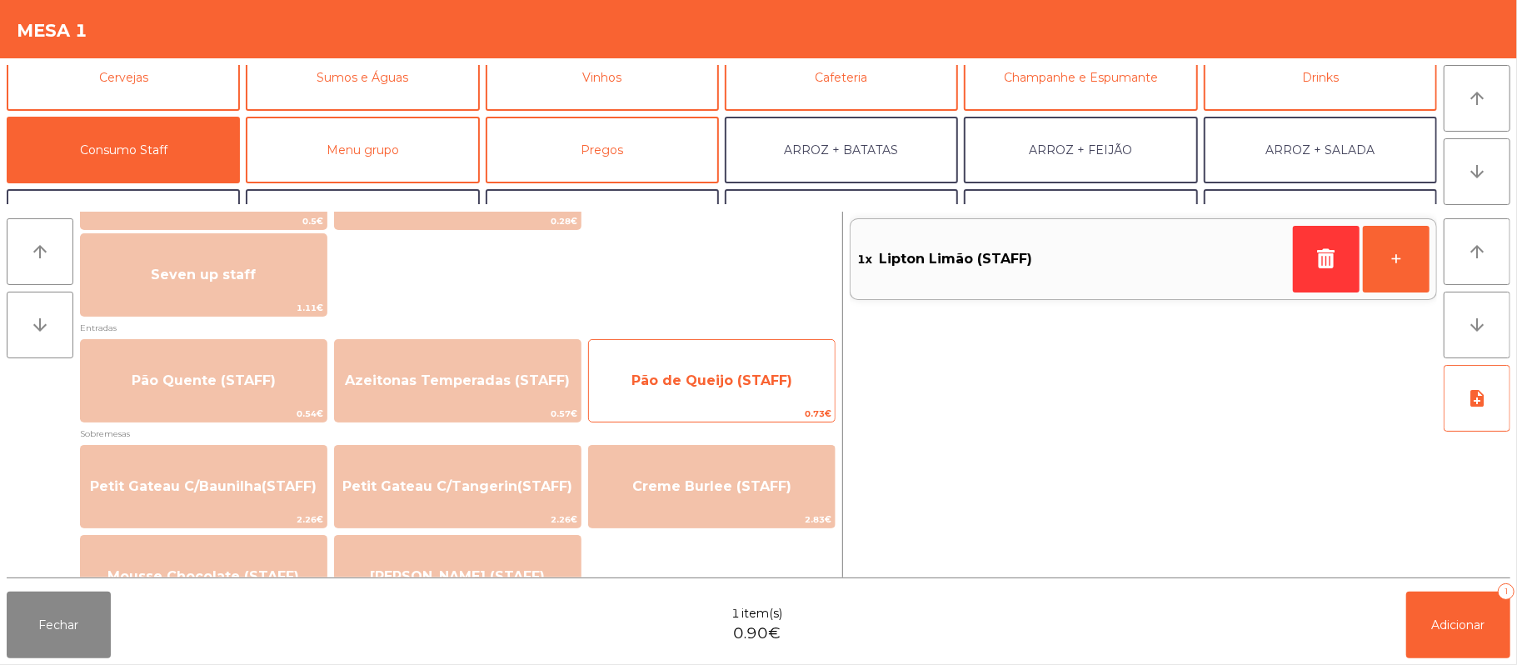
click at [708, 367] on span "Pão de Queijo (STAFF)" at bounding box center [712, 380] width 246 height 45
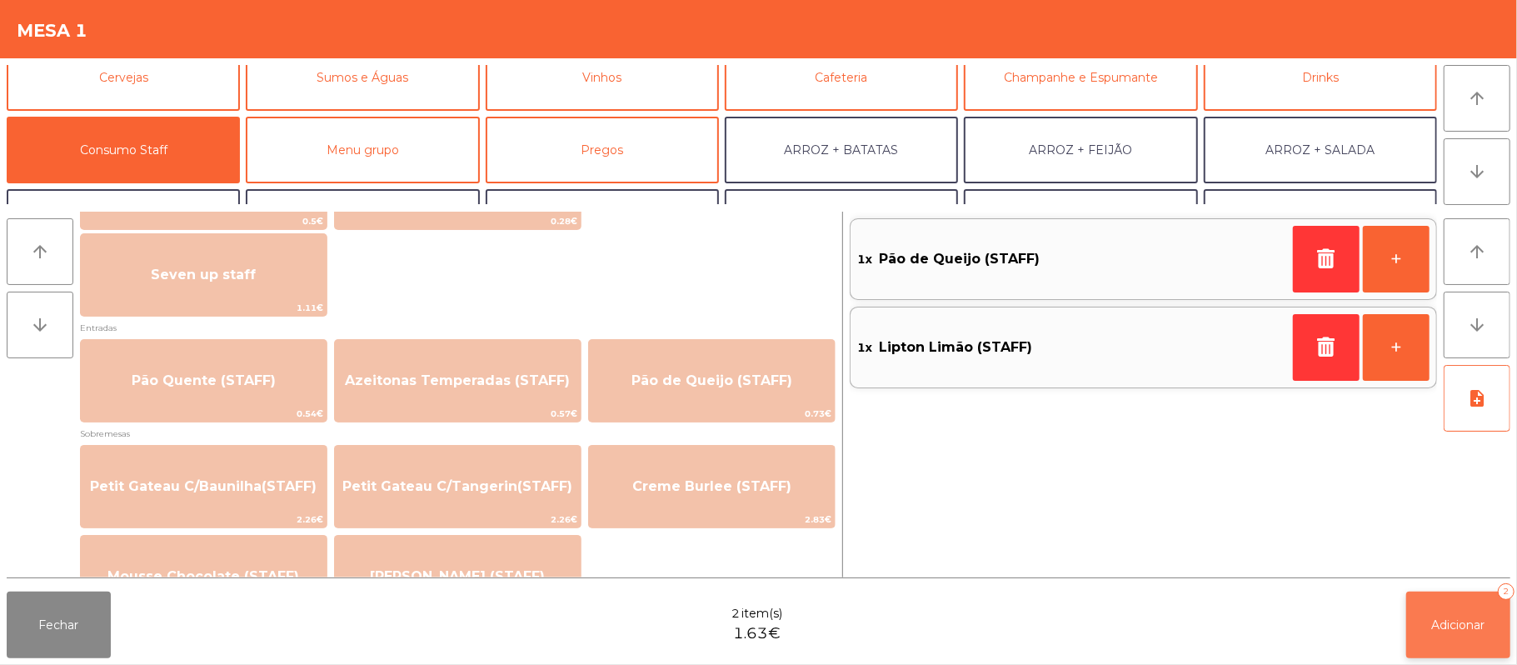
click at [1467, 600] on button "Adicionar 2" at bounding box center [1458, 625] width 104 height 67
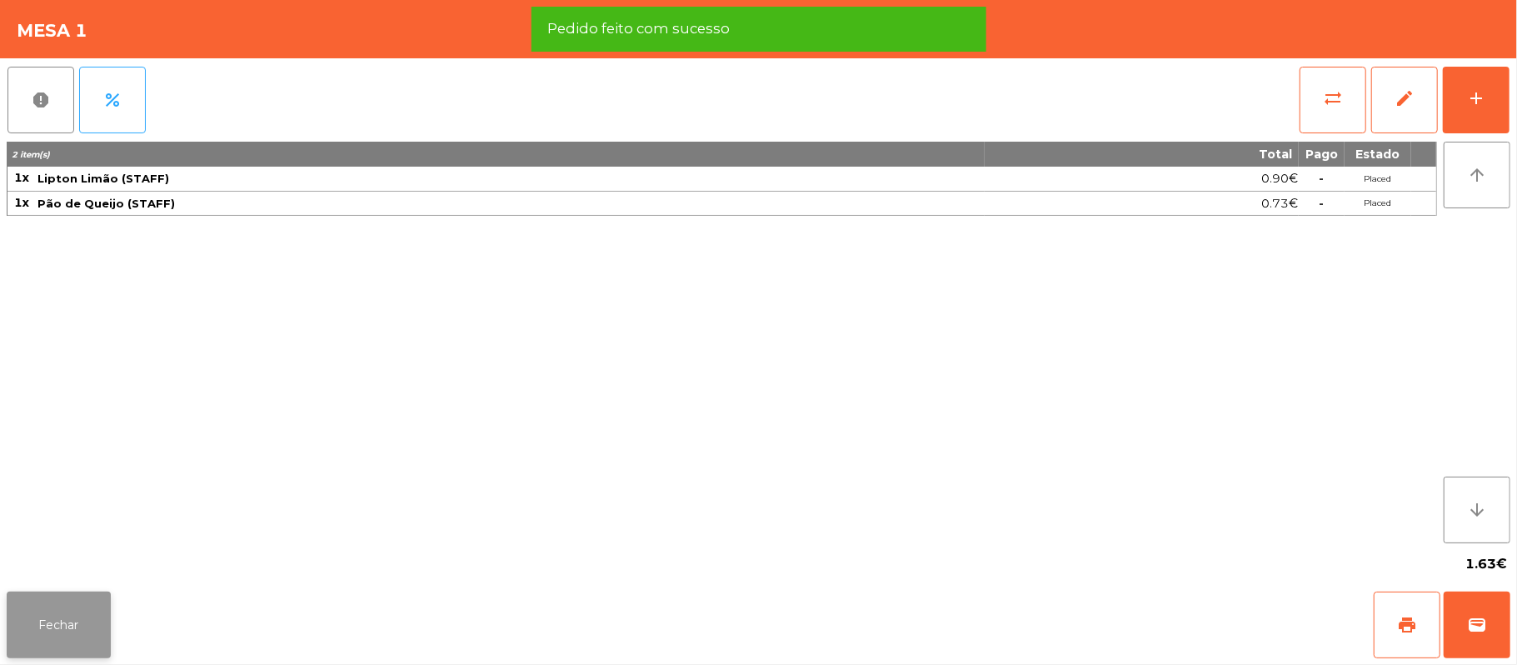
click at [61, 600] on button "Fechar" at bounding box center [59, 625] width 104 height 67
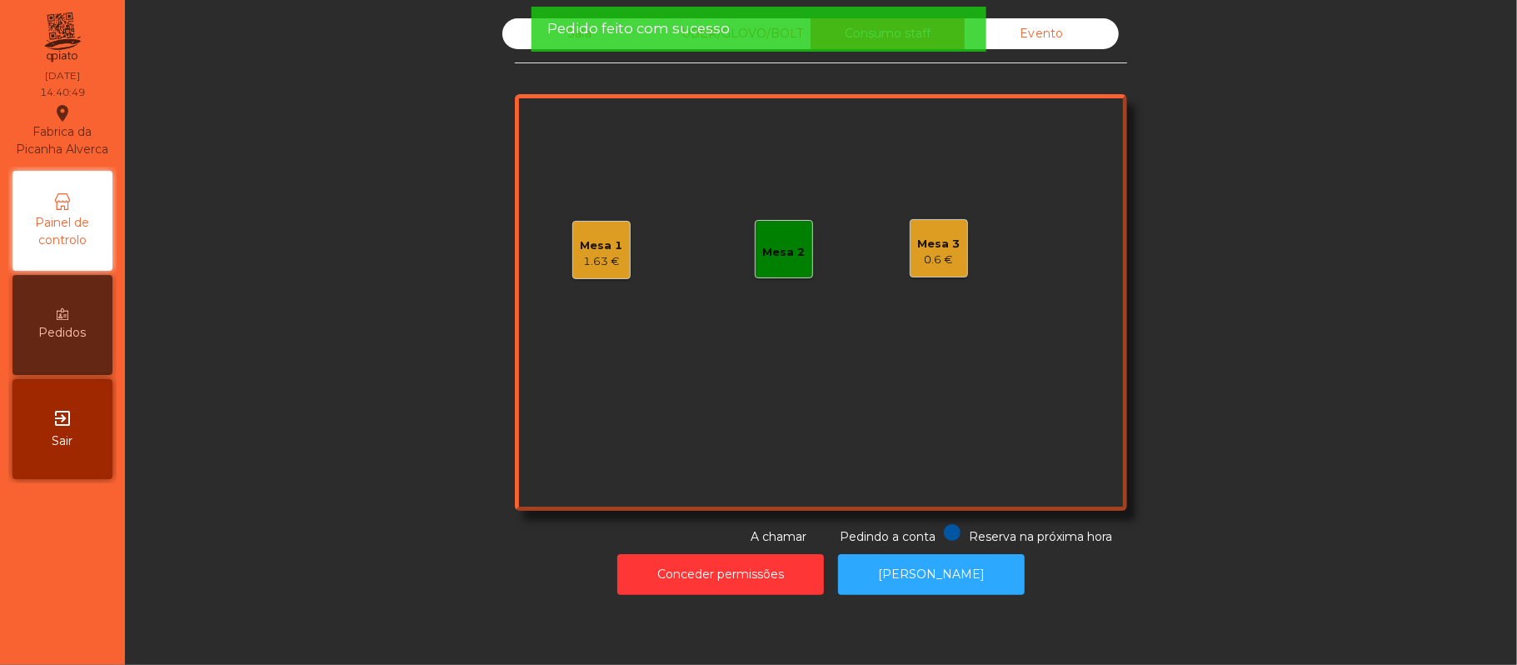
click at [511, 37] on div "Sala" at bounding box center [579, 33] width 154 height 31
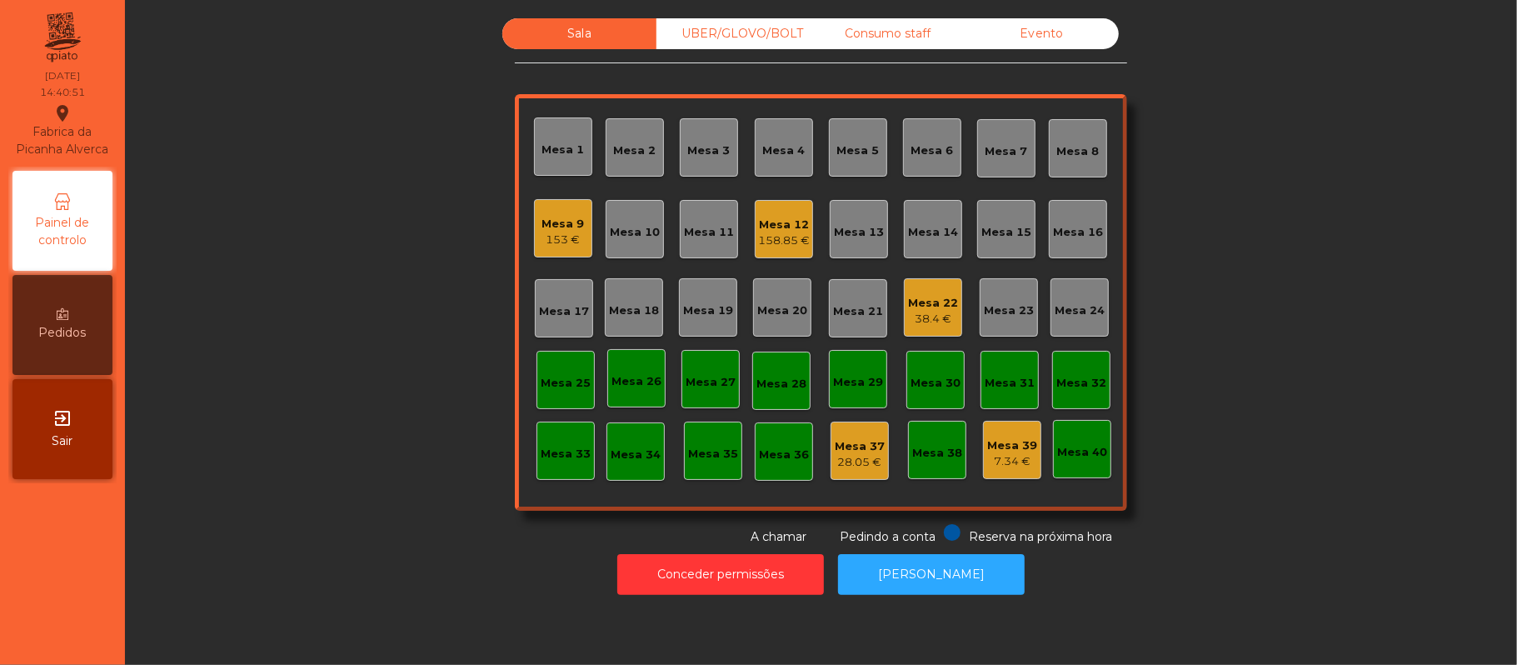
click at [573, 247] on div "153 €" at bounding box center [563, 240] width 42 height 17
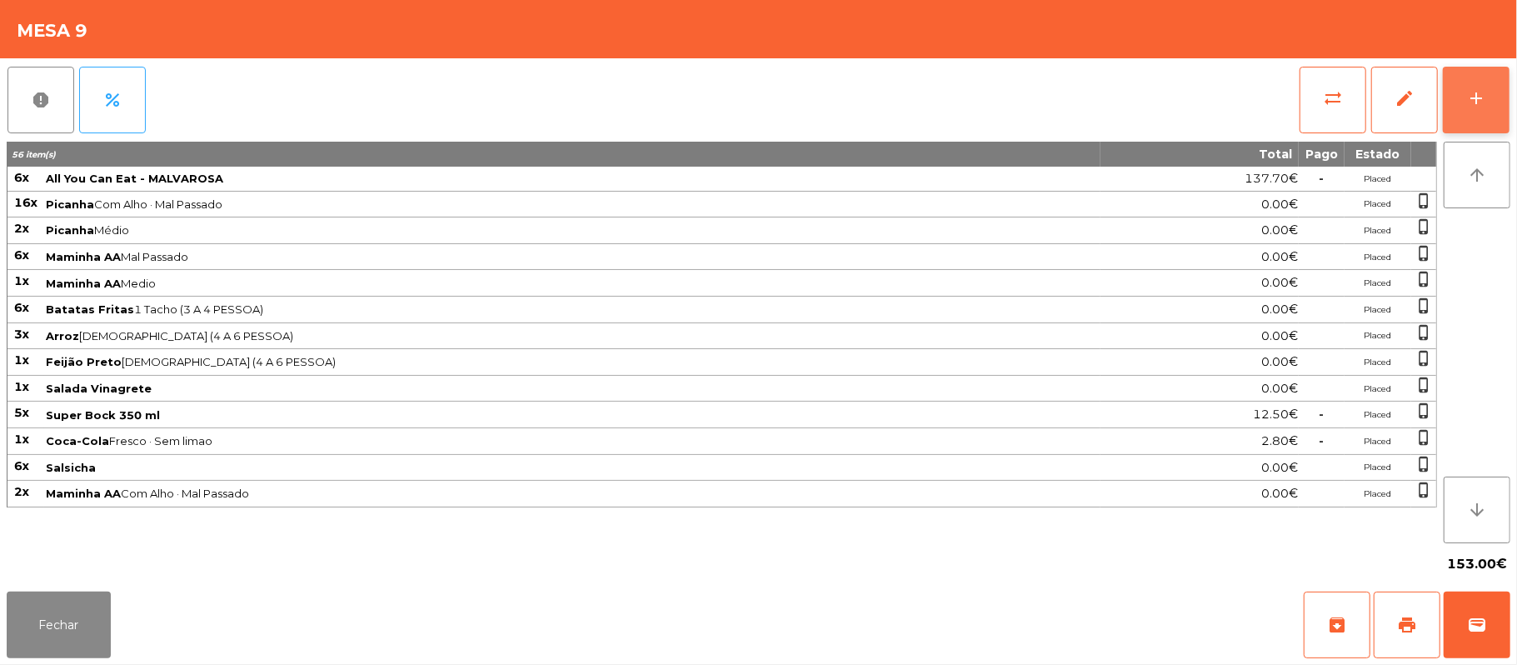
click at [1481, 110] on button "add" at bounding box center [1476, 100] width 67 height 67
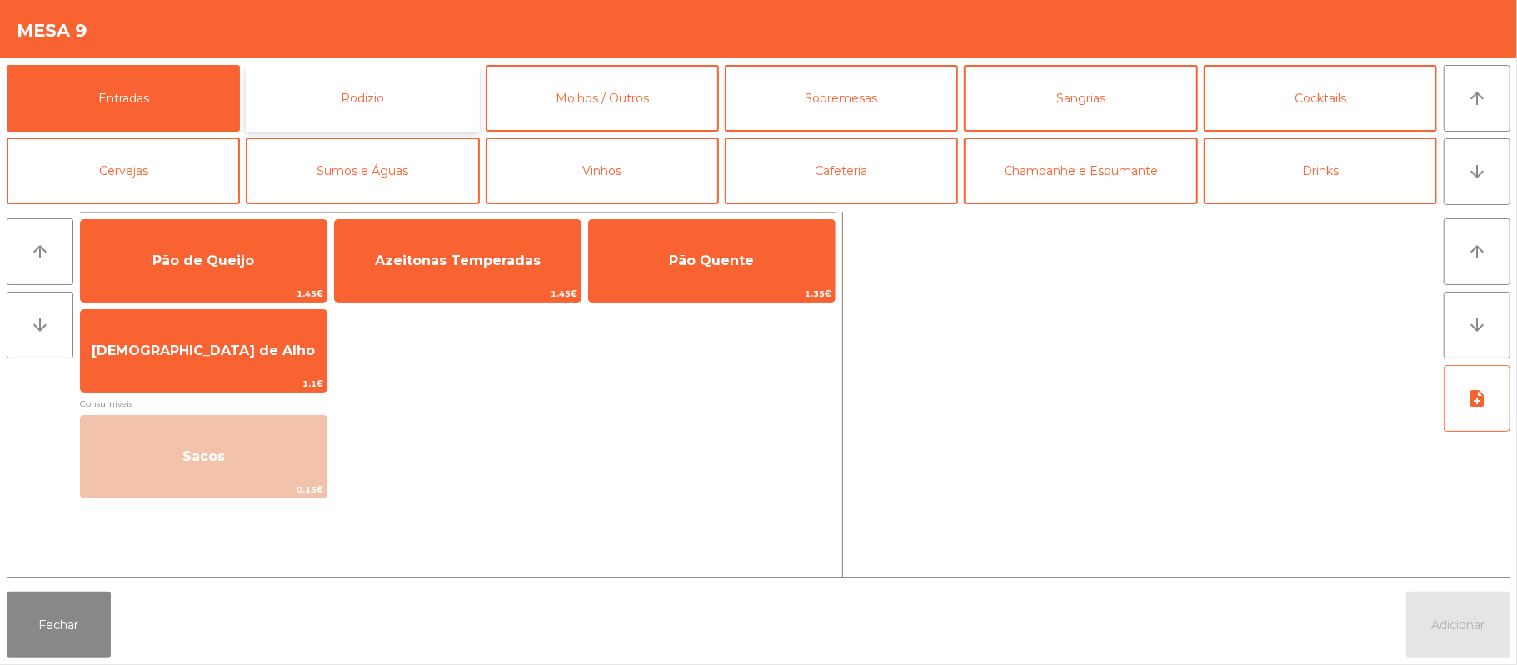
click at [398, 82] on button "Rodizio" at bounding box center [362, 98] width 233 height 67
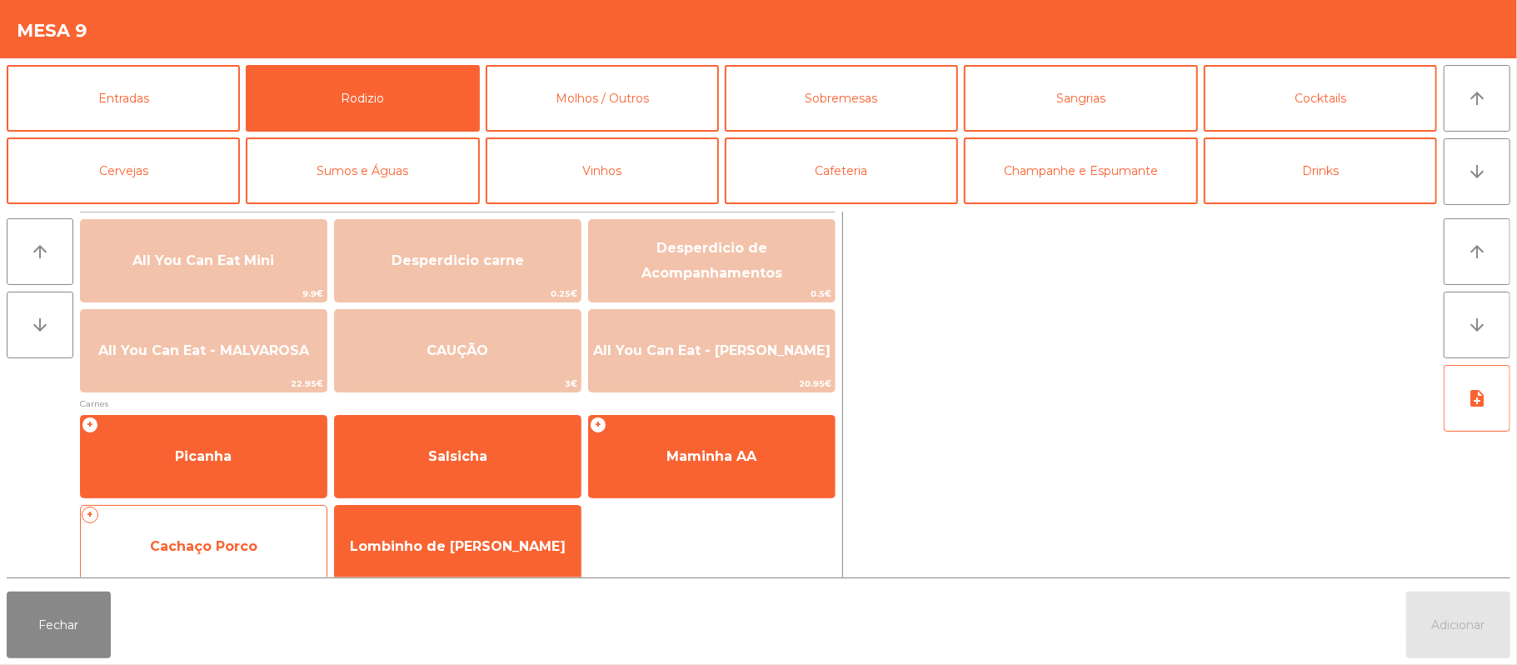
click at [240, 544] on span "Cachaço Porco" at bounding box center [203, 546] width 107 height 16
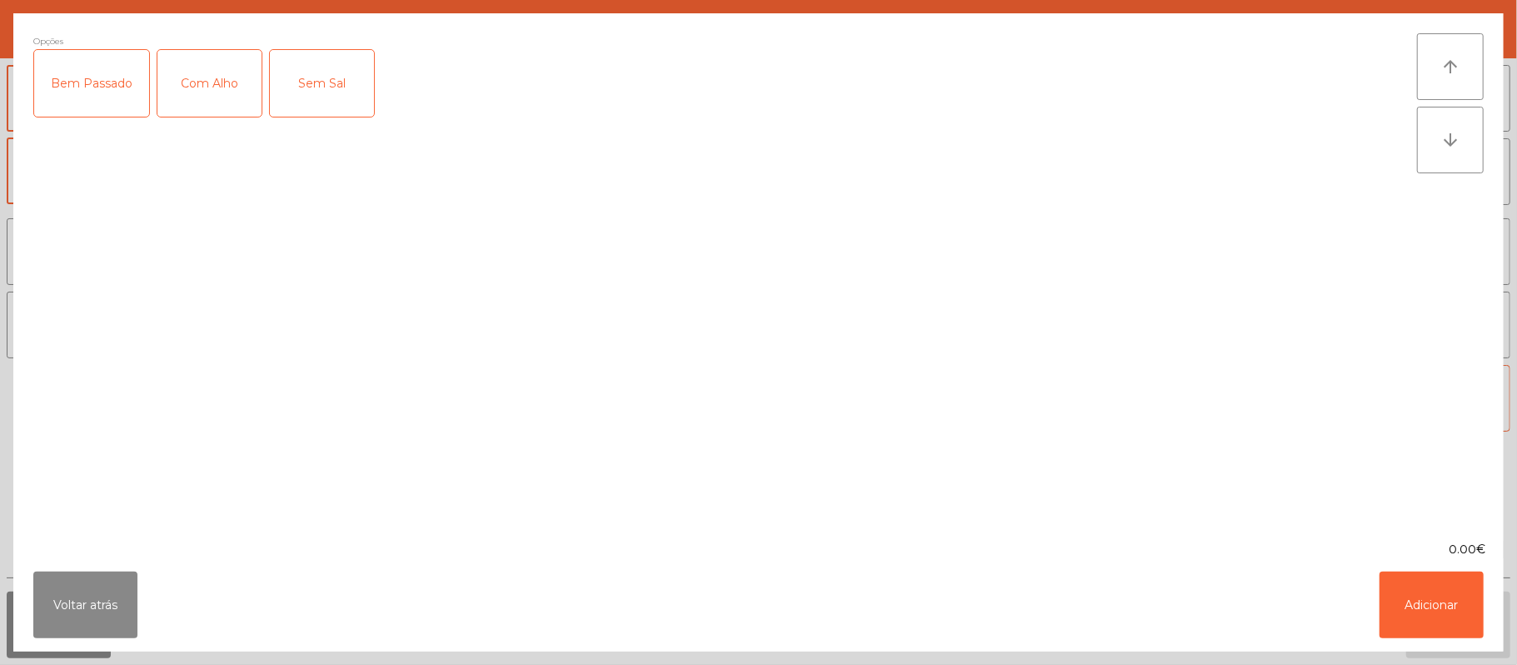
click at [195, 92] on div "Com Alho" at bounding box center [209, 83] width 104 height 67
click at [1436, 595] on button "Adicionar" at bounding box center [1432, 605] width 104 height 67
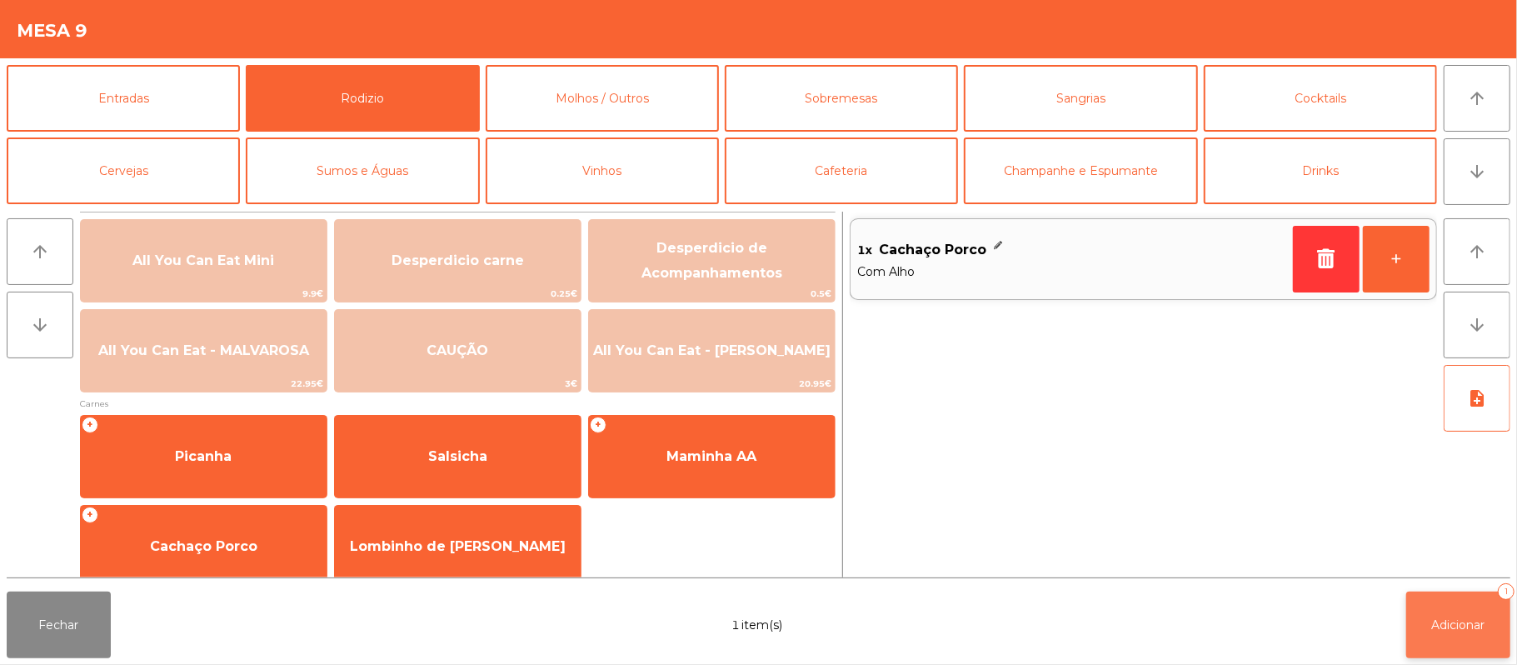
click at [1453, 615] on button "Adicionar 1" at bounding box center [1458, 625] width 104 height 67
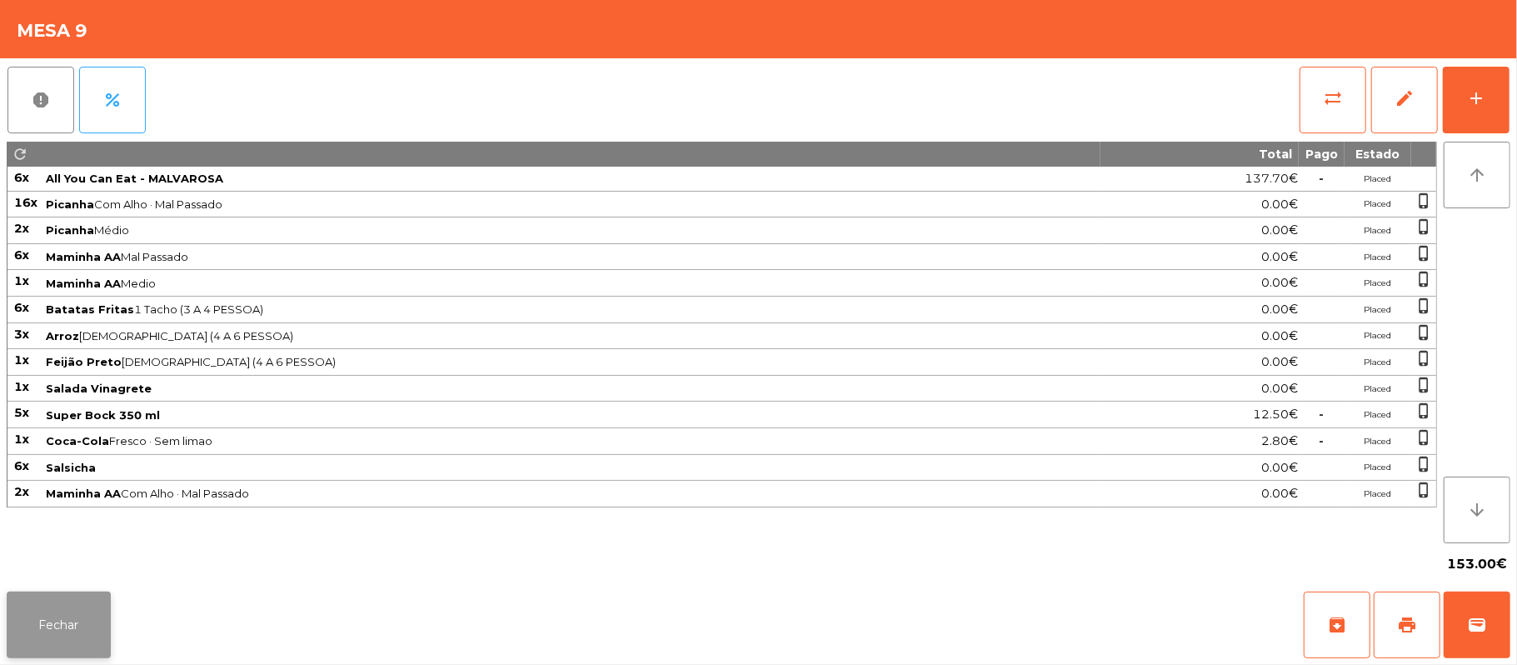
click at [60, 597] on button "Fechar" at bounding box center [59, 625] width 104 height 67
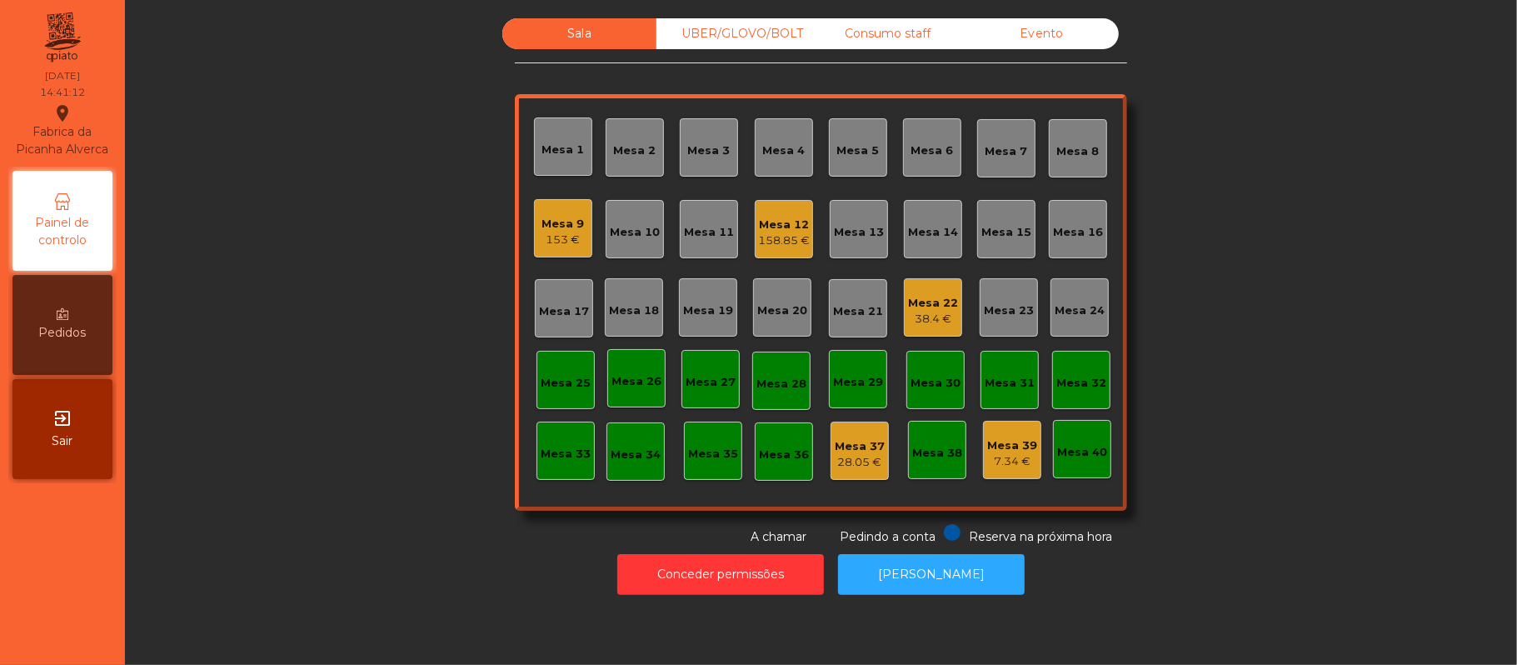
click at [912, 297] on div "Mesa 22" at bounding box center [933, 303] width 50 height 17
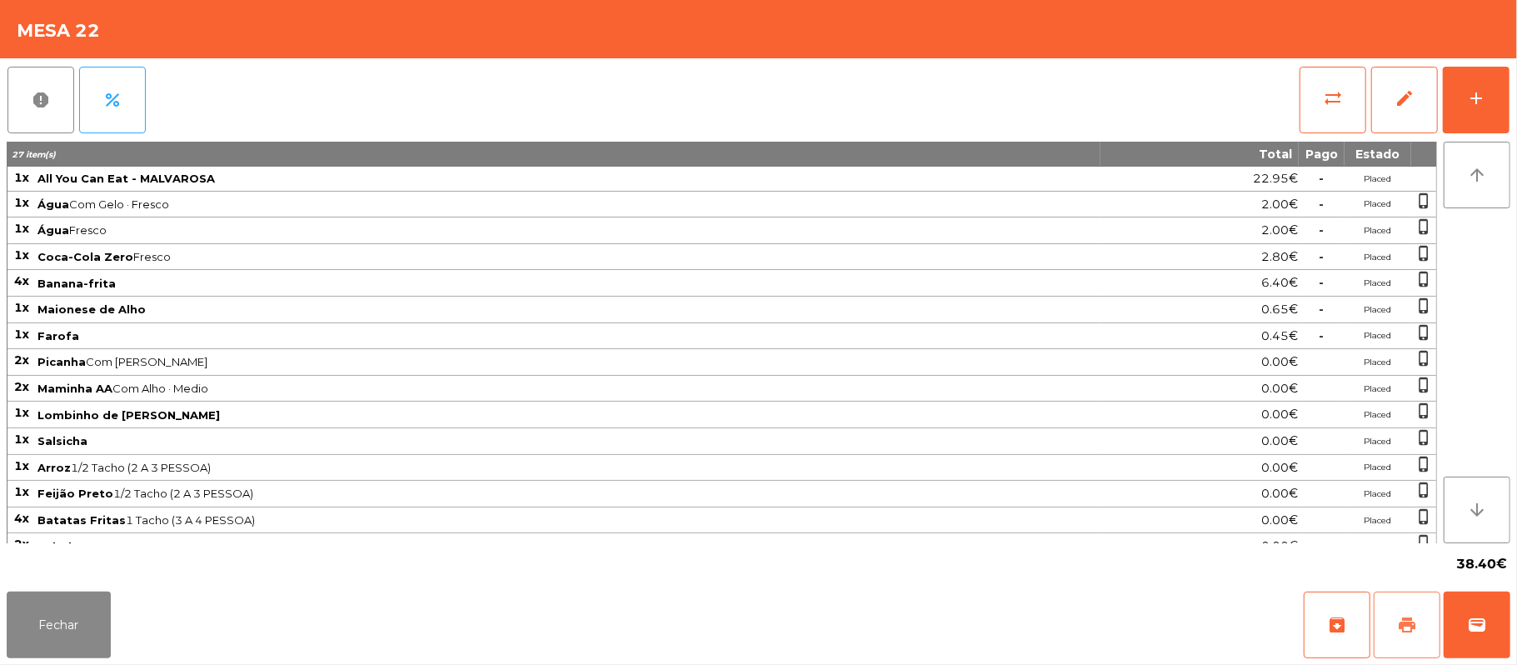
click at [1423, 611] on button "print" at bounding box center [1407, 625] width 67 height 67
click at [1515, 94] on div "report percent sync_alt edit add 27 item(s) Total Pago Estado 1x All You Can Ea…" at bounding box center [758, 321] width 1517 height 527
click at [1475, 78] on button "add" at bounding box center [1476, 100] width 67 height 67
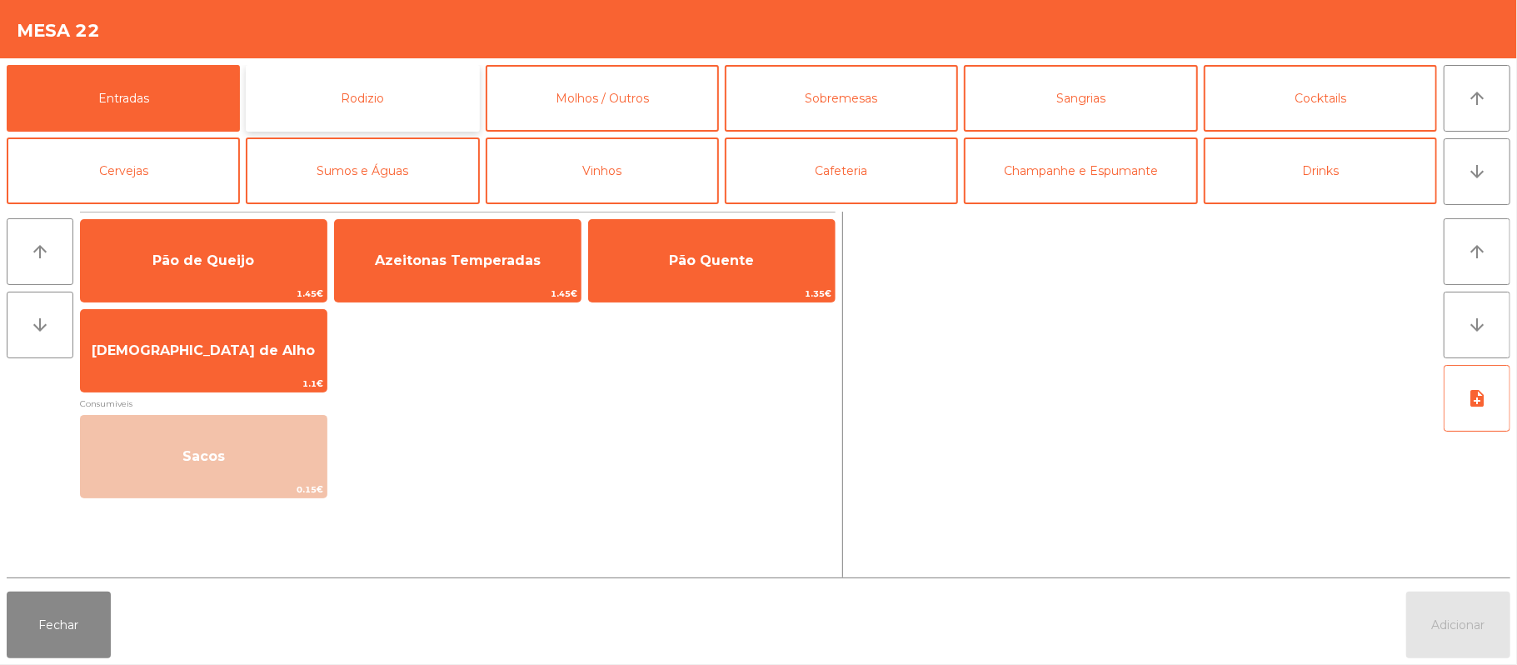
click at [383, 111] on button "Rodizio" at bounding box center [362, 98] width 233 height 67
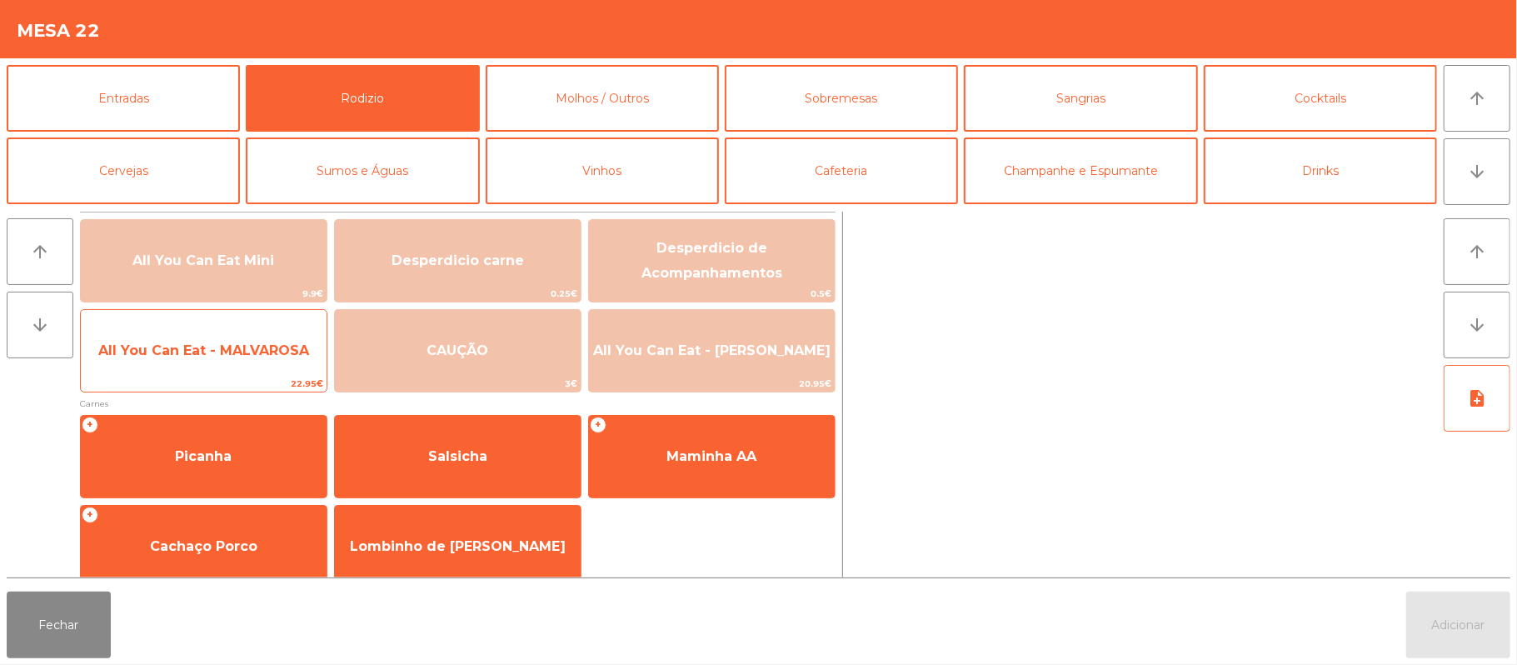
click at [213, 362] on span "All You Can Eat - MALVAROSA" at bounding box center [204, 350] width 246 height 45
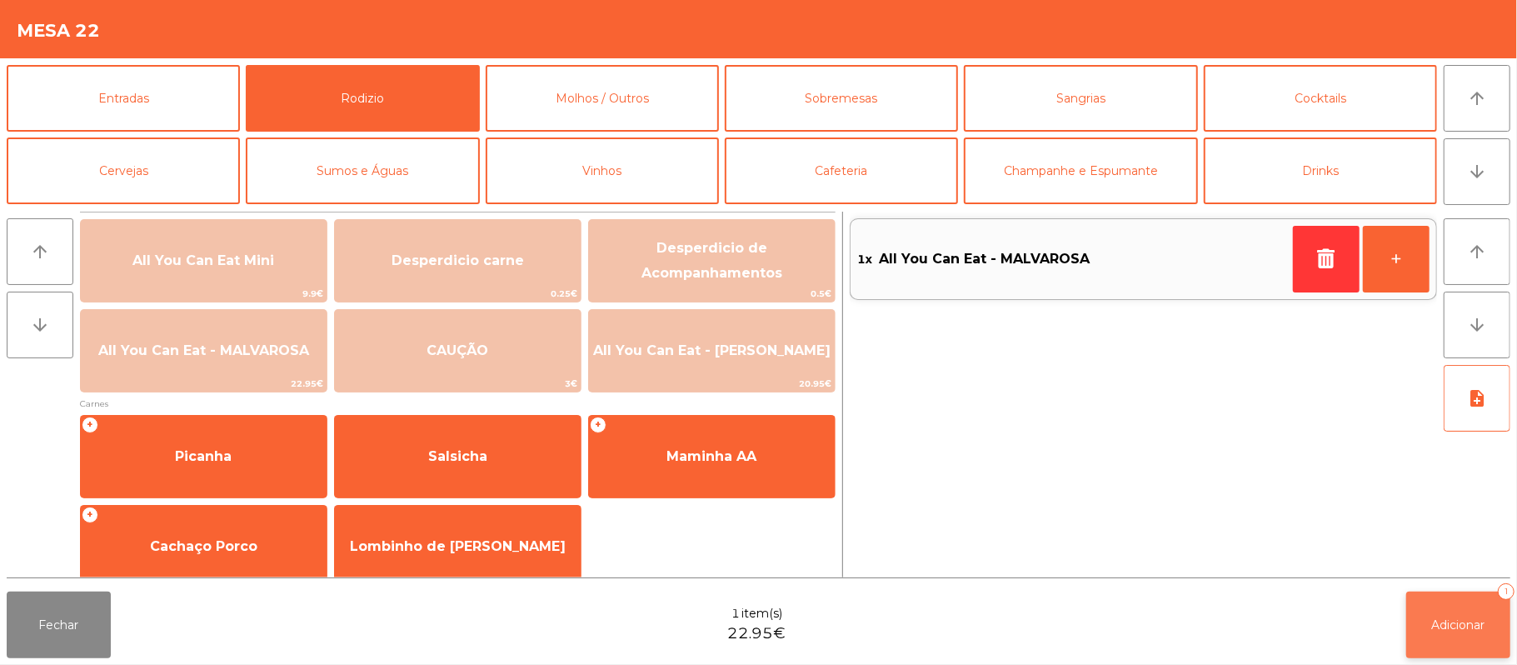
click at [1428, 621] on button "Adicionar 1" at bounding box center [1458, 625] width 104 height 67
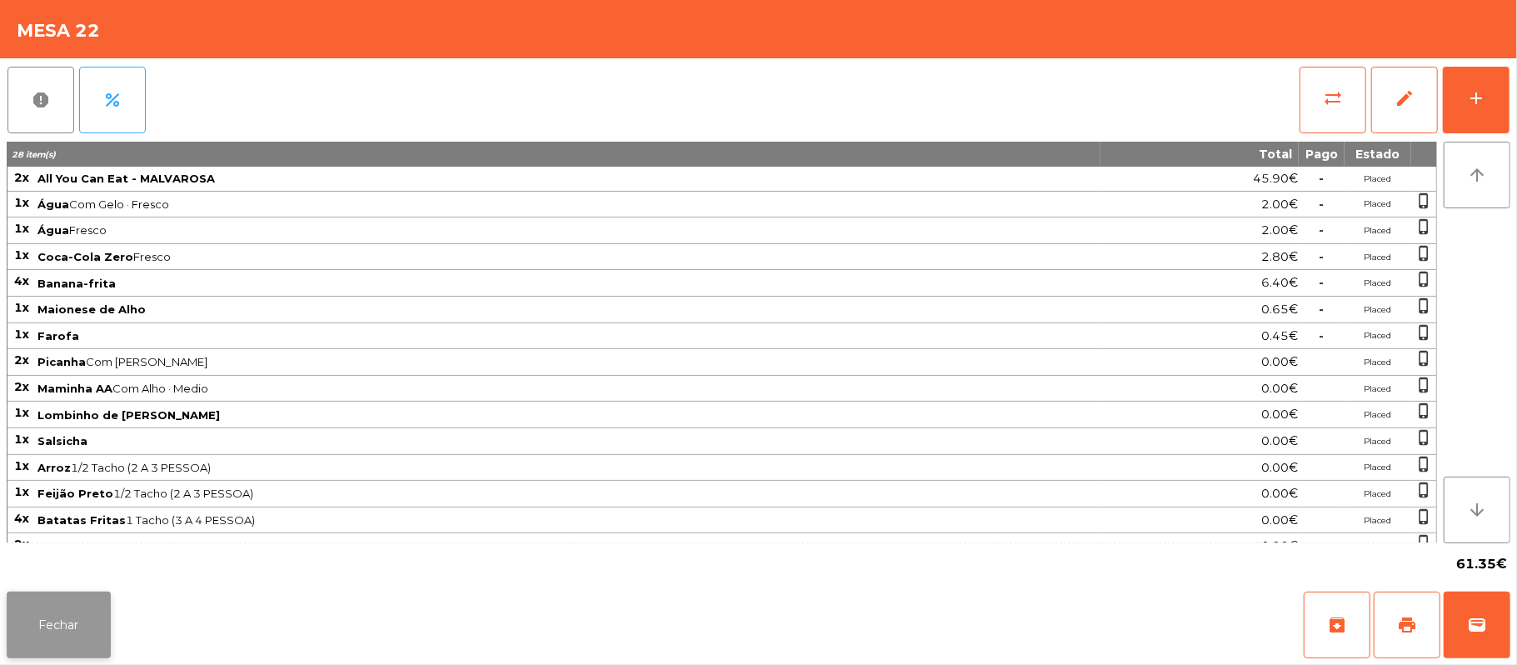
click at [81, 615] on button "Fechar" at bounding box center [59, 625] width 104 height 67
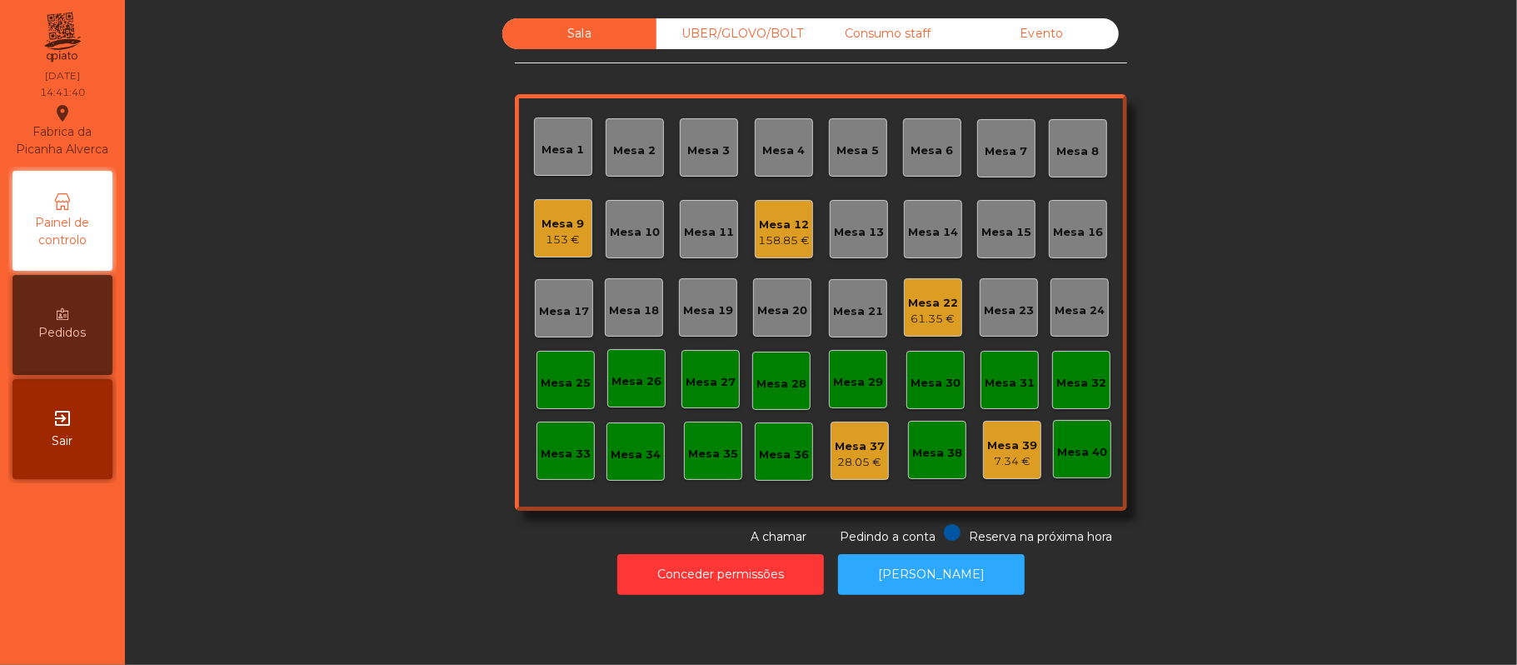
click at [918, 317] on div "61.35 €" at bounding box center [933, 319] width 50 height 17
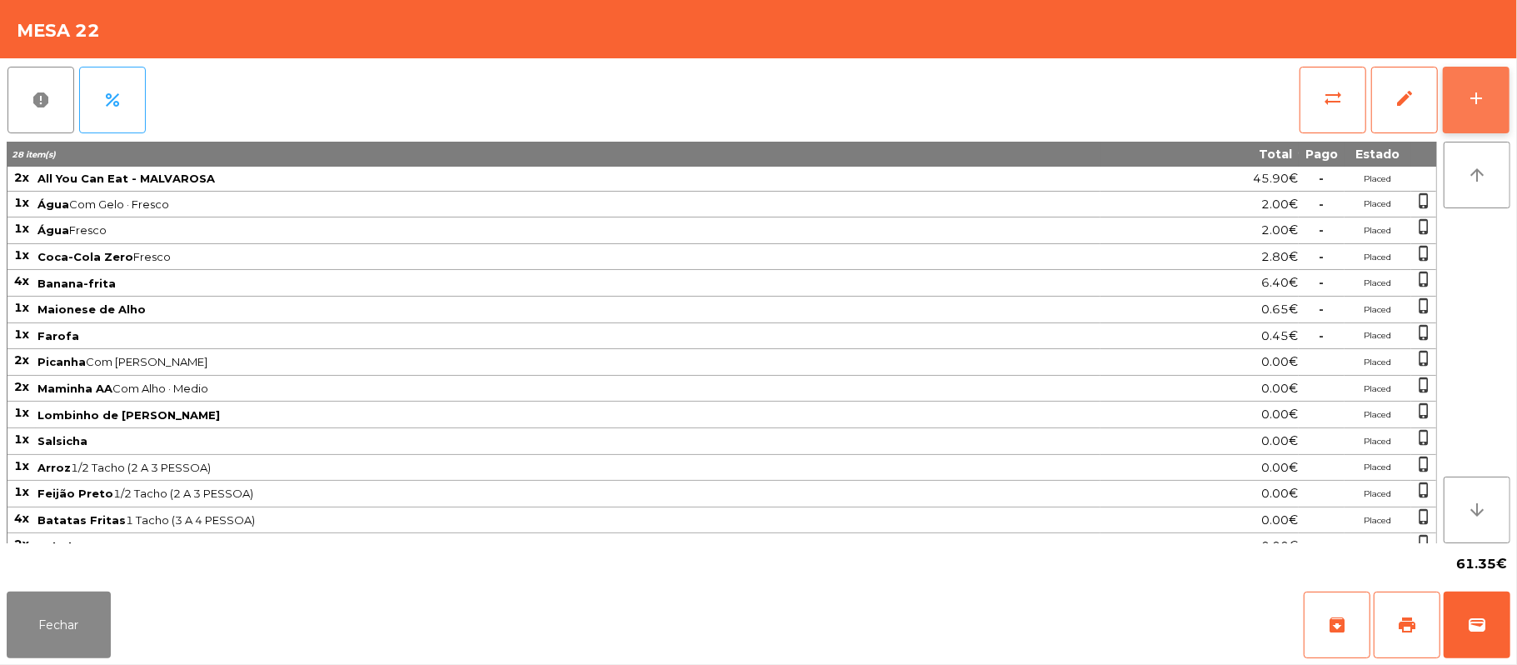
click at [1456, 92] on button "add" at bounding box center [1476, 100] width 67 height 67
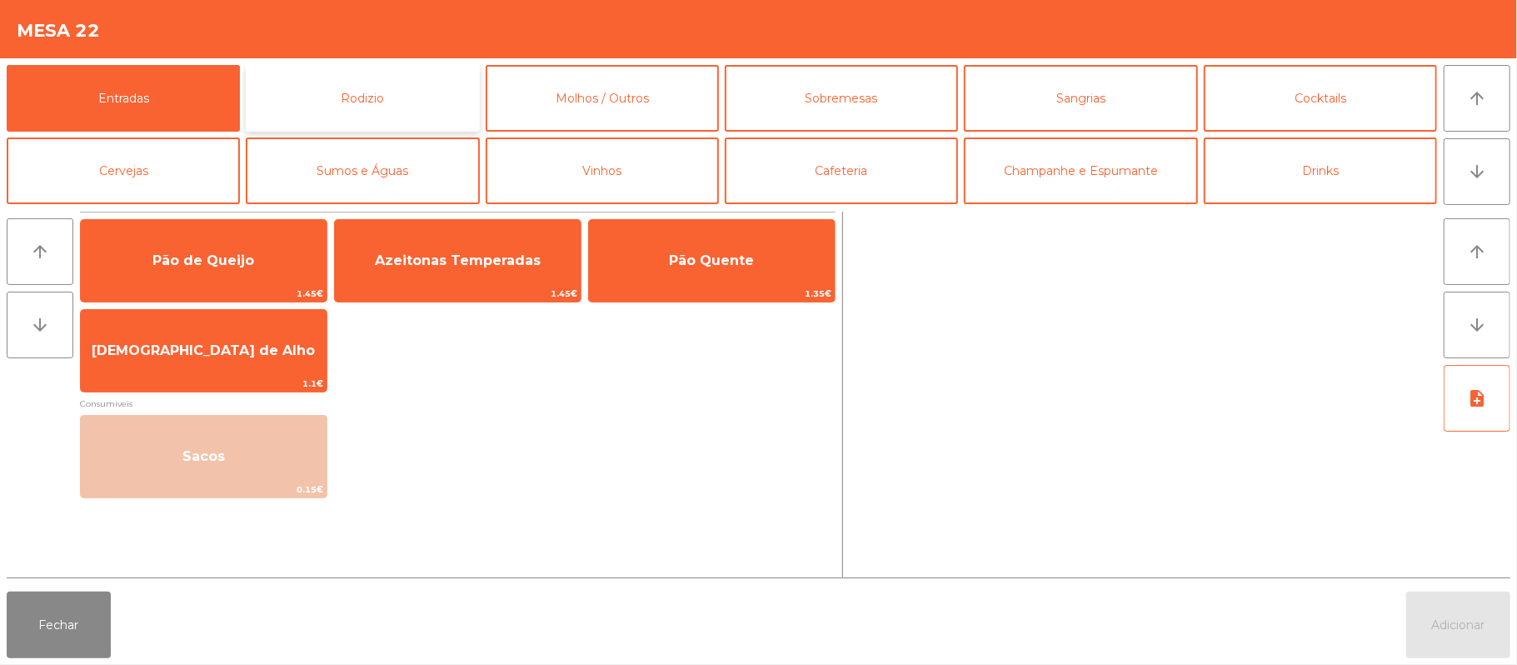
click at [368, 92] on button "Rodizio" at bounding box center [362, 98] width 233 height 67
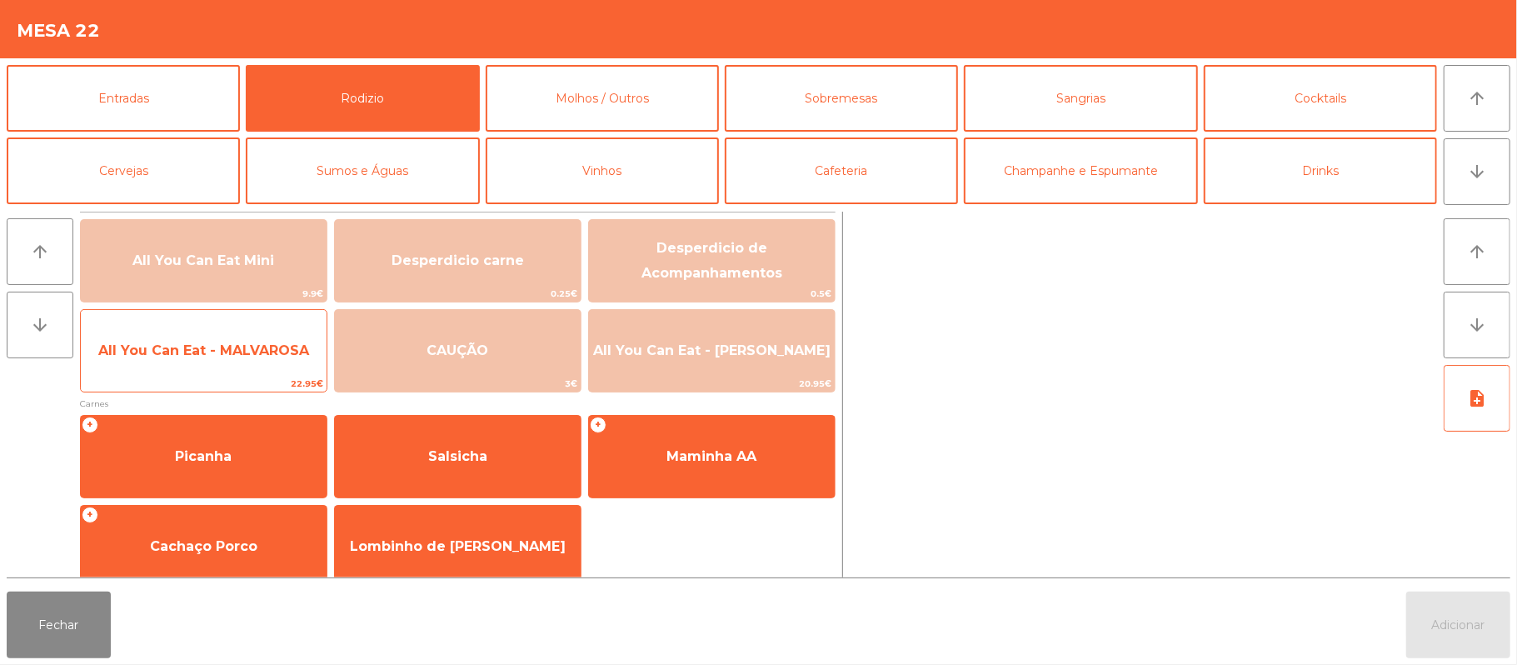
click at [208, 350] on span "All You Can Eat - MALVAROSA" at bounding box center [203, 350] width 211 height 16
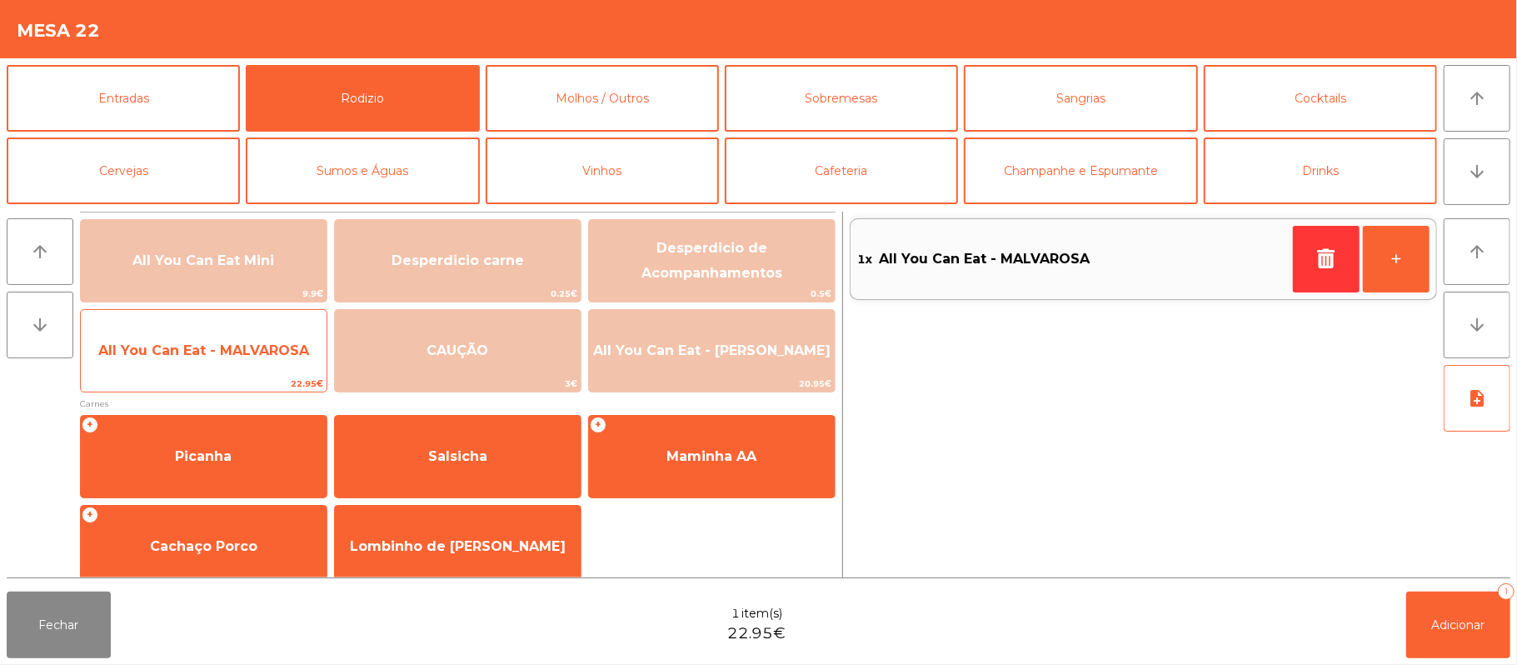
click at [208, 367] on span "All You Can Eat - MALVAROSA" at bounding box center [204, 350] width 246 height 45
click at [228, 374] on div "All You Can Eat - MALVAROSA 22.95€" at bounding box center [203, 350] width 247 height 83
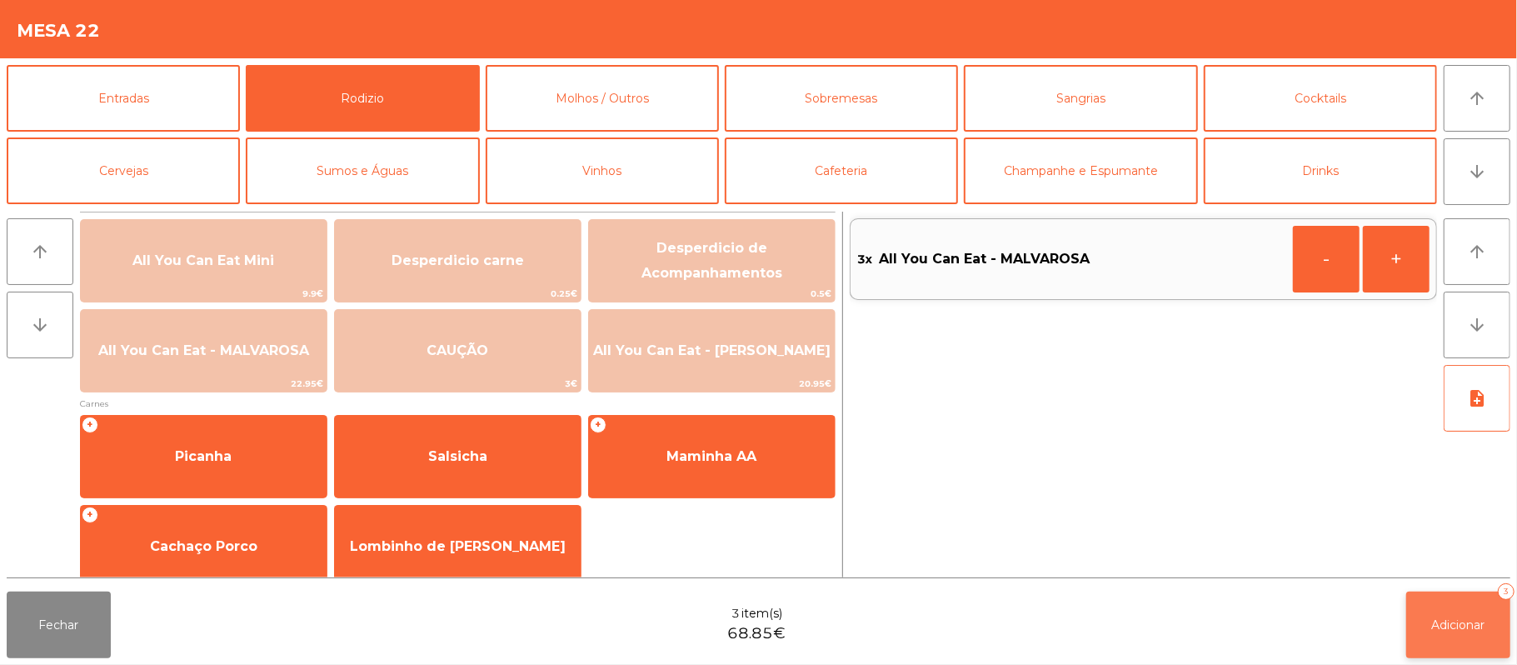
click at [1456, 622] on span "Adicionar" at bounding box center [1458, 624] width 53 height 15
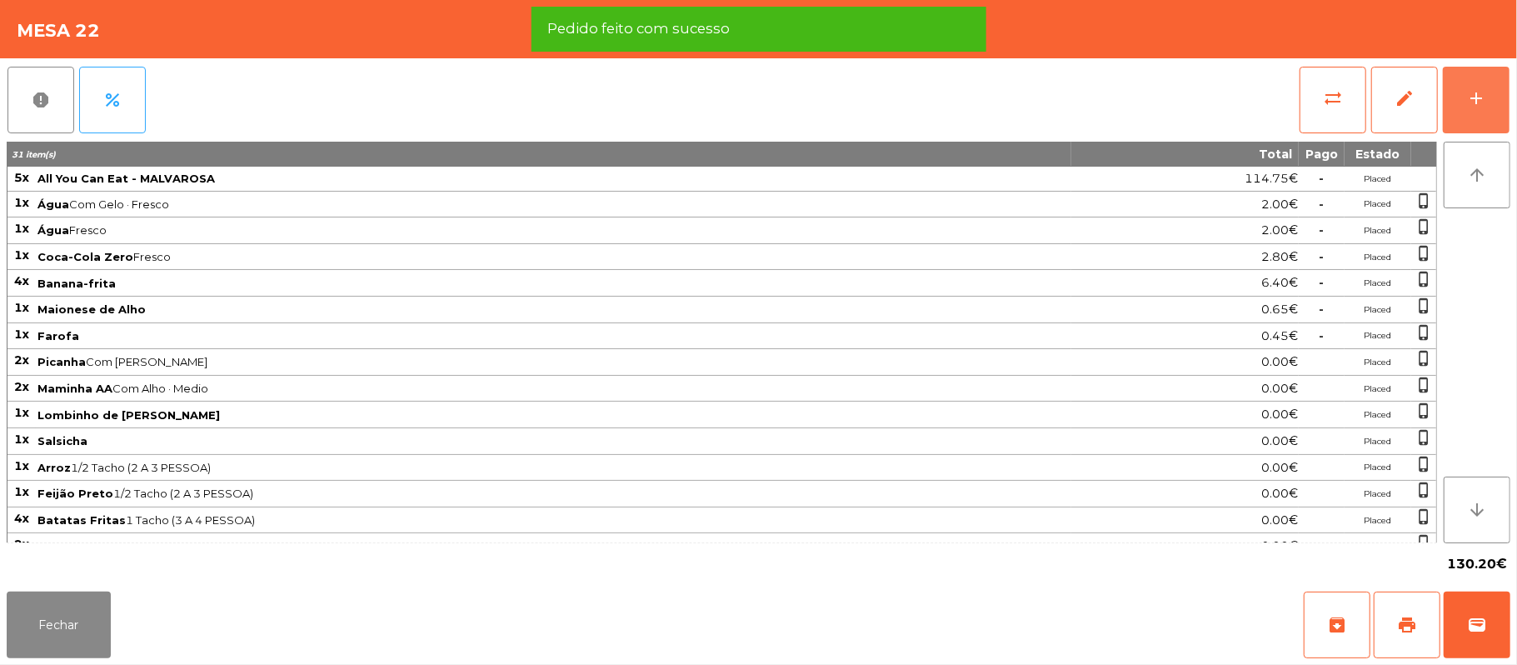
scroll to position [105, 0]
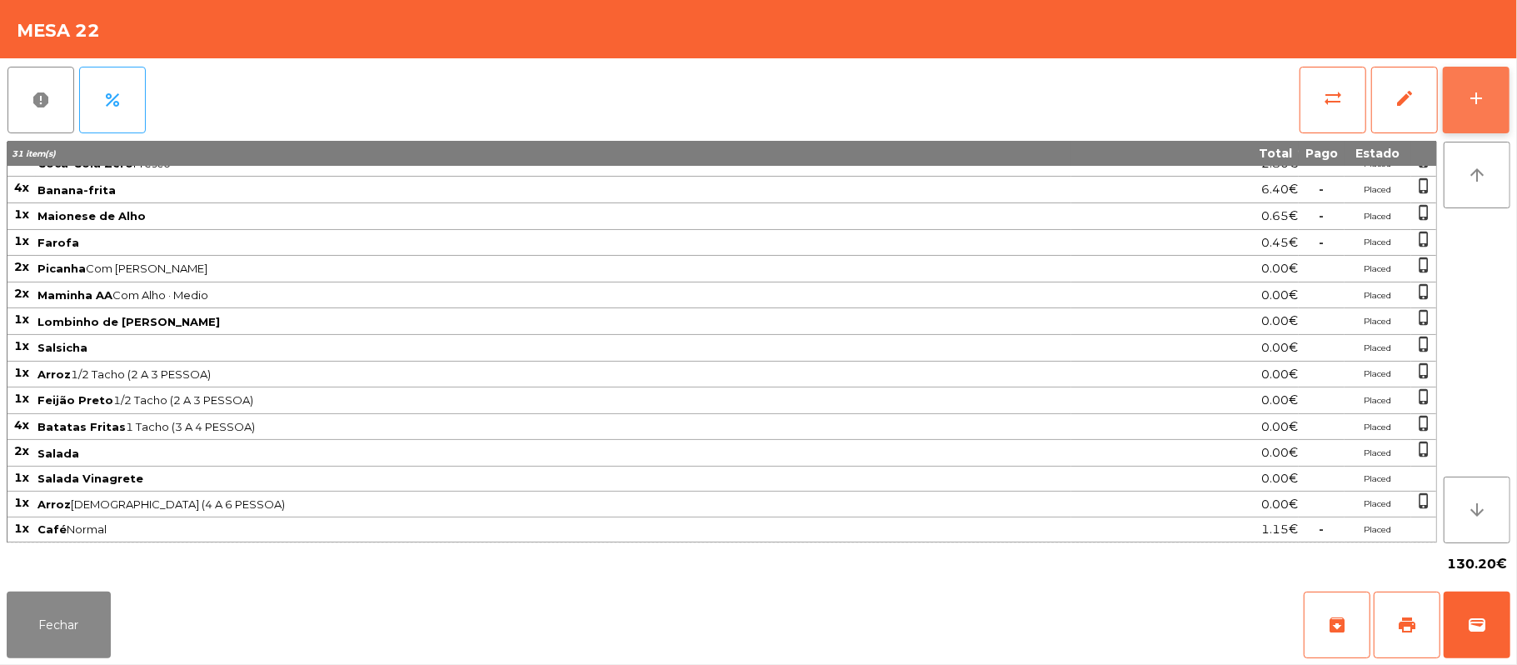
click at [1501, 84] on button "add" at bounding box center [1476, 100] width 67 height 67
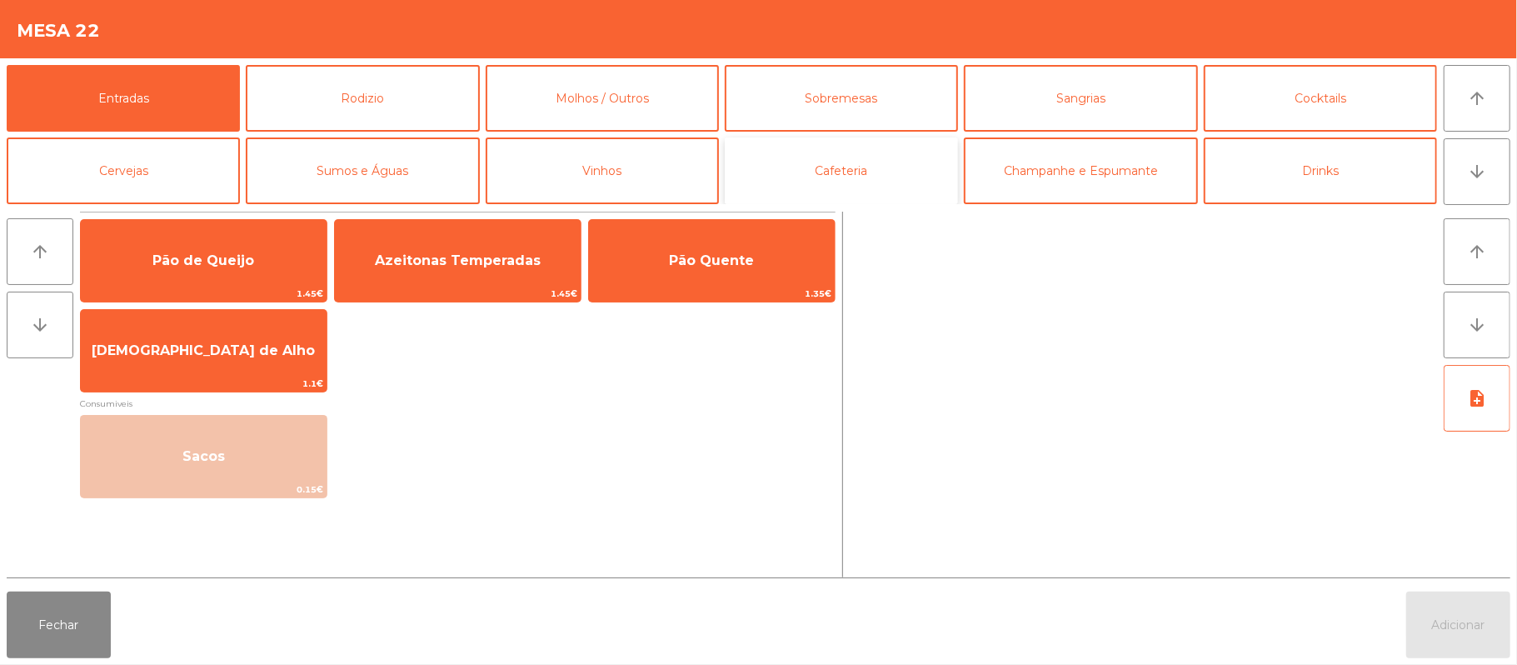
click at [843, 170] on button "Cafeteria" at bounding box center [841, 170] width 233 height 67
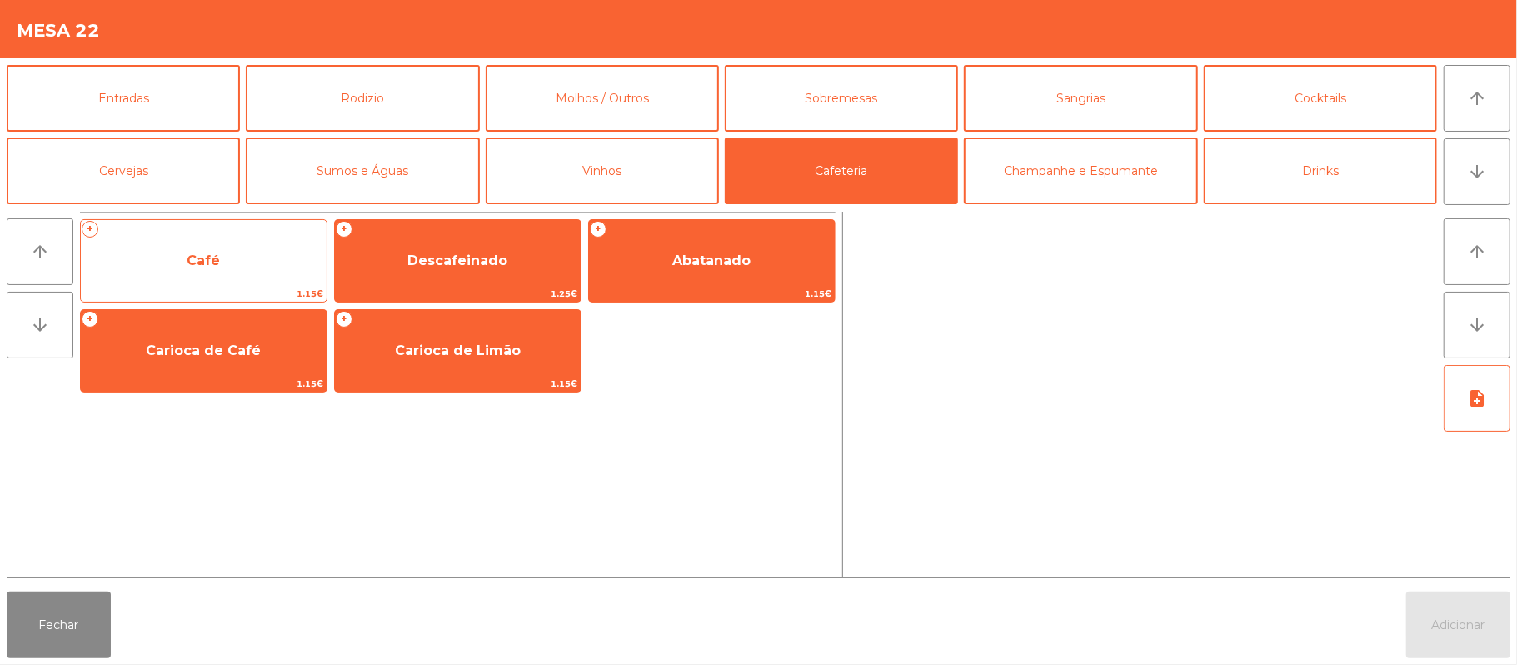
click at [244, 267] on span "Café" at bounding box center [204, 260] width 246 height 45
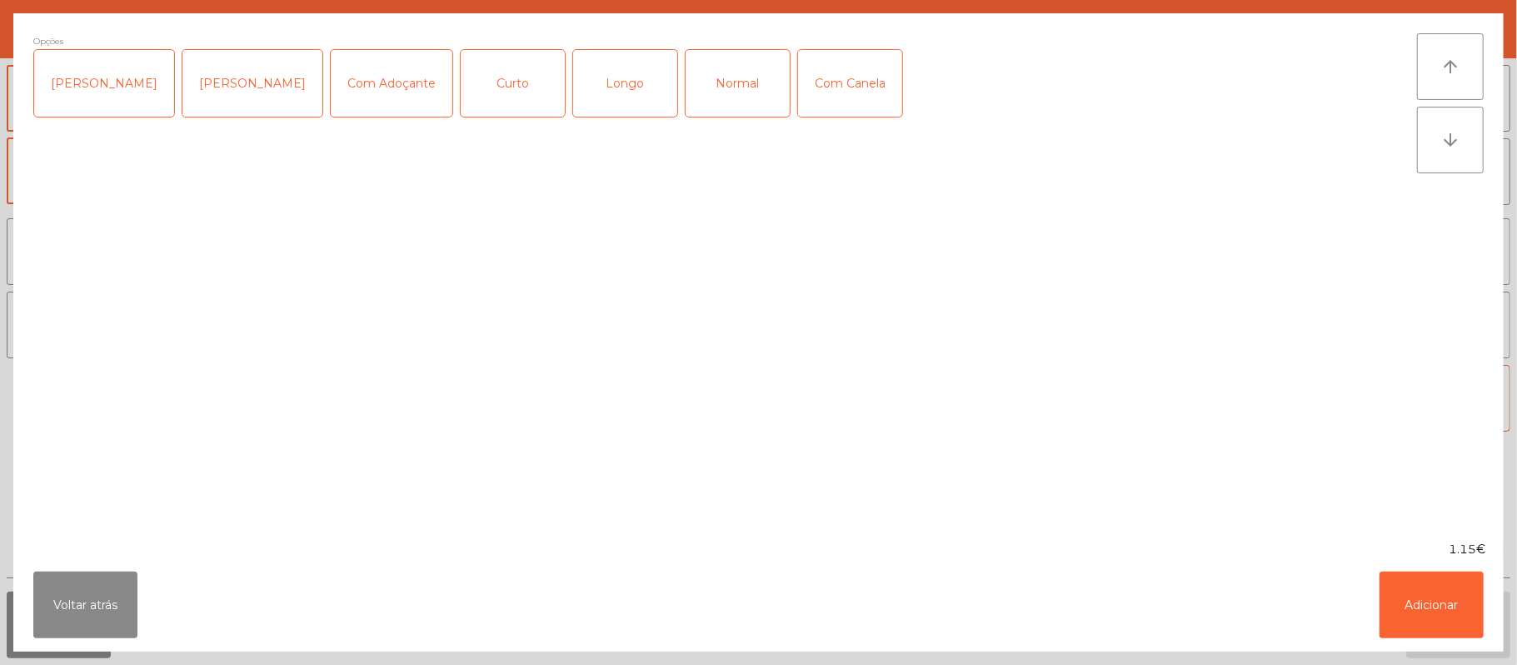
click at [255, 264] on div "Opções Chavena Fria Chavena Escaldada Com Adoçante Curto Longo Normal Com Canela" at bounding box center [725, 276] width 1384 height 487
click at [90, 575] on button "Voltar atrás" at bounding box center [85, 605] width 104 height 67
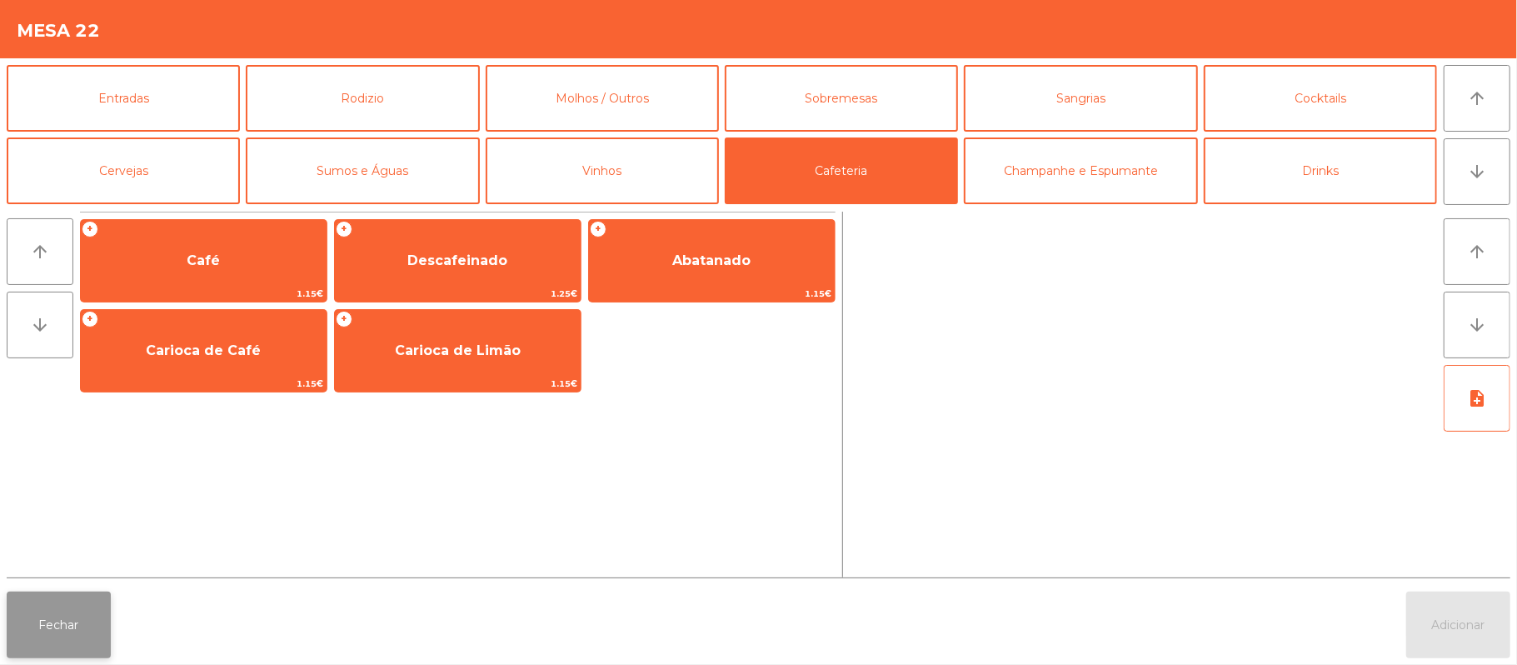
click at [87, 607] on button "Fechar" at bounding box center [59, 625] width 104 height 67
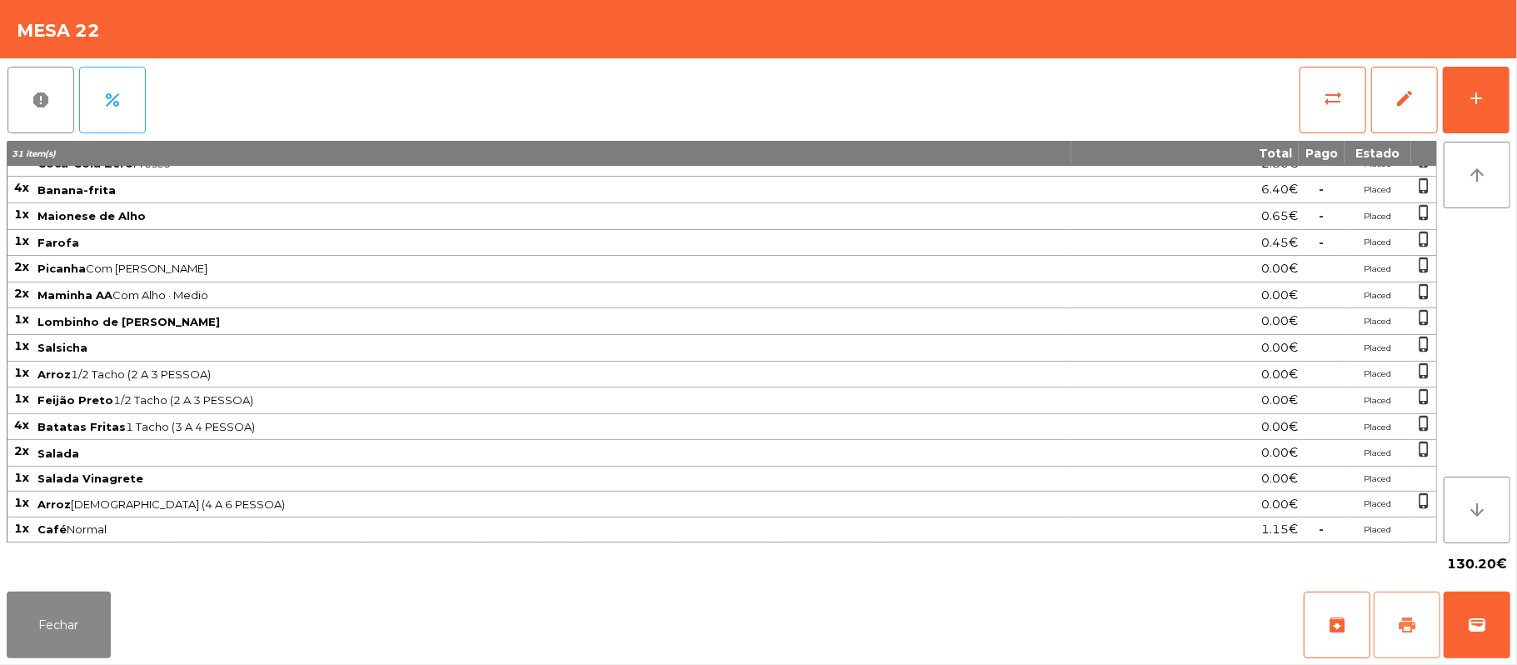
click at [1381, 624] on button "print" at bounding box center [1407, 625] width 67 height 67
click at [73, 601] on button "Fechar" at bounding box center [59, 625] width 104 height 67
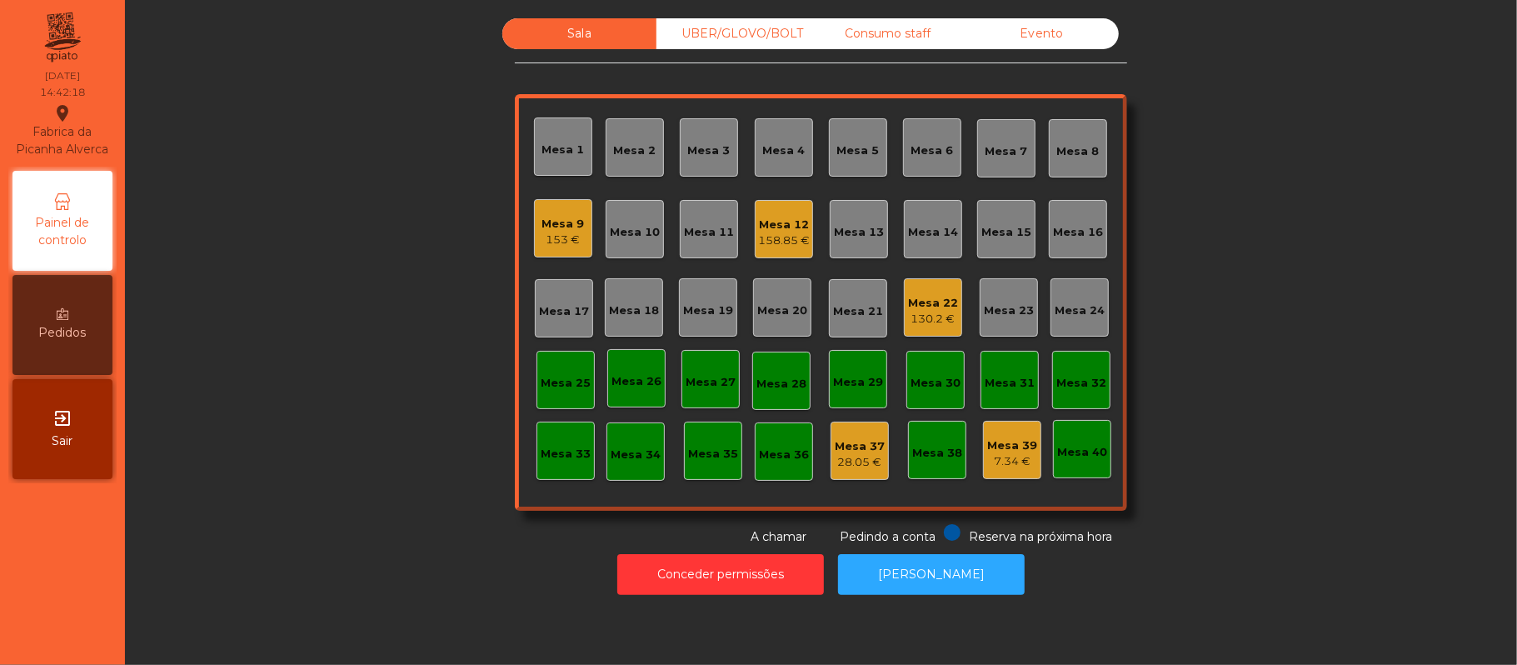
click at [921, 298] on div "Mesa 22" at bounding box center [933, 303] width 50 height 17
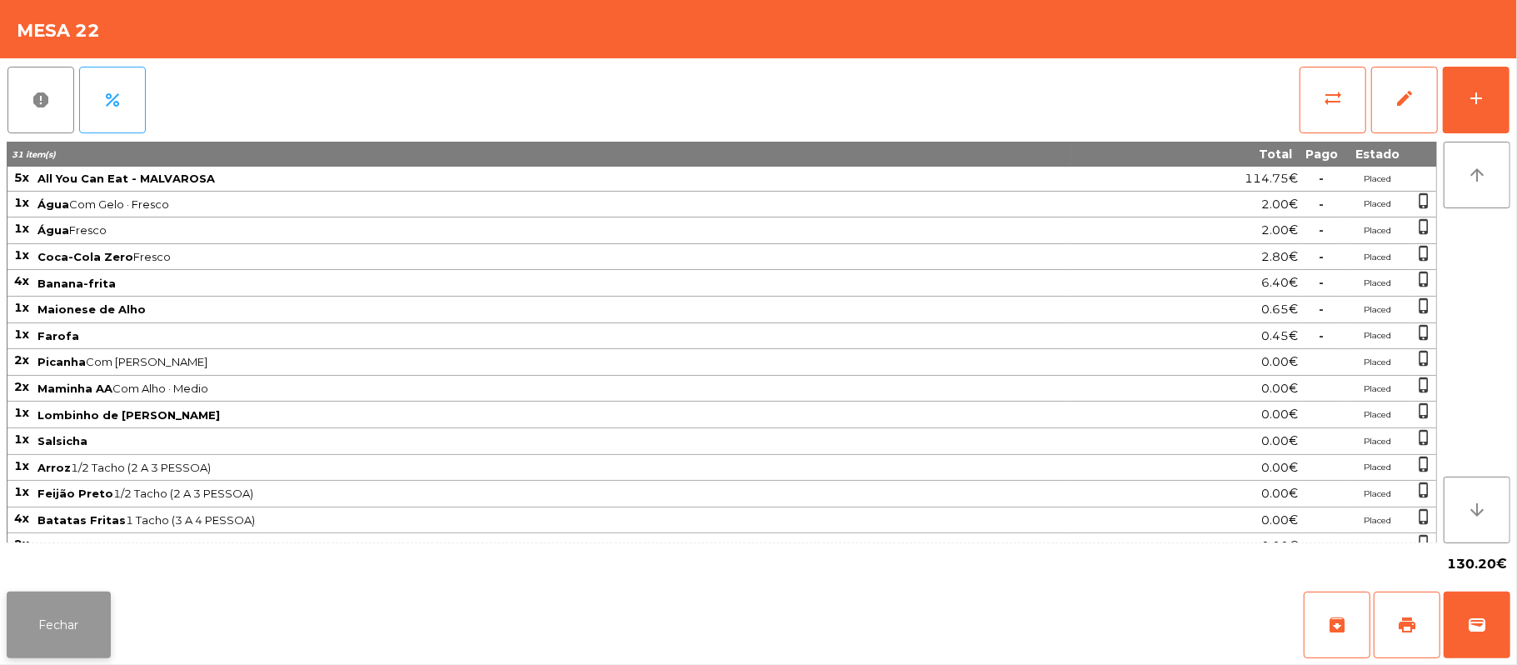
click at [91, 632] on button "Fechar" at bounding box center [59, 625] width 104 height 67
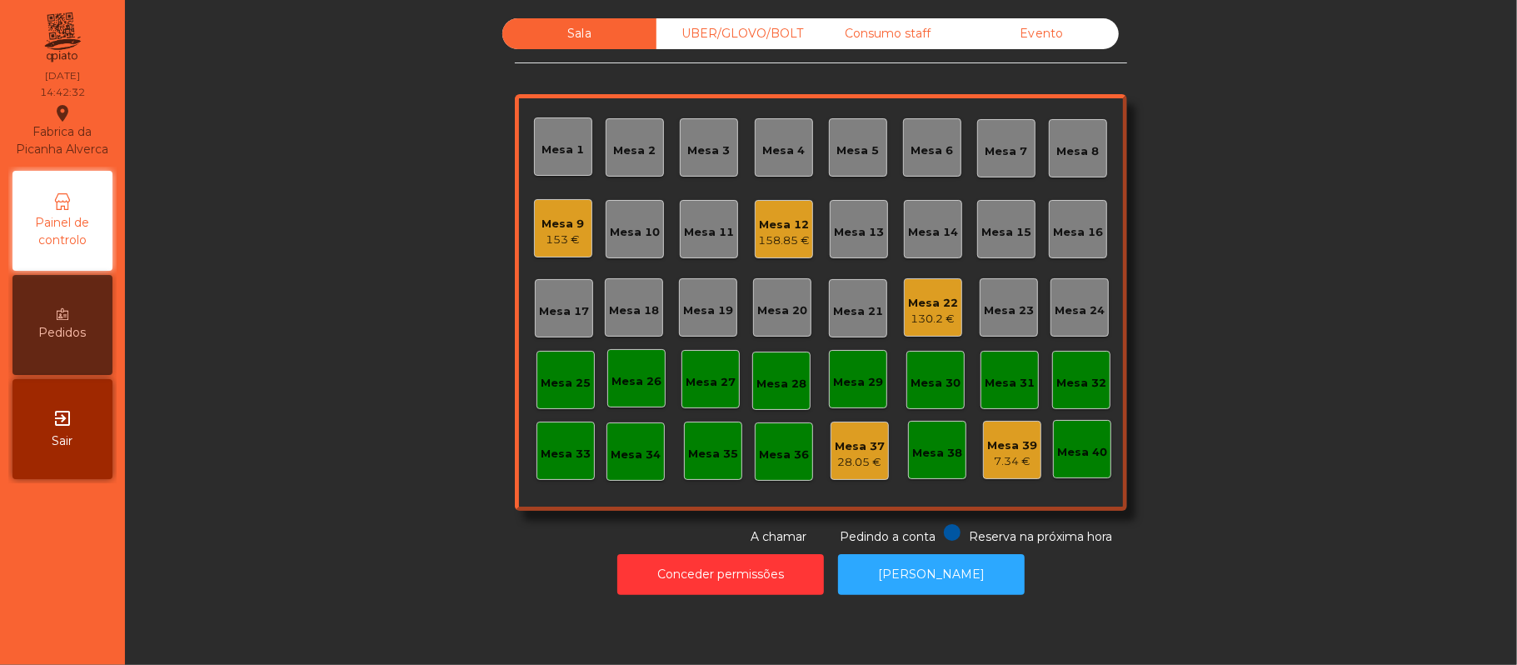
click at [762, 232] on div "158.85 €" at bounding box center [784, 240] width 52 height 17
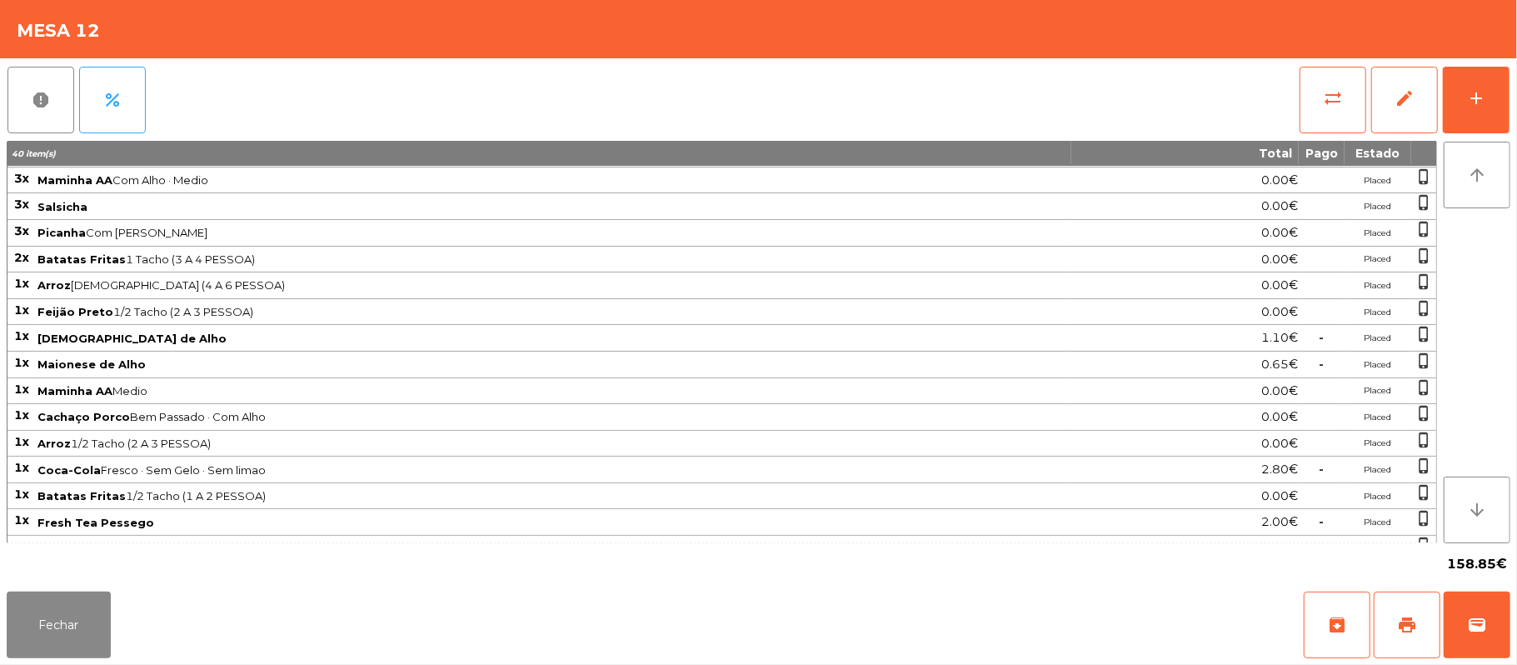
scroll to position [245, 0]
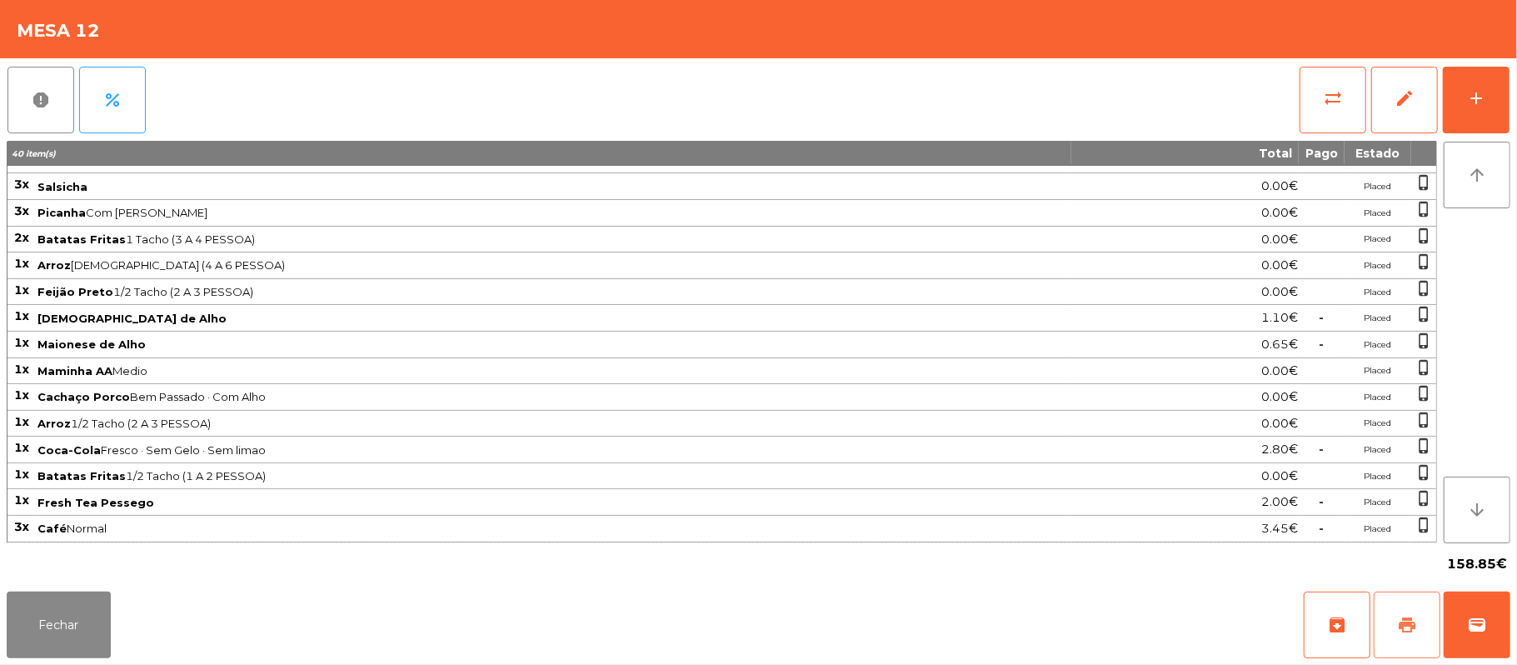
click at [1385, 623] on button "print" at bounding box center [1407, 625] width 67 height 67
click at [54, 593] on button "Fechar" at bounding box center [59, 625] width 104 height 67
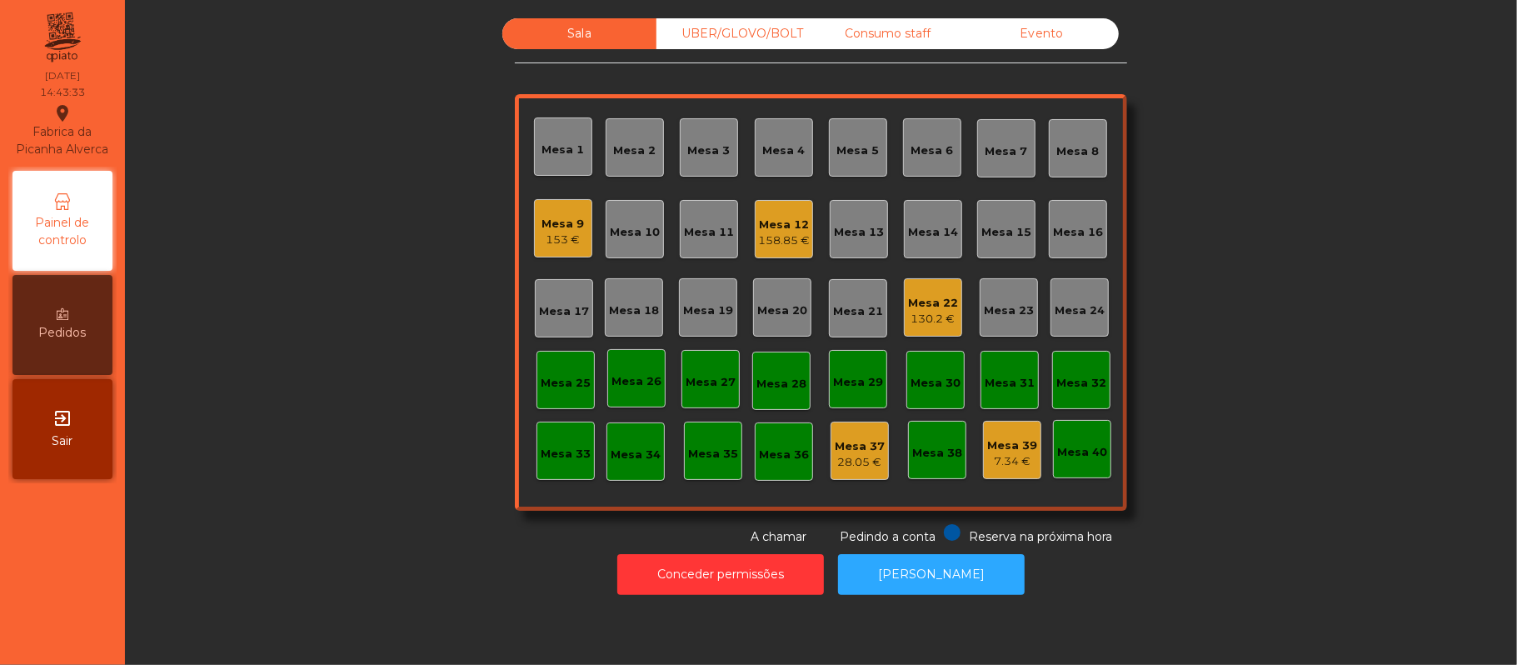
click at [933, 324] on div "130.2 €" at bounding box center [933, 319] width 50 height 17
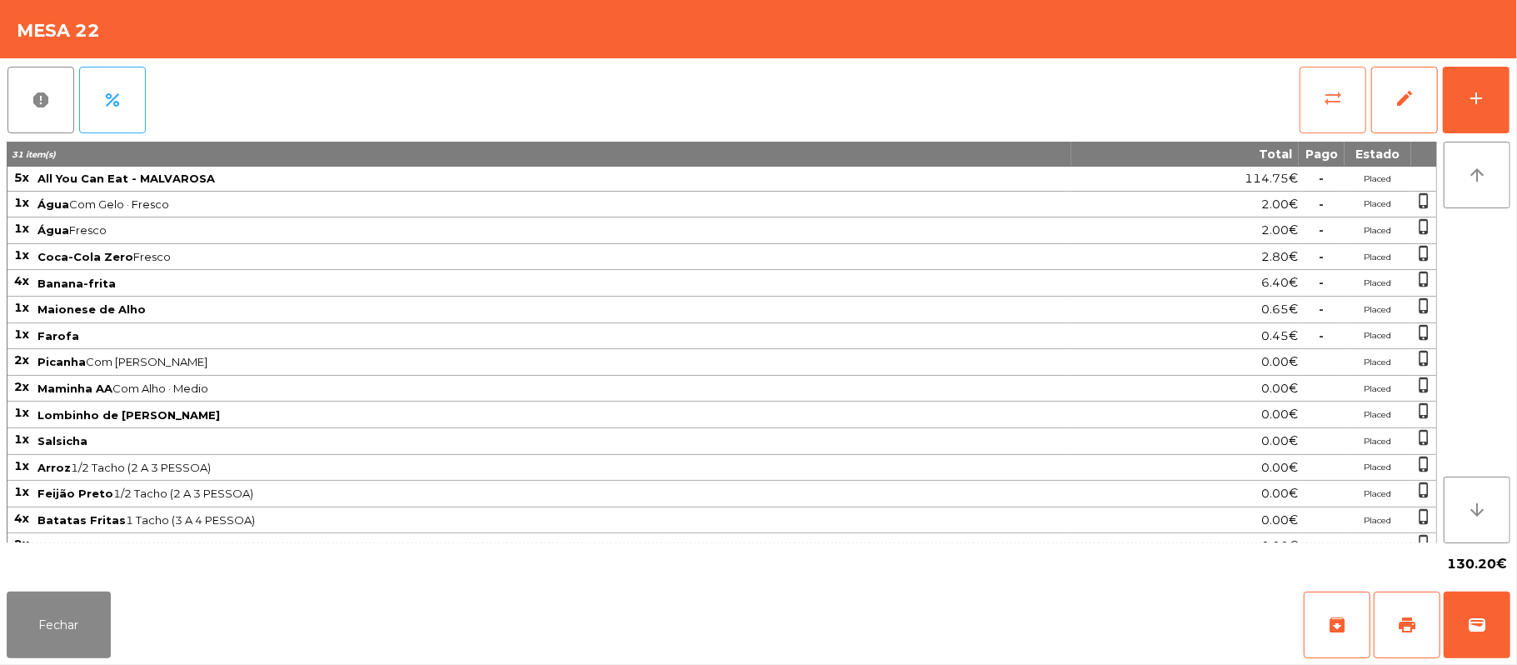
click at [1321, 95] on button "sync_alt" at bounding box center [1333, 100] width 67 height 67
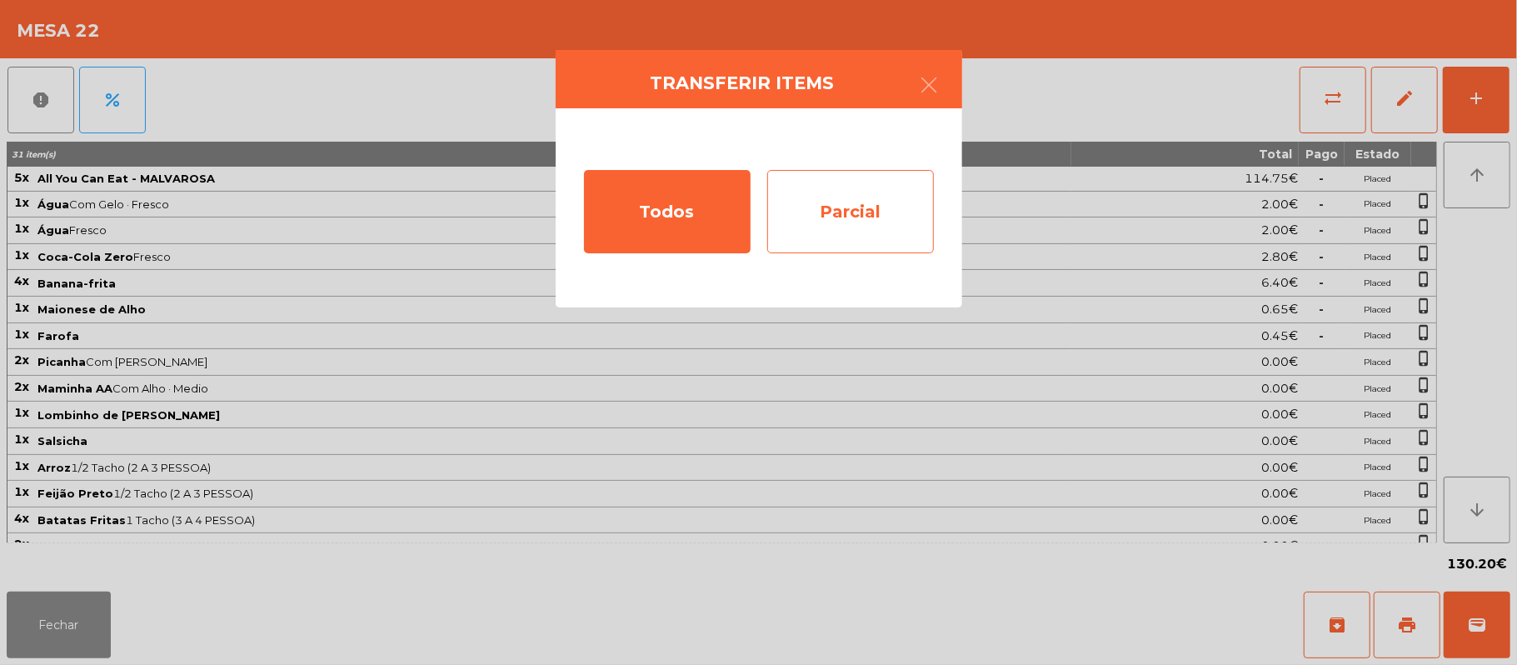
click at [850, 211] on div "Parcial" at bounding box center [850, 211] width 167 height 83
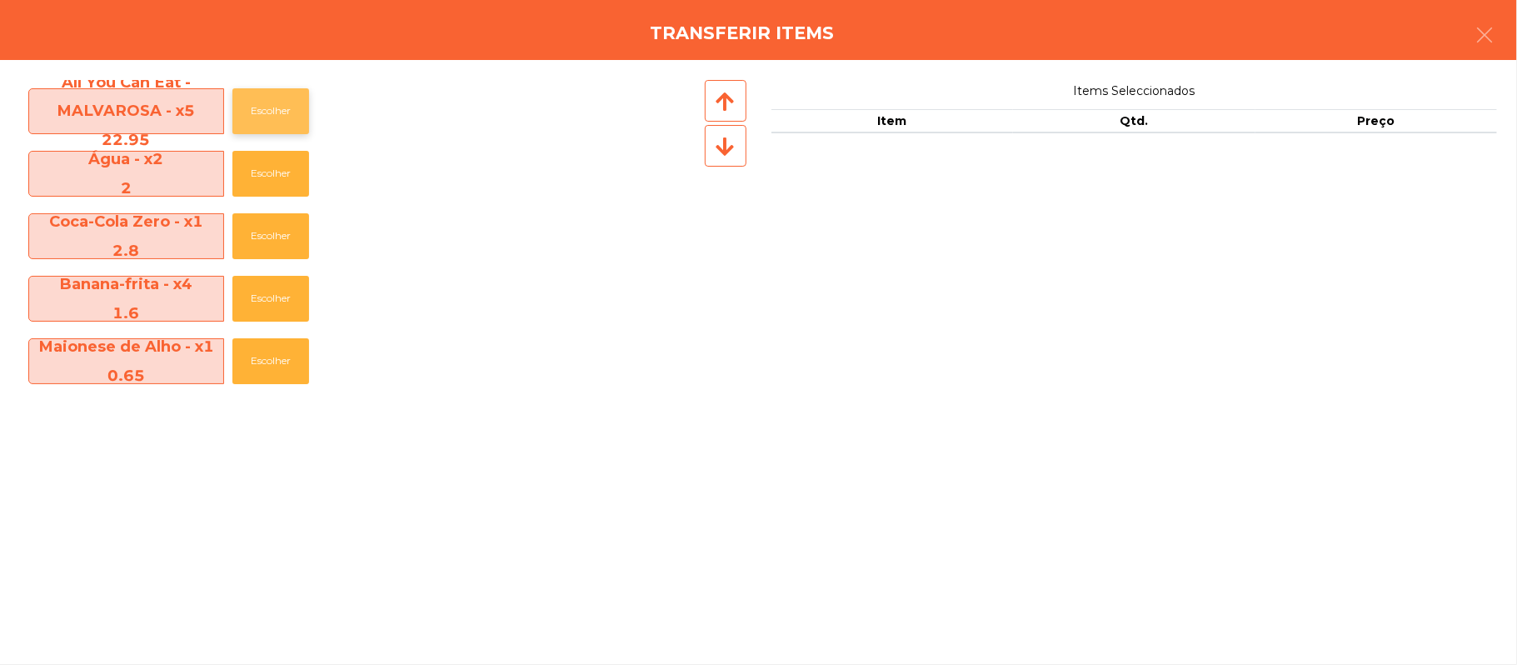
click at [277, 131] on button "Escolher" at bounding box center [270, 111] width 77 height 46
click at [275, 125] on button "Escolher" at bounding box center [270, 111] width 77 height 46
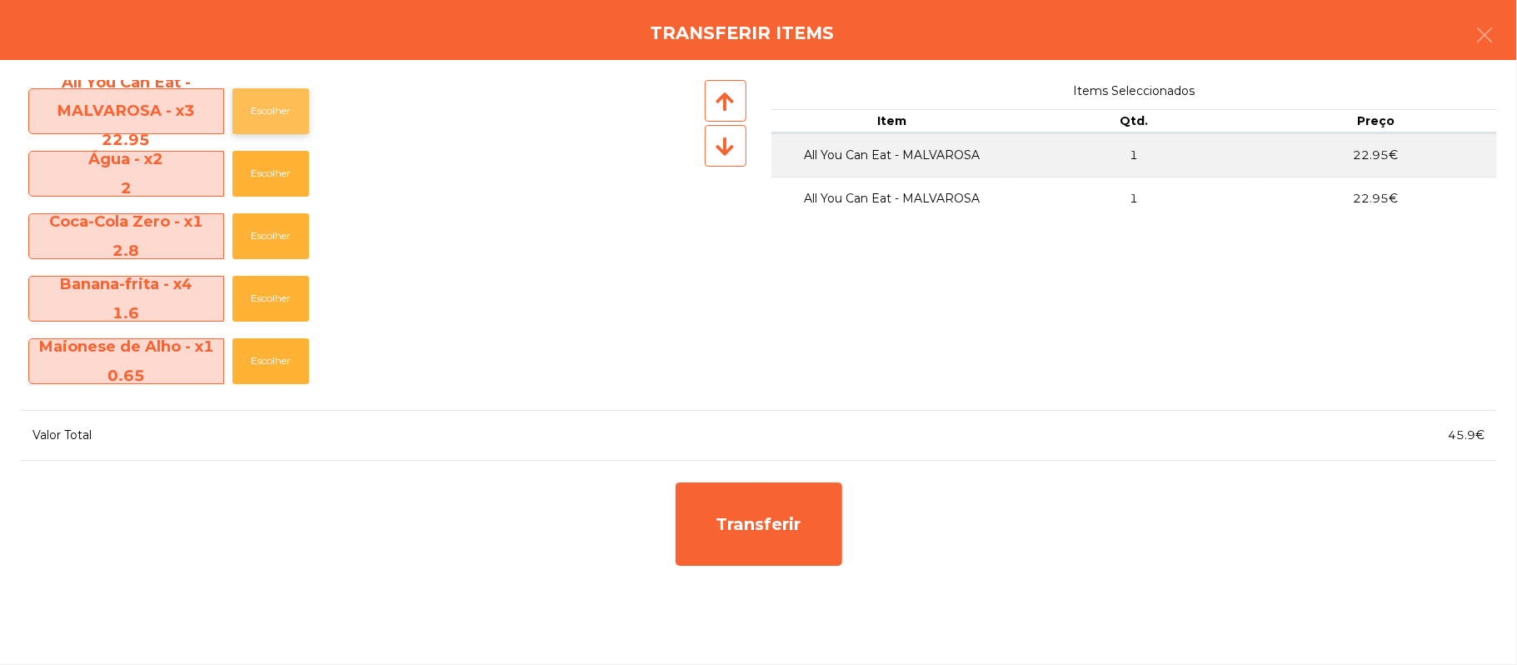
click at [272, 125] on button "Escolher" at bounding box center [270, 111] width 77 height 46
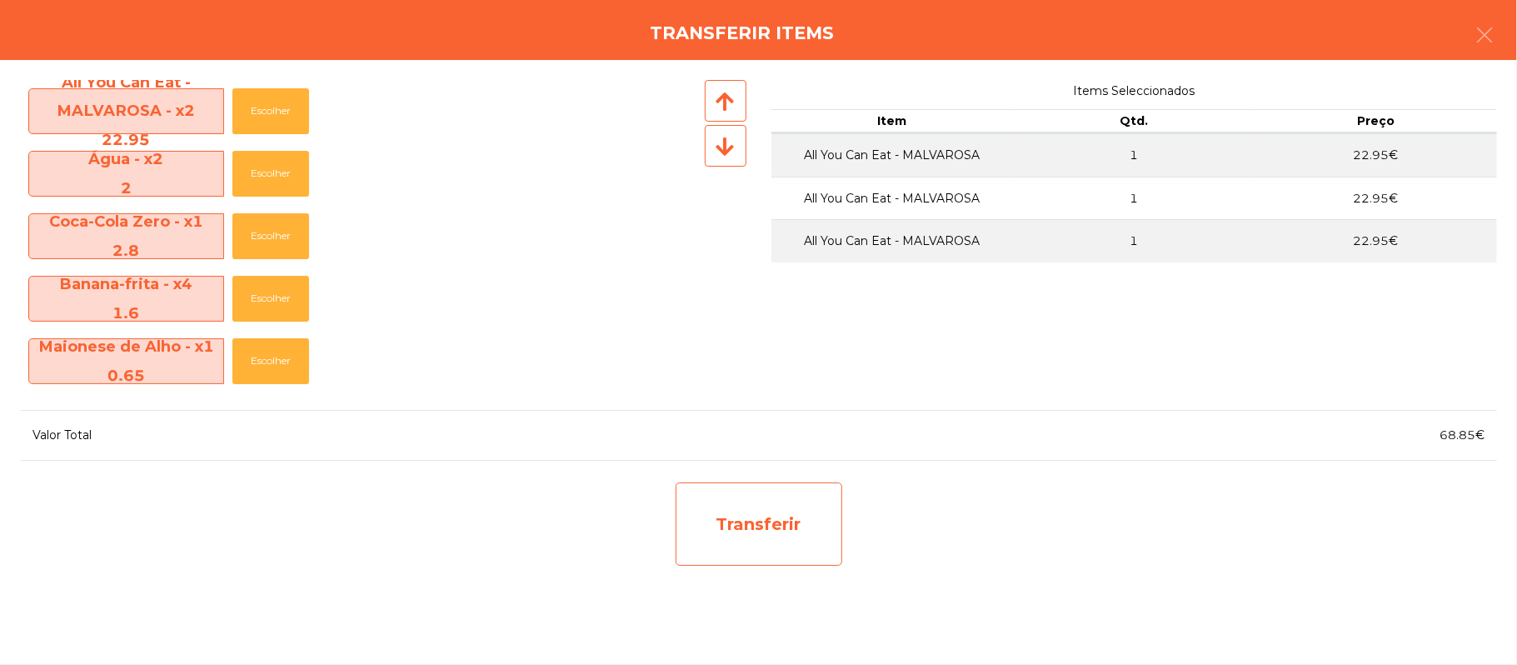
click at [777, 524] on div "Transferir" at bounding box center [759, 523] width 167 height 83
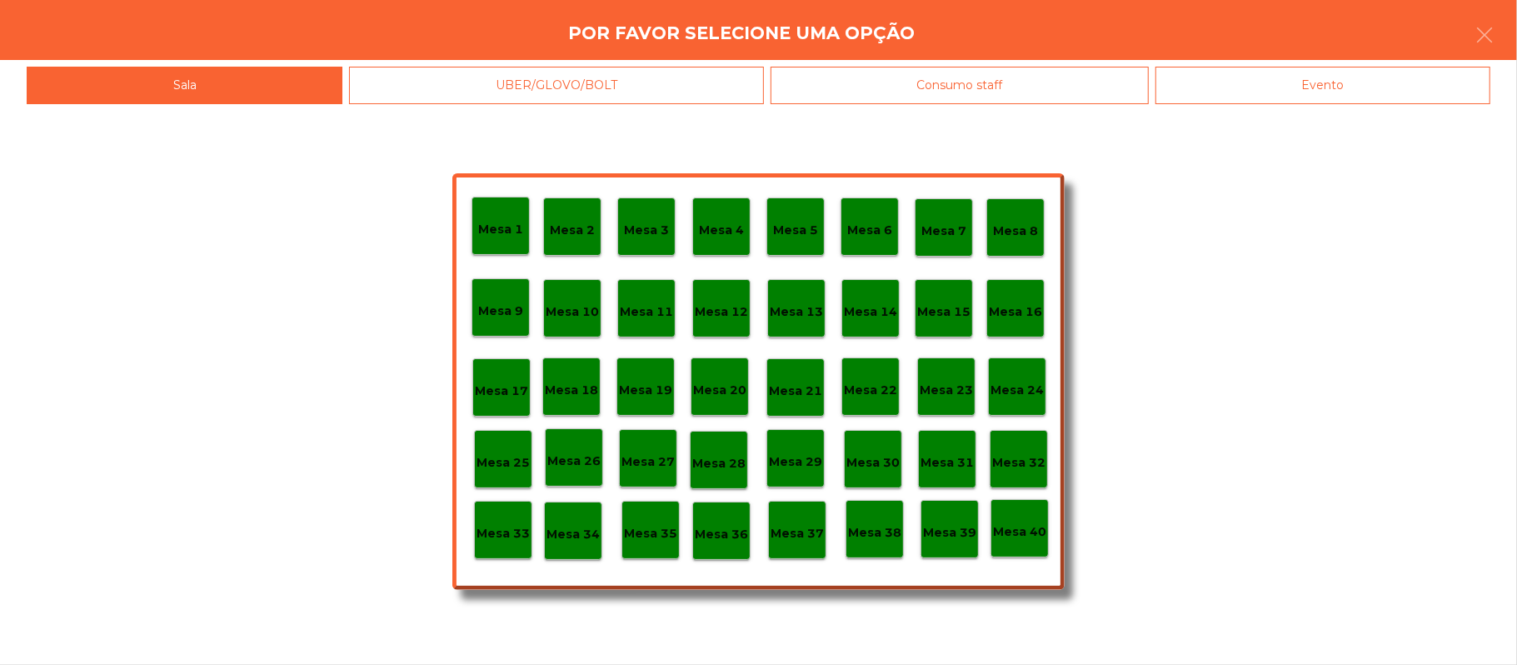
click at [800, 527] on p "Mesa 37" at bounding box center [797, 533] width 53 height 19
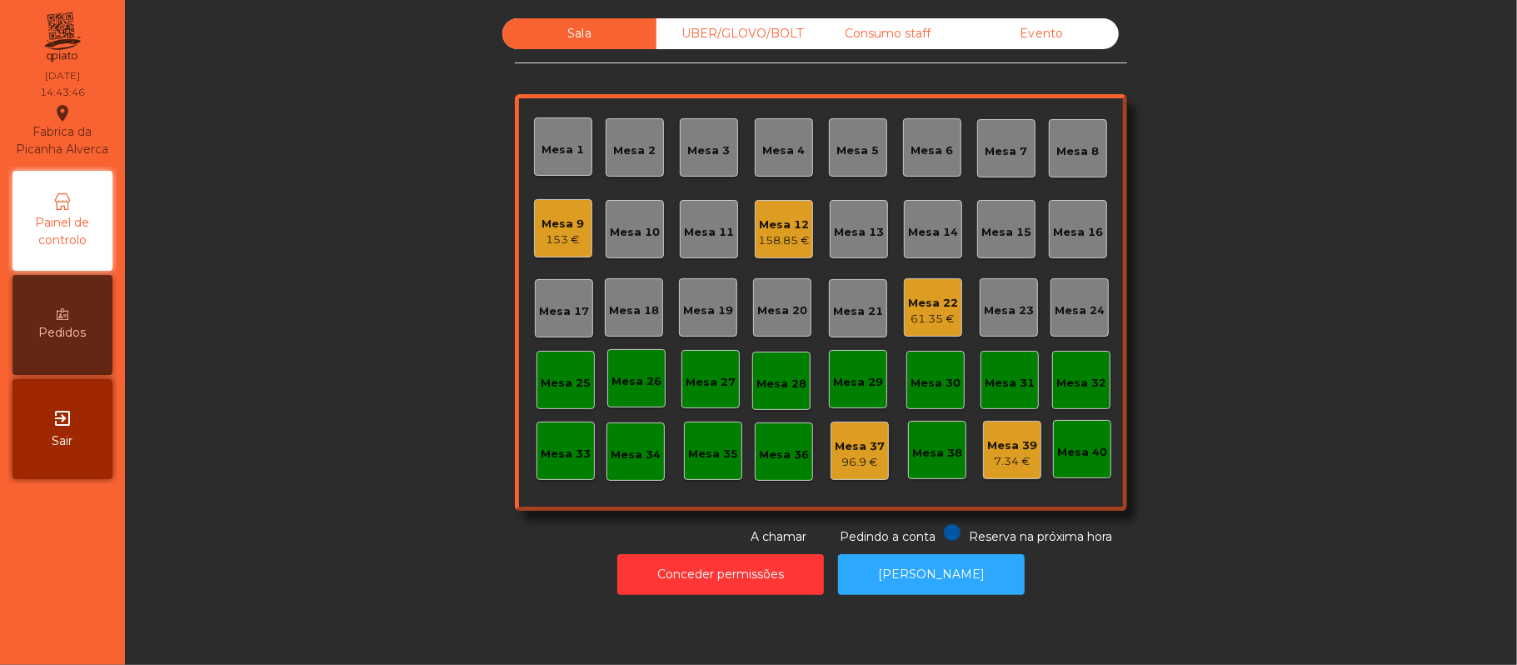
click at [774, 223] on div "Mesa 12" at bounding box center [784, 225] width 52 height 17
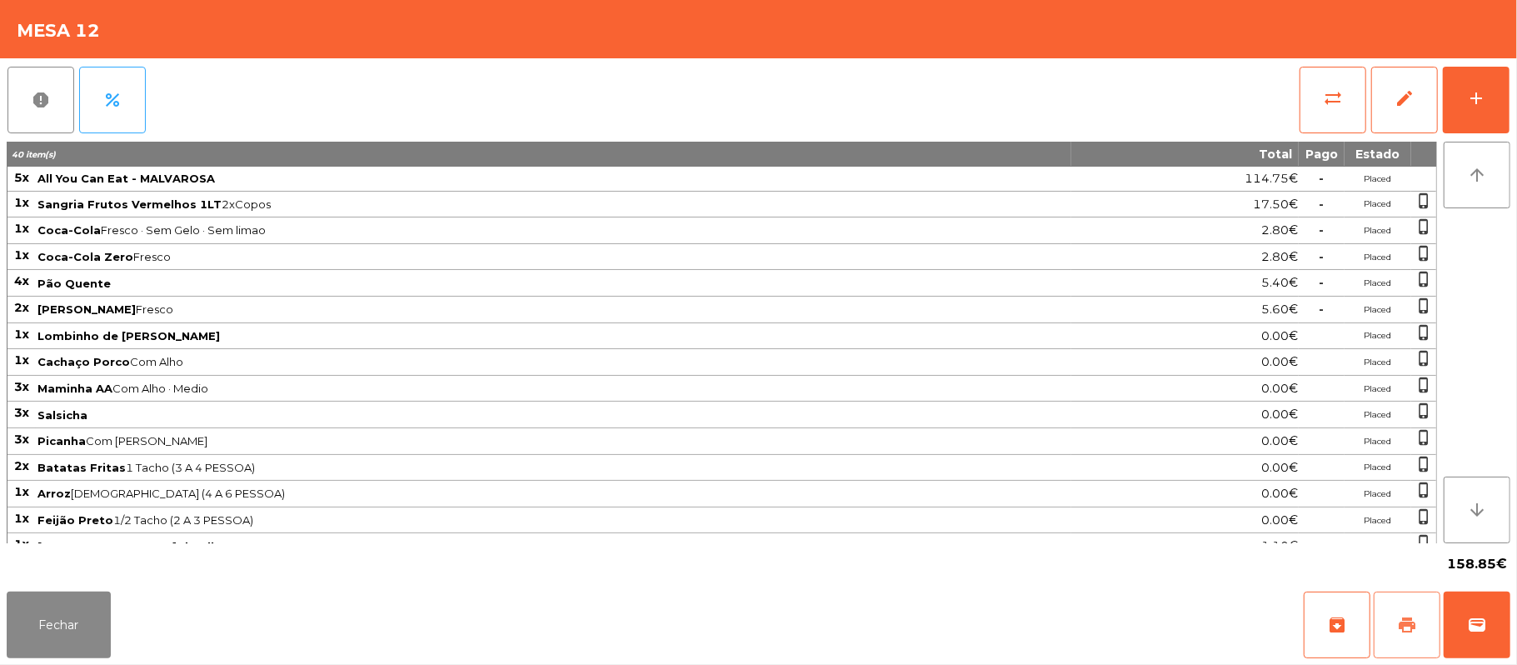
click at [1401, 618] on span "print" at bounding box center [1407, 625] width 20 height 20
click at [1510, 642] on button "wallet" at bounding box center [1477, 625] width 67 height 67
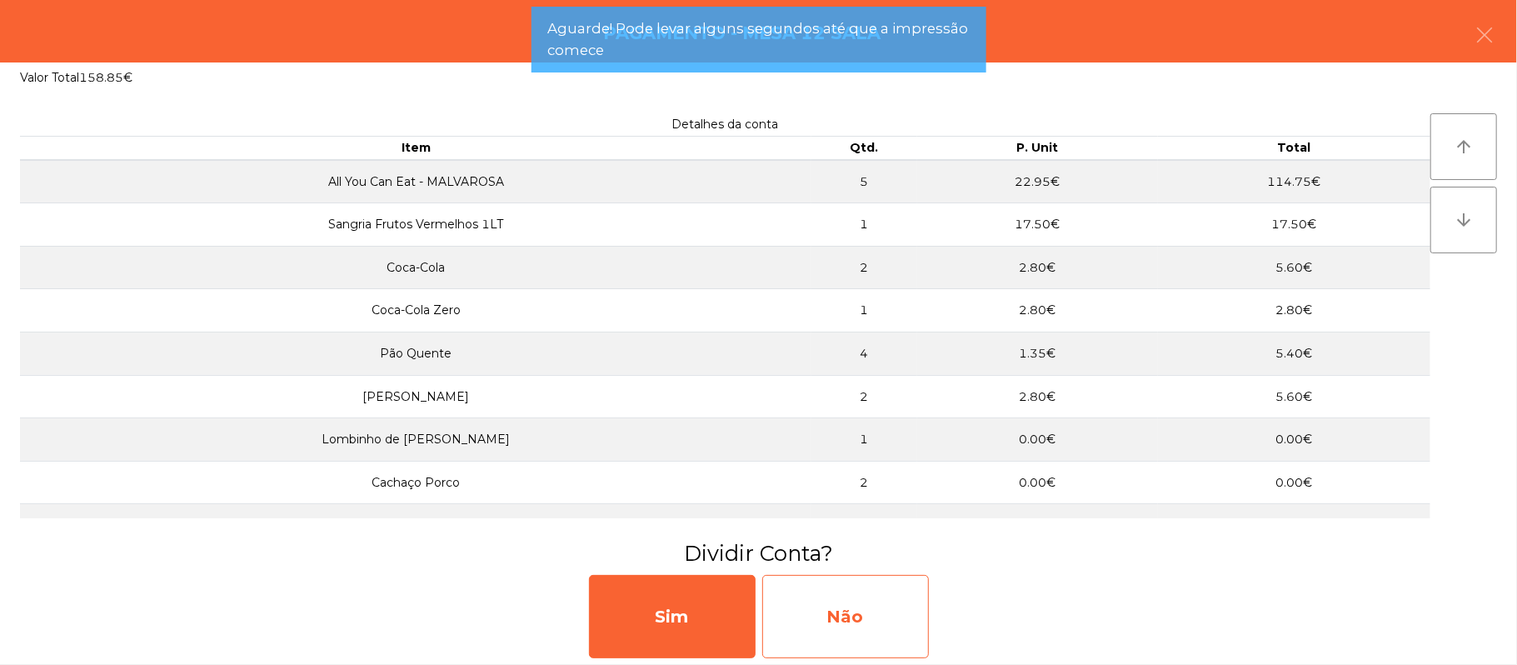
click at [874, 610] on div "Não" at bounding box center [845, 616] width 167 height 83
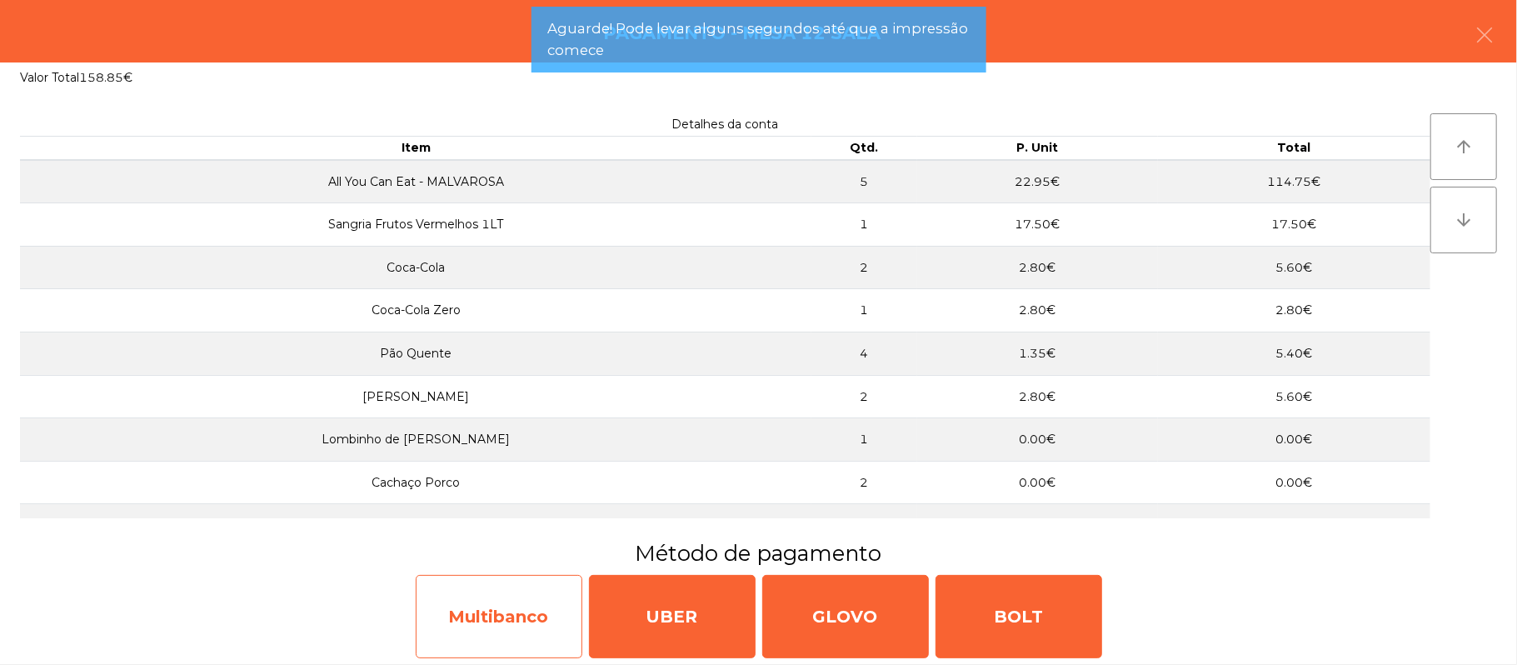
click at [513, 614] on div "Multibanco" at bounding box center [499, 616] width 167 height 83
select select "**"
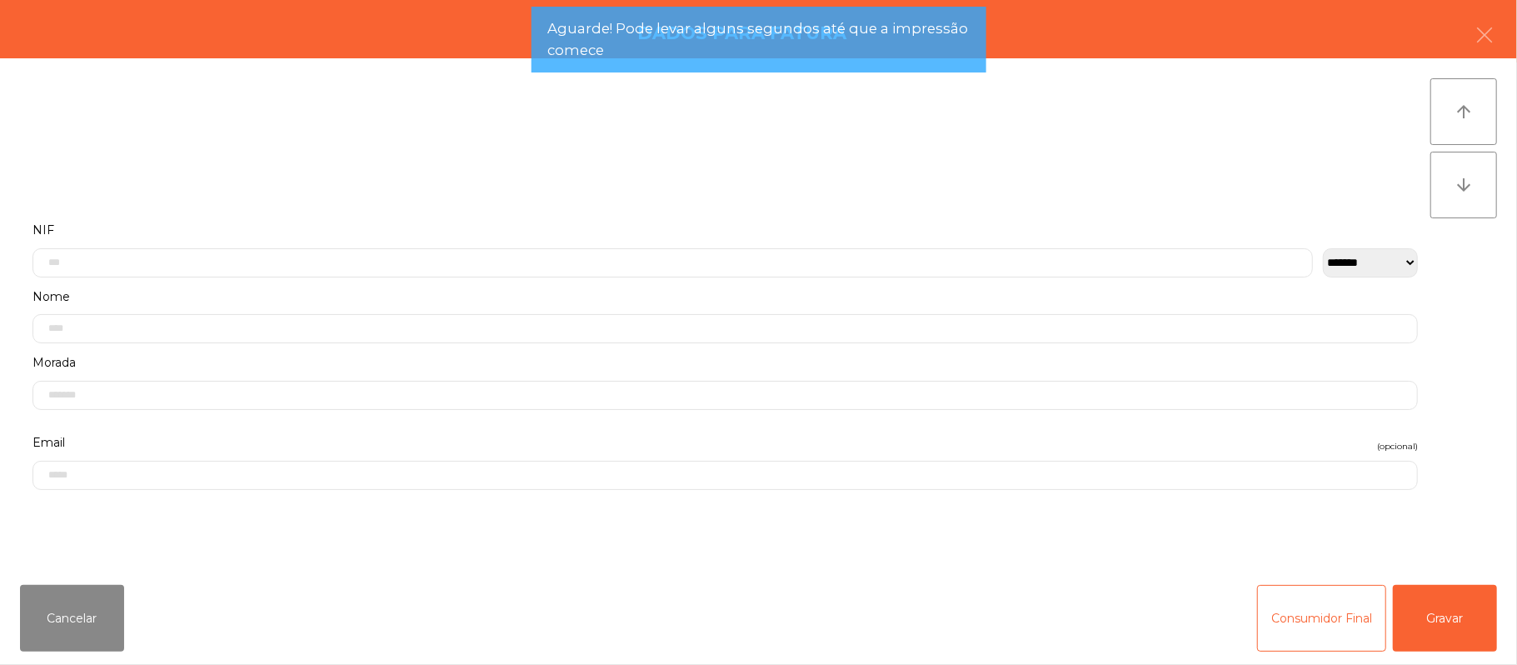
click at [457, 293] on label "Nome" at bounding box center [725, 297] width 1386 height 22
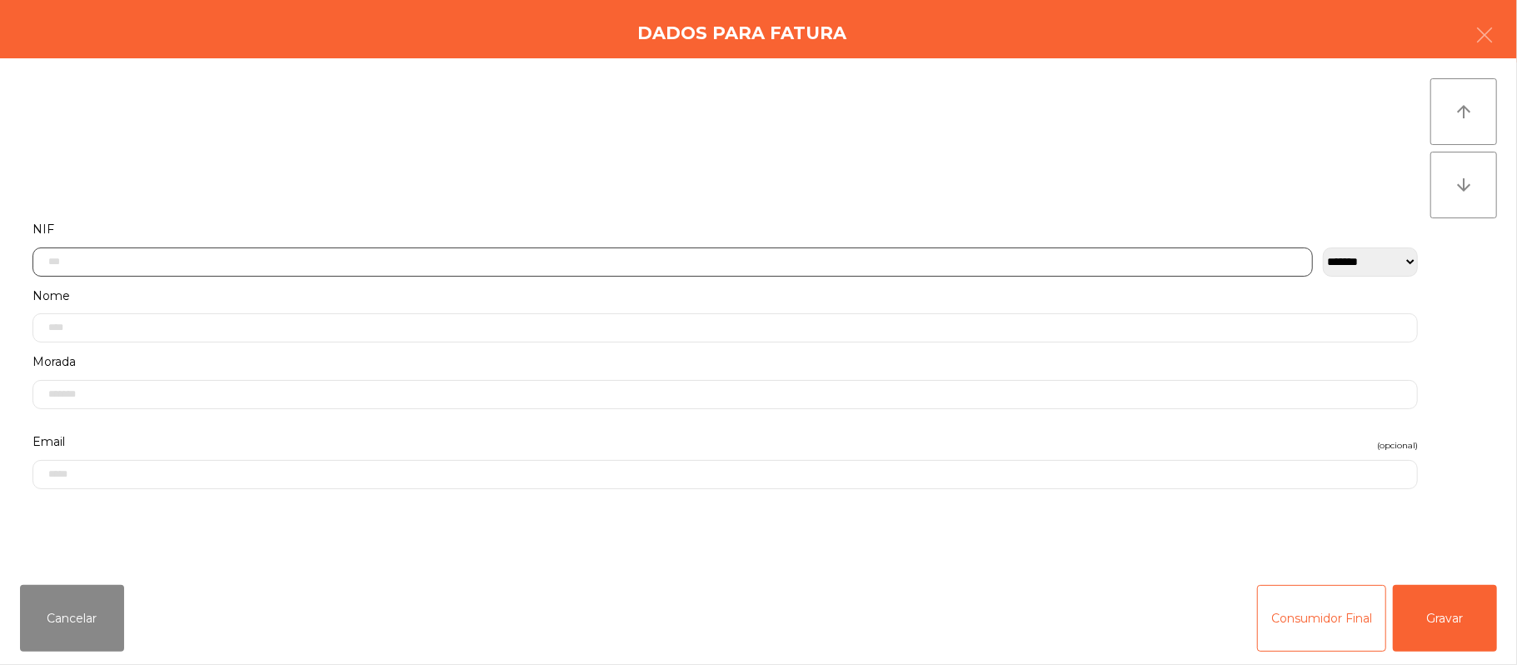
click at [387, 258] on input "text" at bounding box center [672, 261] width 1281 height 29
click at [384, 270] on input "text" at bounding box center [725, 264] width 1386 height 29
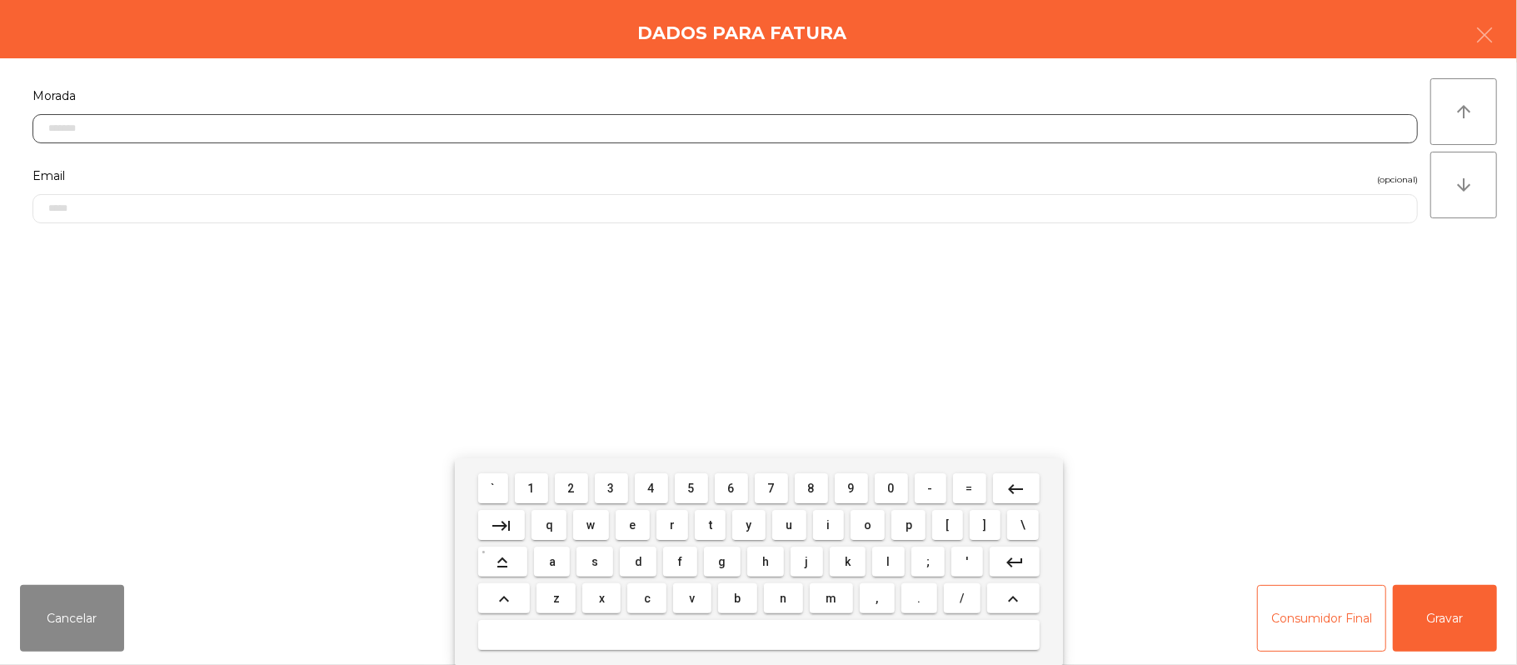
scroll to position [275, 0]
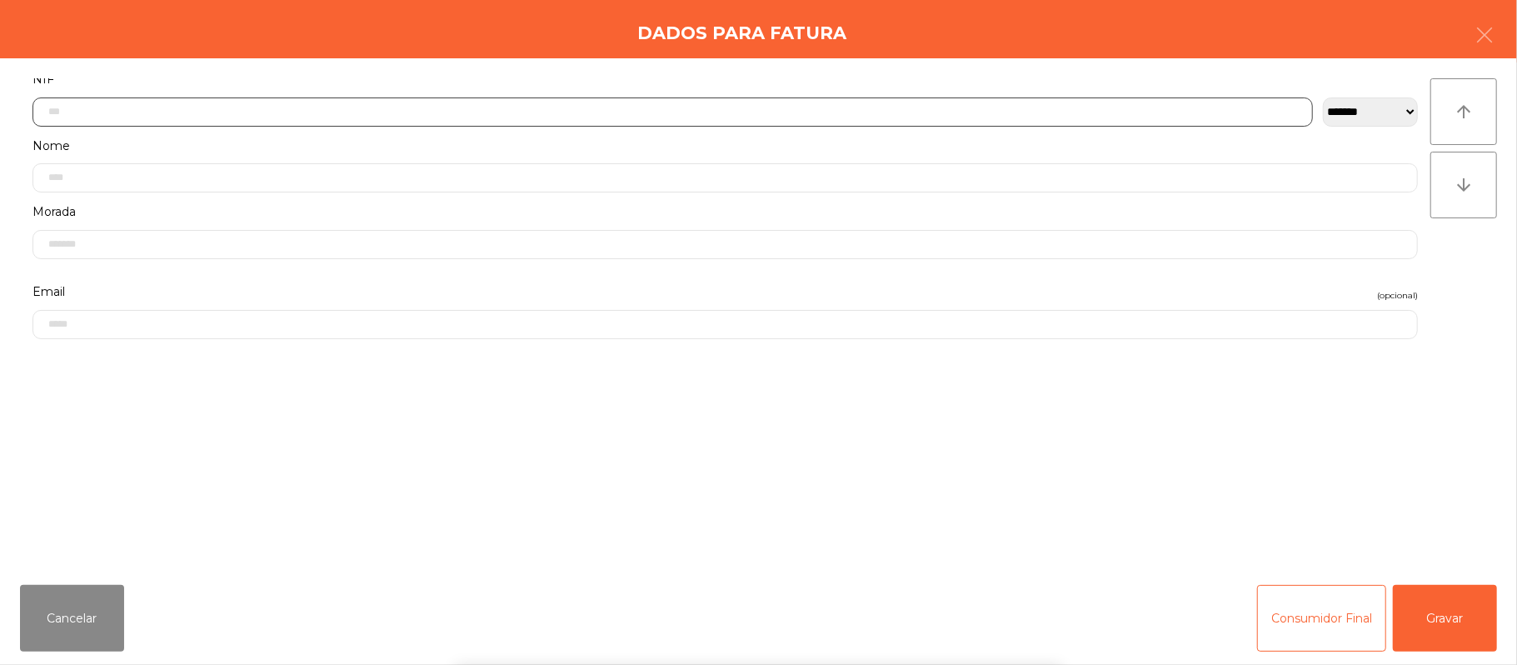
click at [277, 115] on input "text" at bounding box center [672, 111] width 1281 height 29
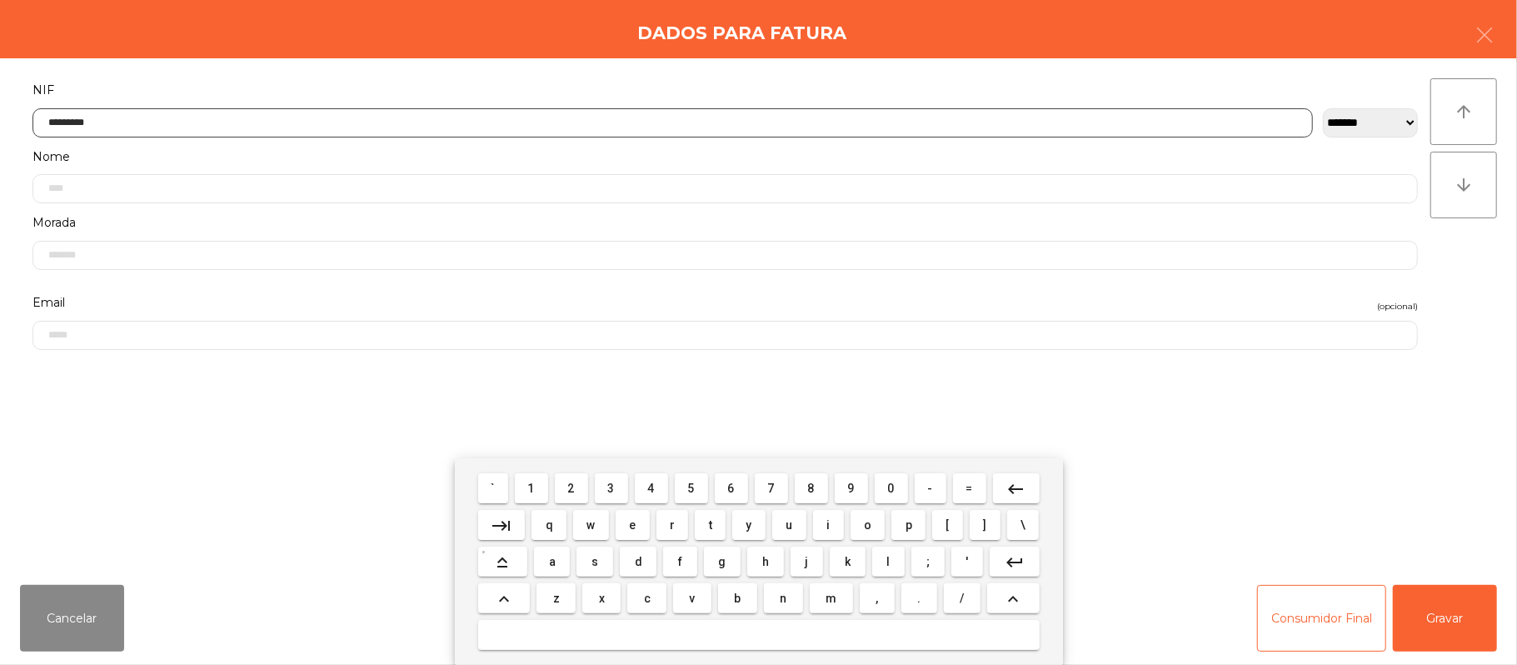
type input "*********"
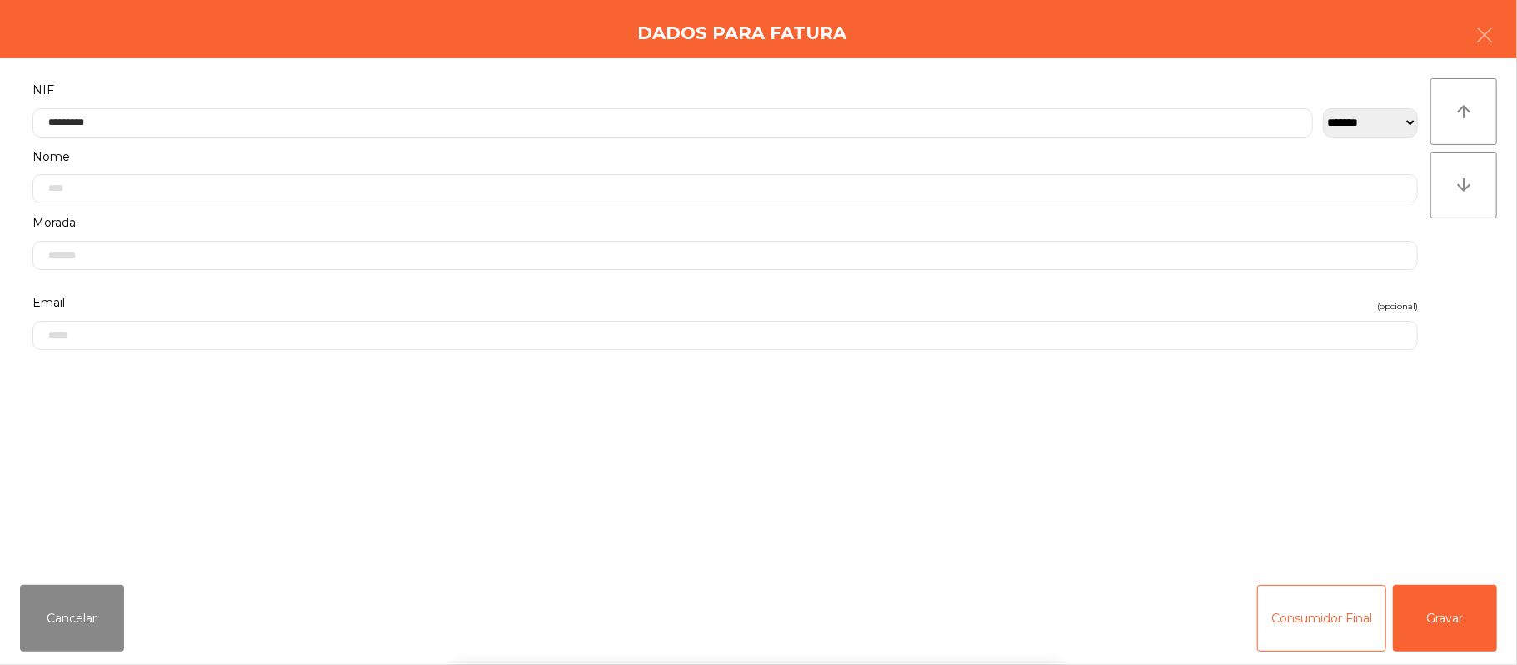
click at [1458, 582] on div "` 1 2 3 4 5 6 7 8 9 0 - = keyboard_backspace keyboard_tab q w e r t y u i o p […" at bounding box center [758, 561] width 1517 height 207
click at [1451, 628] on button "Gravar" at bounding box center [1445, 618] width 104 height 67
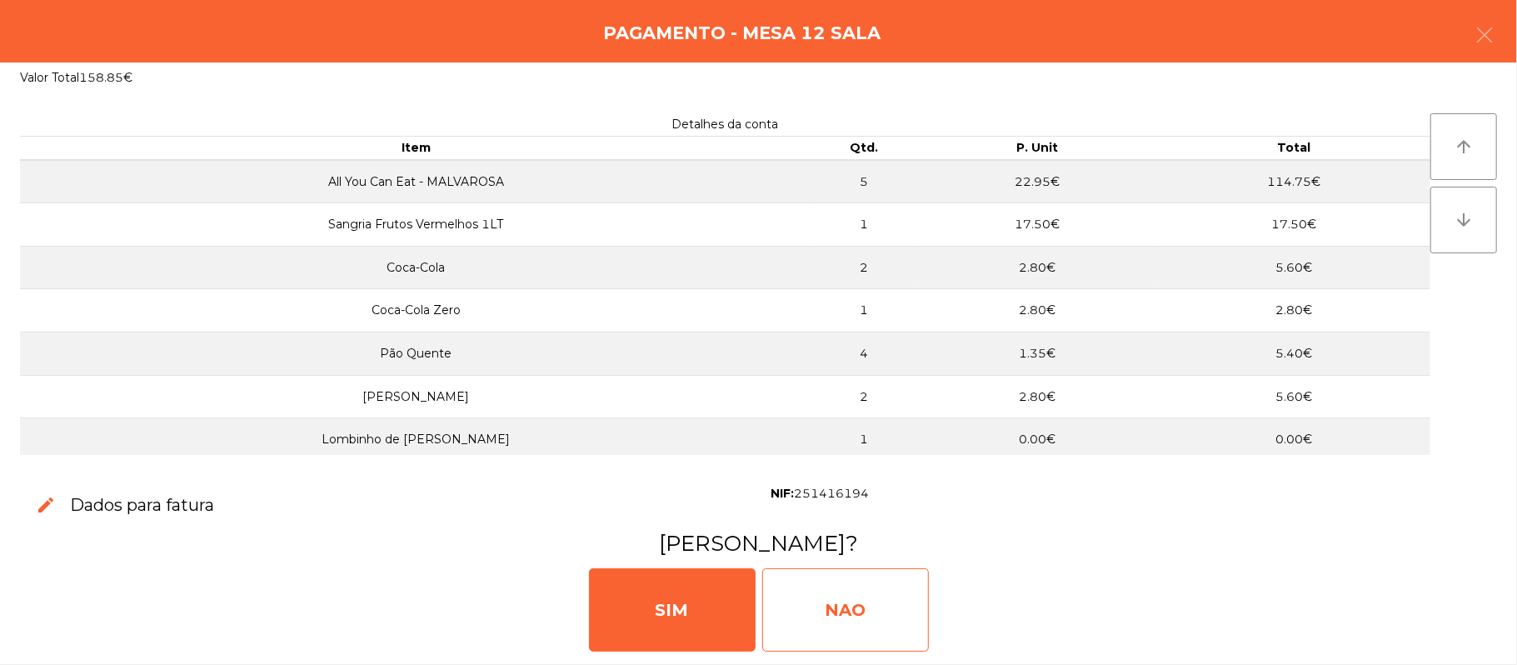
click at [885, 608] on div "NAO" at bounding box center [845, 609] width 167 height 83
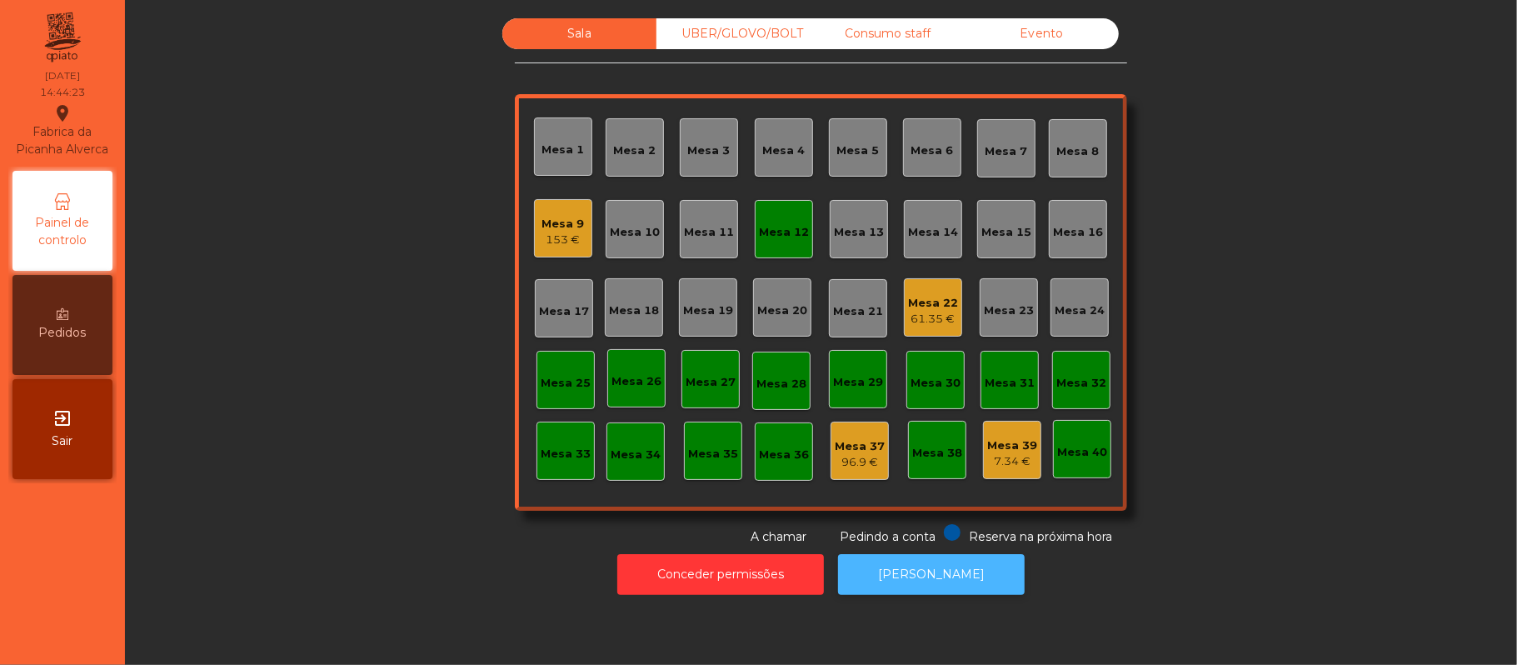
click at [922, 574] on button "[PERSON_NAME]" at bounding box center [931, 574] width 187 height 41
click at [768, 238] on div "Mesa 12" at bounding box center [784, 232] width 50 height 17
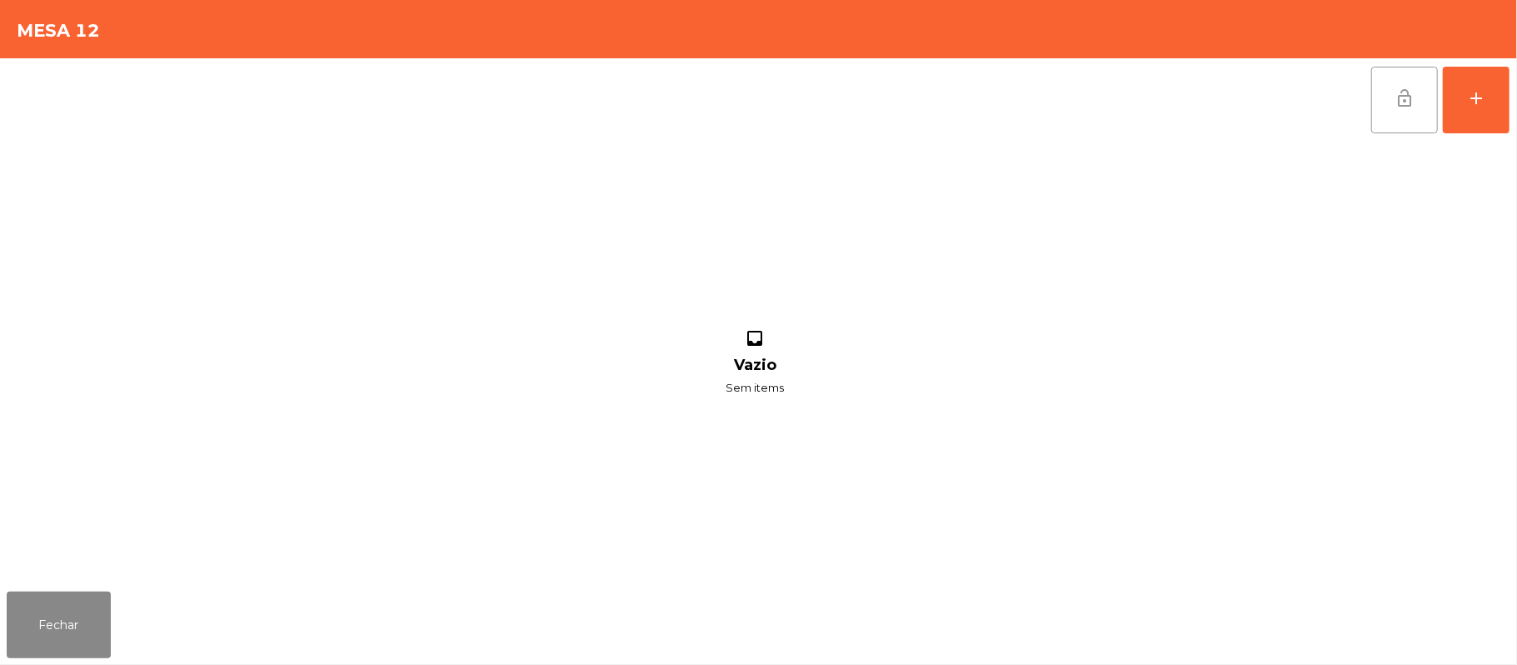
click at [1391, 111] on button "lock_open" at bounding box center [1404, 100] width 67 height 67
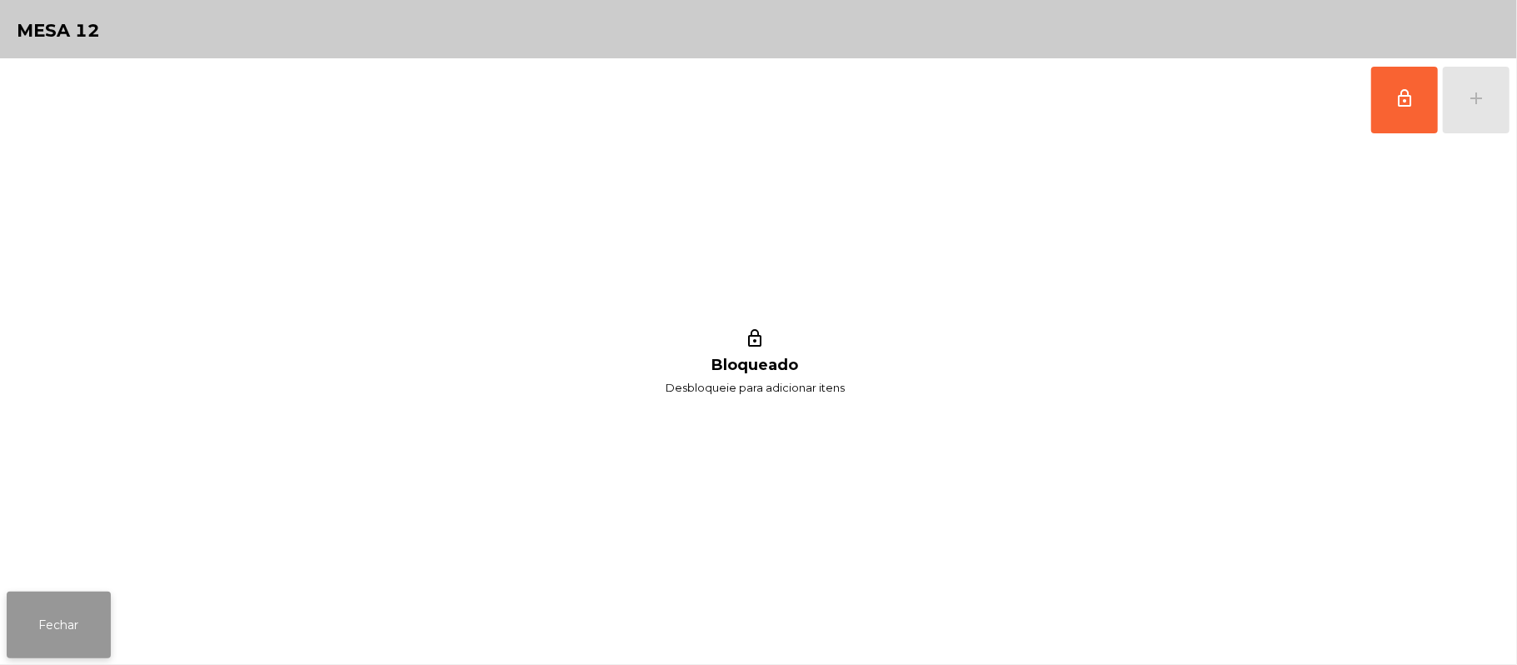
click at [47, 632] on button "Fechar" at bounding box center [59, 625] width 104 height 67
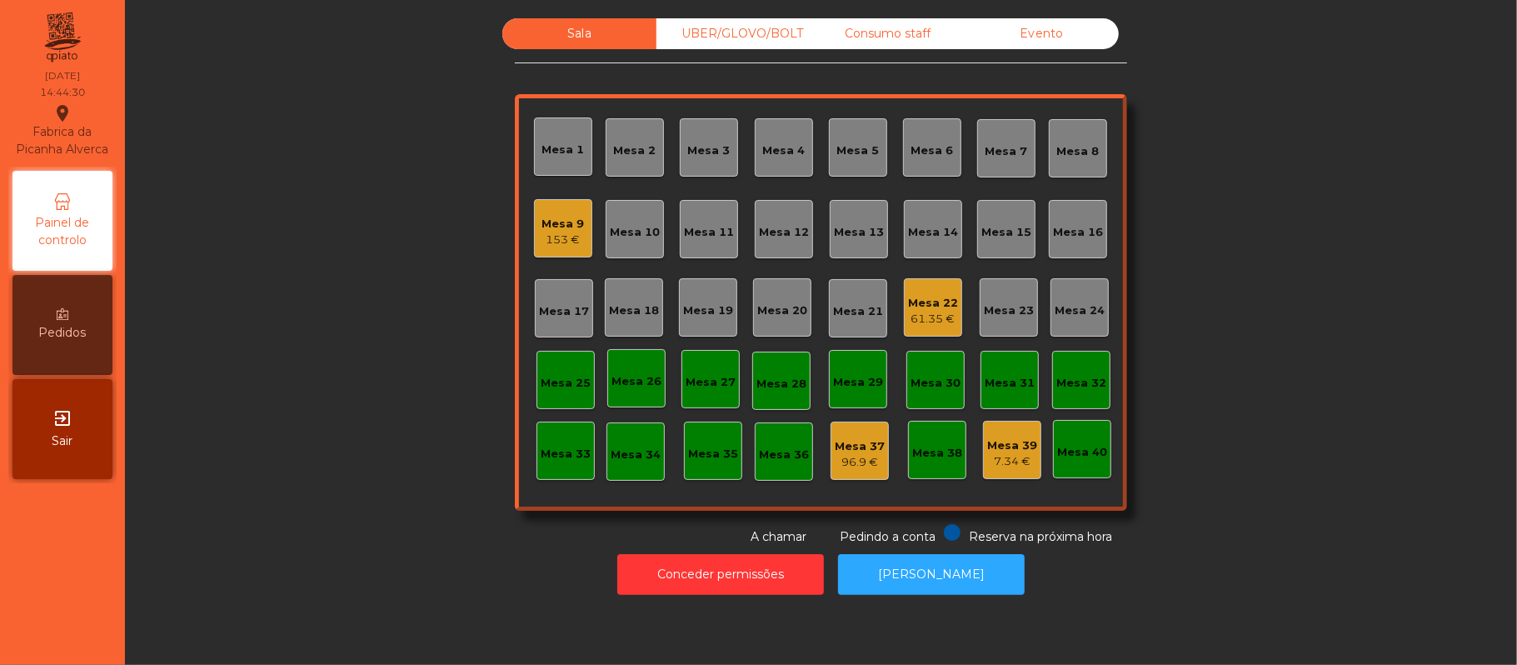
click at [871, 37] on div "Consumo staff" at bounding box center [888, 33] width 154 height 31
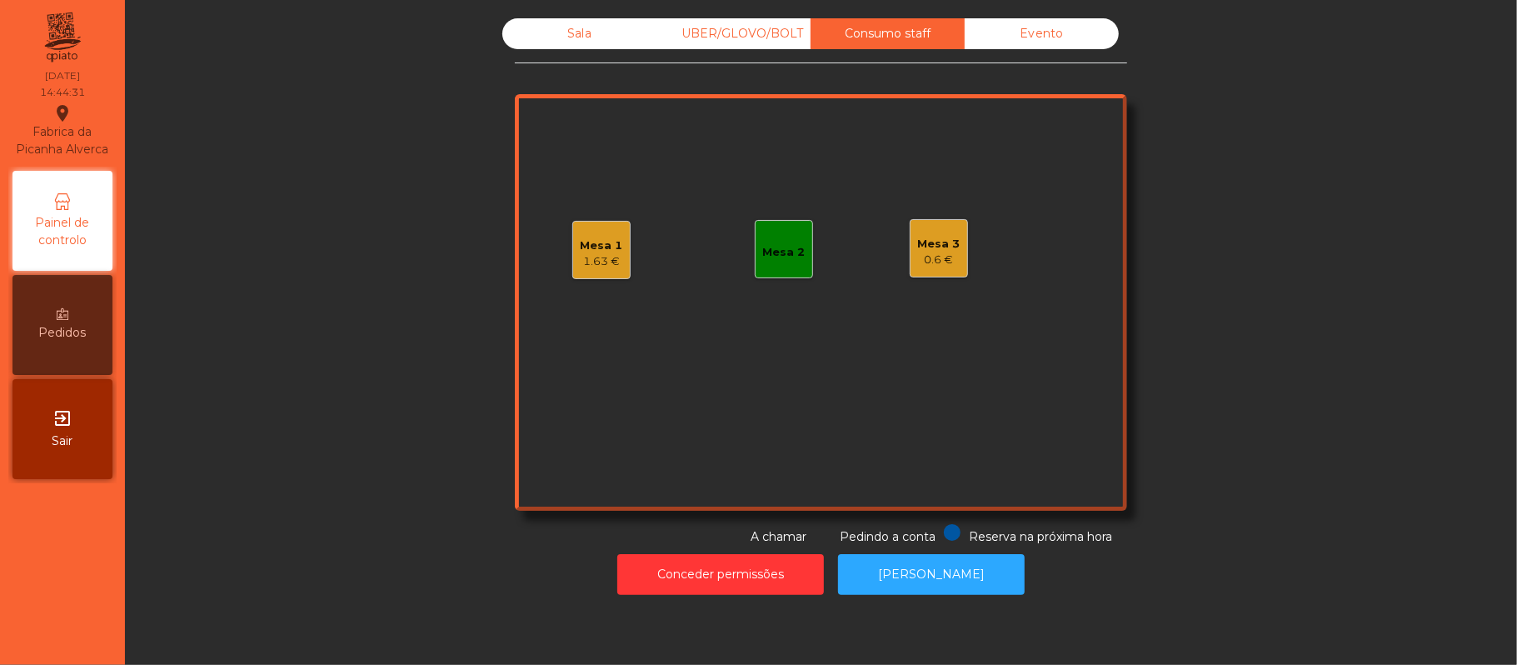
click at [583, 44] on div "Sala" at bounding box center [579, 33] width 154 height 31
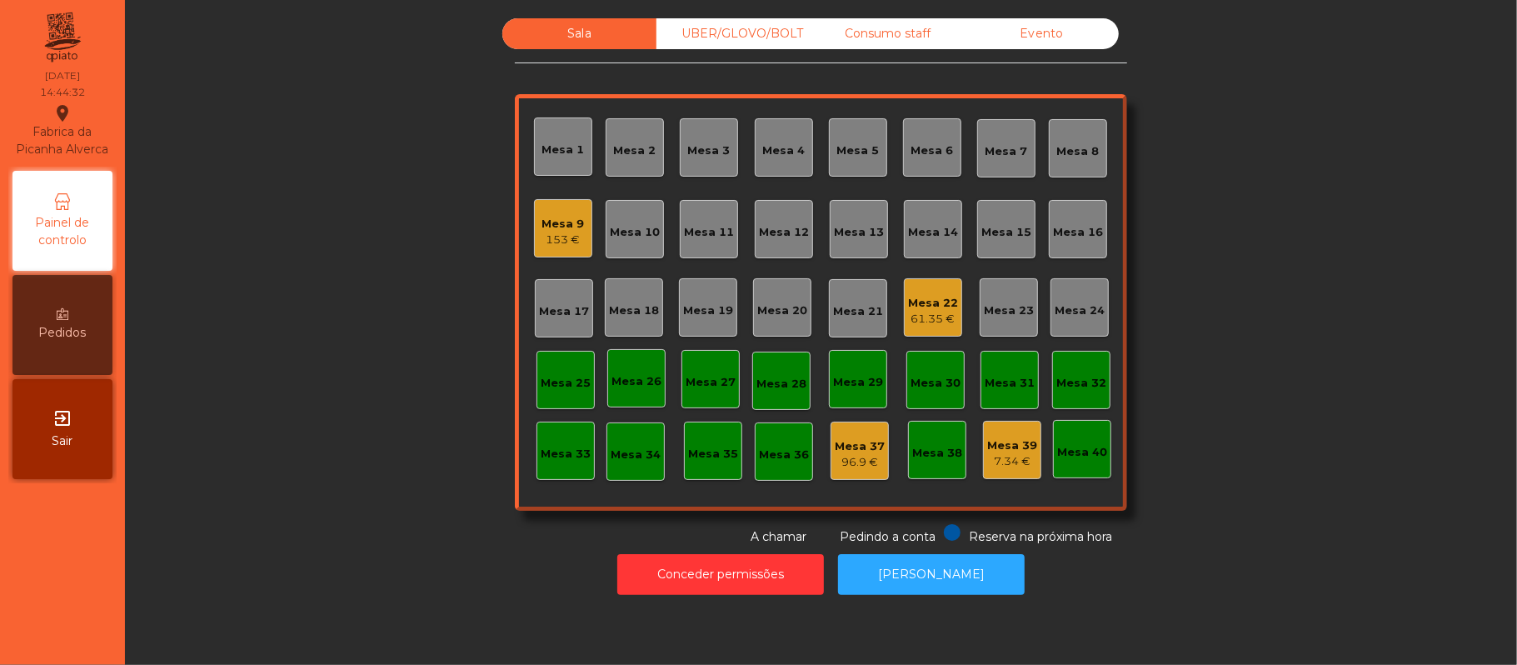
click at [908, 323] on div "61.35 €" at bounding box center [933, 319] width 50 height 17
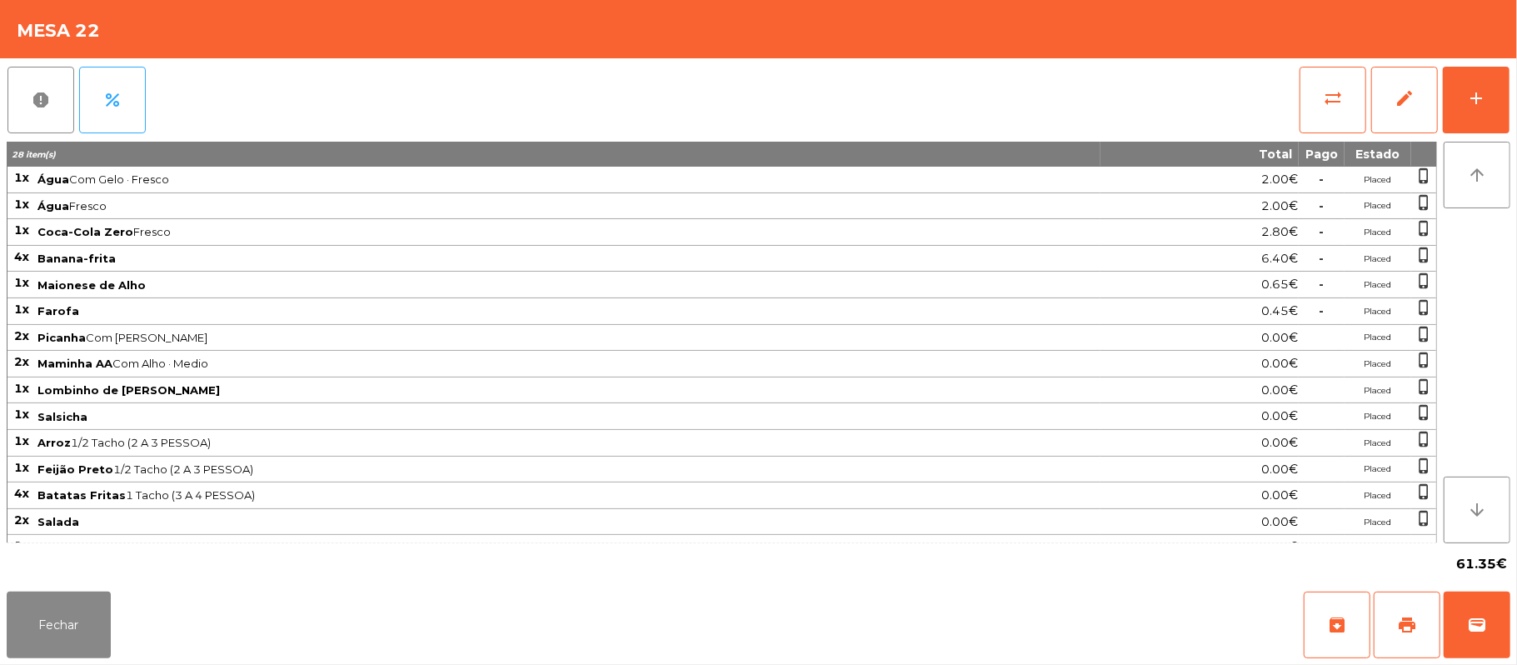
scroll to position [105, 0]
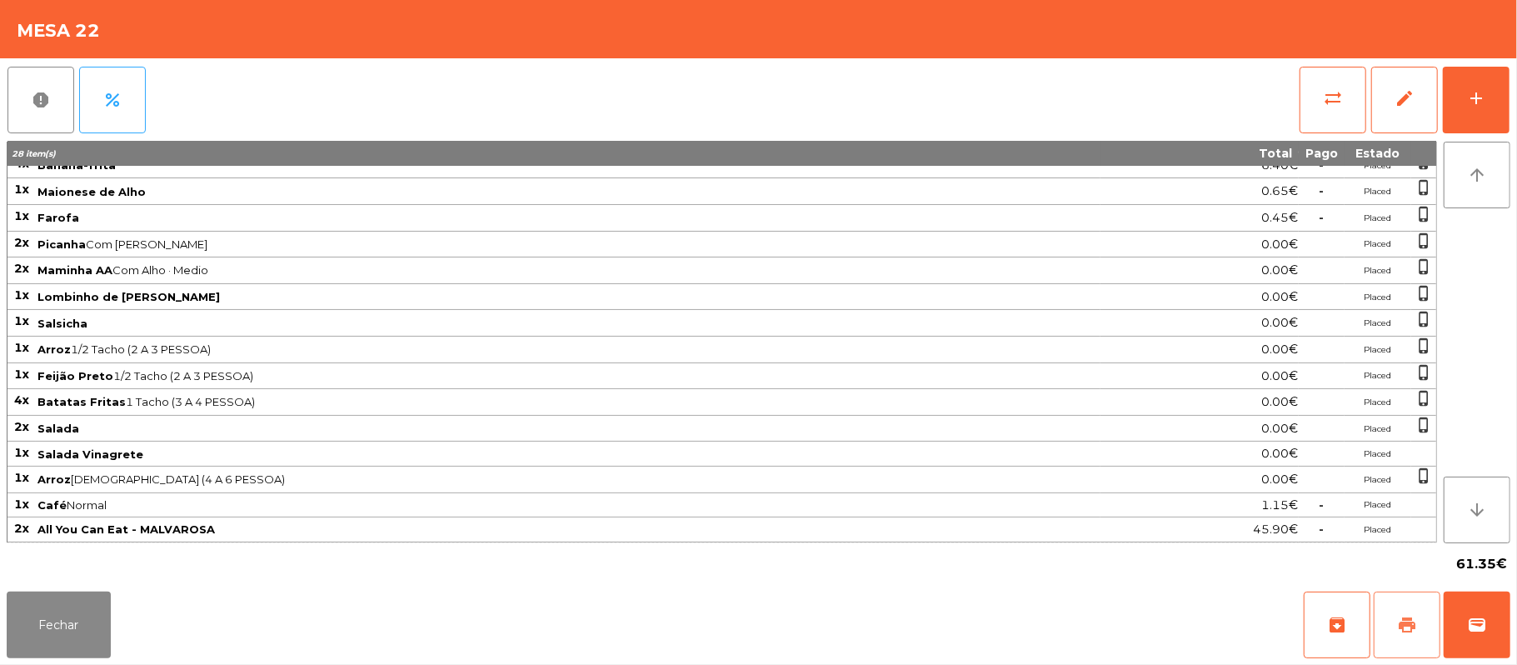
click at [1403, 623] on span "print" at bounding box center [1407, 625] width 20 height 20
click at [75, 617] on button "Fechar" at bounding box center [59, 625] width 104 height 67
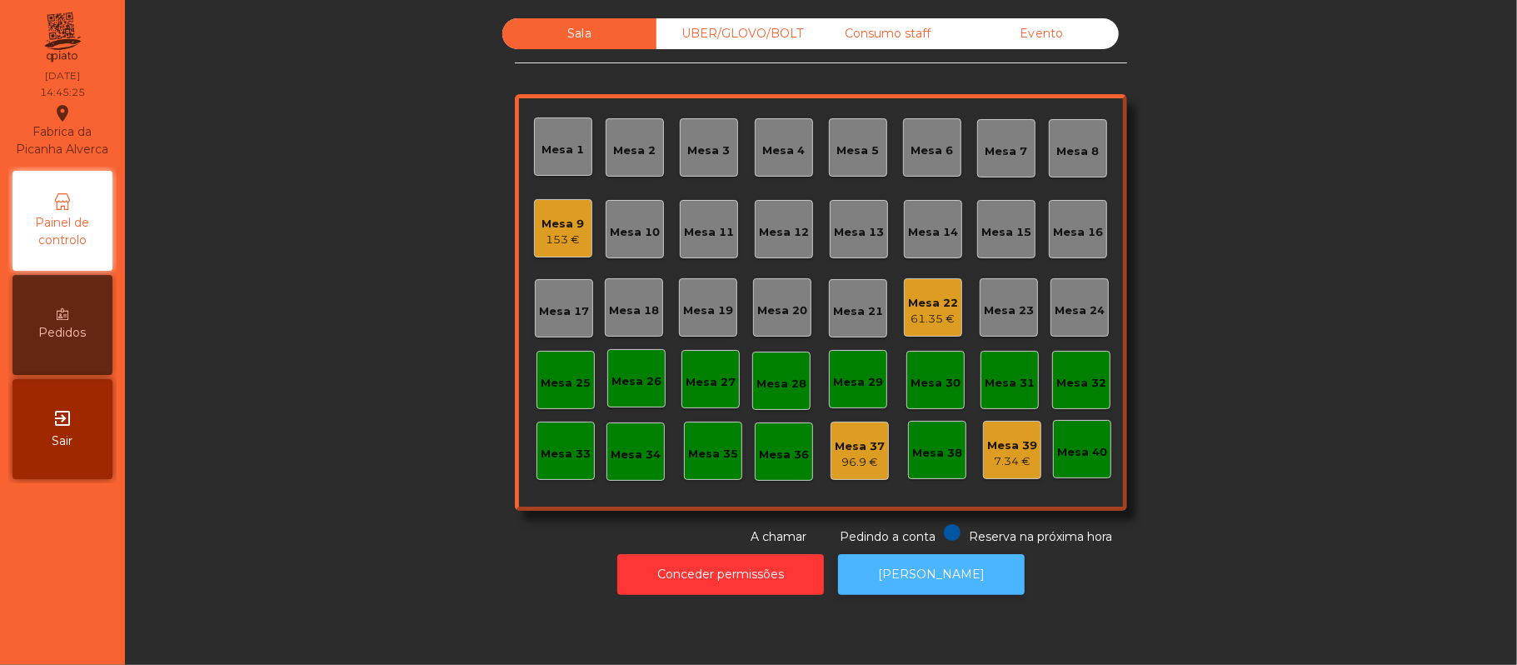
click at [941, 568] on button "[PERSON_NAME]" at bounding box center [931, 574] width 187 height 41
click at [937, 307] on div "Mesa 22" at bounding box center [933, 303] width 50 height 17
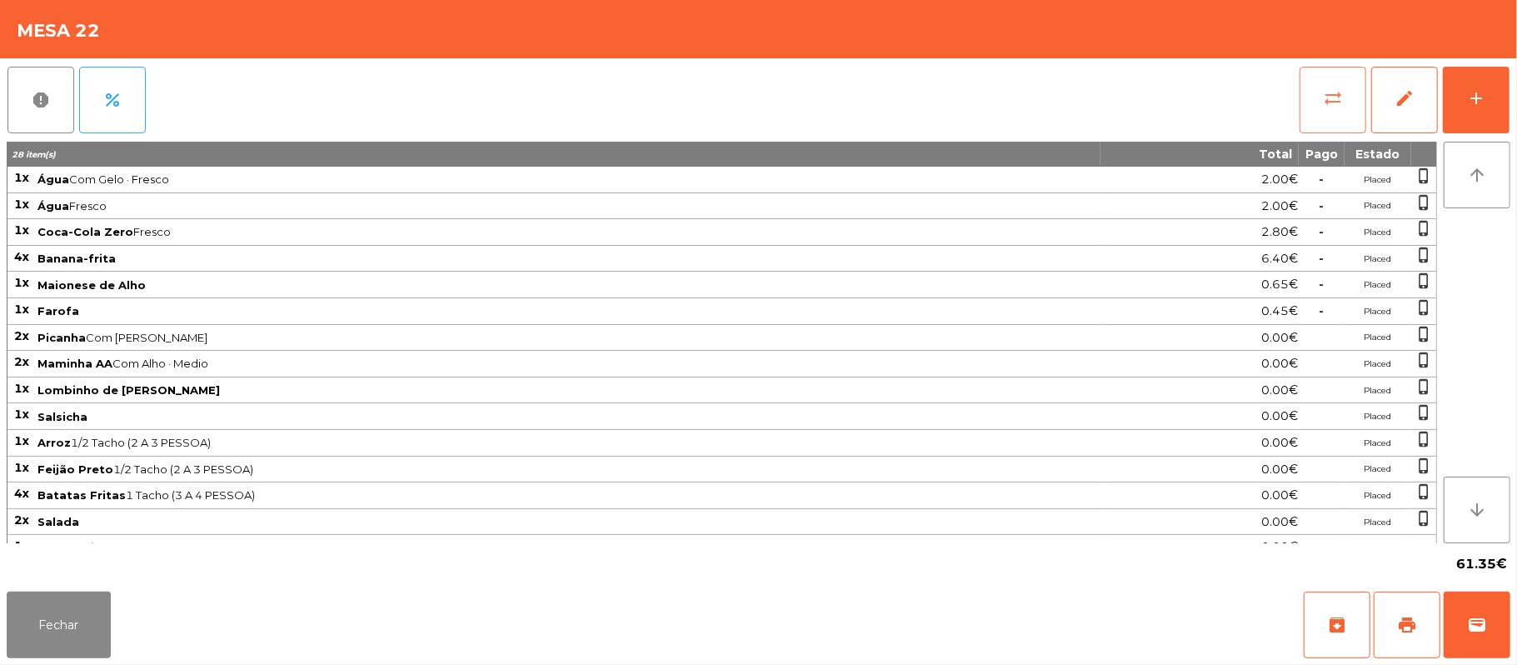
click at [1317, 100] on button "sync_alt" at bounding box center [1333, 100] width 67 height 67
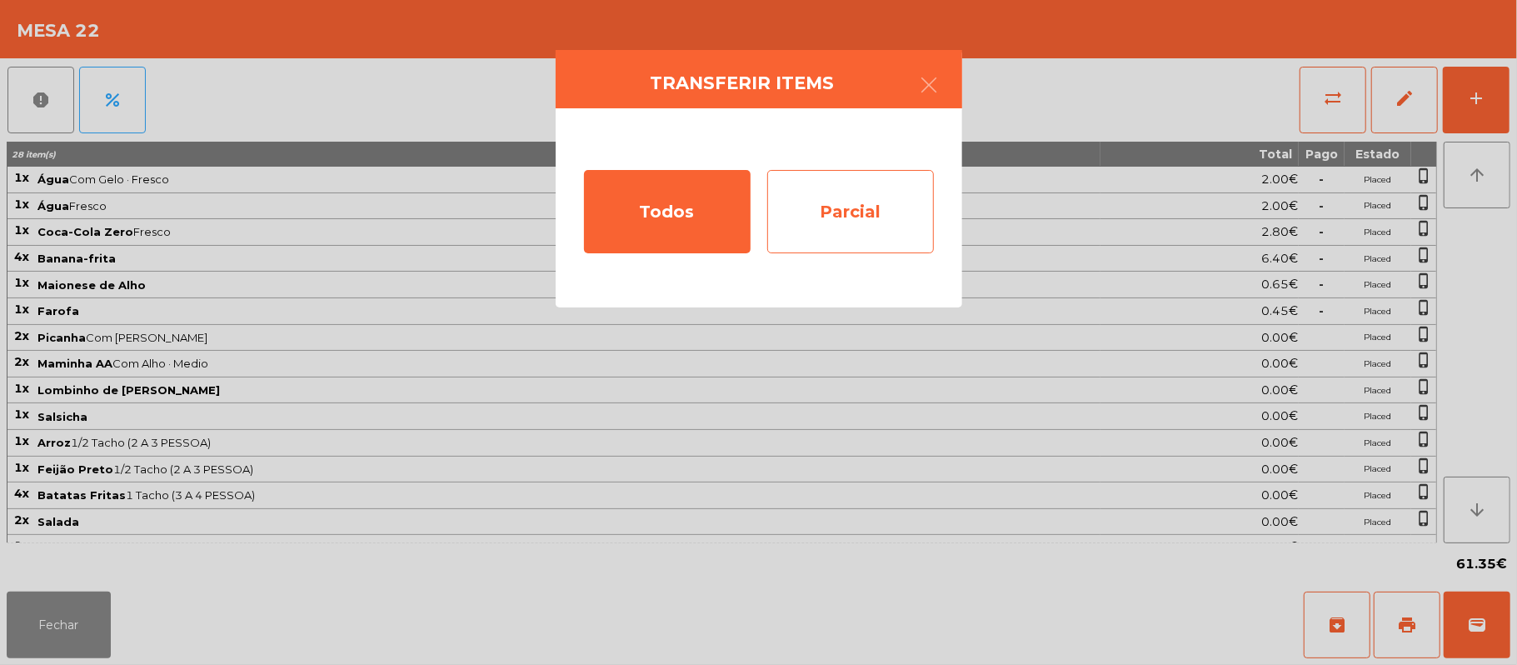
click at [881, 222] on div "Parcial" at bounding box center [850, 211] width 167 height 83
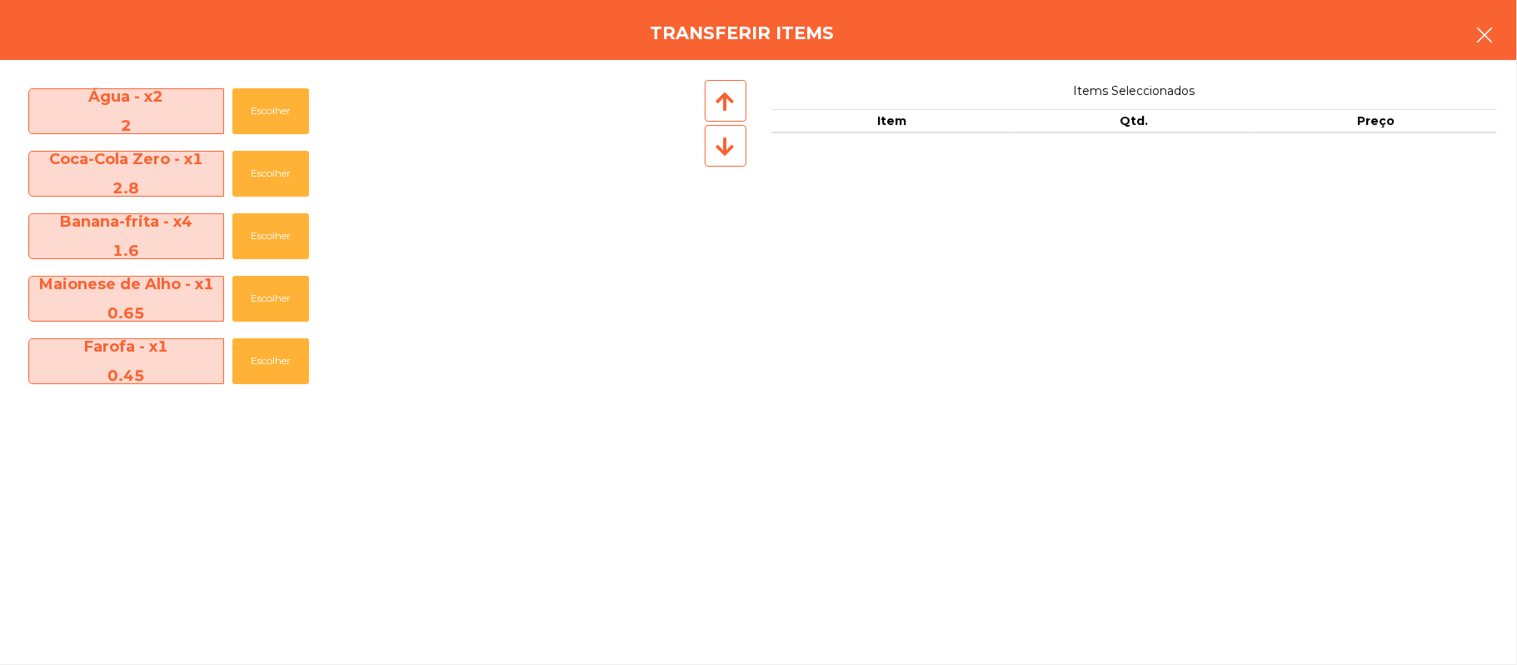
click at [1494, 27] on icon "button" at bounding box center [1485, 35] width 20 height 20
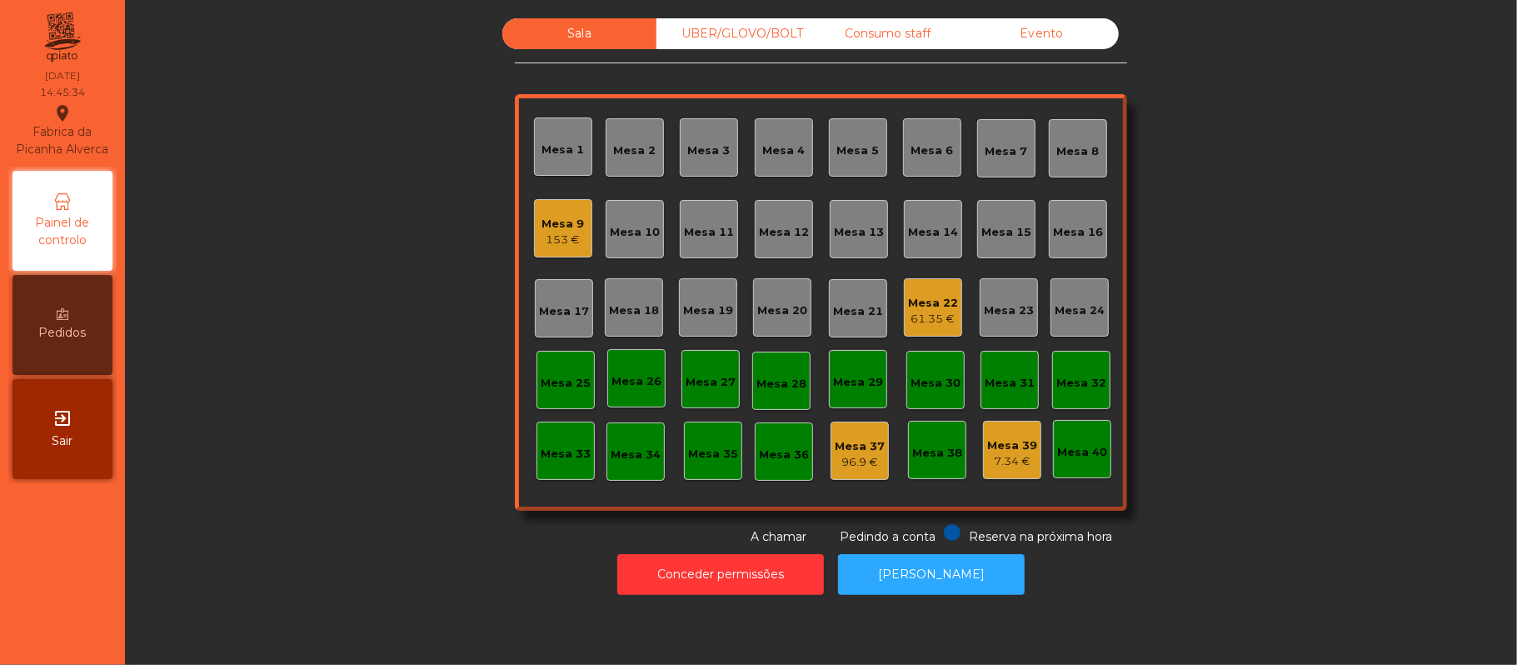
click at [920, 305] on div "Mesa 22" at bounding box center [933, 303] width 50 height 17
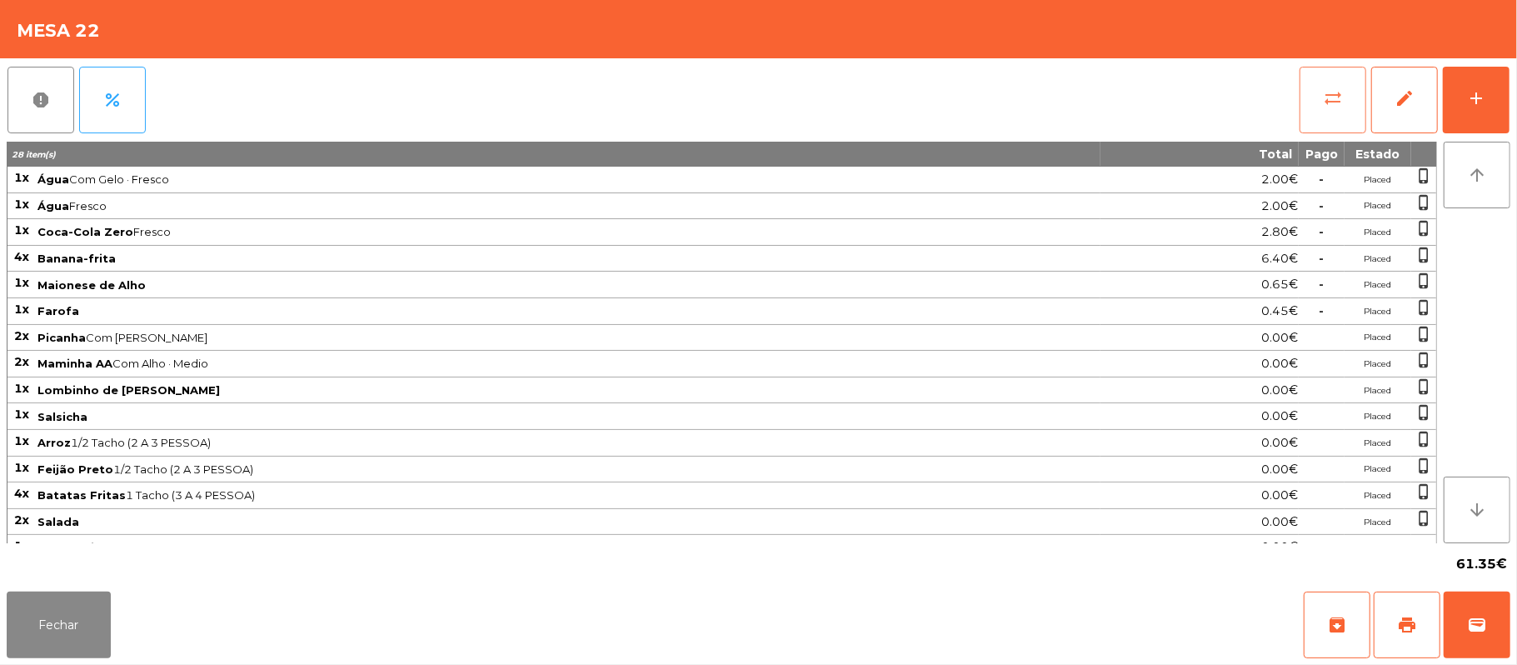
click at [1316, 87] on button "sync_alt" at bounding box center [1333, 100] width 67 height 67
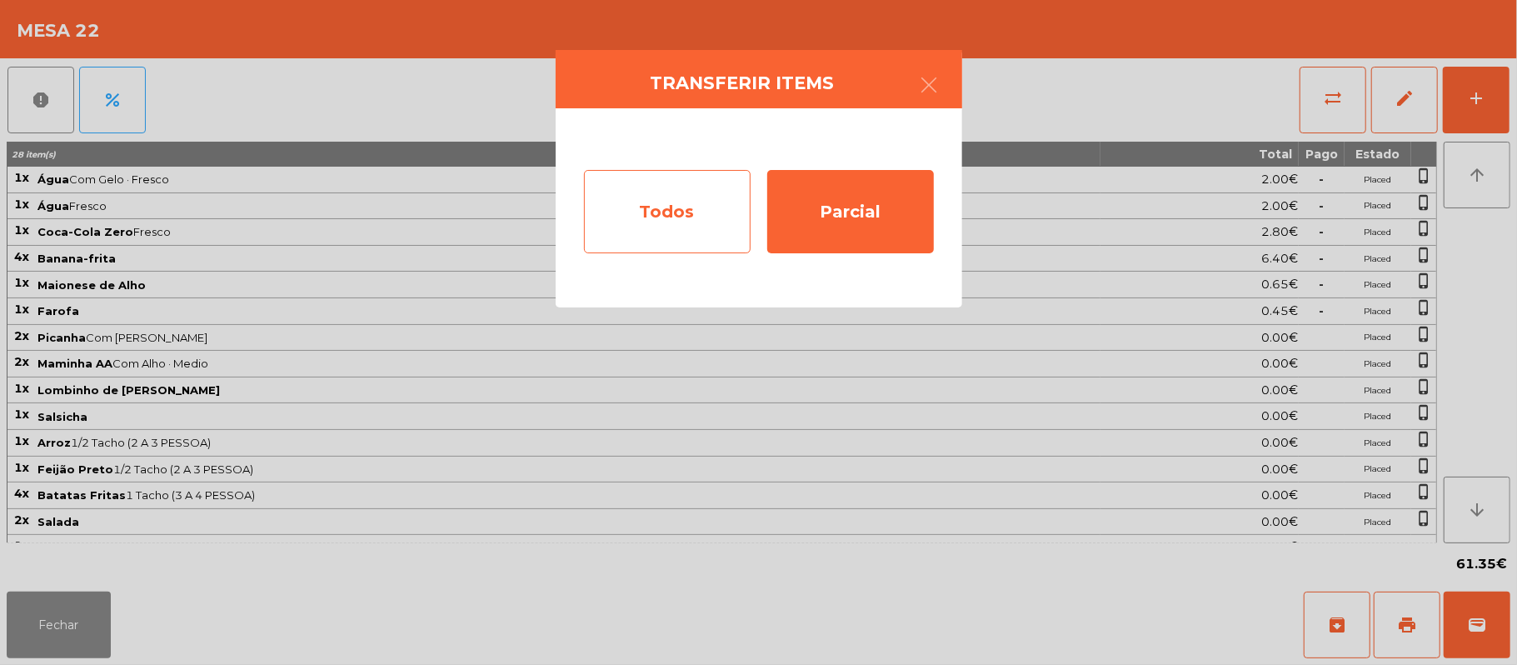
click at [722, 205] on div "Todos" at bounding box center [667, 211] width 167 height 83
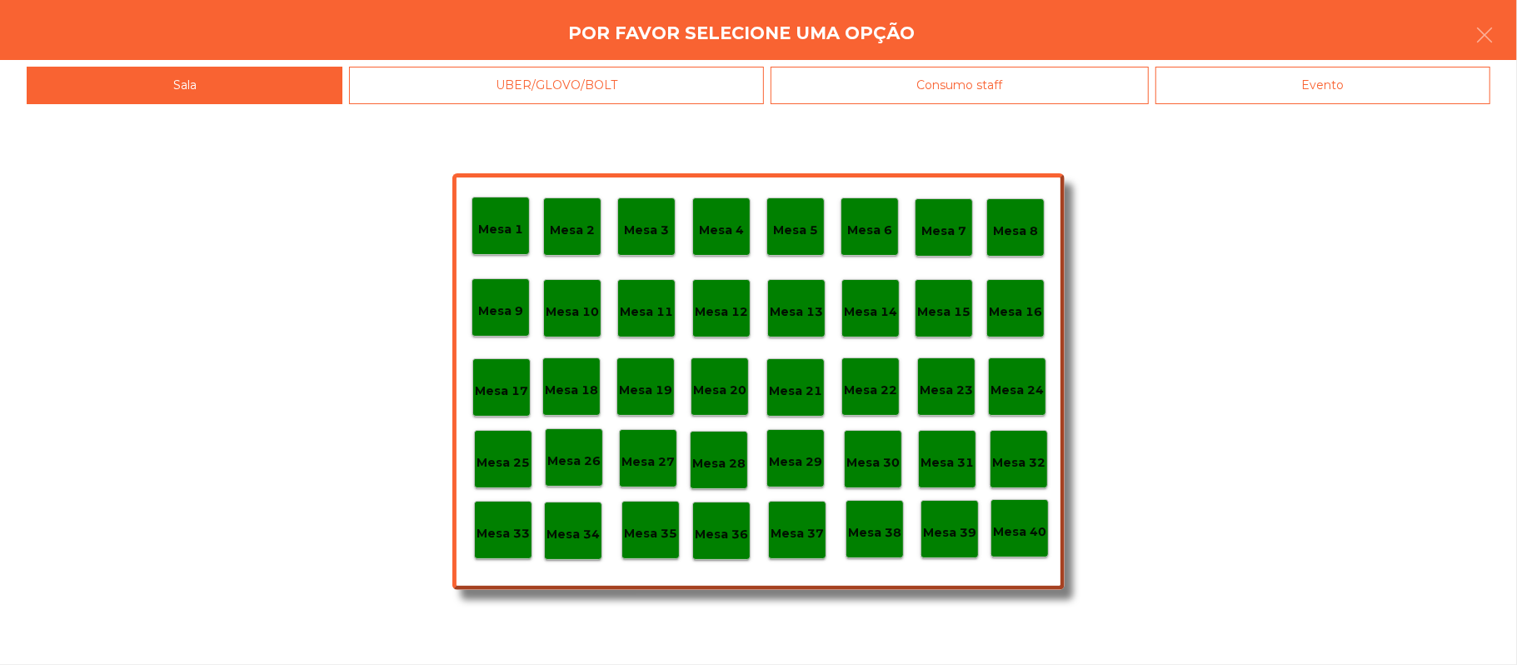
click at [1297, 77] on div "Evento" at bounding box center [1323, 85] width 335 height 37
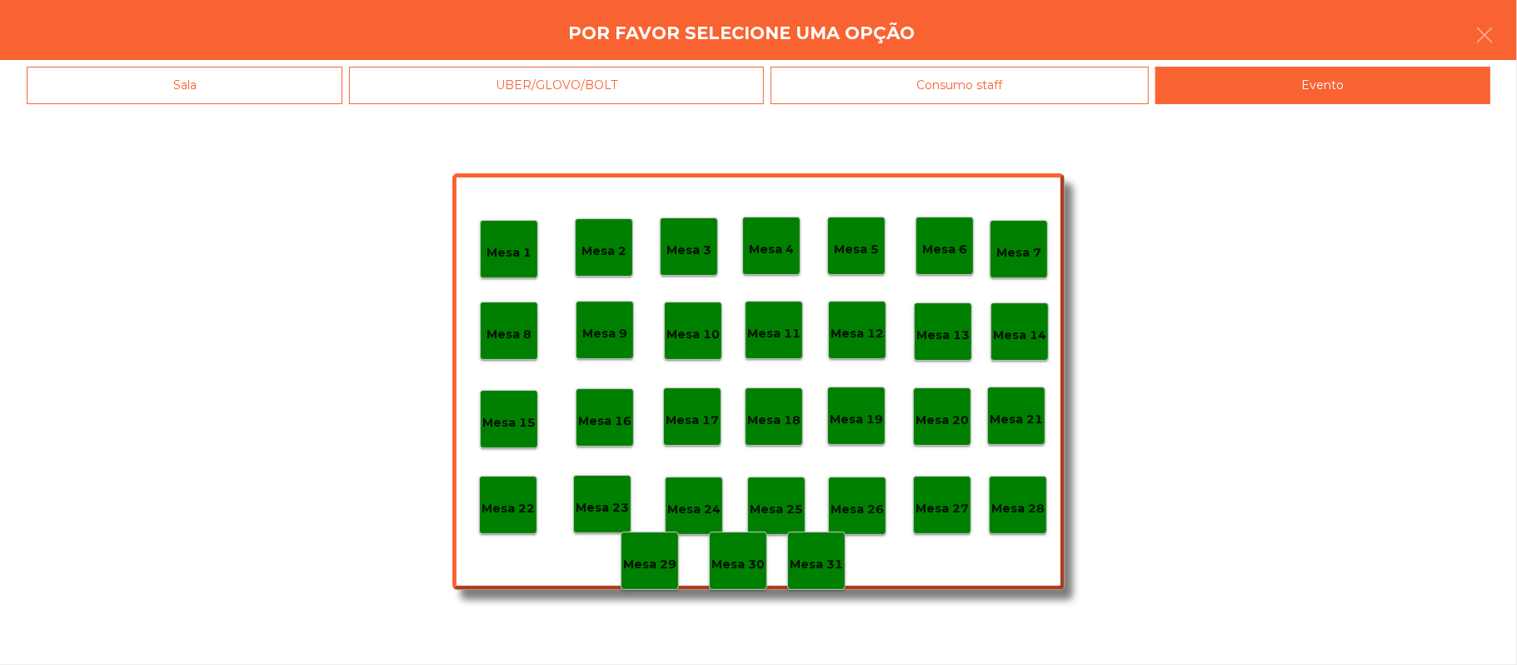
click at [1027, 503] on p "Mesa 28" at bounding box center [1018, 508] width 53 height 19
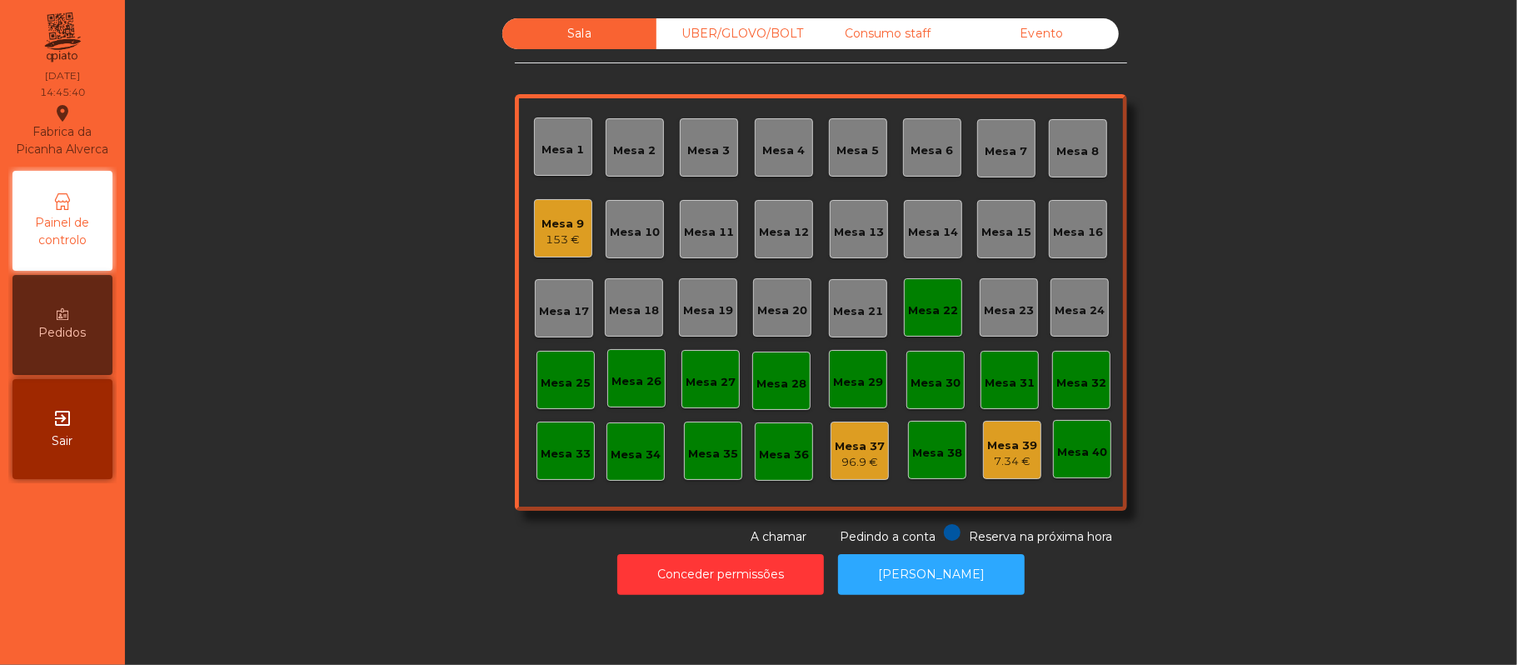
click at [877, 34] on div "Consumo staff" at bounding box center [888, 33] width 154 height 31
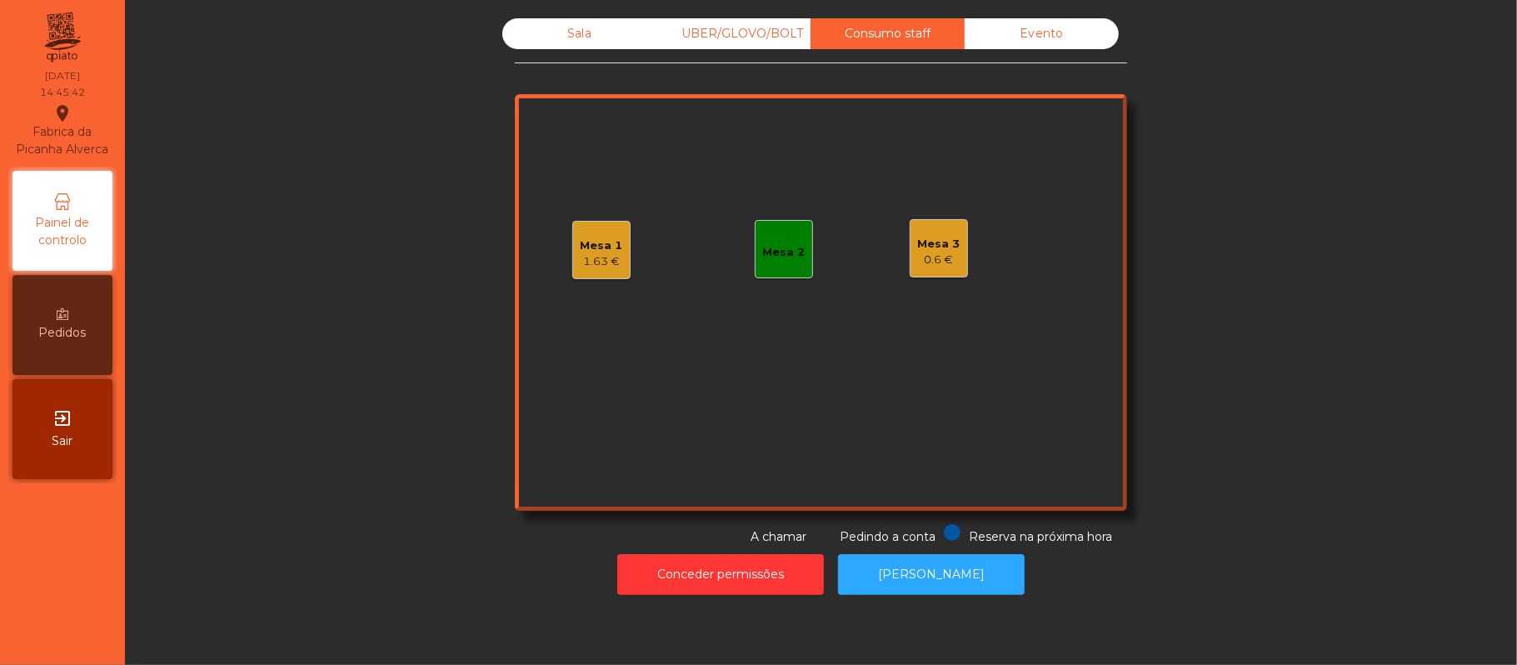
click at [605, 257] on div "1.63 €" at bounding box center [602, 261] width 42 height 17
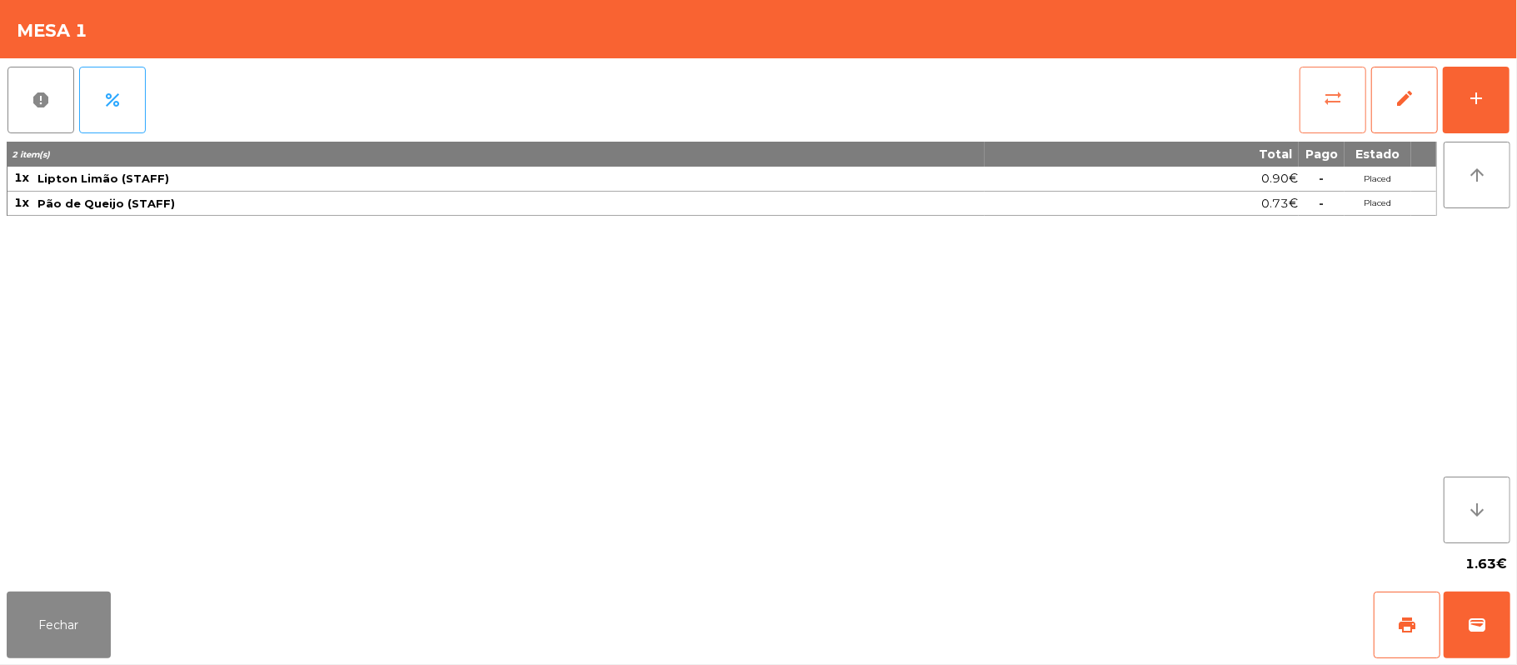
click at [1347, 75] on button "sync_alt" at bounding box center [1333, 100] width 67 height 67
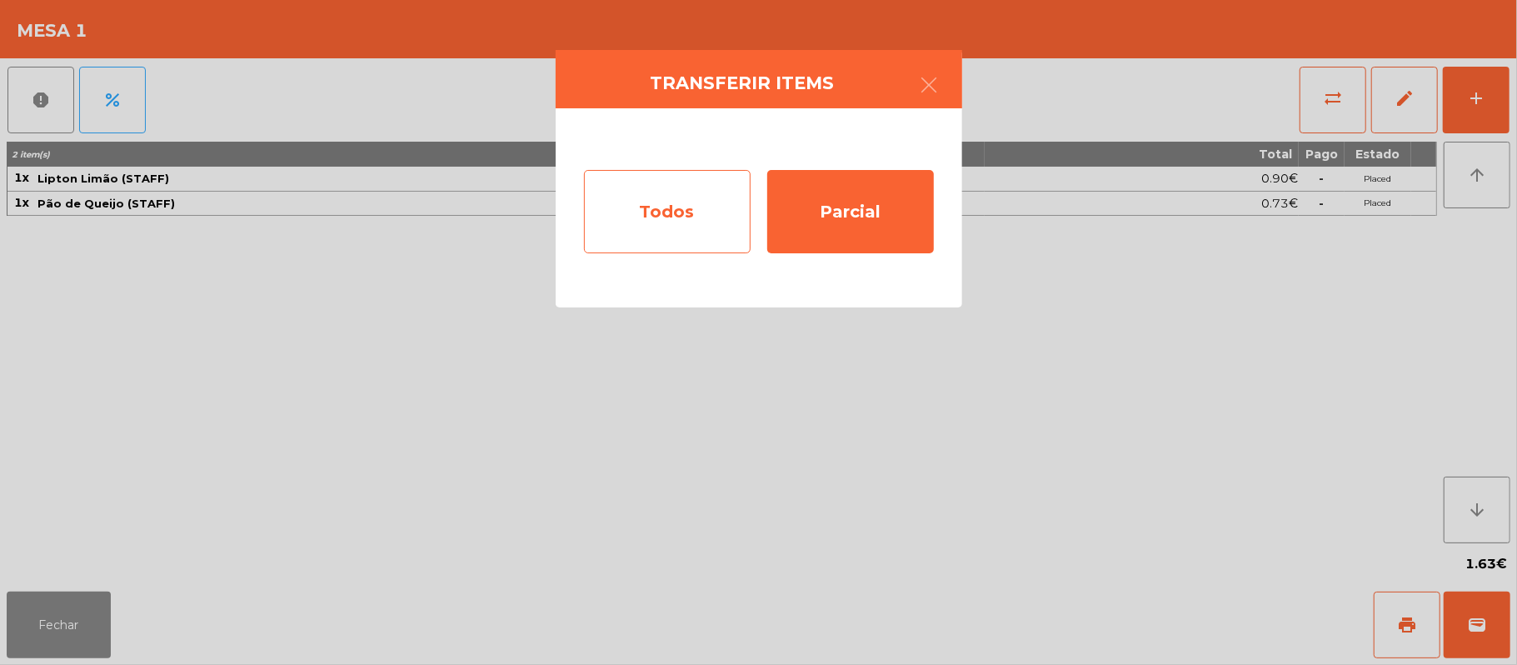
click at [654, 197] on div "Todos" at bounding box center [667, 211] width 167 height 83
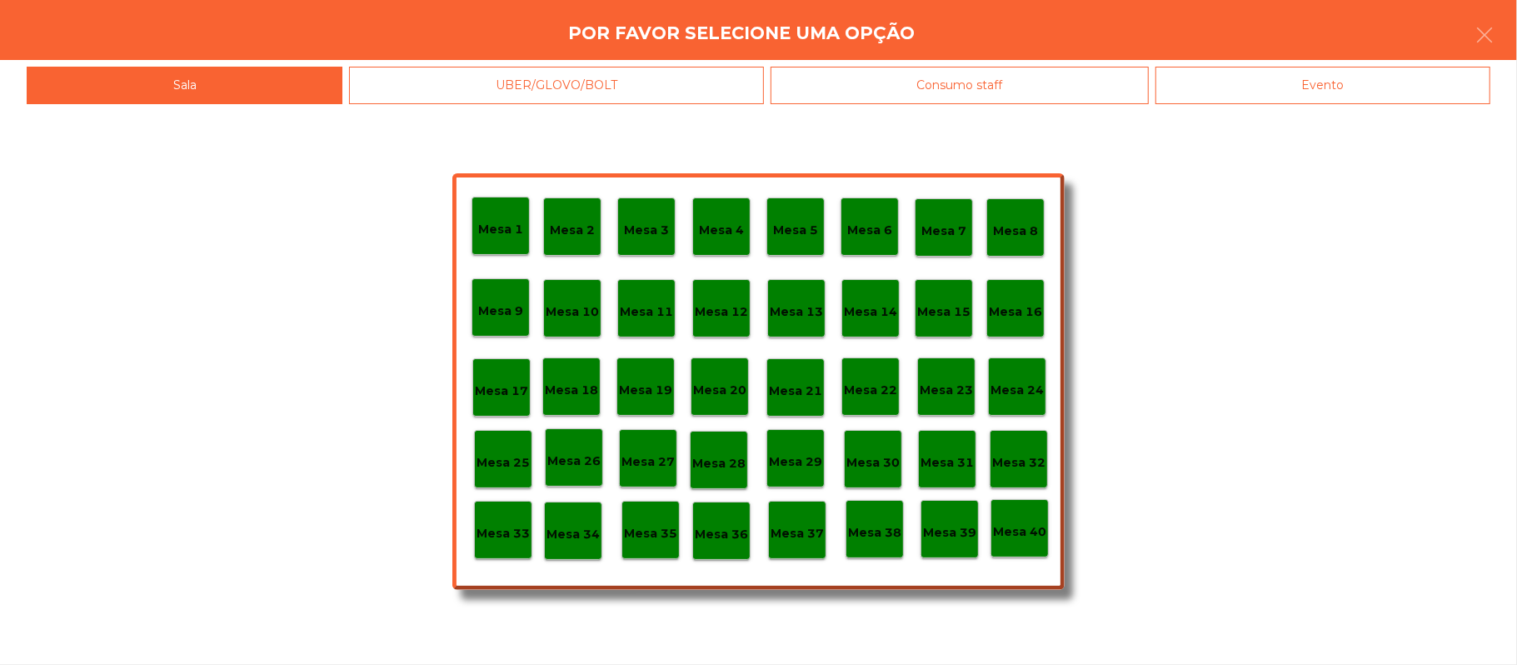
click at [1266, 84] on div "Evento" at bounding box center [1323, 85] width 335 height 37
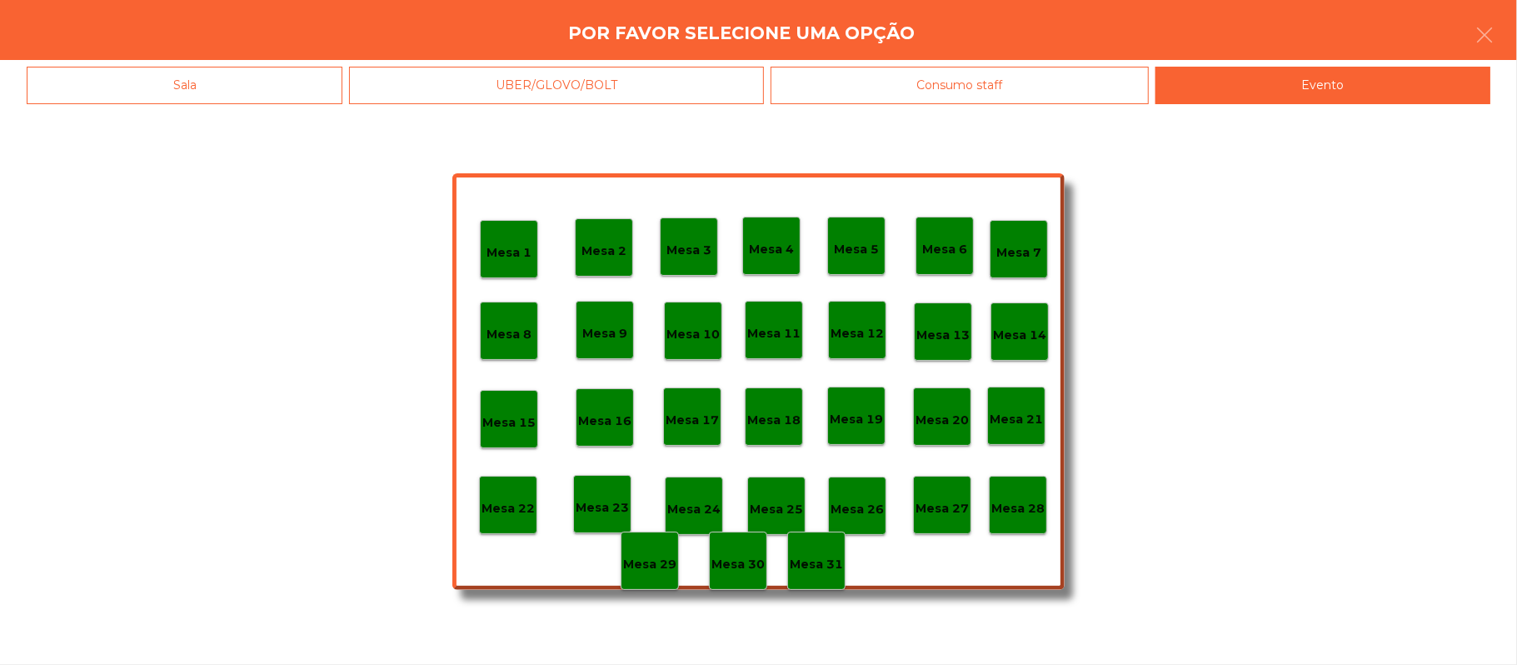
click at [1013, 492] on div "Mesa 28" at bounding box center [1018, 505] width 53 height 26
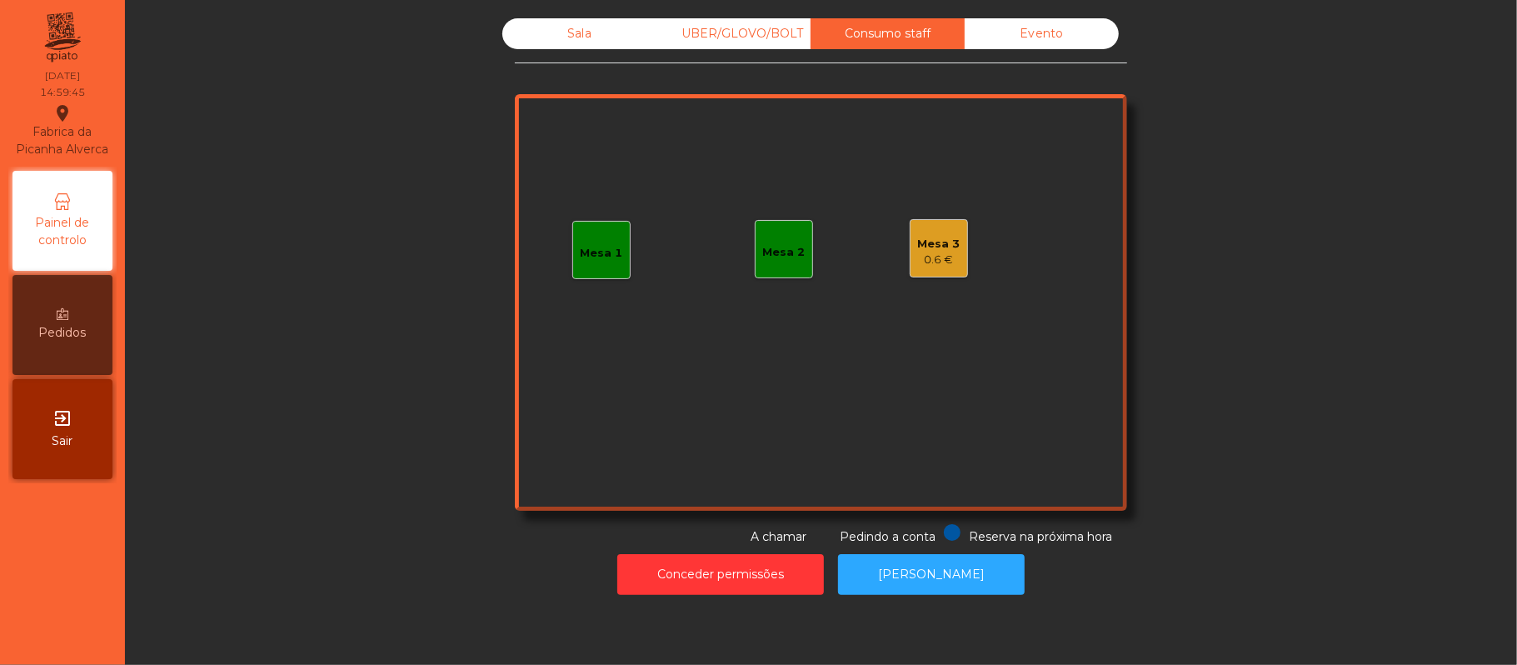
click at [912, 223] on div "Mesa 3 0.6 €" at bounding box center [939, 248] width 58 height 58
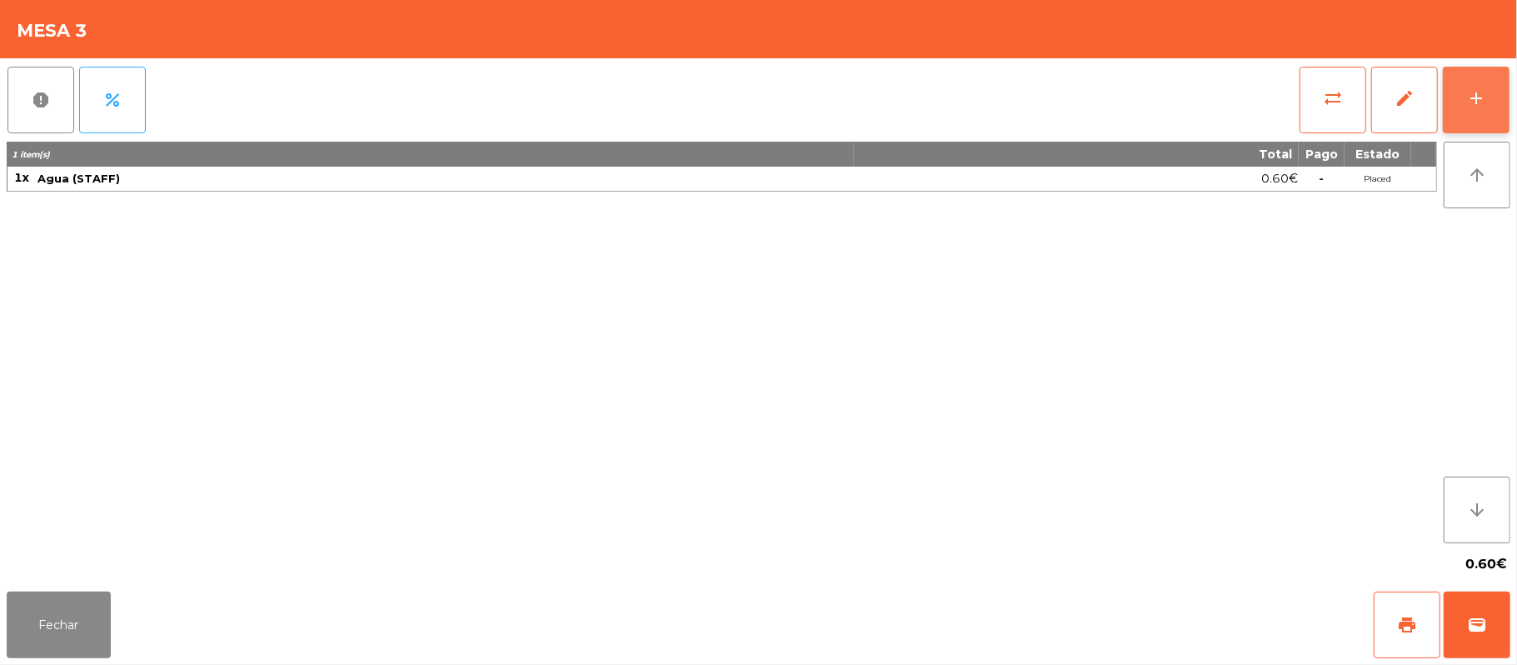
click at [1490, 85] on button "add" at bounding box center [1476, 100] width 67 height 67
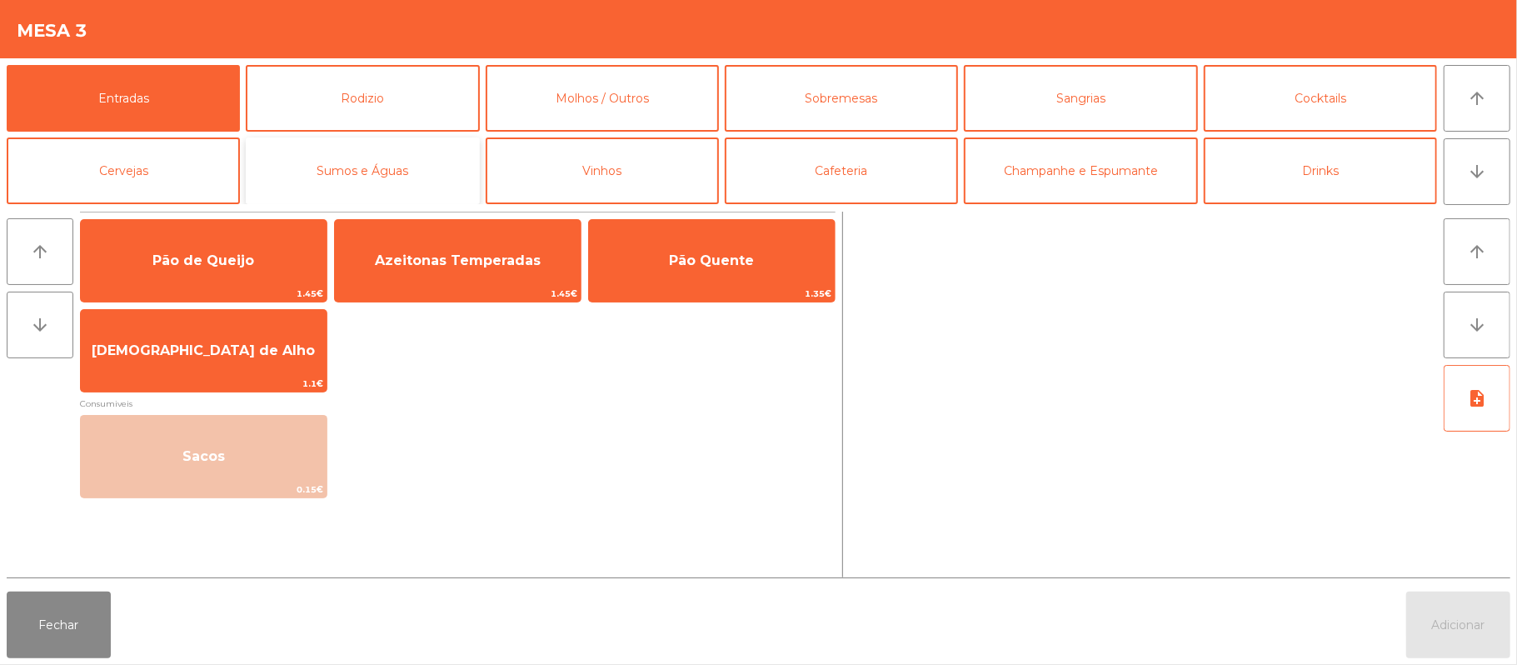
click at [378, 173] on button "Sumos e Águas" at bounding box center [362, 170] width 233 height 67
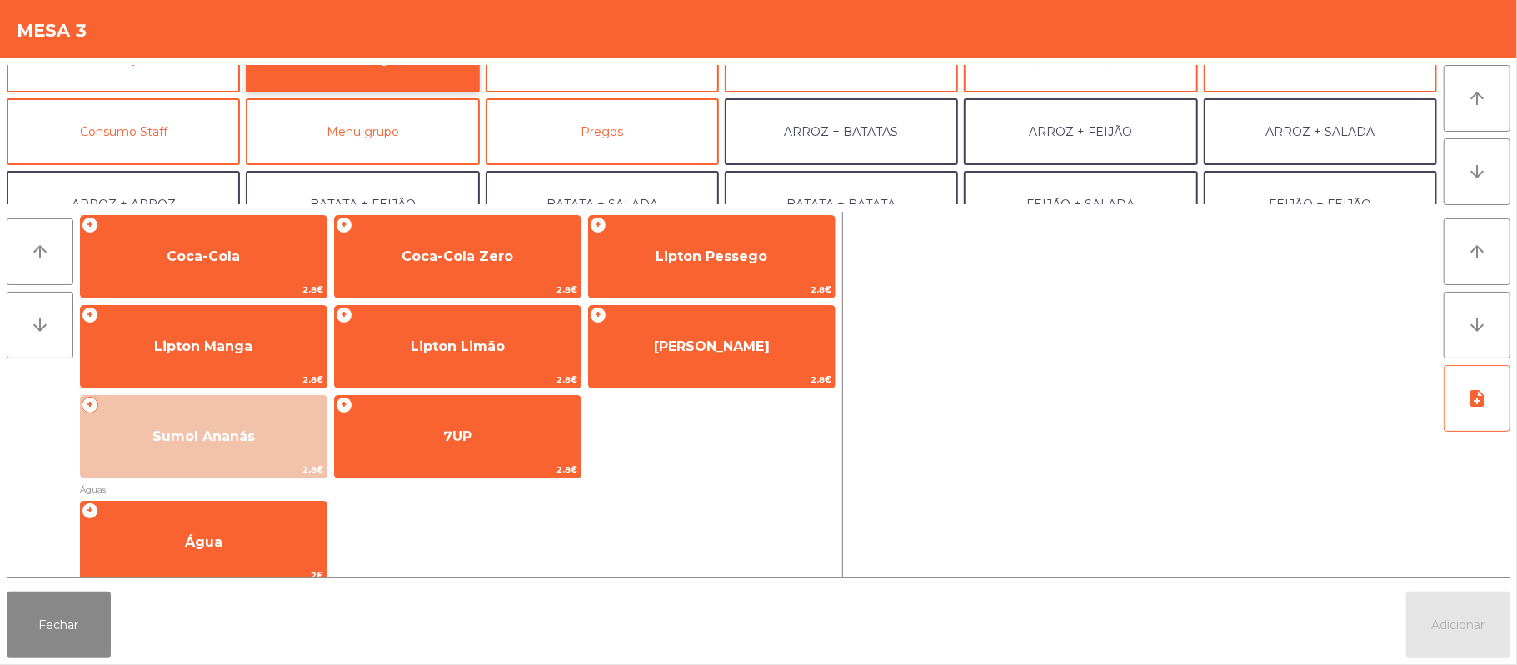
scroll to position [105, 0]
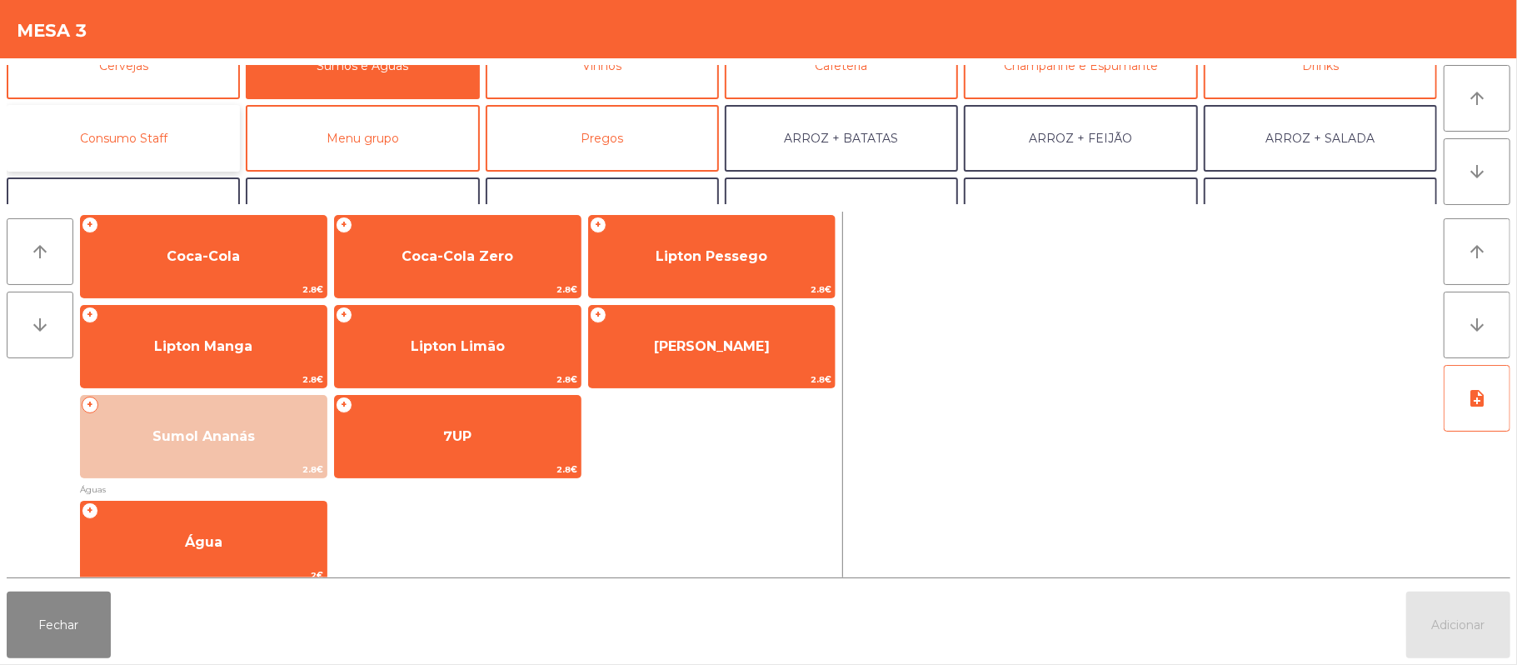
click at [162, 142] on button "Consumo Staff" at bounding box center [123, 138] width 233 height 67
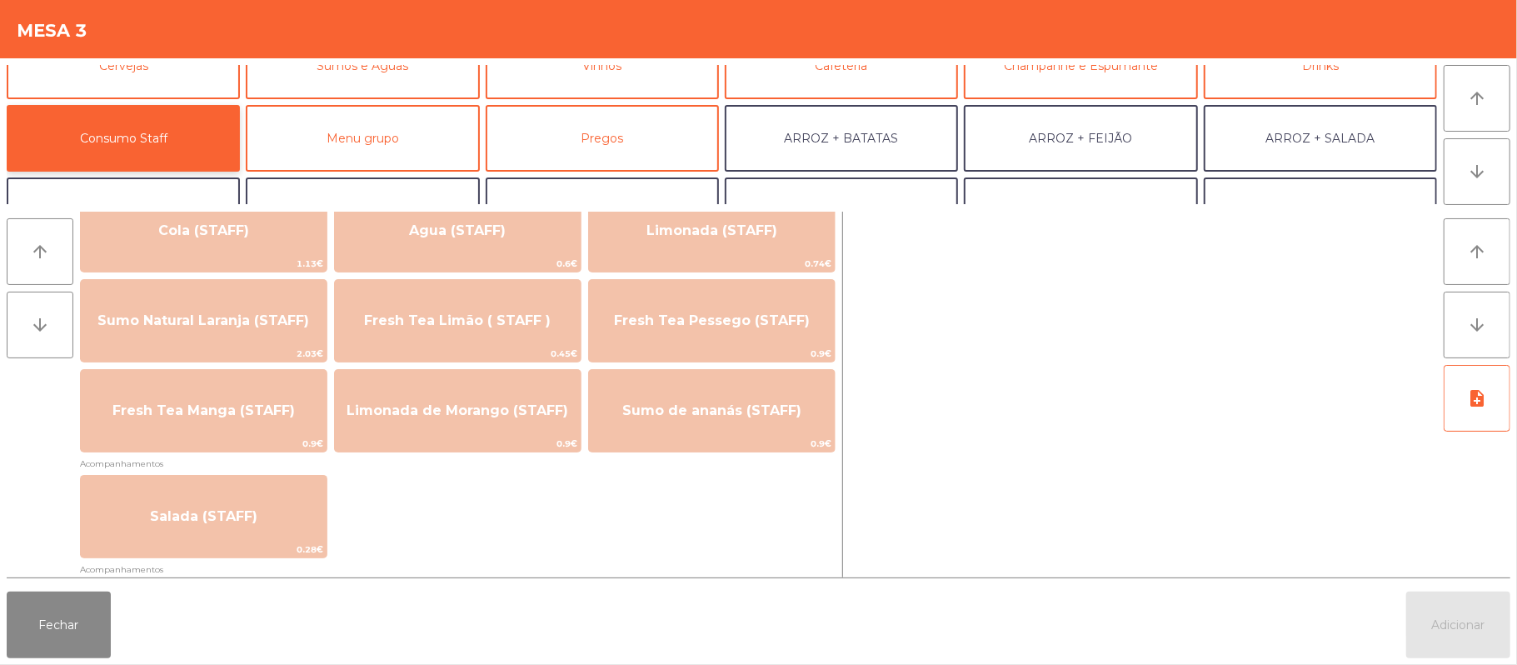
scroll to position [424, 0]
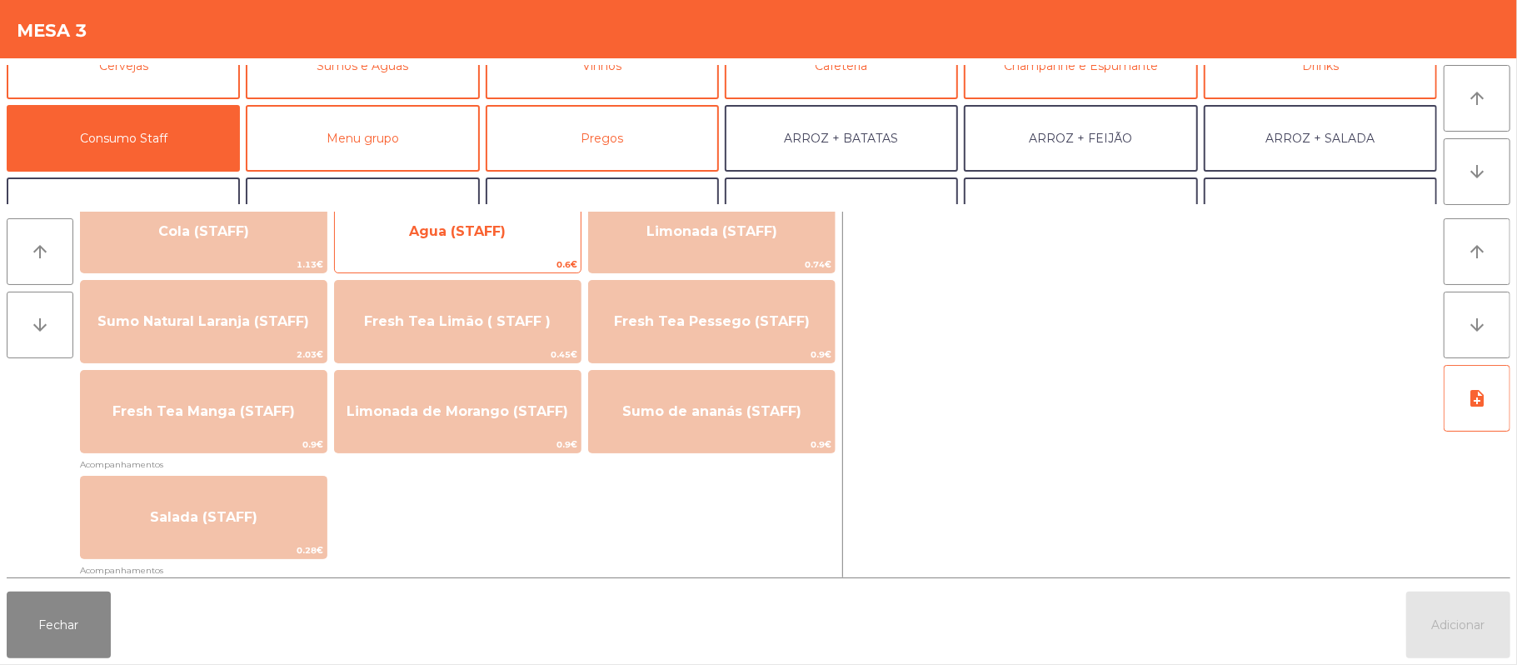
click at [505, 240] on span "Agua (STAFF)" at bounding box center [458, 231] width 246 height 45
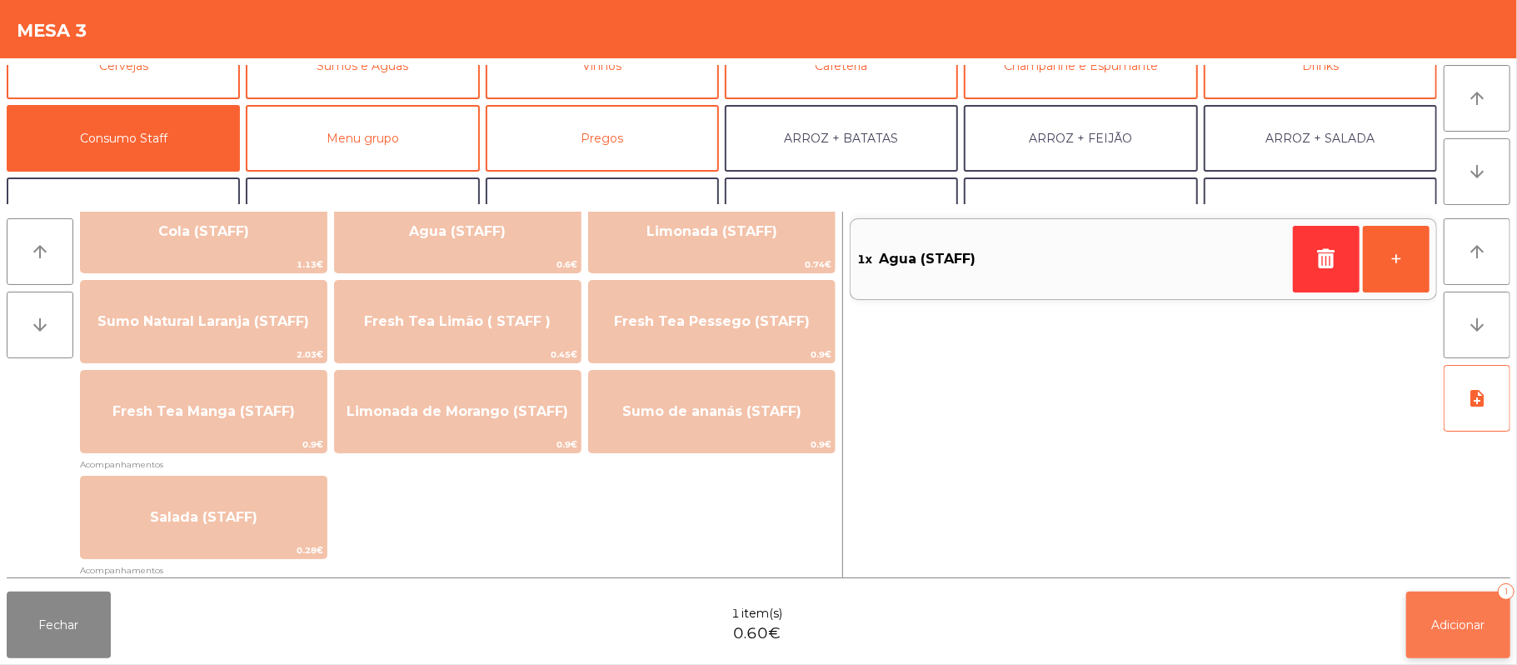
click at [1457, 625] on span "Adicionar" at bounding box center [1458, 624] width 53 height 15
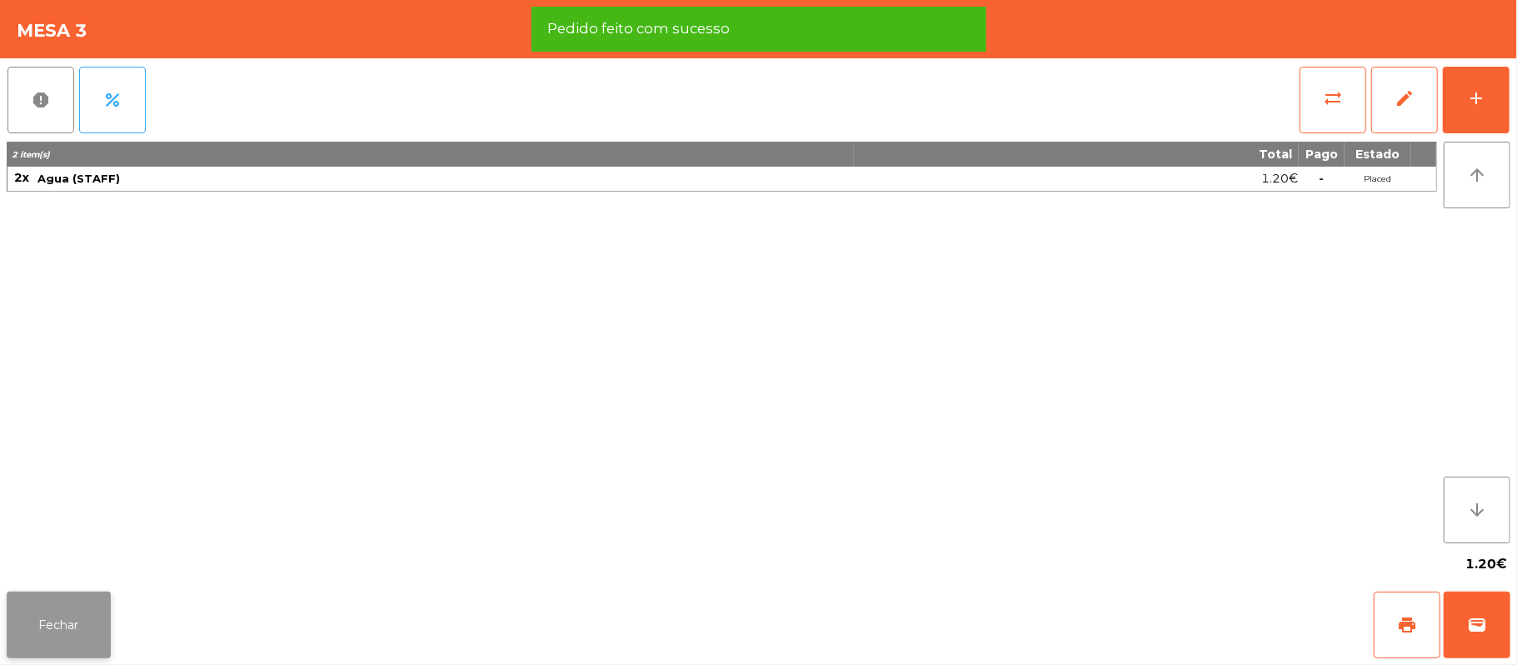
click at [65, 614] on button "Fechar" at bounding box center [59, 625] width 104 height 67
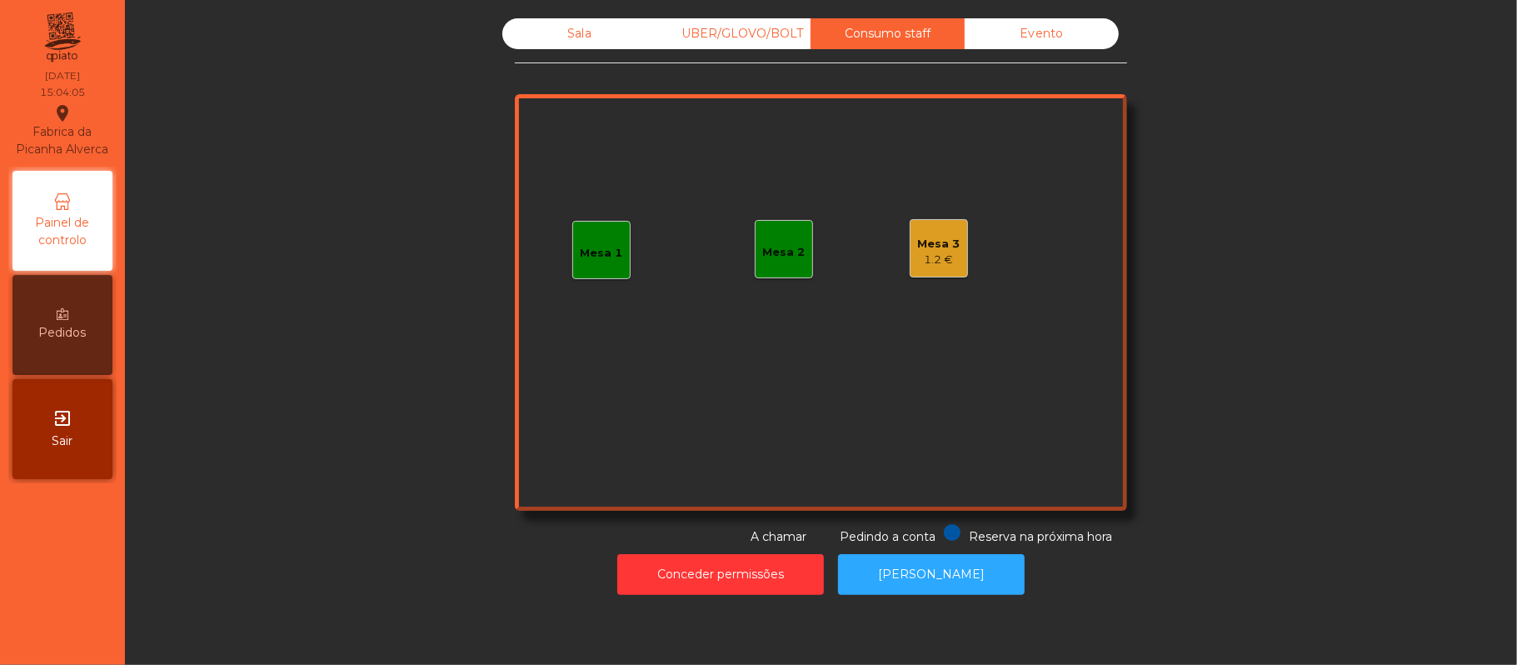
click at [611, 20] on div "Sala" at bounding box center [579, 33] width 154 height 31
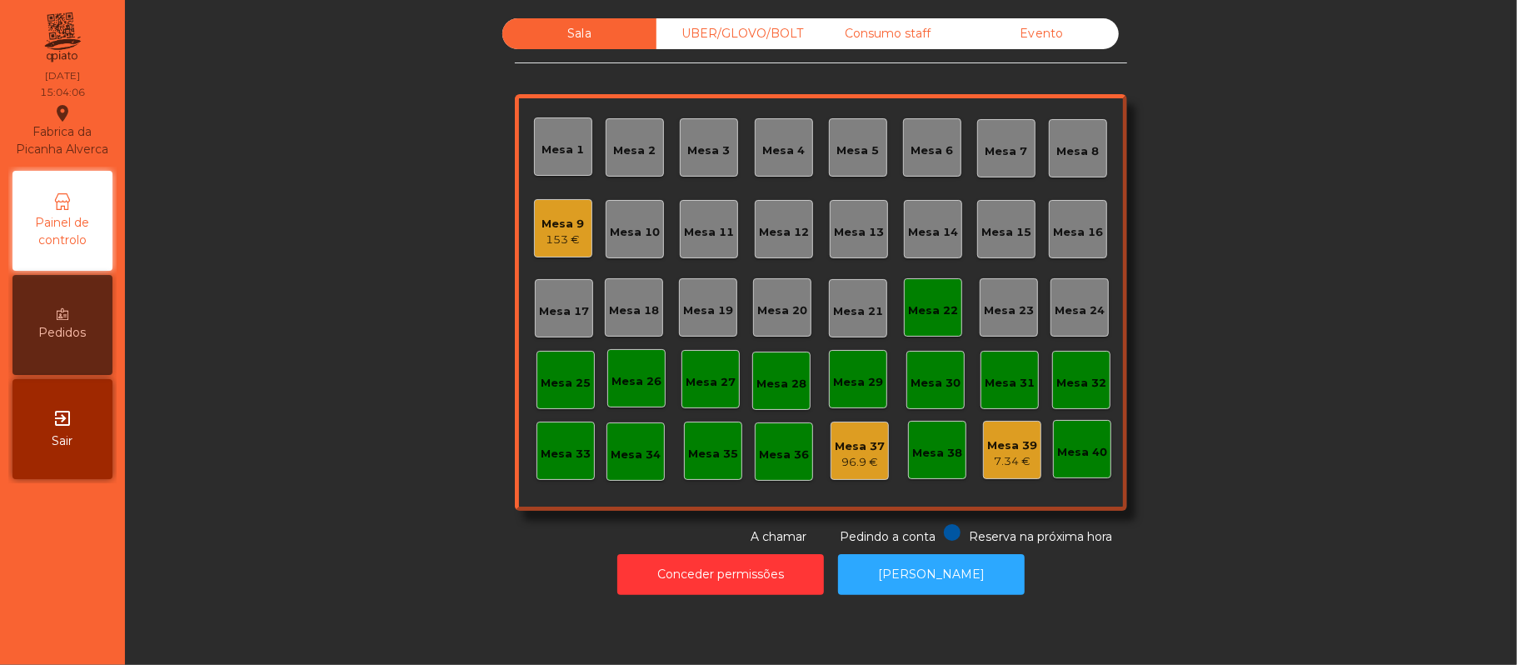
click at [934, 308] on div "Mesa 22" at bounding box center [933, 310] width 50 height 17
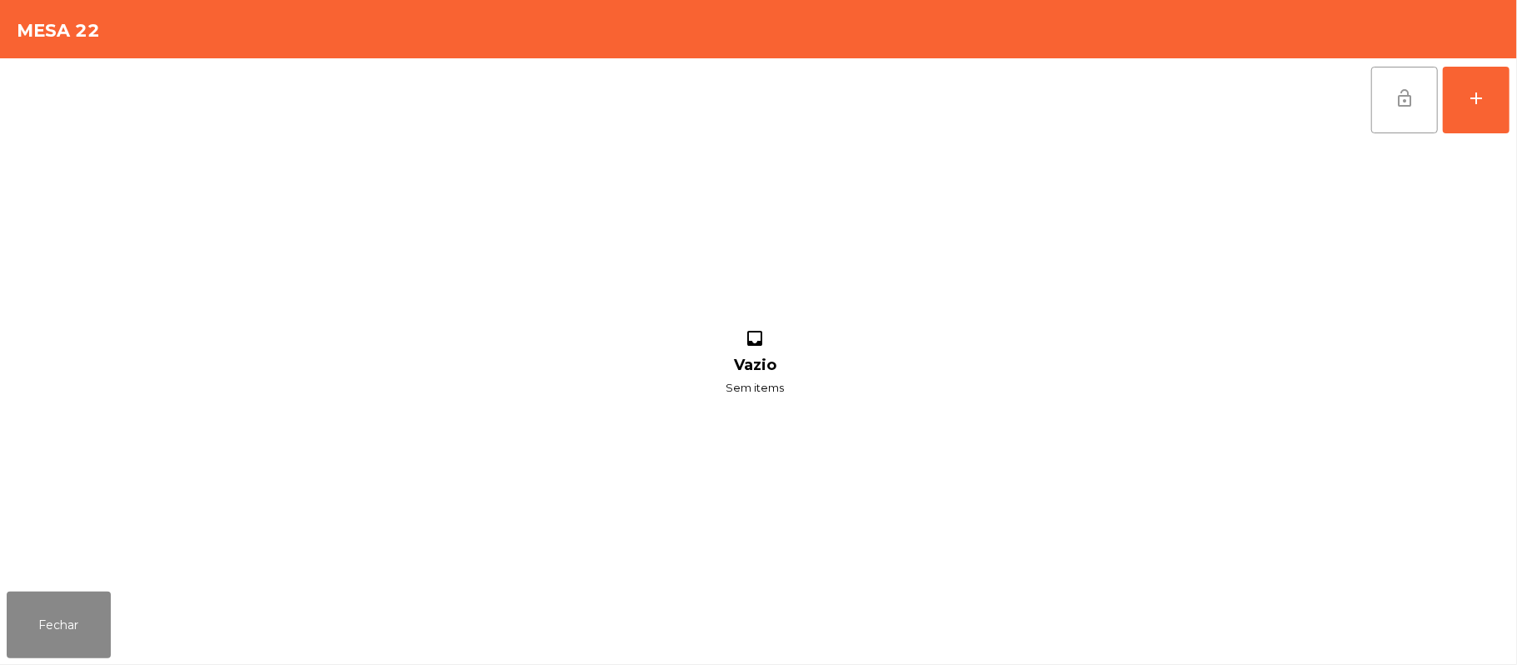
click at [1390, 88] on button "lock_open" at bounding box center [1404, 100] width 67 height 67
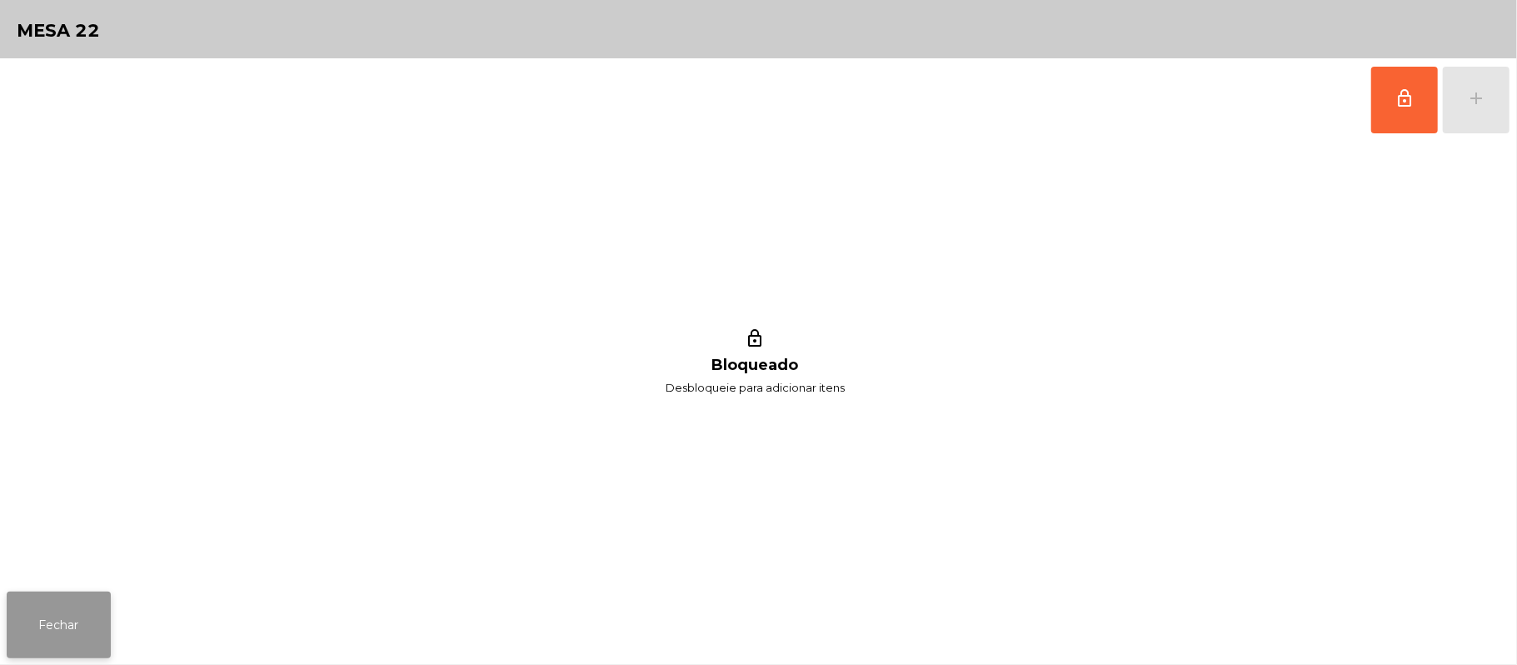
click at [22, 618] on button "Fechar" at bounding box center [59, 625] width 104 height 67
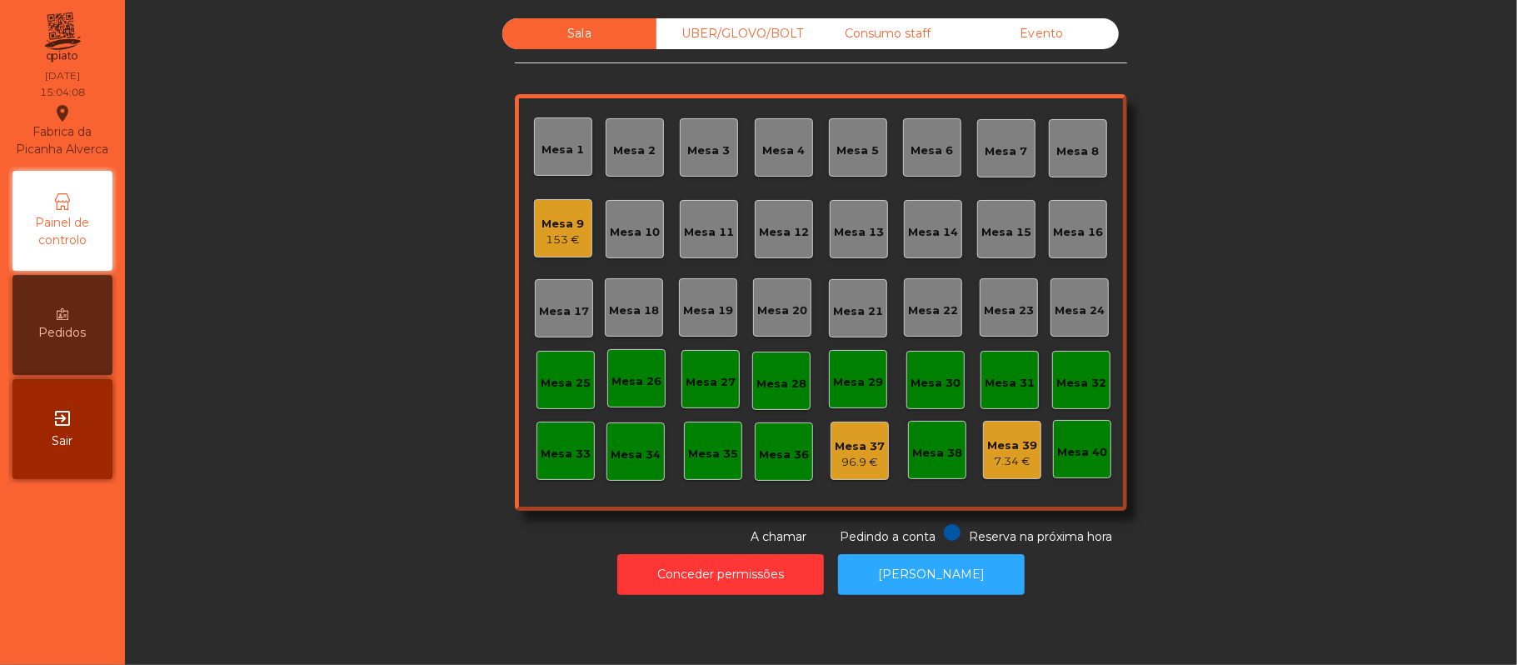
click at [917, 143] on div "Mesa 6" at bounding box center [933, 150] width 42 height 17
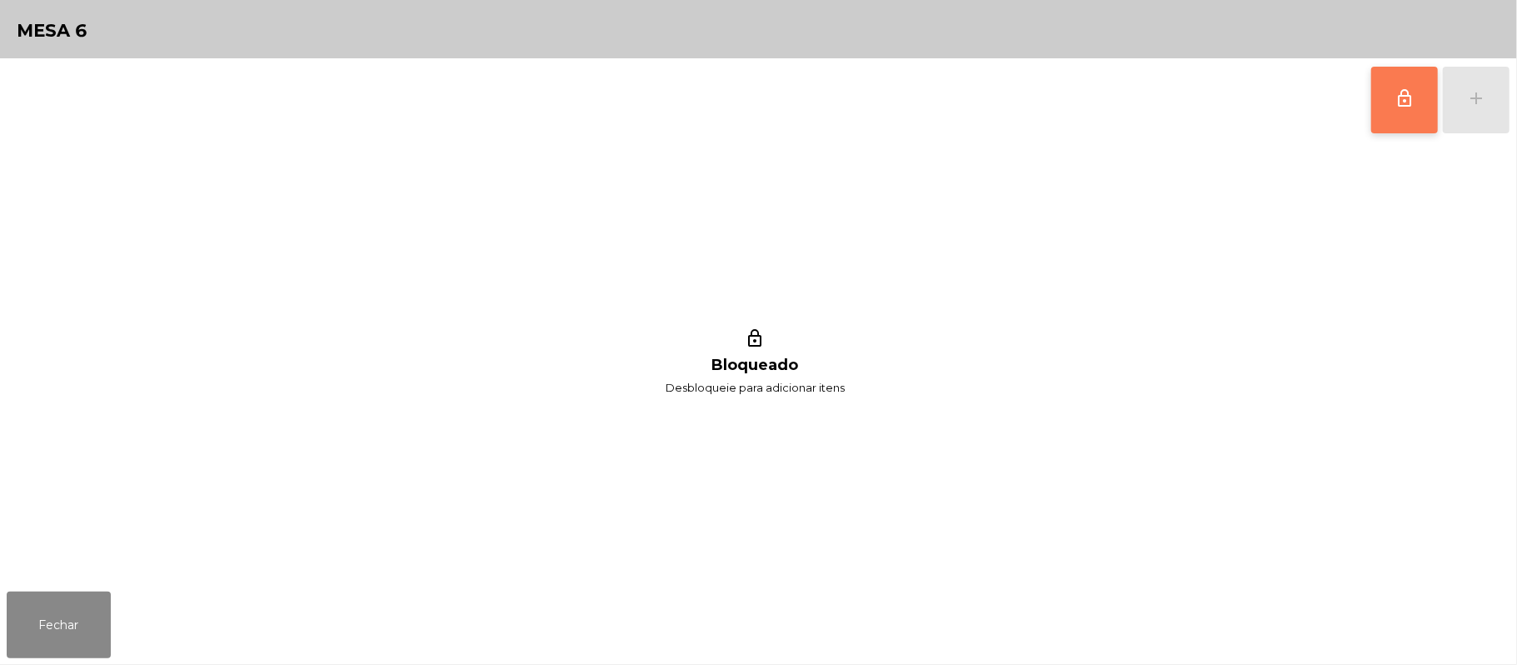
click at [1415, 84] on button "lock_outline" at bounding box center [1404, 100] width 67 height 67
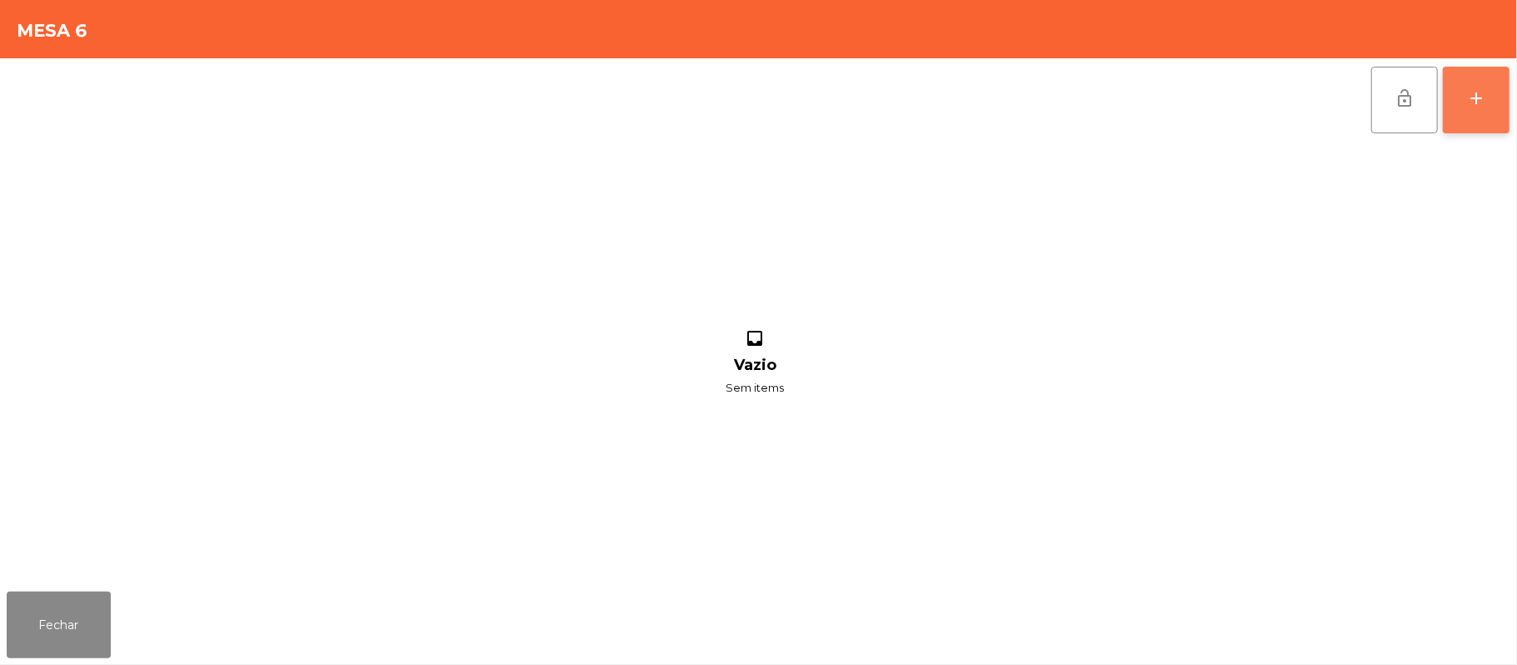
click at [1475, 93] on div "add" at bounding box center [1476, 98] width 20 height 20
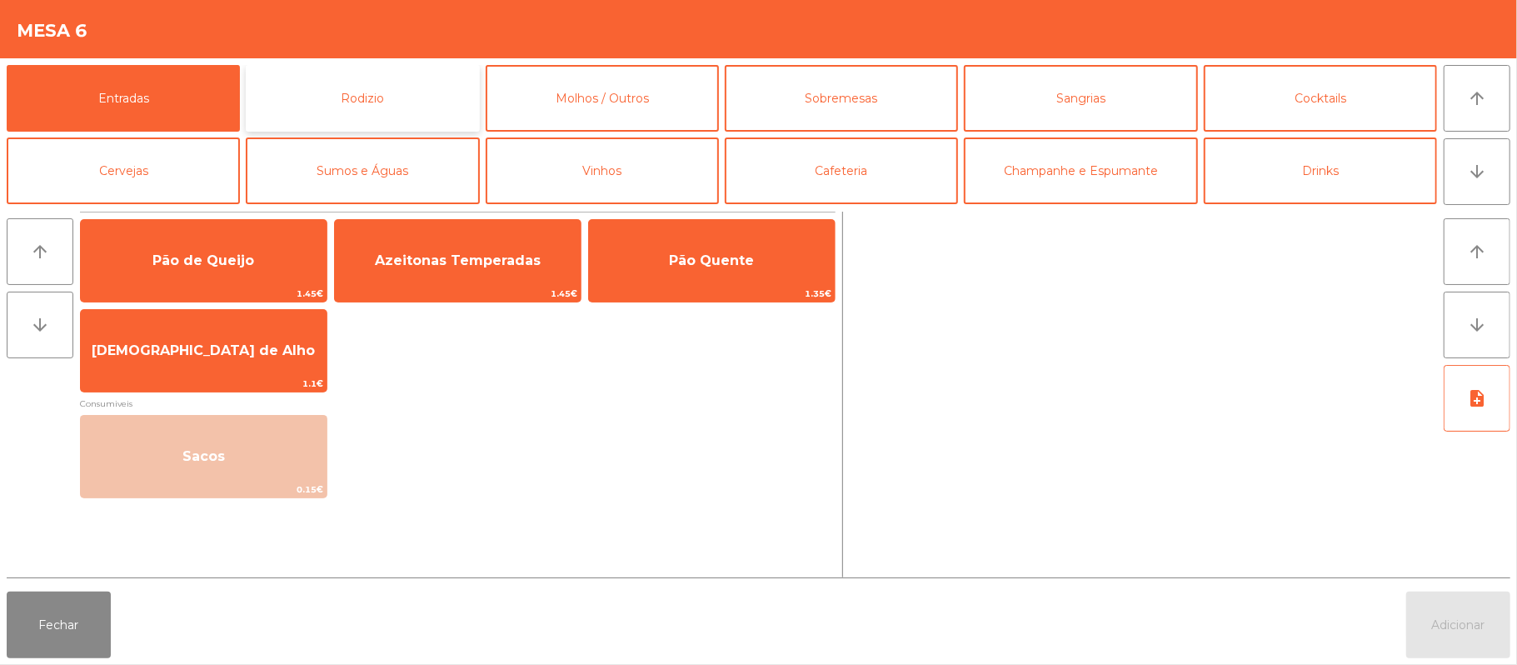
click at [395, 108] on button "Rodizio" at bounding box center [362, 98] width 233 height 67
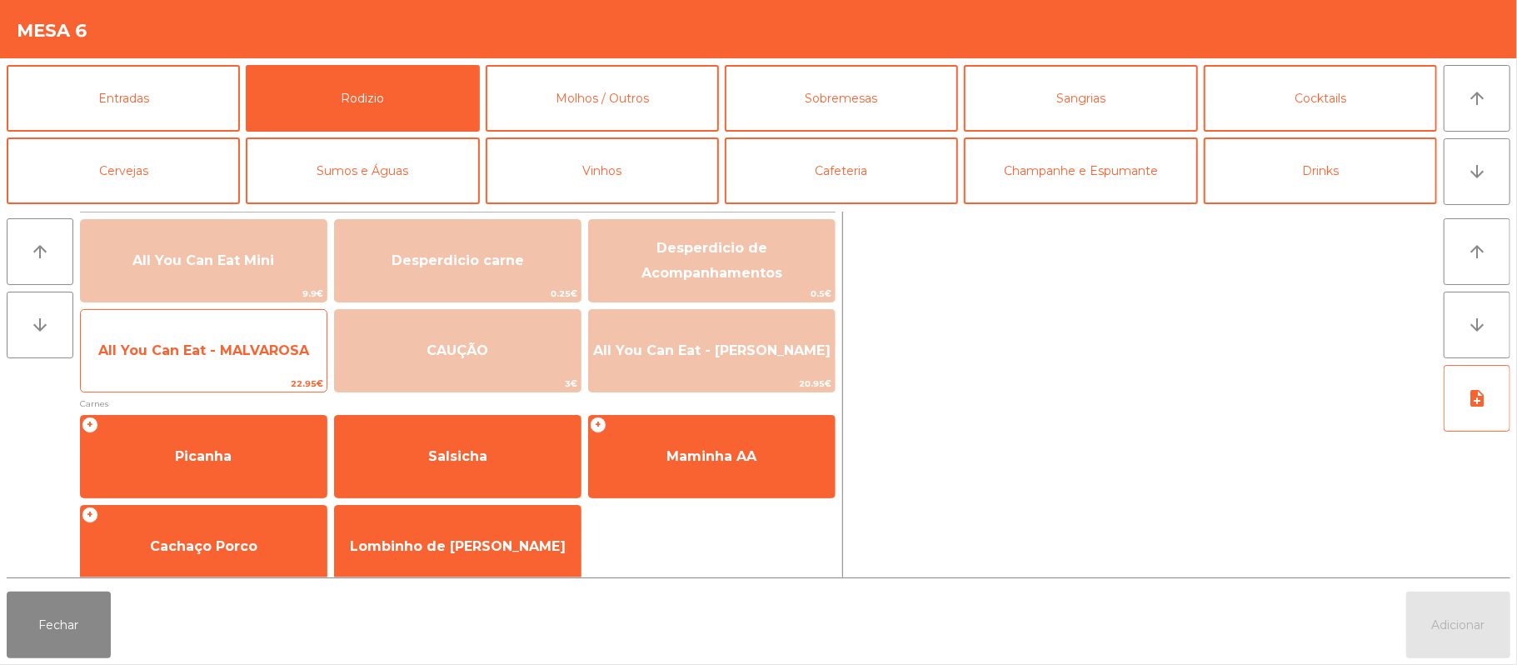
click at [237, 355] on span "All You Can Eat - MALVAROSA" at bounding box center [203, 350] width 211 height 16
click at [235, 342] on span "All You Can Eat - MALVAROSA" at bounding box center [203, 350] width 211 height 16
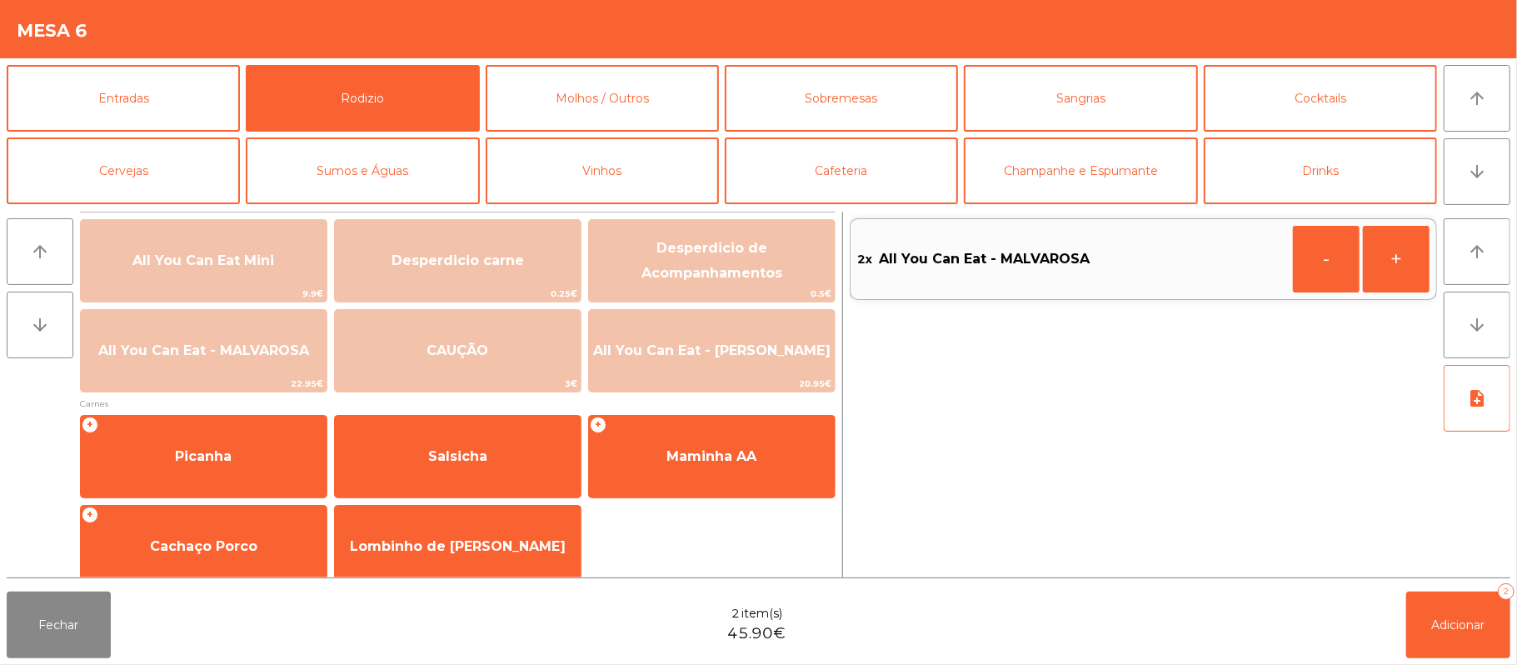
click at [1513, 624] on div "Fechar 2 item(s) 45.90€ Adicionar 2" at bounding box center [758, 625] width 1517 height 80
click at [1450, 622] on span "Adicionar" at bounding box center [1458, 624] width 53 height 15
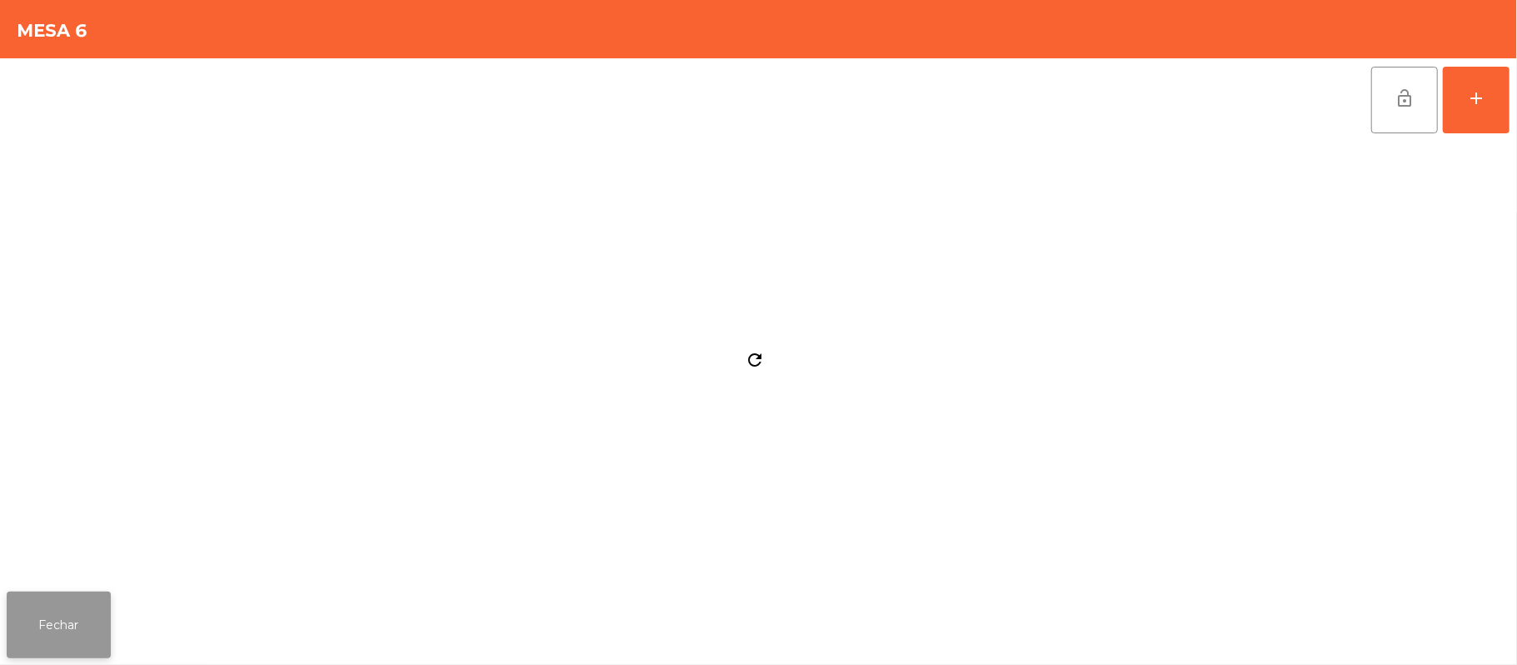
click at [57, 628] on button "Fechar" at bounding box center [59, 625] width 104 height 67
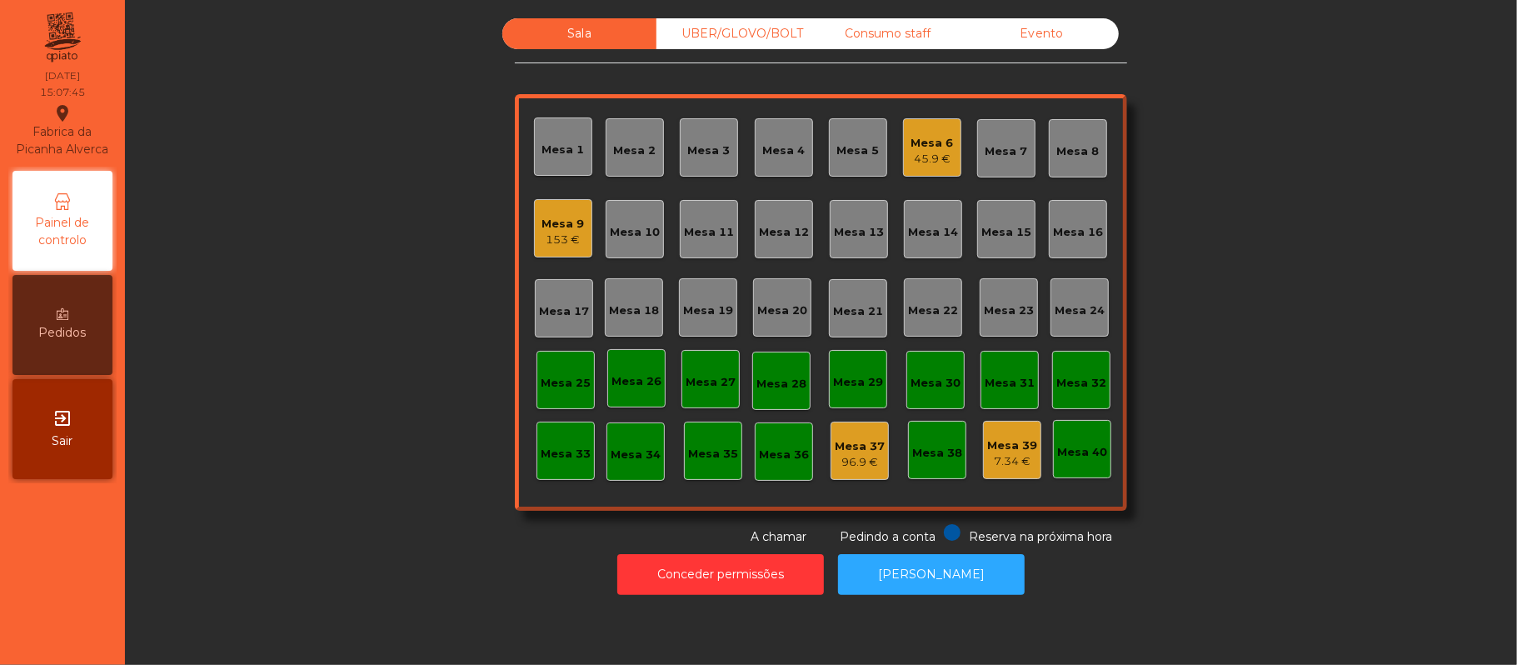
click at [707, 43] on div "UBER/GLOVO/BOLT" at bounding box center [734, 33] width 154 height 31
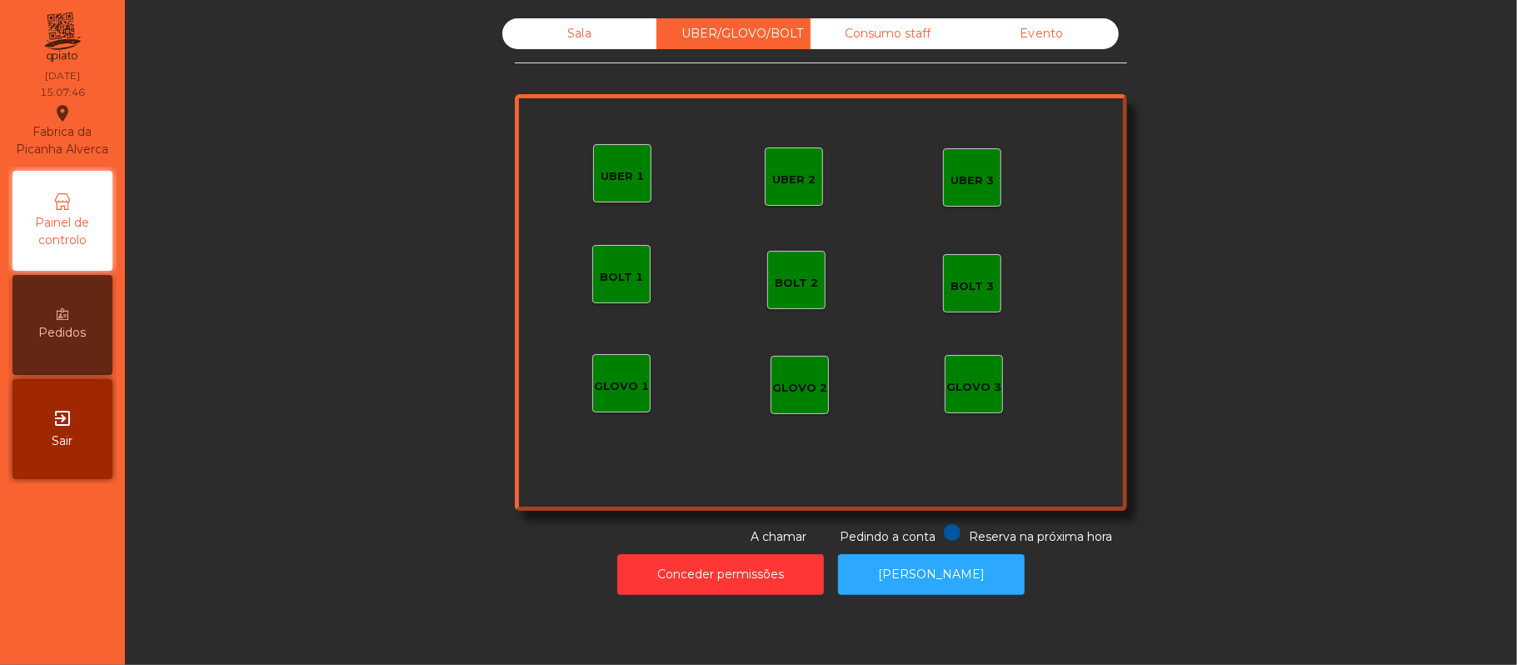
click at [595, 185] on div "UBER 1" at bounding box center [622, 173] width 58 height 58
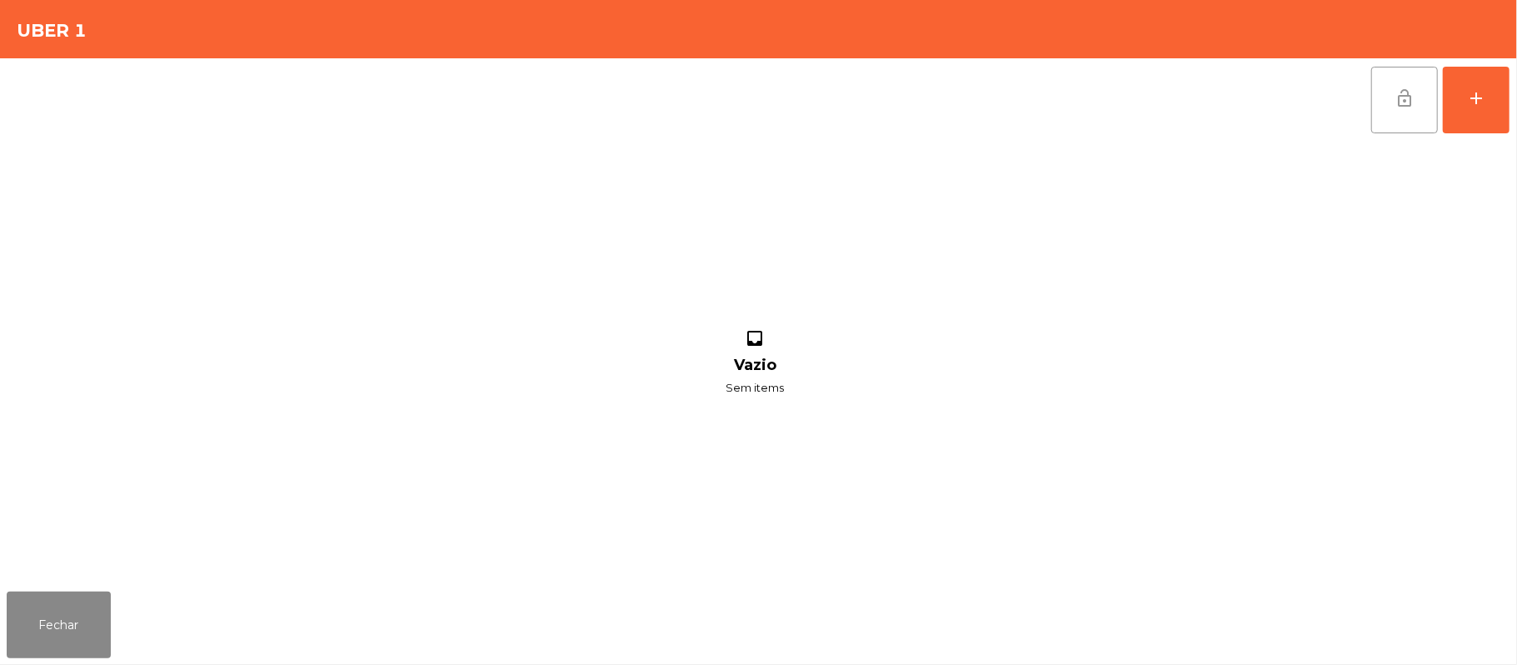
click at [1431, 104] on button "lock_open" at bounding box center [1404, 100] width 67 height 67
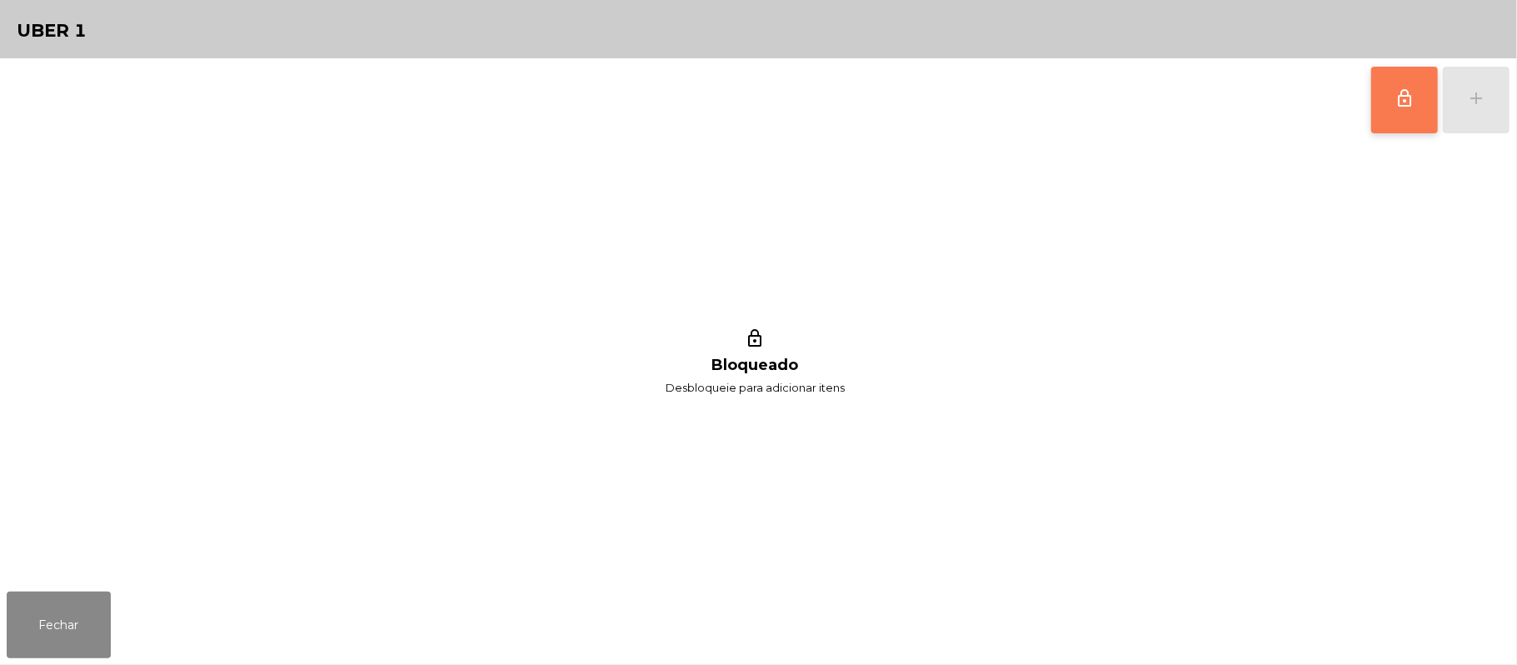
click at [1401, 82] on button "lock_outline" at bounding box center [1404, 100] width 67 height 67
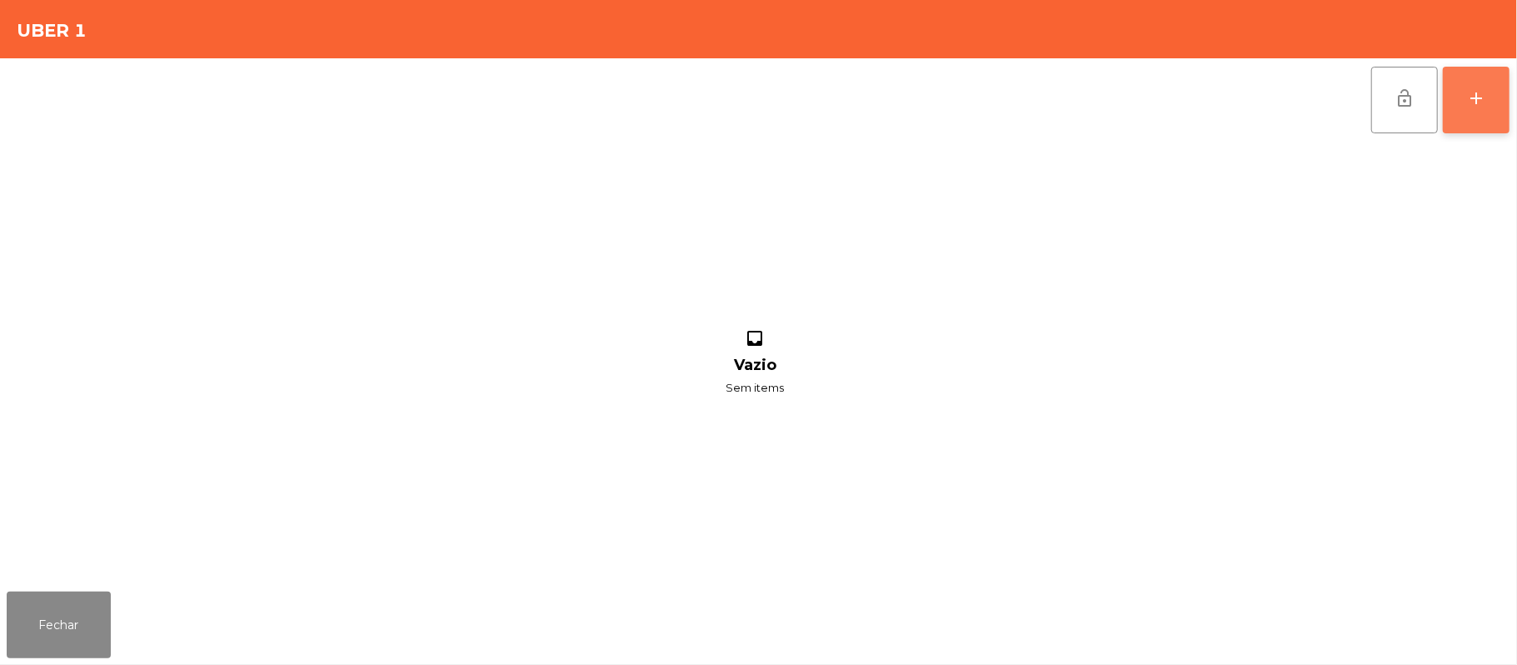
click at [1467, 114] on button "add" at bounding box center [1476, 100] width 67 height 67
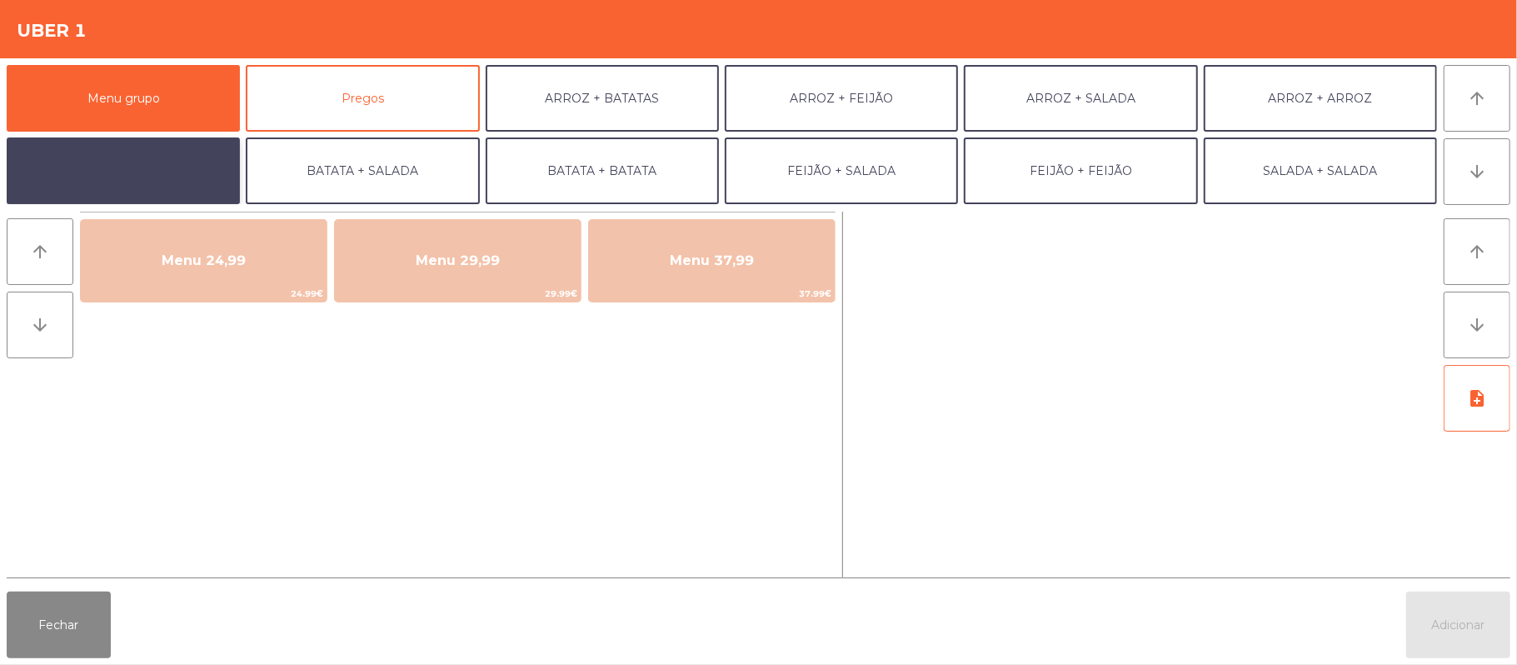
click at [167, 157] on button "BATATA + FEIJÃO" at bounding box center [123, 170] width 233 height 67
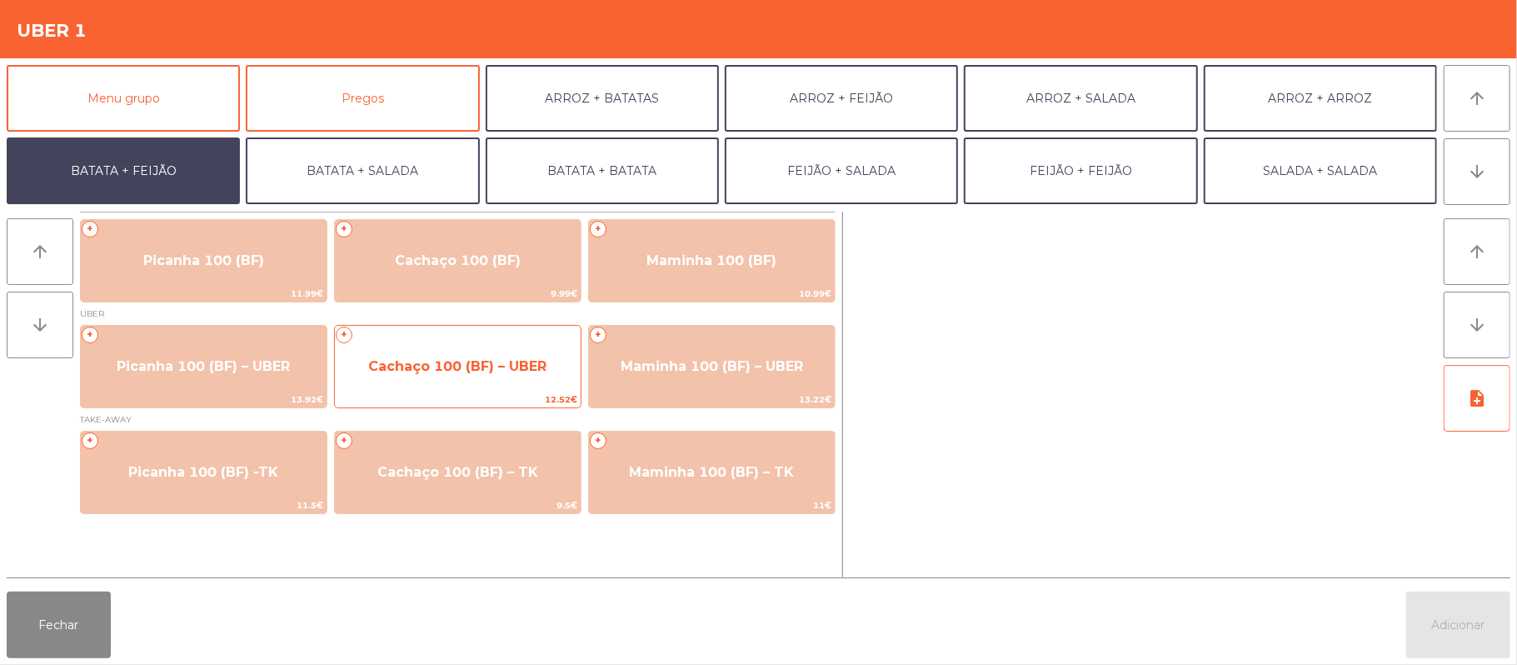
click at [437, 375] on span "Cachaço 100 (BF) – UBER" at bounding box center [458, 366] width 246 height 45
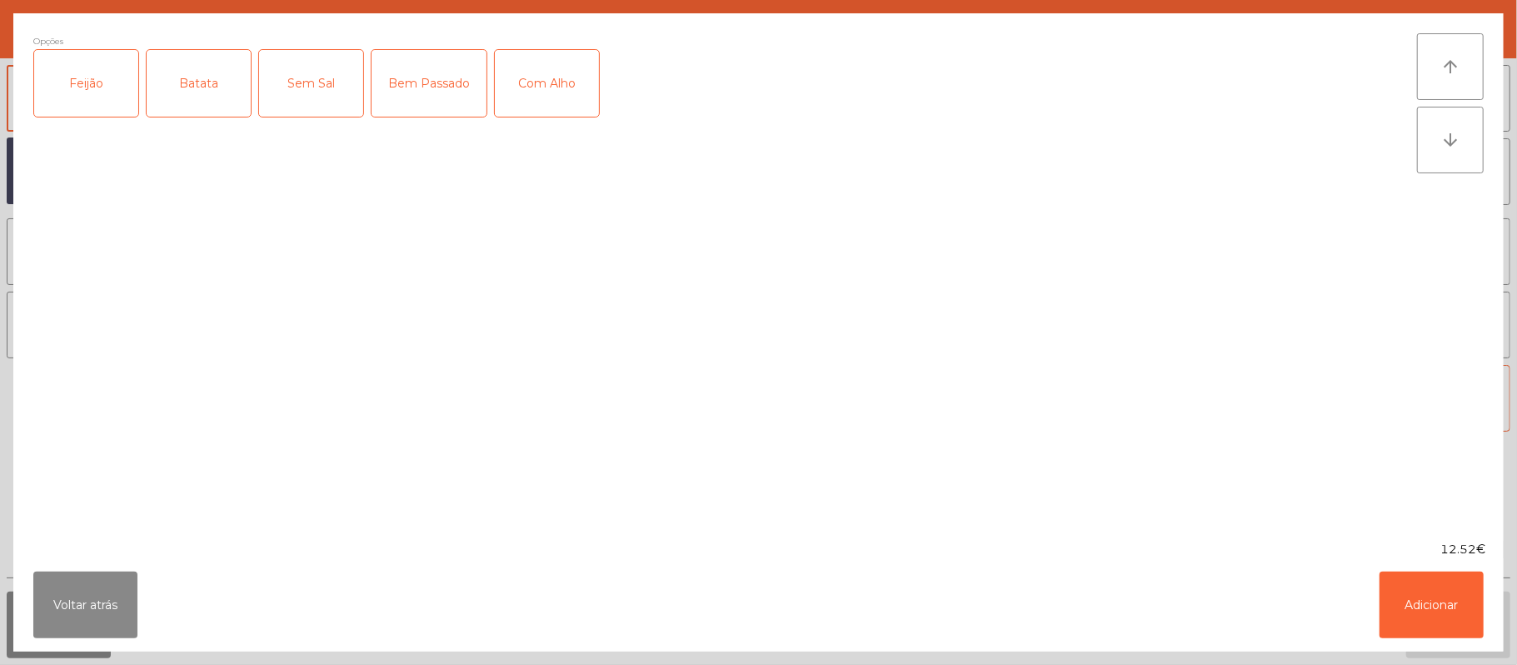
click at [91, 94] on div "Feijão" at bounding box center [86, 83] width 104 height 67
click at [197, 97] on div "Batata" at bounding box center [199, 83] width 104 height 67
click at [432, 74] on div "Bem Passado" at bounding box center [429, 83] width 115 height 67
click at [572, 84] on div "Com Alho" at bounding box center [547, 83] width 104 height 67
click at [1436, 618] on button "Adicionar" at bounding box center [1432, 605] width 104 height 67
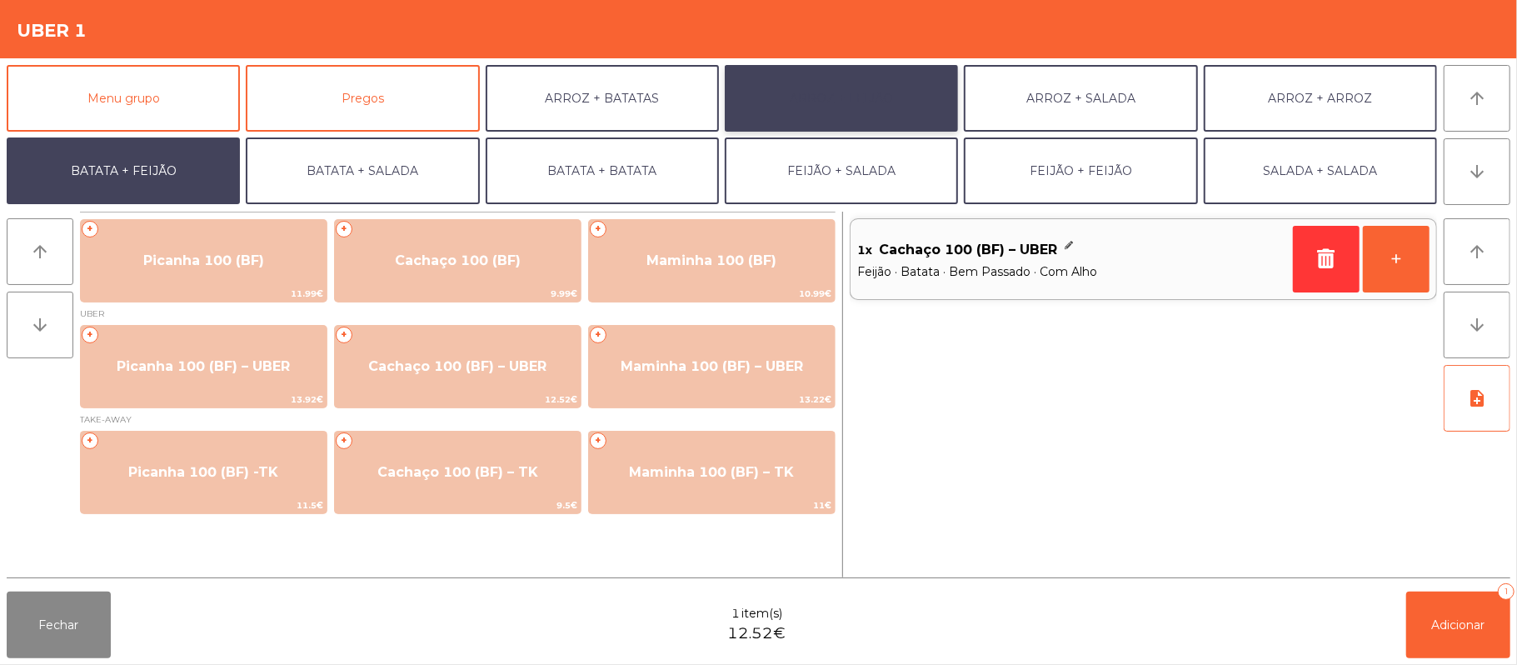
click at [881, 94] on button "ARROZ + FEIJÃO" at bounding box center [841, 98] width 233 height 67
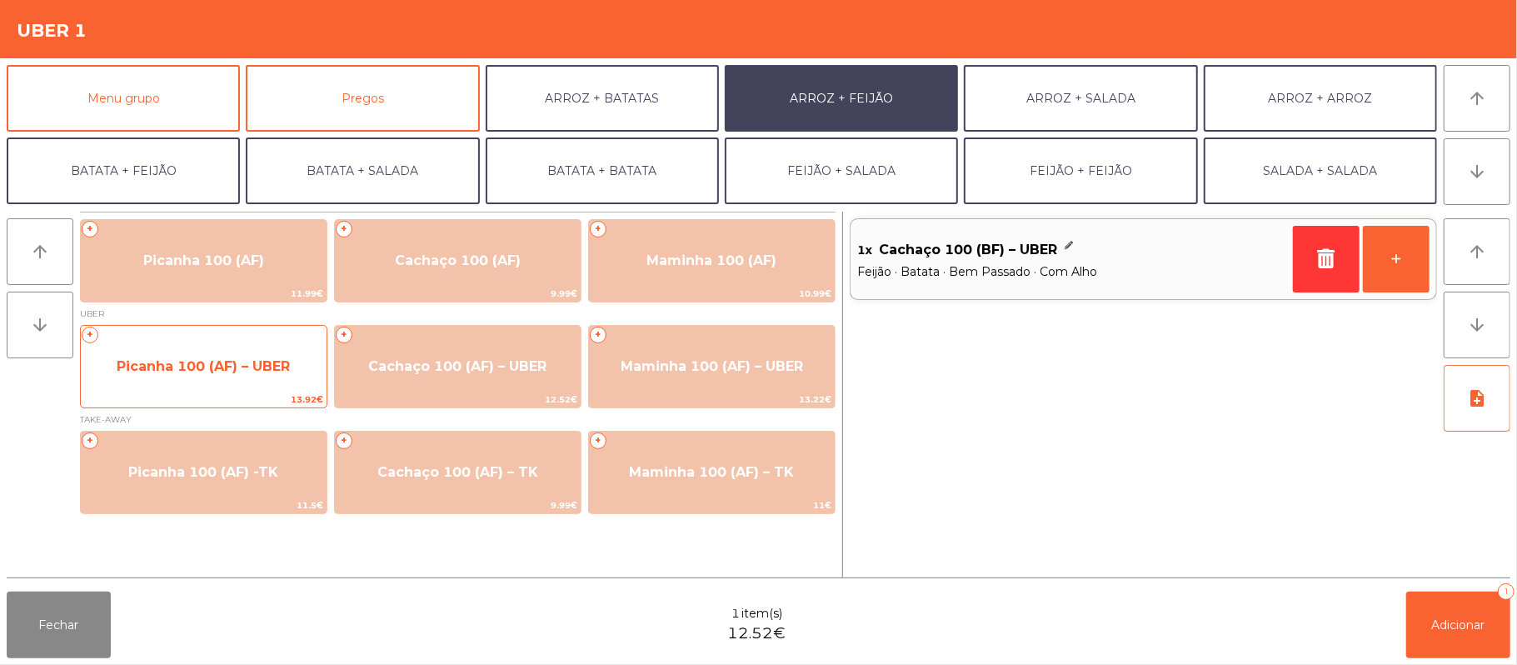
click at [230, 373] on span "Picanha 100 (AF) – UBER" at bounding box center [203, 366] width 173 height 16
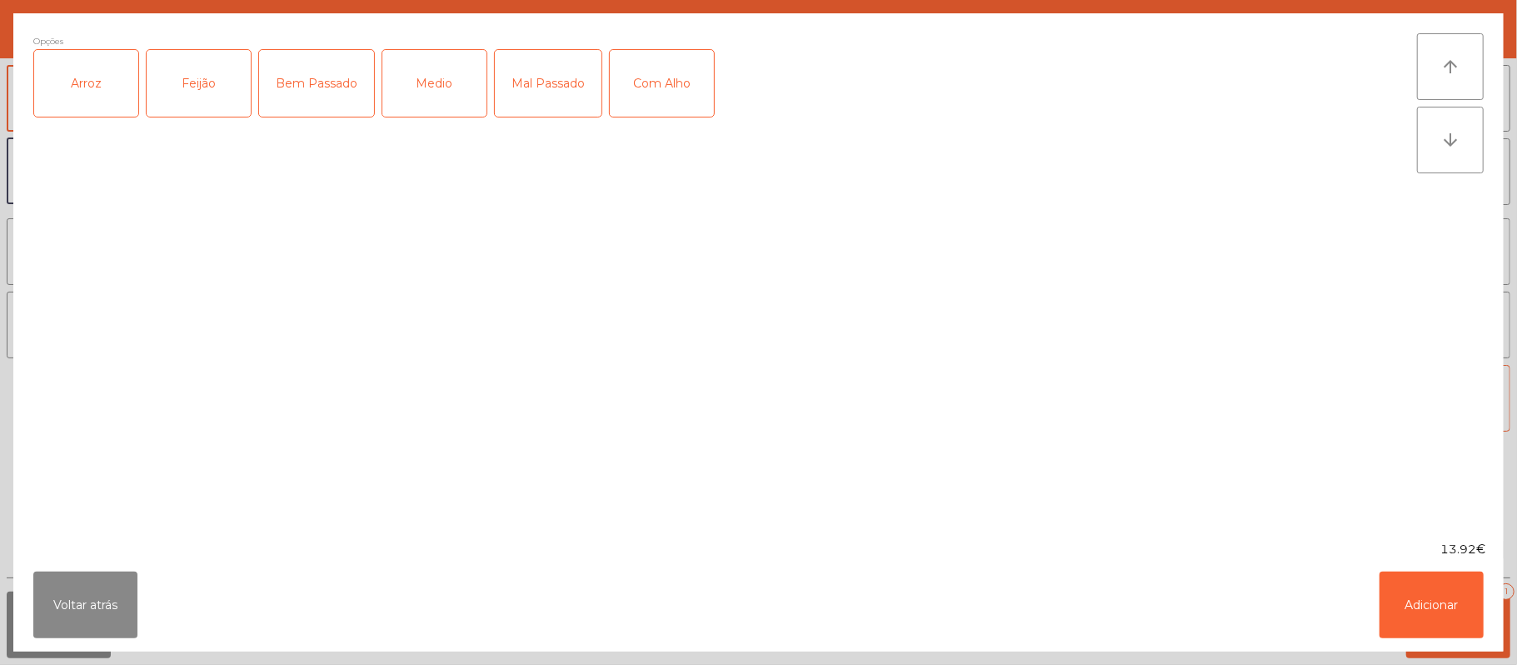
click at [92, 107] on div "Arroz" at bounding box center [86, 83] width 104 height 67
click at [178, 95] on div "Feijão" at bounding box center [199, 83] width 104 height 67
click at [560, 78] on div "Mal Passado" at bounding box center [548, 83] width 107 height 67
click at [654, 94] on div "Com Alho" at bounding box center [662, 83] width 104 height 67
click at [1436, 620] on button "Adicionar" at bounding box center [1432, 605] width 104 height 67
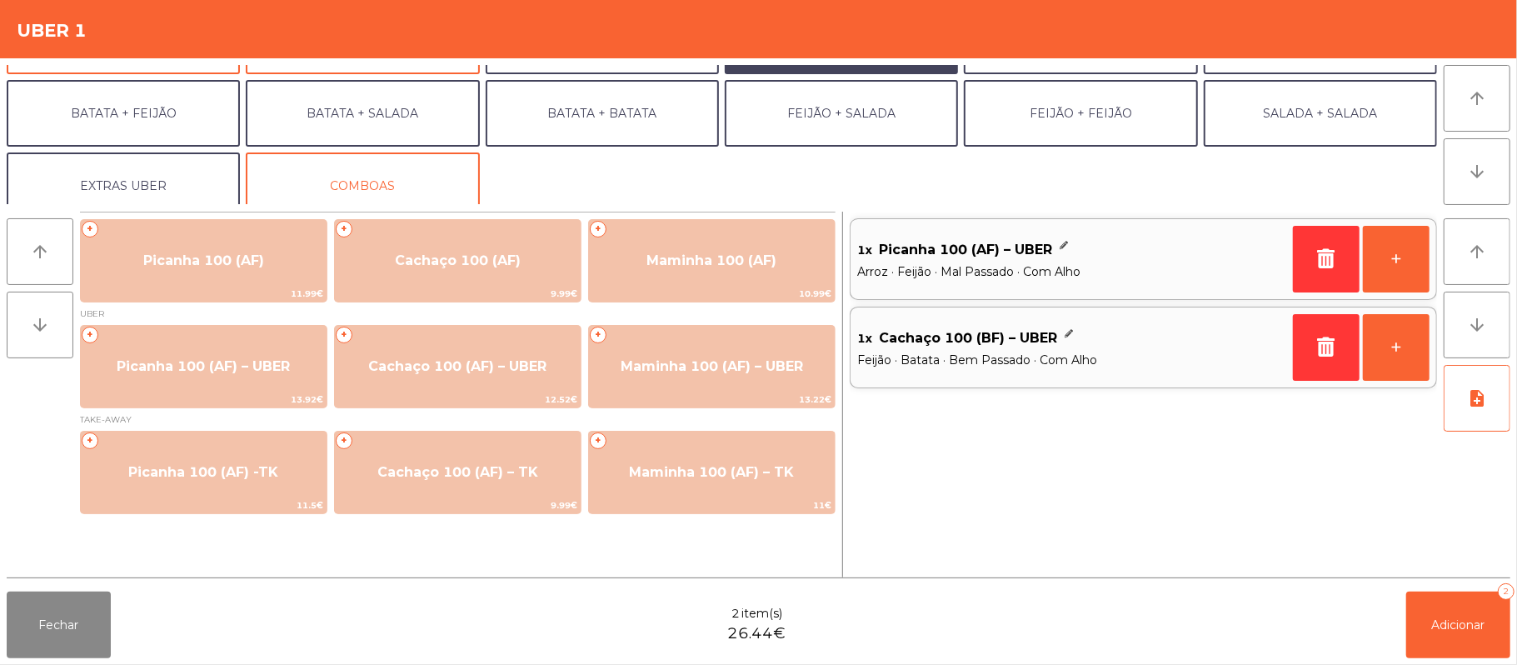
scroll to position [61, 0]
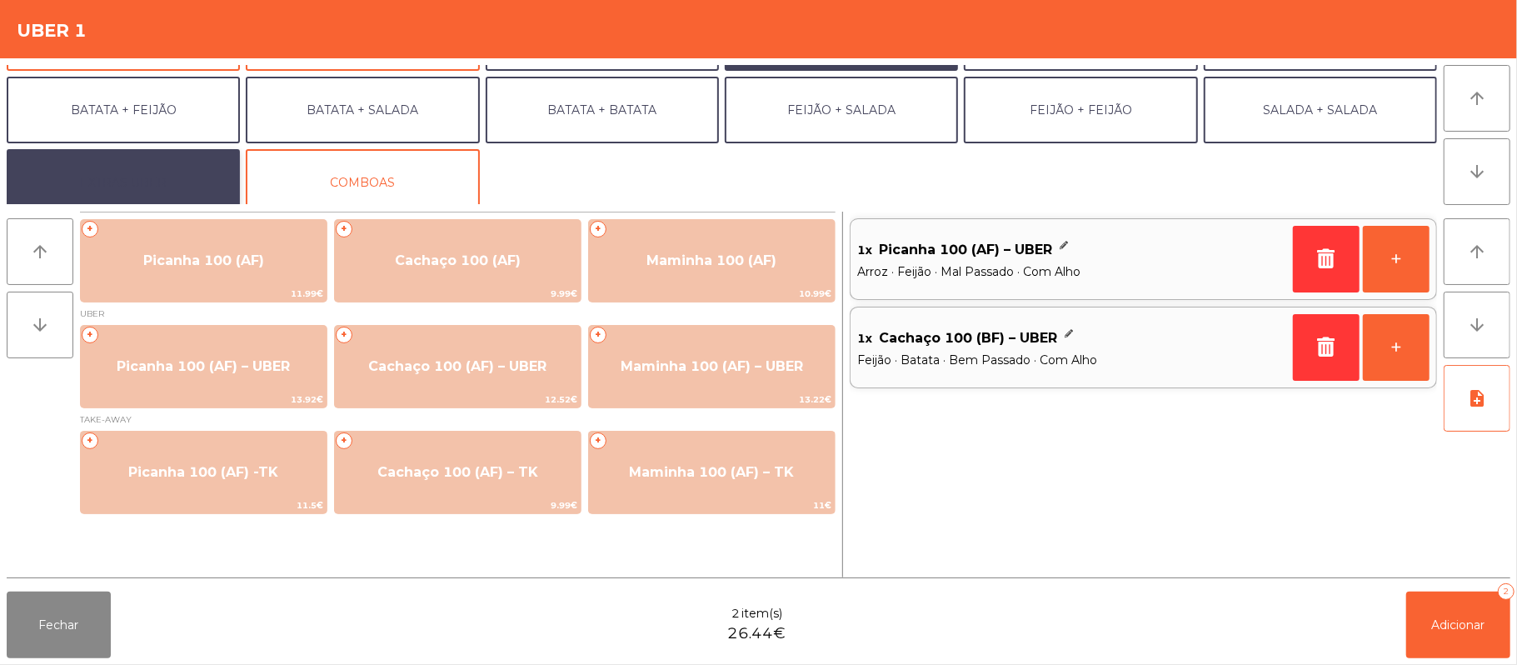
click at [93, 173] on button "EXTRAS UBER" at bounding box center [123, 182] width 233 height 67
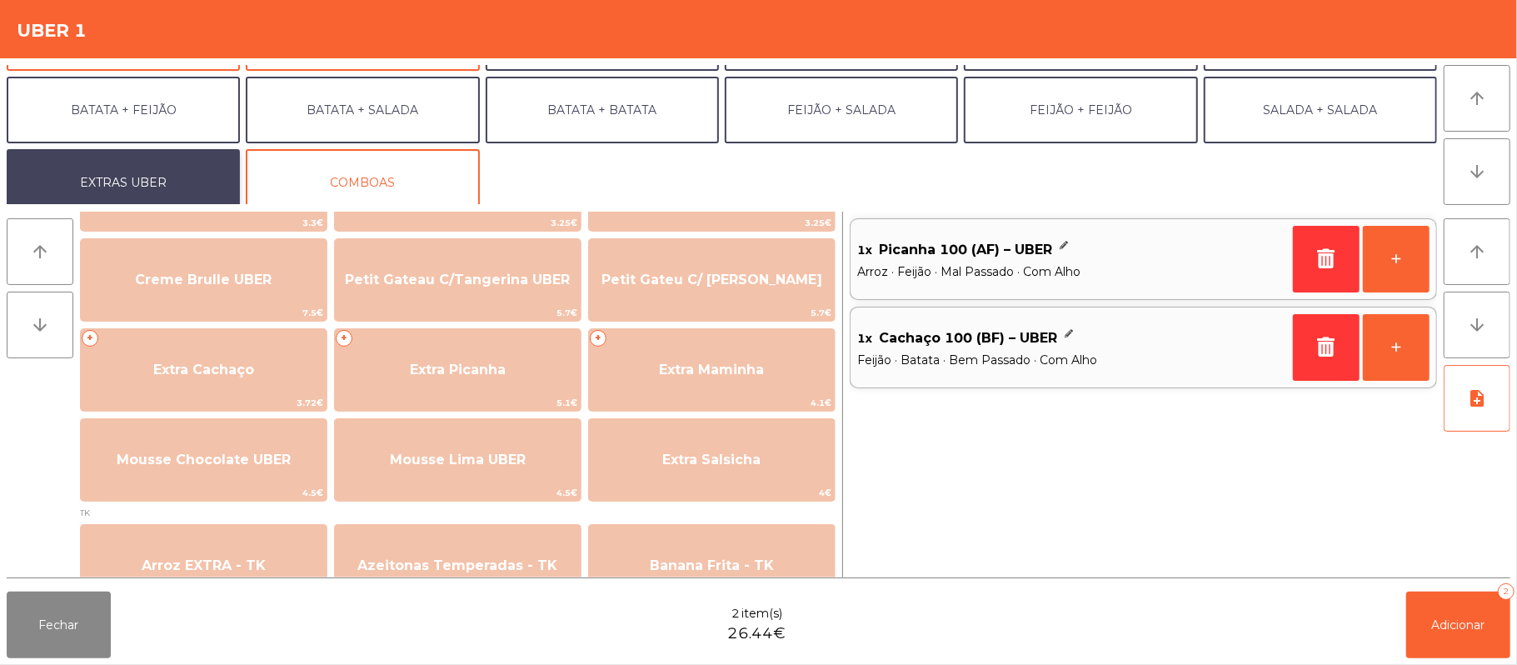
scroll to position [377, 0]
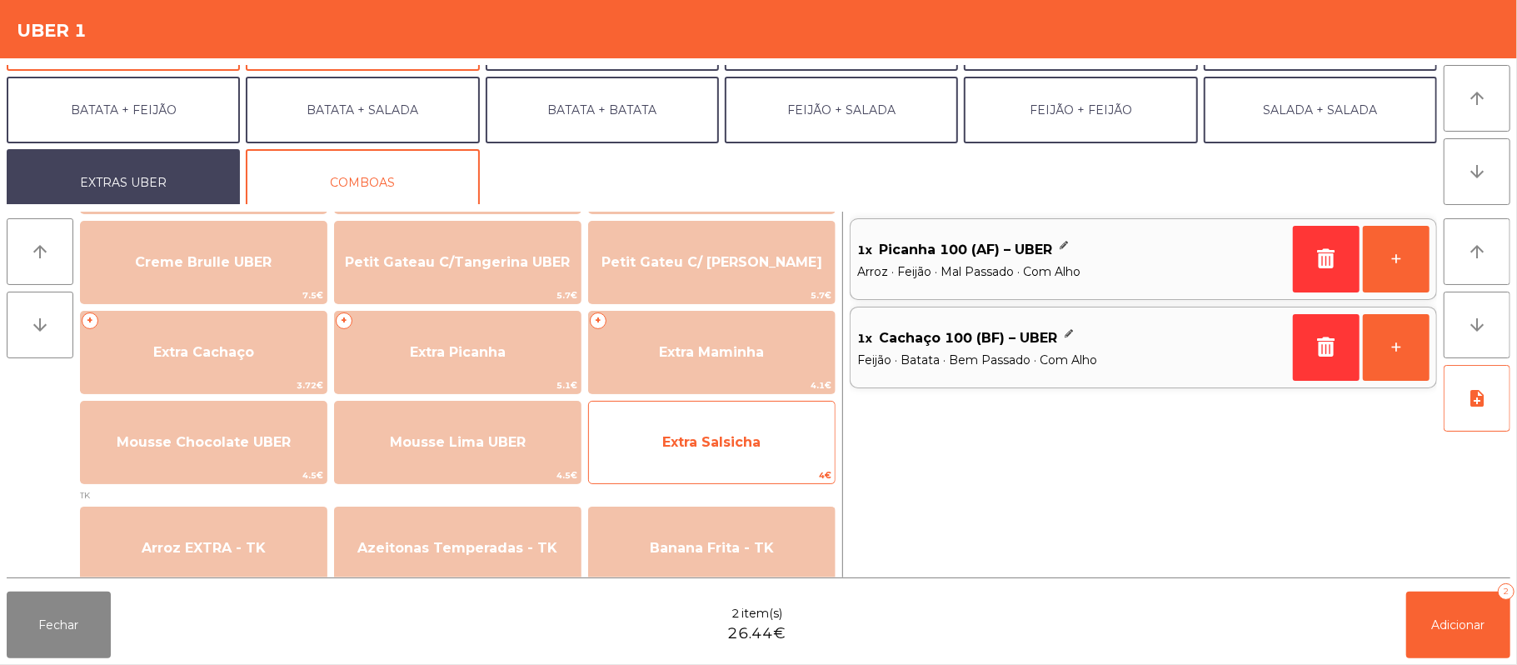
click at [727, 438] on span "Extra Salsicha" at bounding box center [711, 442] width 98 height 16
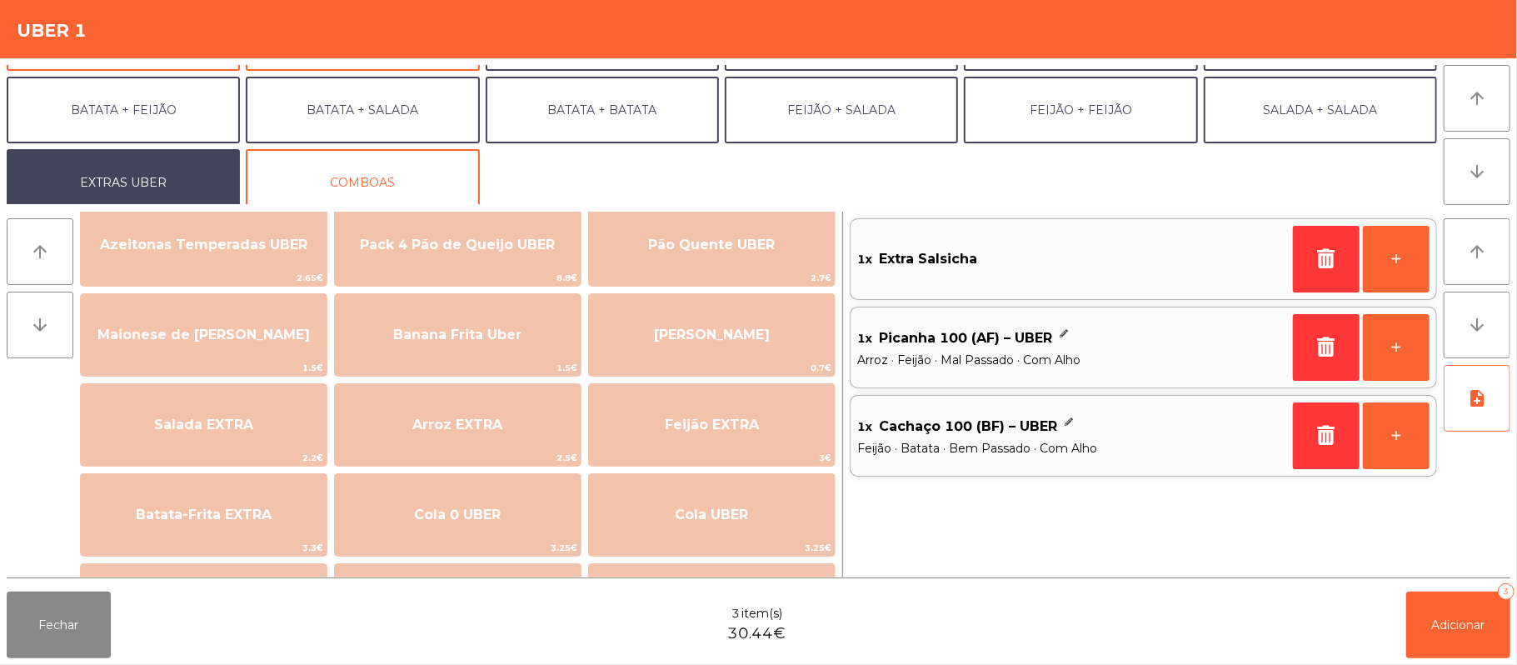
scroll to position [32, 0]
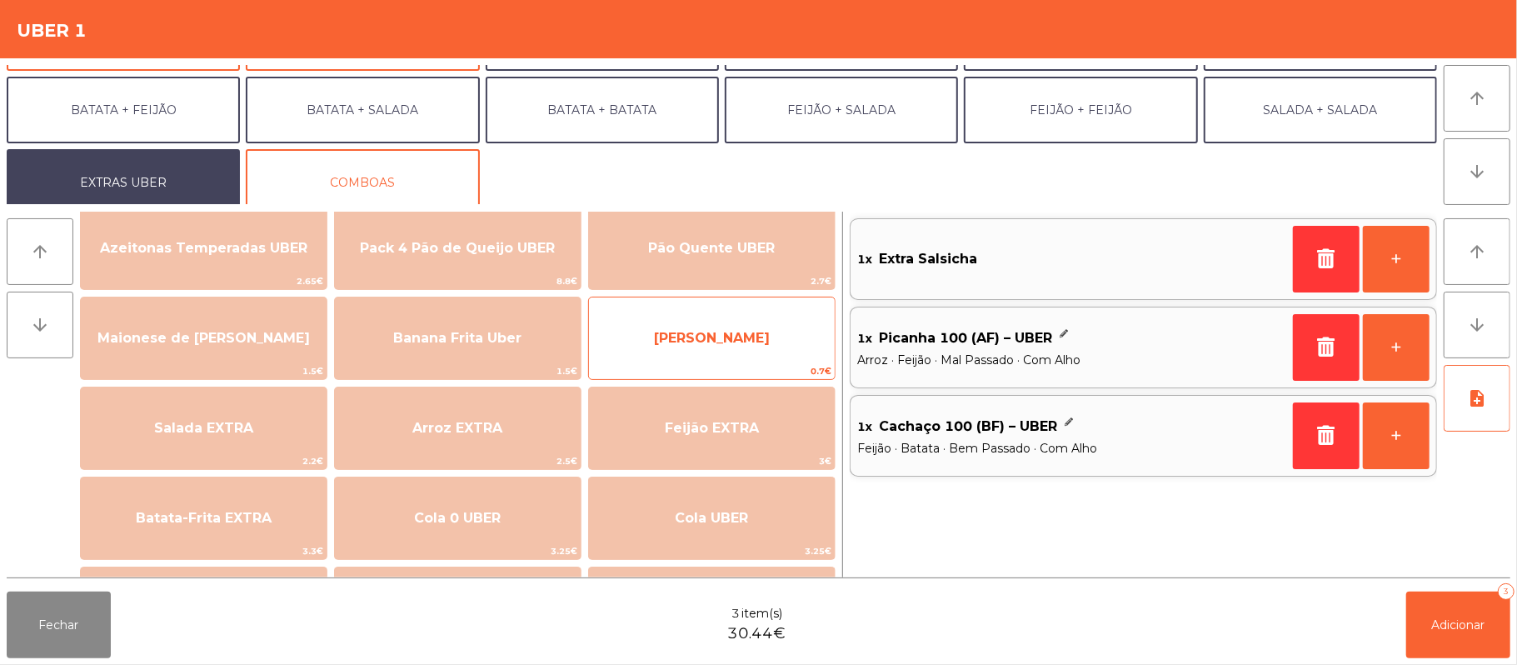
click at [694, 357] on span "[PERSON_NAME]" at bounding box center [712, 338] width 246 height 45
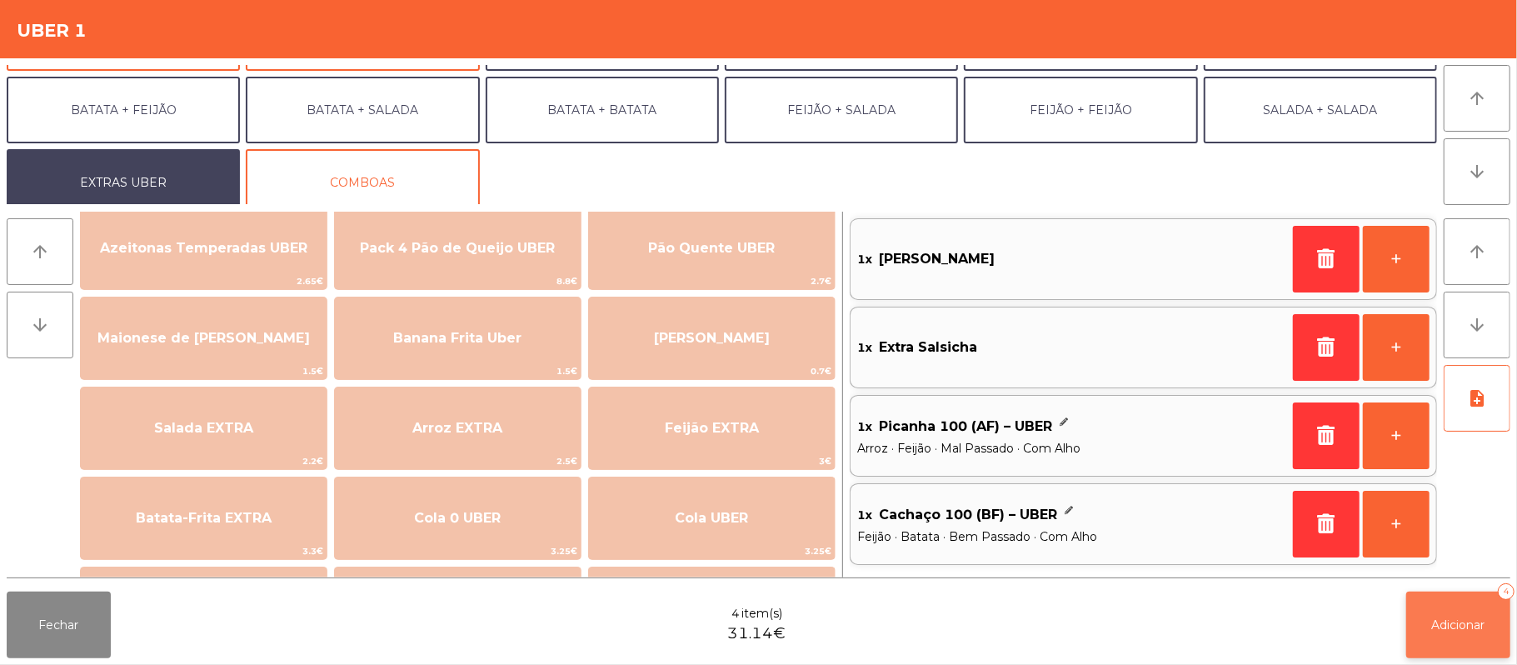
click at [1465, 637] on button "Adicionar 4" at bounding box center [1458, 625] width 104 height 67
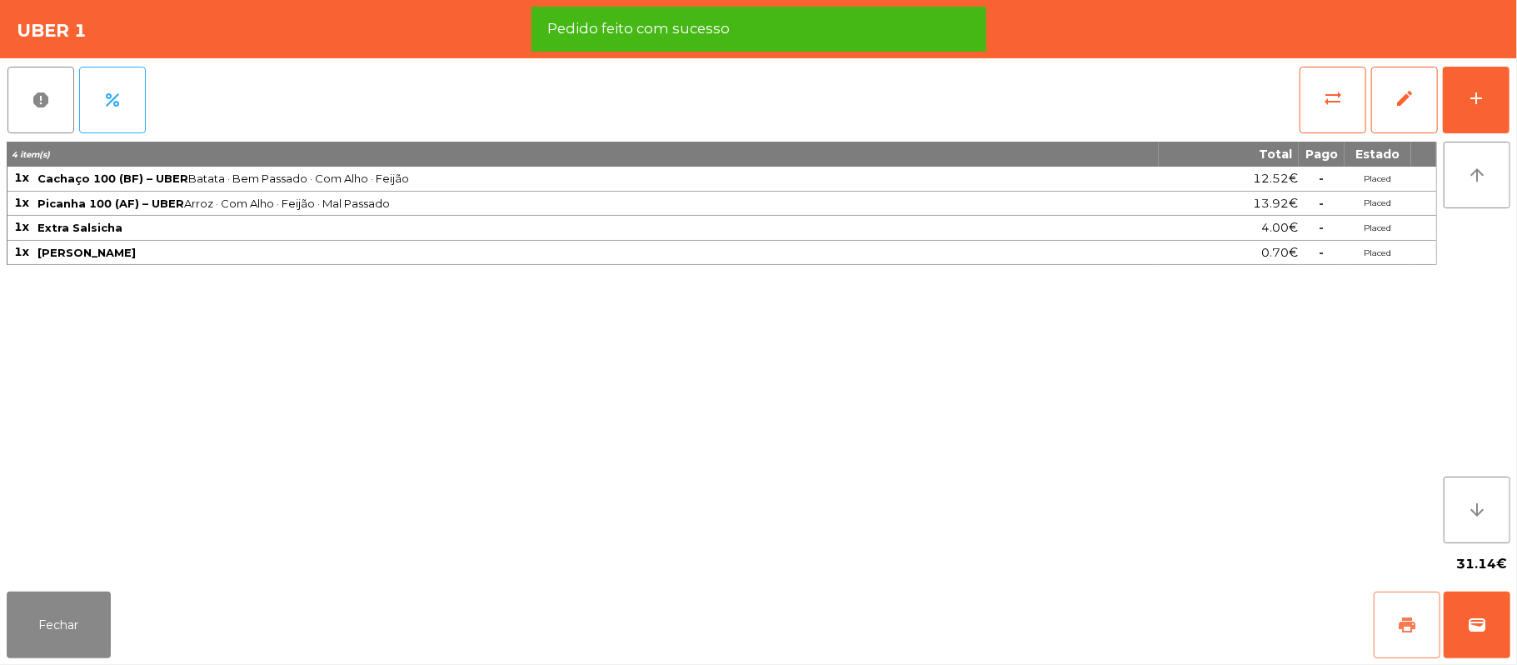
click at [1410, 623] on span "print" at bounding box center [1407, 625] width 20 height 20
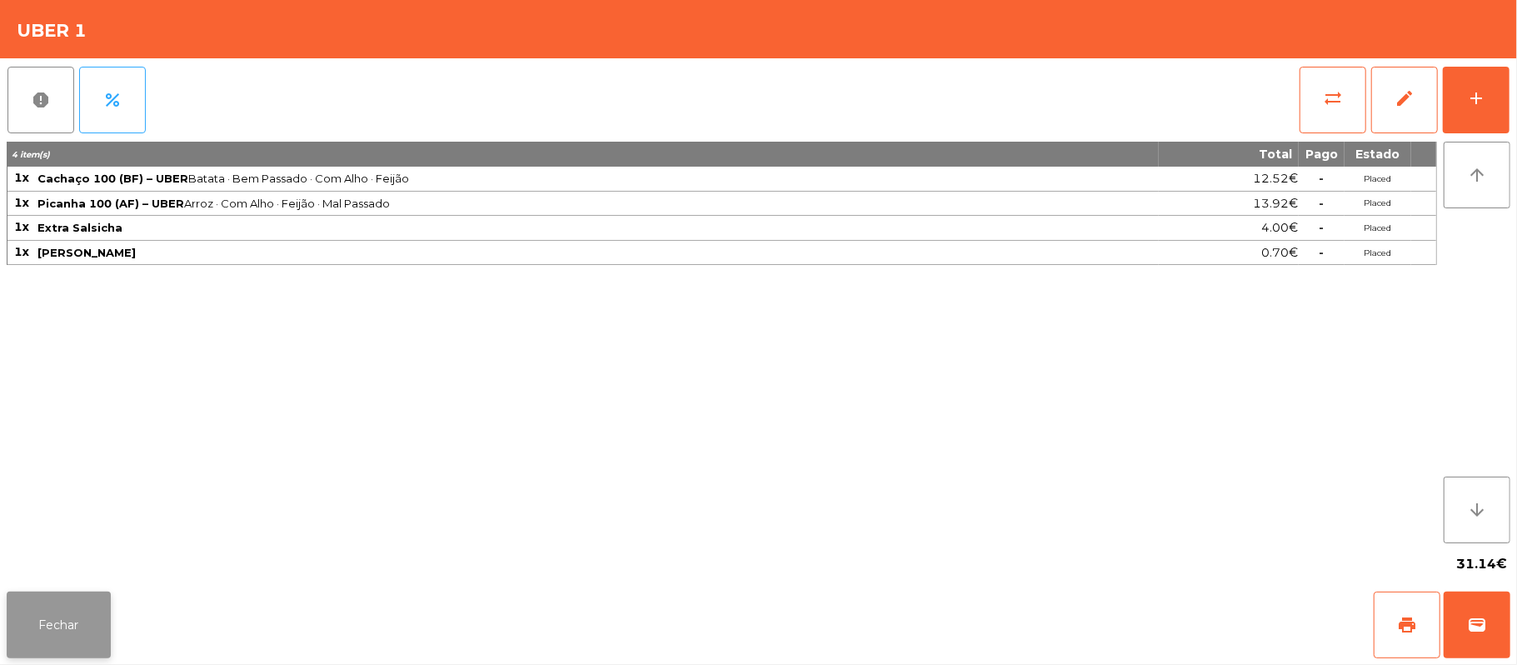
click at [65, 611] on button "Fechar" at bounding box center [59, 625] width 104 height 67
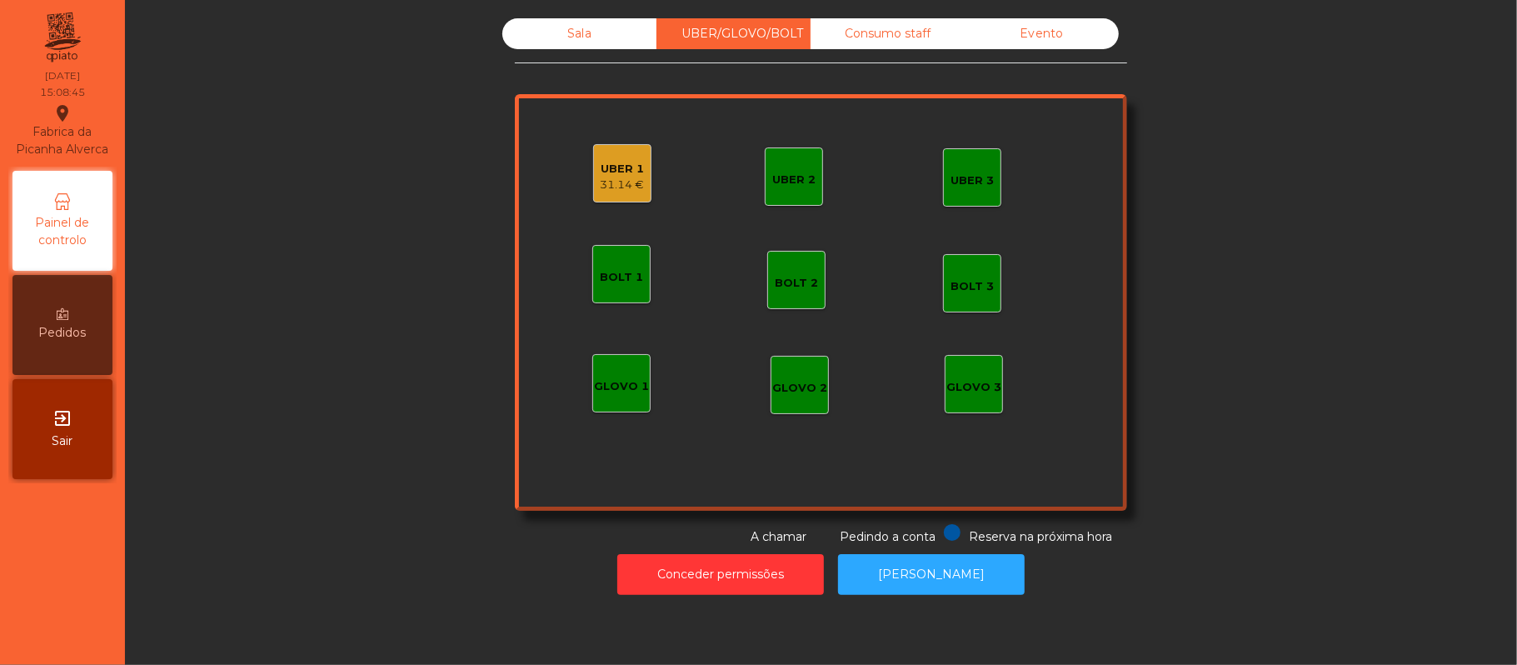
click at [944, 620] on div "Sala UBER/GLOVO/BOLT Consumo staff Evento UBER 2 UBER 3 BOLT 1 BOLT 2 BOLT 3 GL…" at bounding box center [821, 332] width 1392 height 665
click at [930, 578] on button "[PERSON_NAME]" at bounding box center [931, 574] width 187 height 41
click at [602, 165] on div "UBER 1" at bounding box center [623, 169] width 44 height 17
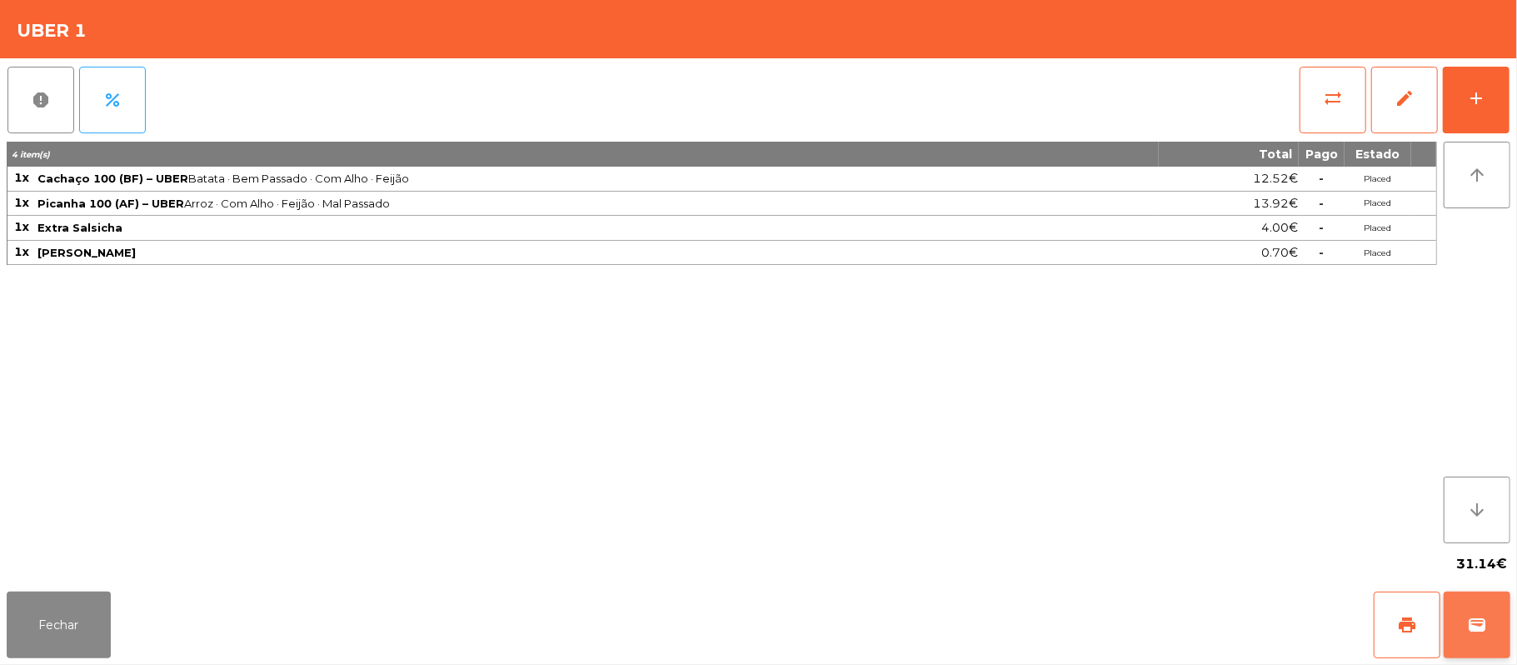
click at [1478, 618] on span "wallet" at bounding box center [1477, 625] width 20 height 20
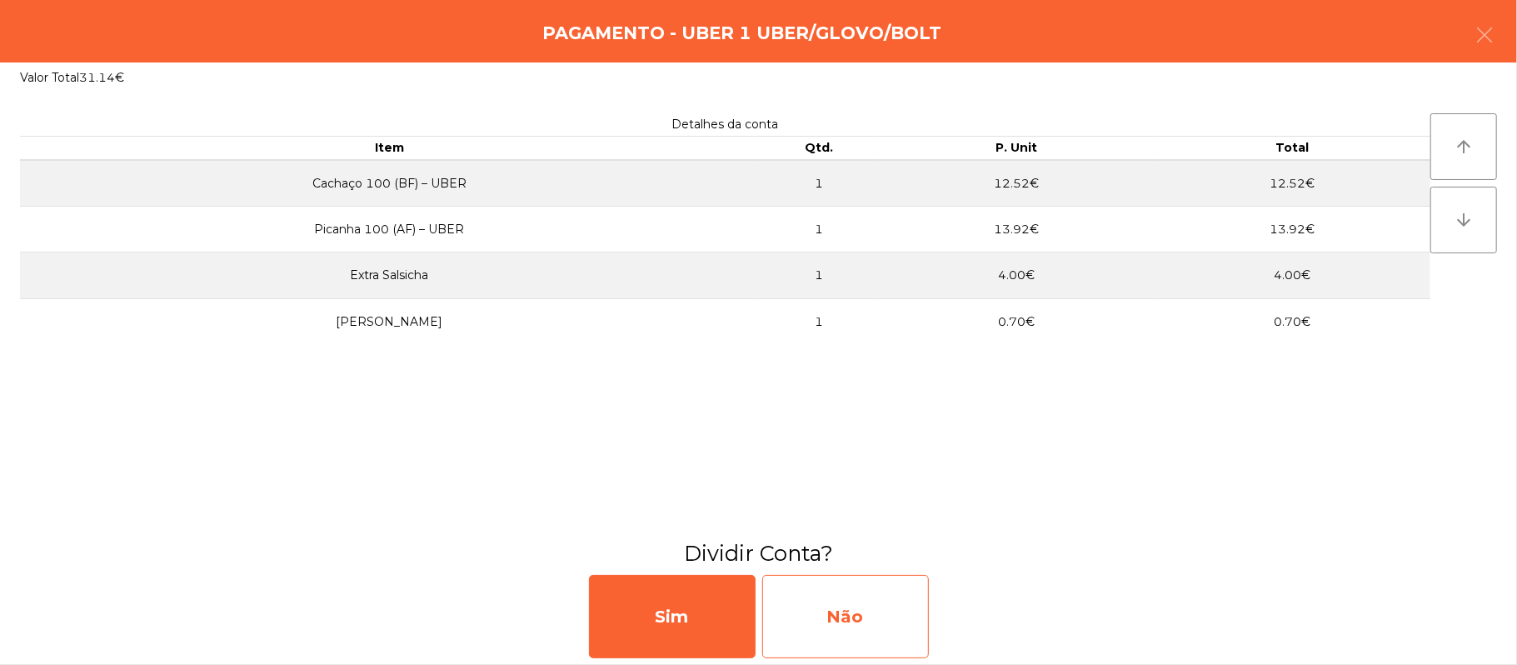
click at [855, 595] on div "Não" at bounding box center [845, 616] width 167 height 83
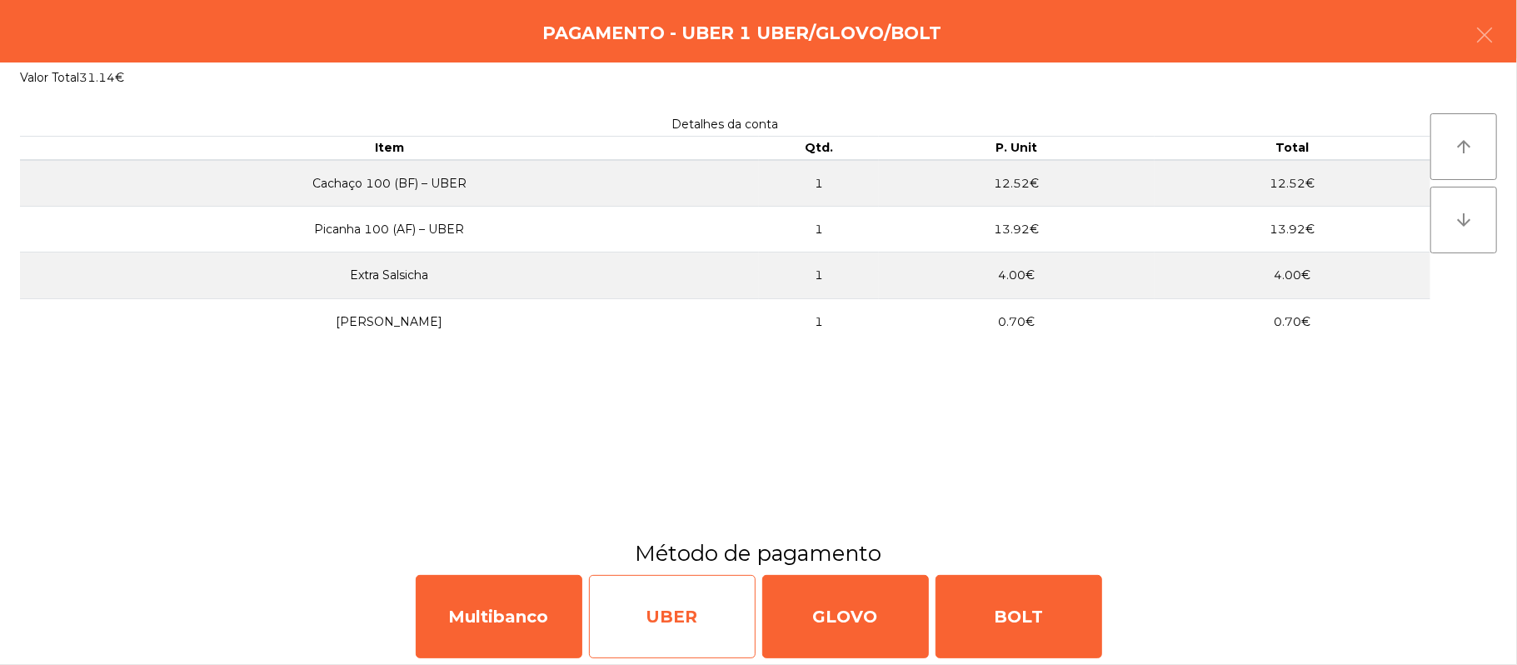
click at [622, 632] on div "UBER" at bounding box center [672, 616] width 167 height 83
select select "**"
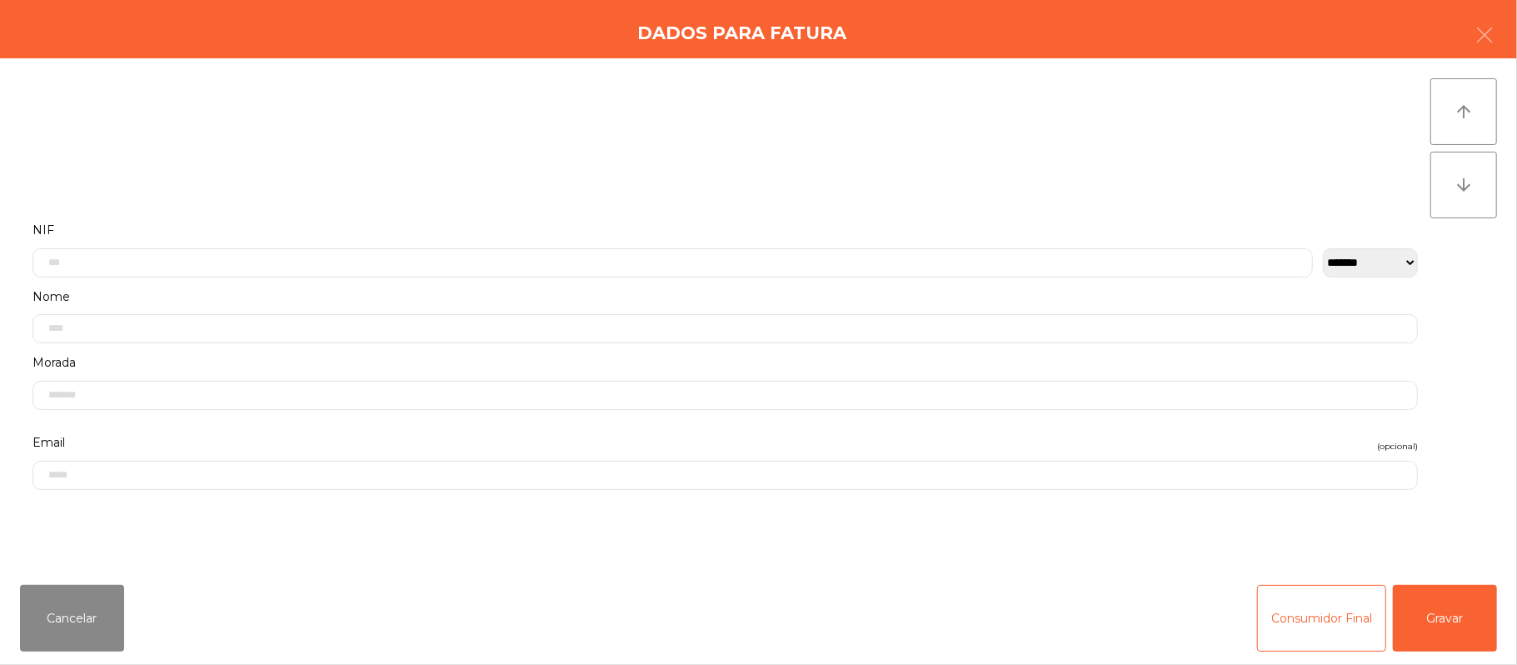
click at [1507, 600] on div "Cancelar Consumidor Final Gravar" at bounding box center [758, 618] width 1517 height 93
click at [1446, 627] on button "Gravar" at bounding box center [1445, 618] width 104 height 67
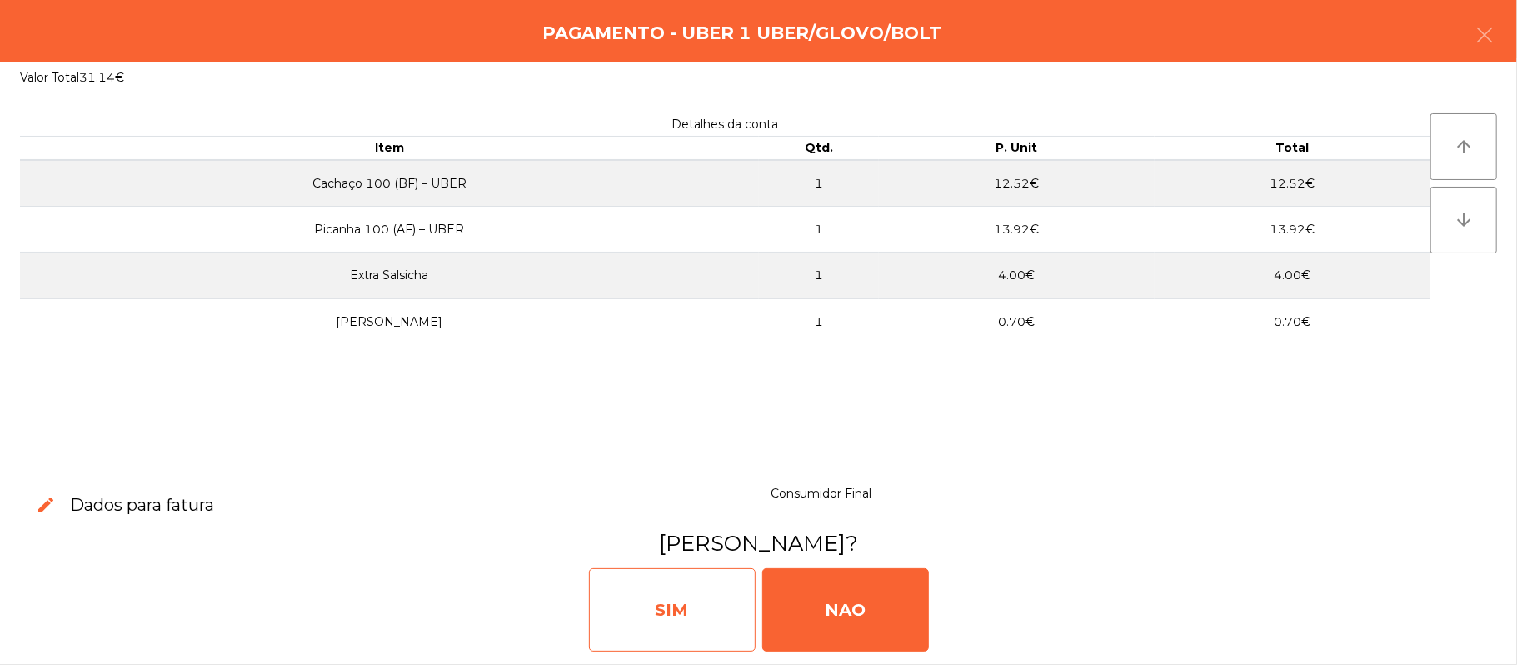
click at [692, 613] on div "SIM" at bounding box center [672, 609] width 167 height 83
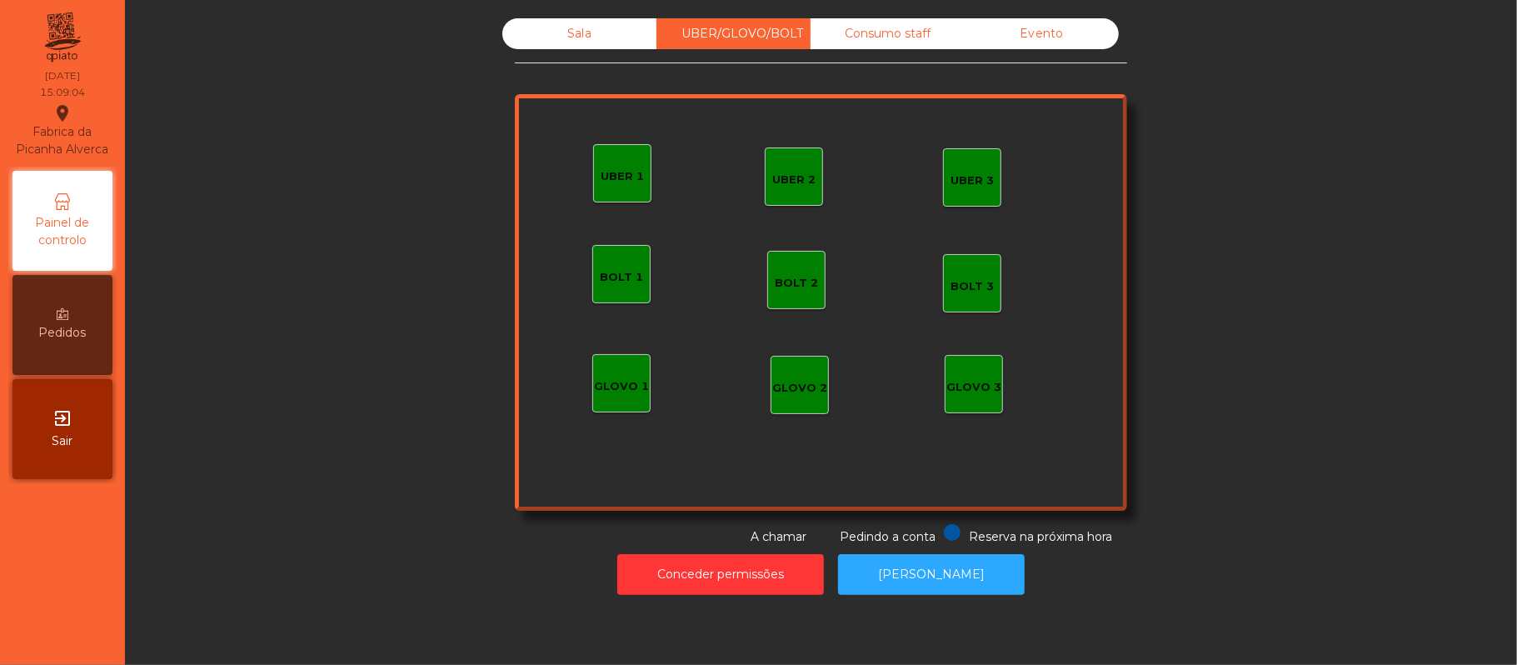
click at [595, 41] on div "Sala" at bounding box center [579, 33] width 154 height 31
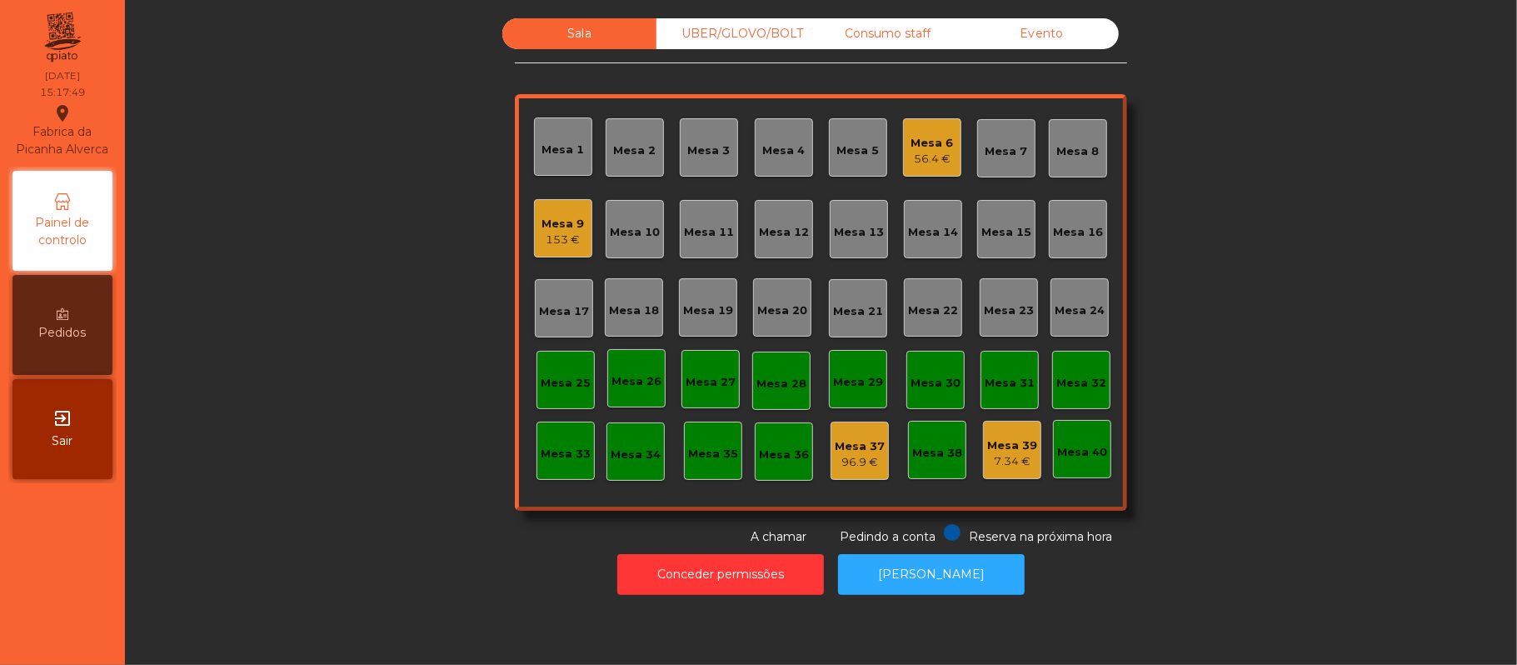
click at [723, 37] on div "UBER/GLOVO/BOLT" at bounding box center [734, 33] width 154 height 31
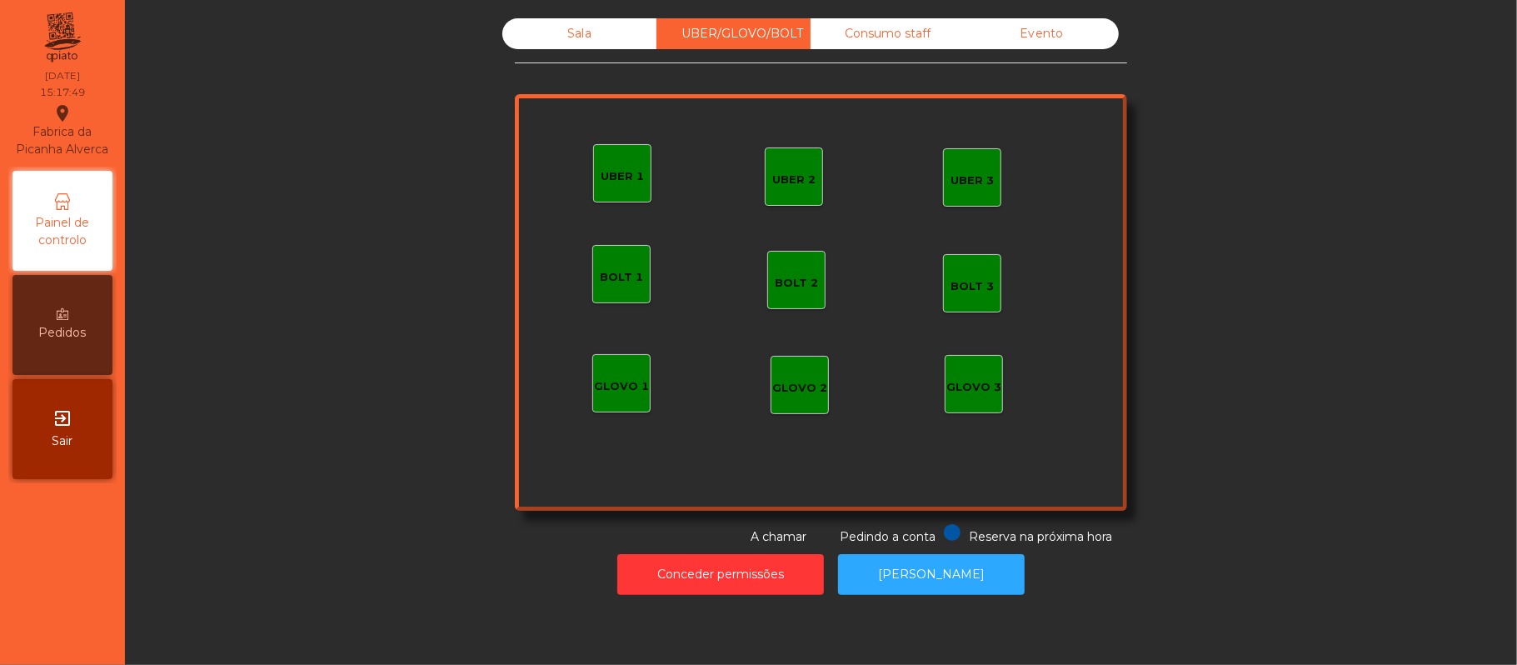
click at [801, 187] on div "UBER 2" at bounding box center [794, 176] width 58 height 58
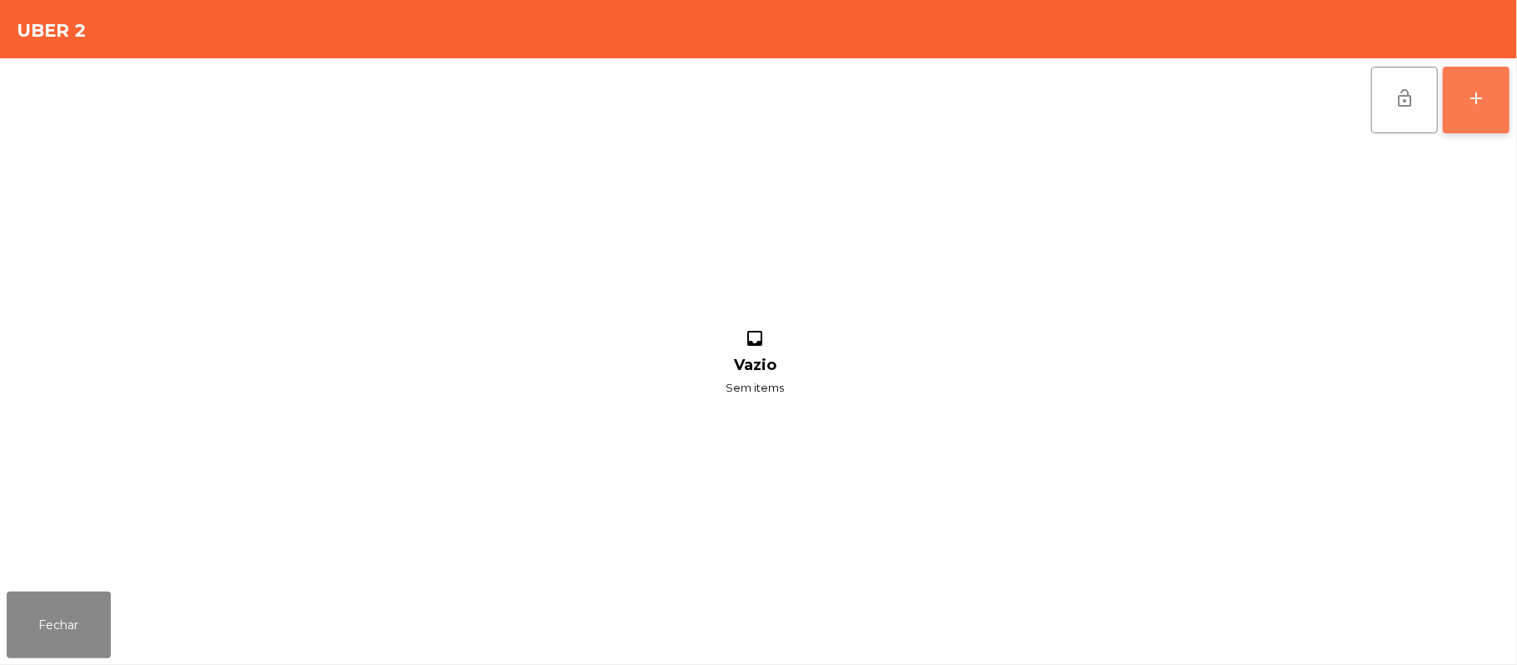
click at [1505, 100] on button "add" at bounding box center [1476, 100] width 67 height 67
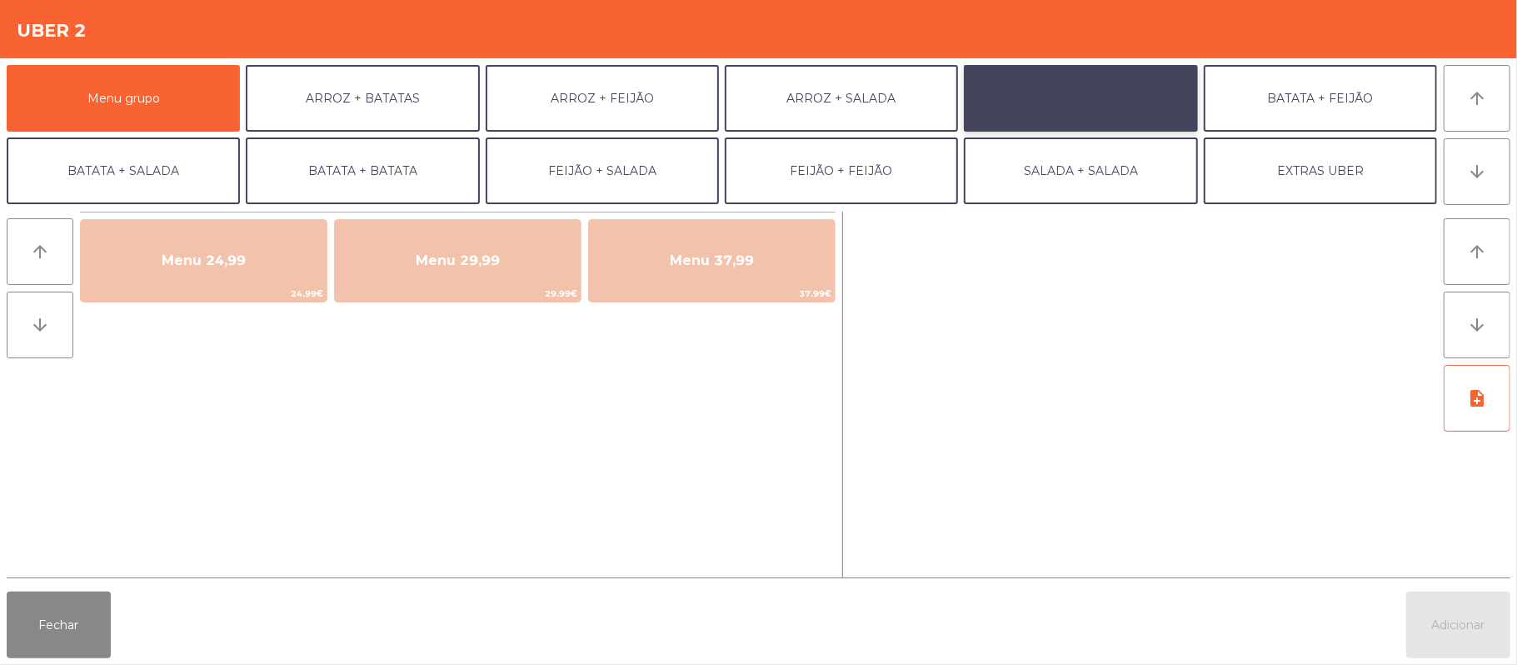
click at [1061, 90] on button "ARROZ + ARROZ" at bounding box center [1080, 98] width 233 height 67
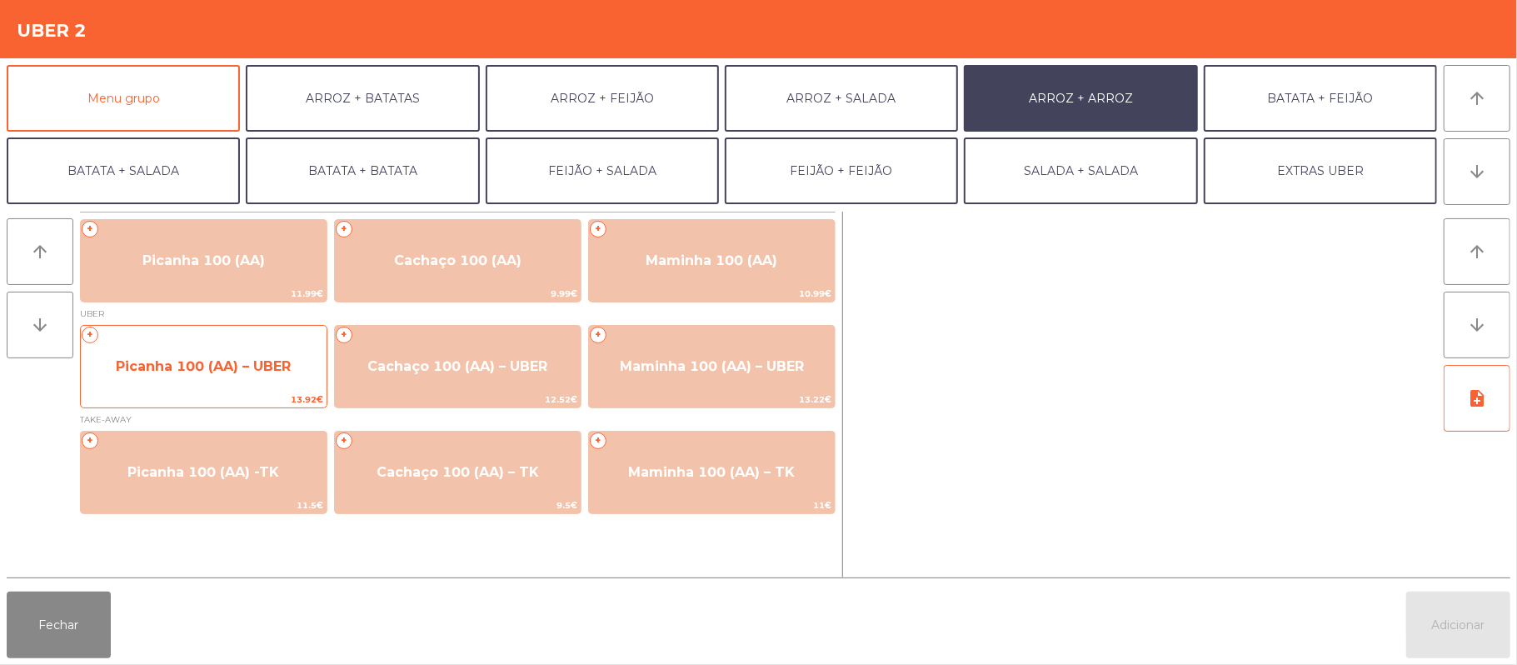
click at [211, 373] on span "Picanha 100 (AA) – UBER" at bounding box center [203, 366] width 175 height 16
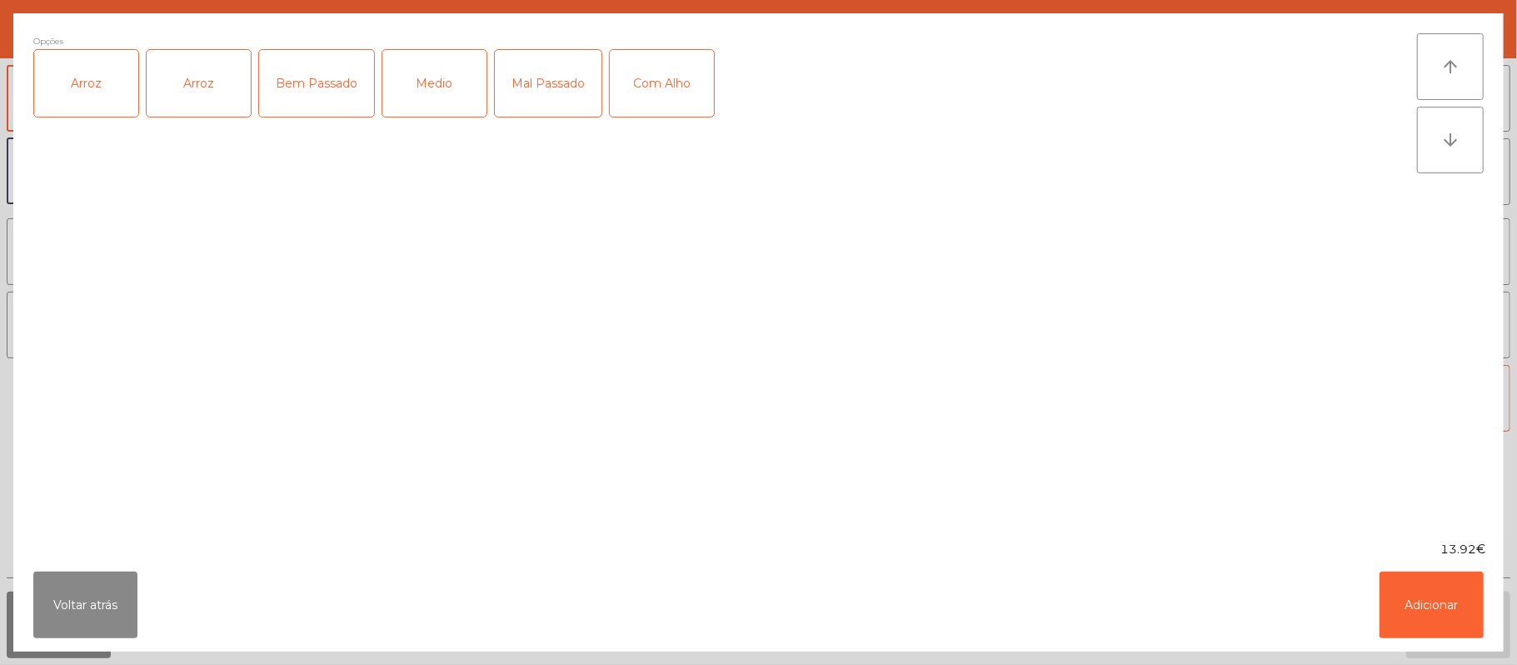
click at [88, 103] on div "Arroz" at bounding box center [86, 83] width 104 height 67
click at [461, 93] on div "Medio" at bounding box center [434, 83] width 104 height 67
click at [1408, 592] on button "Adicionar" at bounding box center [1432, 605] width 104 height 67
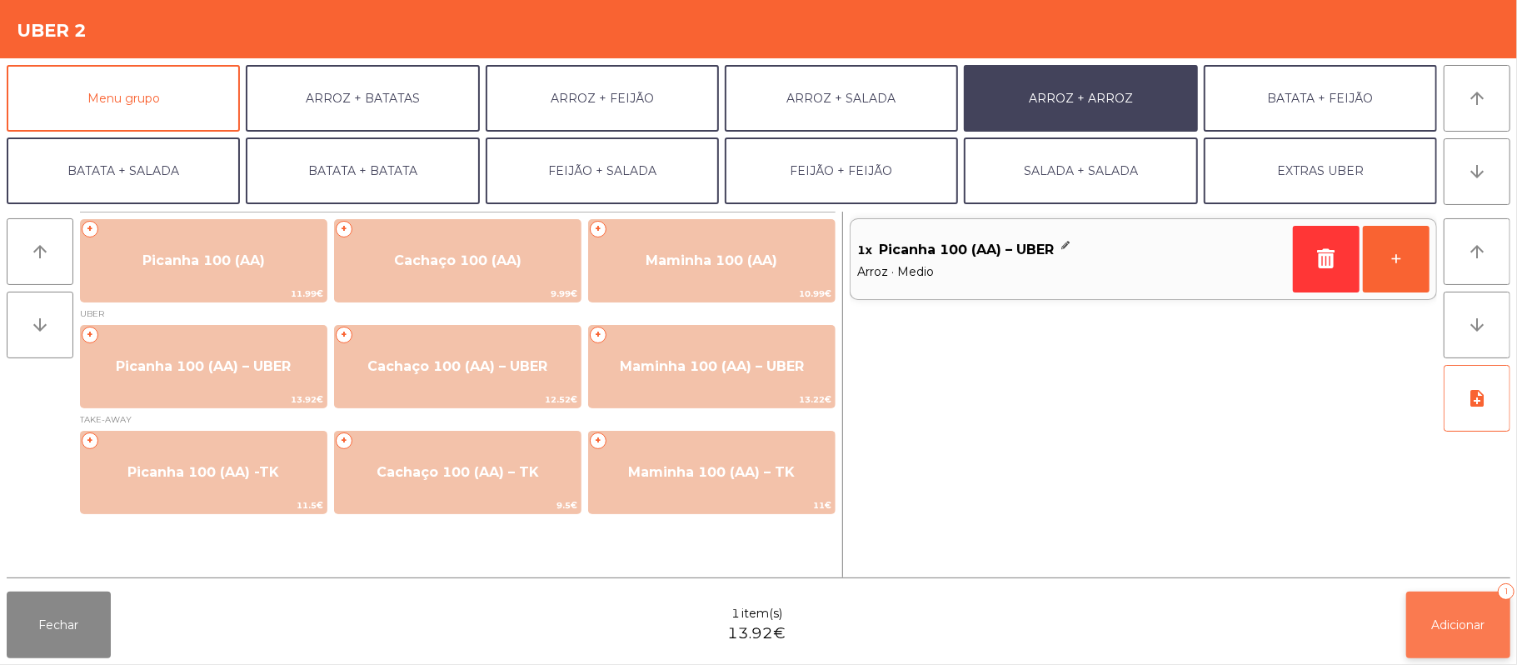
click at [1434, 624] on span "Adicionar" at bounding box center [1458, 624] width 53 height 15
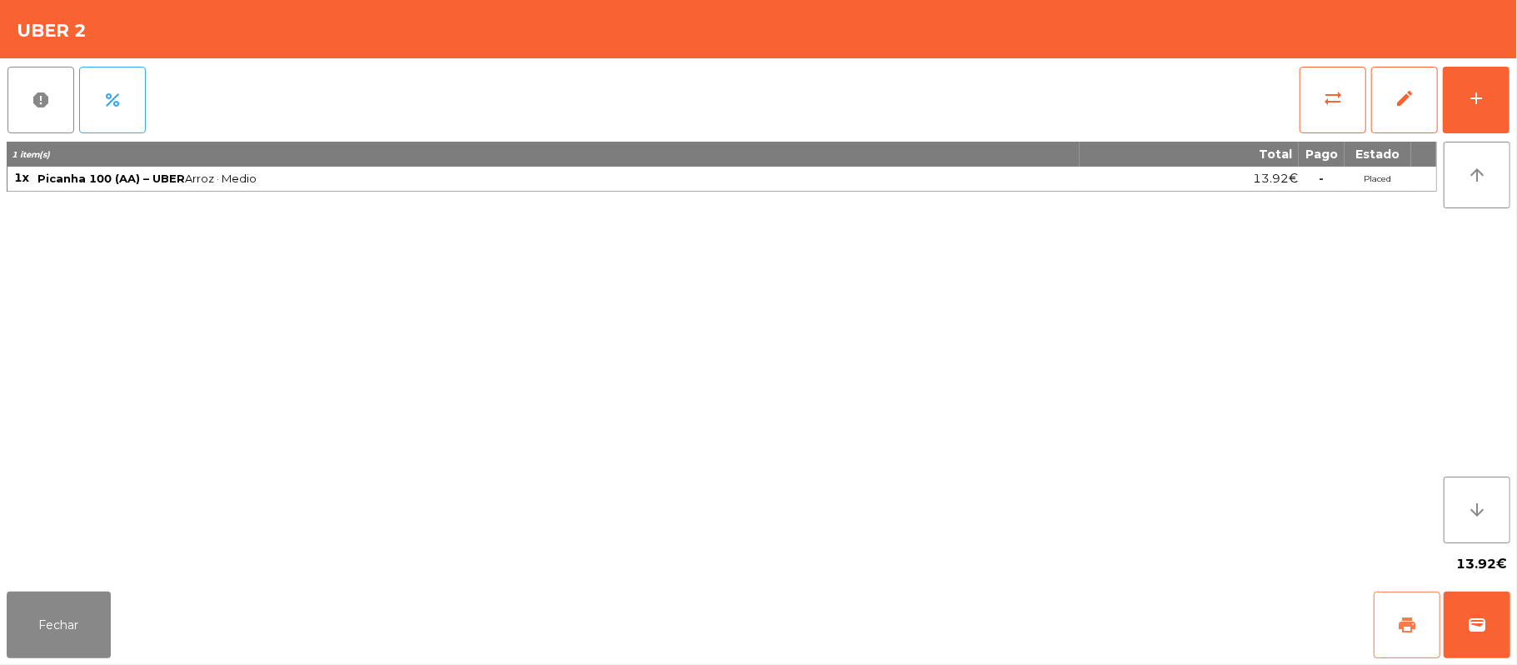
click at [1425, 602] on button "print" at bounding box center [1407, 625] width 67 height 67
click at [1506, 624] on button "wallet" at bounding box center [1477, 625] width 67 height 67
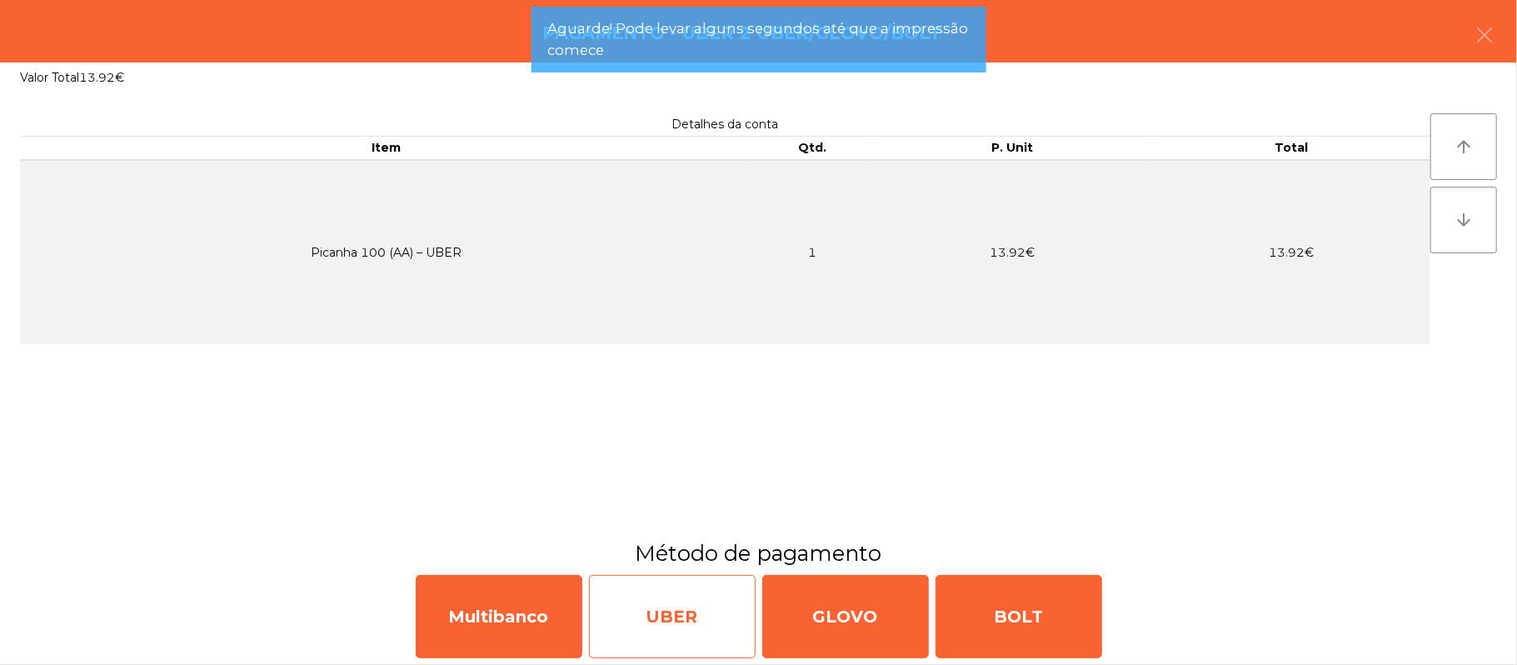
click at [650, 617] on div "UBER" at bounding box center [672, 616] width 167 height 83
select select "**"
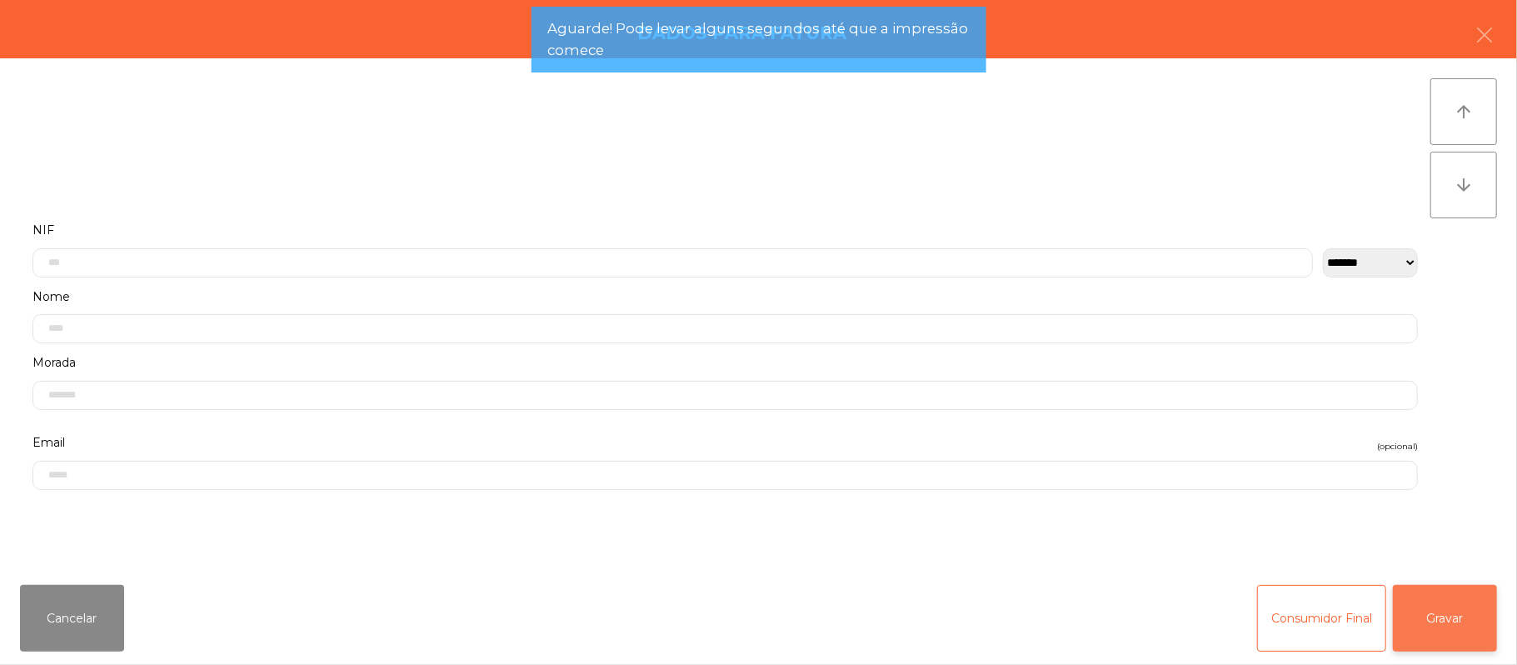
click at [1480, 633] on button "Gravar" at bounding box center [1445, 618] width 104 height 67
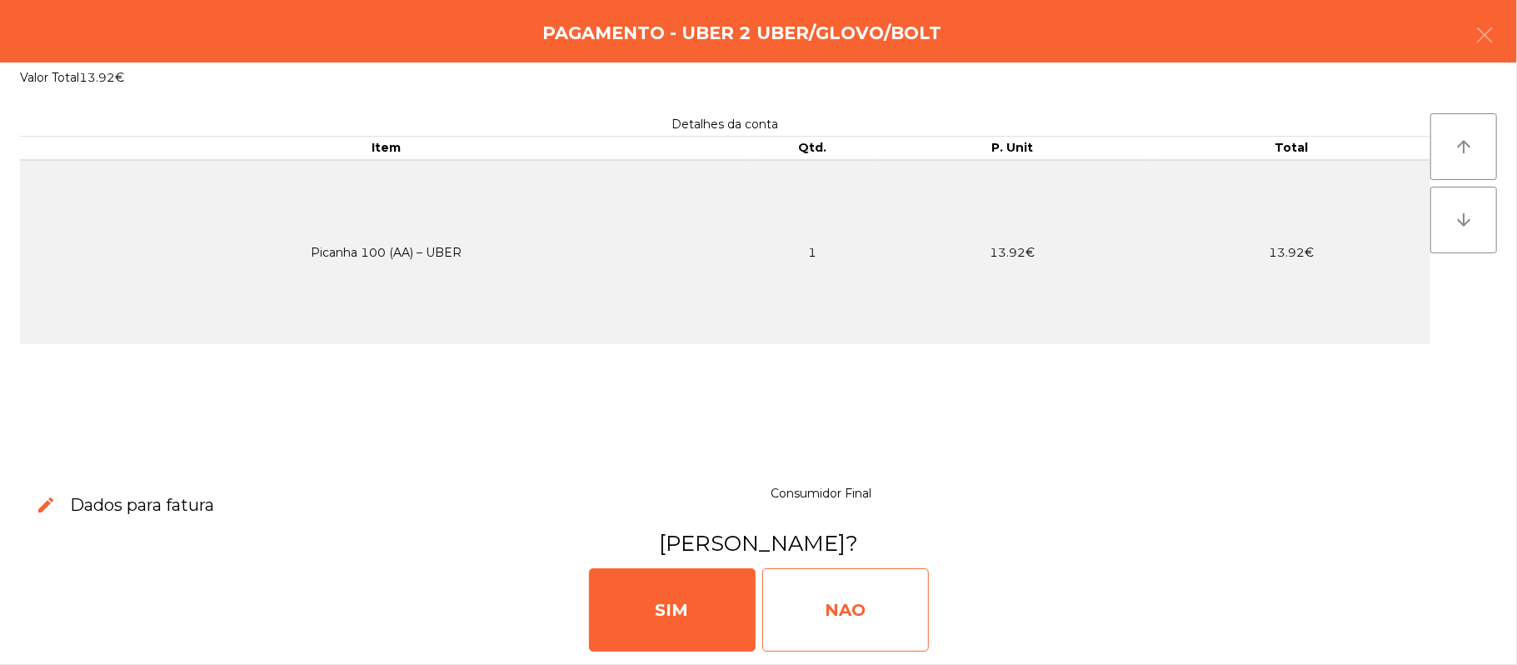
click at [838, 585] on div "NAO" at bounding box center [845, 609] width 167 height 83
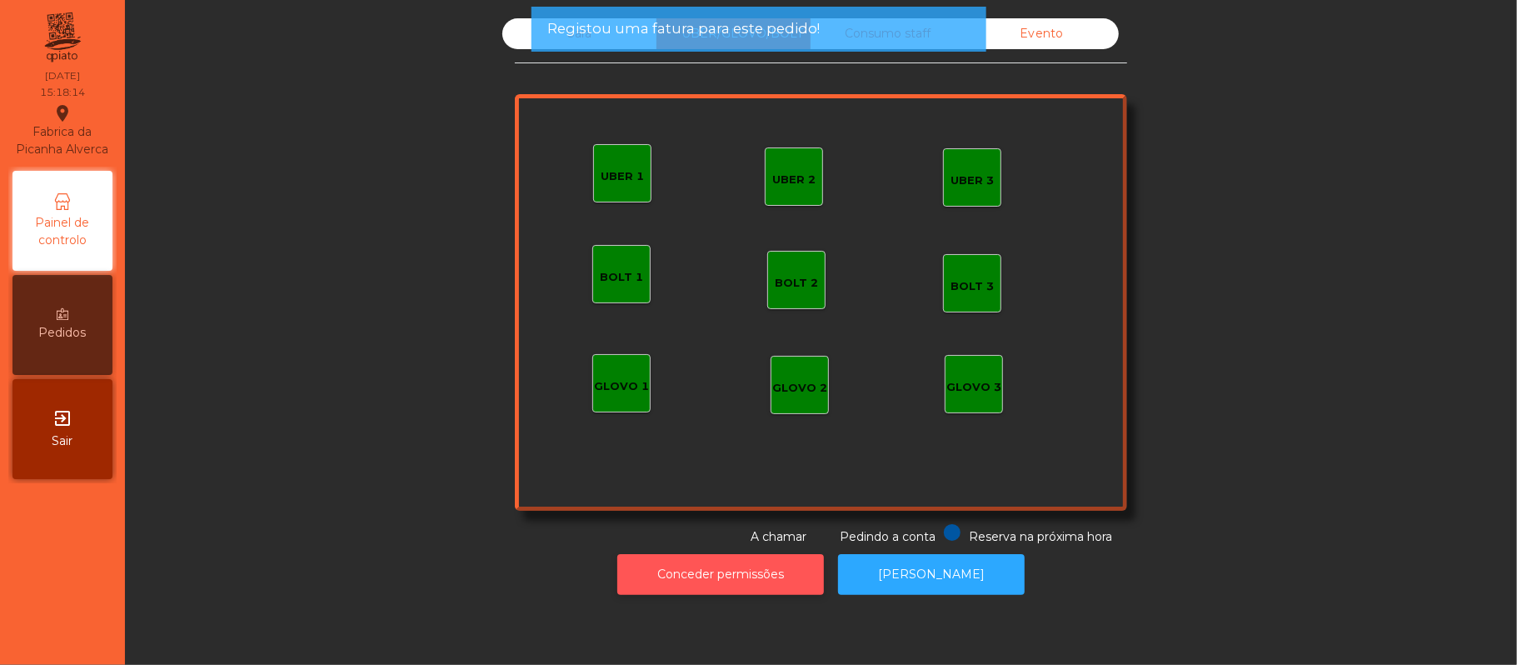
click at [727, 577] on button "Conceder permissões" at bounding box center [720, 574] width 207 height 41
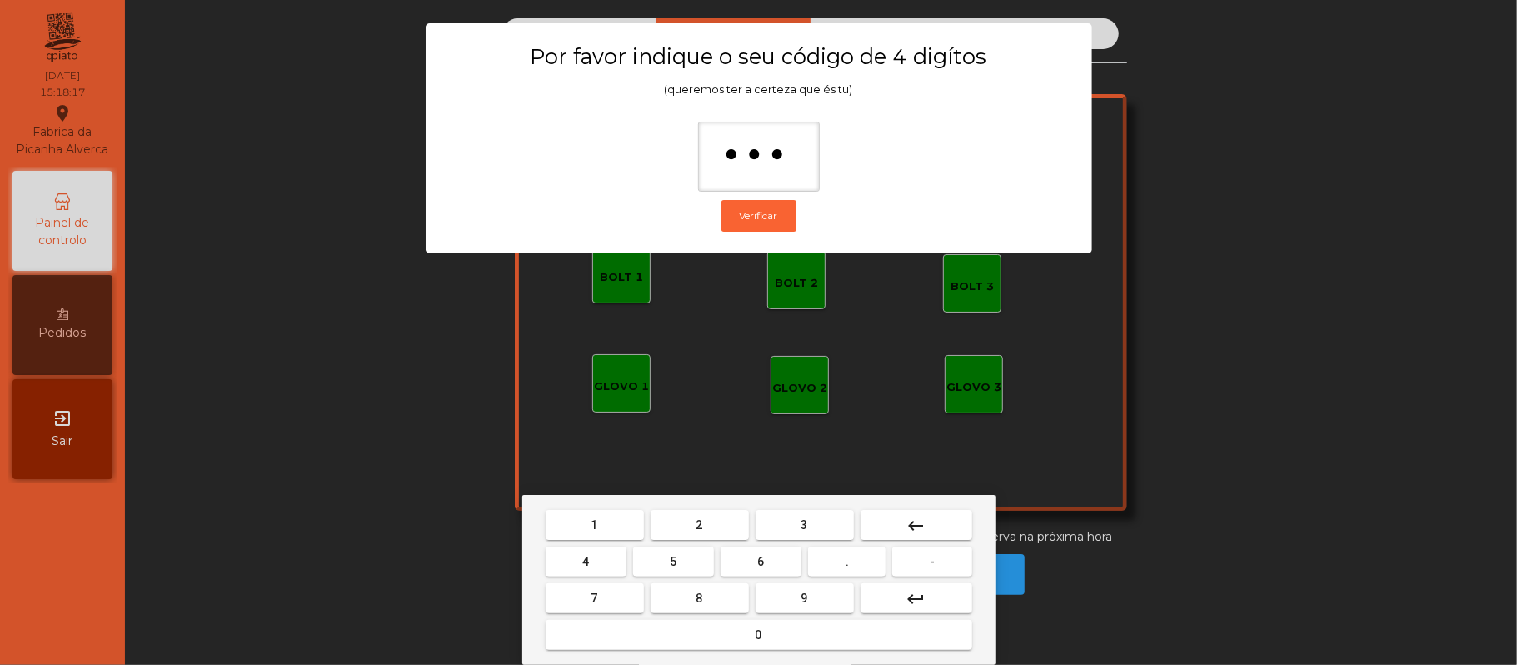
type input "****"
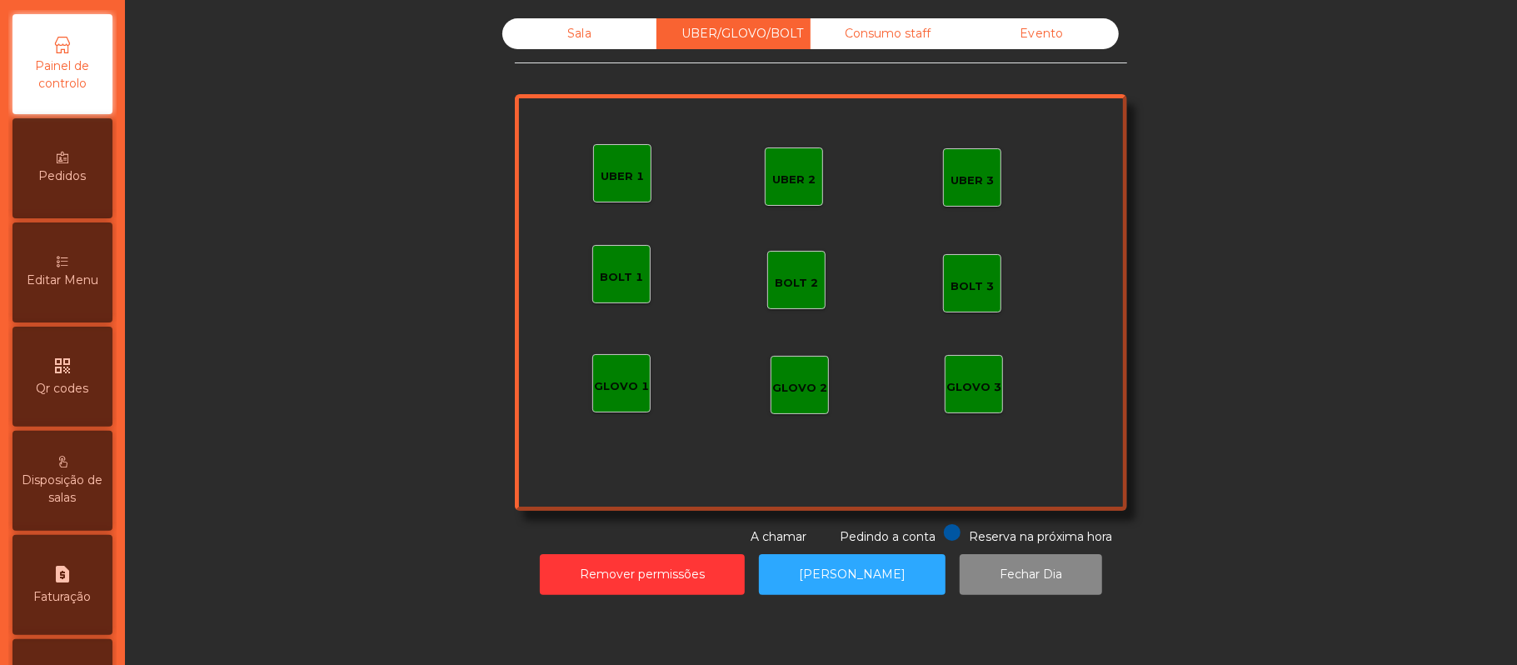
click at [67, 584] on icon "request_page" at bounding box center [62, 574] width 20 height 20
select select "*"
select select "****"
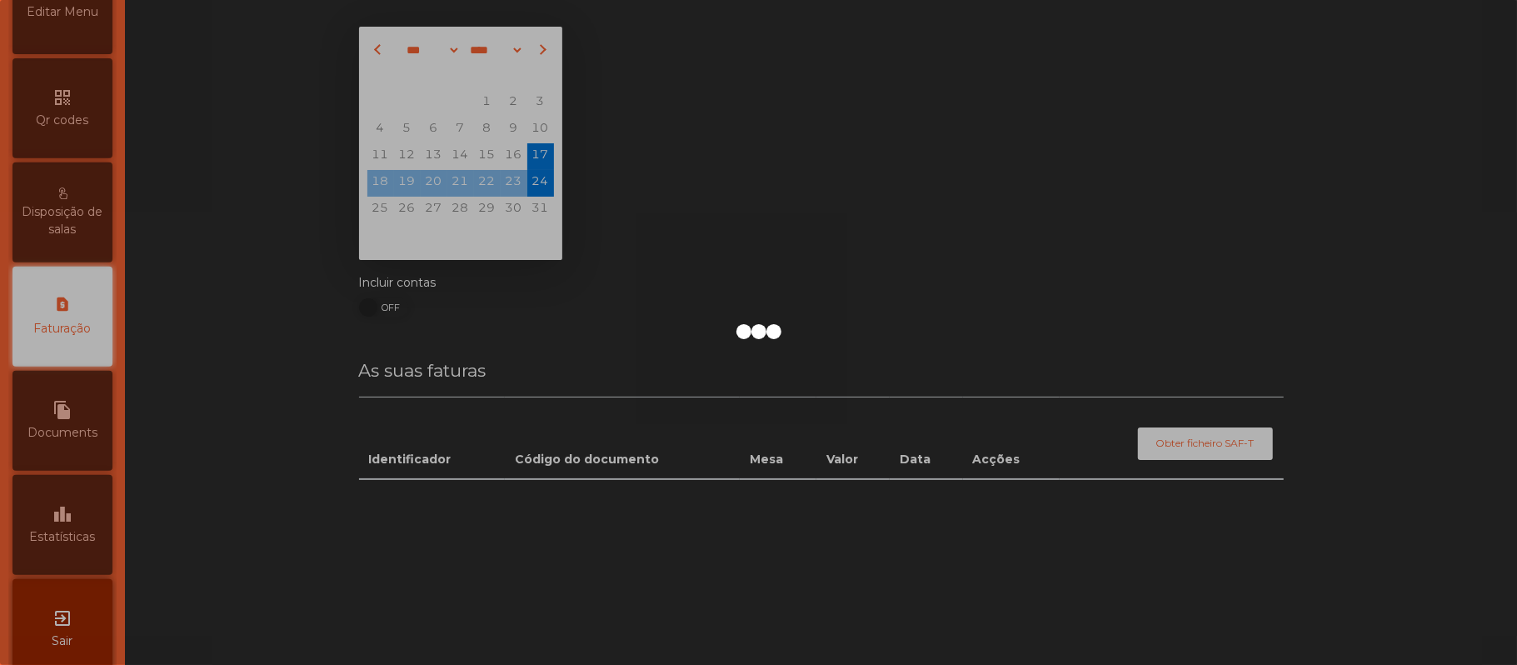
scroll to position [427, 0]
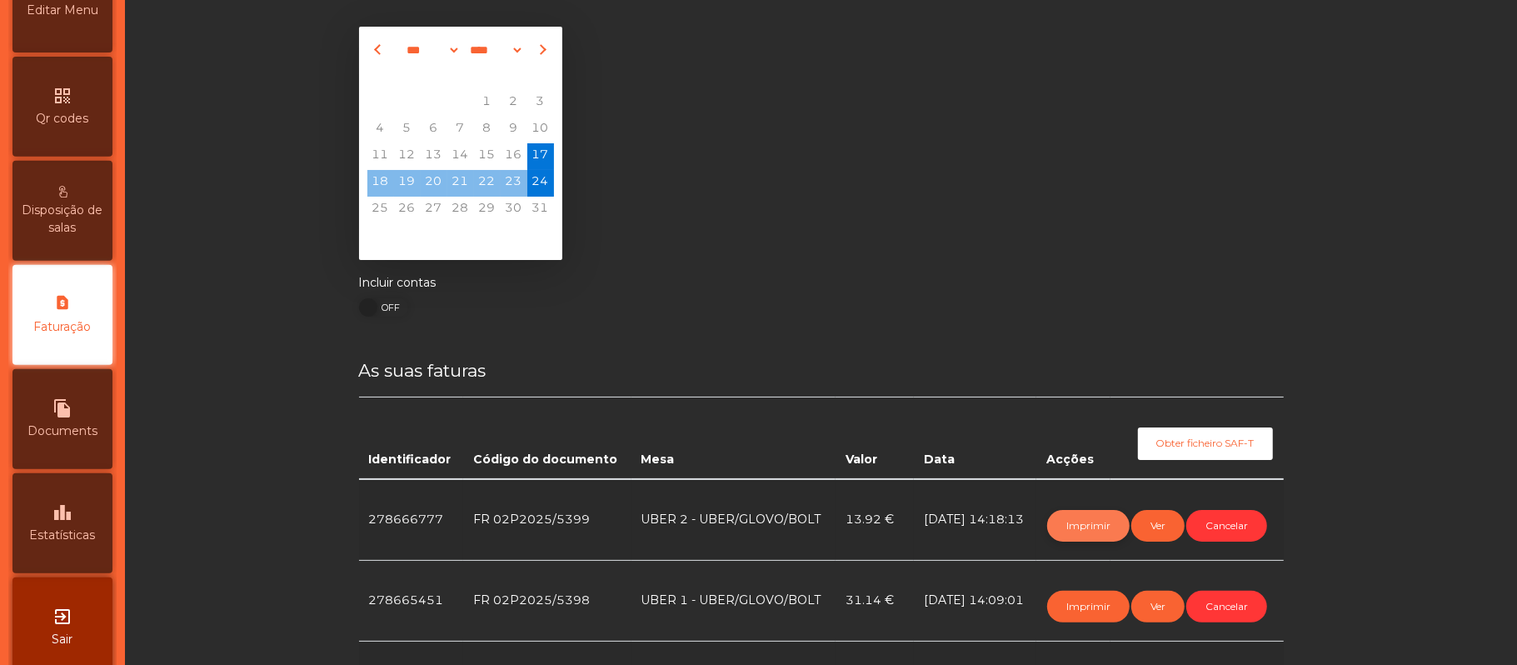
click at [1087, 527] on button "Imprimir" at bounding box center [1088, 526] width 82 height 32
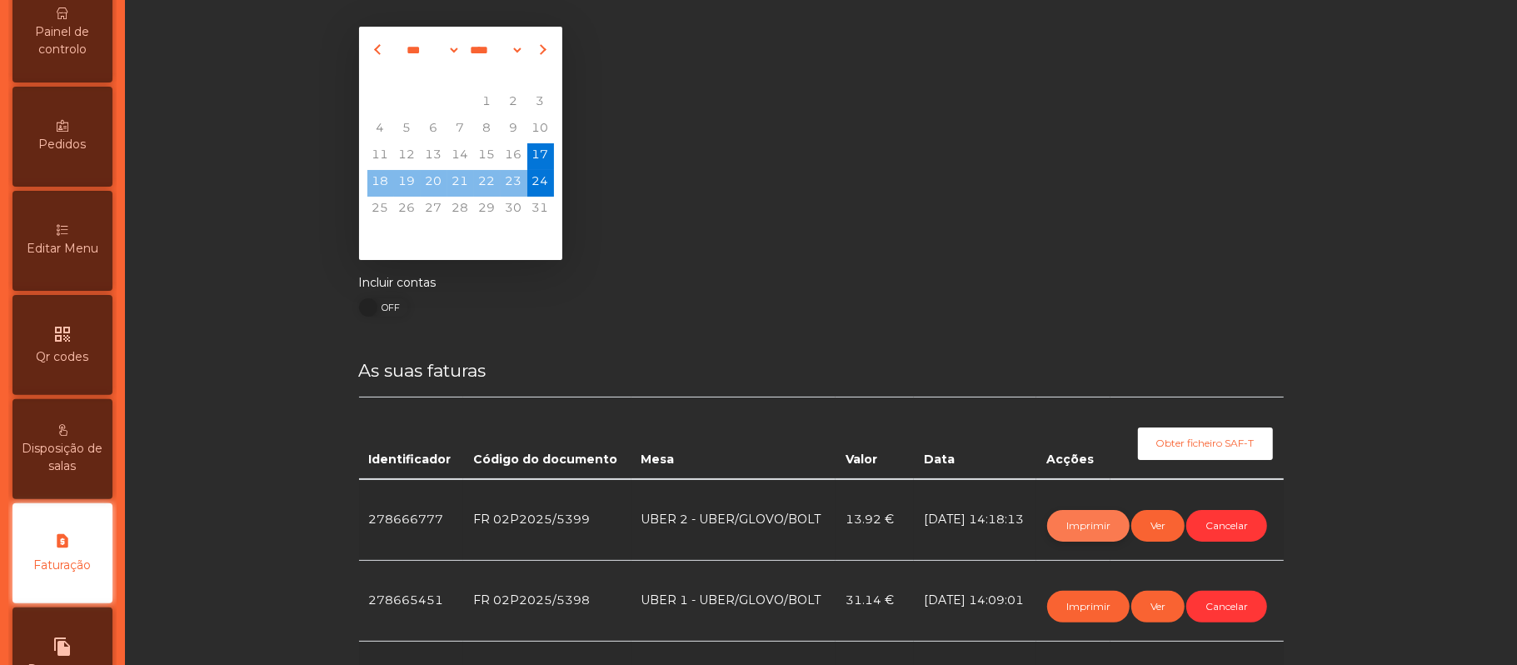
scroll to position [0, 0]
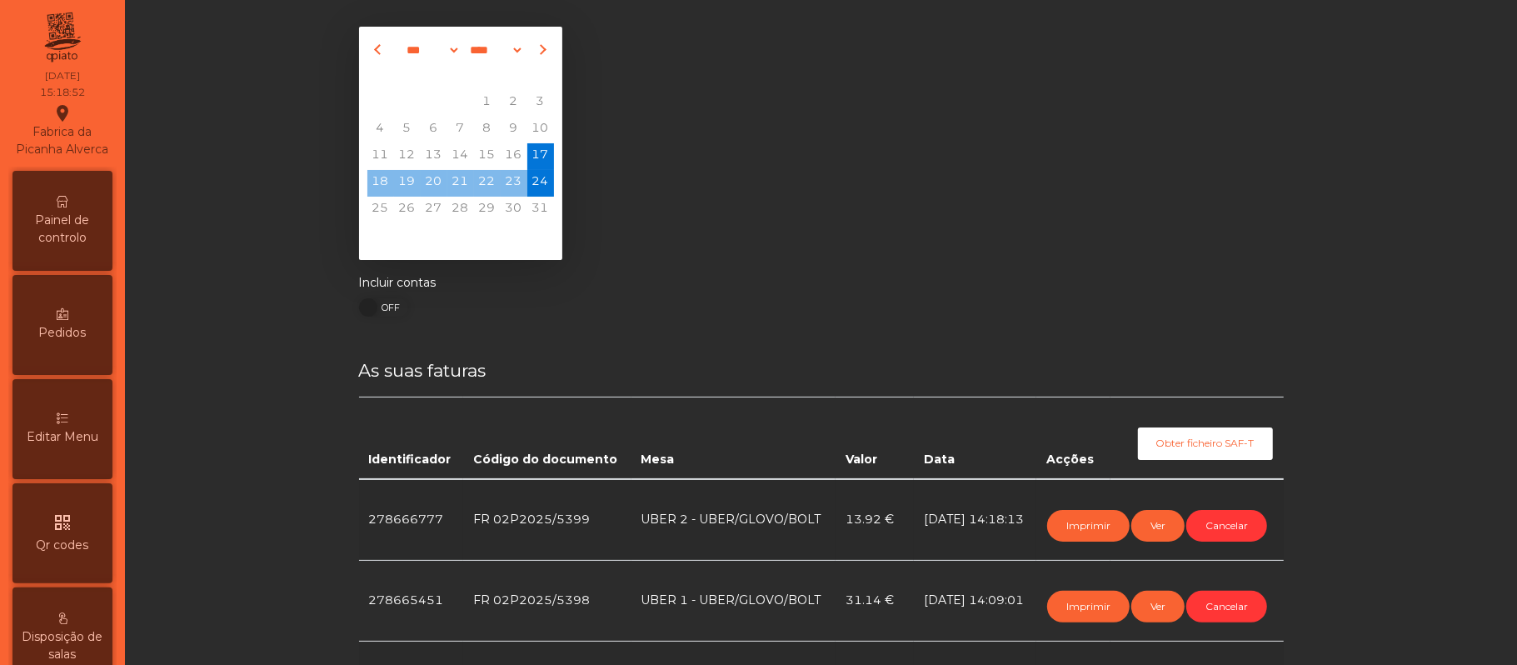
click at [75, 247] on span "Painel de controlo" at bounding box center [63, 229] width 92 height 35
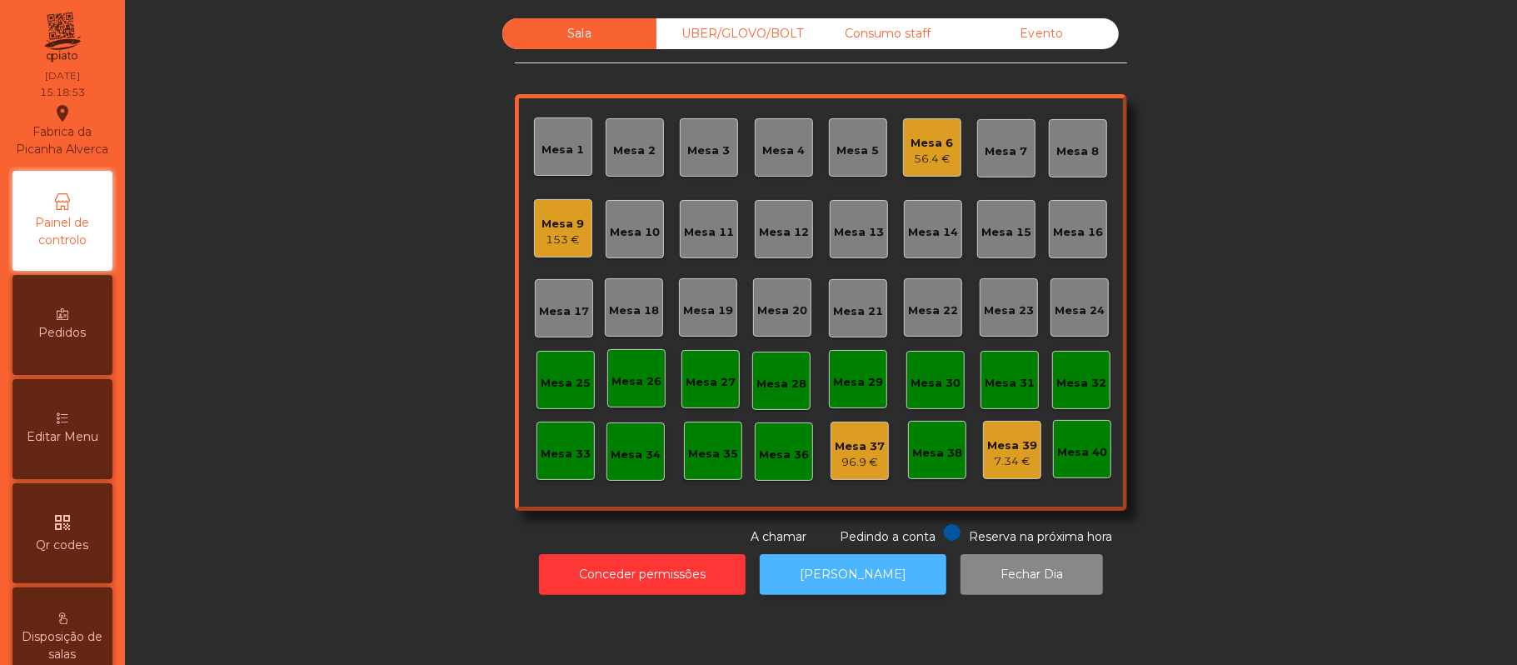
click at [857, 574] on button "[PERSON_NAME]" at bounding box center [853, 574] width 187 height 41
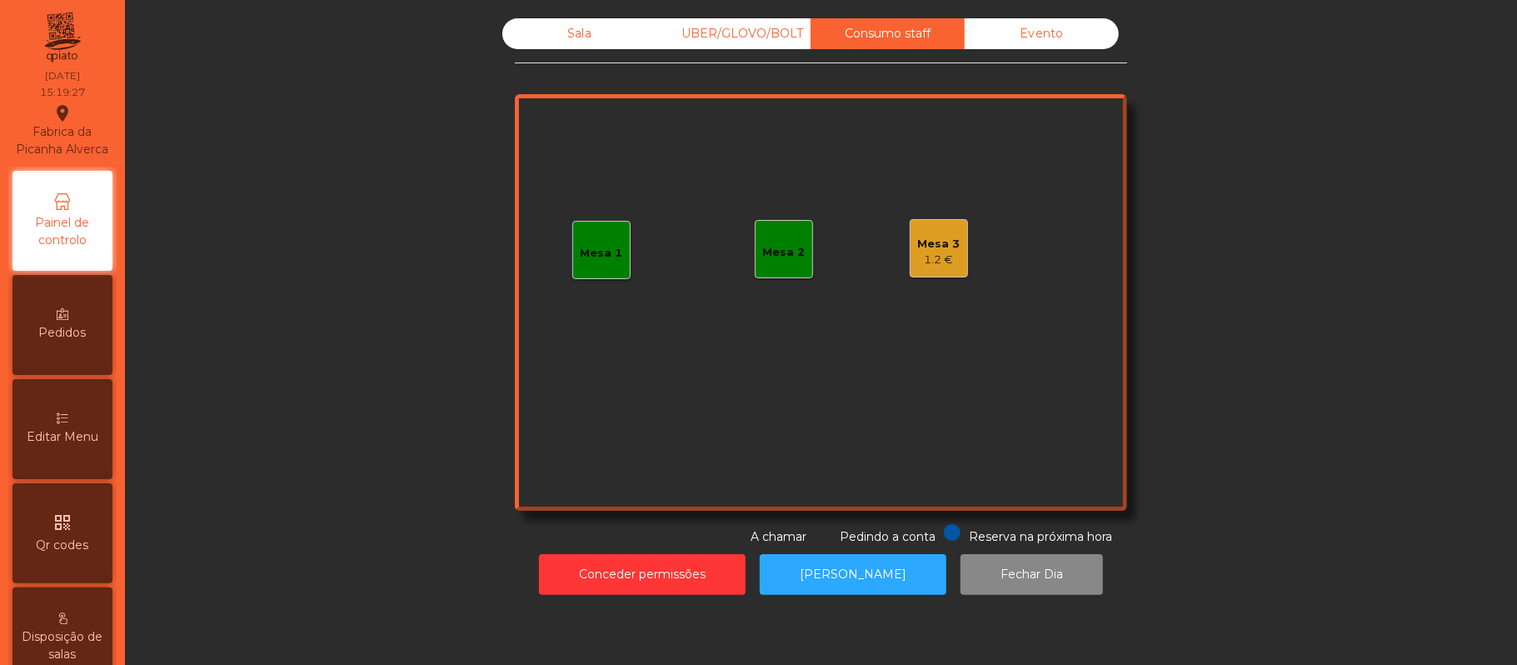
click at [910, 262] on div "Mesa 3 1.2 €" at bounding box center [939, 248] width 58 height 58
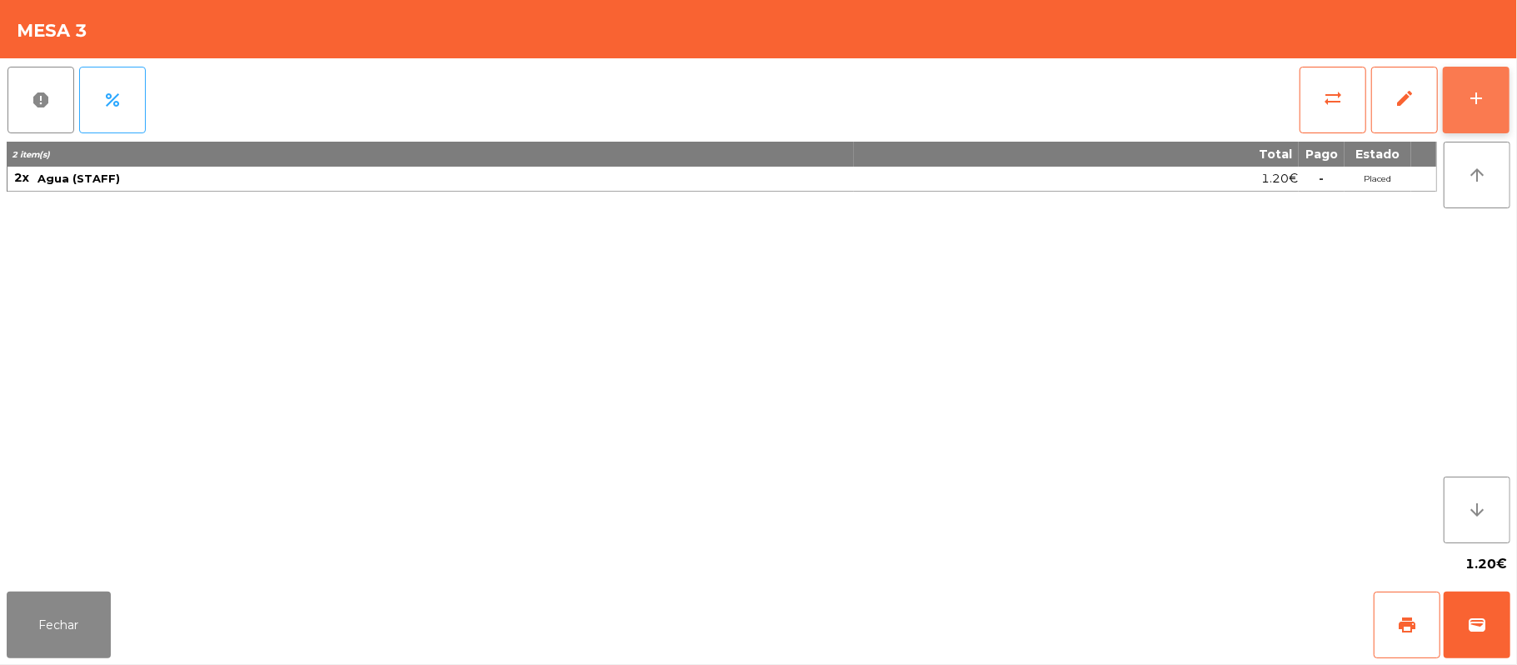
click at [1463, 107] on button "add" at bounding box center [1476, 100] width 67 height 67
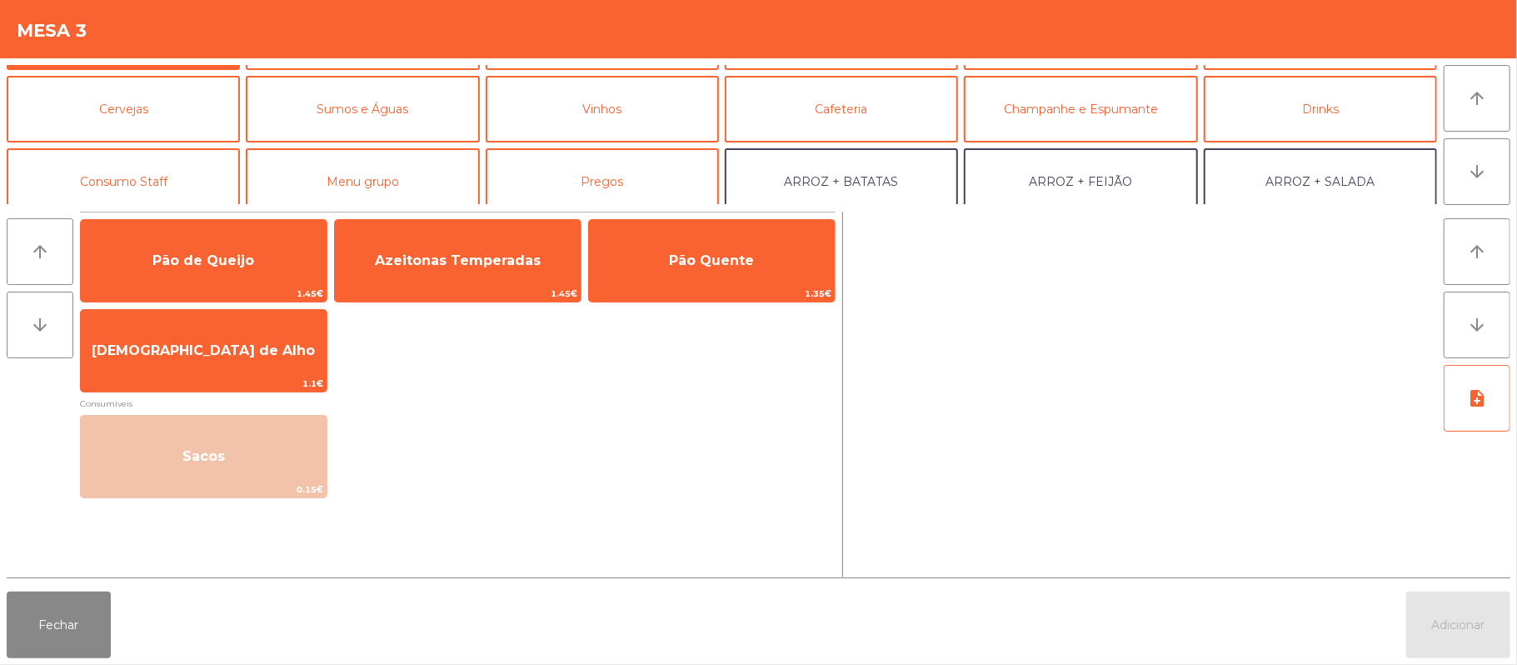
scroll to position [61, 0]
click at [184, 194] on button "Consumo Staff" at bounding box center [123, 182] width 233 height 67
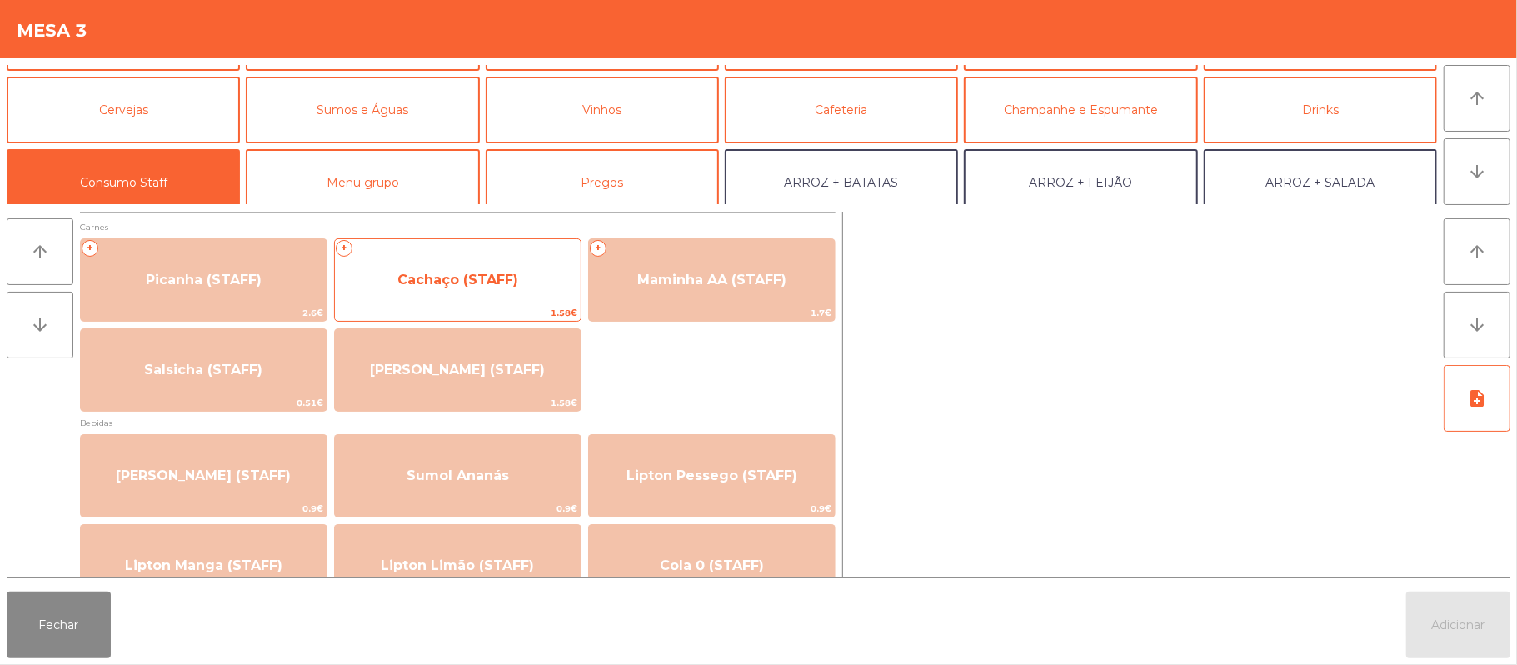
click at [511, 281] on span "Cachaço (STAFF)" at bounding box center [457, 280] width 121 height 16
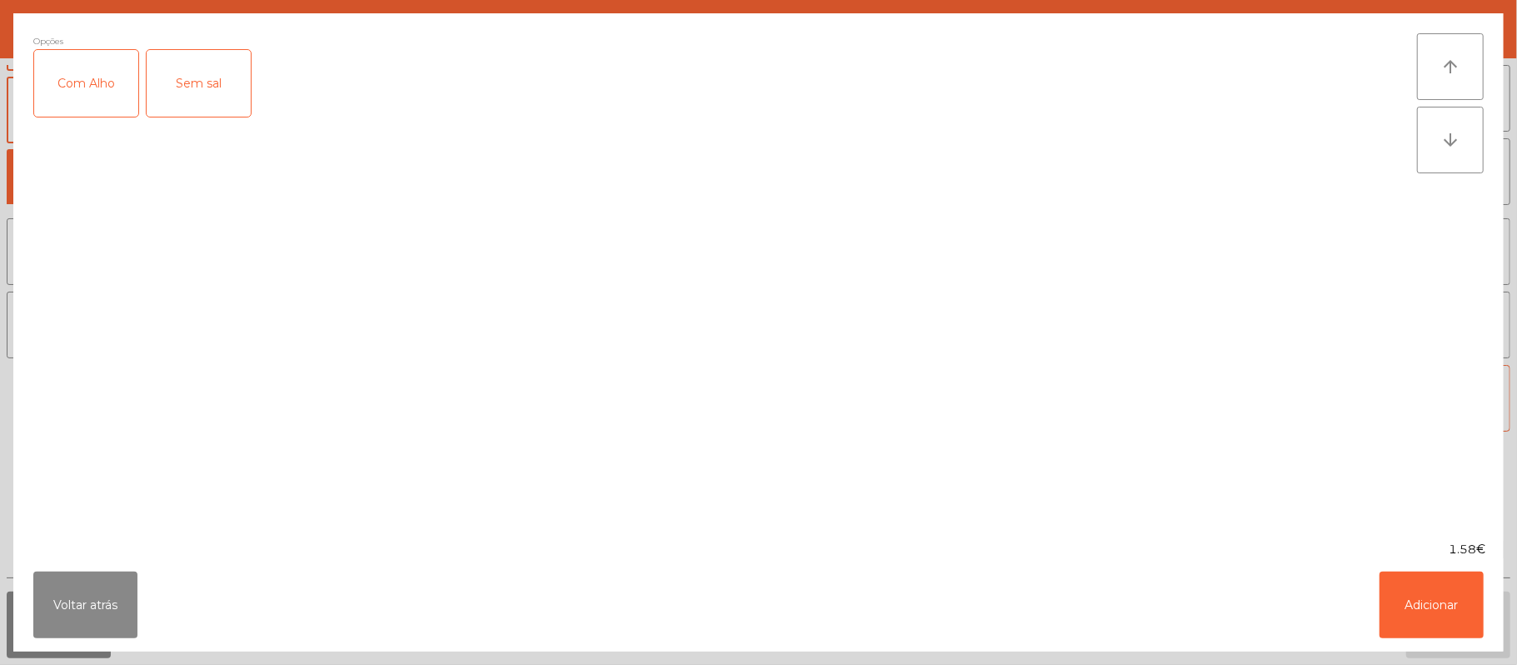
click at [93, 93] on div "Com Alho" at bounding box center [86, 83] width 104 height 67
click at [1423, 591] on button "Adicionar" at bounding box center [1432, 605] width 104 height 67
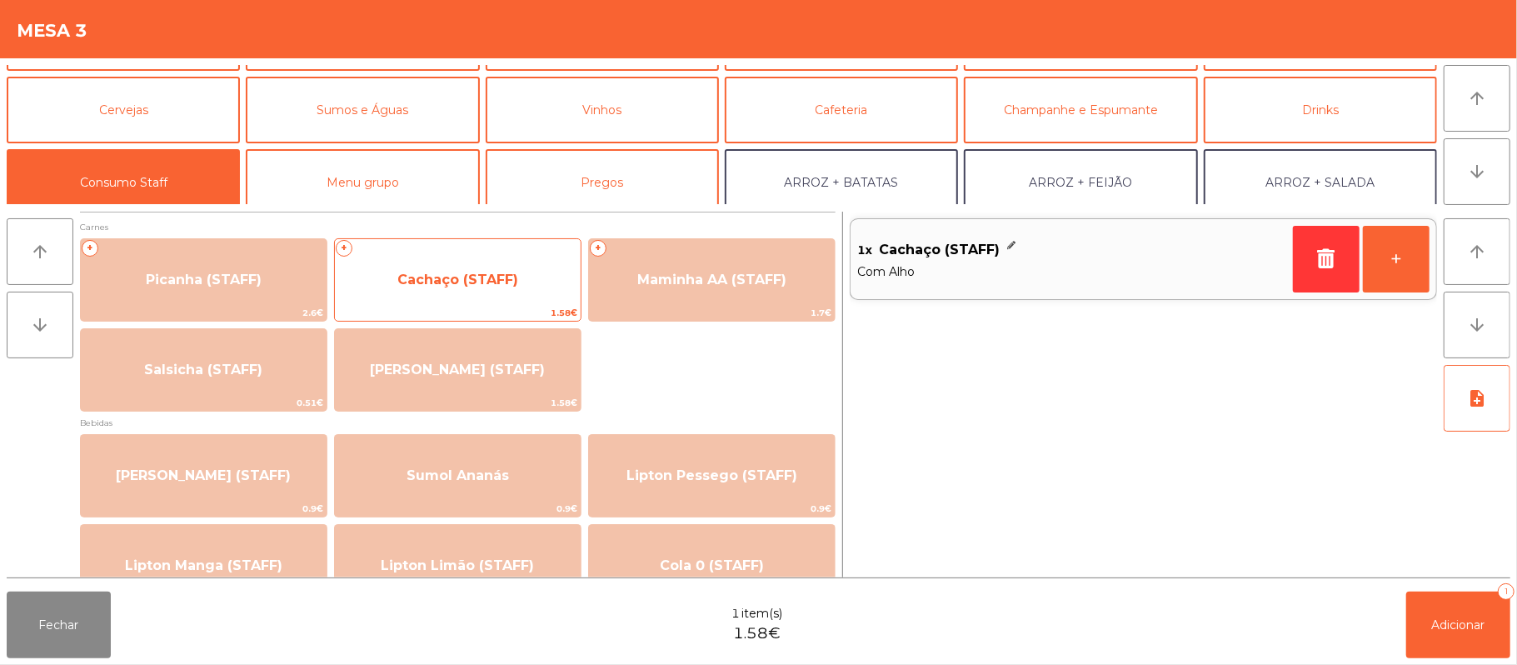
click at [467, 285] on span "Cachaço (STAFF)" at bounding box center [457, 280] width 121 height 16
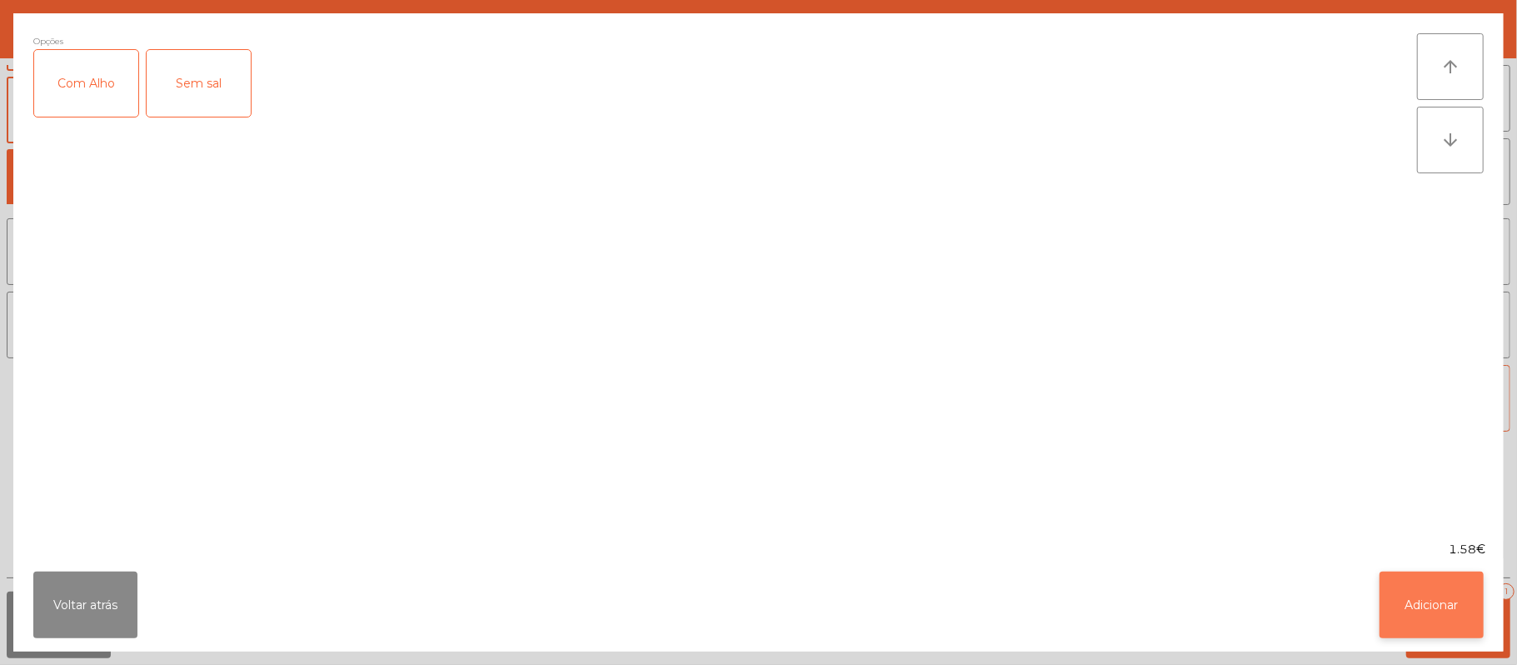
click at [1414, 604] on button "Adicionar" at bounding box center [1432, 605] width 104 height 67
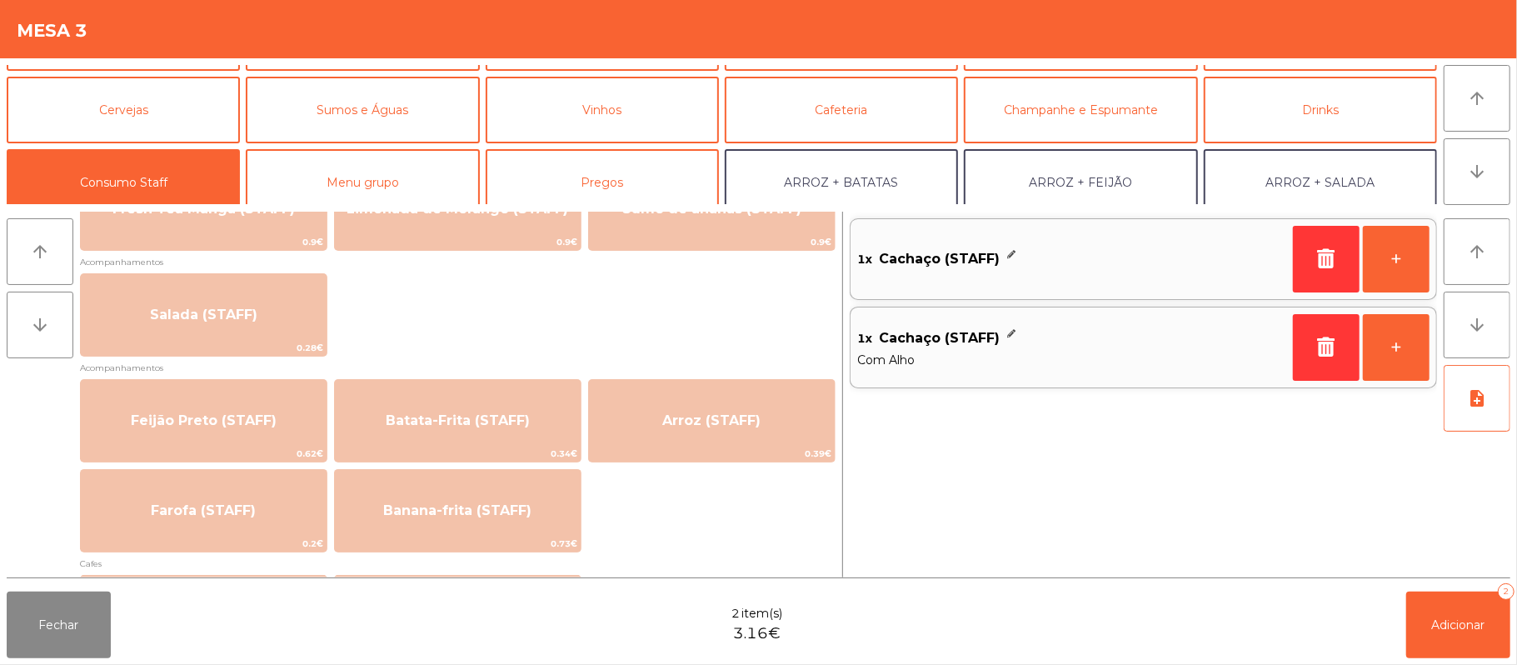
scroll to position [655, 0]
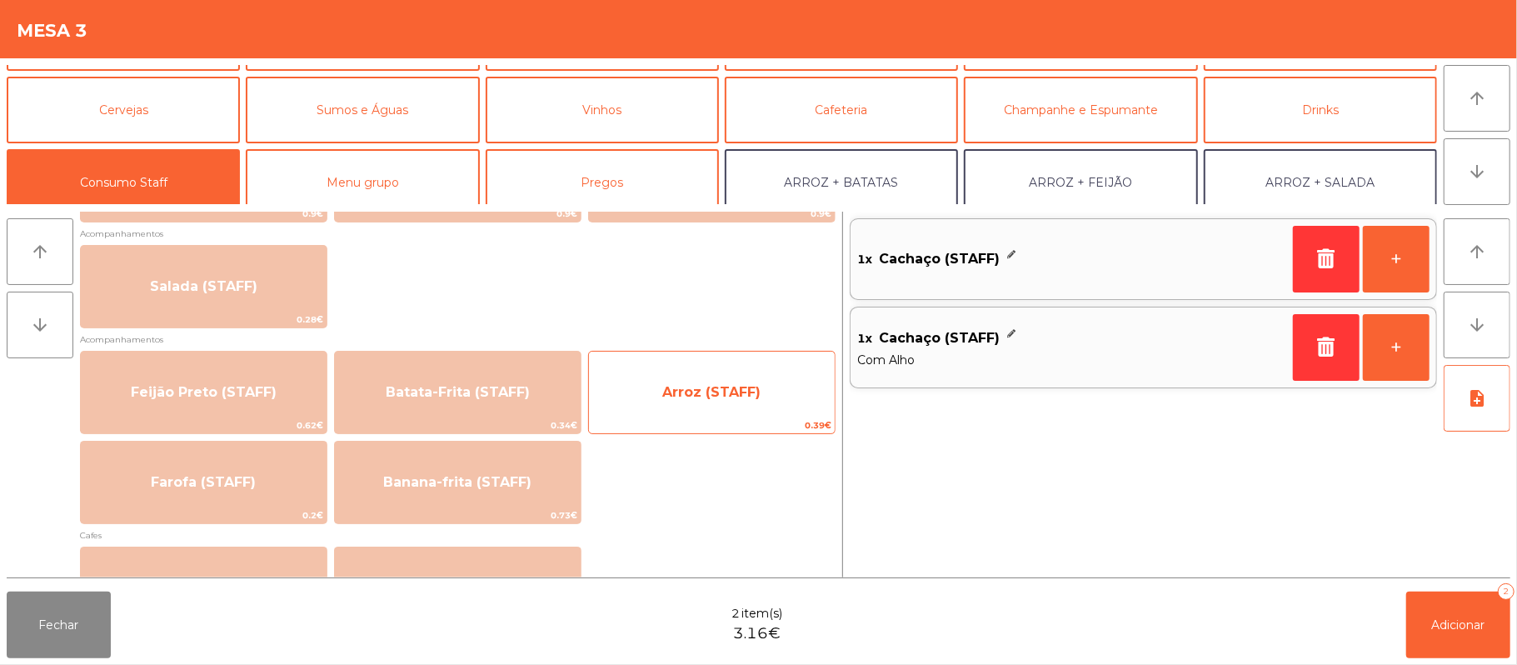
click at [712, 405] on span "Arroz (STAFF)" at bounding box center [712, 392] width 246 height 45
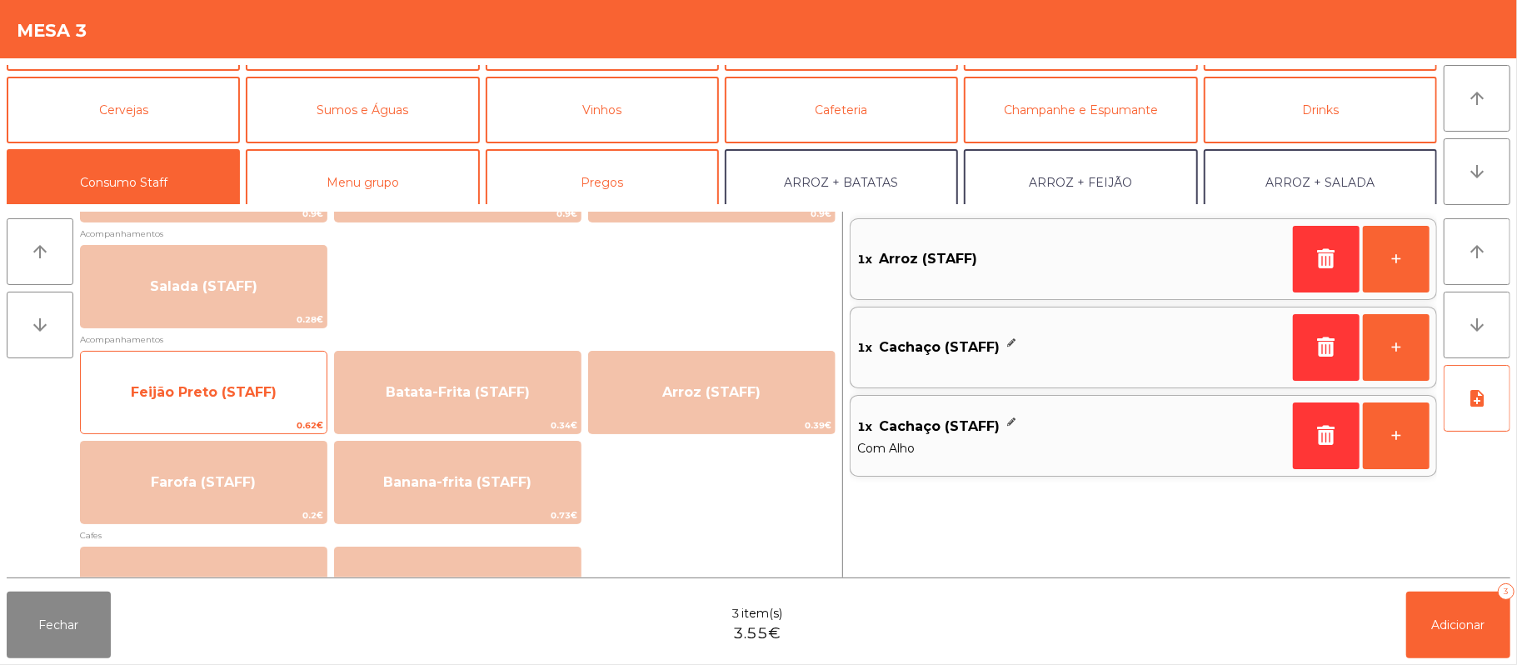
click at [207, 384] on span "Feijão Preto (STAFF)" at bounding box center [204, 392] width 146 height 16
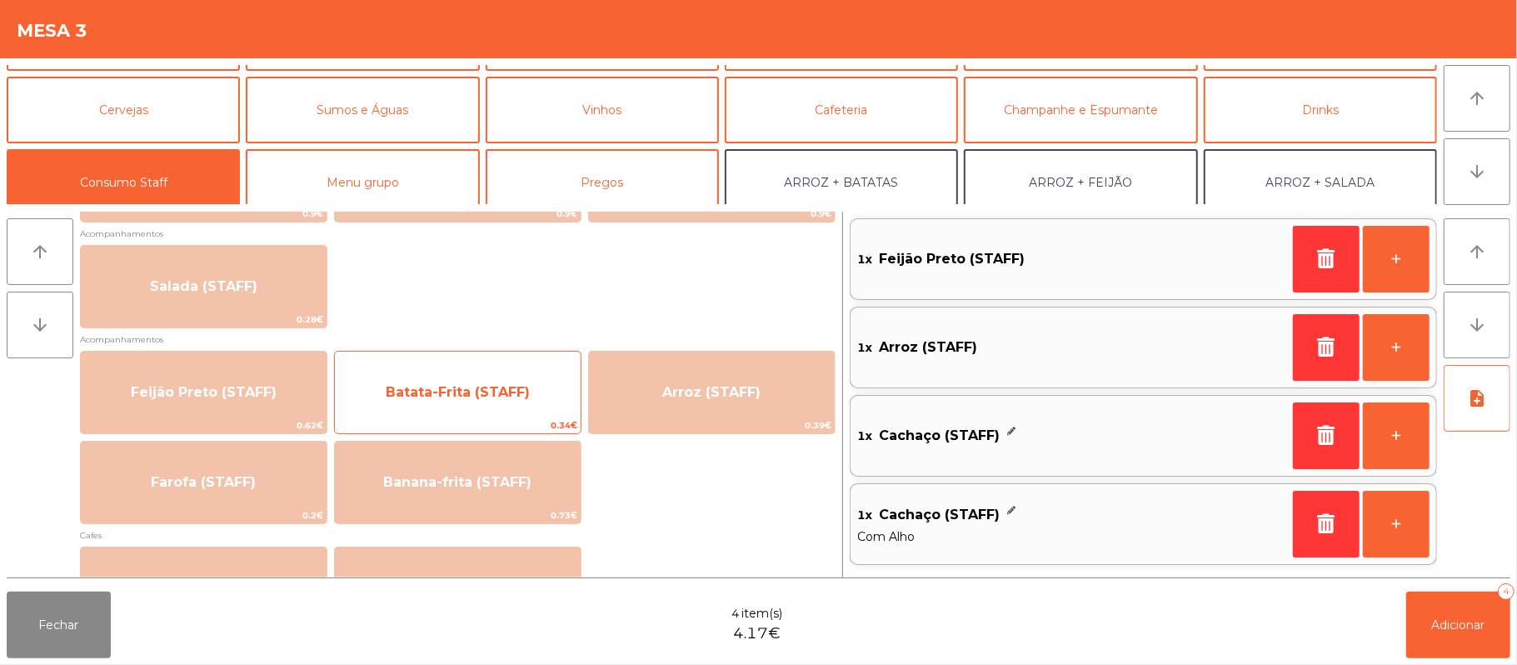
click at [433, 405] on span "Batata-Frita (STAFF)" at bounding box center [458, 392] width 246 height 45
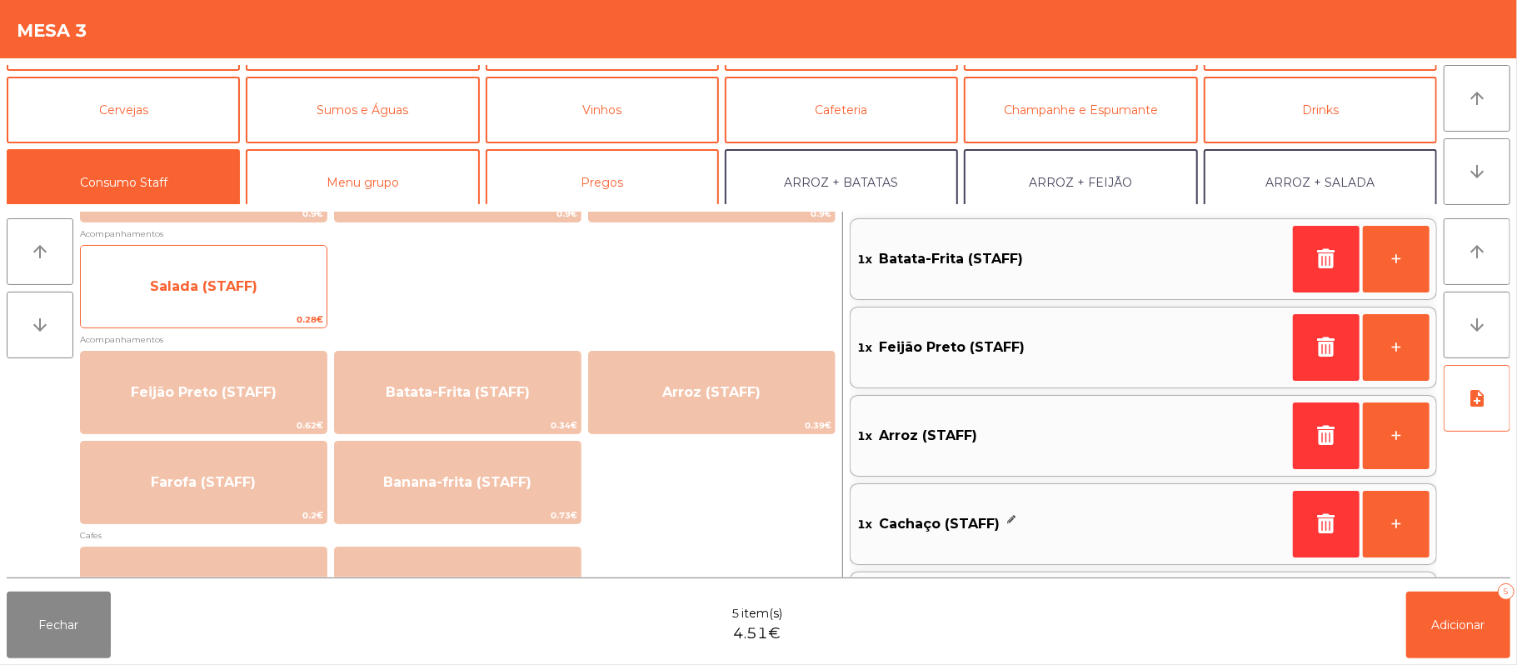
click at [227, 284] on span "Salada (STAFF)" at bounding box center [203, 286] width 107 height 16
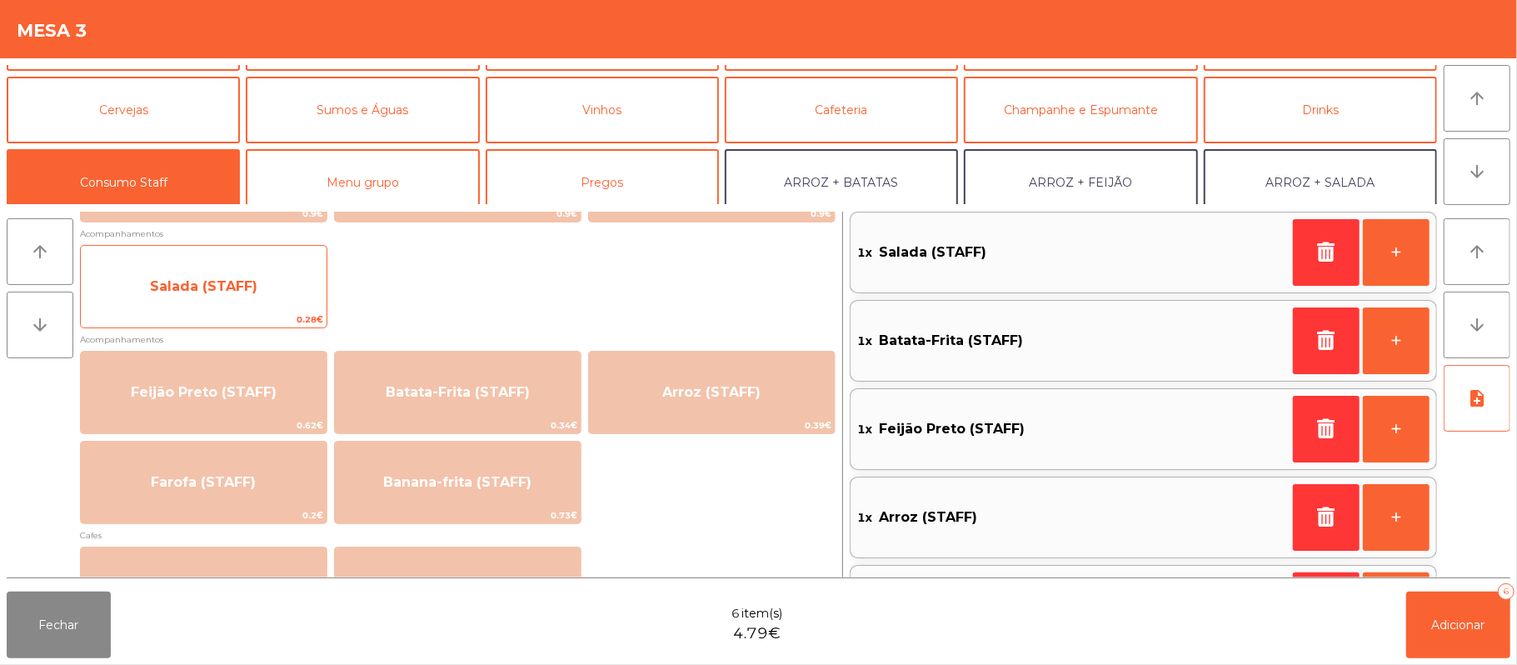
click at [233, 288] on span "Salada (STAFF)" at bounding box center [203, 286] width 107 height 16
click at [234, 284] on span "Salada (STAFF)" at bounding box center [203, 286] width 107 height 16
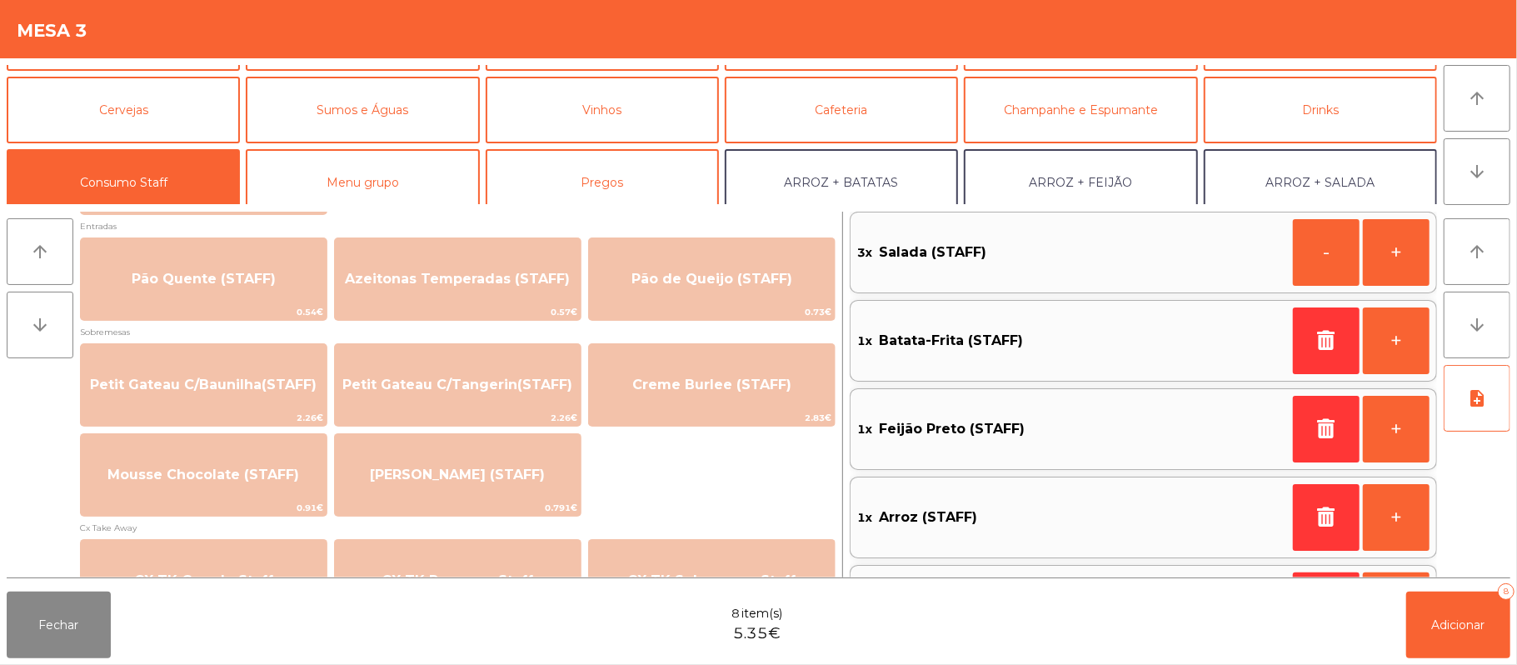
scroll to position [1155, 0]
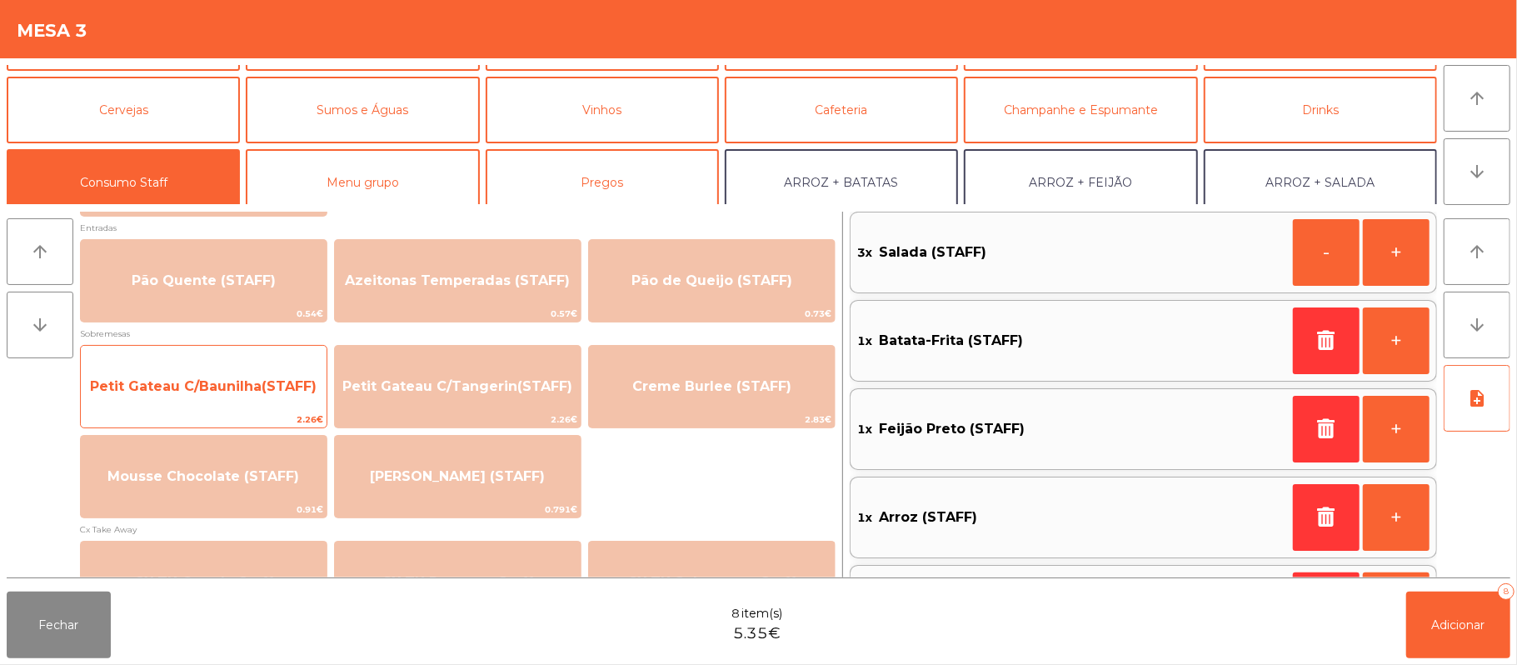
click at [181, 393] on span "Petit Gateau C/Baunilha(STAFF)" at bounding box center [203, 386] width 227 height 16
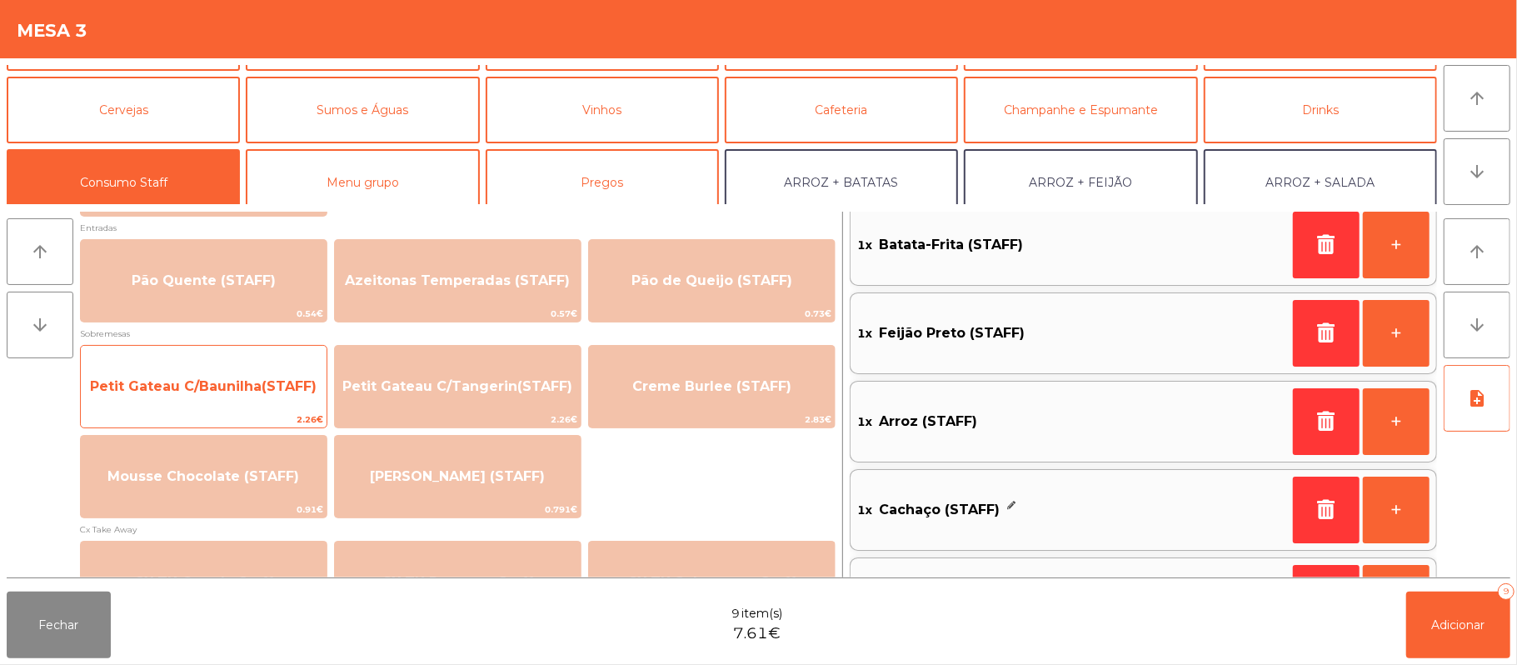
scroll to position [190, 0]
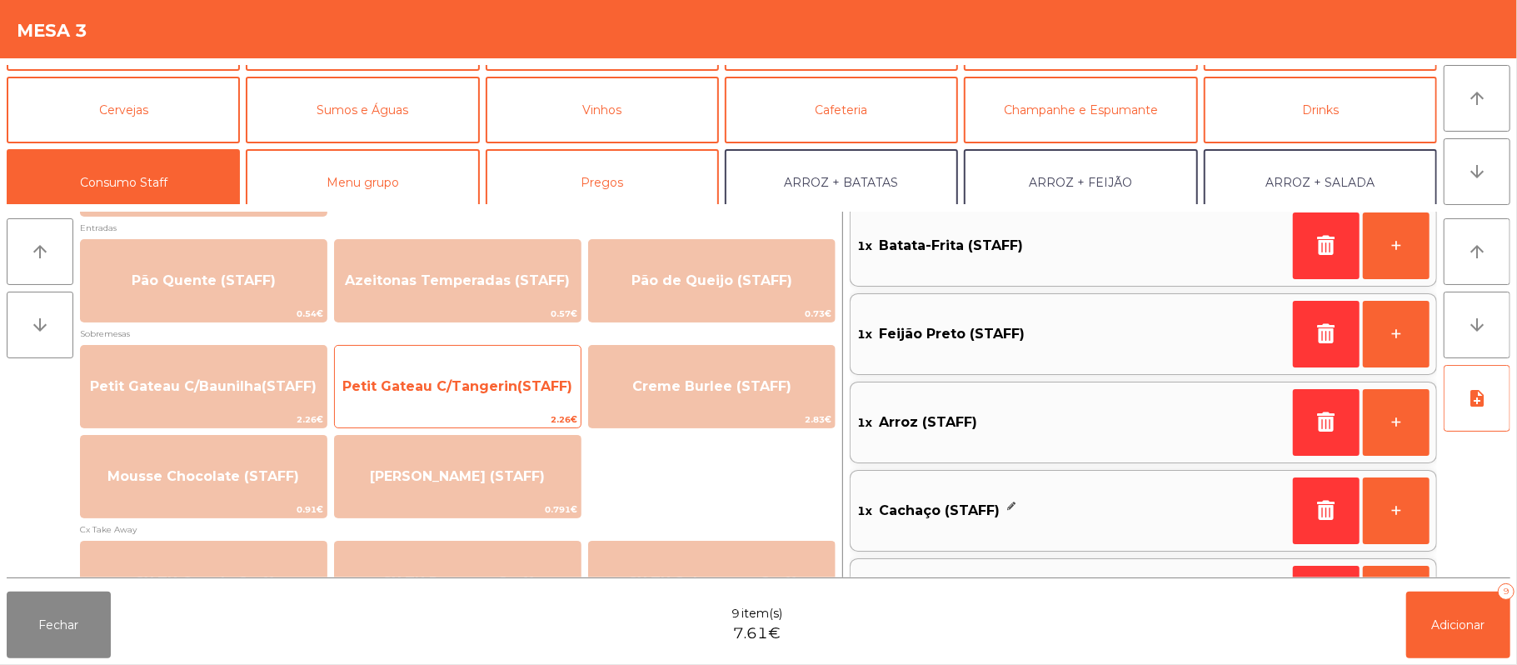
click at [468, 387] on span "Petit Gateau C/Tangerin(STAFF)" at bounding box center [457, 386] width 230 height 16
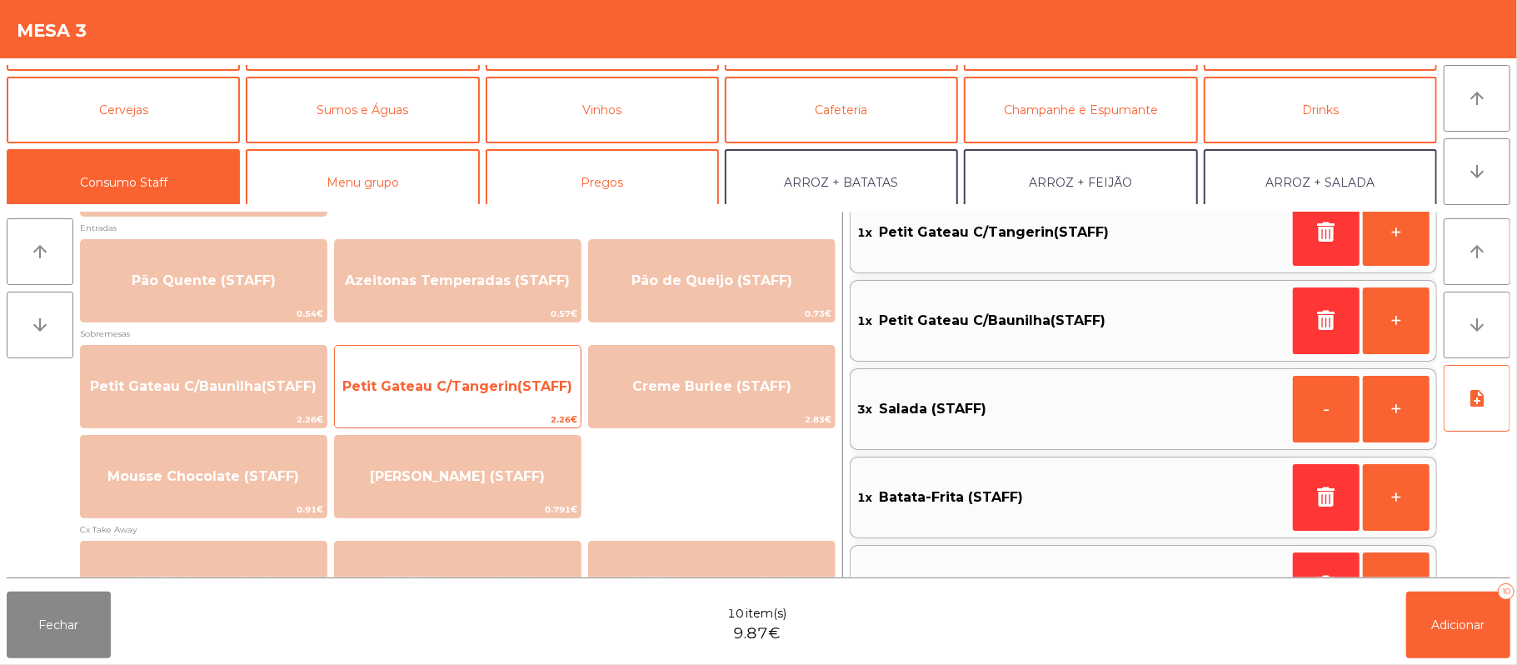
scroll to position [7, 0]
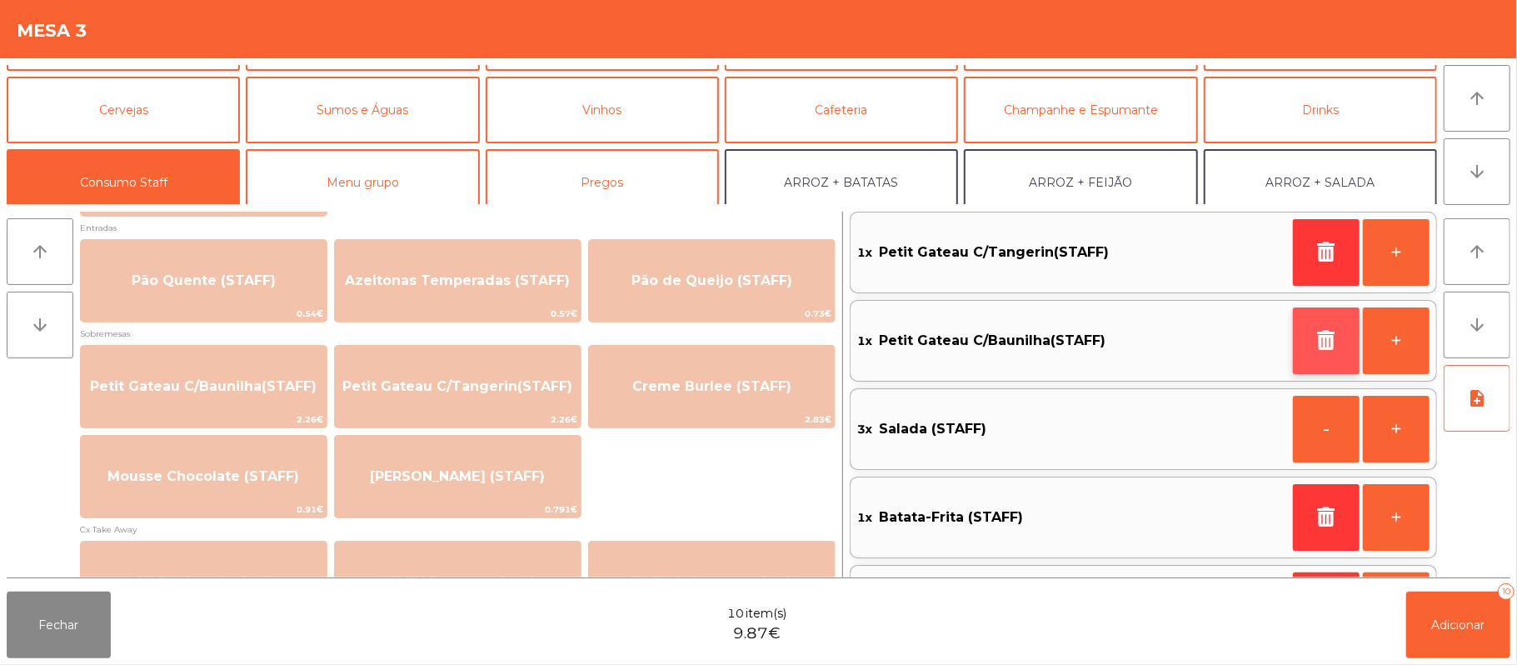
click at [1314, 341] on icon "button" at bounding box center [1326, 340] width 25 height 20
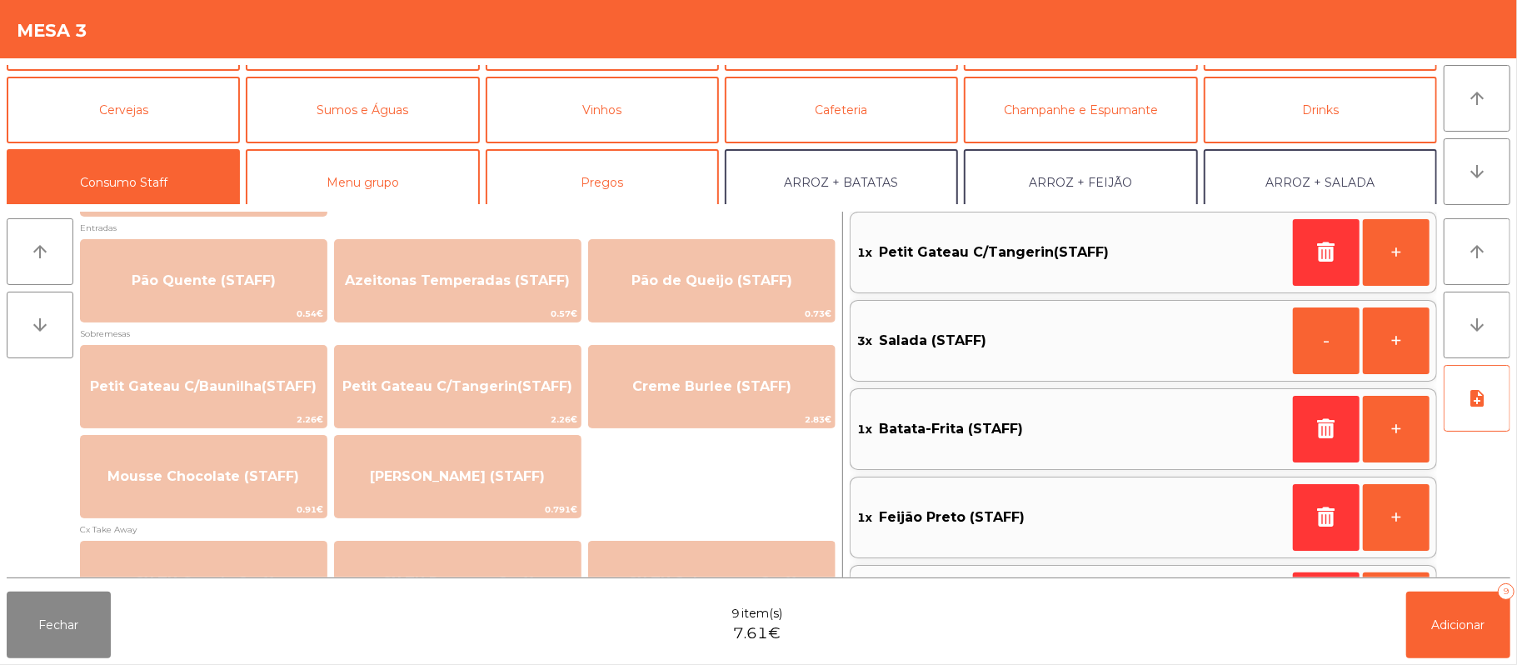
scroll to position [0, 0]
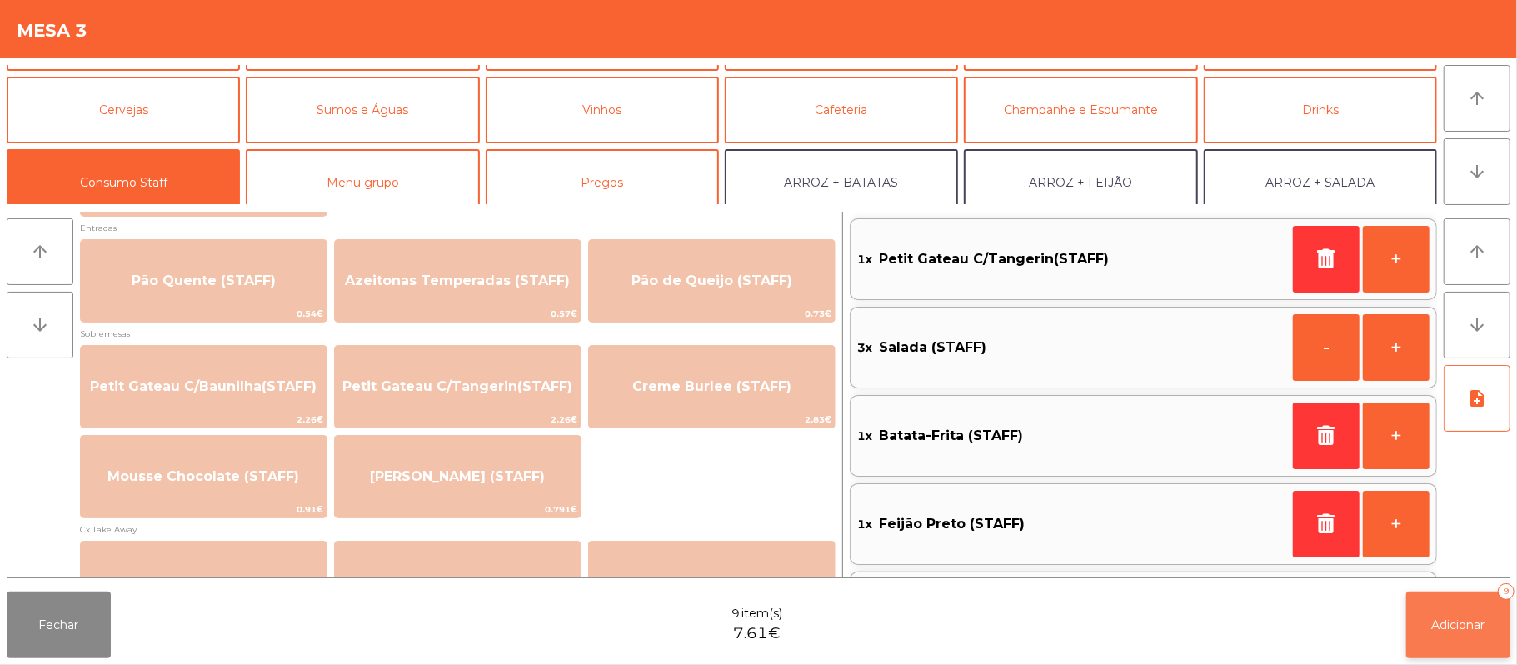
click at [1455, 622] on span "Adicionar" at bounding box center [1458, 624] width 53 height 15
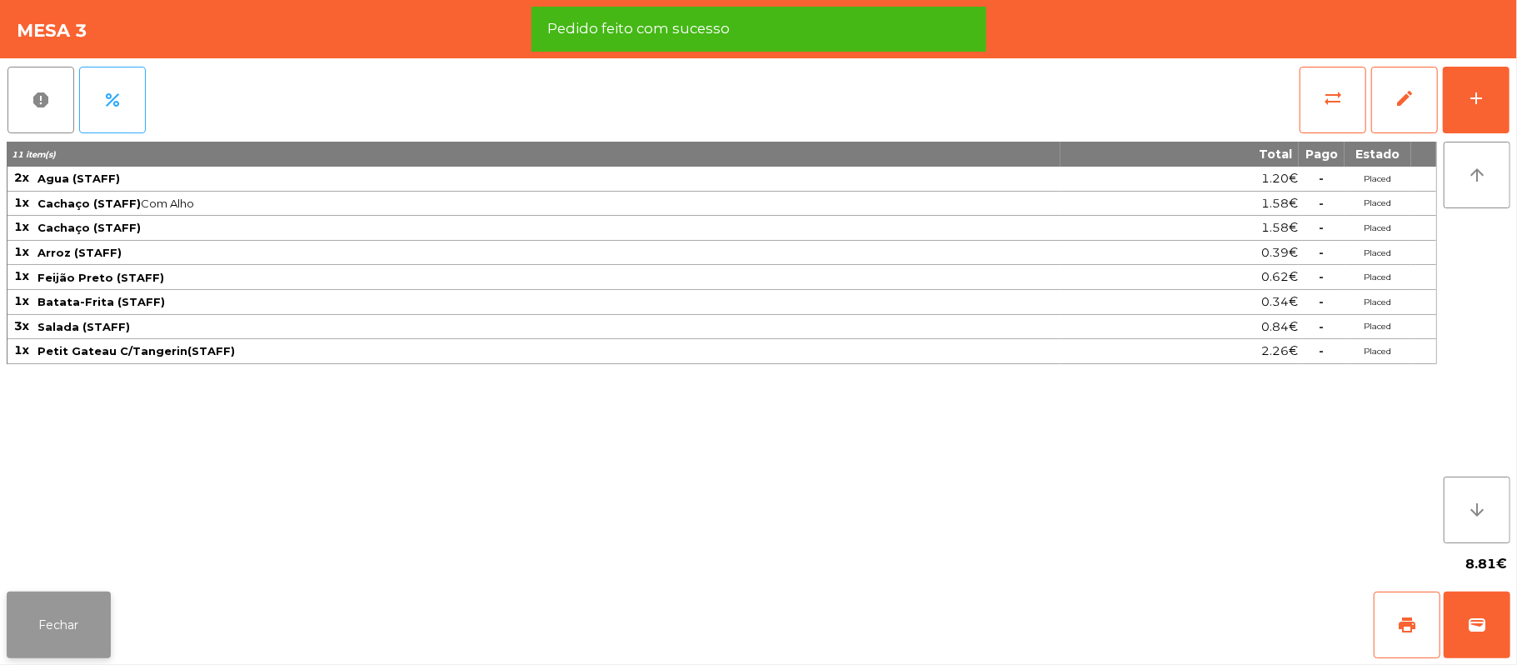
click at [48, 638] on button "Fechar" at bounding box center [59, 625] width 104 height 67
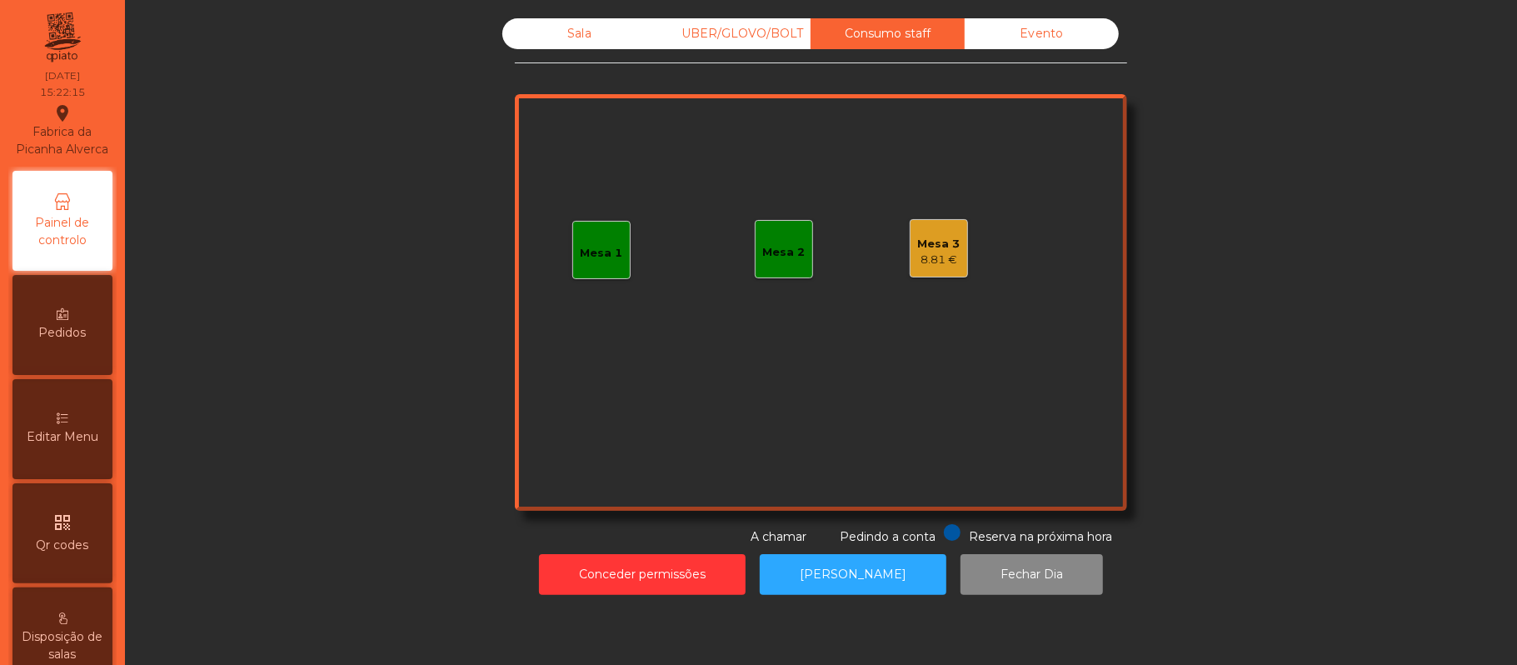
click at [944, 244] on div "Mesa 3" at bounding box center [939, 244] width 42 height 17
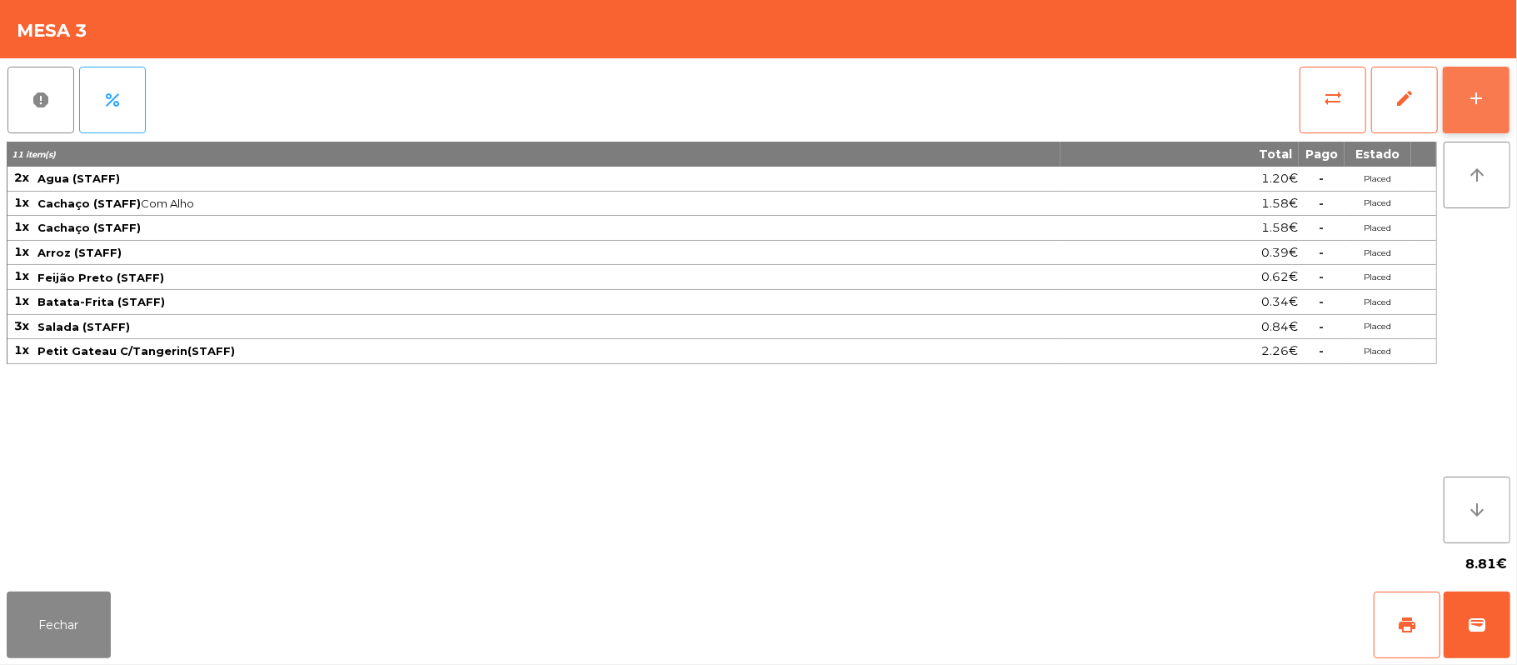
click at [1451, 97] on button "add" at bounding box center [1476, 100] width 67 height 67
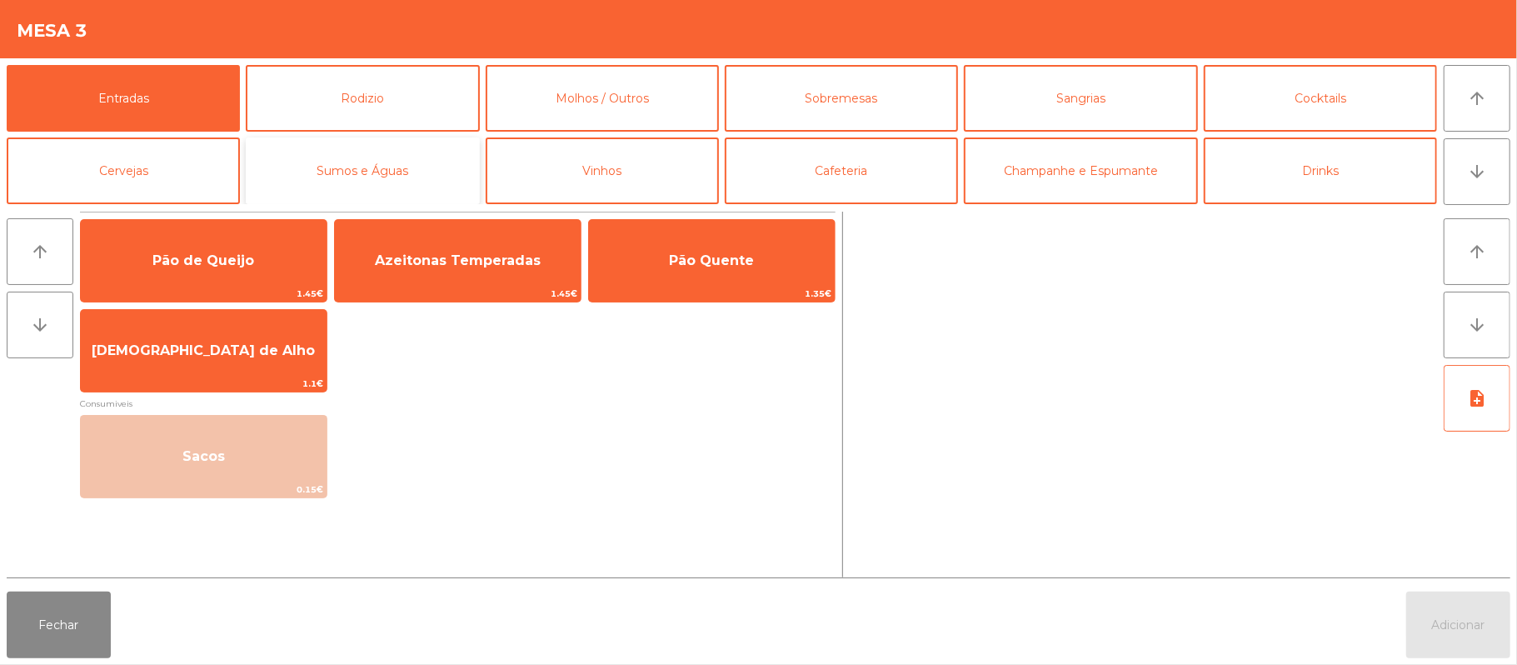
click at [421, 173] on button "Sumos e Águas" at bounding box center [362, 170] width 233 height 67
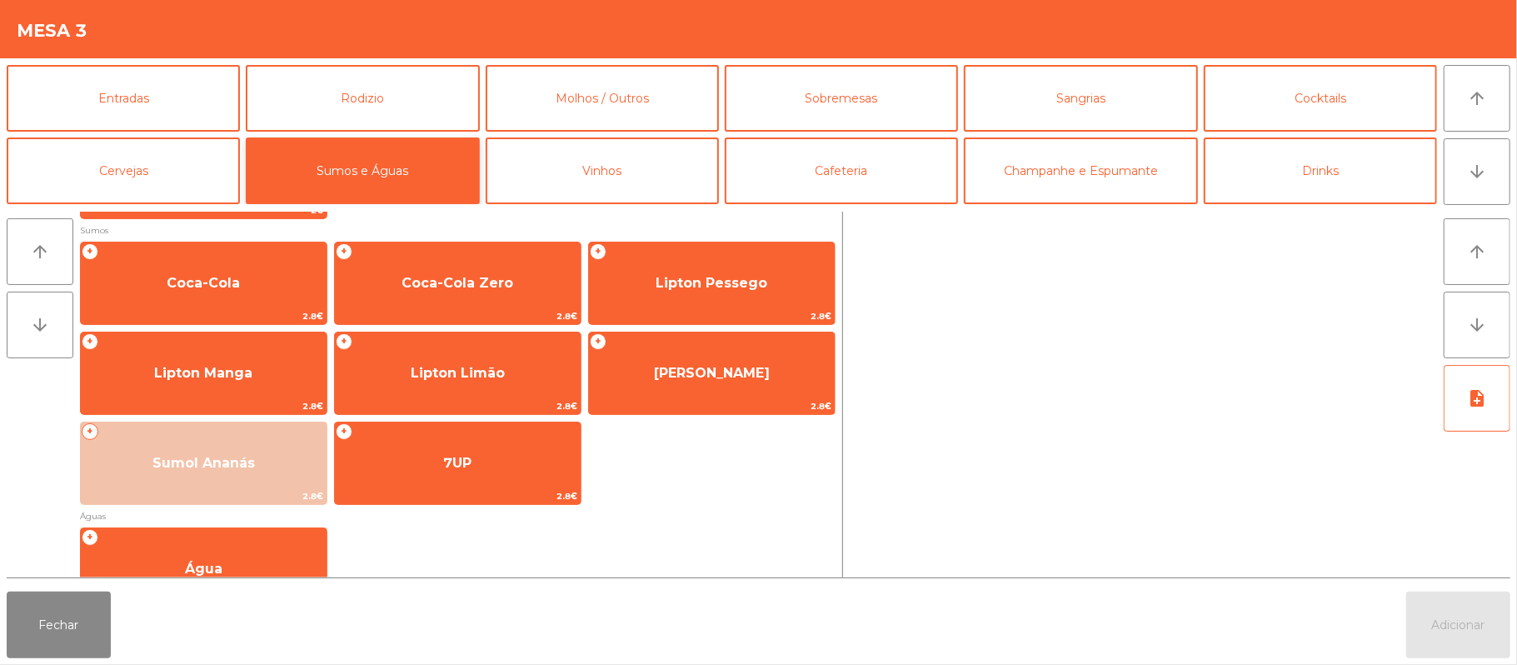
scroll to position [301, 0]
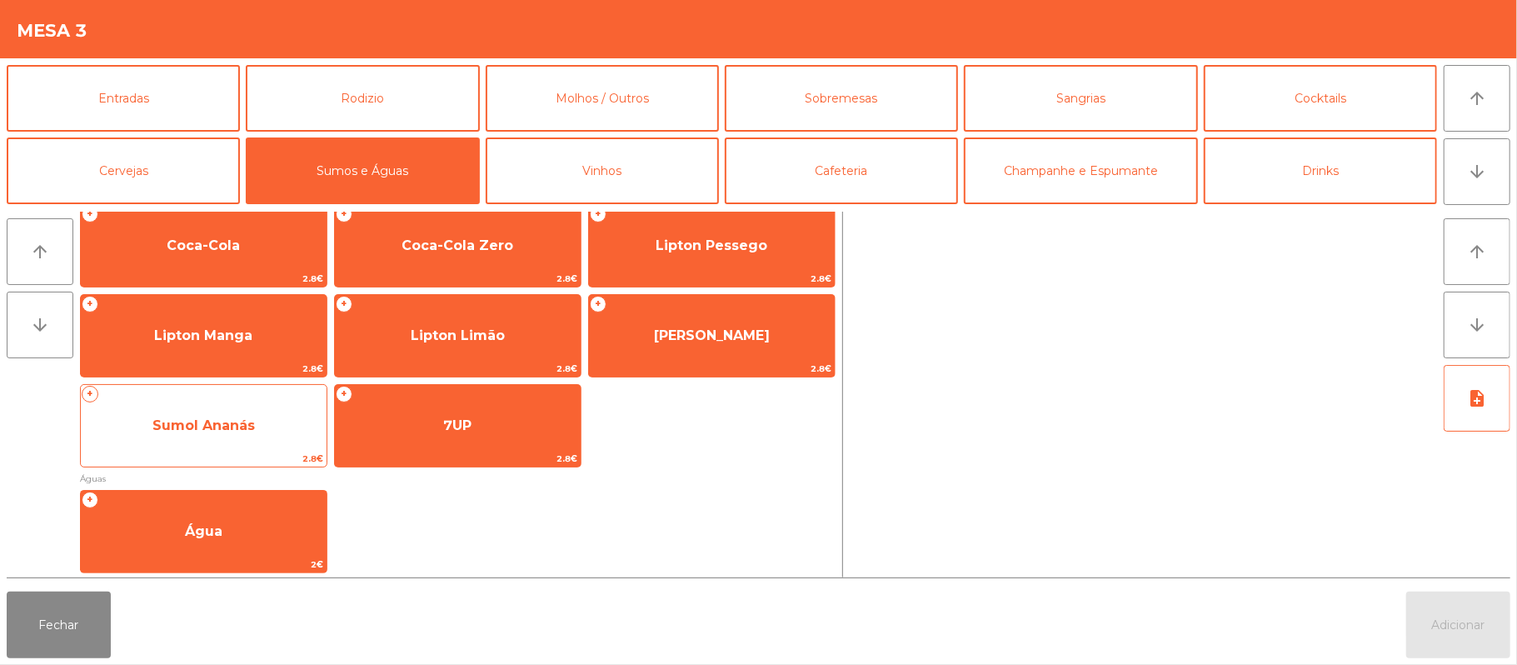
click at [213, 417] on span "Sumol Ananás" at bounding box center [203, 425] width 102 height 16
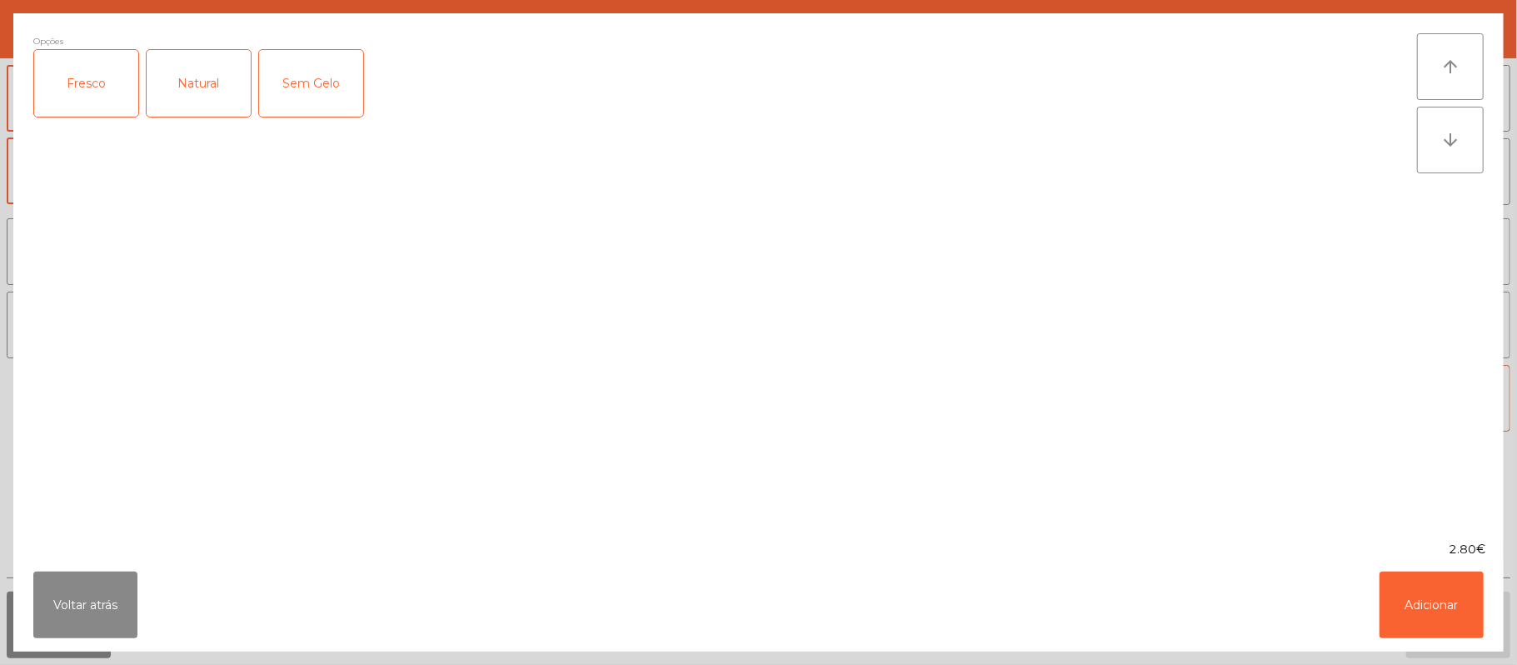
click at [97, 77] on div "Fresco" at bounding box center [86, 83] width 104 height 67
click at [1430, 590] on button "Adicionar" at bounding box center [1432, 605] width 104 height 67
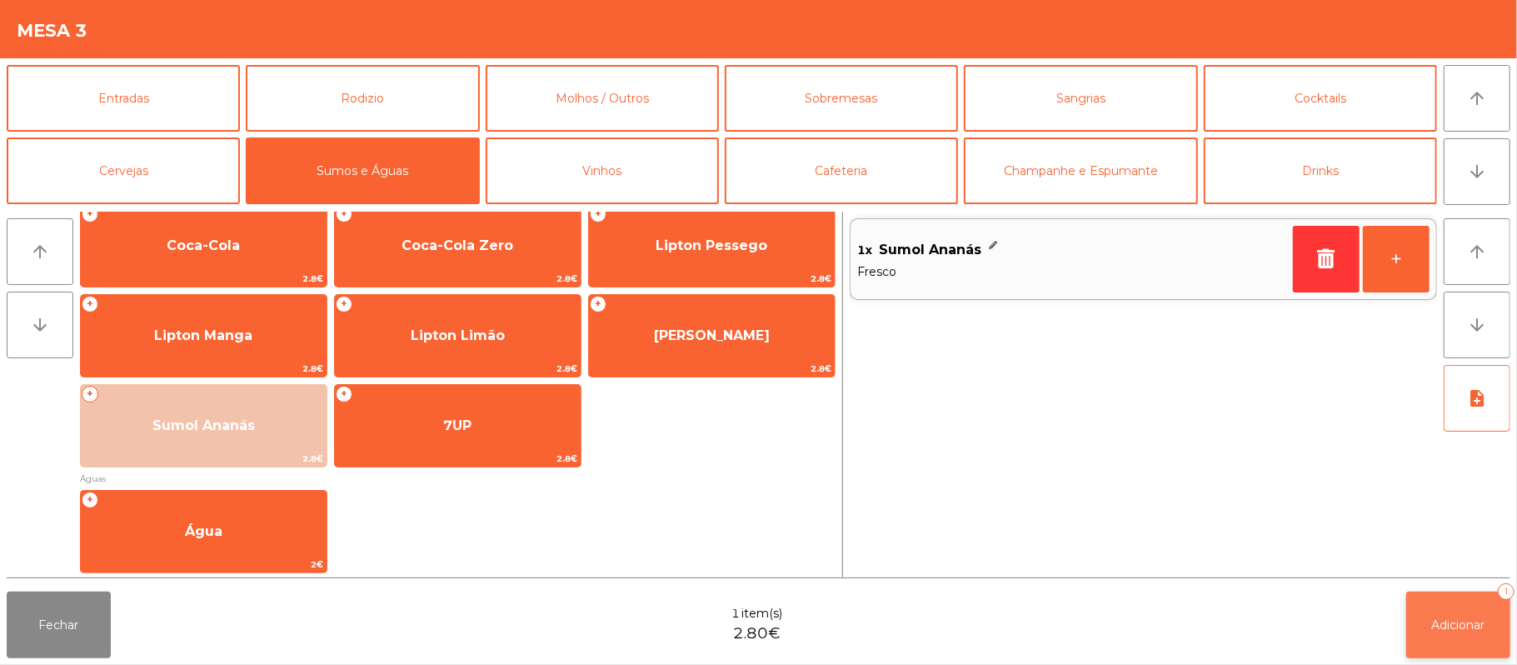
click at [1443, 625] on span "Adicionar" at bounding box center [1458, 624] width 53 height 15
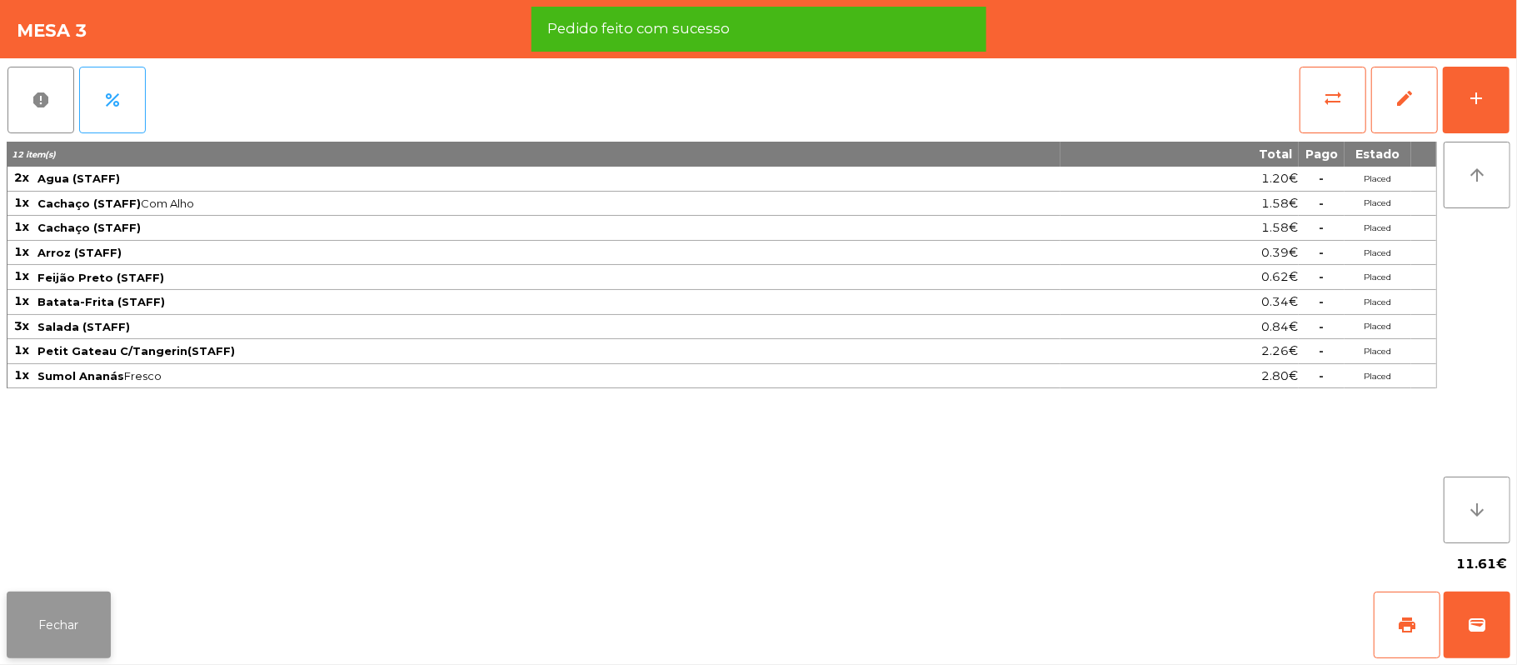
click at [54, 620] on button "Fechar" at bounding box center [59, 625] width 104 height 67
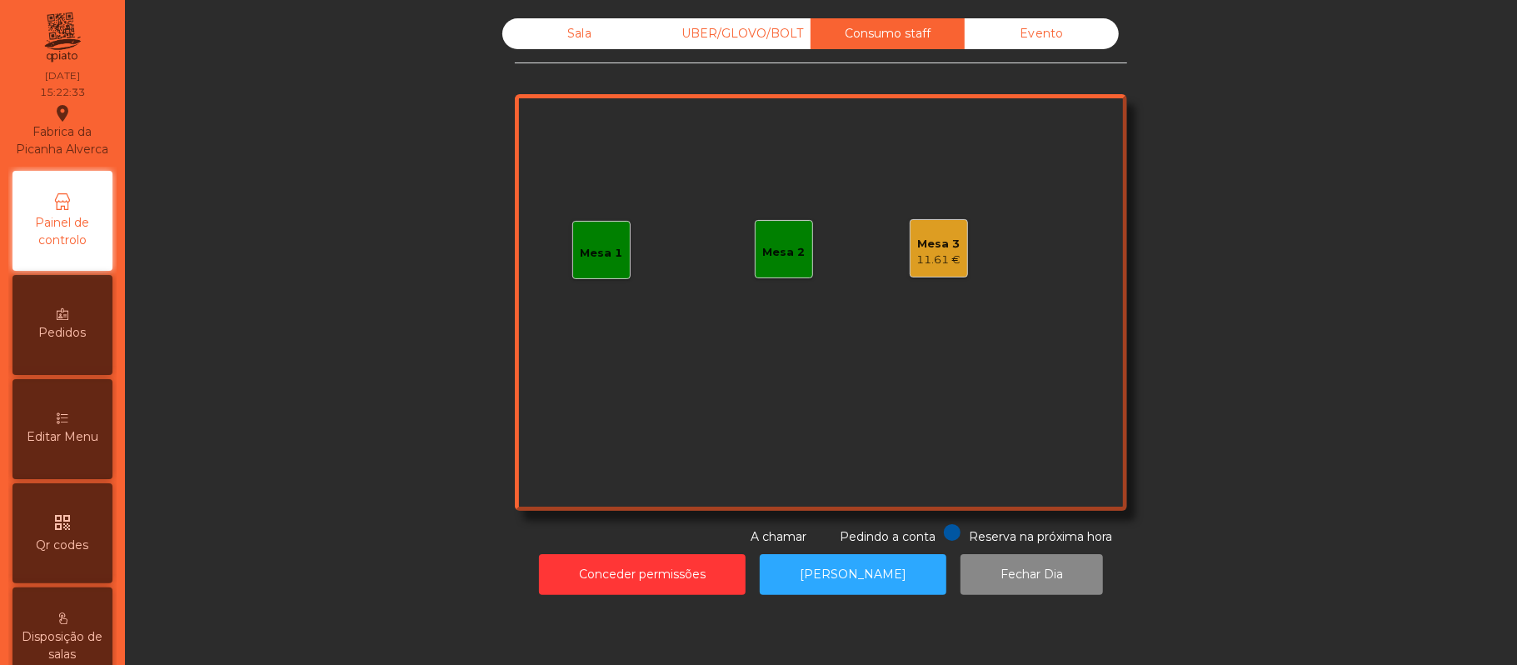
click at [597, 27] on div "Sala" at bounding box center [579, 33] width 154 height 31
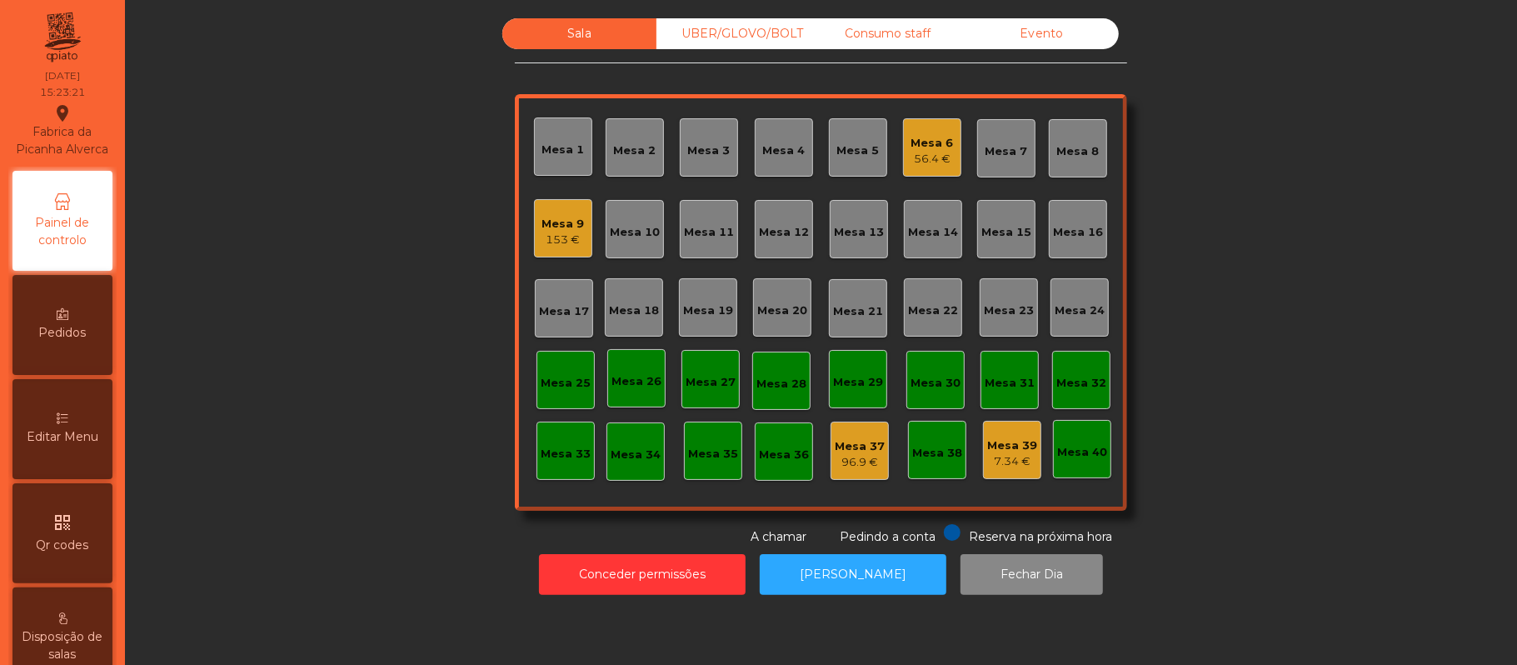
click at [898, 33] on div "Consumo staff" at bounding box center [888, 33] width 154 height 31
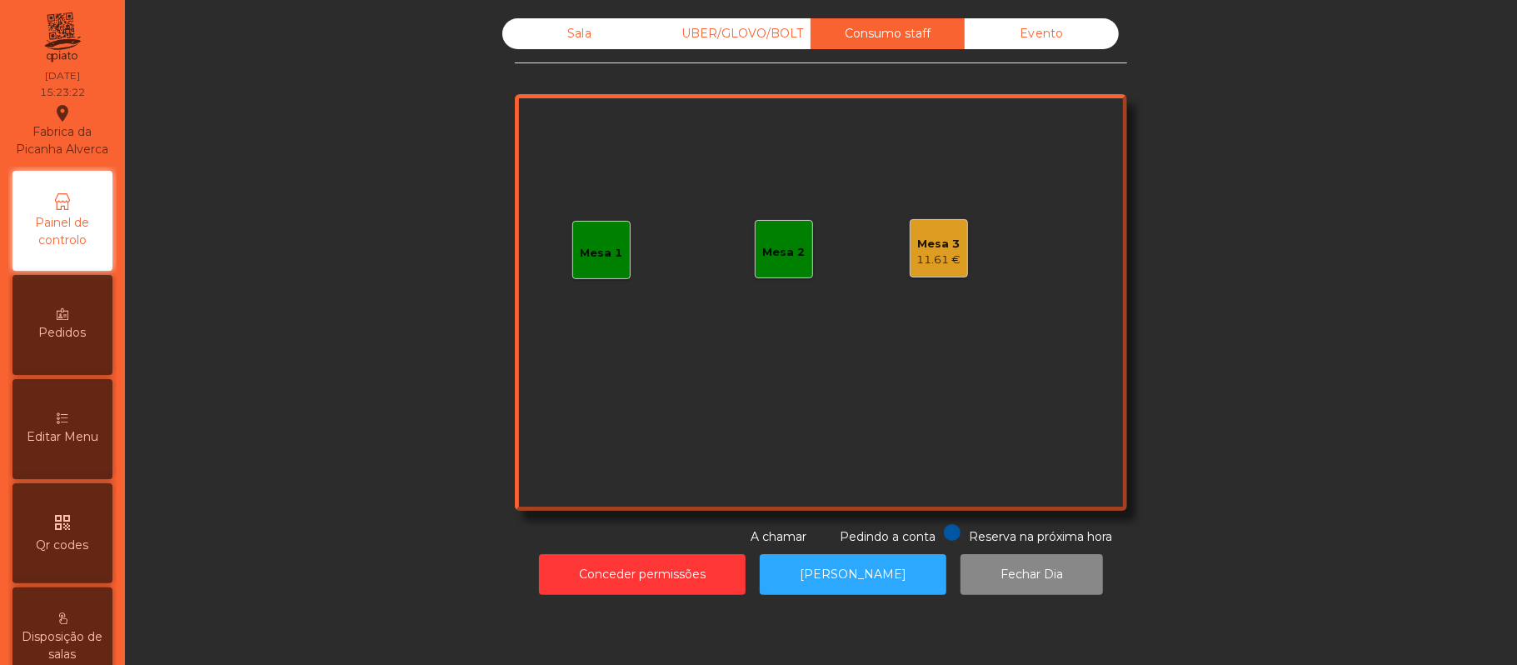
click at [955, 251] on div "Mesa 3 11.61 €" at bounding box center [939, 248] width 58 height 58
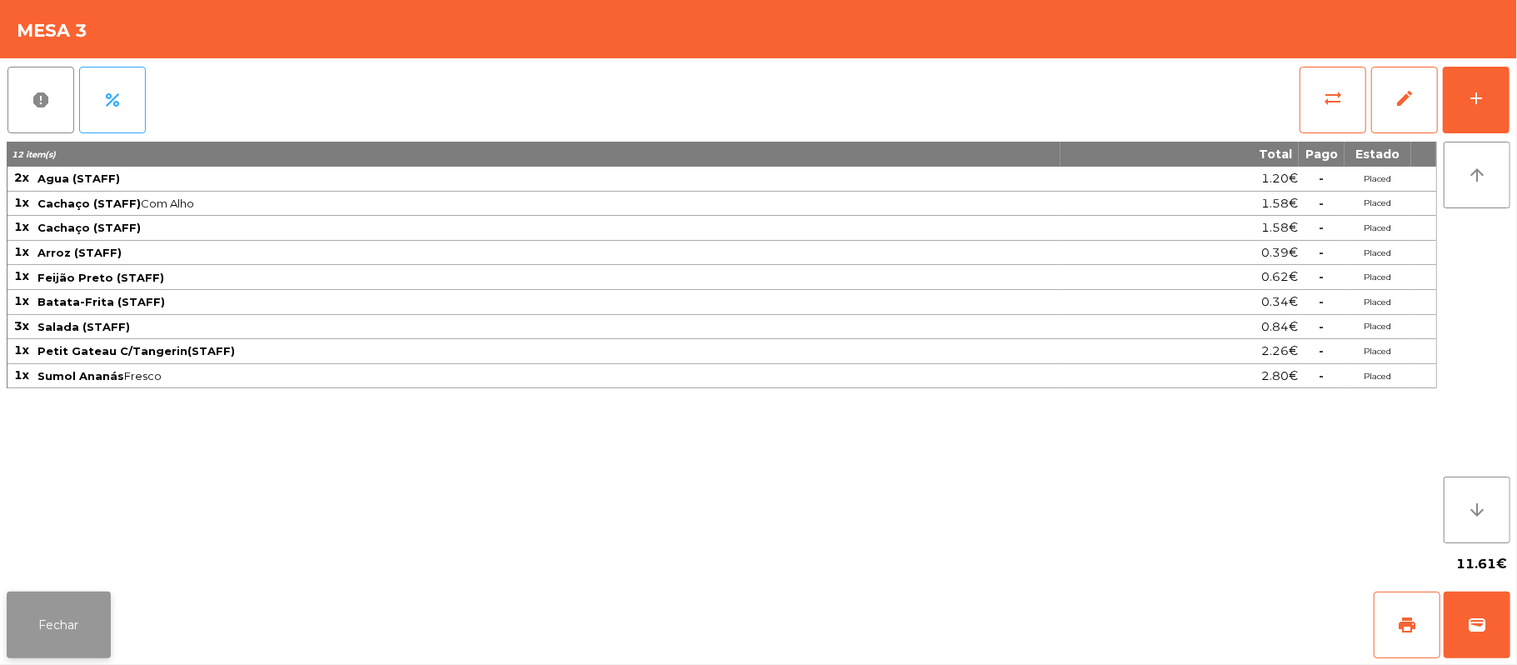
click at [91, 601] on button "Fechar" at bounding box center [59, 625] width 104 height 67
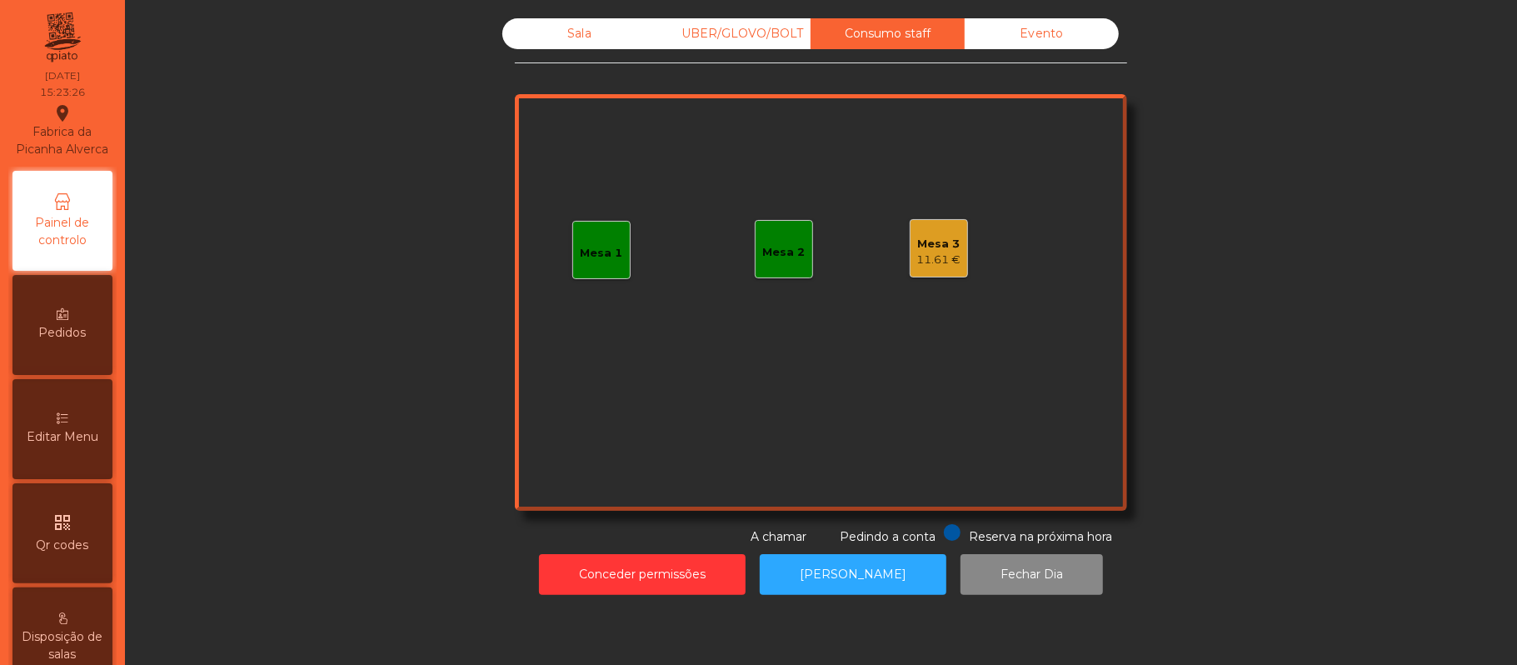
click at [588, 260] on div "Mesa 1" at bounding box center [602, 253] width 42 height 17
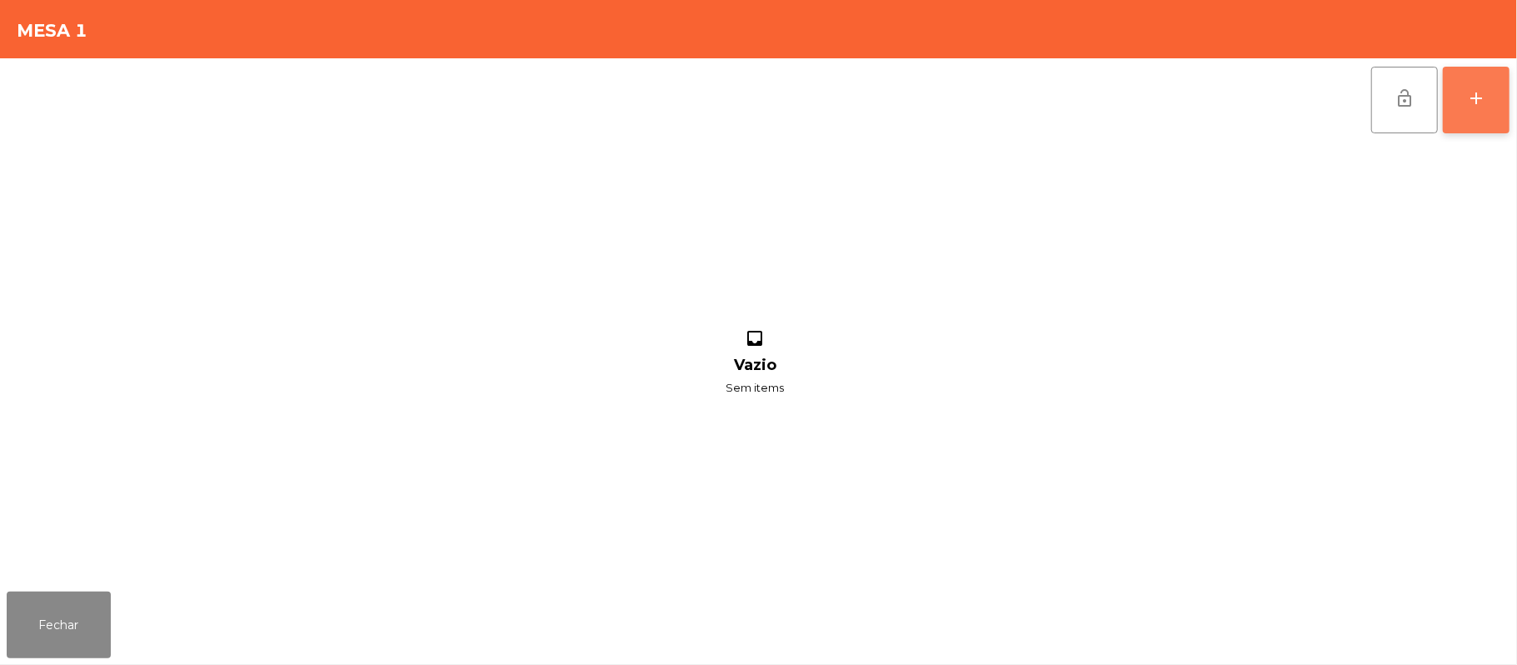
click at [1450, 93] on button "add" at bounding box center [1476, 100] width 67 height 67
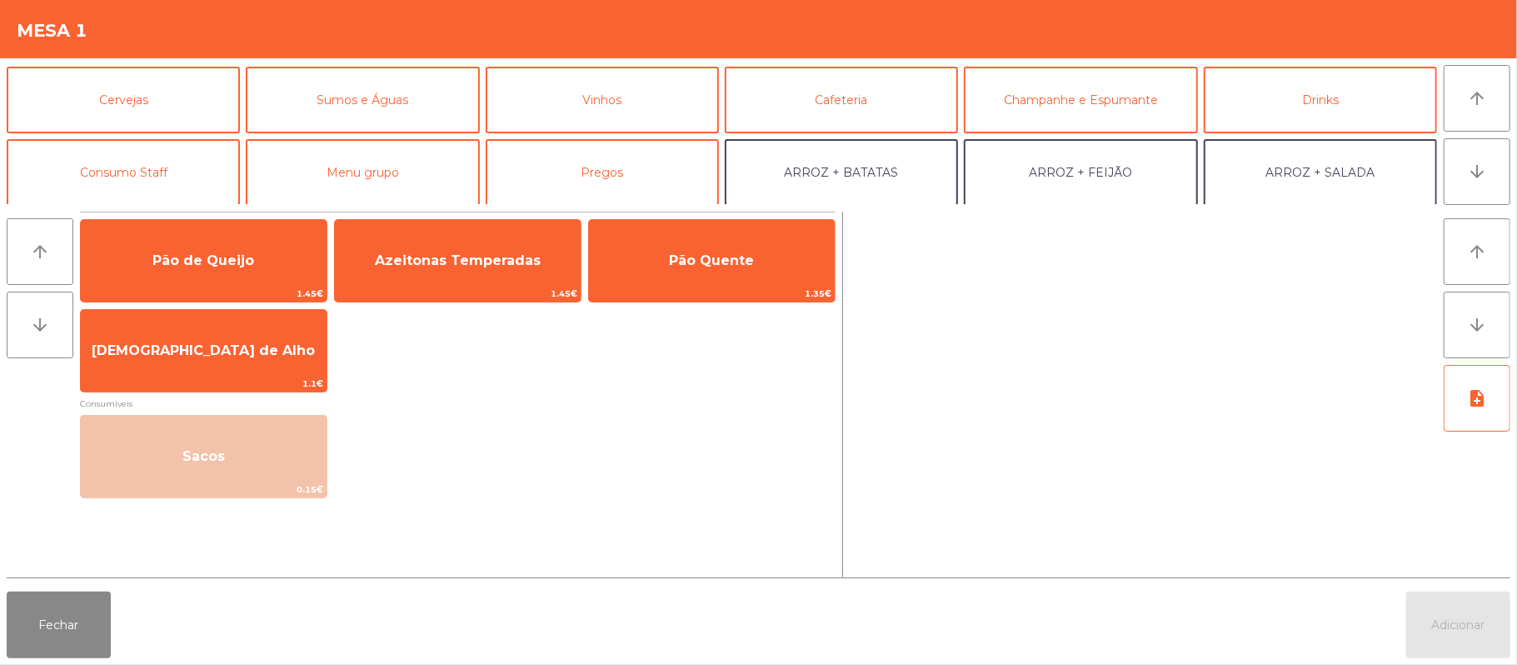
scroll to position [78, 0]
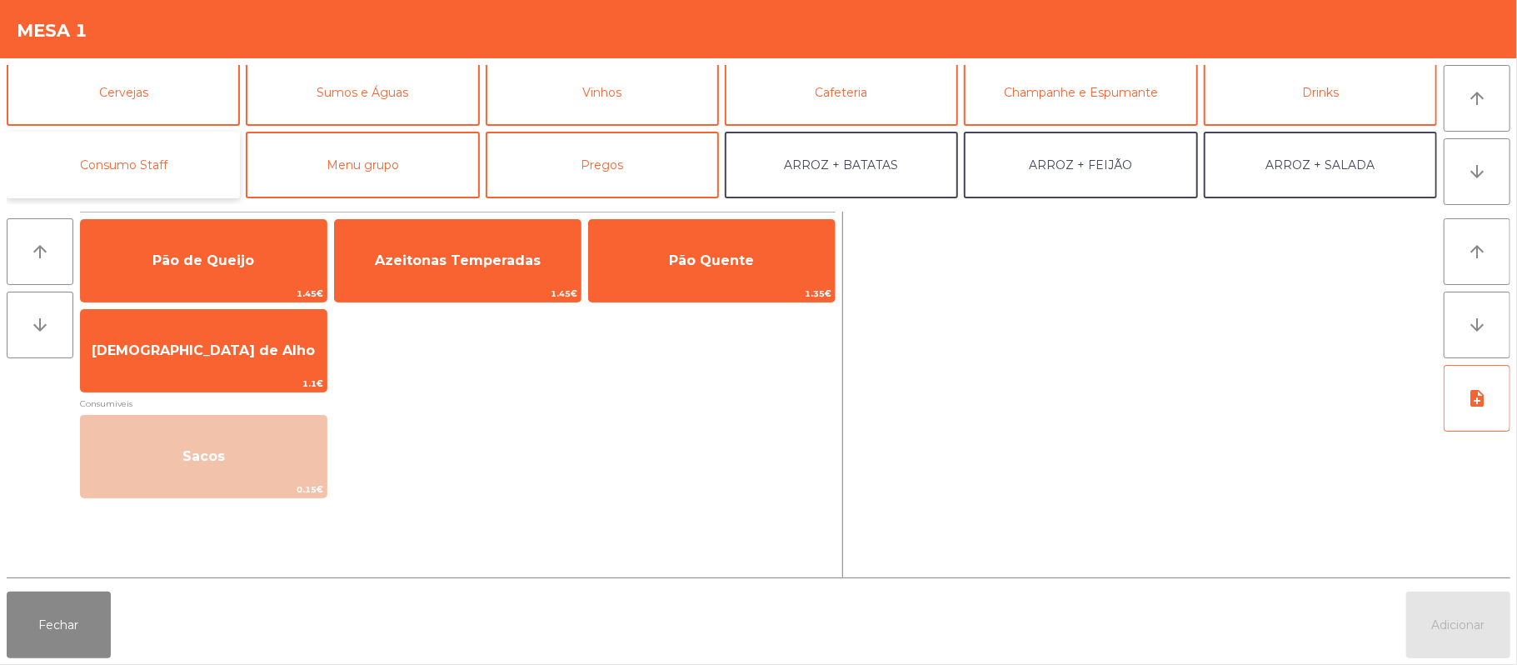
click at [187, 170] on button "Consumo Staff" at bounding box center [123, 165] width 233 height 67
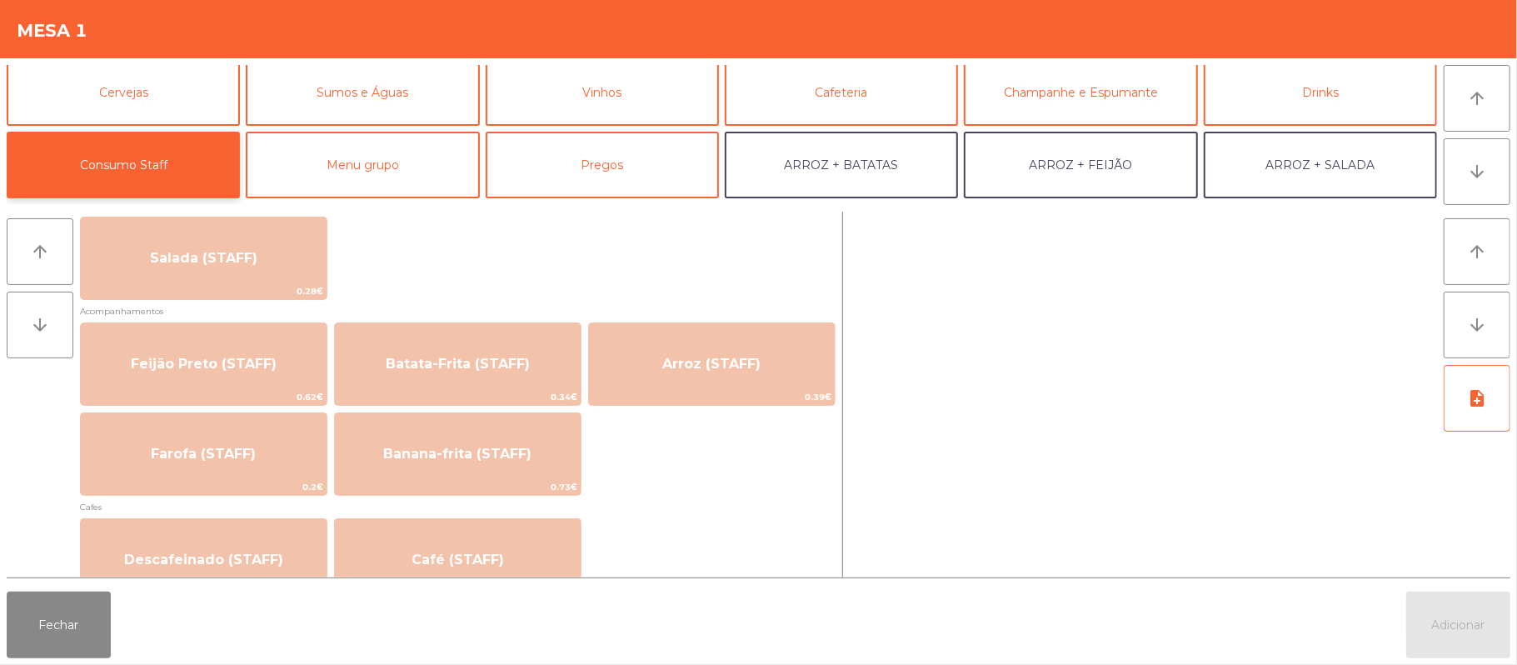
scroll to position [687, 0]
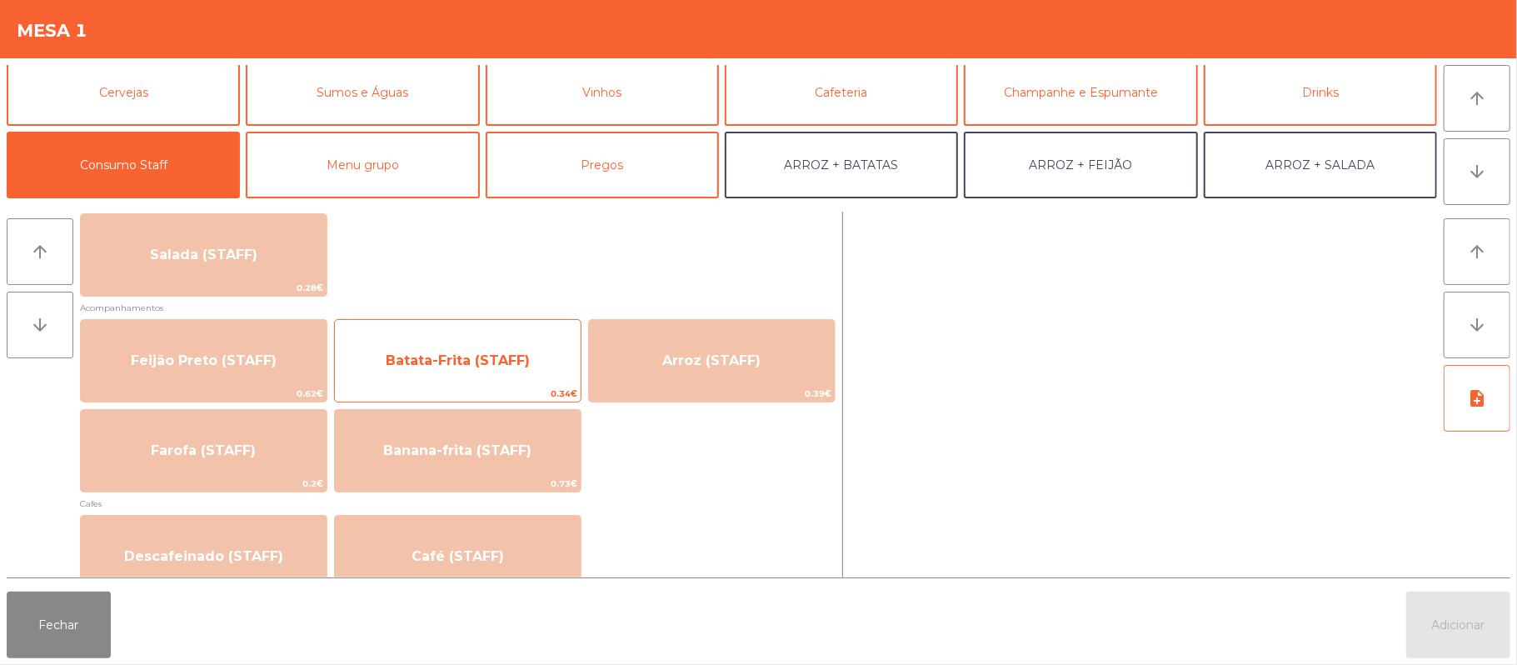
click at [452, 358] on span "Batata-Frita (STAFF)" at bounding box center [458, 360] width 144 height 16
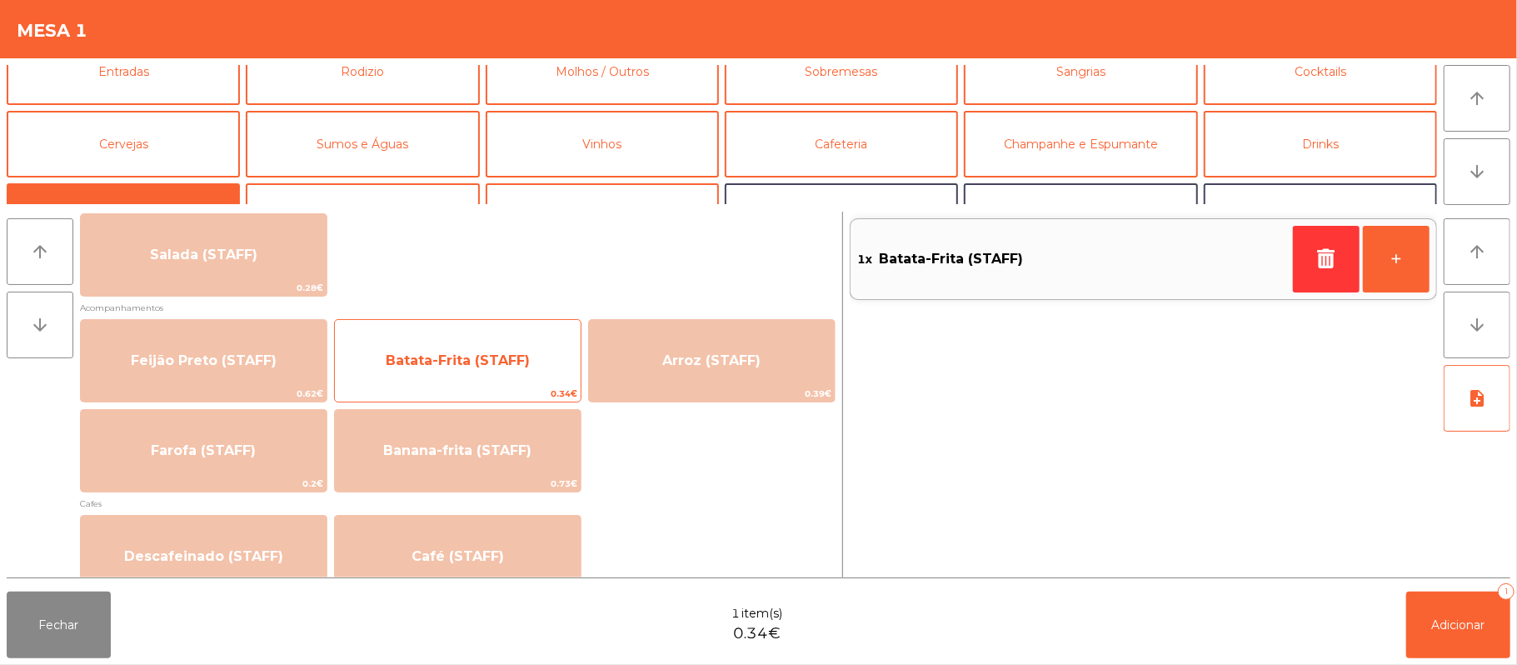
scroll to position [0, 0]
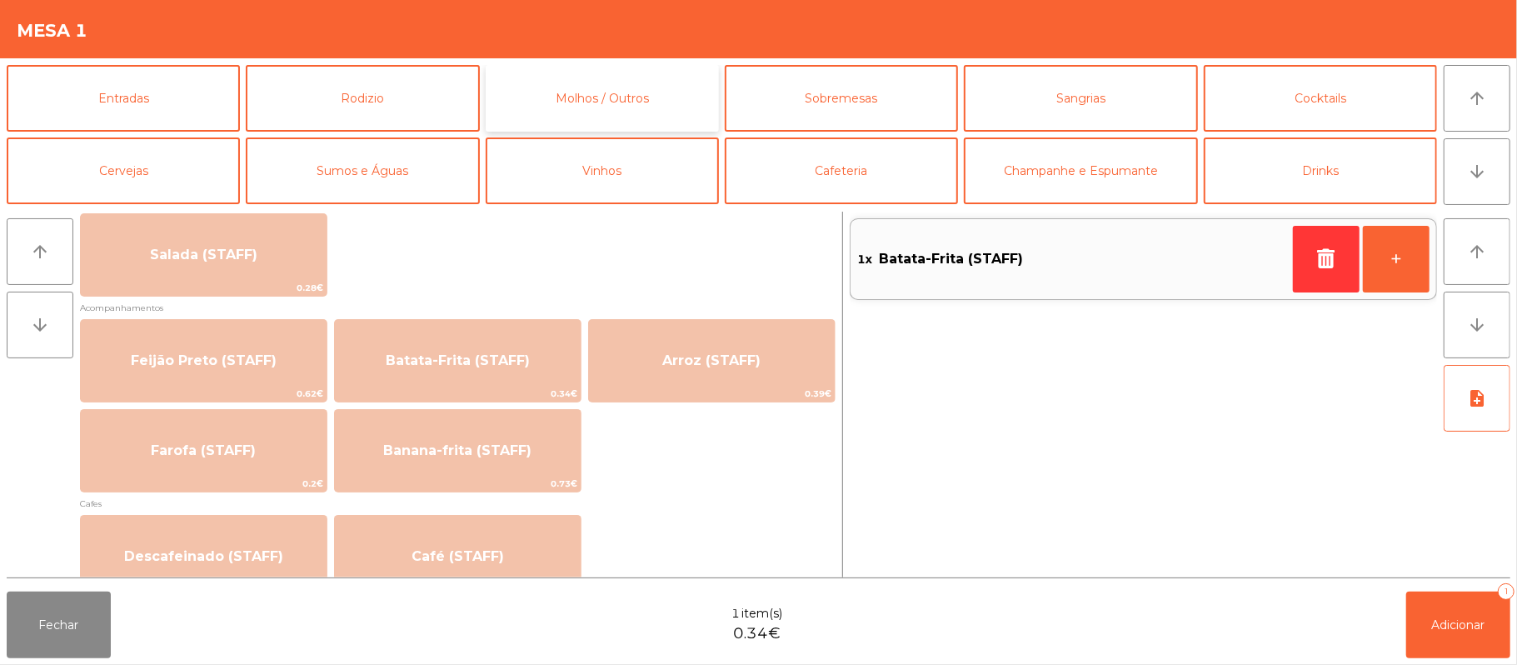
click at [580, 103] on button "Molhos / Outros" at bounding box center [602, 98] width 233 height 67
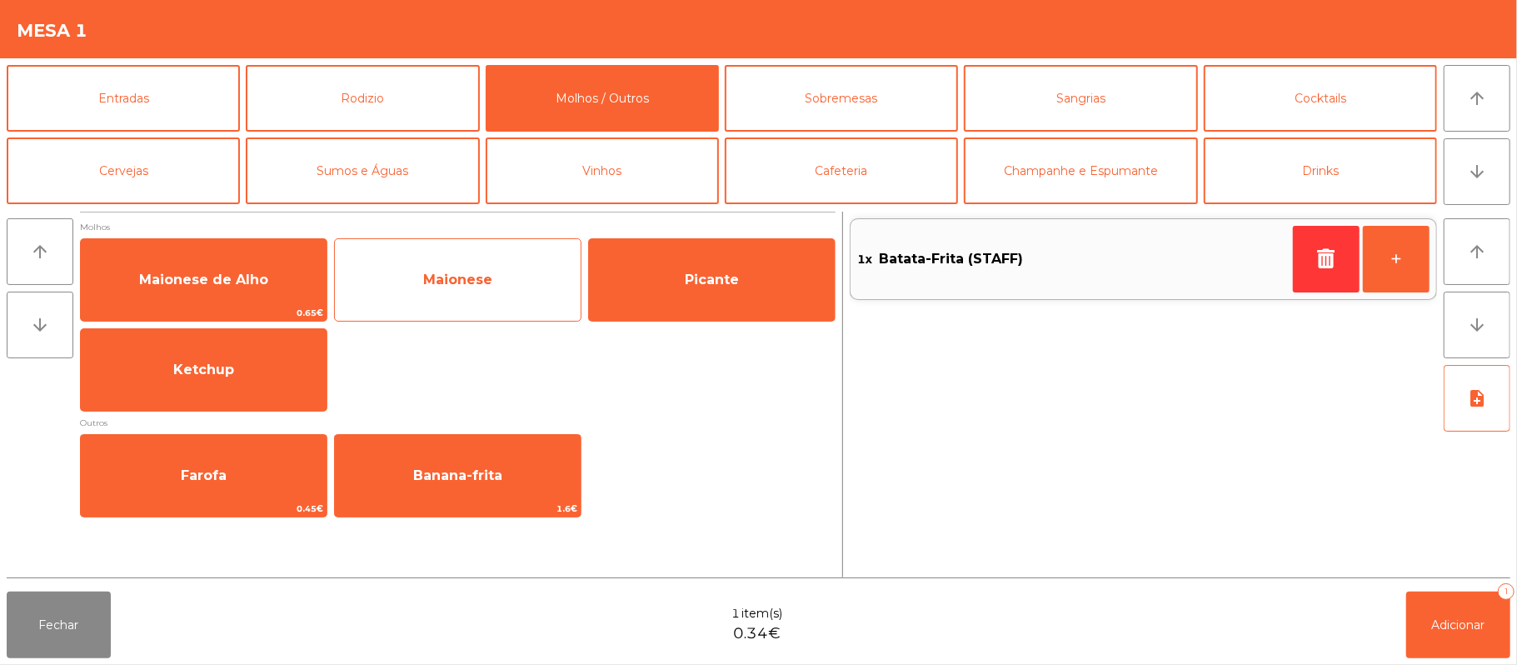
click at [454, 291] on span "Maionese" at bounding box center [458, 279] width 246 height 45
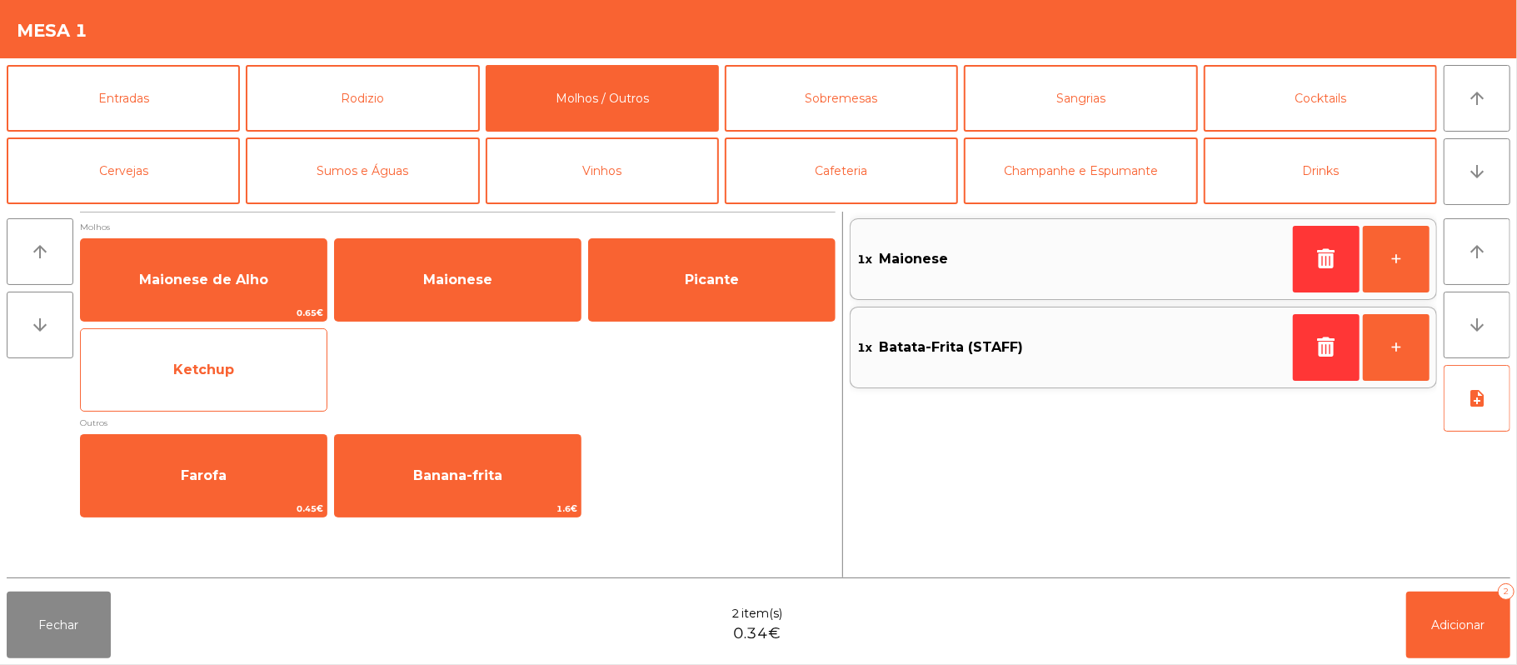
click at [238, 368] on span "Ketchup" at bounding box center [204, 369] width 246 height 45
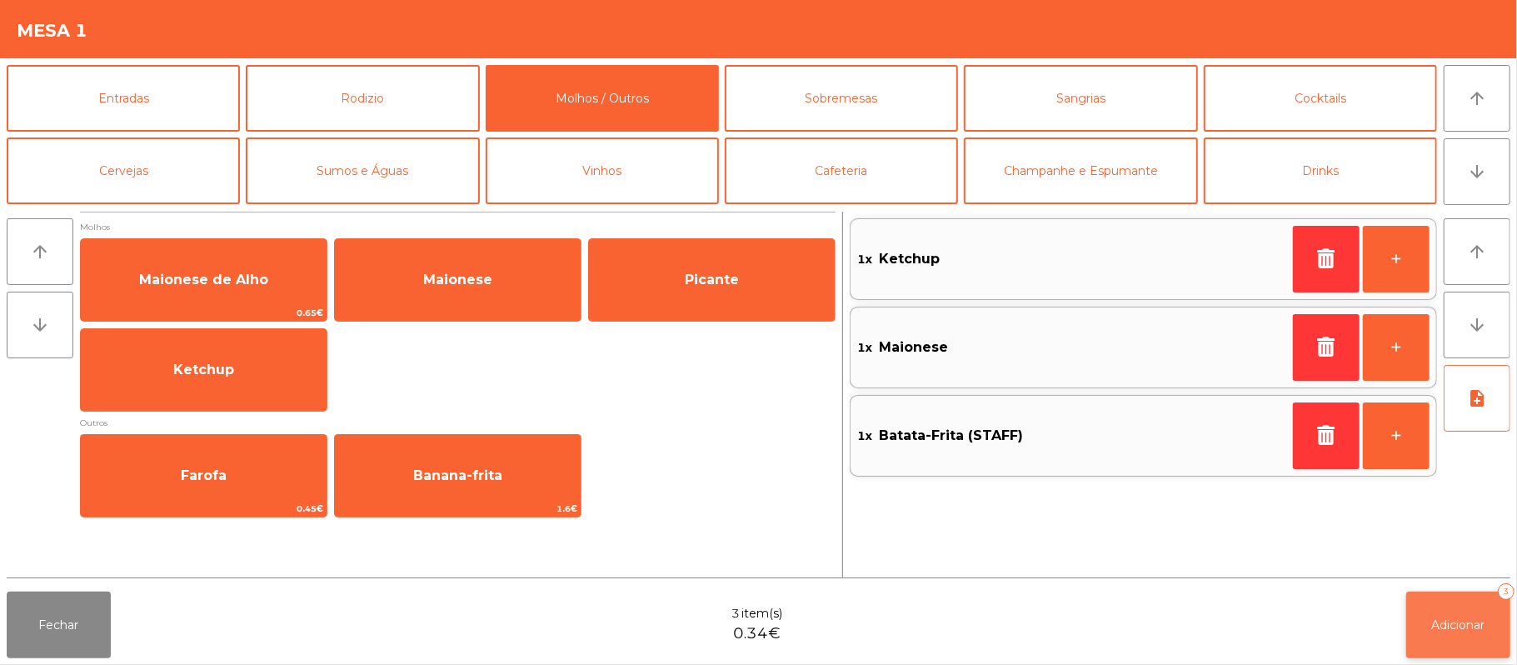
click at [1434, 634] on button "Adicionar 3" at bounding box center [1458, 625] width 104 height 67
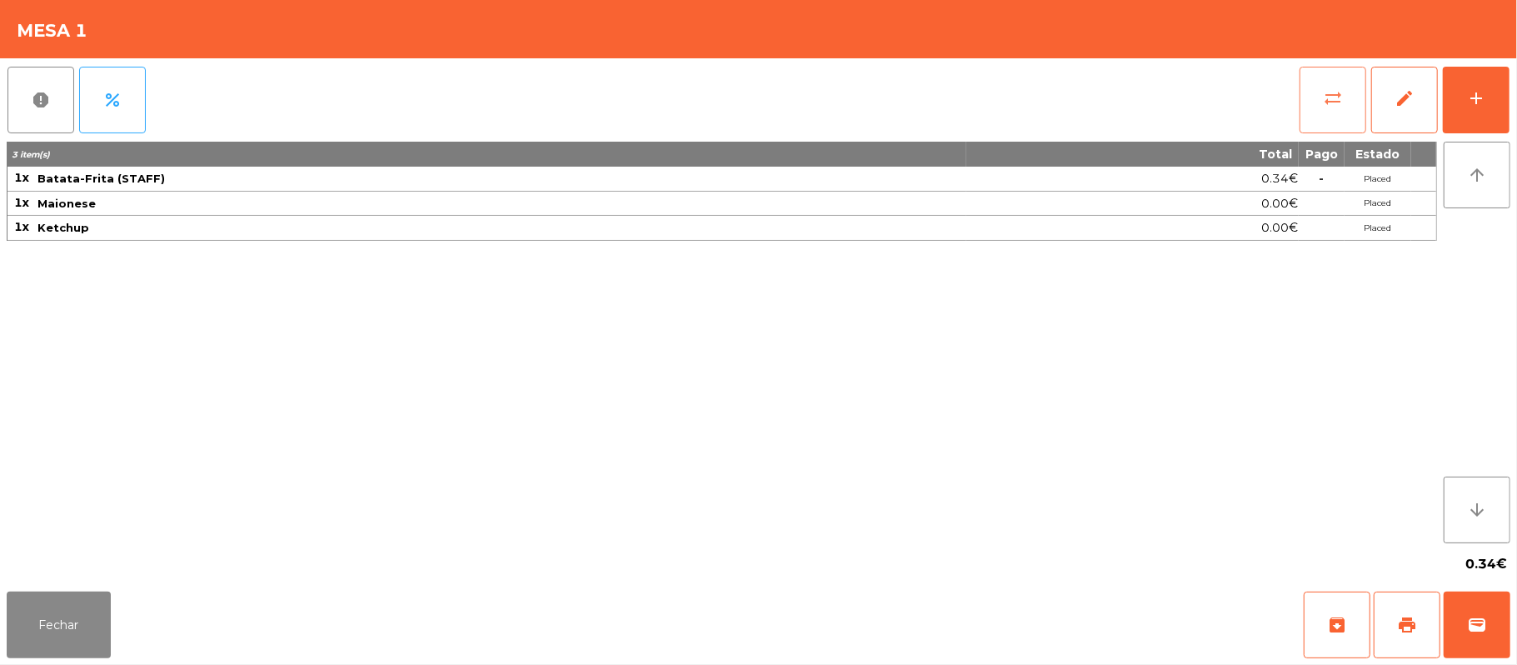
click at [1316, 114] on button "sync_alt" at bounding box center [1333, 100] width 67 height 67
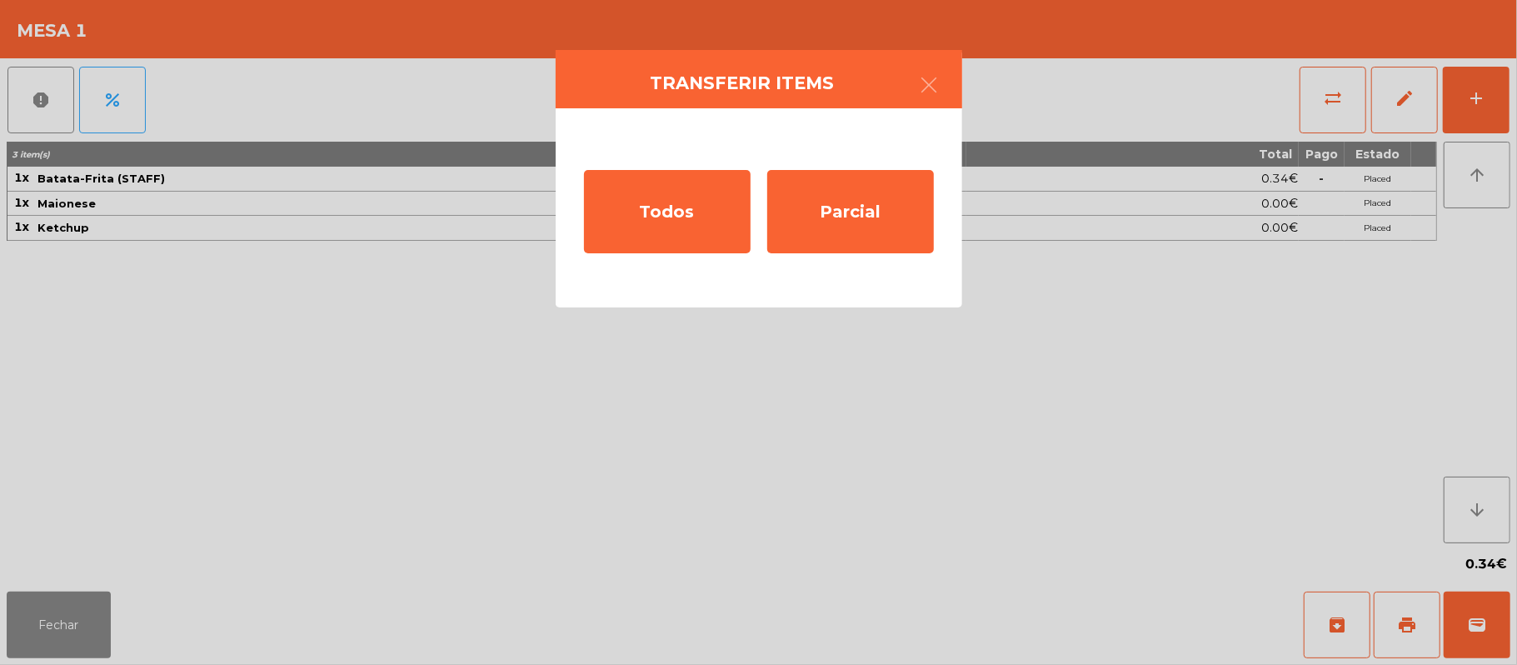
click at [922, 108] on div "Todos Parcial" at bounding box center [759, 207] width 407 height 199
click at [934, 95] on button "button" at bounding box center [930, 87] width 47 height 50
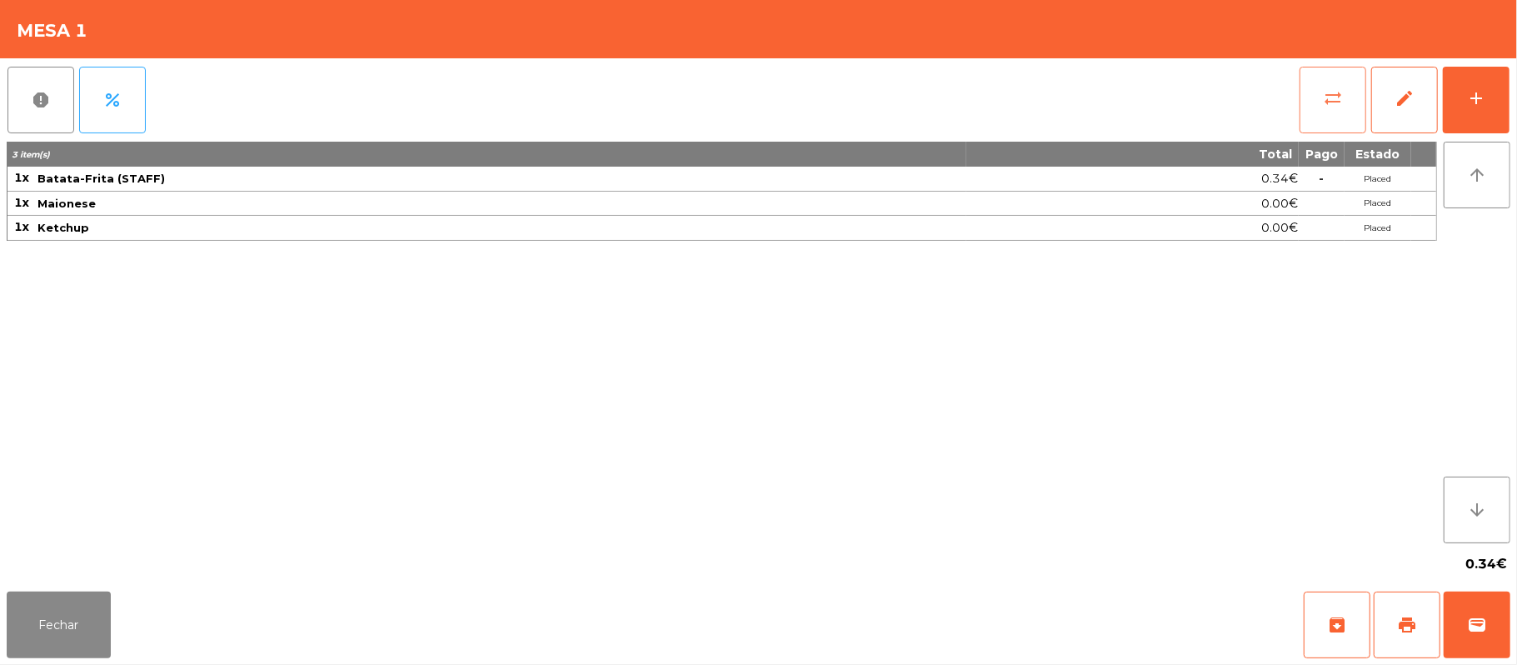
click at [1341, 102] on span "sync_alt" at bounding box center [1333, 98] width 20 height 20
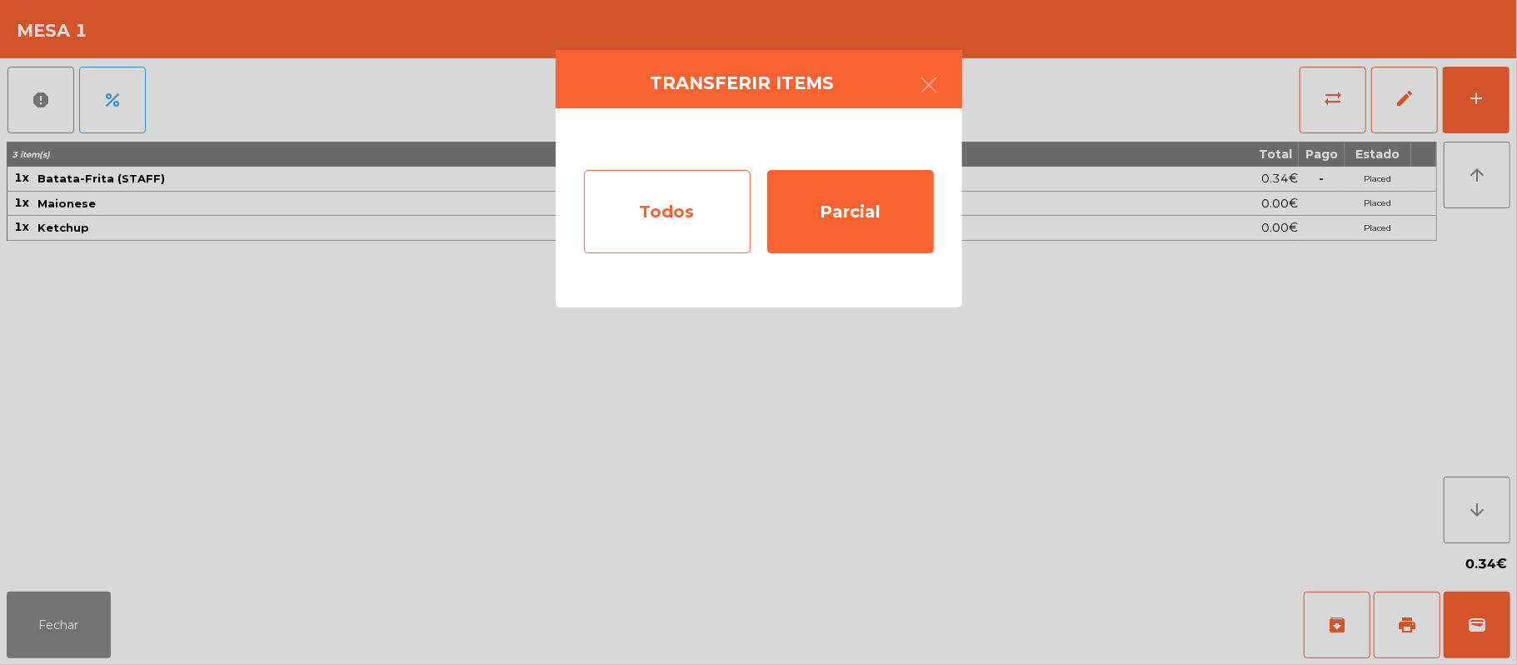
click at [652, 223] on div "Todos" at bounding box center [667, 211] width 167 height 83
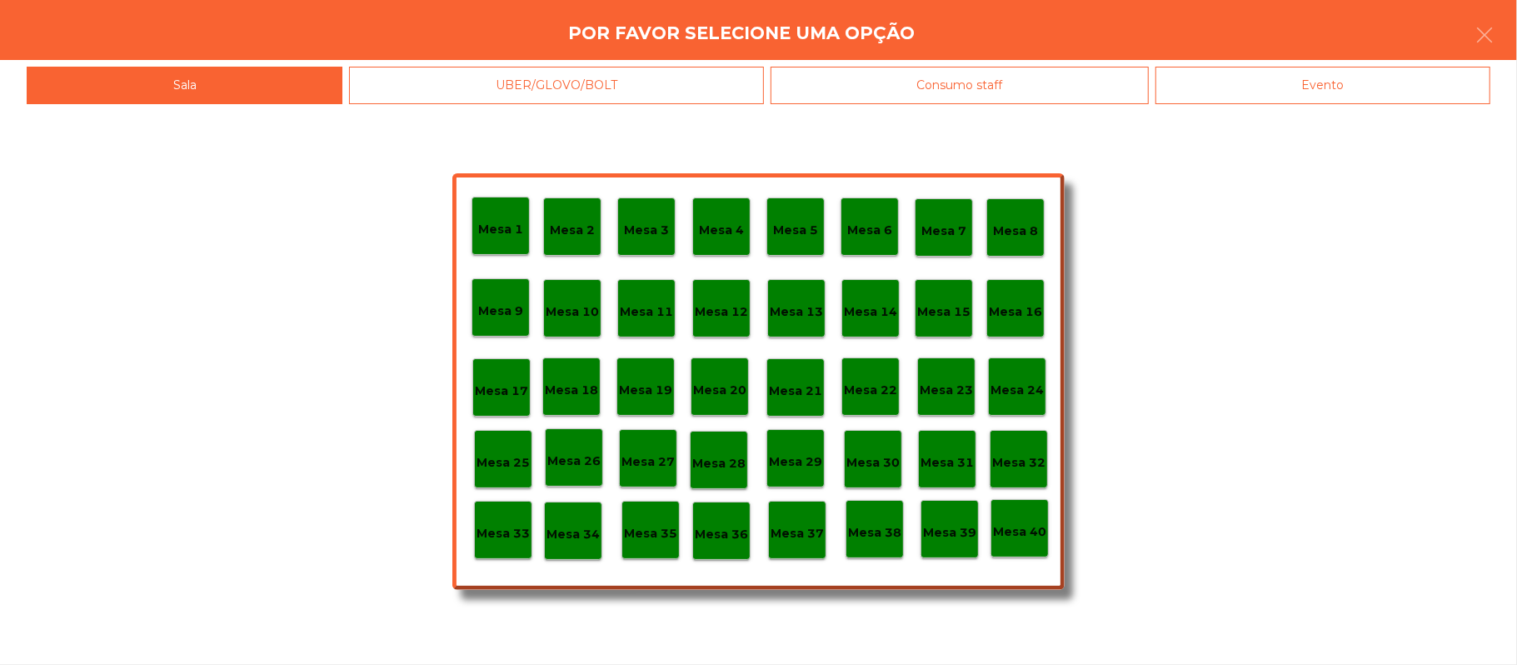
click at [1390, 102] on div "Evento" at bounding box center [1323, 85] width 335 height 37
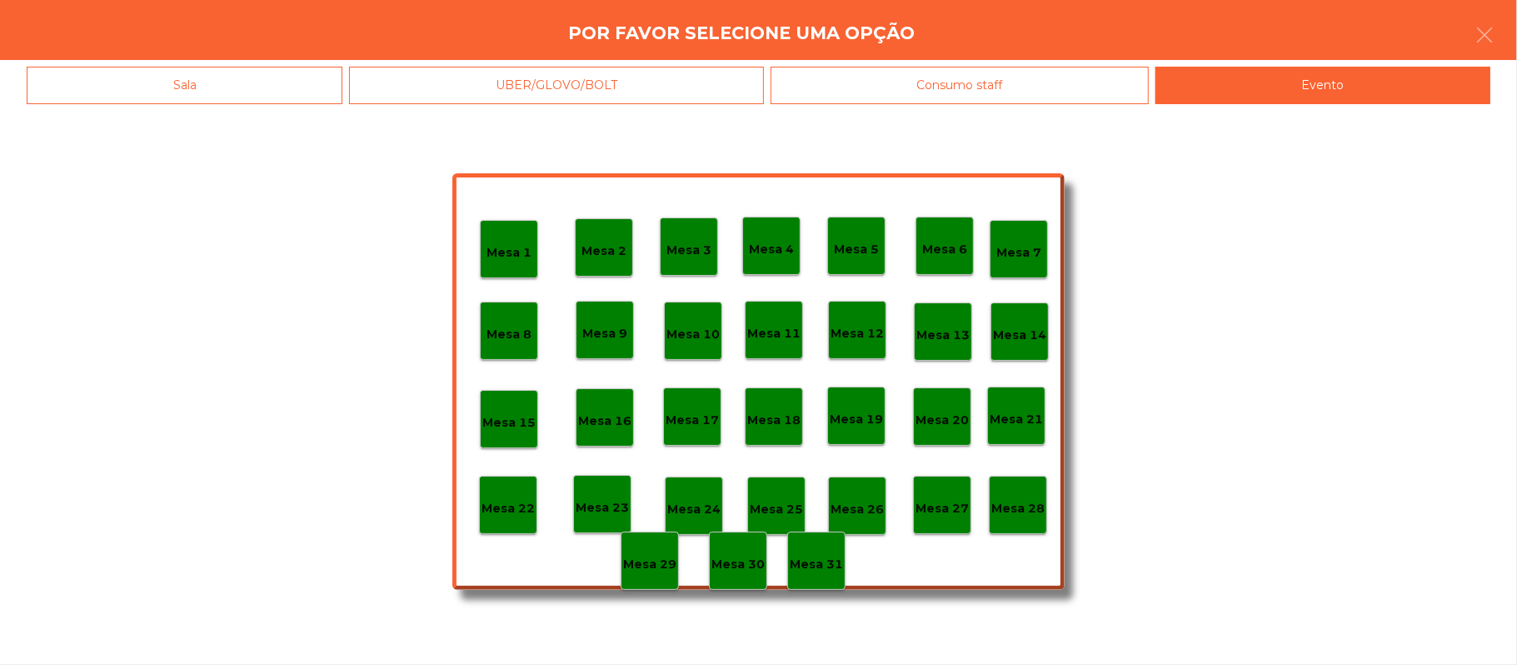
click at [1010, 515] on p "Mesa 28" at bounding box center [1018, 508] width 53 height 19
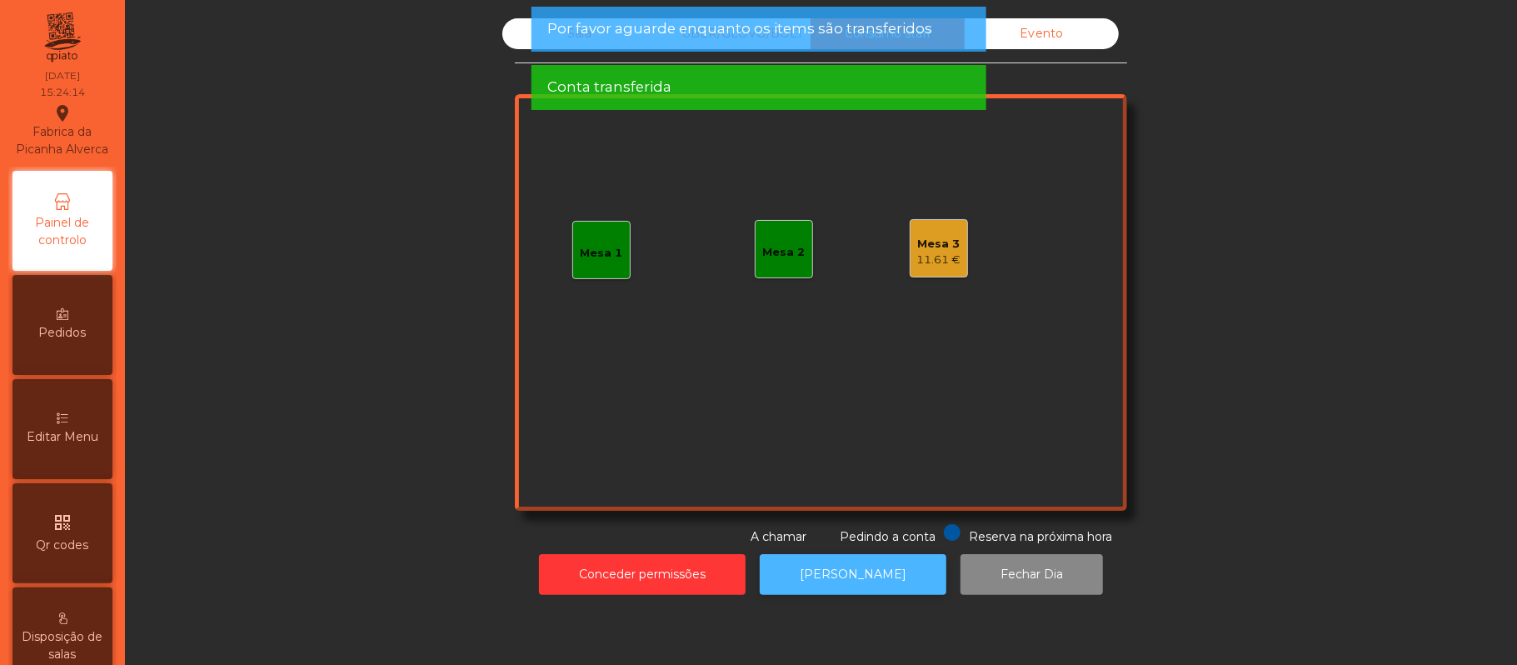
click at [857, 573] on button "[PERSON_NAME]" at bounding box center [853, 574] width 187 height 41
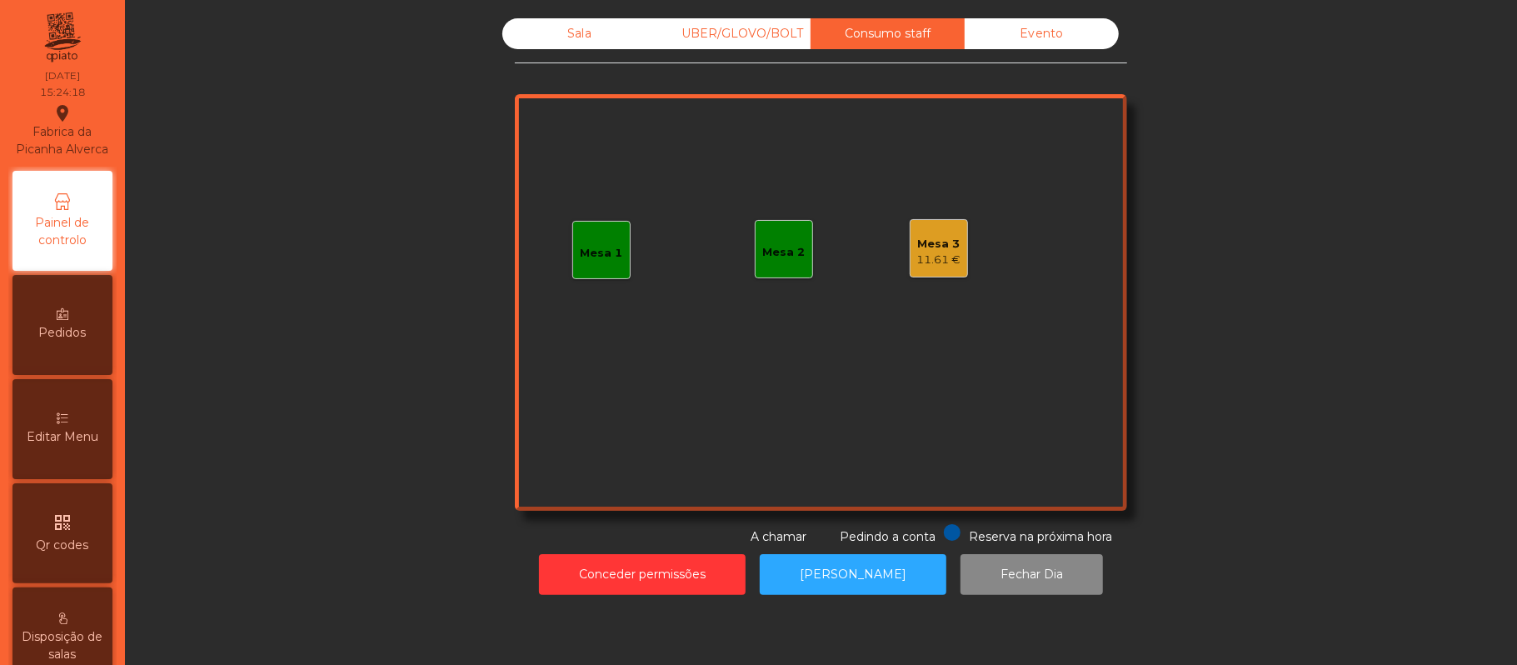
click at [580, 43] on div "Sala" at bounding box center [579, 33] width 154 height 31
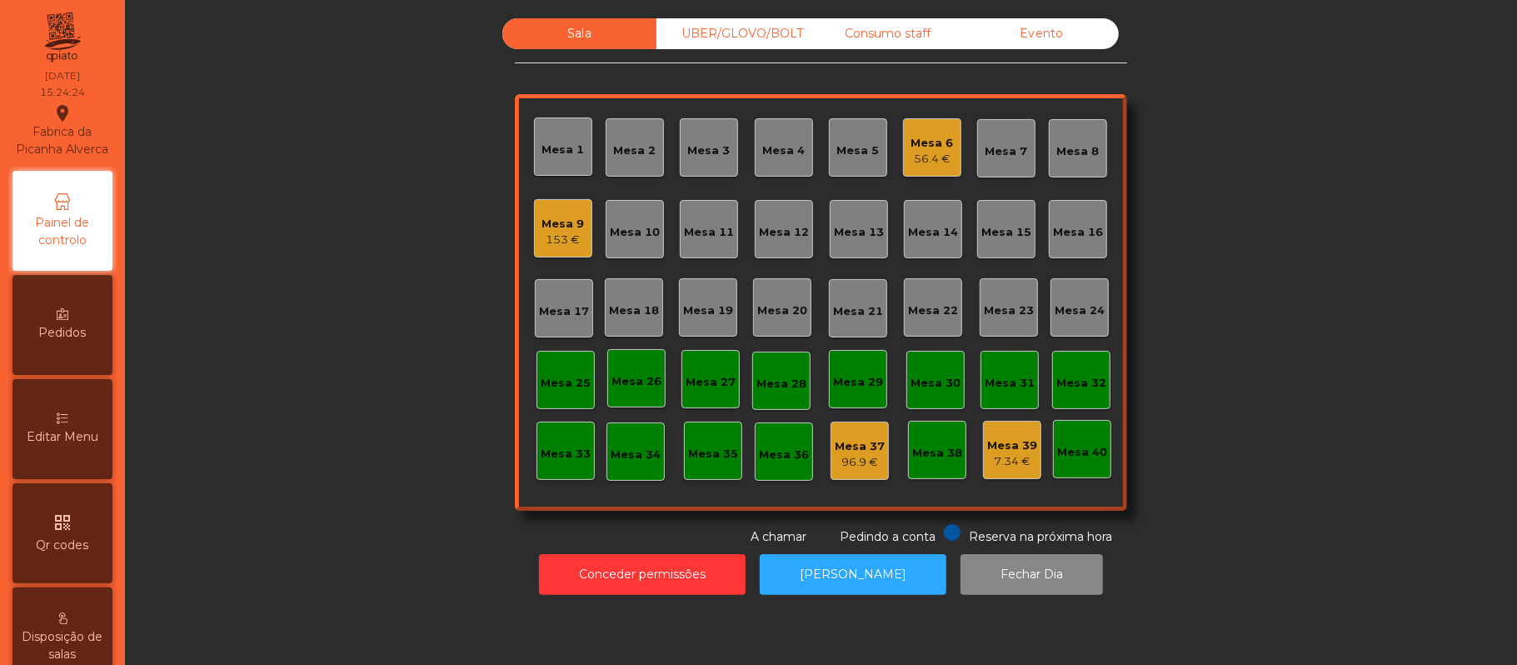
click at [903, 25] on div "Consumo staff" at bounding box center [888, 33] width 154 height 31
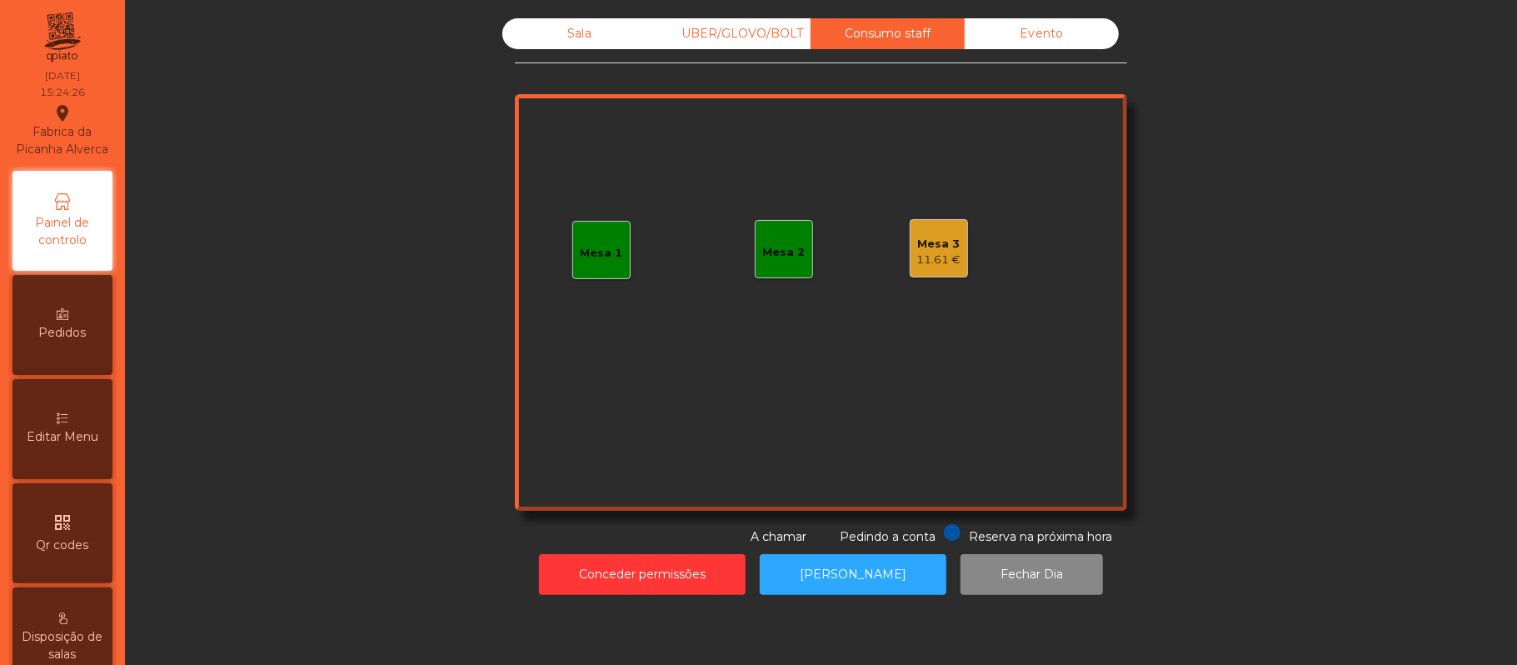
click at [918, 254] on div "11.61 €" at bounding box center [939, 260] width 44 height 17
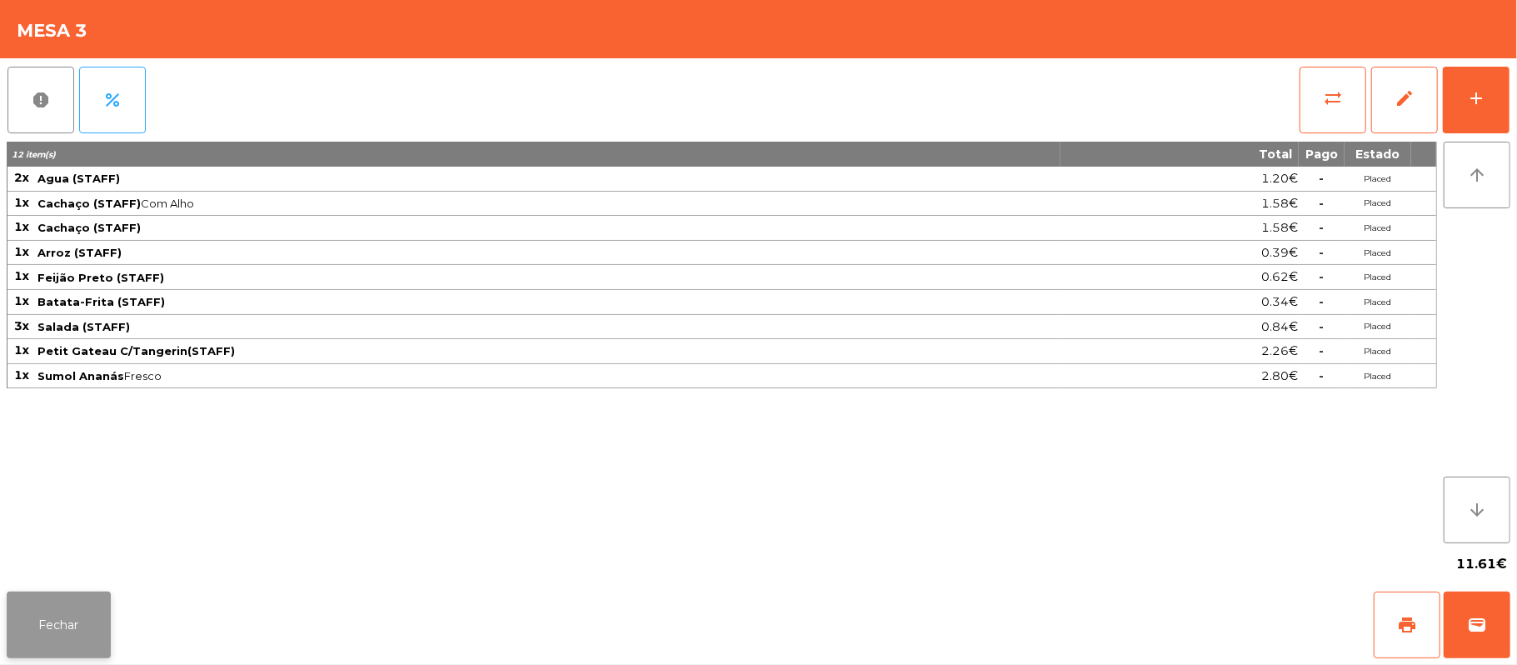
click at [74, 593] on button "Fechar" at bounding box center [59, 625] width 104 height 67
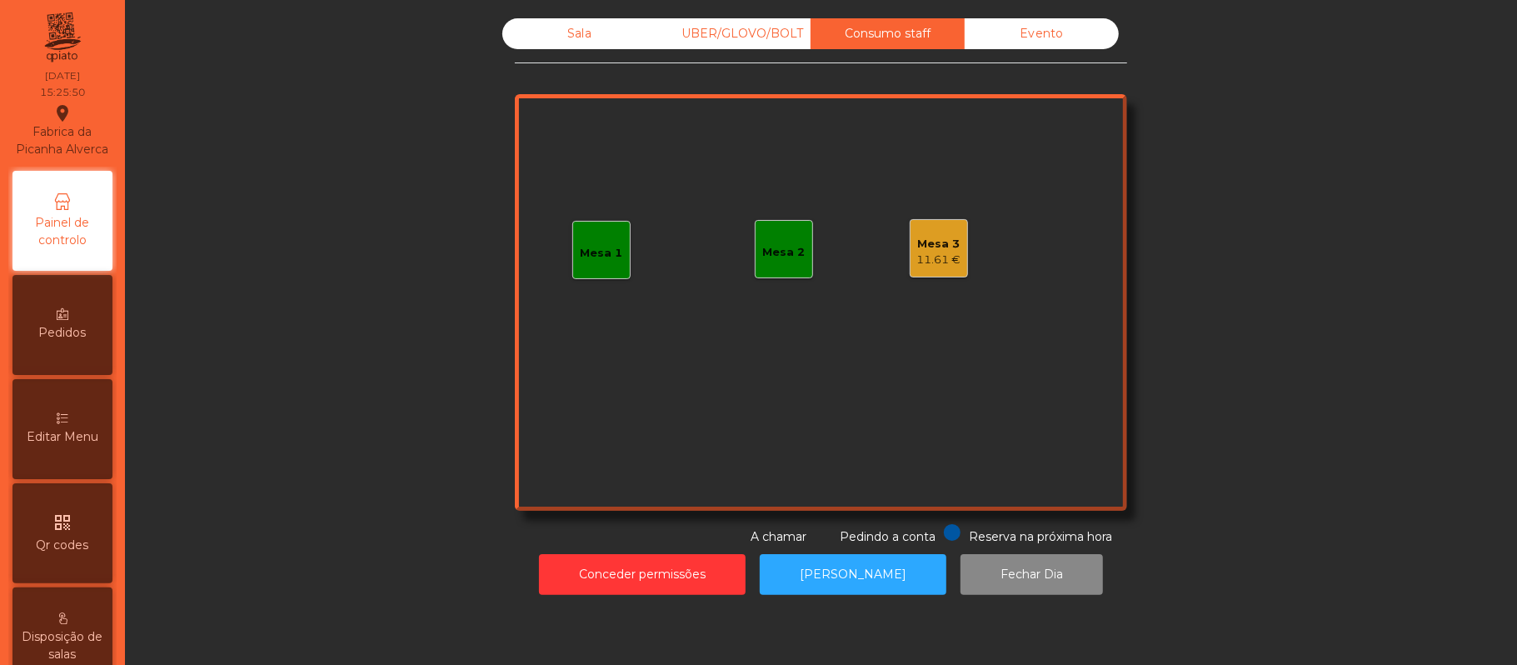
click at [574, 37] on div "Sala" at bounding box center [579, 33] width 154 height 31
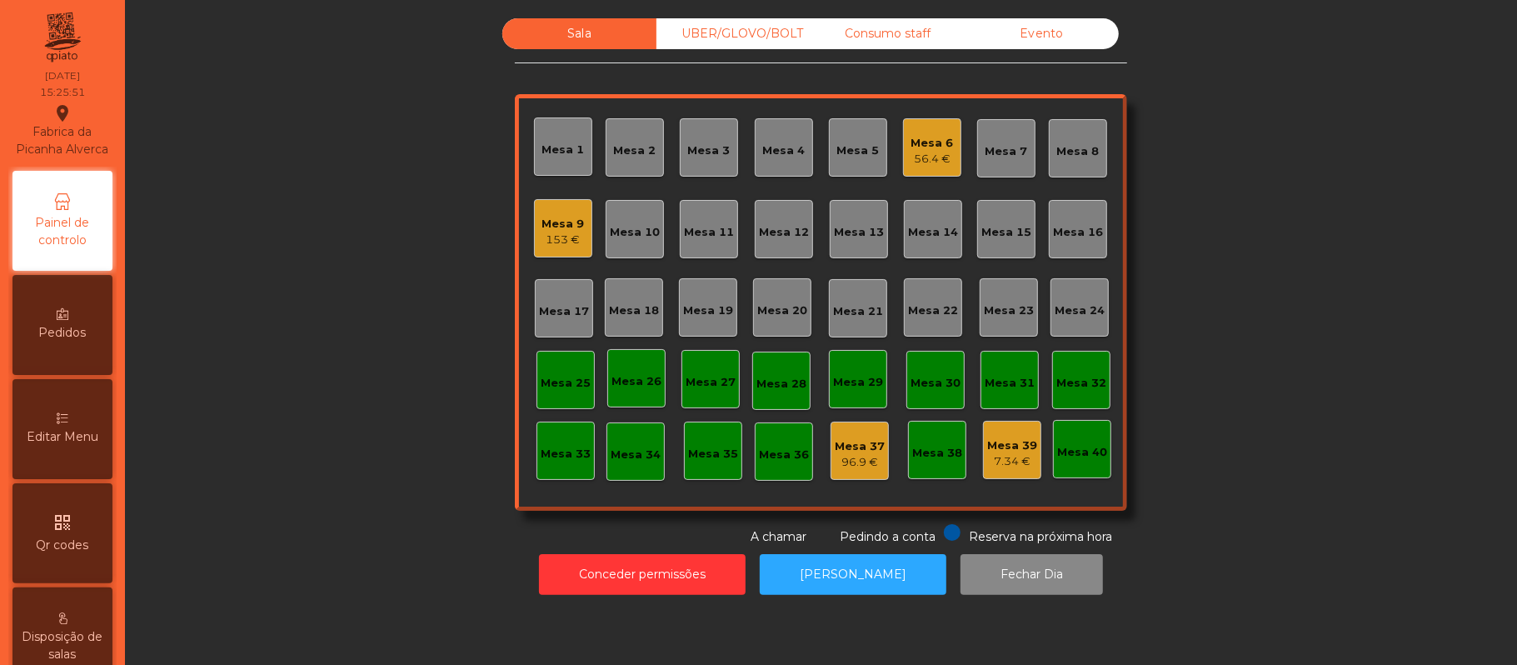
click at [943, 145] on div "Mesa 6" at bounding box center [933, 143] width 42 height 17
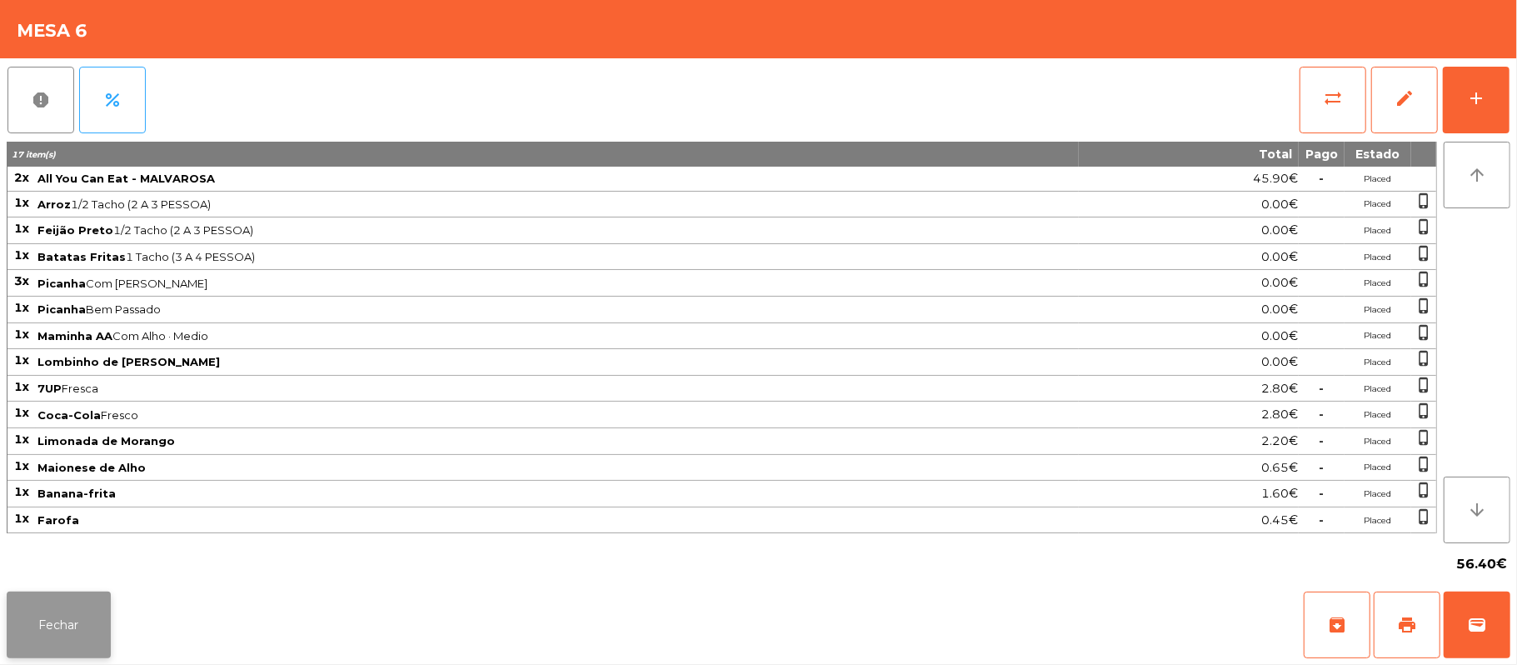
click at [65, 600] on button "Fechar" at bounding box center [59, 625] width 104 height 67
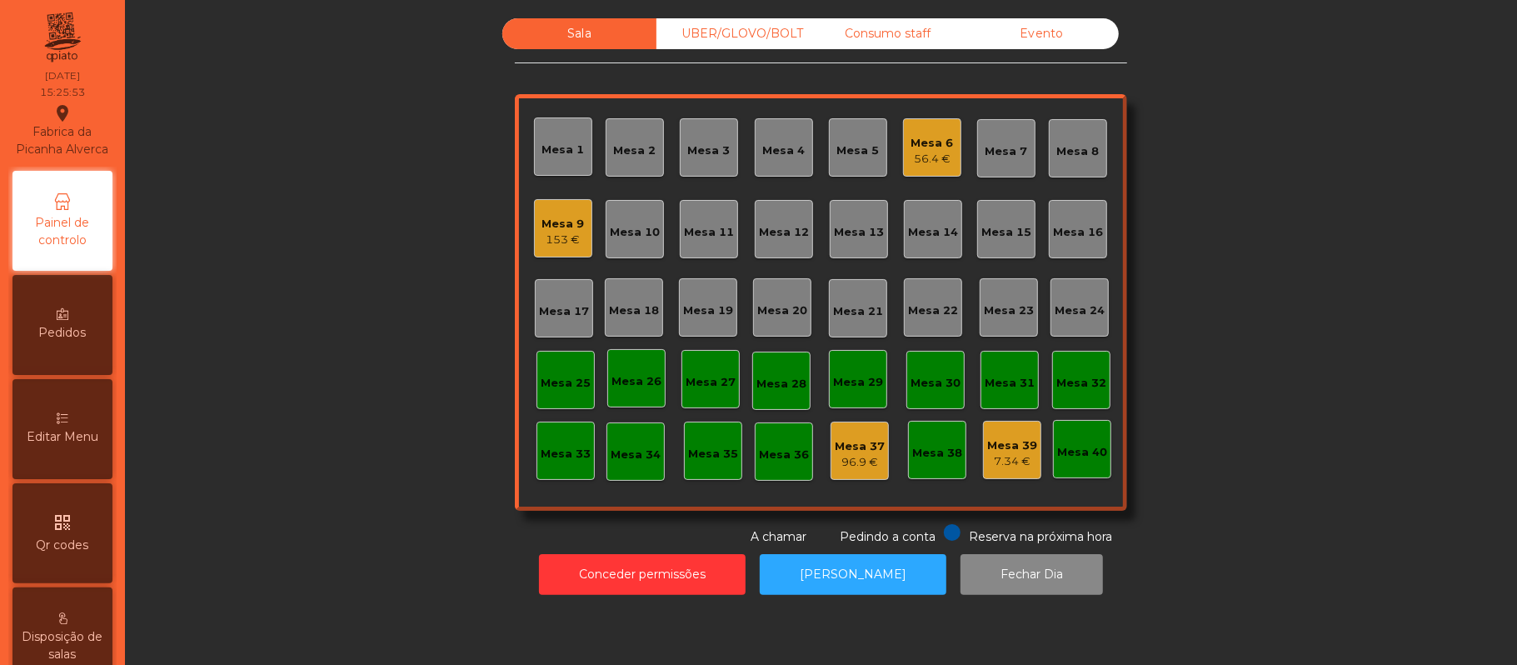
click at [540, 250] on div "Mesa 9 153 €" at bounding box center [563, 228] width 58 height 58
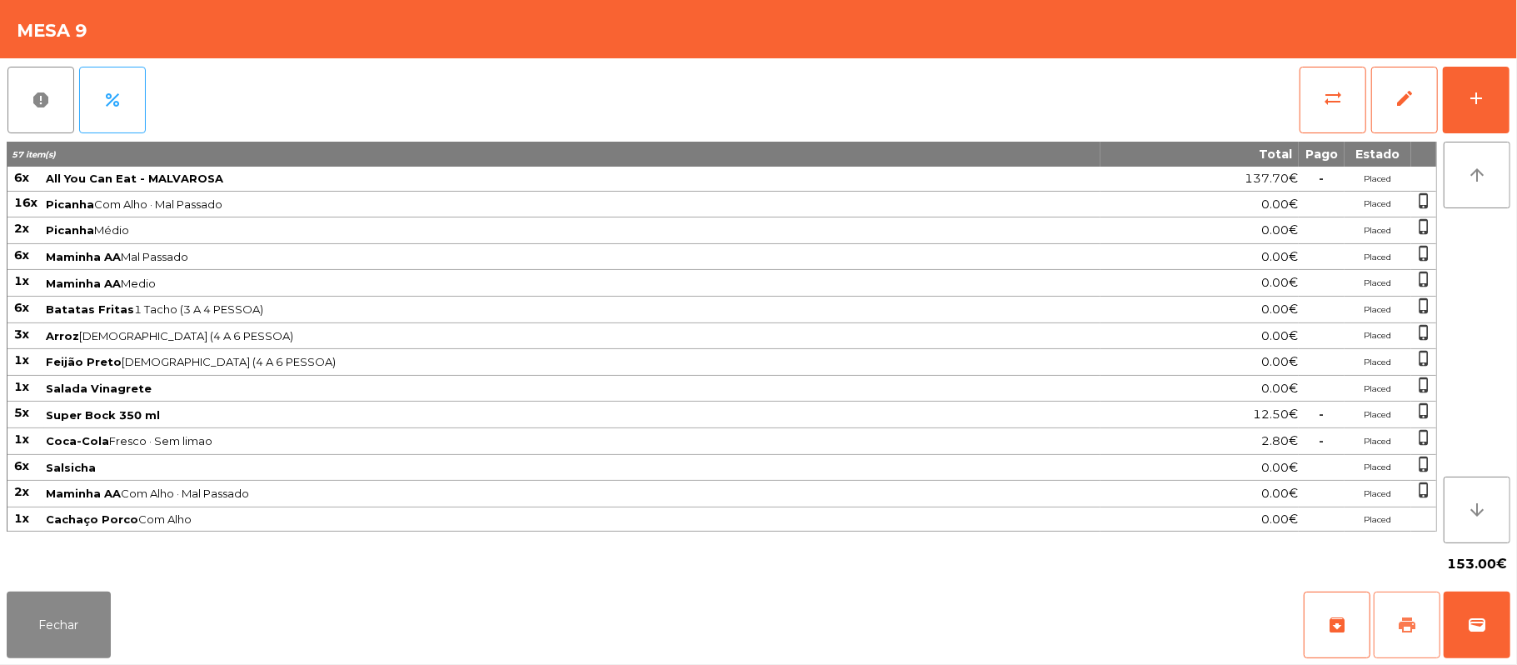
click at [1411, 625] on span "print" at bounding box center [1407, 625] width 20 height 20
click at [1393, 623] on button "print" at bounding box center [1407, 625] width 67 height 67
click at [45, 623] on button "Fechar" at bounding box center [59, 625] width 104 height 67
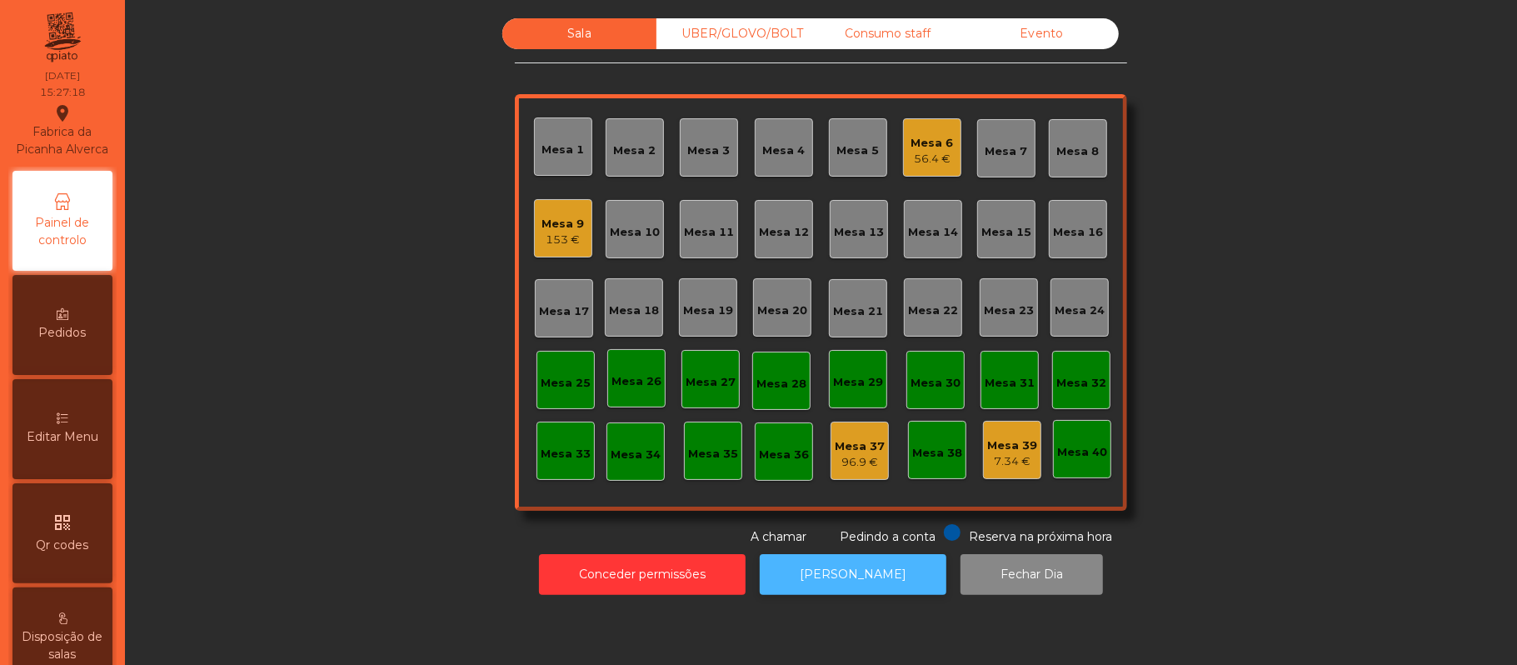
click at [864, 574] on button "[PERSON_NAME]" at bounding box center [853, 574] width 187 height 41
click at [542, 232] on div "153 €" at bounding box center [563, 240] width 42 height 17
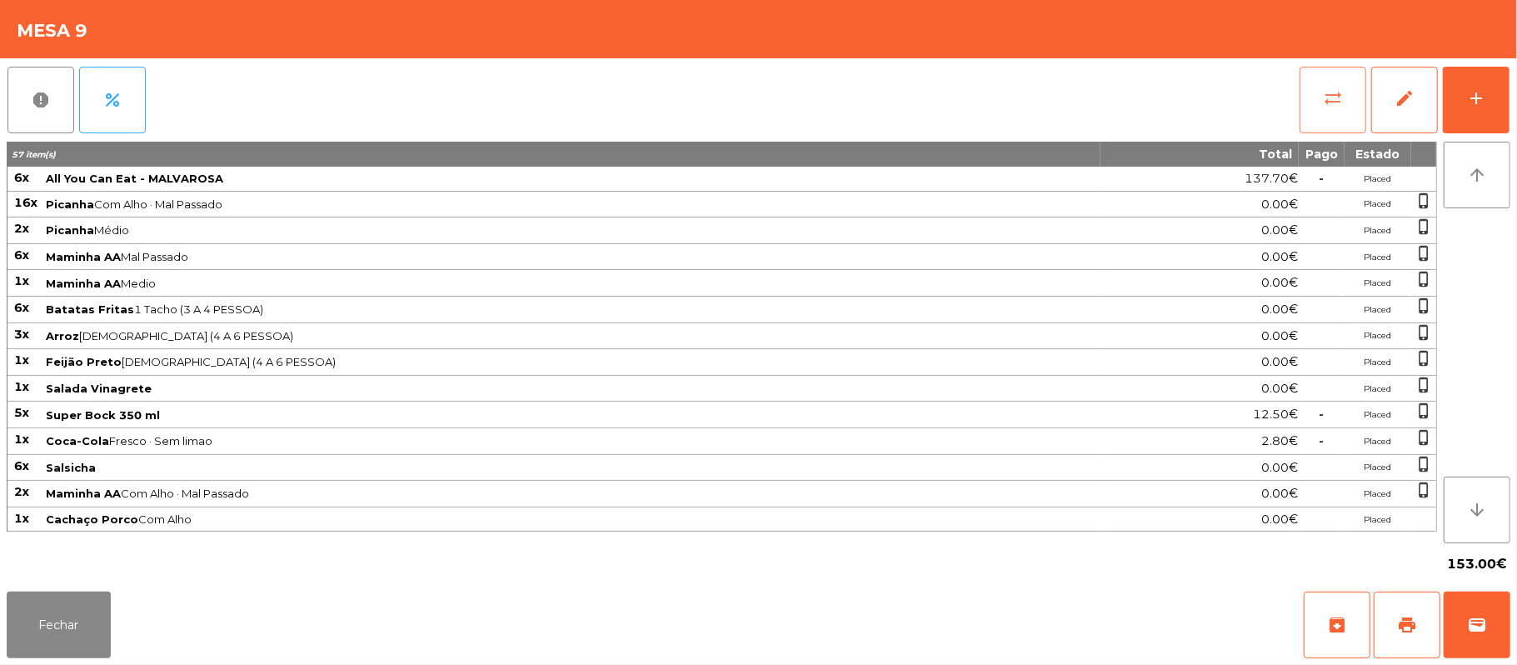
click at [1304, 94] on button "sync_alt" at bounding box center [1333, 100] width 67 height 67
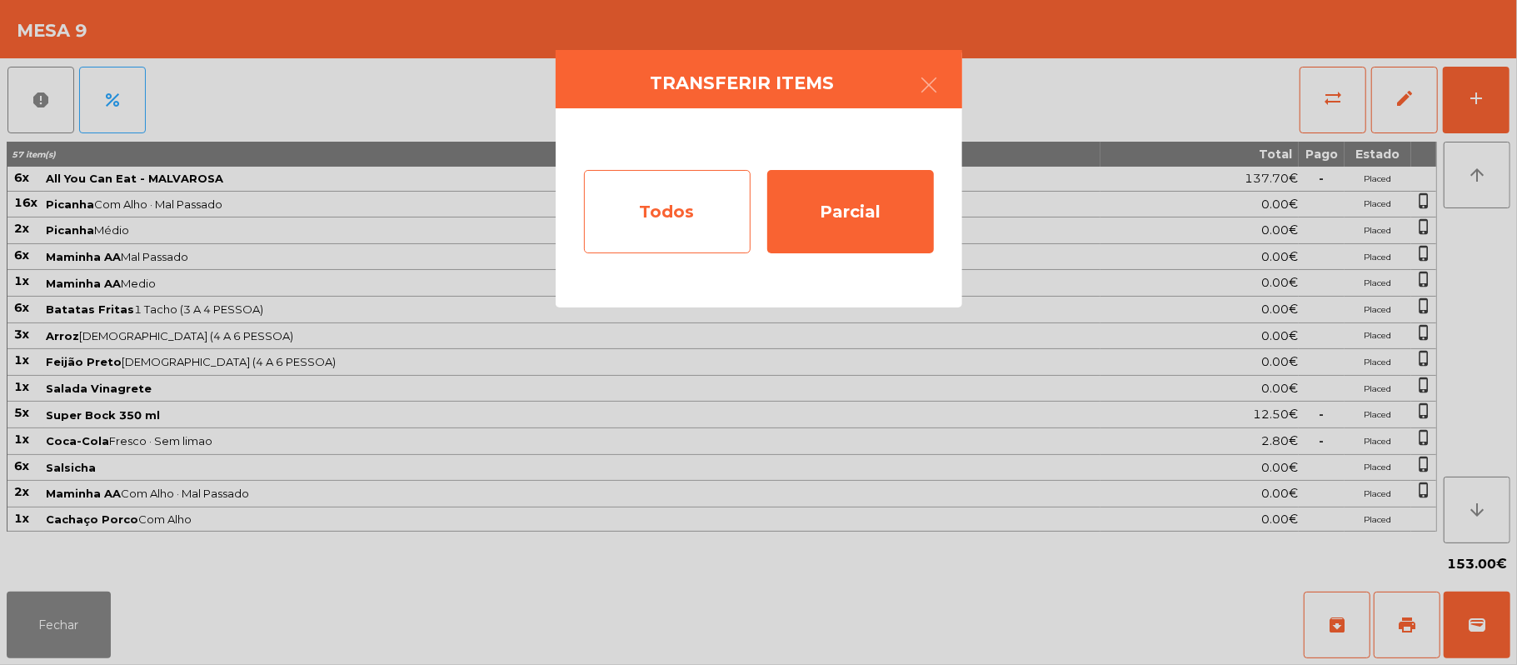
click at [663, 217] on div "Todos" at bounding box center [667, 211] width 167 height 83
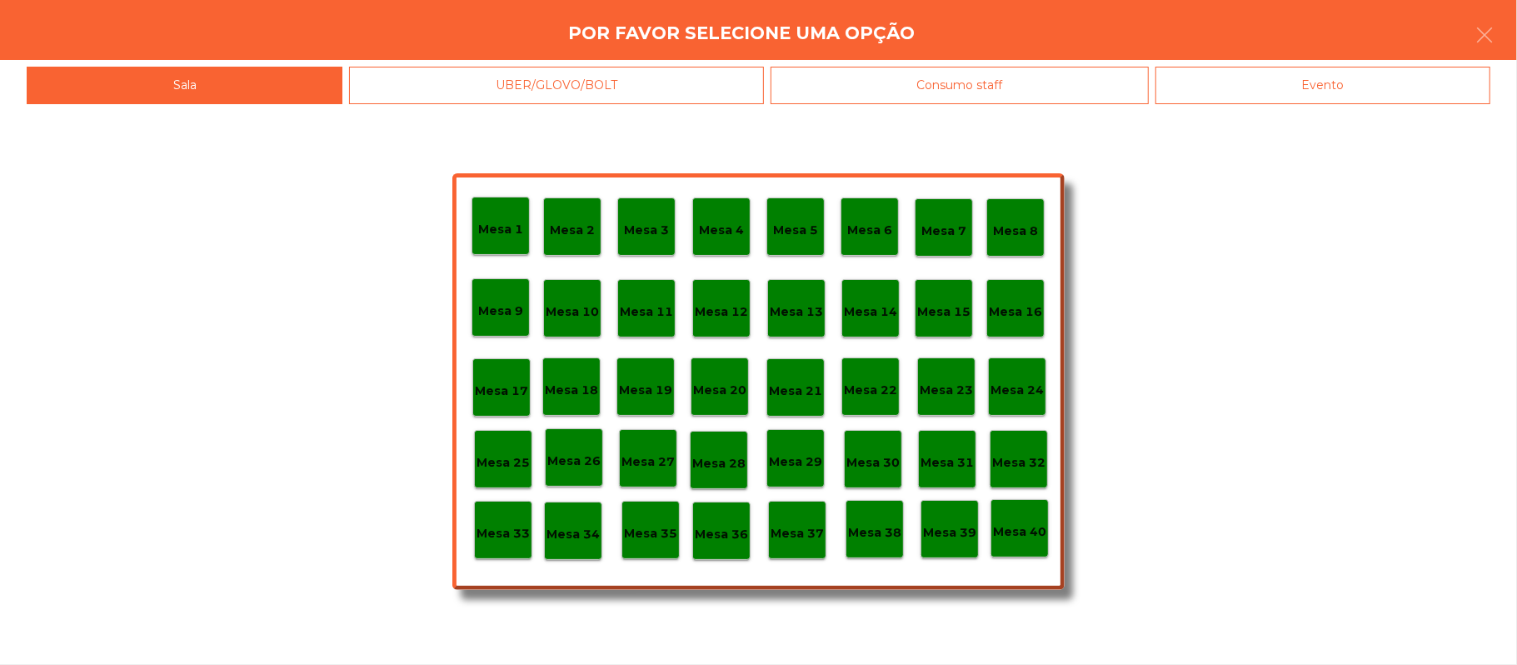
click at [1351, 84] on div "Evento" at bounding box center [1323, 85] width 335 height 37
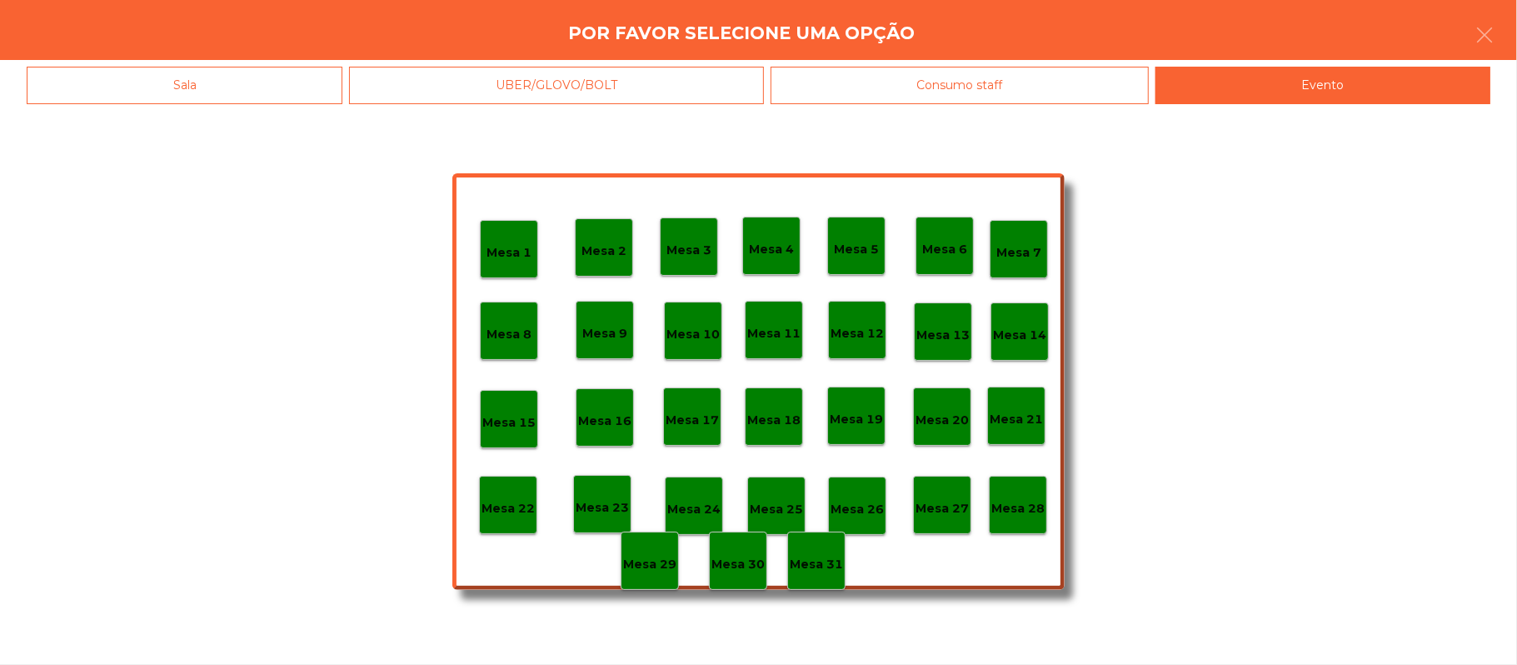
click at [1021, 495] on div "Mesa 28" at bounding box center [1018, 505] width 53 height 26
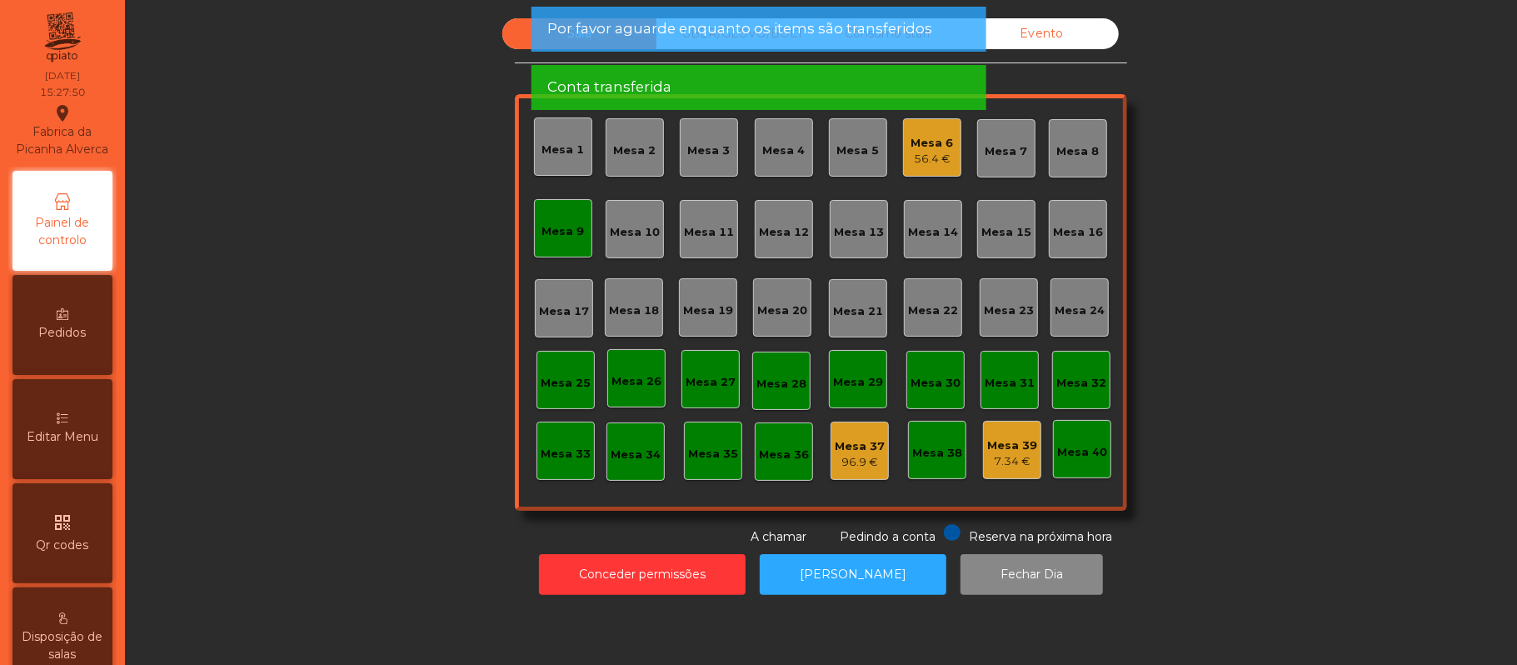
click at [542, 234] on div "Mesa 9" at bounding box center [563, 231] width 42 height 17
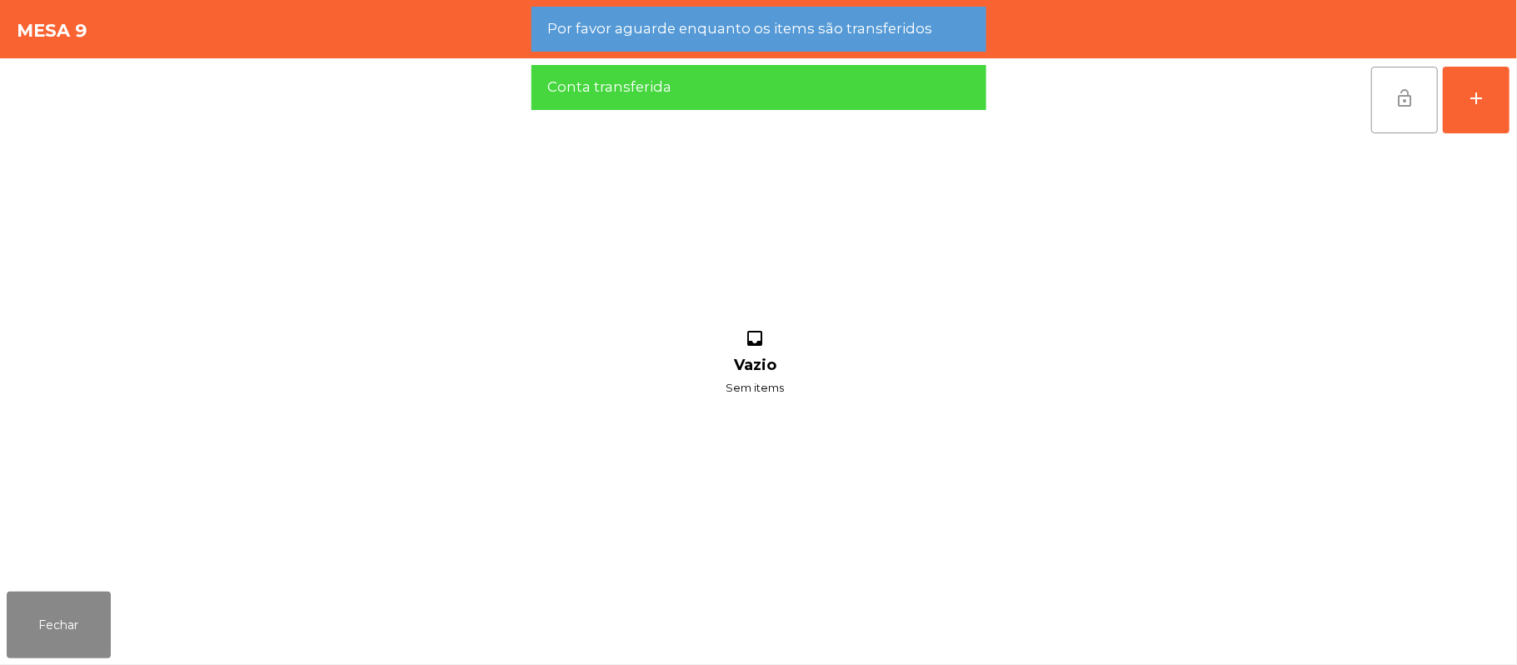
click at [1386, 107] on button "lock_open" at bounding box center [1404, 100] width 67 height 67
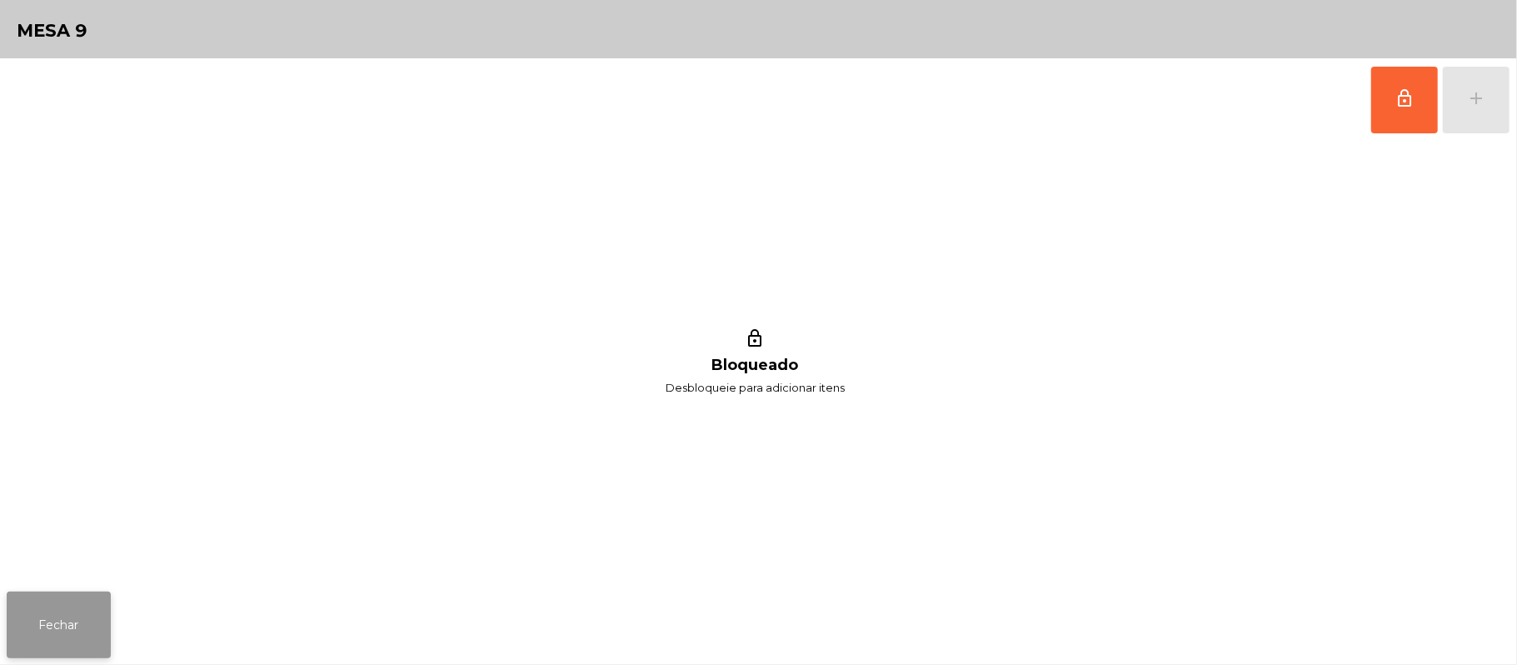
click at [12, 633] on button "Fechar" at bounding box center [59, 625] width 104 height 67
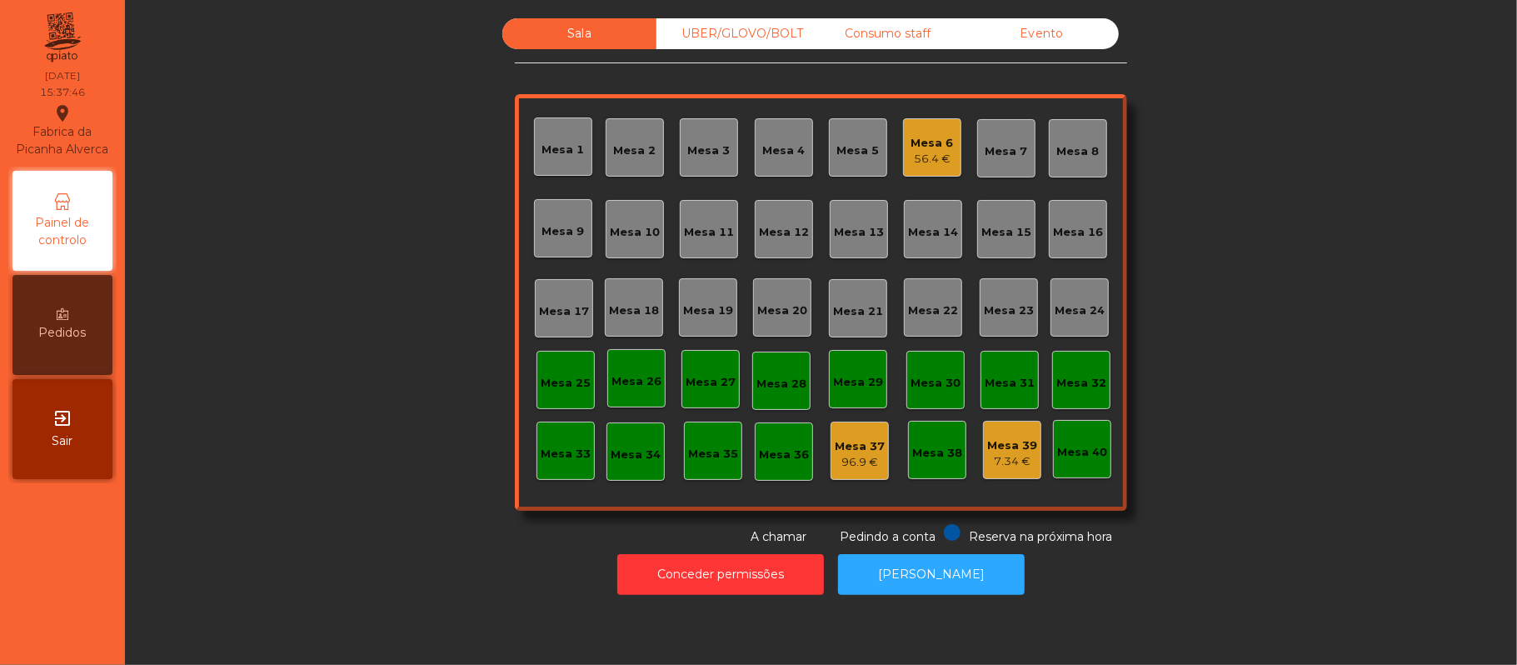
click at [872, 34] on div "Consumo staff" at bounding box center [888, 33] width 154 height 31
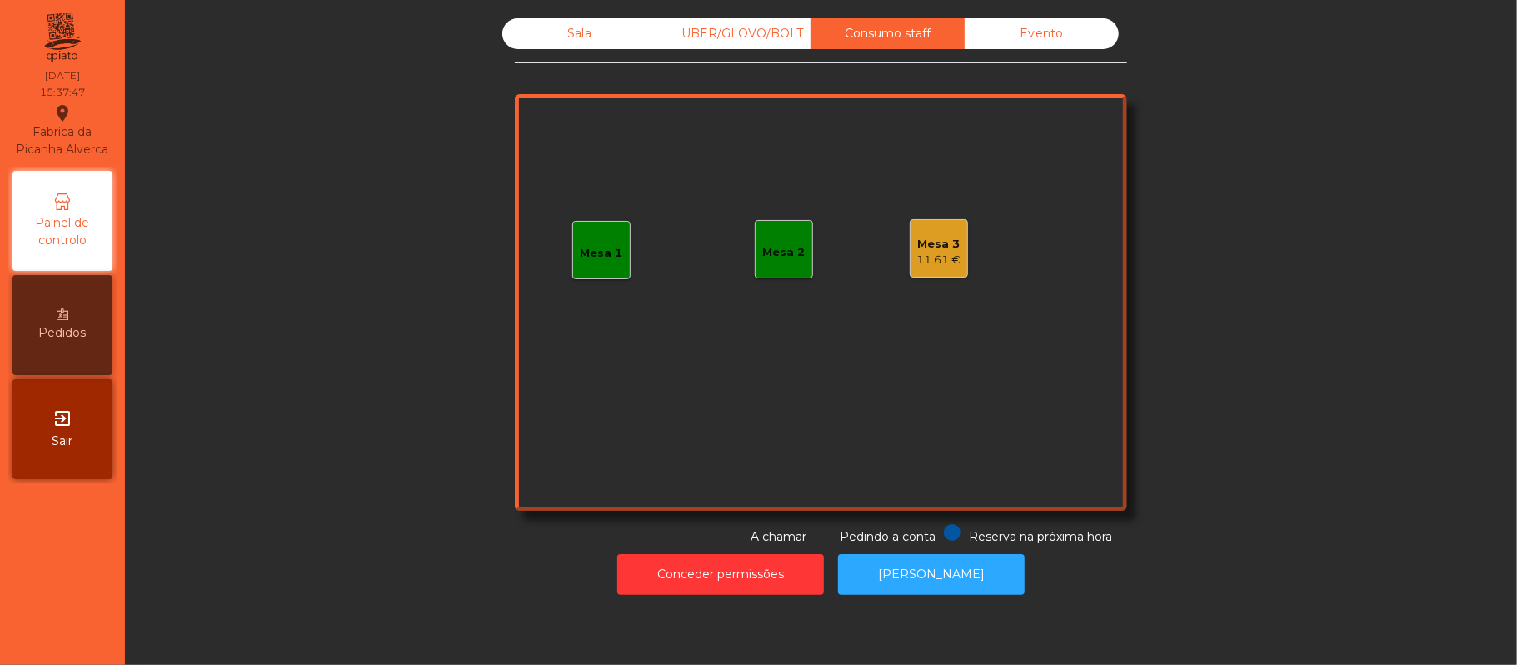
click at [942, 252] on div "11.61 €" at bounding box center [939, 260] width 44 height 17
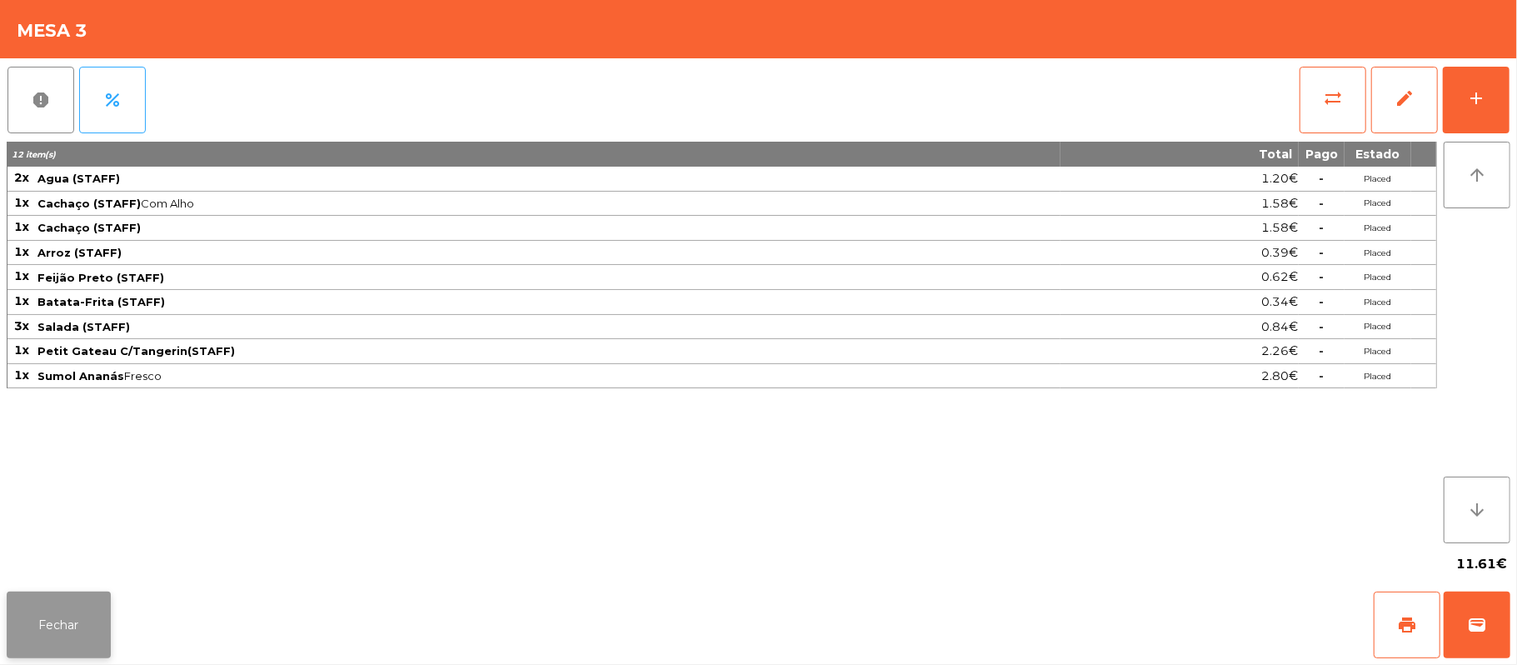
click at [55, 647] on button "Fechar" at bounding box center [59, 625] width 104 height 67
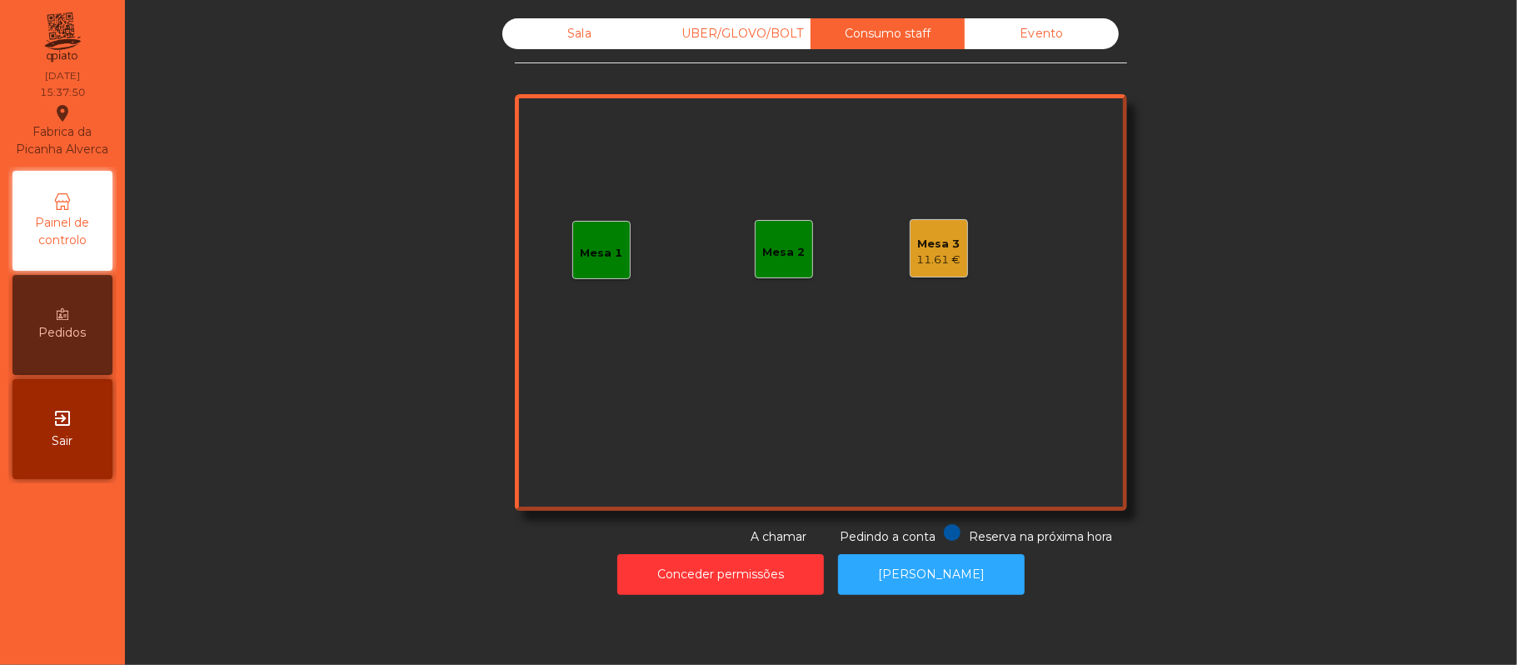
click at [575, 27] on div "Sala" at bounding box center [579, 33] width 154 height 31
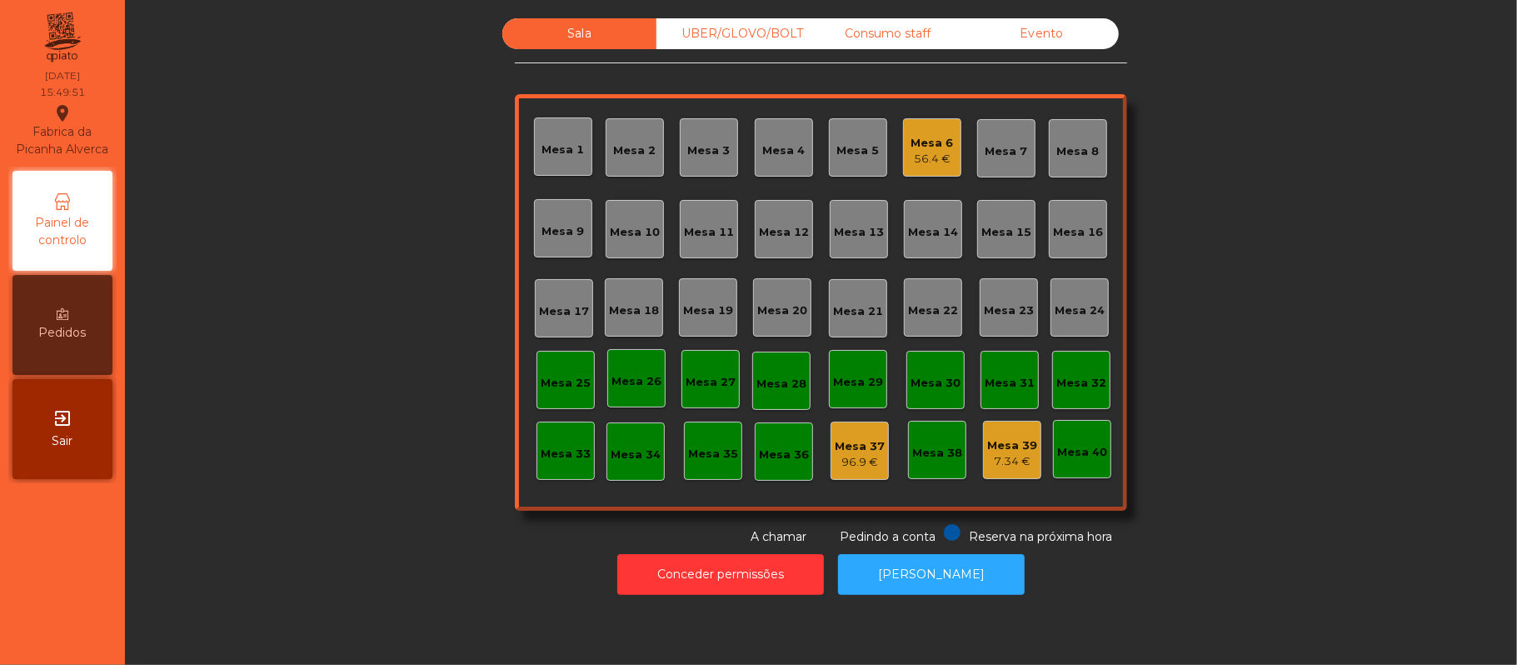
click at [912, 148] on div "Mesa 6" at bounding box center [933, 143] width 42 height 17
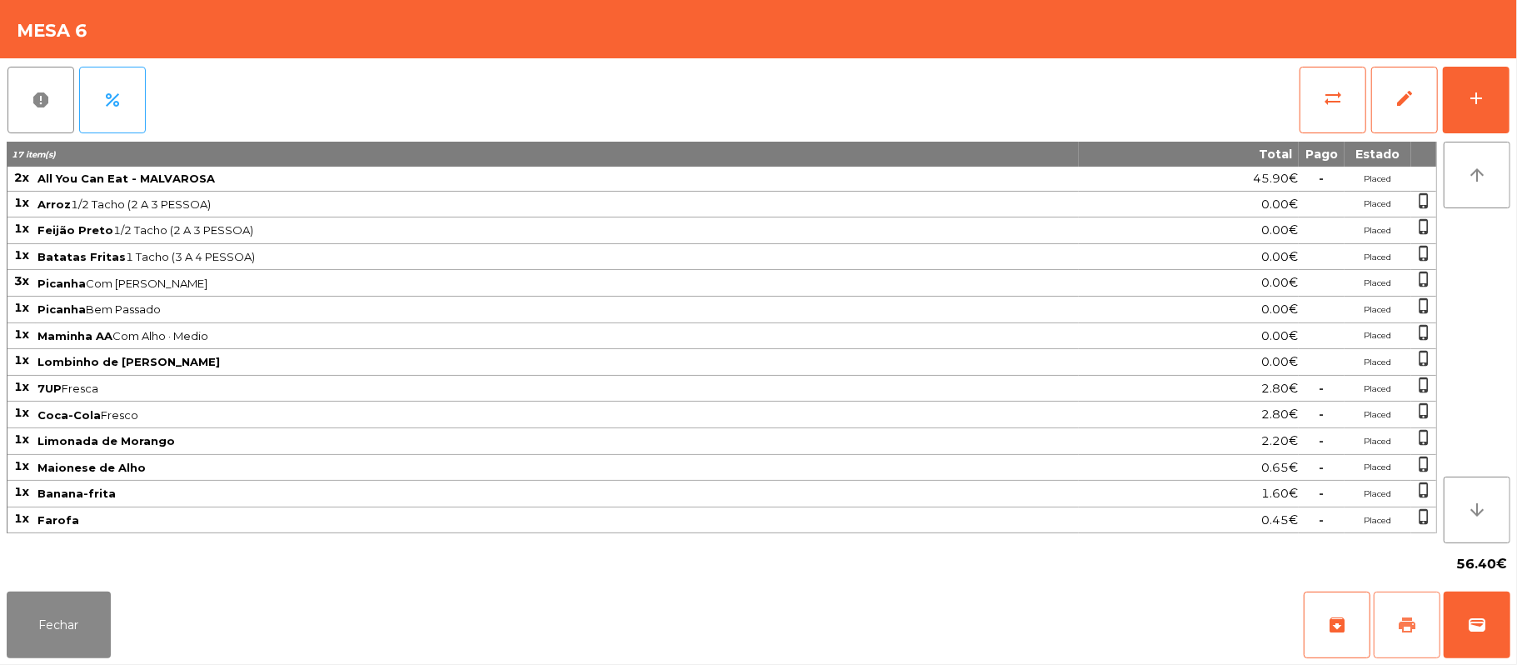
click at [1414, 615] on span "print" at bounding box center [1407, 625] width 20 height 20
click at [1393, 618] on button "print" at bounding box center [1407, 625] width 67 height 67
click at [1315, 97] on button "sync_alt" at bounding box center [1333, 100] width 67 height 67
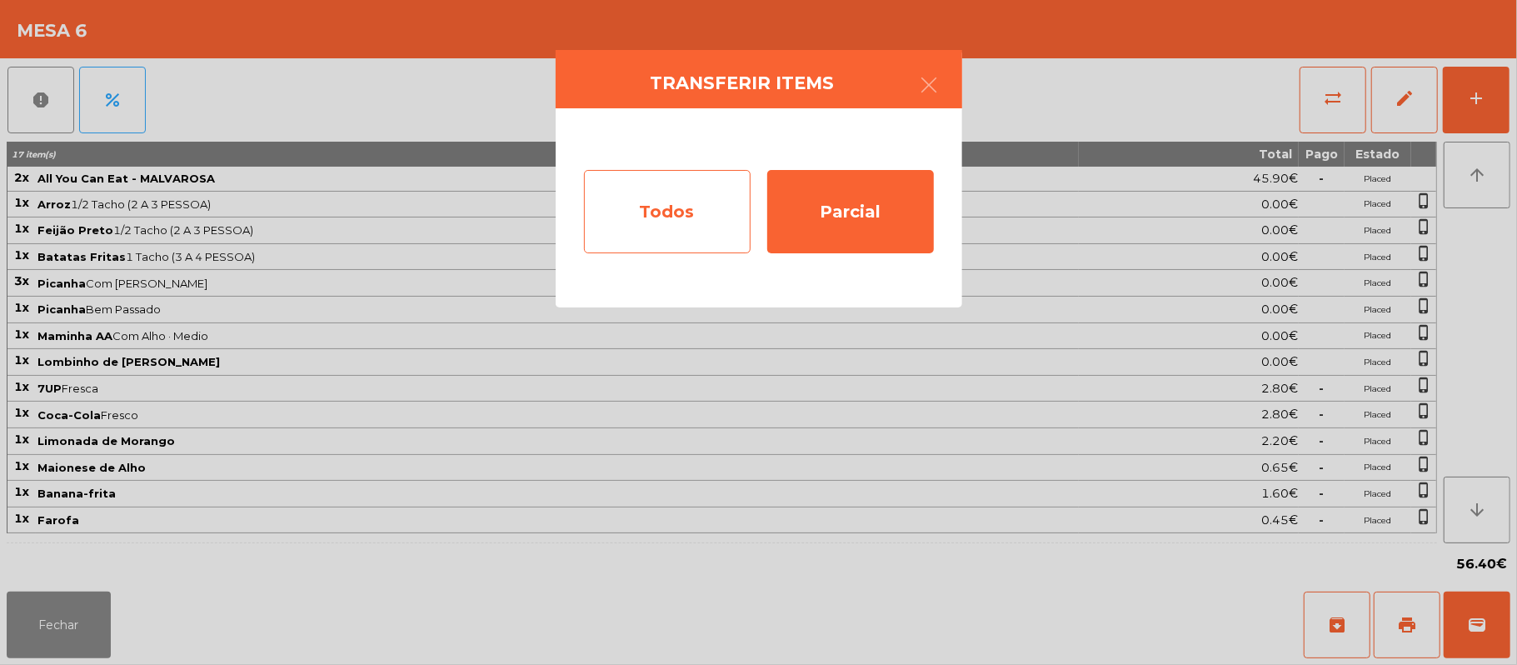
click at [643, 215] on div "Todos" at bounding box center [667, 211] width 167 height 83
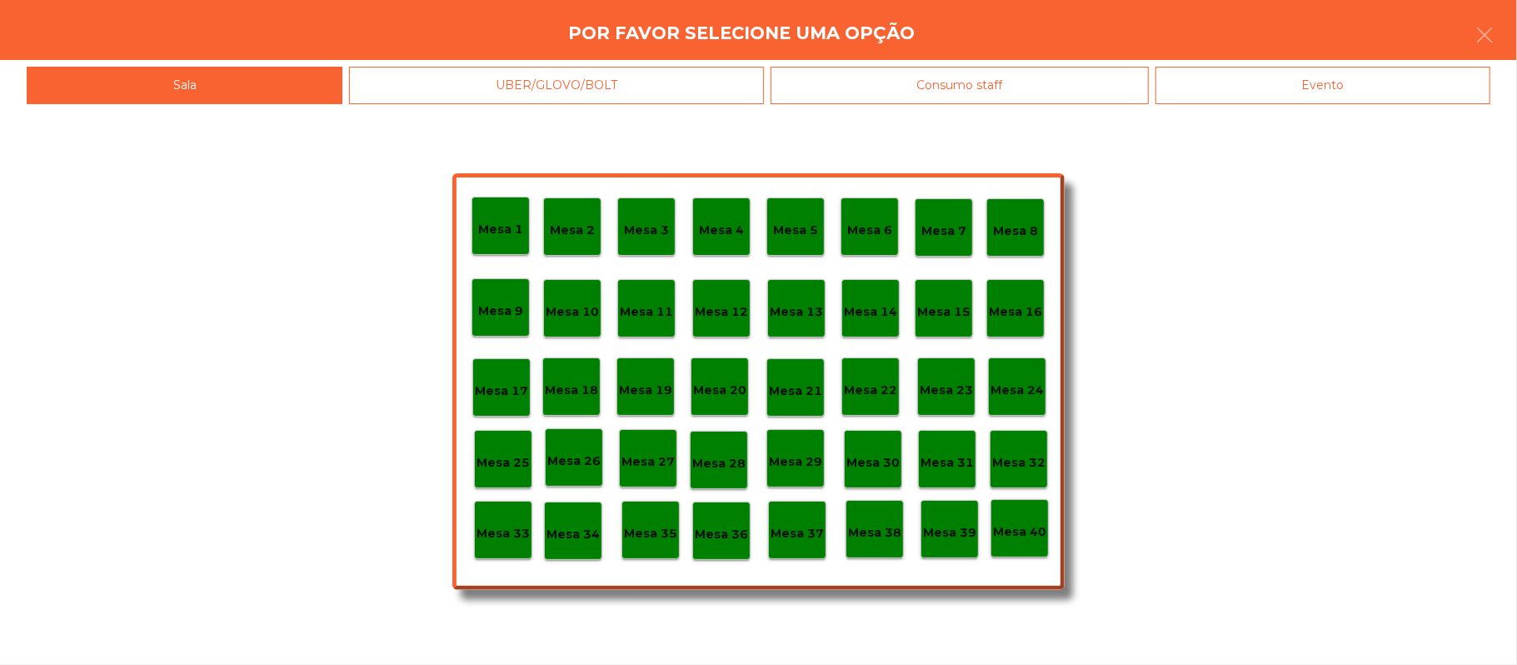
click at [1218, 74] on div "Evento" at bounding box center [1323, 85] width 335 height 37
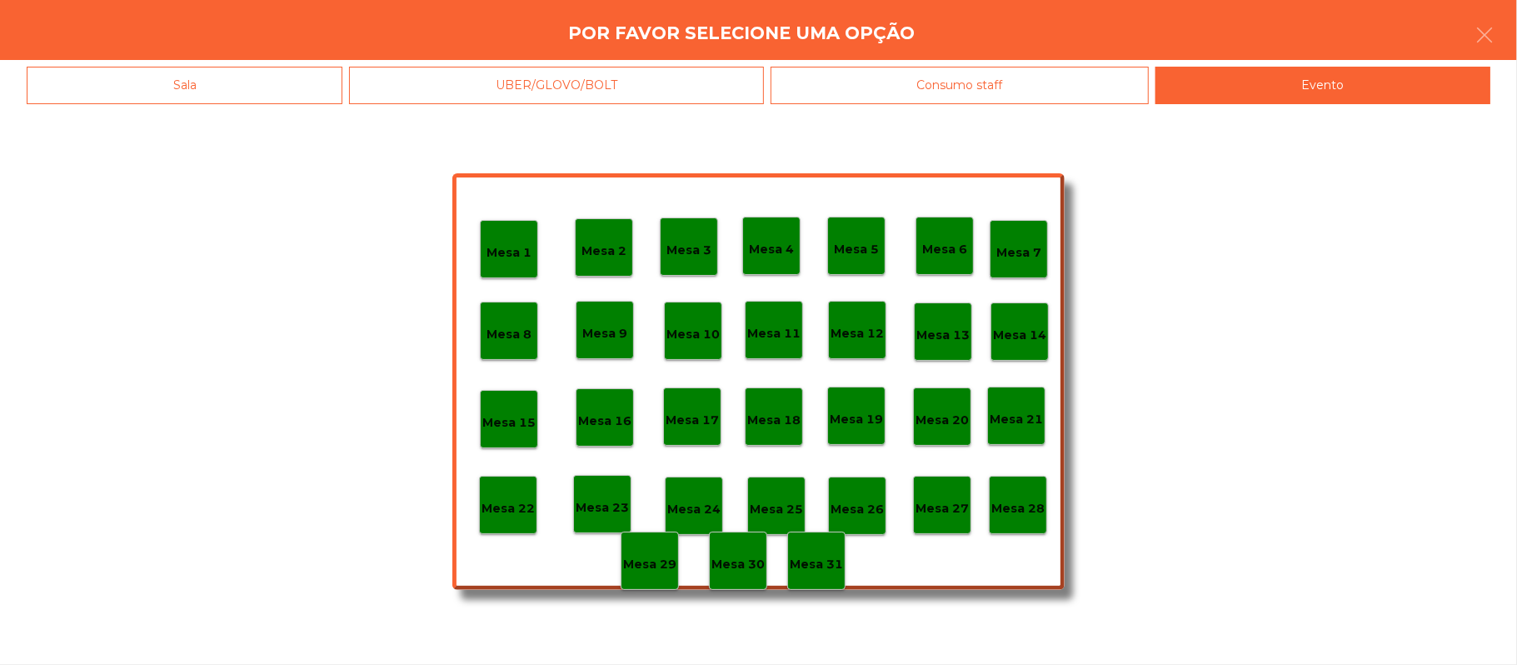
click at [1021, 507] on p "Mesa 28" at bounding box center [1018, 508] width 53 height 19
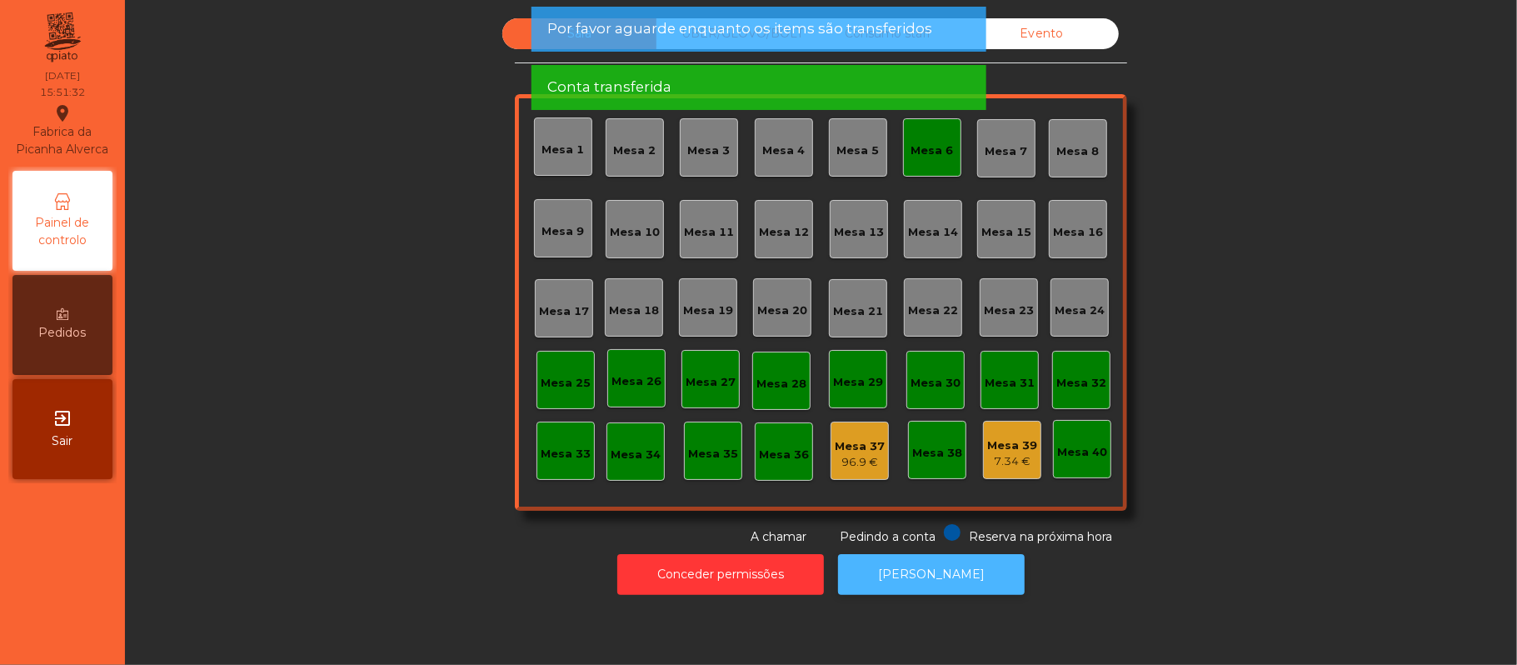
click at [907, 573] on button "[PERSON_NAME]" at bounding box center [931, 574] width 187 height 41
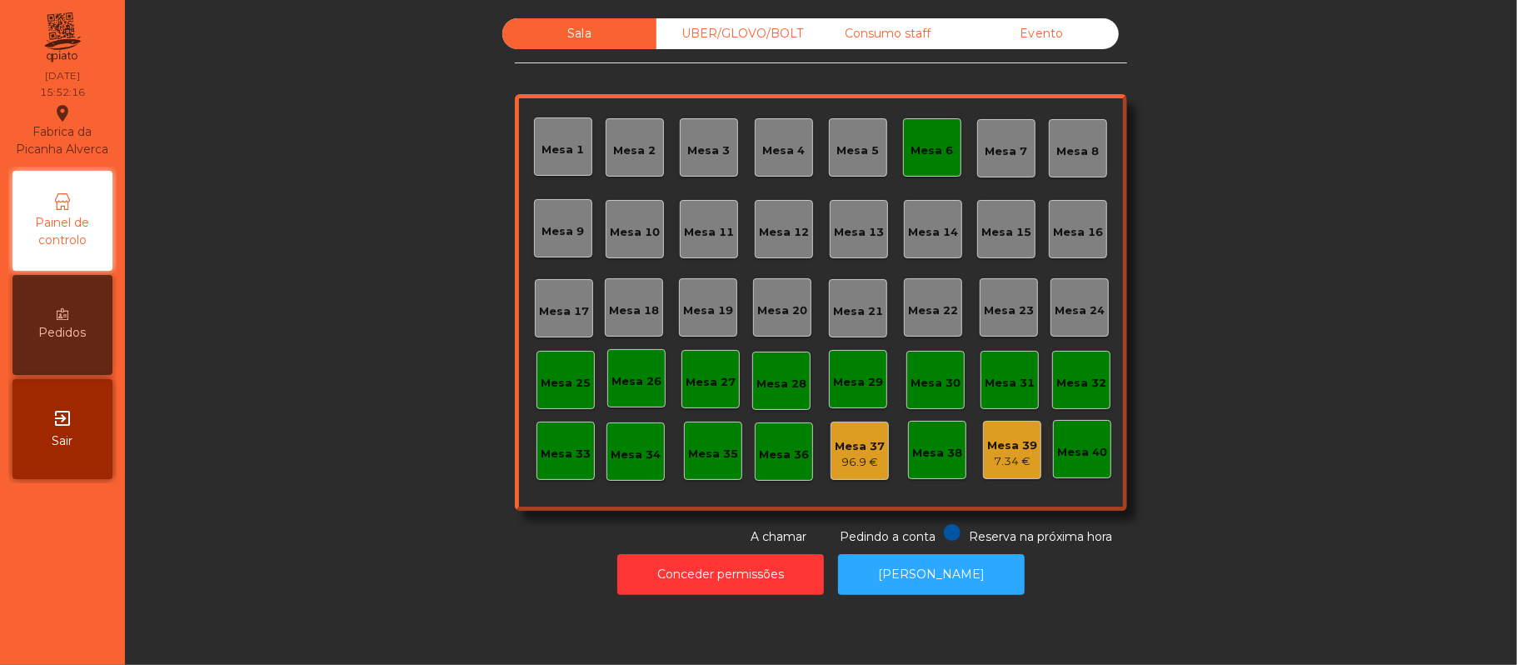
click at [838, 461] on div "96.9 €" at bounding box center [860, 462] width 50 height 17
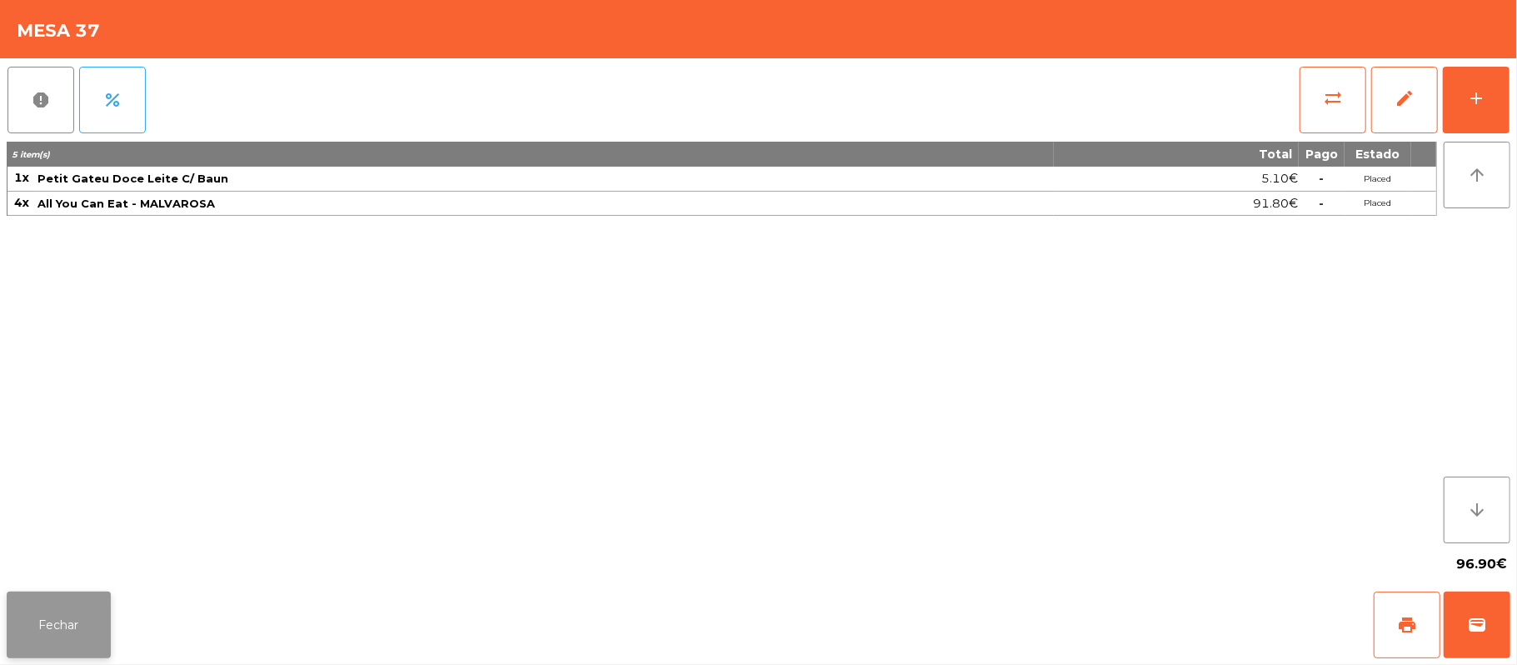
click at [67, 615] on button "Fechar" at bounding box center [59, 625] width 104 height 67
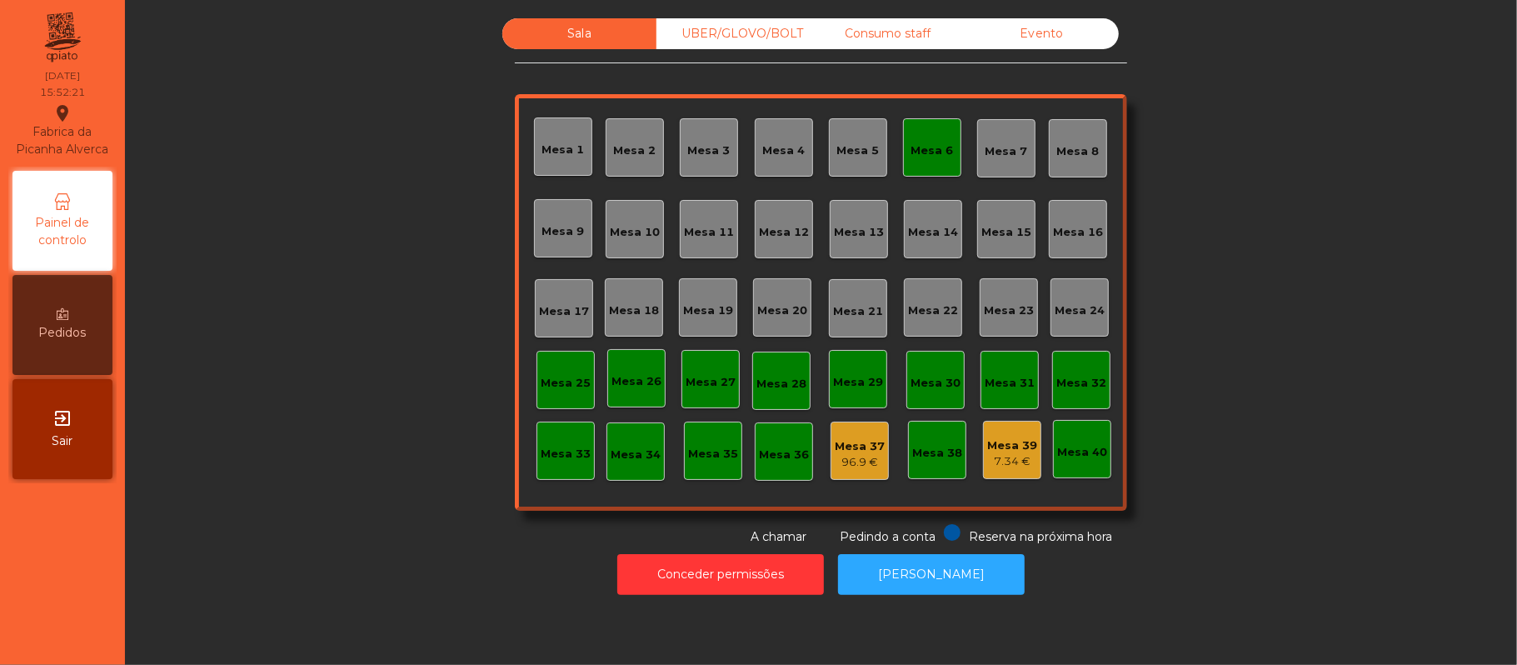
click at [1004, 463] on div "7.34 €" at bounding box center [1012, 461] width 50 height 17
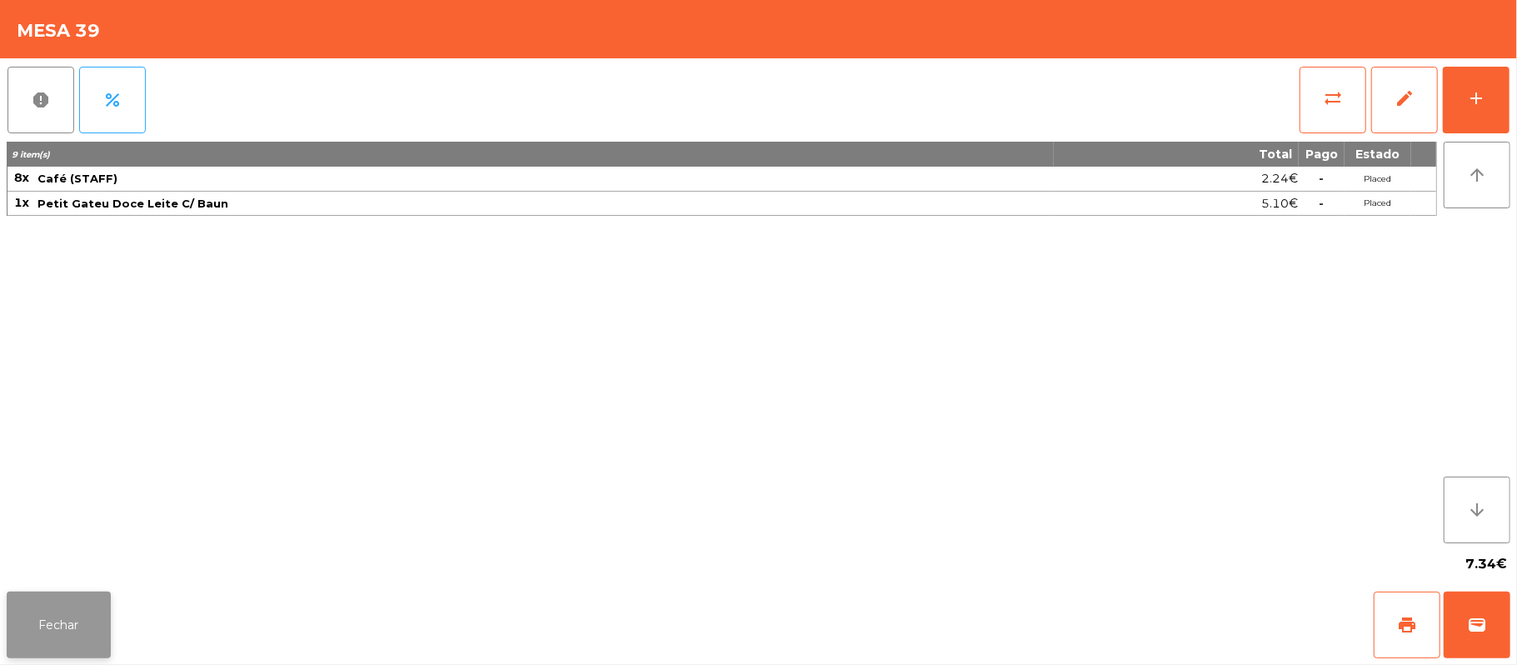
click at [73, 631] on button "Fechar" at bounding box center [59, 625] width 104 height 67
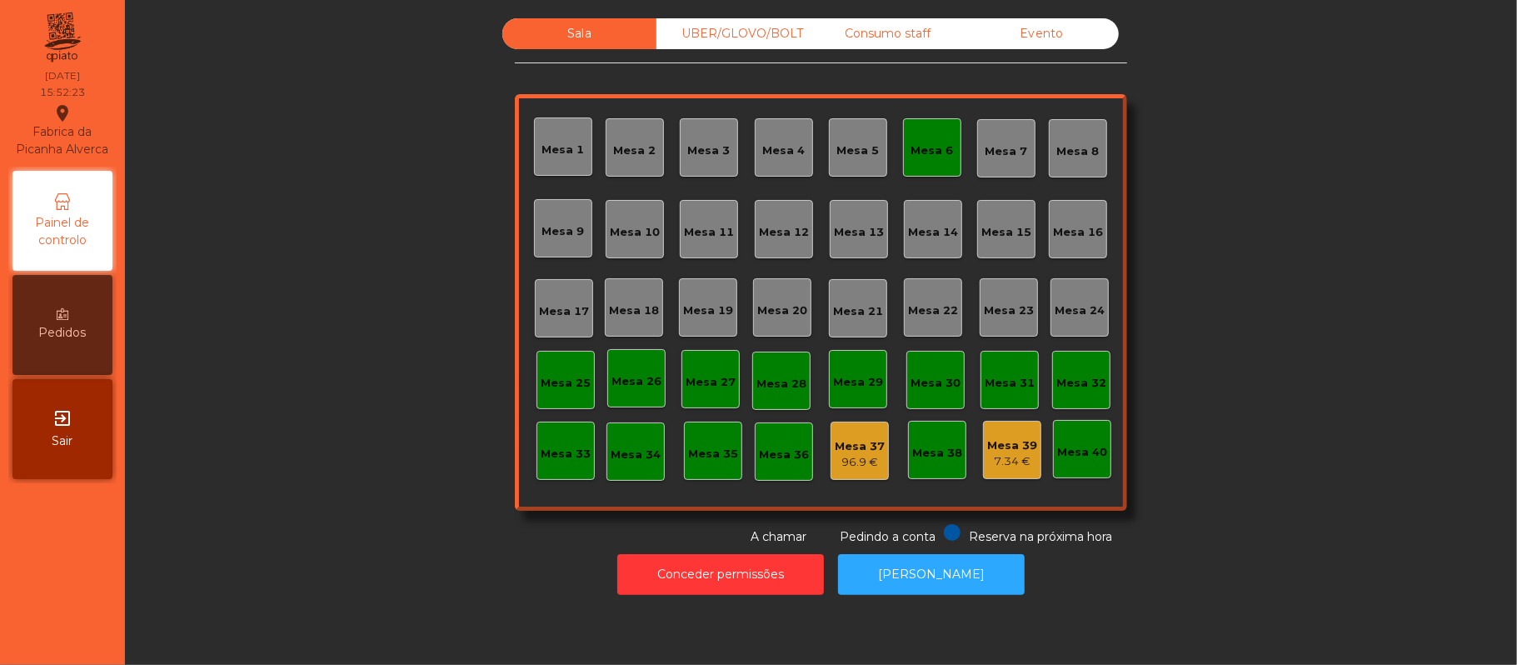
click at [944, 138] on div "Mesa 6" at bounding box center [932, 147] width 58 height 58
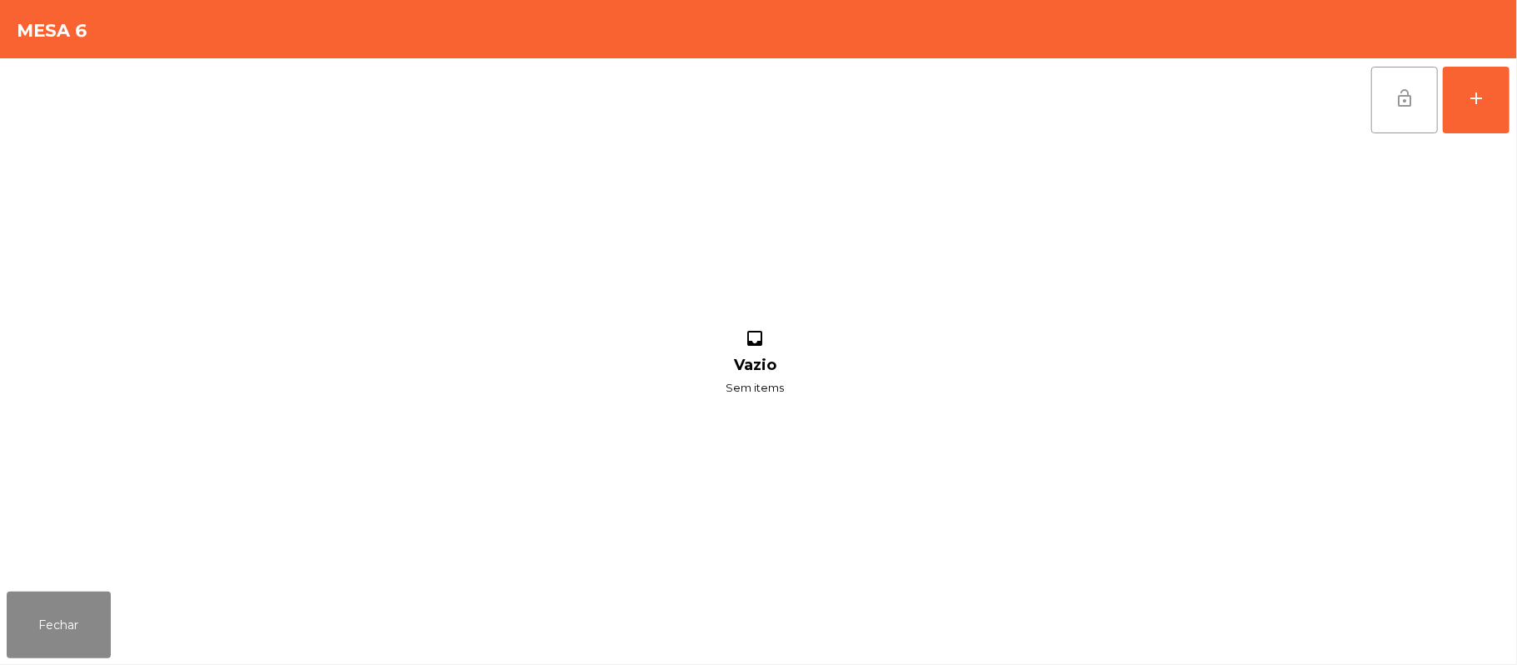
click at [1406, 111] on button "lock_open" at bounding box center [1404, 100] width 67 height 67
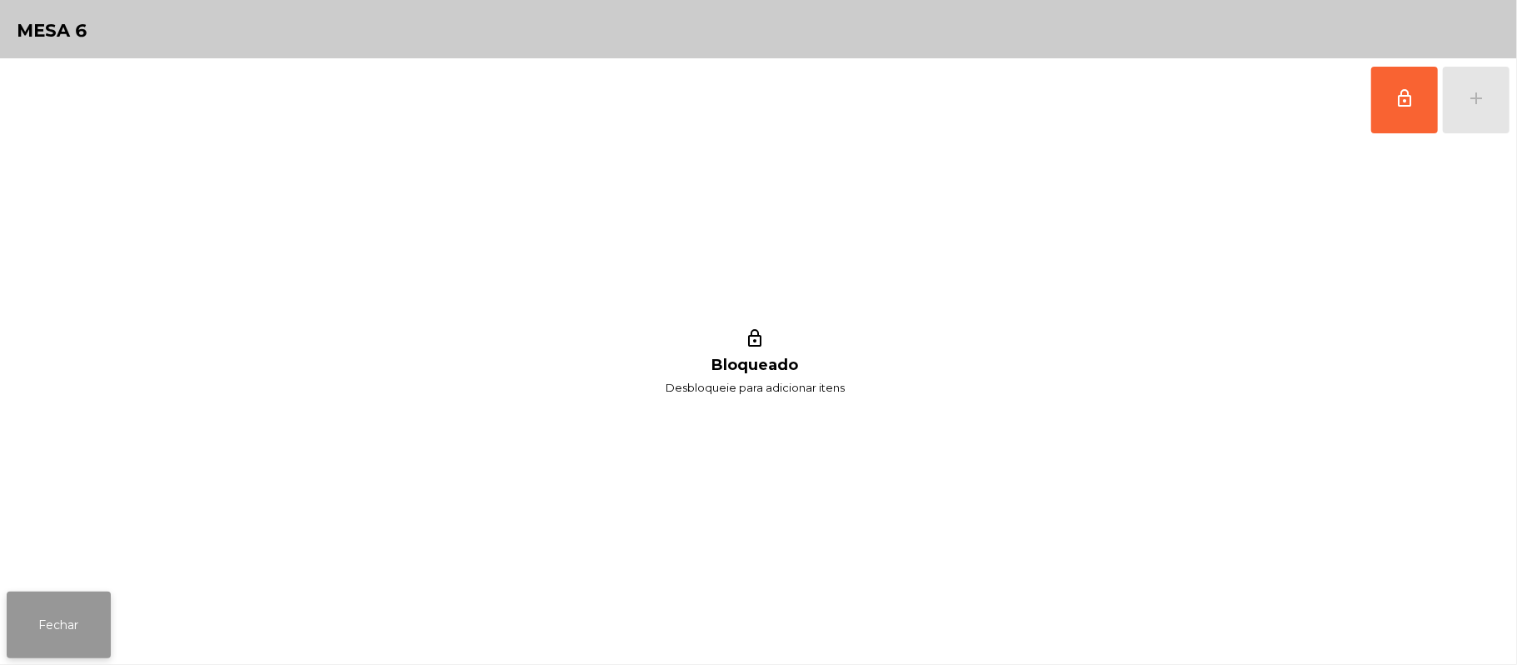
click at [12, 632] on button "Fechar" at bounding box center [59, 625] width 104 height 67
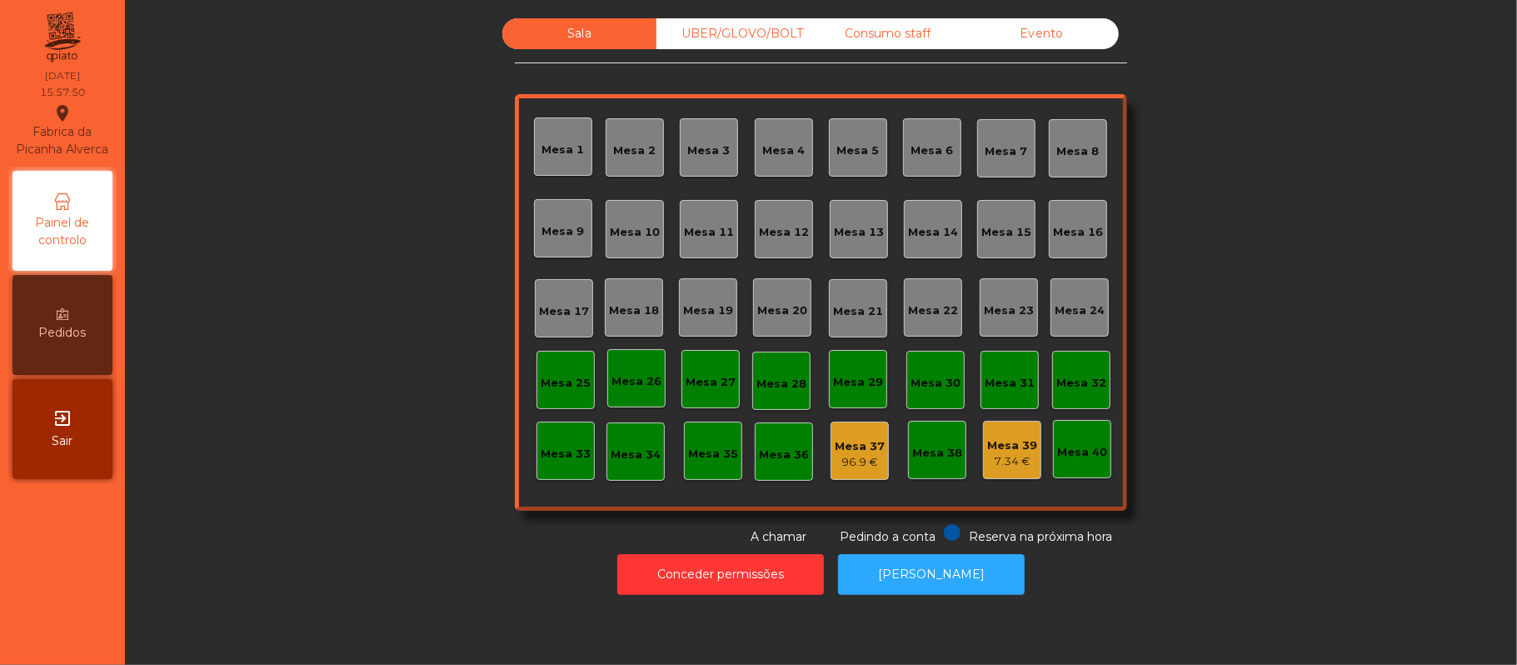
click at [1047, 28] on div "Evento" at bounding box center [1042, 33] width 154 height 31
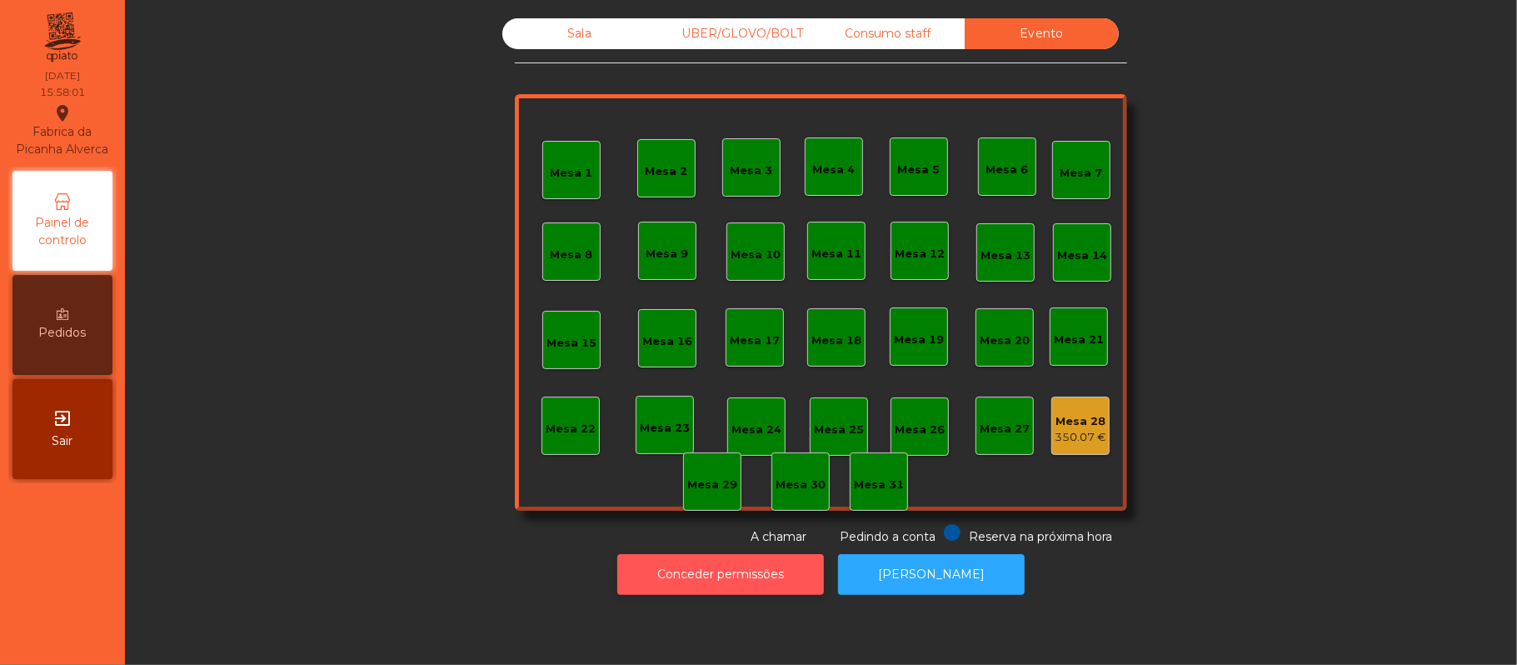
click at [718, 575] on button "Conceder permissões" at bounding box center [720, 574] width 207 height 41
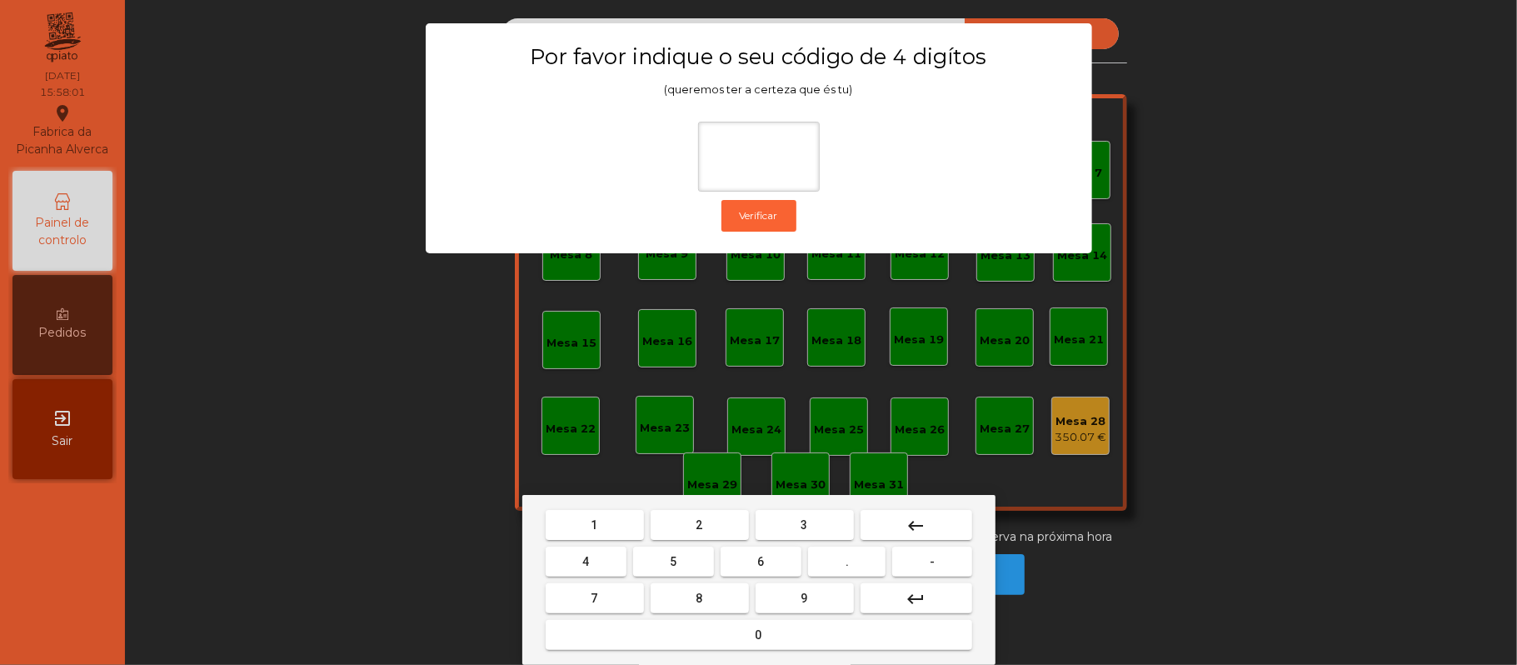
click at [704, 524] on button "2" at bounding box center [700, 525] width 98 height 30
click at [761, 562] on span "6" at bounding box center [761, 561] width 7 height 13
click at [617, 525] on button "1" at bounding box center [595, 525] width 98 height 30
click at [673, 562] on span "5" at bounding box center [673, 561] width 7 height 13
type input "****"
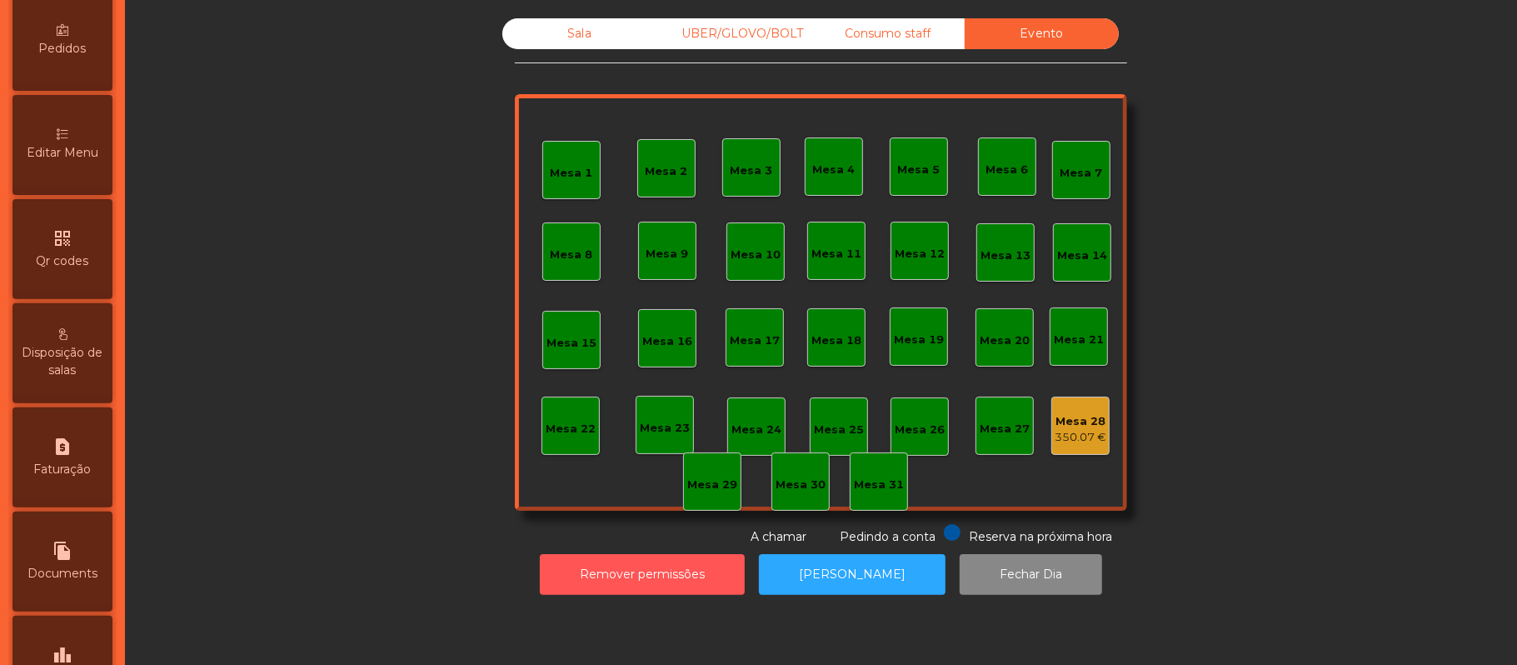
scroll to position [408, 0]
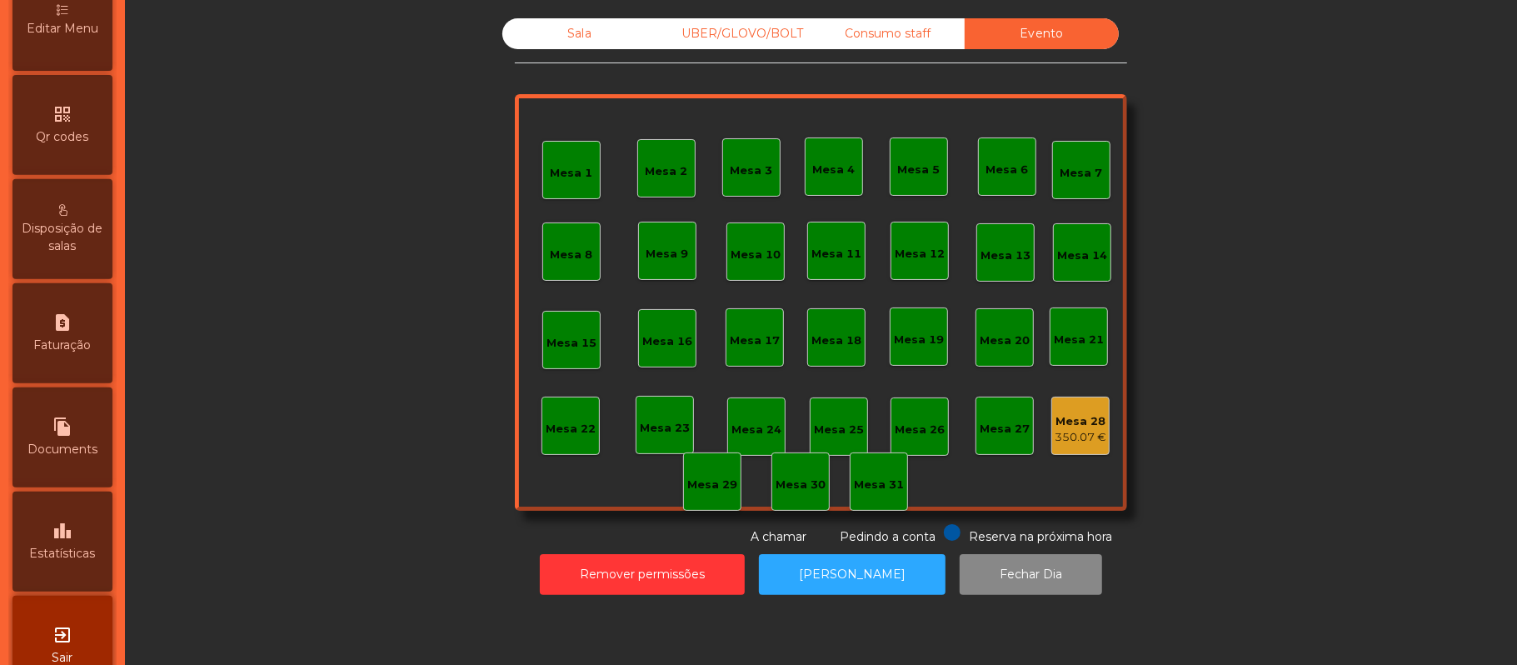
click at [72, 541] on icon "leaderboard" at bounding box center [62, 531] width 20 height 20
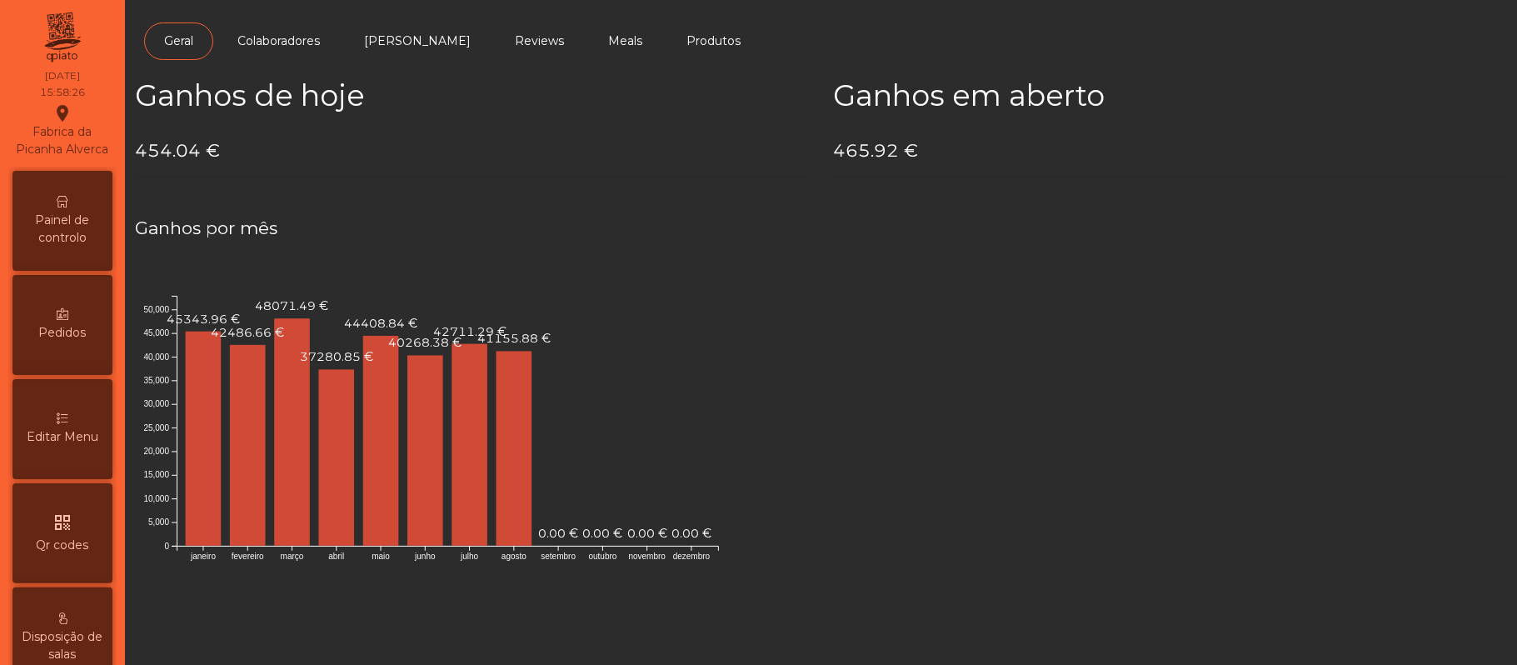
click at [60, 217] on div "Painel de controlo" at bounding box center [62, 221] width 100 height 100
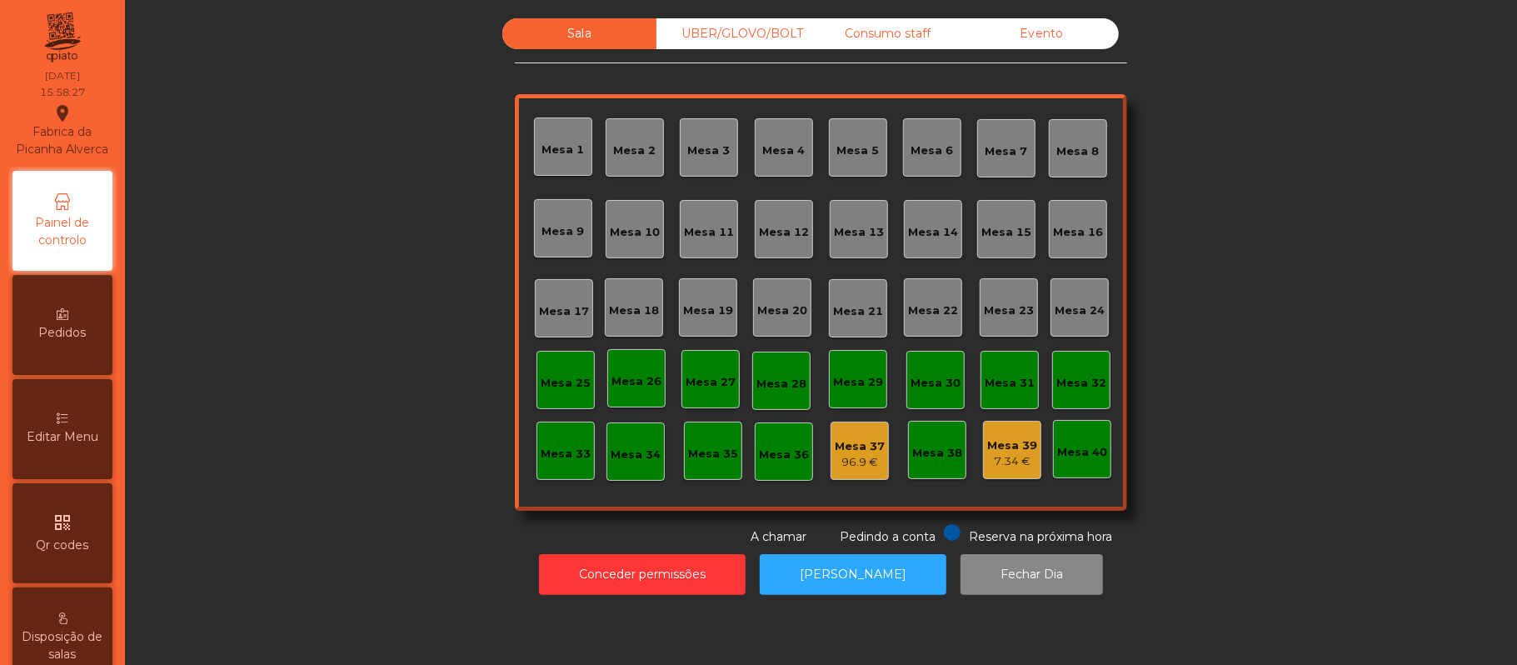
click at [1057, 38] on div "Evento" at bounding box center [1042, 33] width 154 height 31
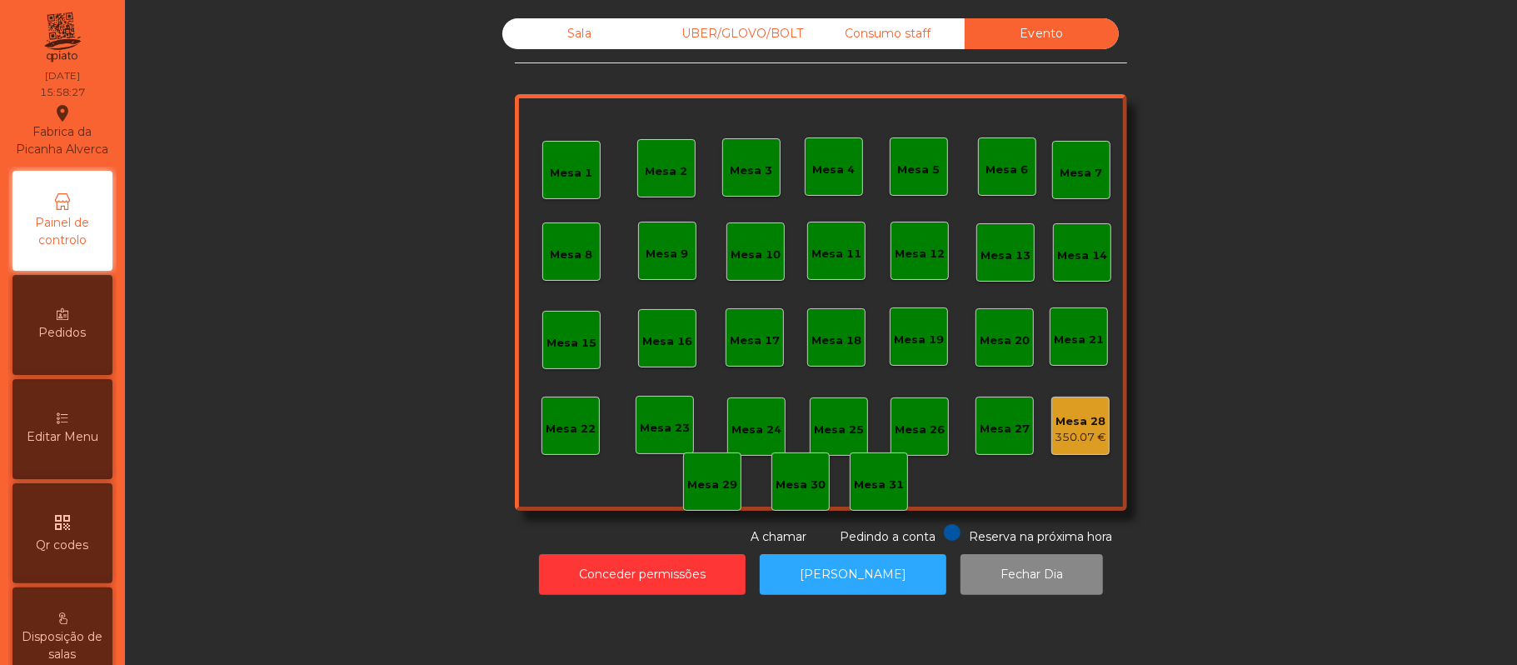
click at [1058, 444] on div "350.07 €" at bounding box center [1081, 437] width 52 height 17
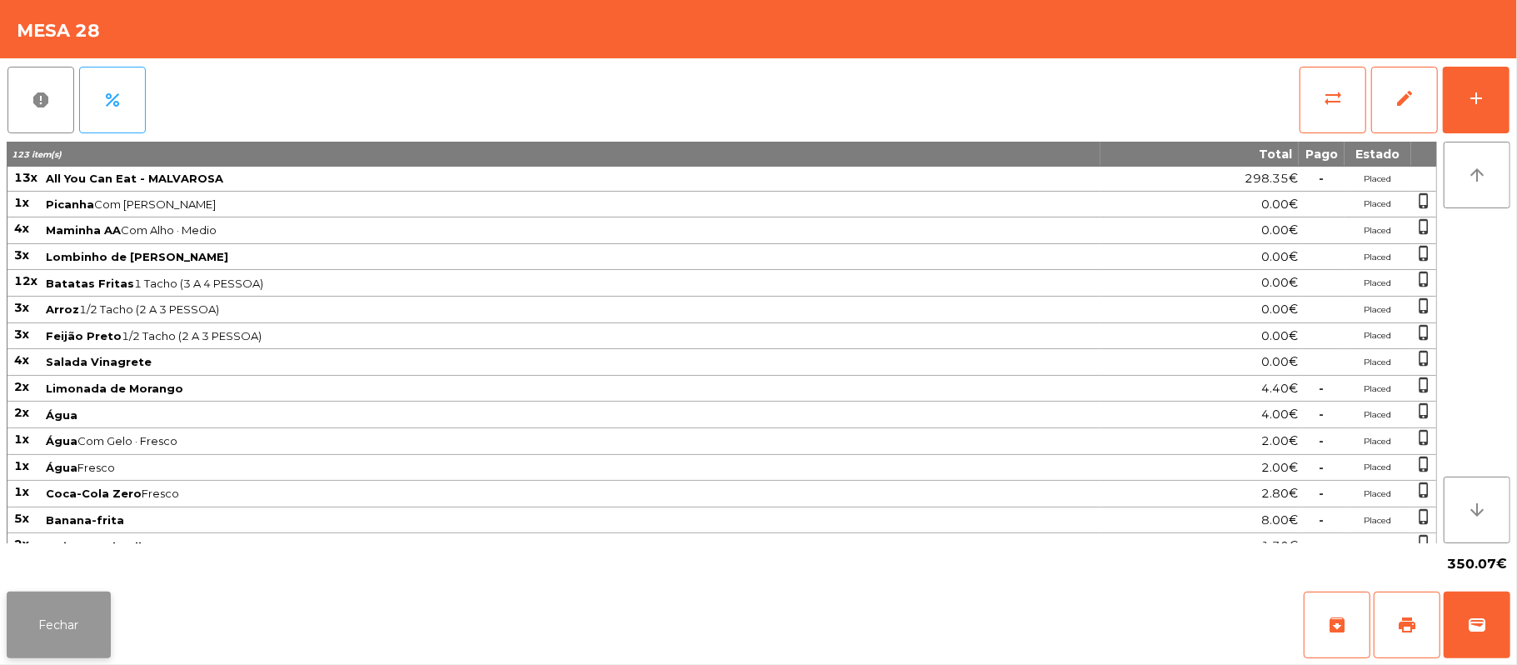
click at [53, 601] on button "Fechar" at bounding box center [59, 625] width 104 height 67
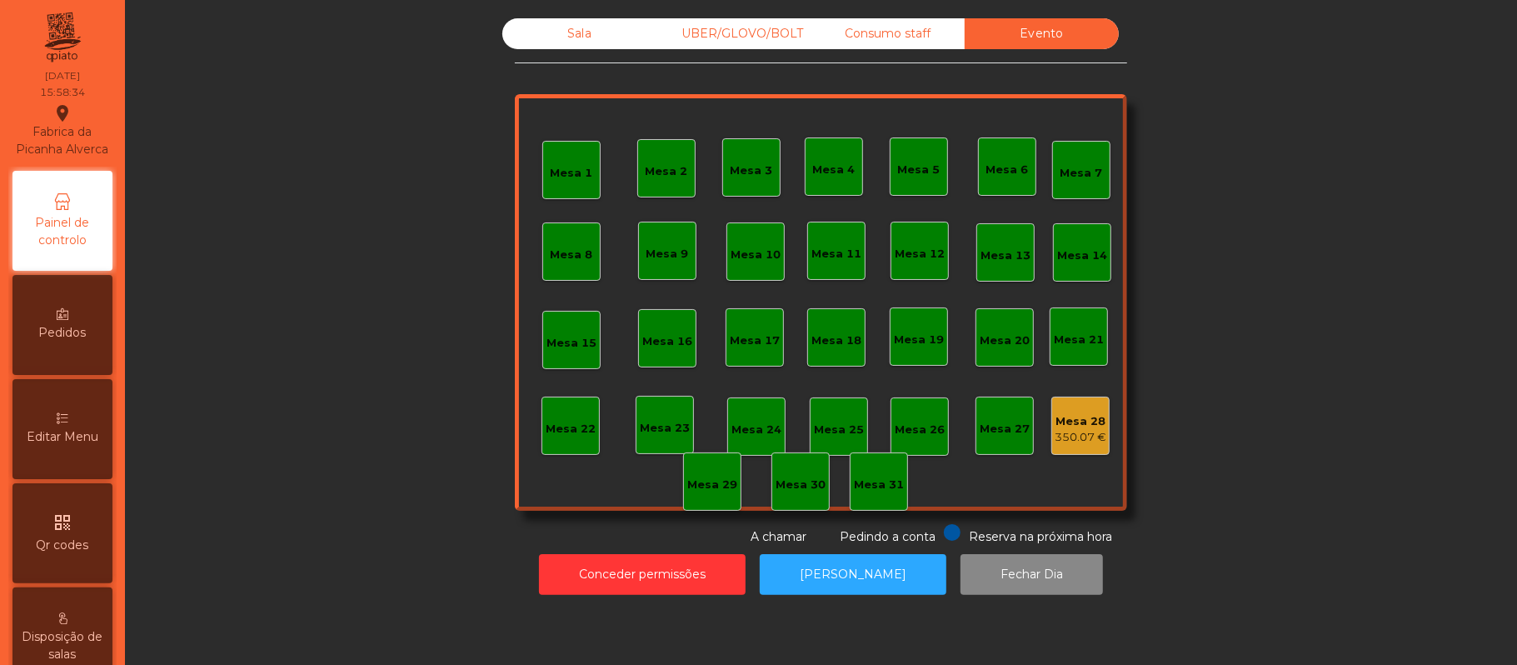
click at [71, 210] on icon at bounding box center [62, 201] width 17 height 17
click at [561, 41] on div "Sala" at bounding box center [579, 33] width 154 height 31
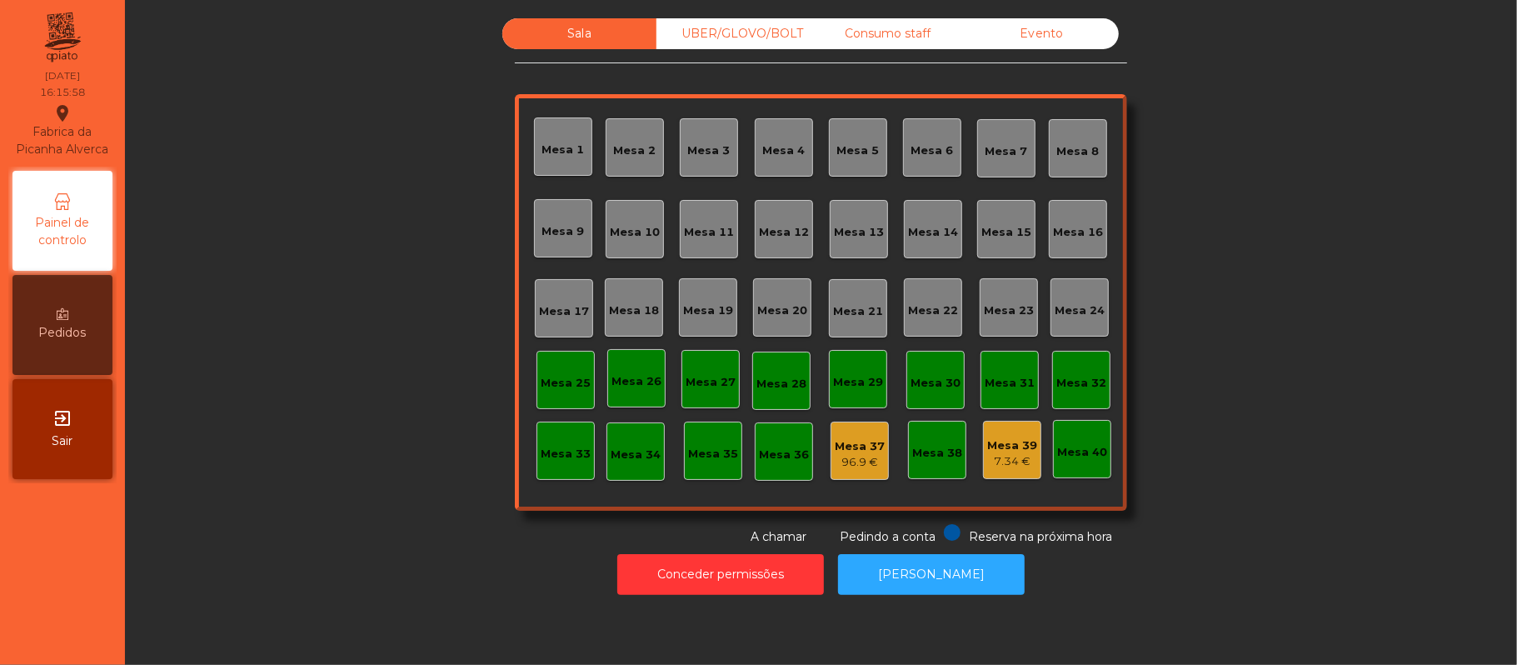
click at [875, 33] on div "Consumo staff" at bounding box center [888, 33] width 154 height 31
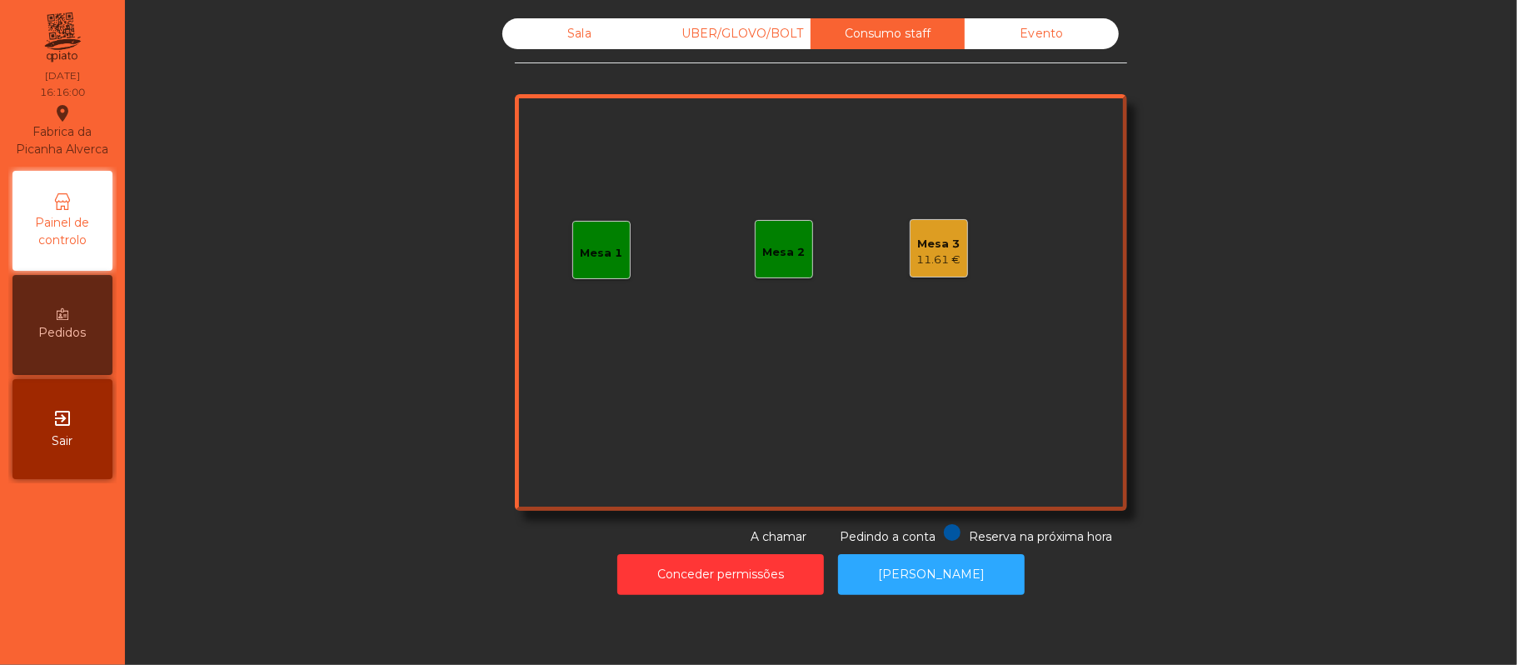
click at [582, 40] on div "Sala" at bounding box center [579, 33] width 154 height 31
